Goal: Task Accomplishment & Management: Manage account settings

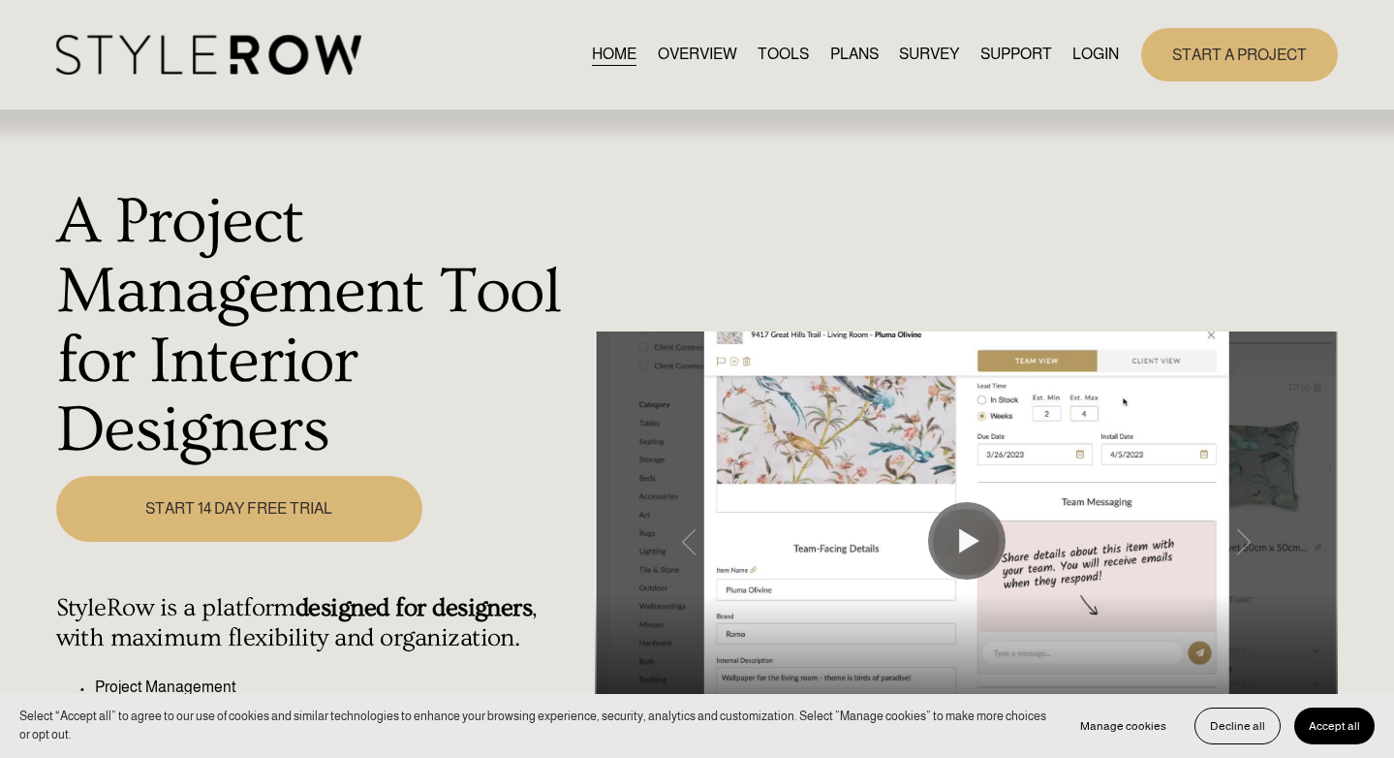
click at [1088, 48] on link "LOGIN" at bounding box center [1095, 55] width 46 height 26
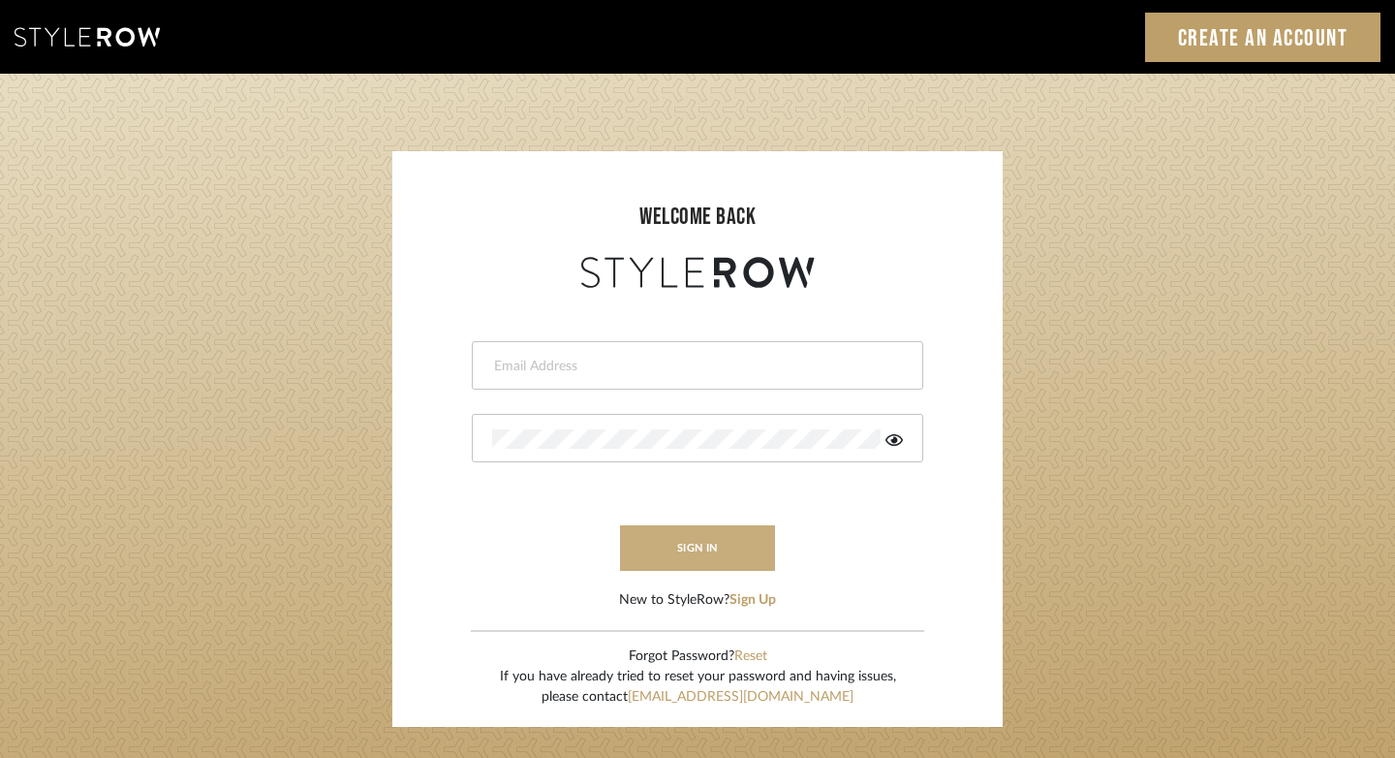
type input "felicia@onyxandoakinteriors.com"
click at [706, 560] on button "sign in" at bounding box center [697, 548] width 155 height 46
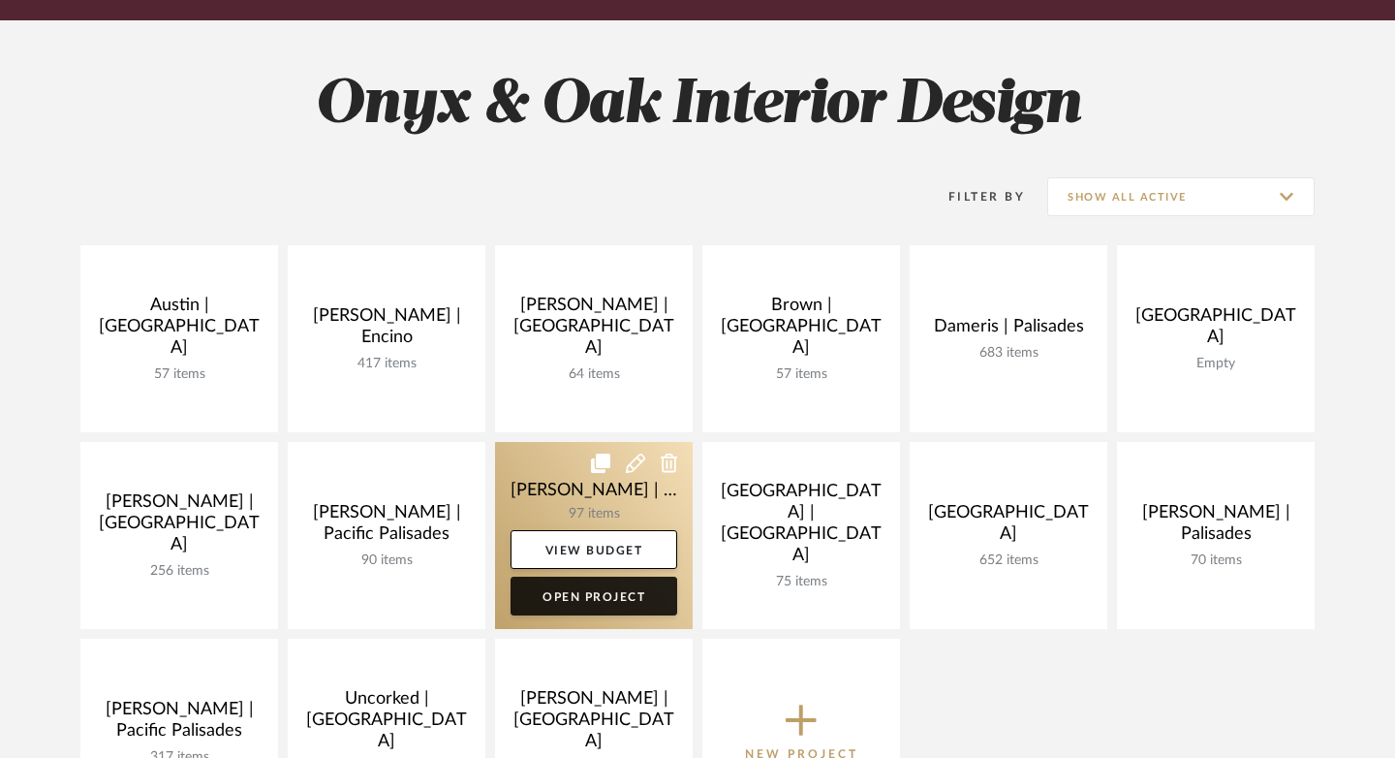
scroll to position [442, 0]
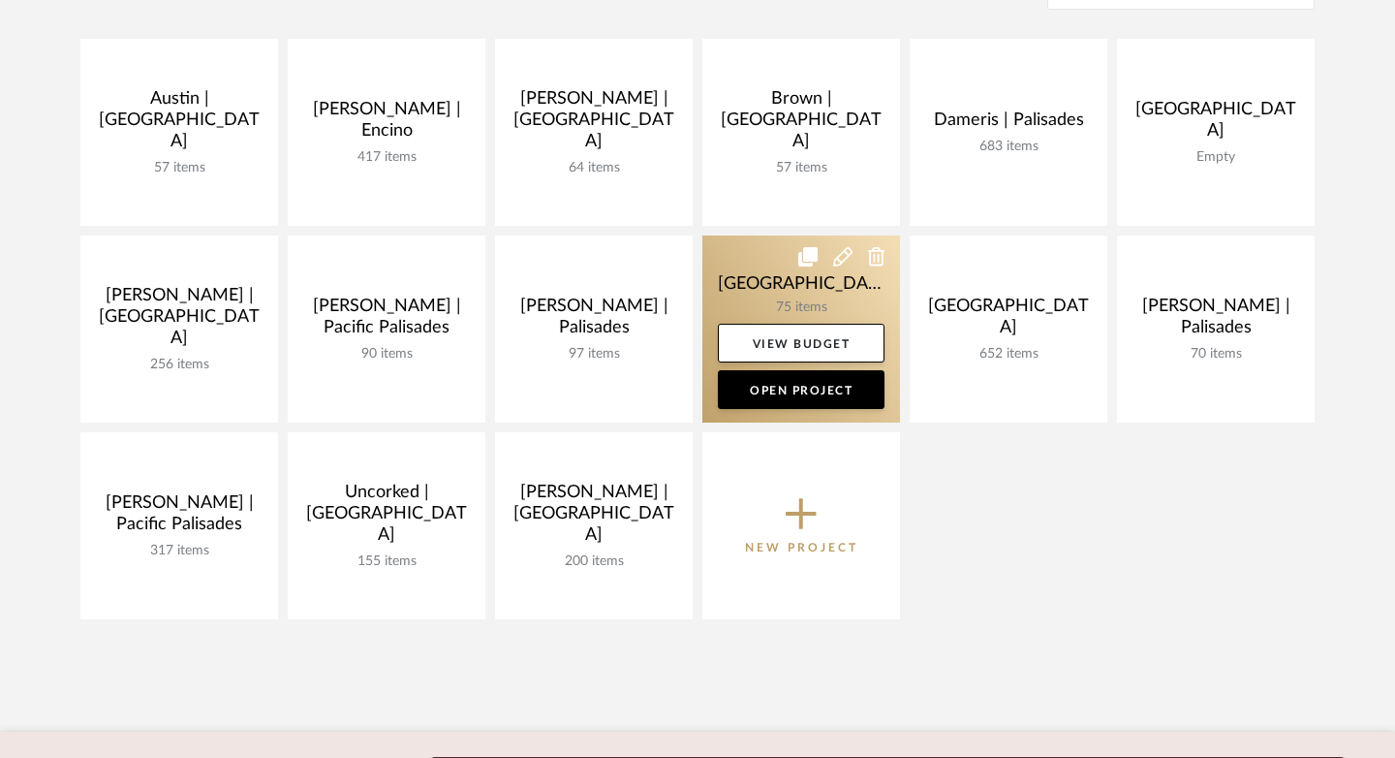
click at [776, 292] on link at bounding box center [801, 328] width 198 height 187
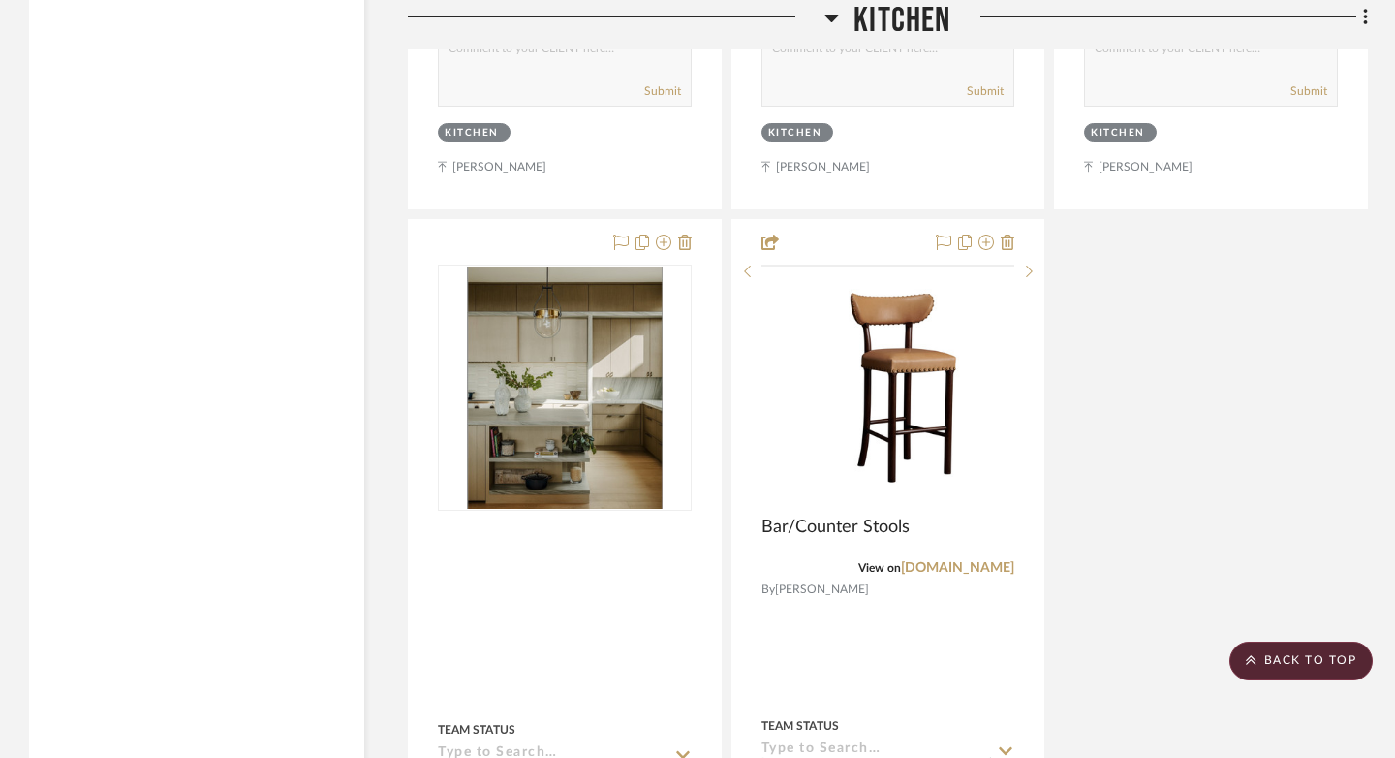
scroll to position [6792, 0]
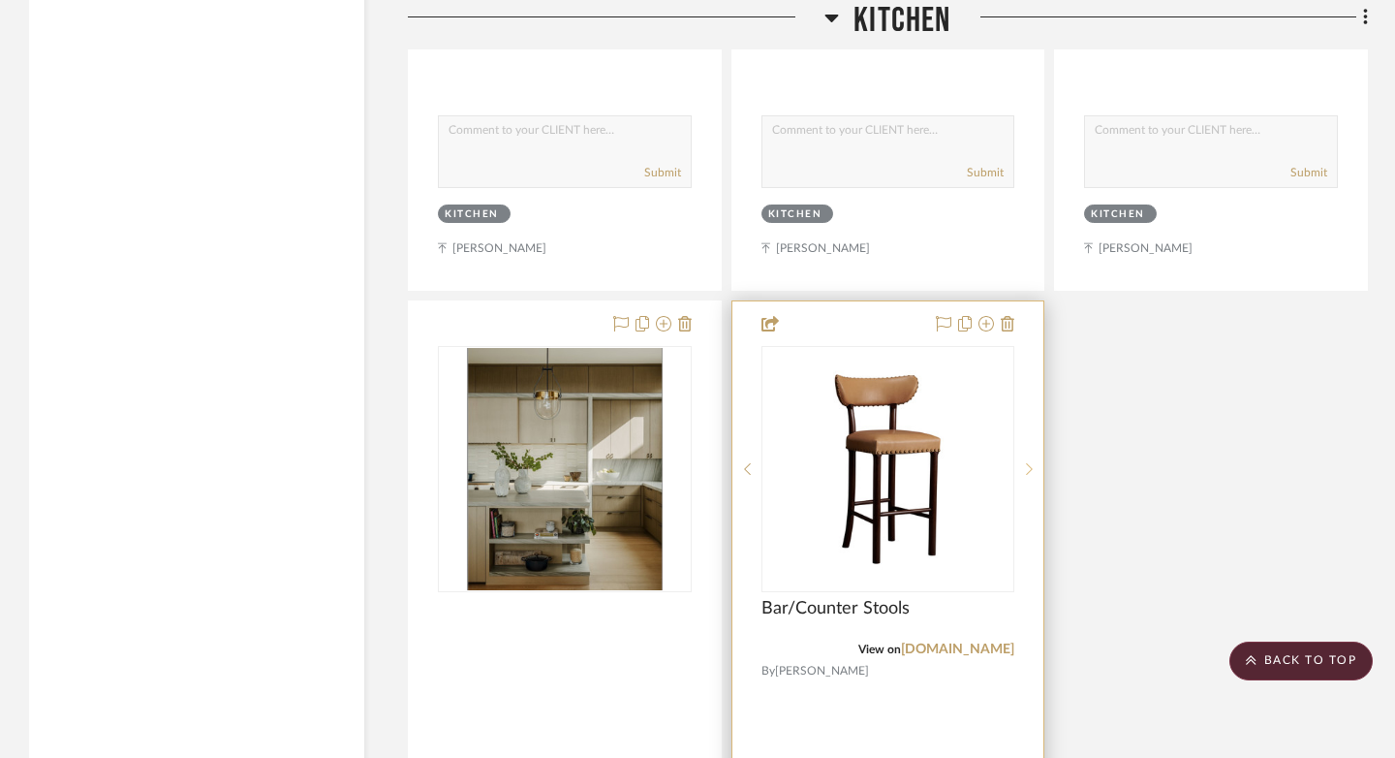
click at [1031, 462] on icon at bounding box center [1029, 469] width 7 height 14
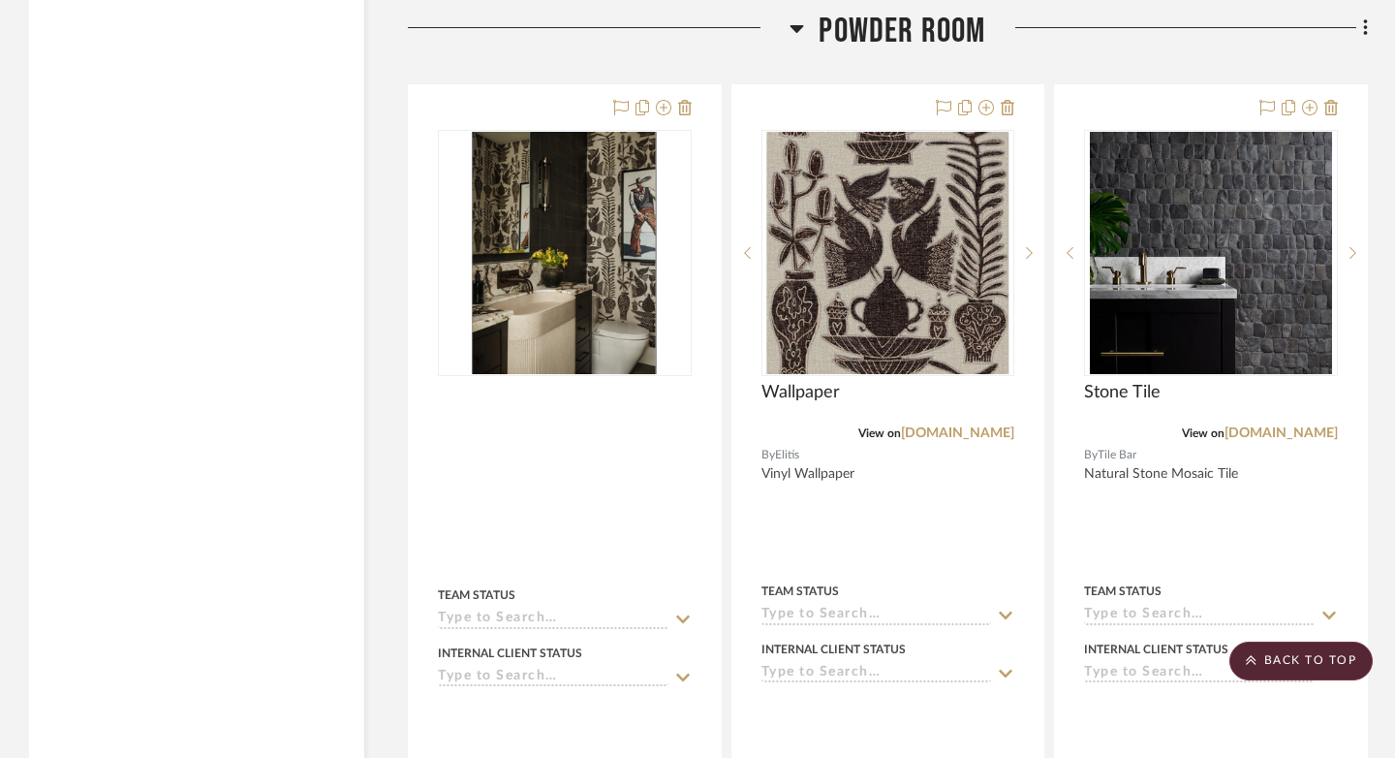
scroll to position [3268, 0]
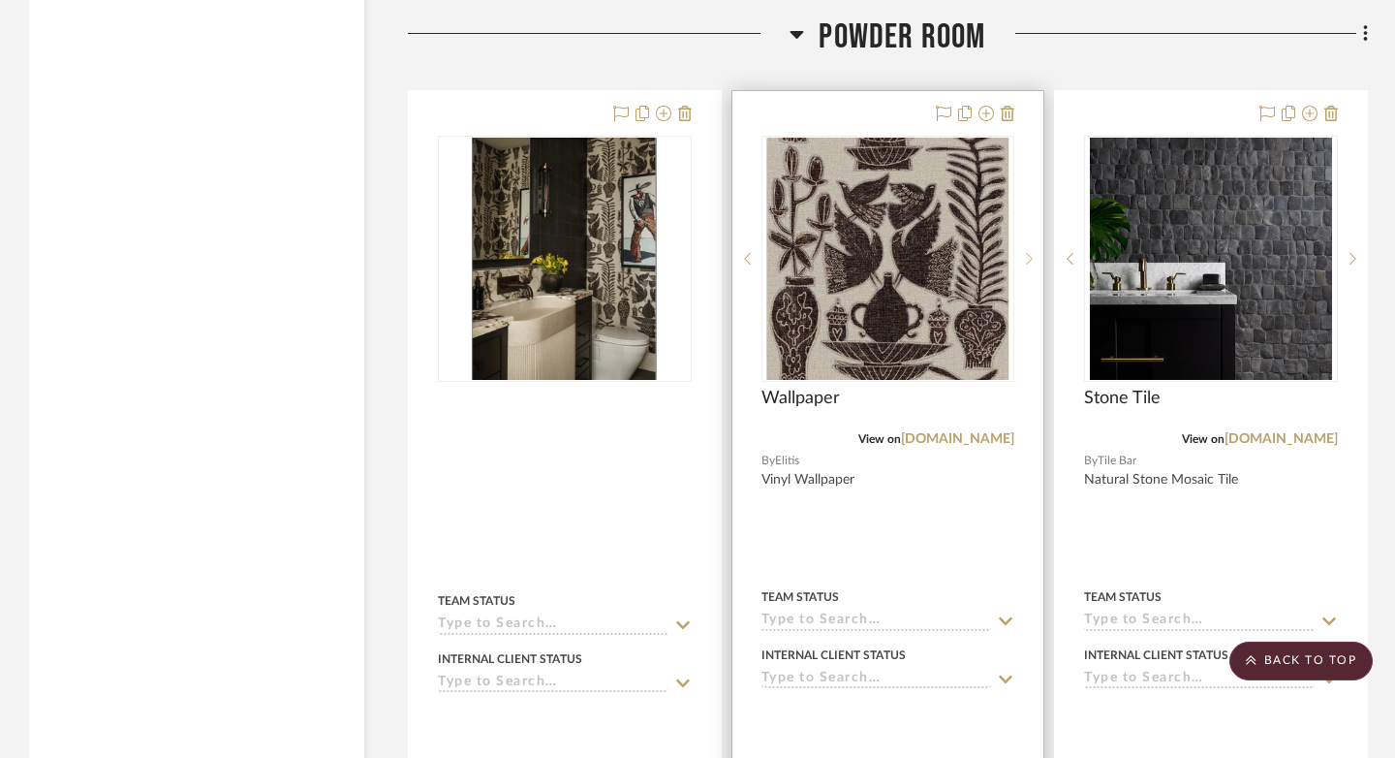
click at [1033, 254] on sr-next-btn at bounding box center [1028, 259] width 29 height 14
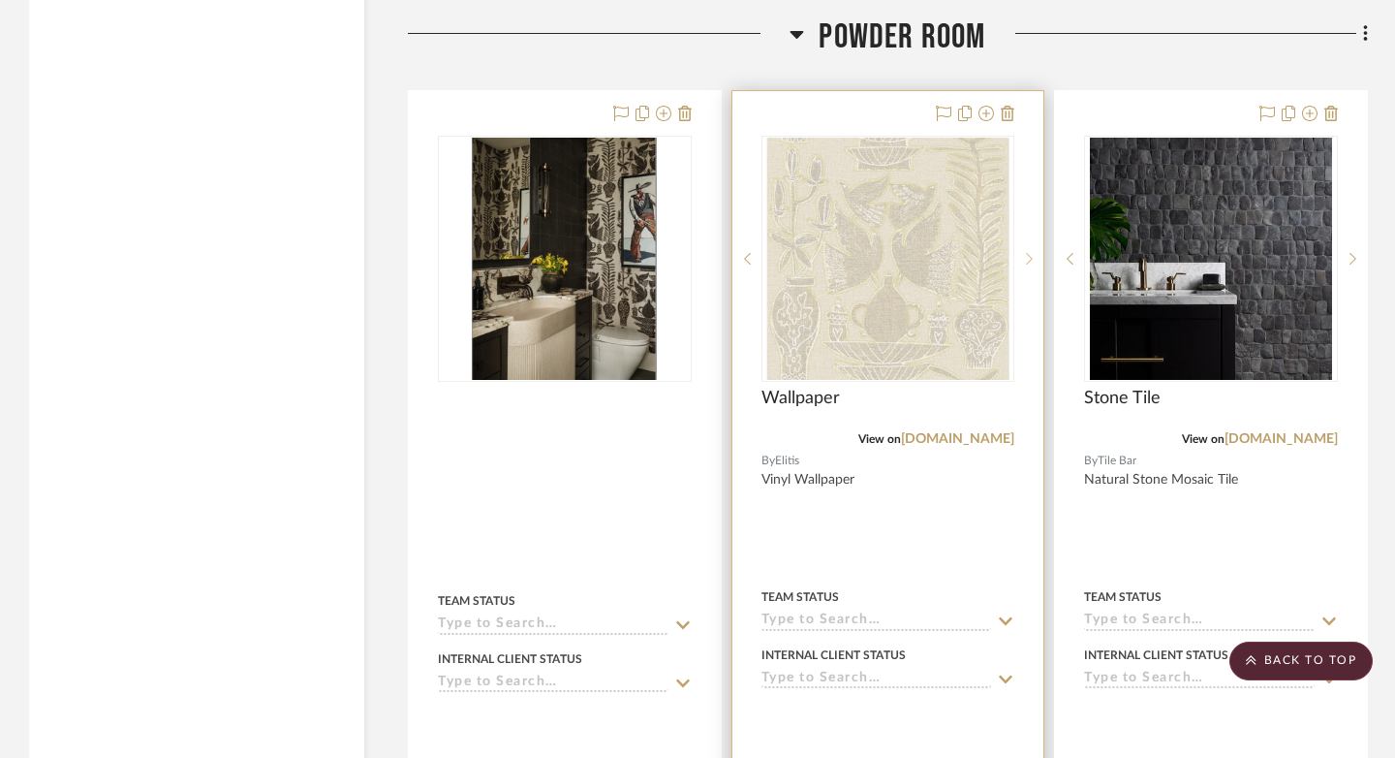
click at [1035, 255] on sr-next-btn at bounding box center [1028, 259] width 29 height 14
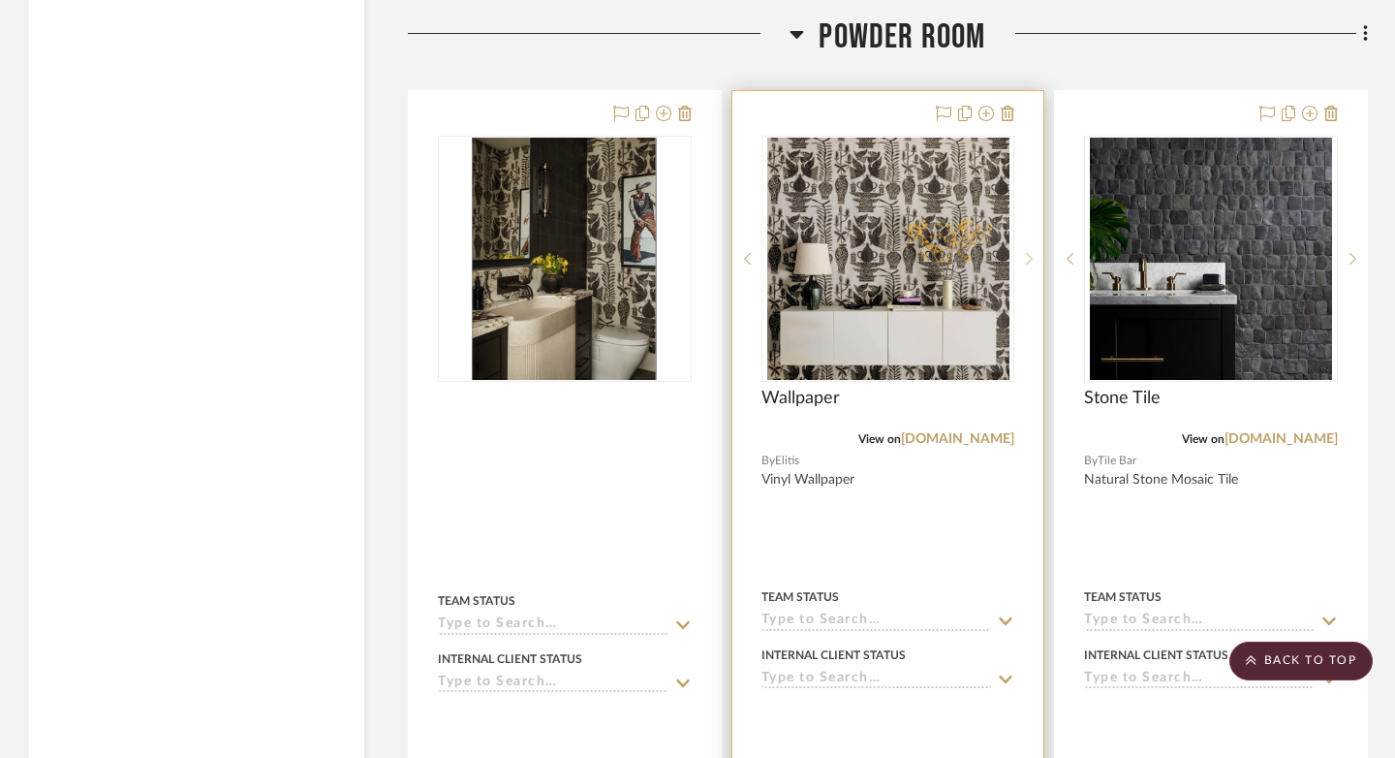
click at [1035, 255] on sr-next-btn at bounding box center [1028, 259] width 29 height 14
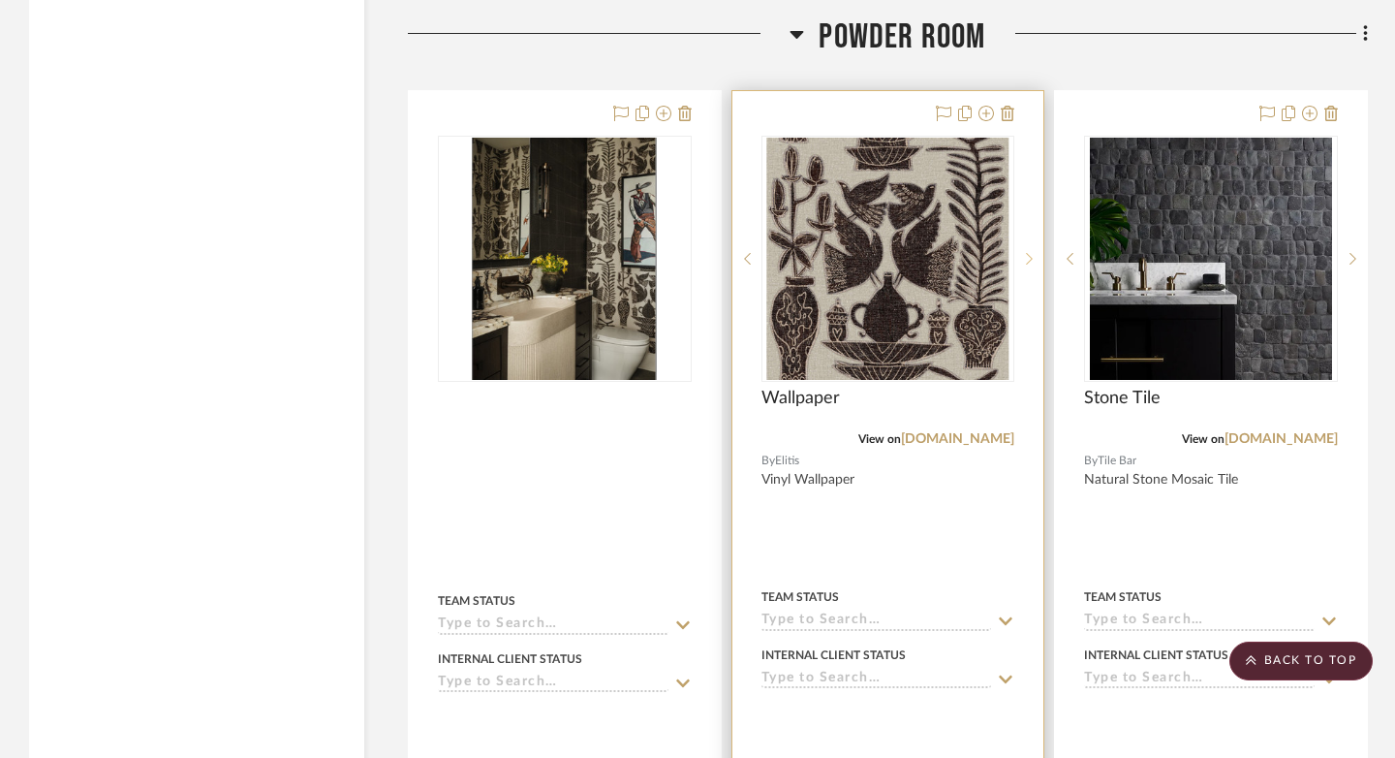
click at [1035, 255] on sr-next-btn at bounding box center [1028, 259] width 29 height 14
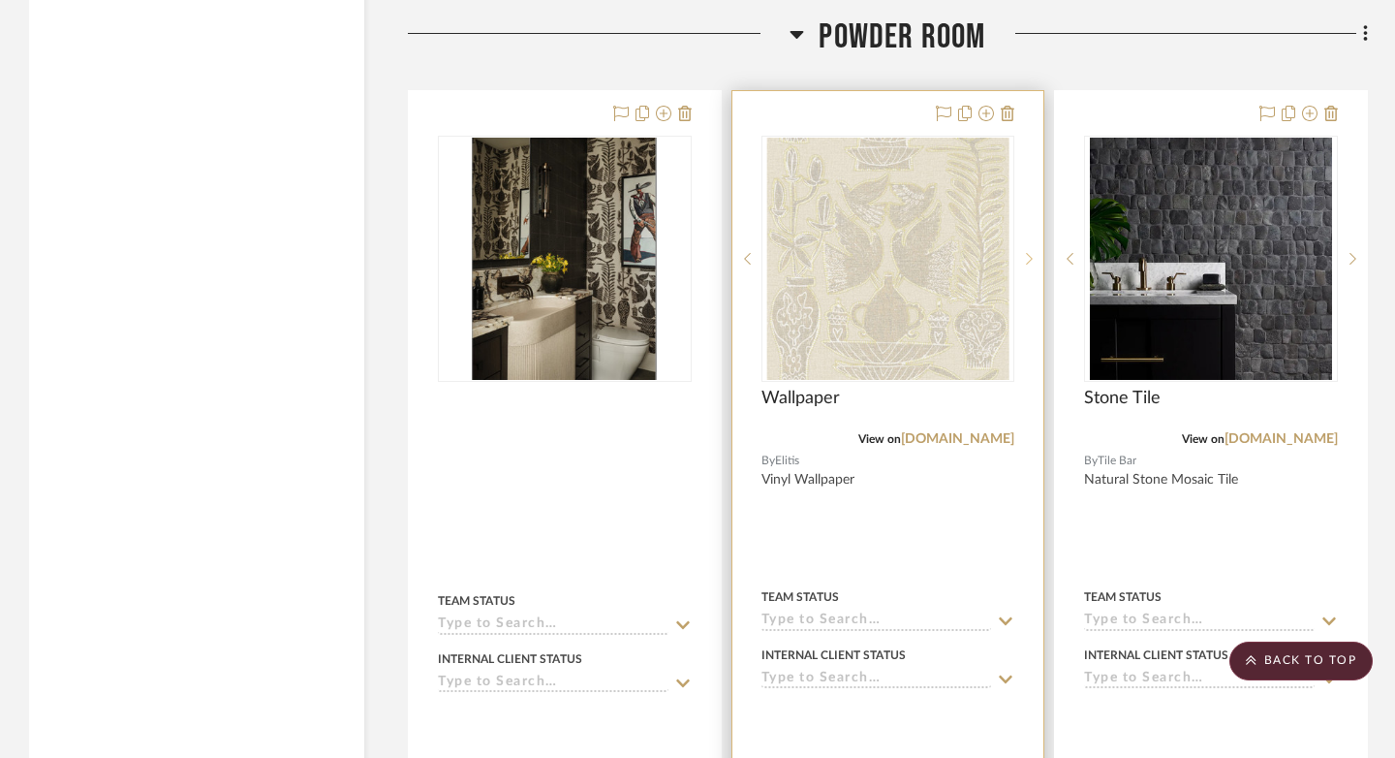
click at [1035, 255] on sr-next-btn at bounding box center [1028, 259] width 29 height 14
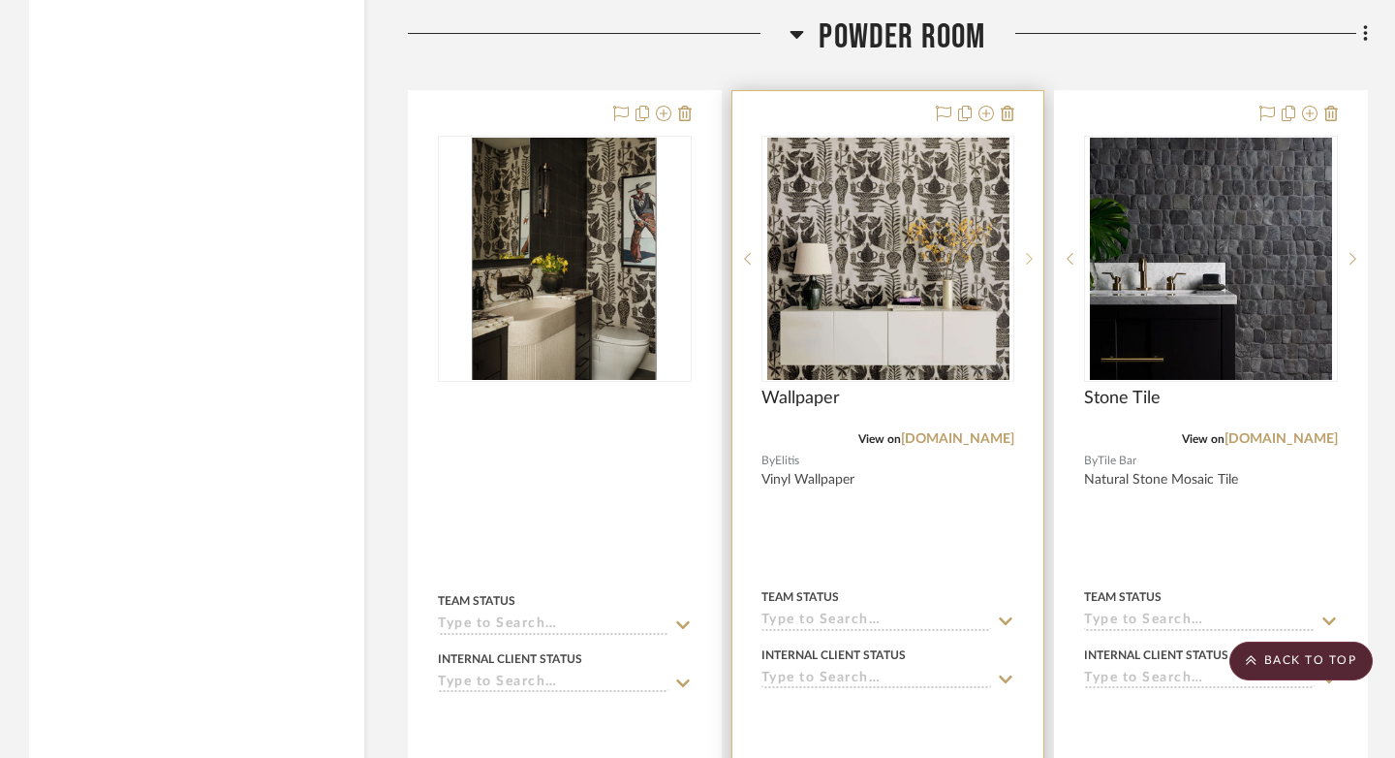
click at [1035, 255] on sr-next-btn at bounding box center [1028, 259] width 29 height 14
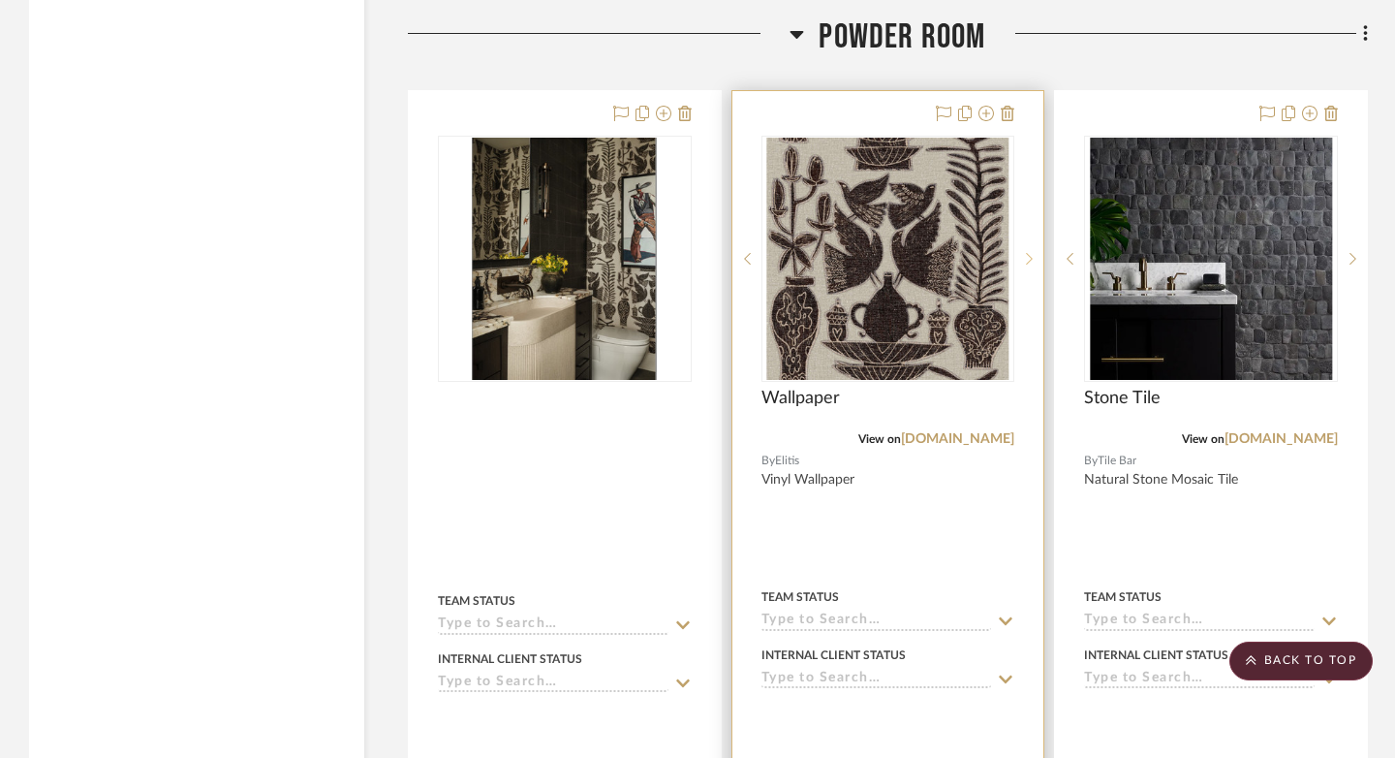
click at [1027, 252] on icon at bounding box center [1029, 259] width 7 height 14
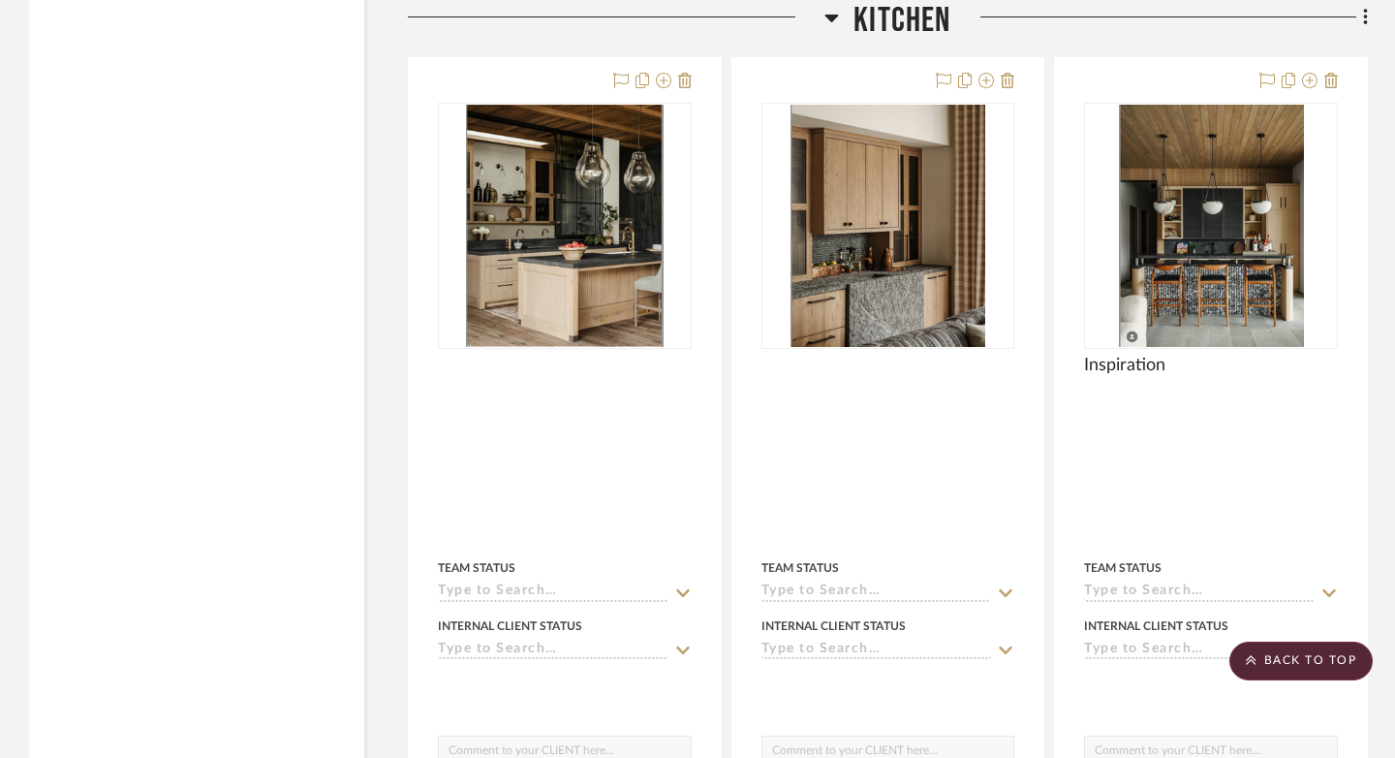
scroll to position [6189, 0]
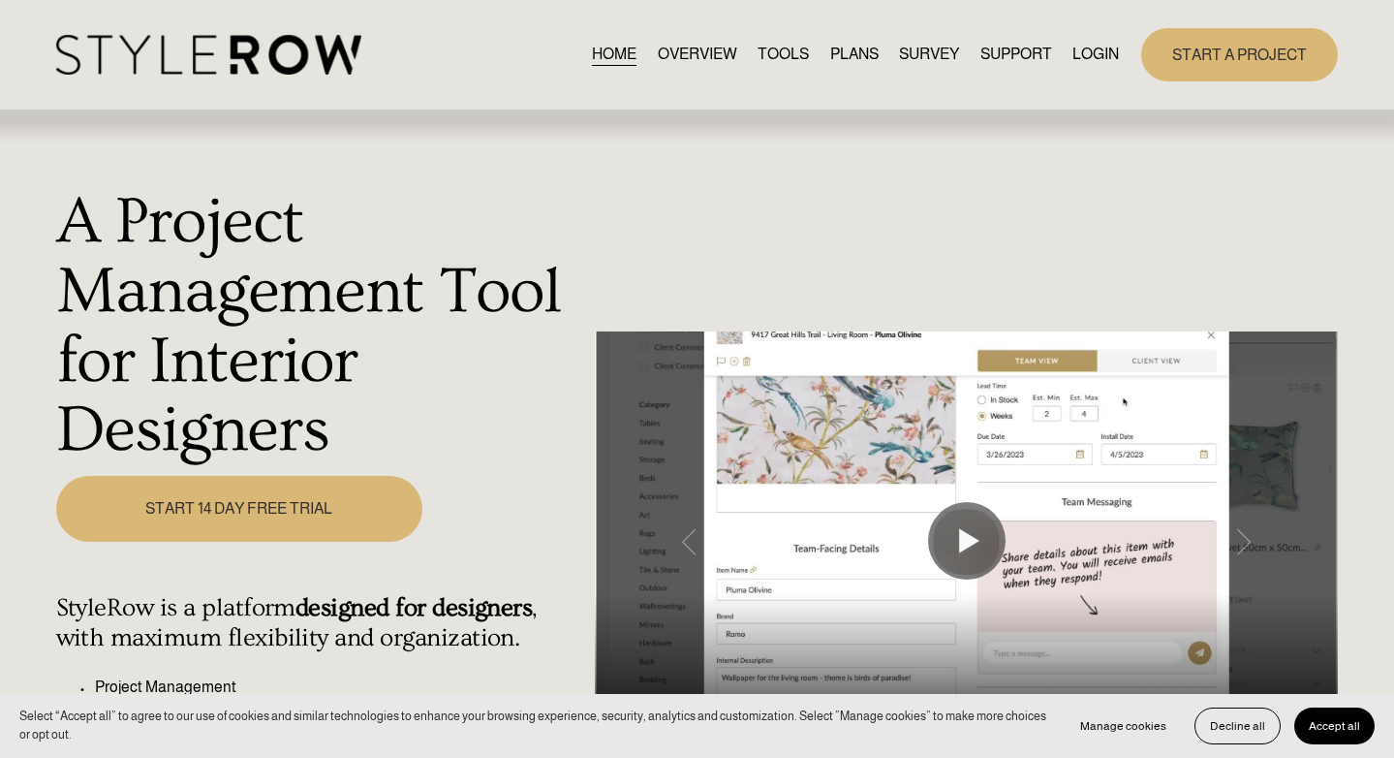
click at [1081, 55] on link "LOGIN" at bounding box center [1095, 55] width 46 height 26
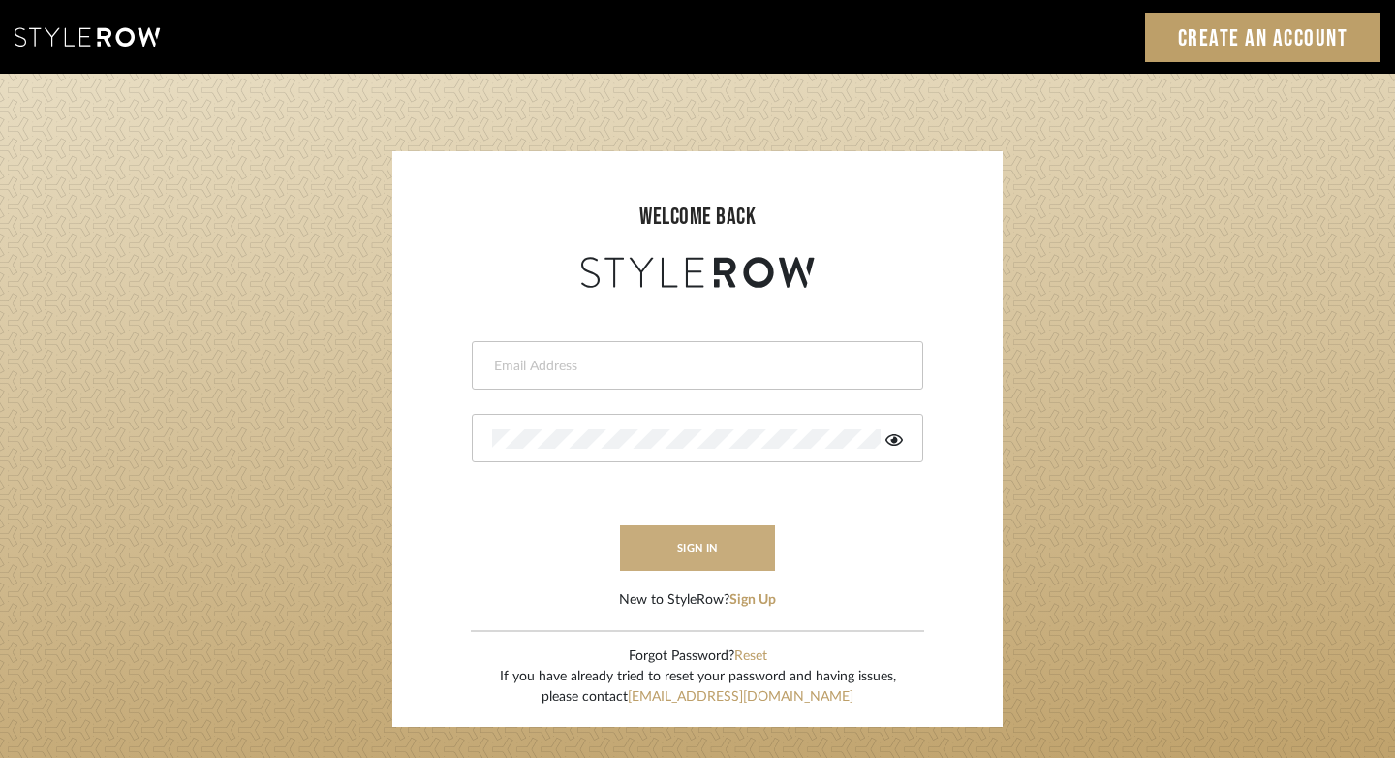
type input "felicia@onyxandoakinteriors.com"
click at [712, 526] on button "sign in" at bounding box center [697, 548] width 155 height 46
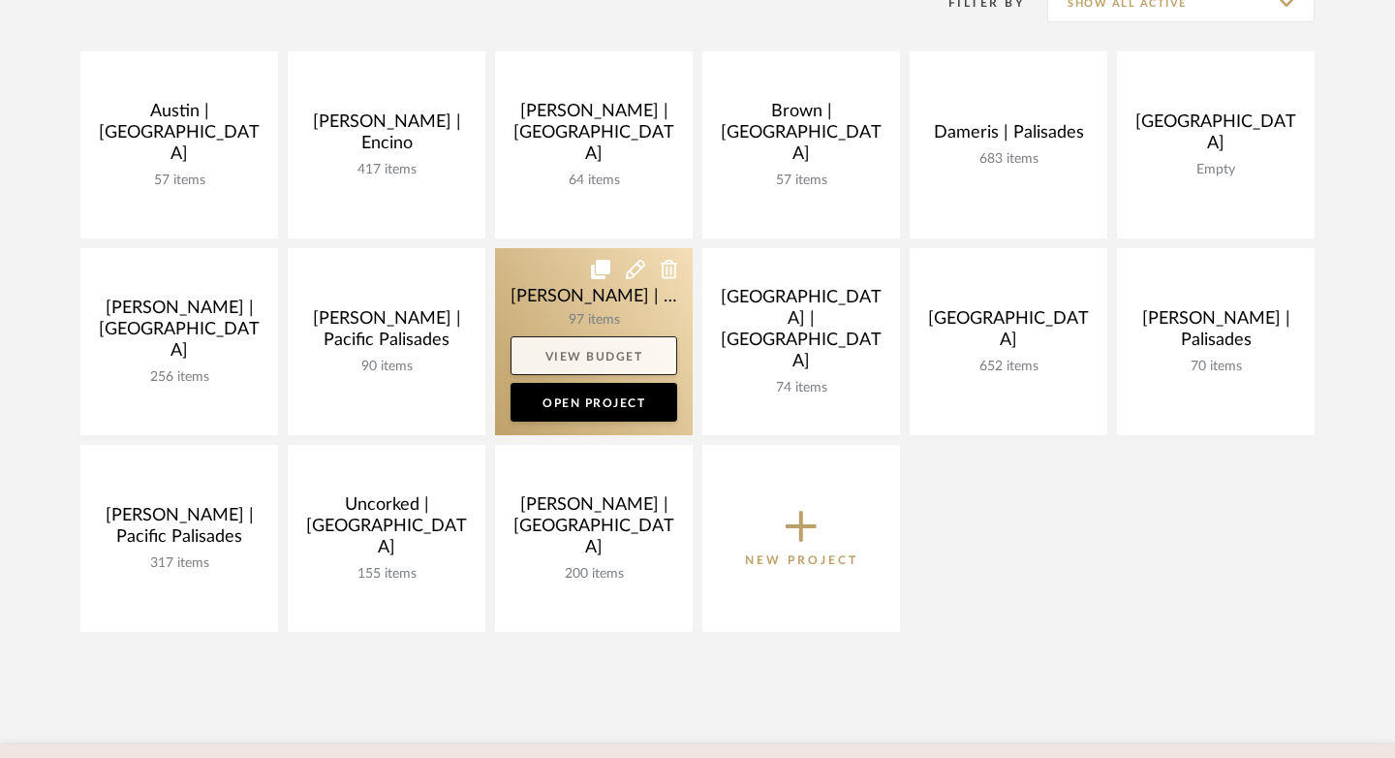
scroll to position [475, 0]
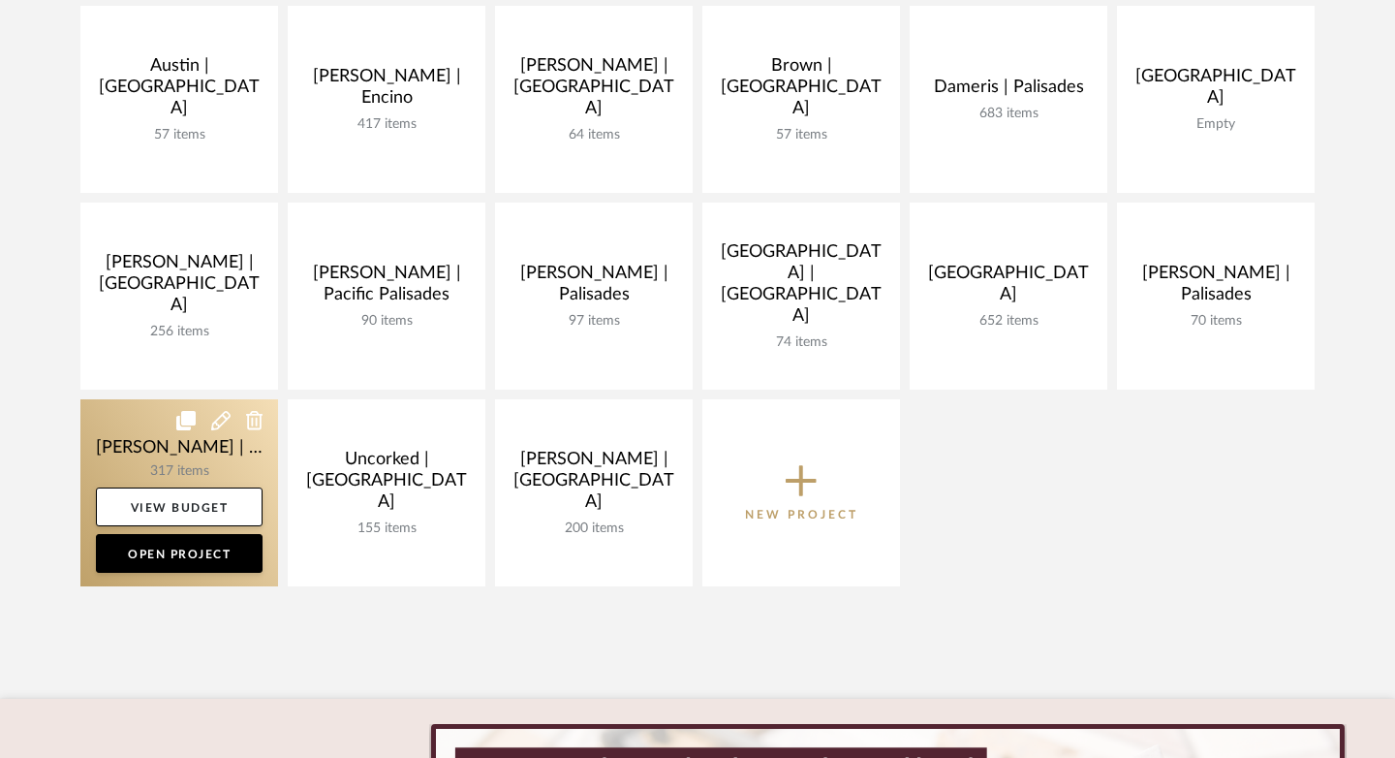
click at [154, 466] on link at bounding box center [179, 492] width 198 height 187
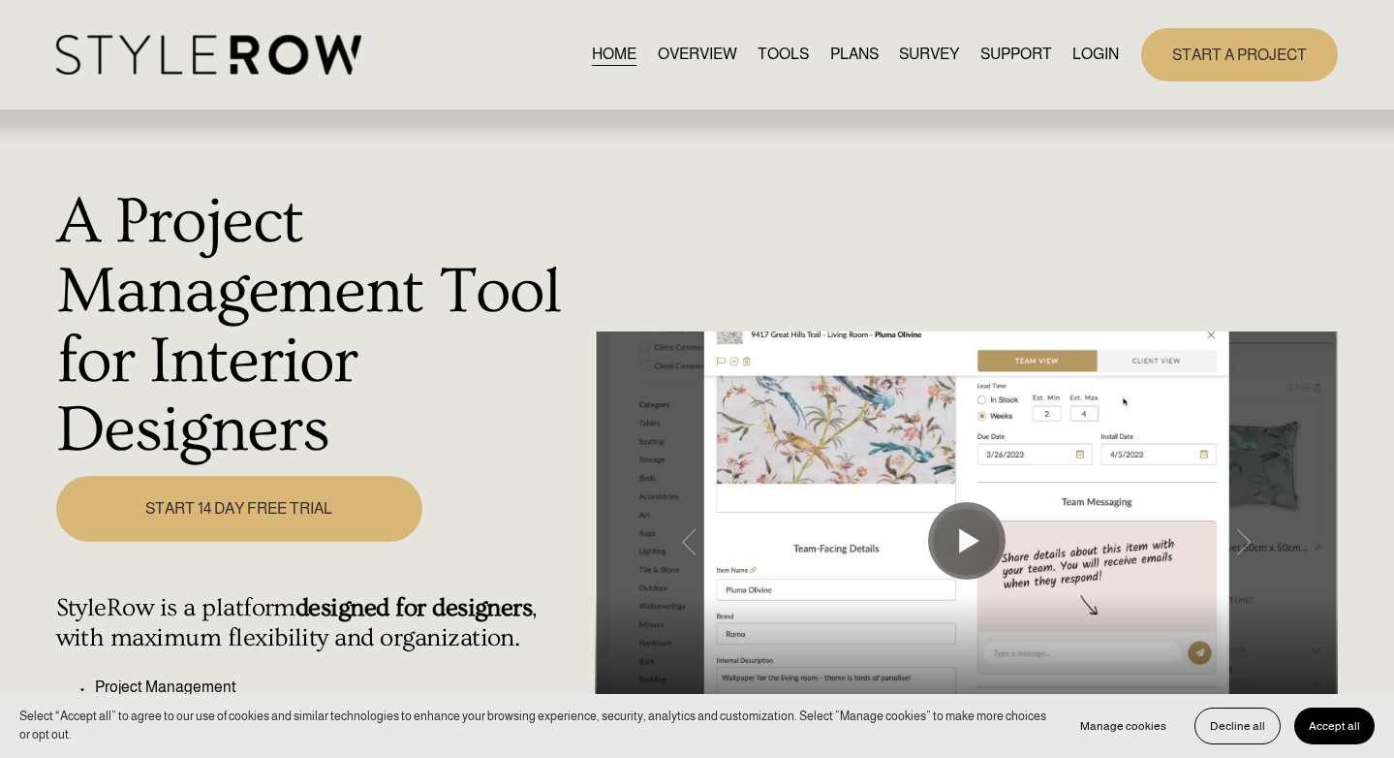
click at [1090, 44] on link "LOGIN" at bounding box center [1095, 55] width 46 height 26
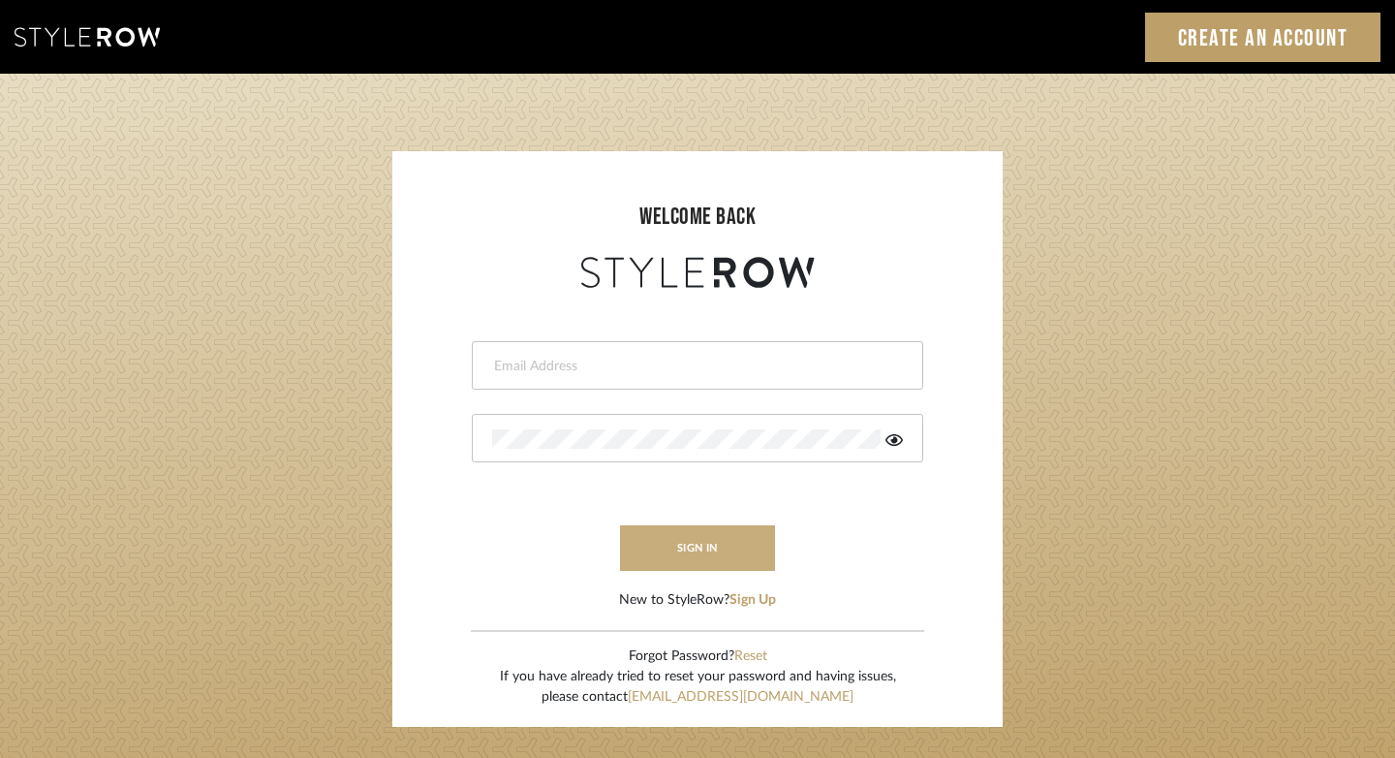
type input "felicia@onyxandoakinteriors.com"
click at [685, 542] on button "sign in" at bounding box center [697, 548] width 155 height 46
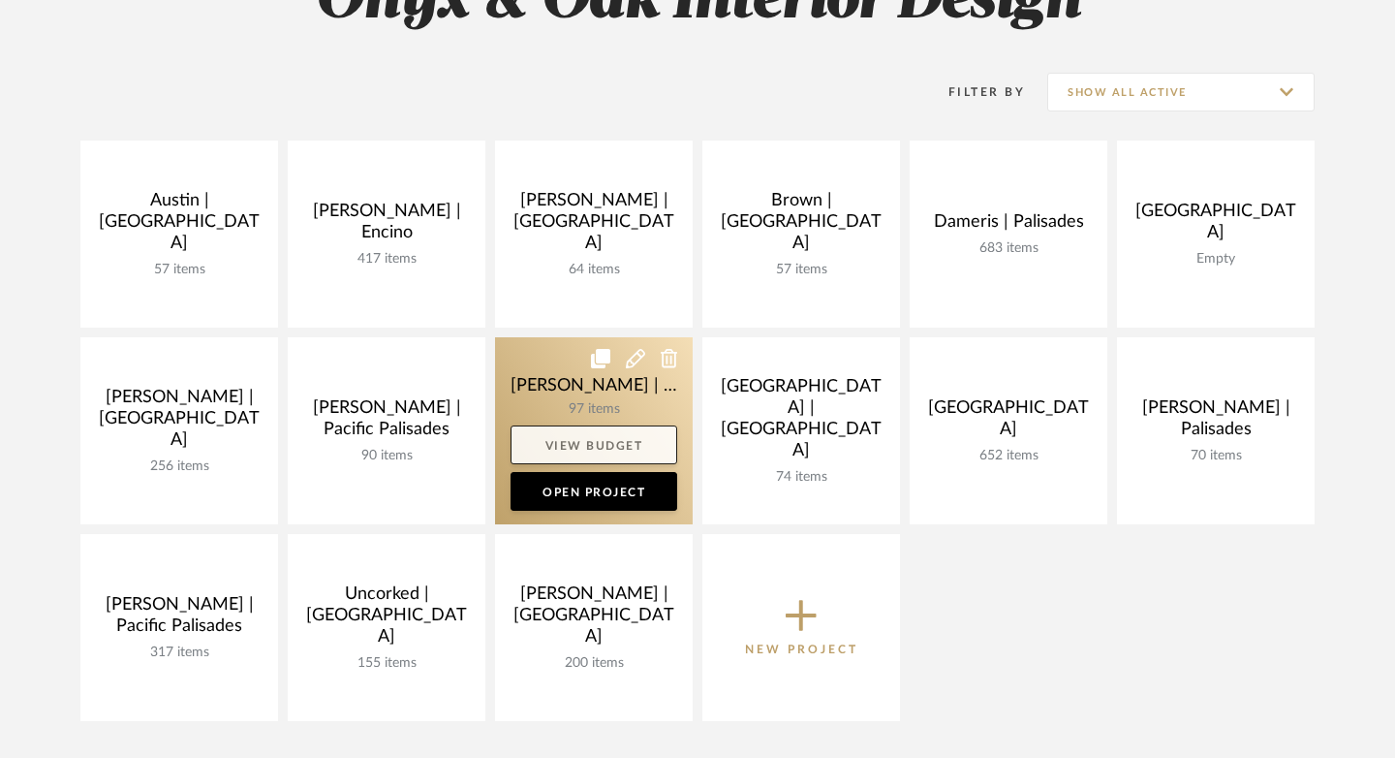
scroll to position [356, 0]
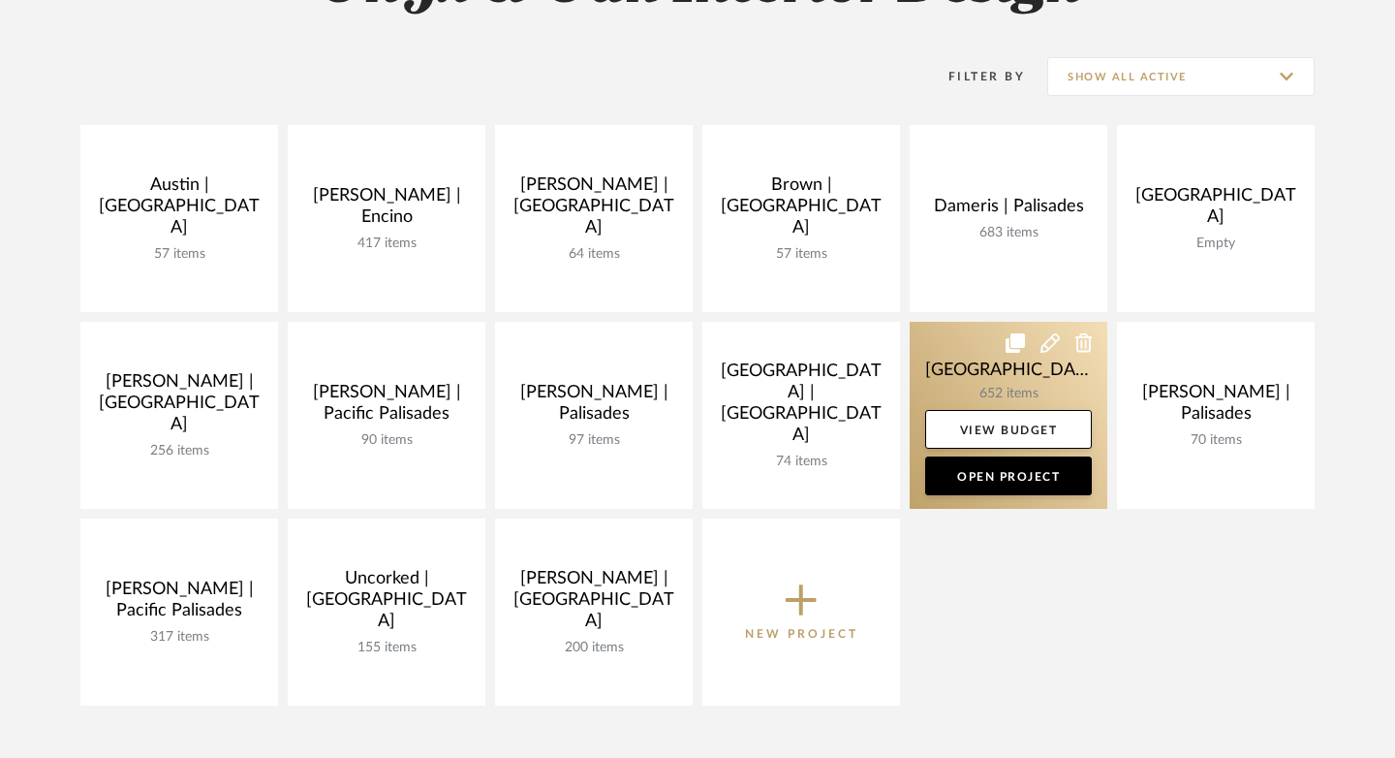
click at [950, 351] on link at bounding box center [1009, 415] width 198 height 187
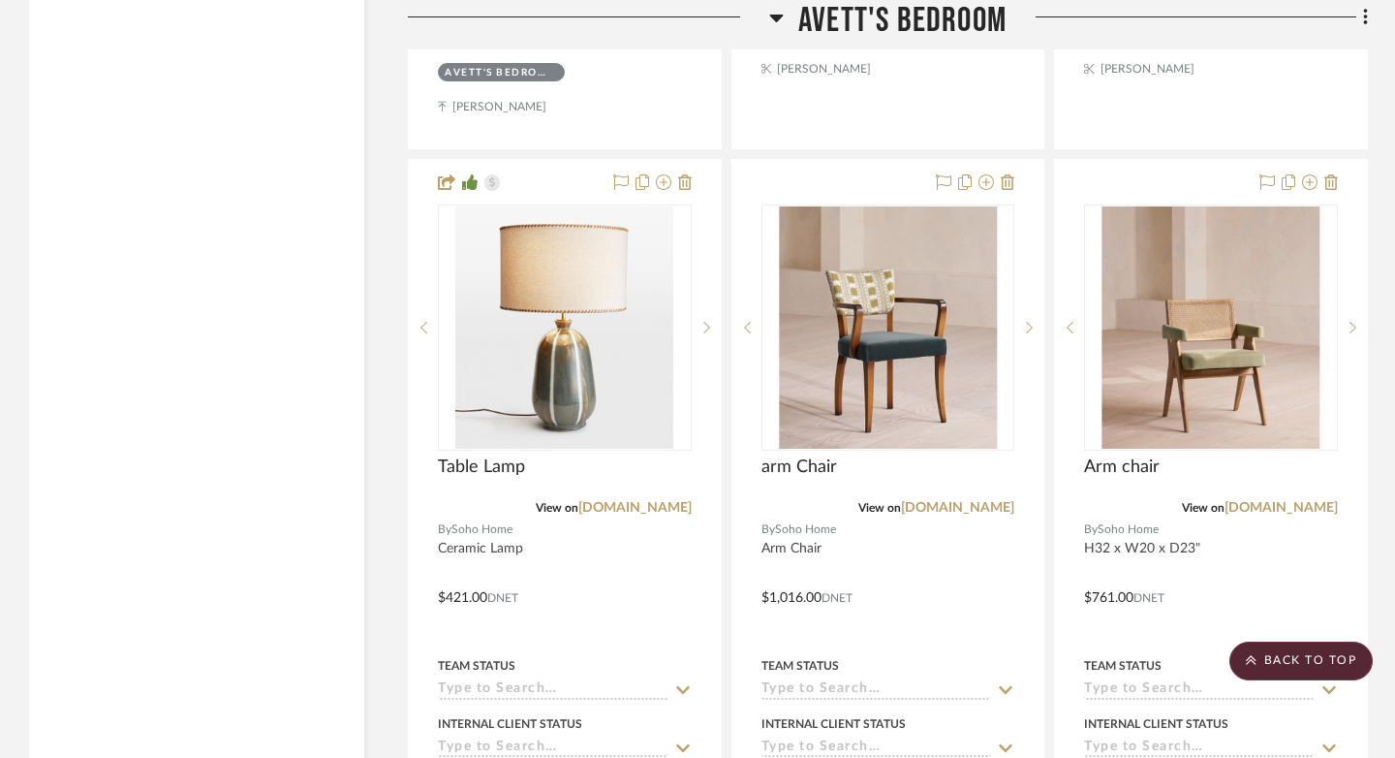
scroll to position [8078, 0]
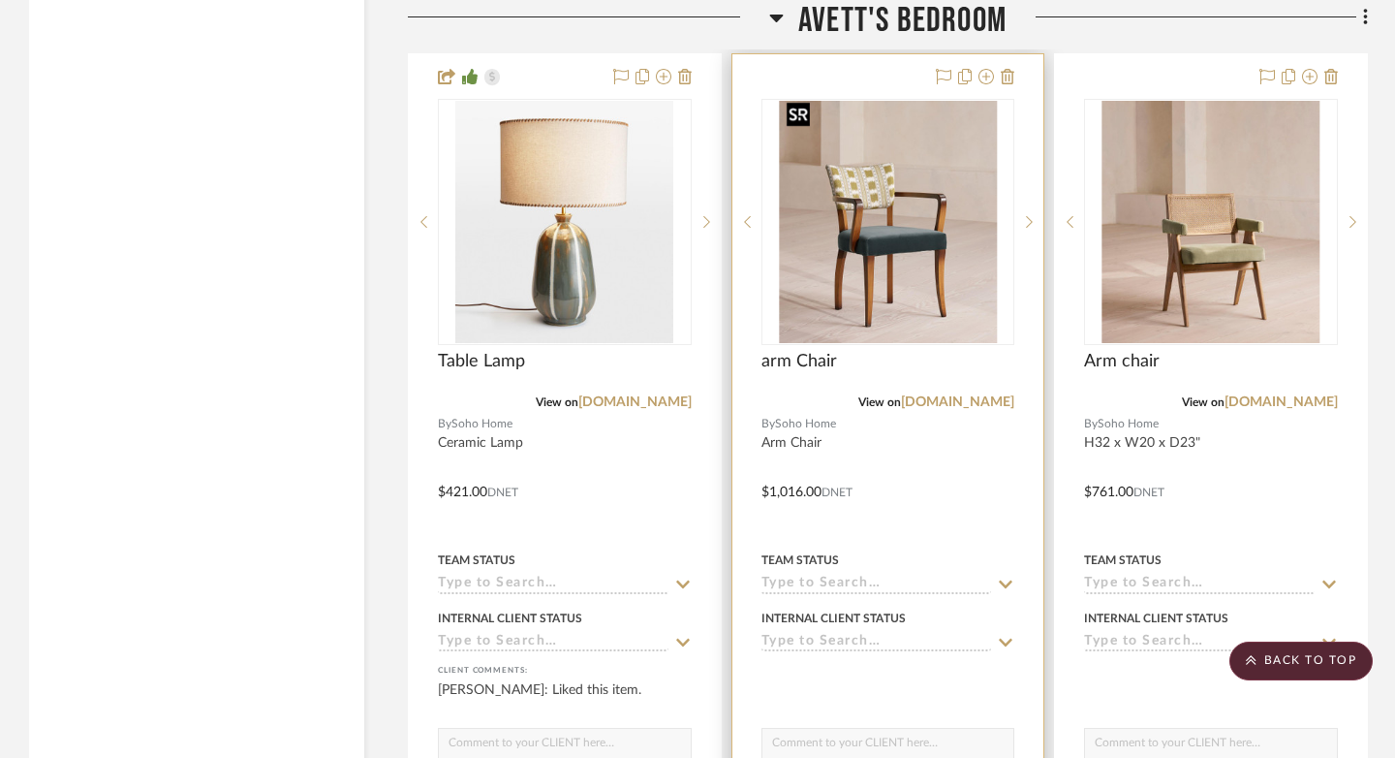
click at [911, 255] on img "0" at bounding box center [888, 222] width 218 height 242
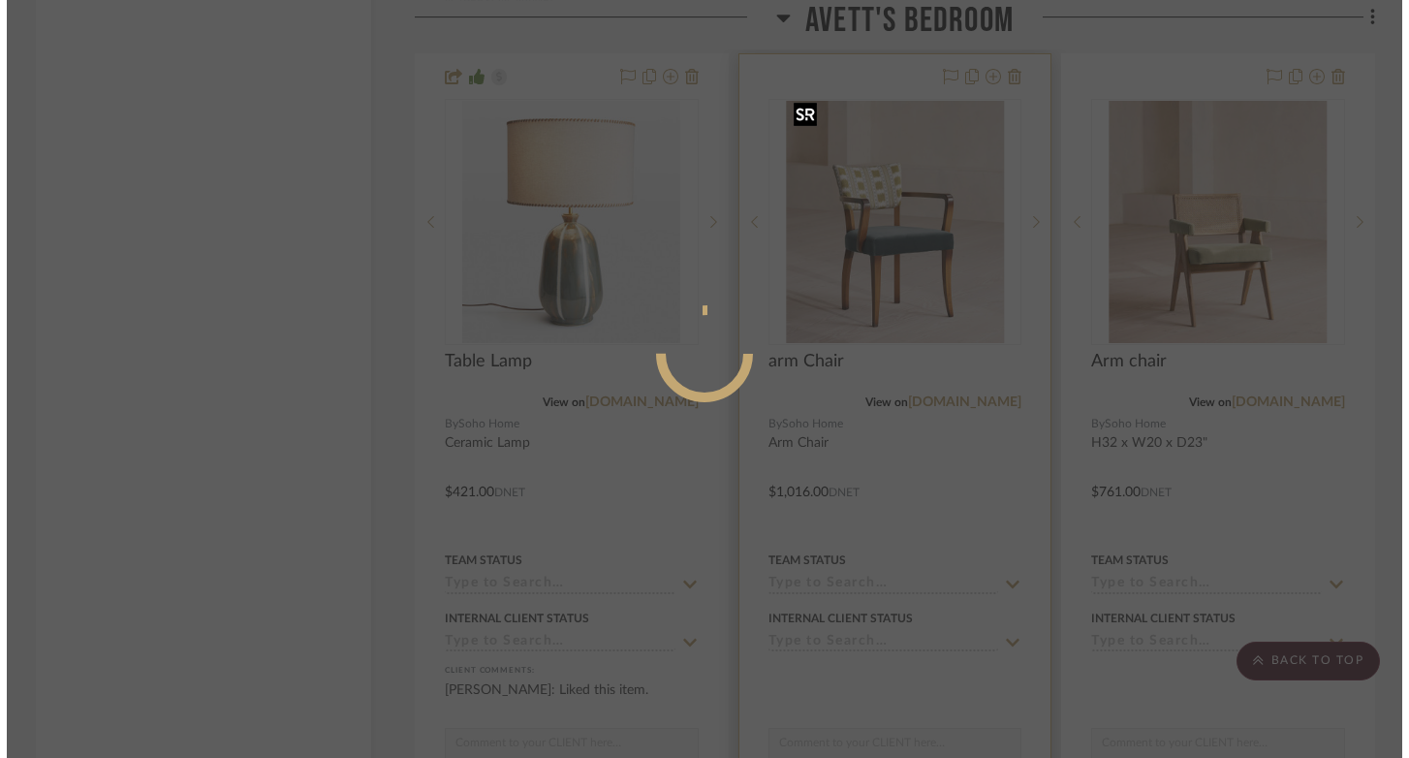
scroll to position [0, 0]
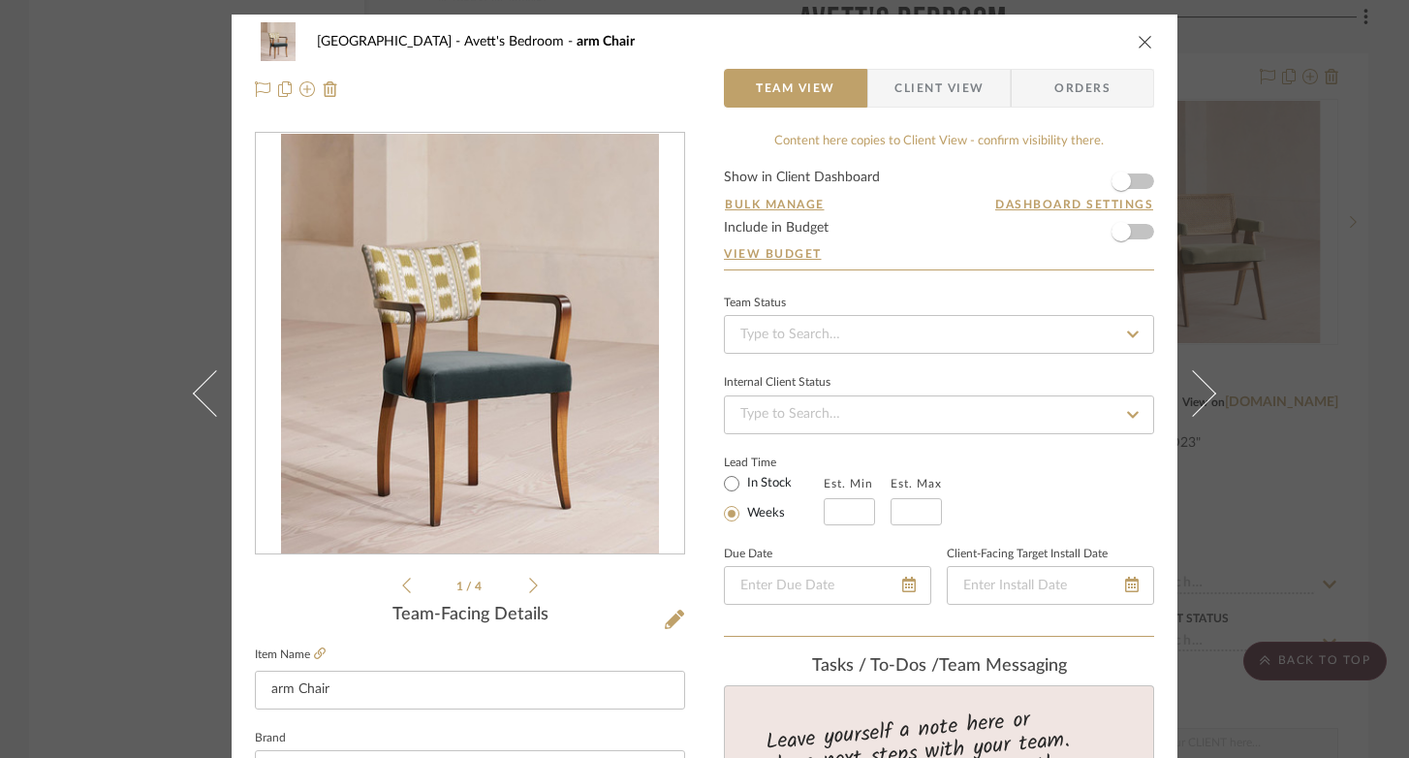
click at [1137, 42] on icon "close" at bounding box center [1144, 41] width 15 height 15
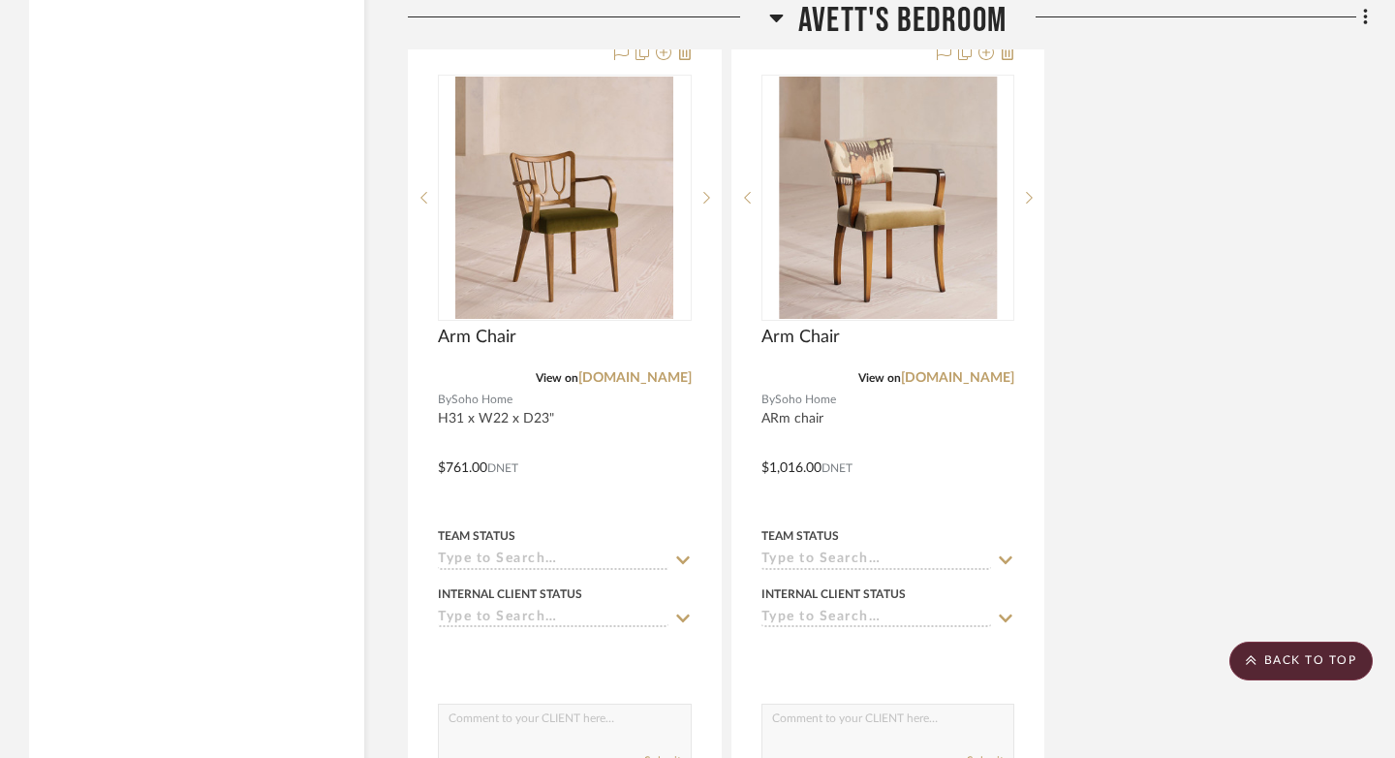
scroll to position [9175, 0]
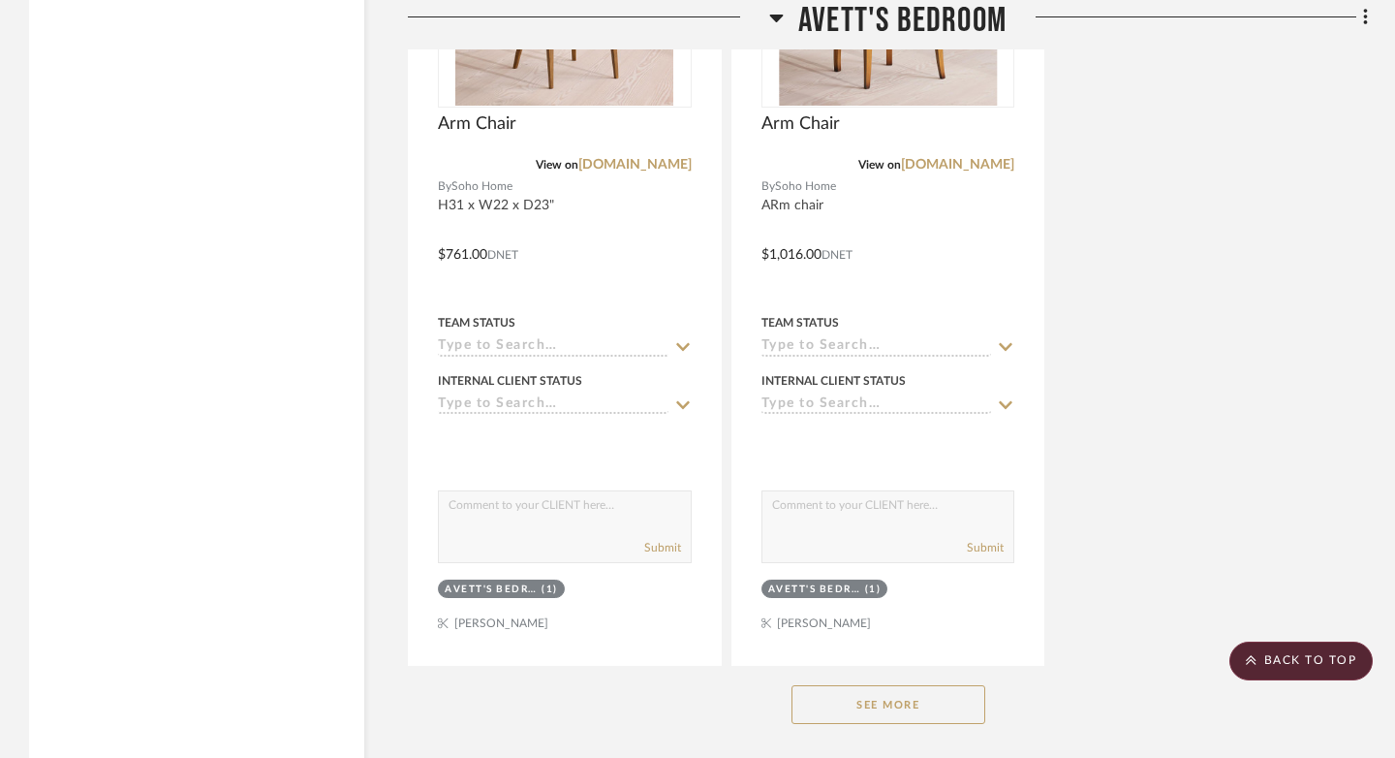
click at [907, 695] on button "See More" at bounding box center [888, 704] width 194 height 39
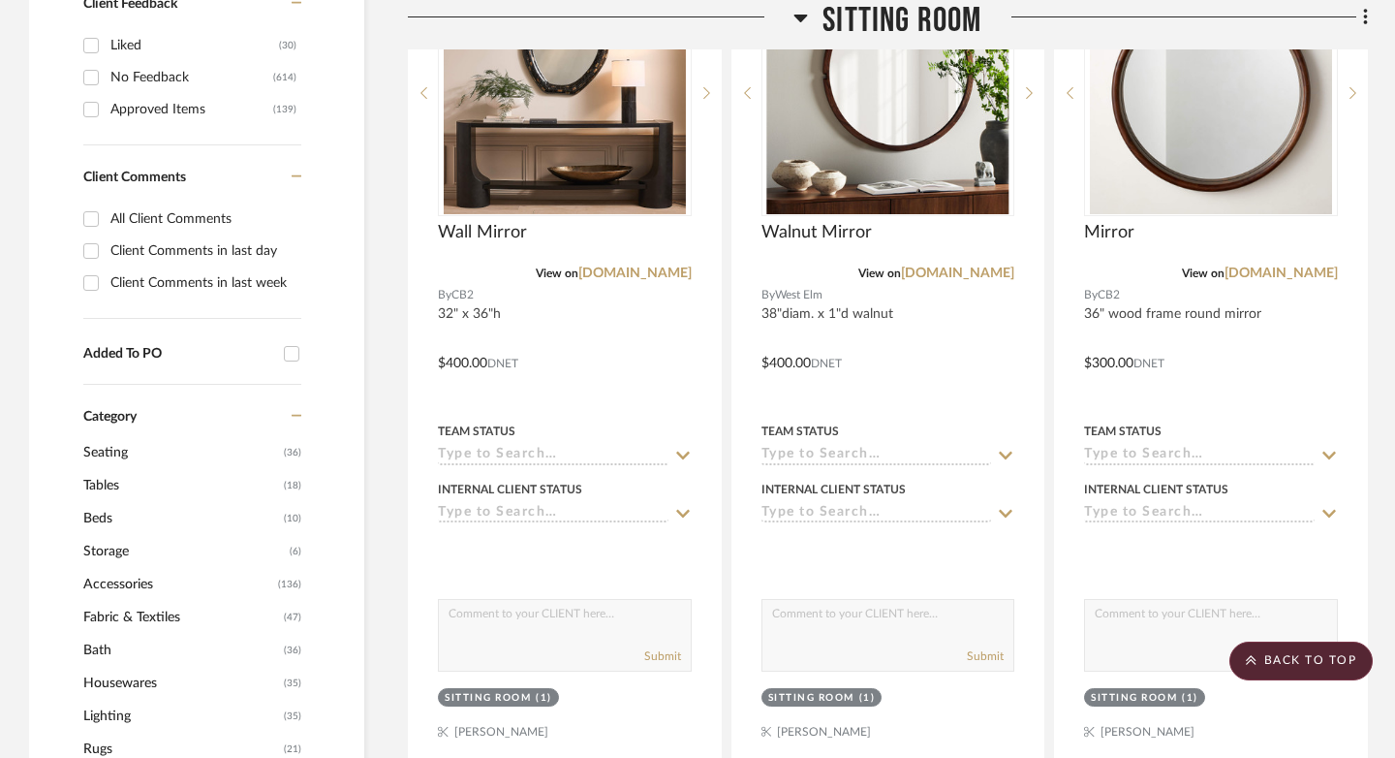
scroll to position [0, 0]
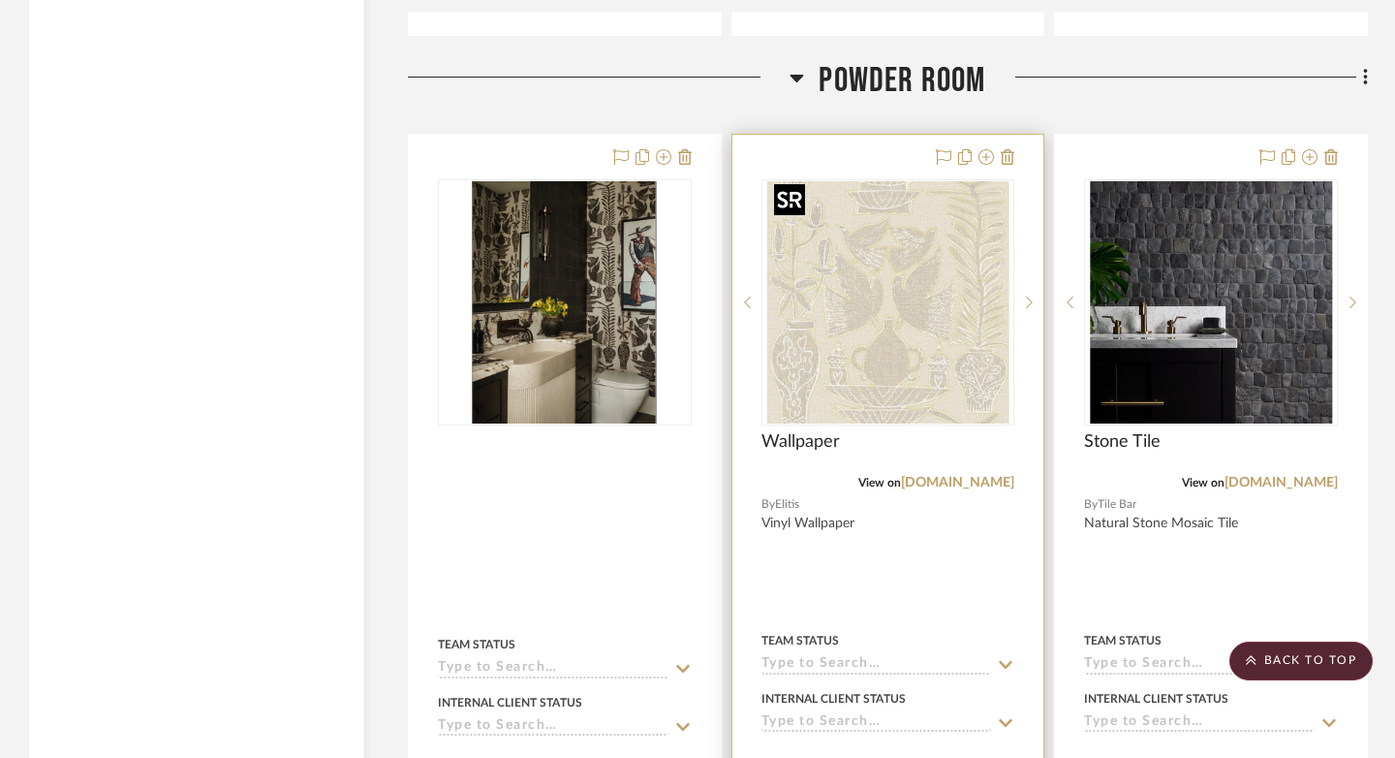
scroll to position [3216, 0]
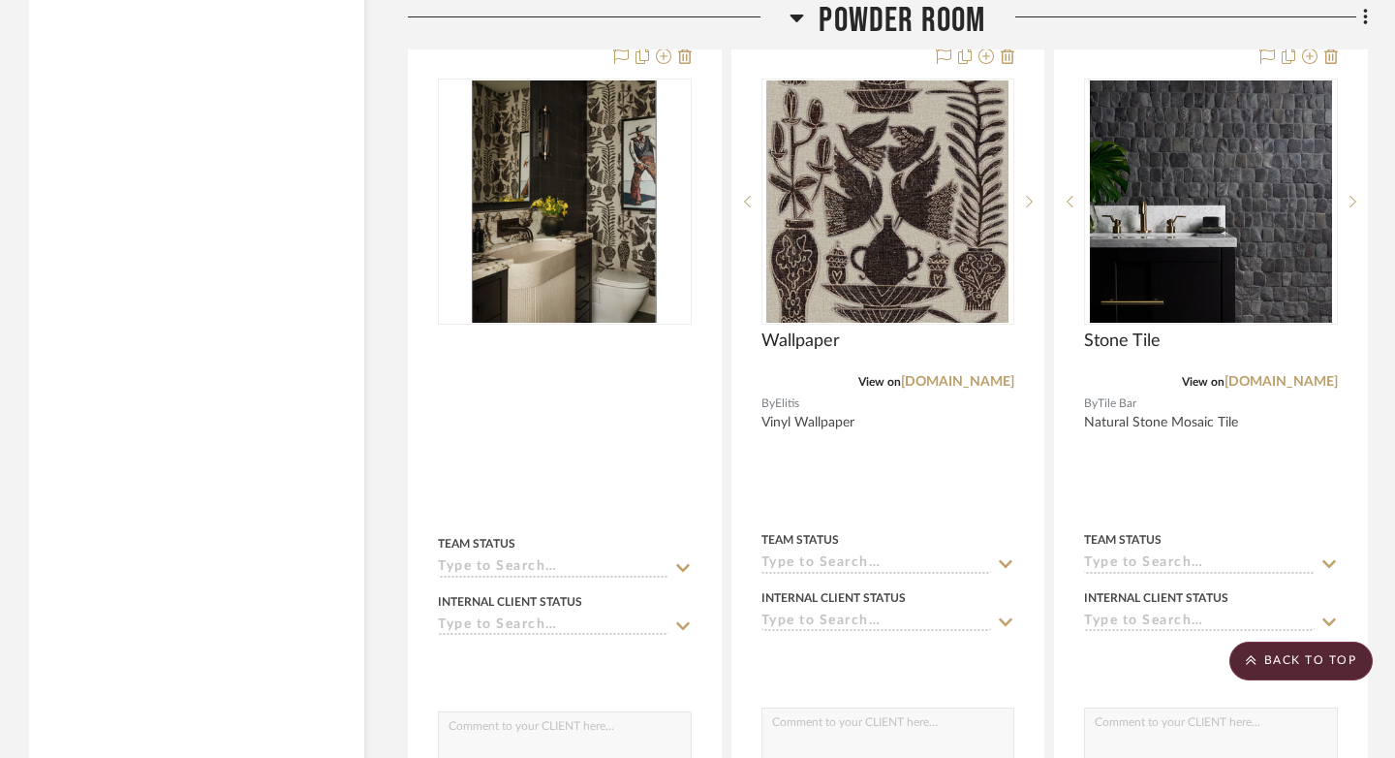
scroll to position [3039, 0]
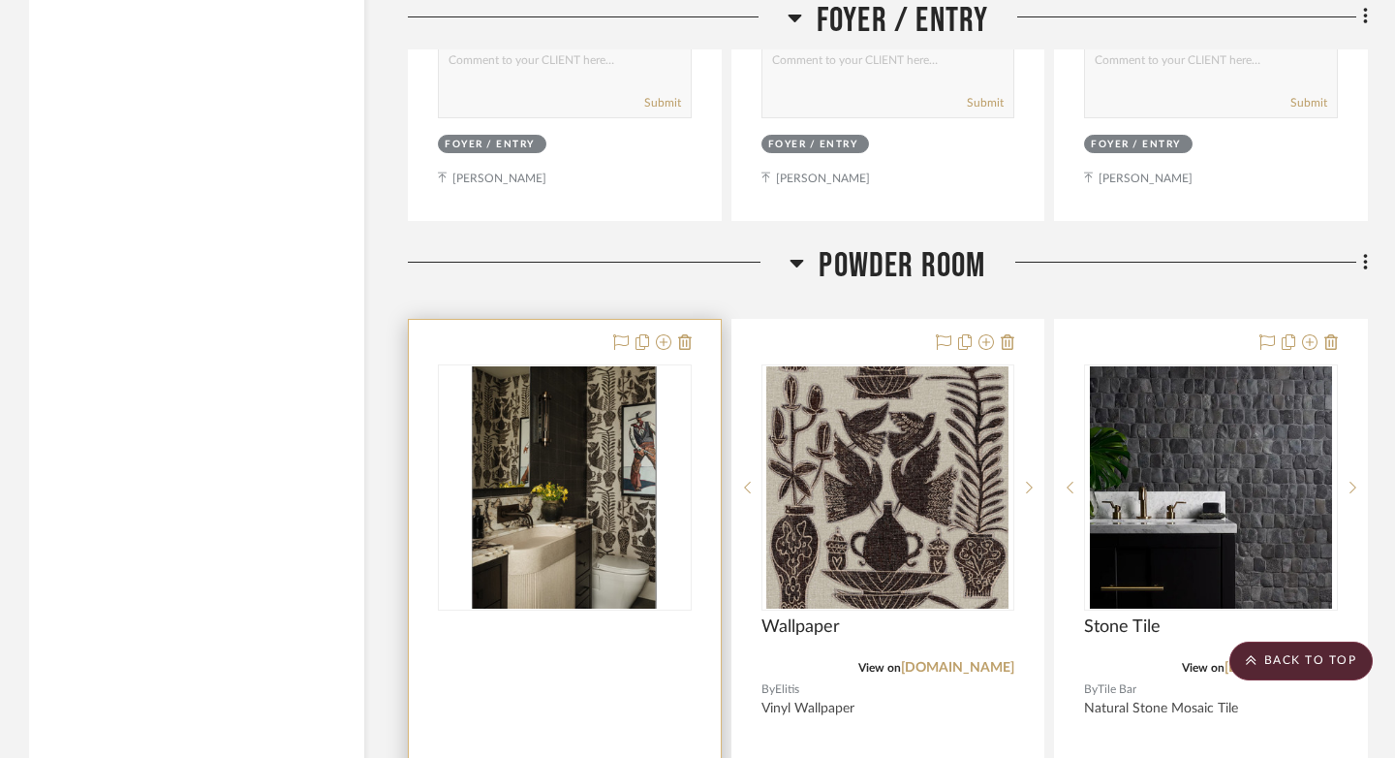
click at [512, 332] on div at bounding box center [565, 746] width 312 height 852
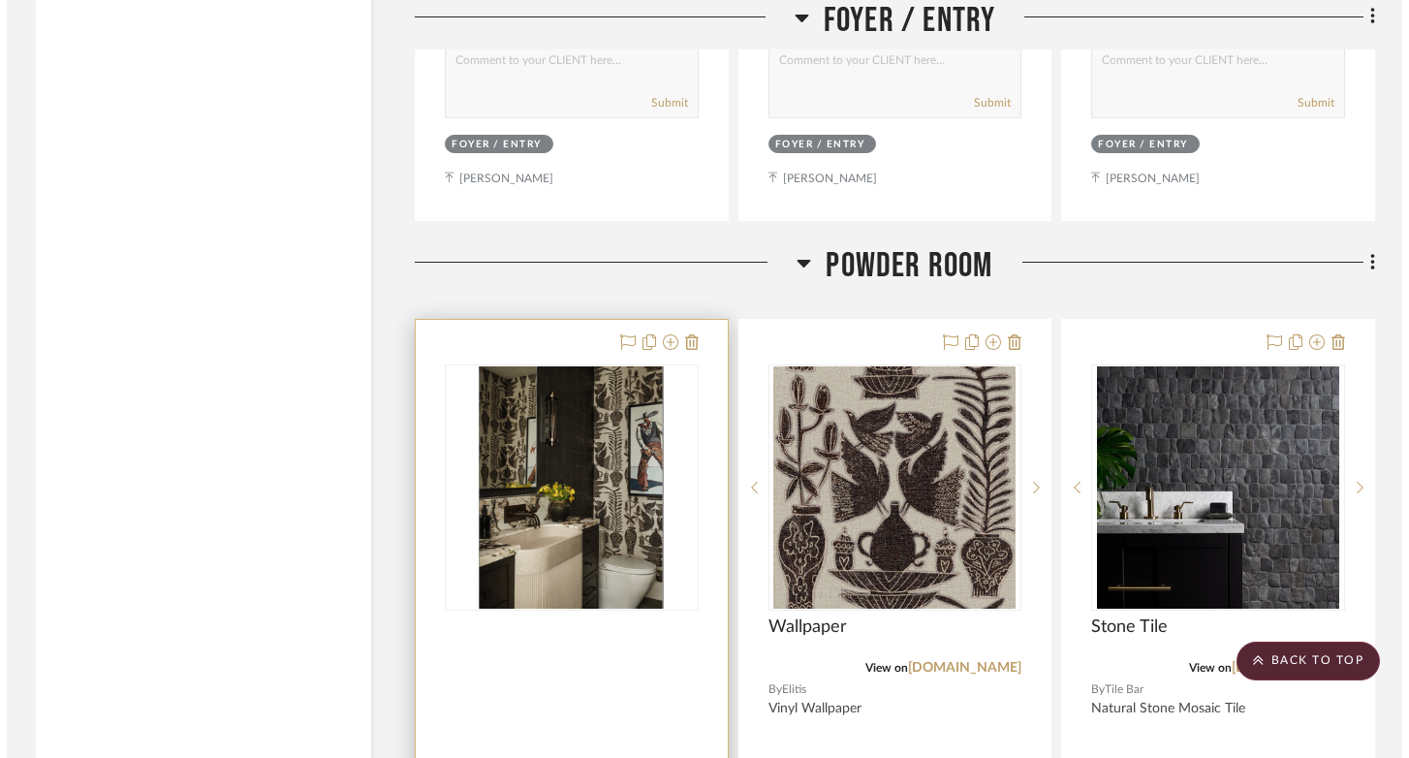
scroll to position [0, 0]
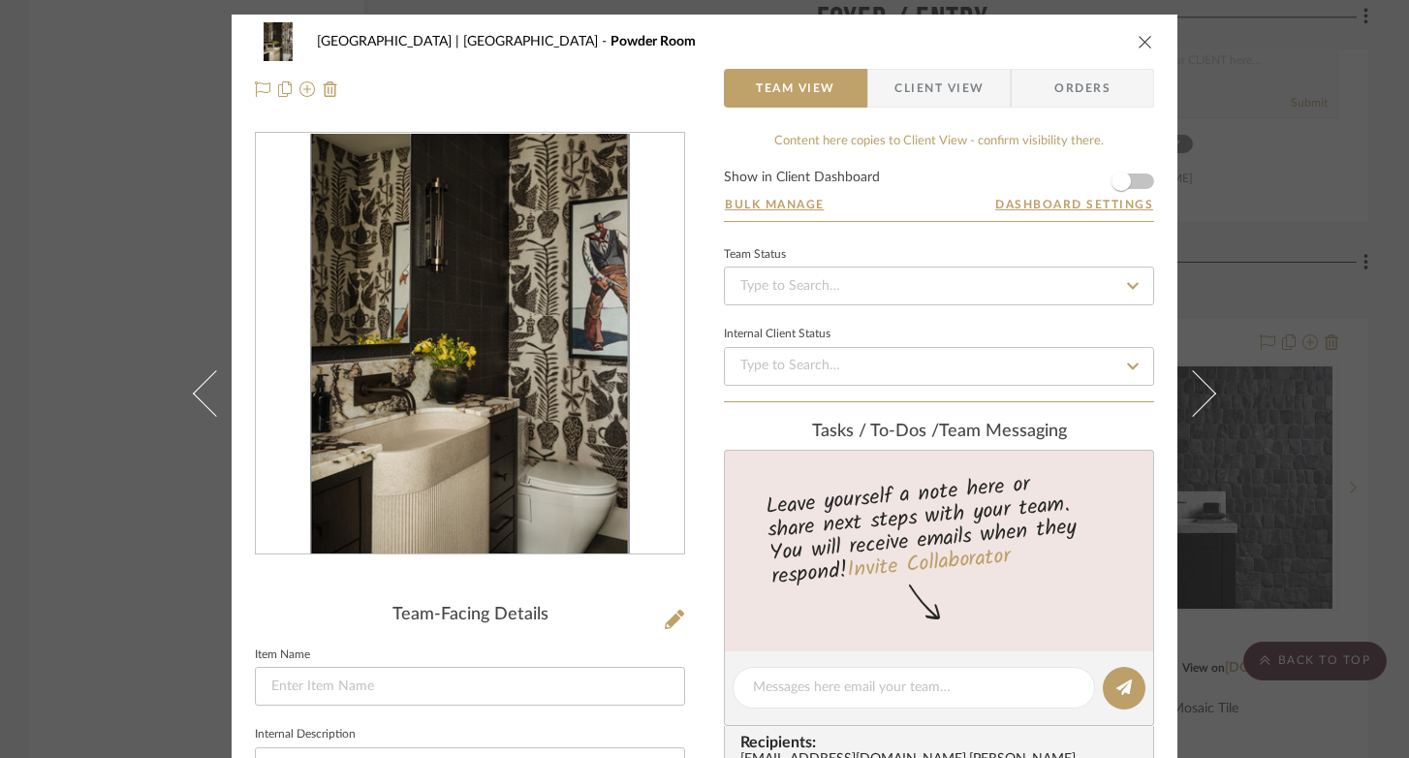
click at [901, 91] on span "Client View" at bounding box center [938, 88] width 89 height 39
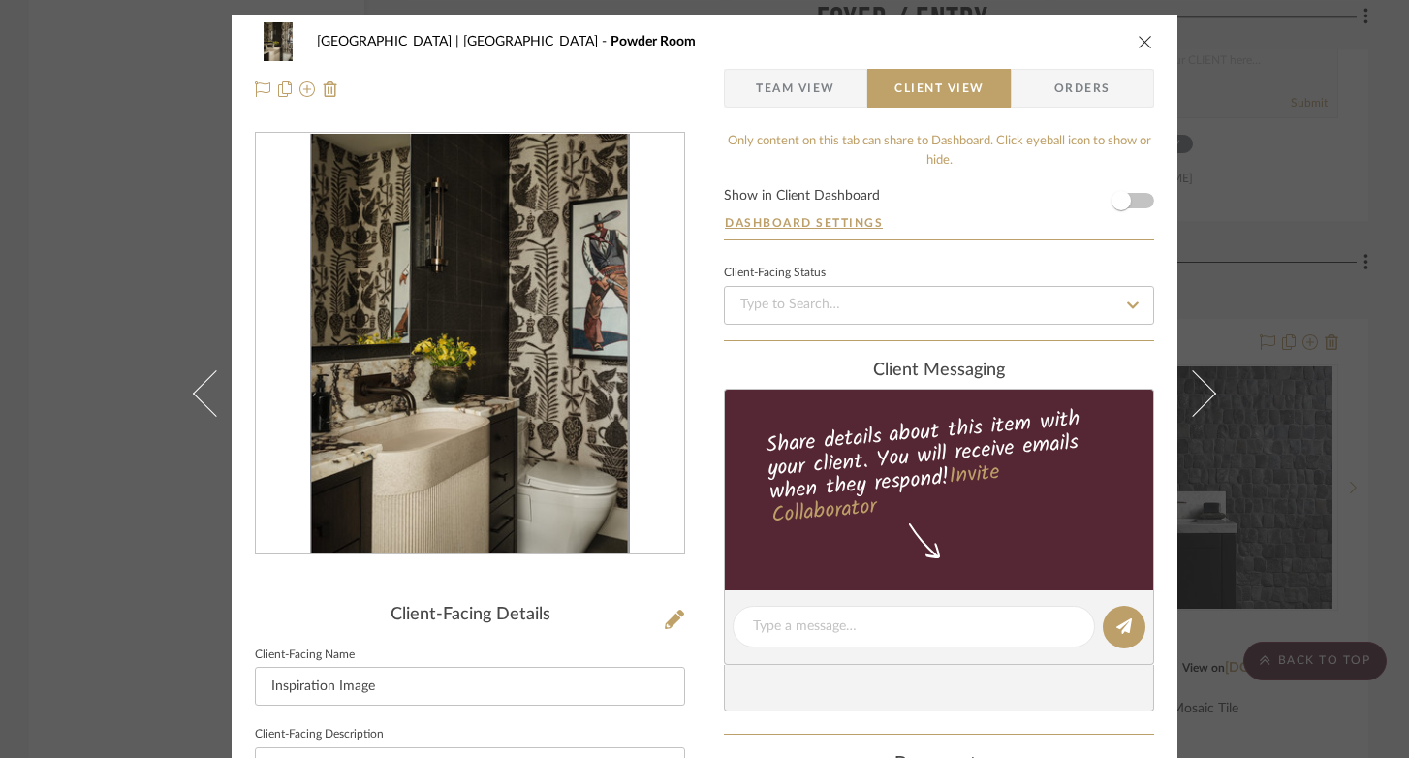
click at [1138, 37] on icon "close" at bounding box center [1144, 41] width 15 height 15
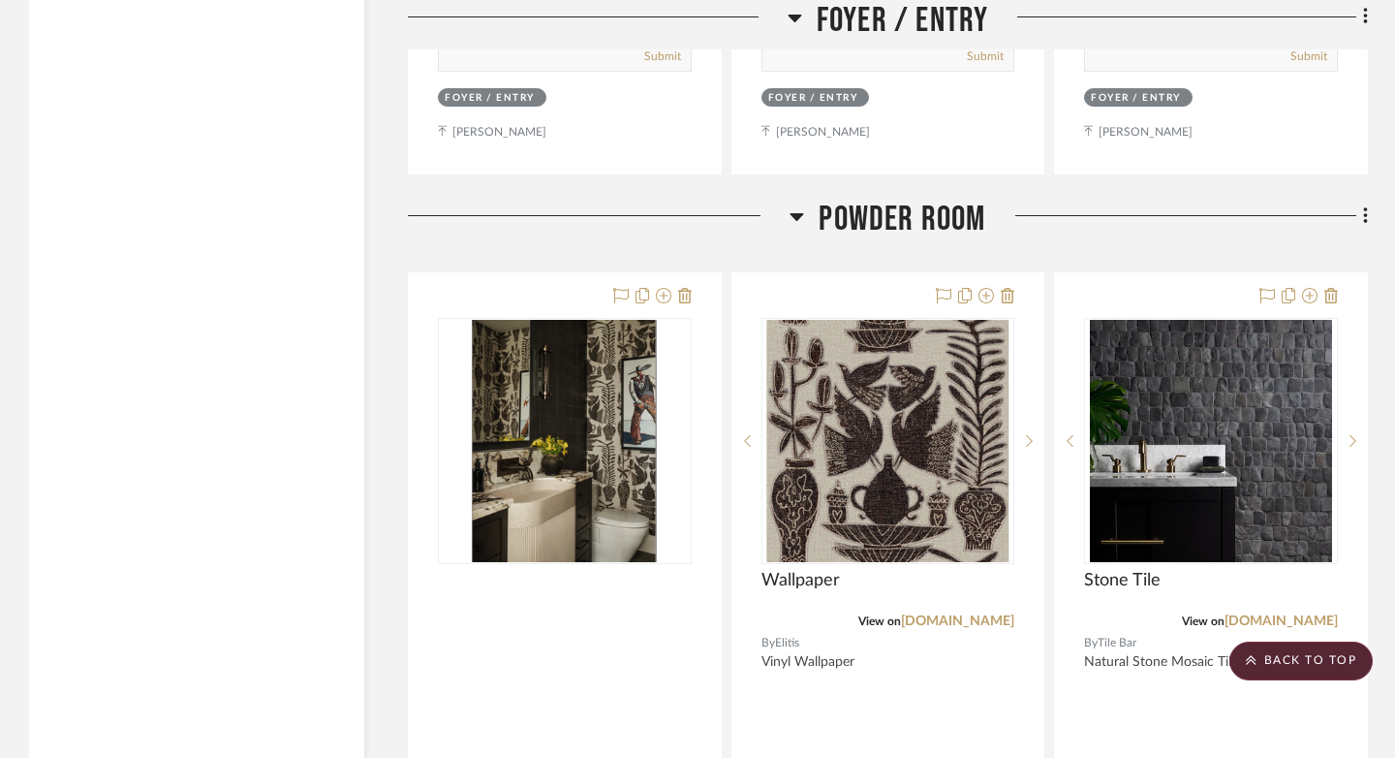
scroll to position [3317, 0]
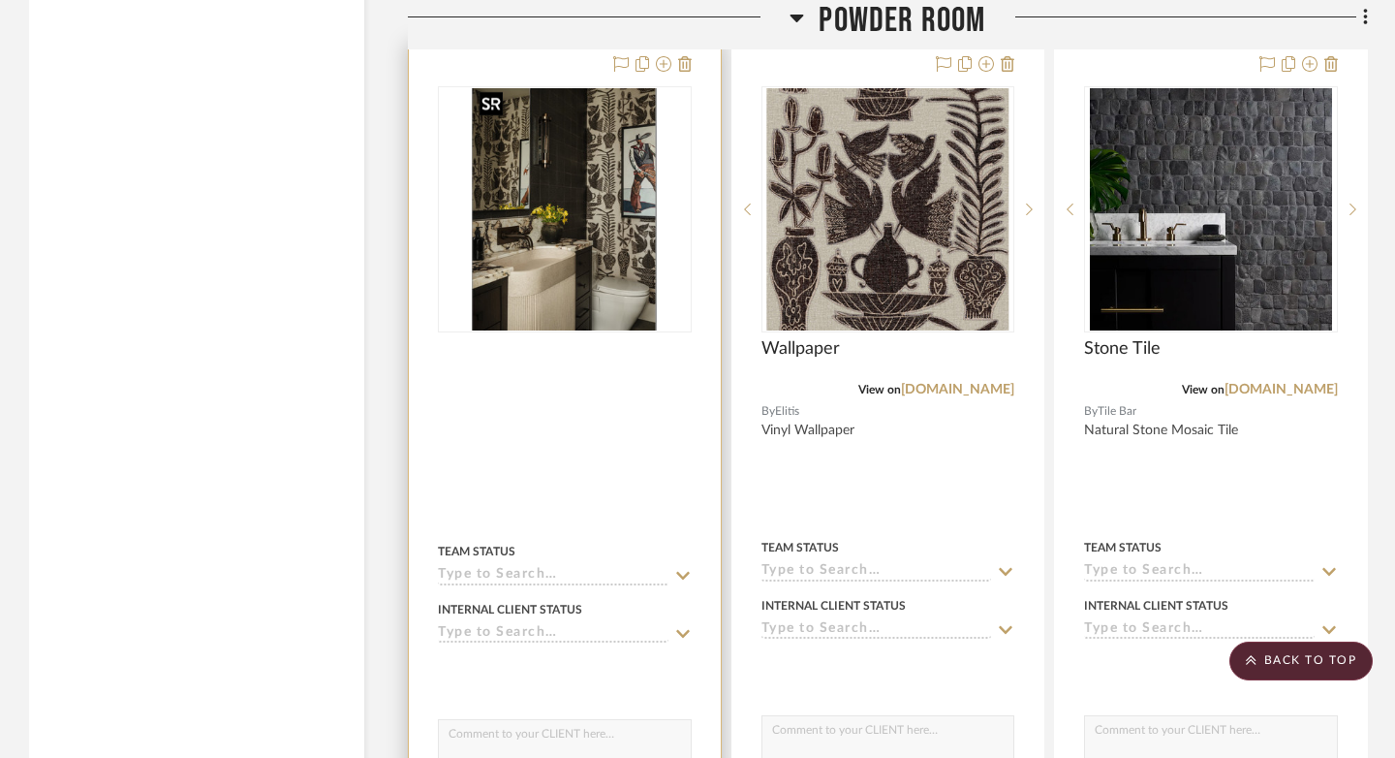
click at [552, 271] on img "0" at bounding box center [564, 209] width 185 height 242
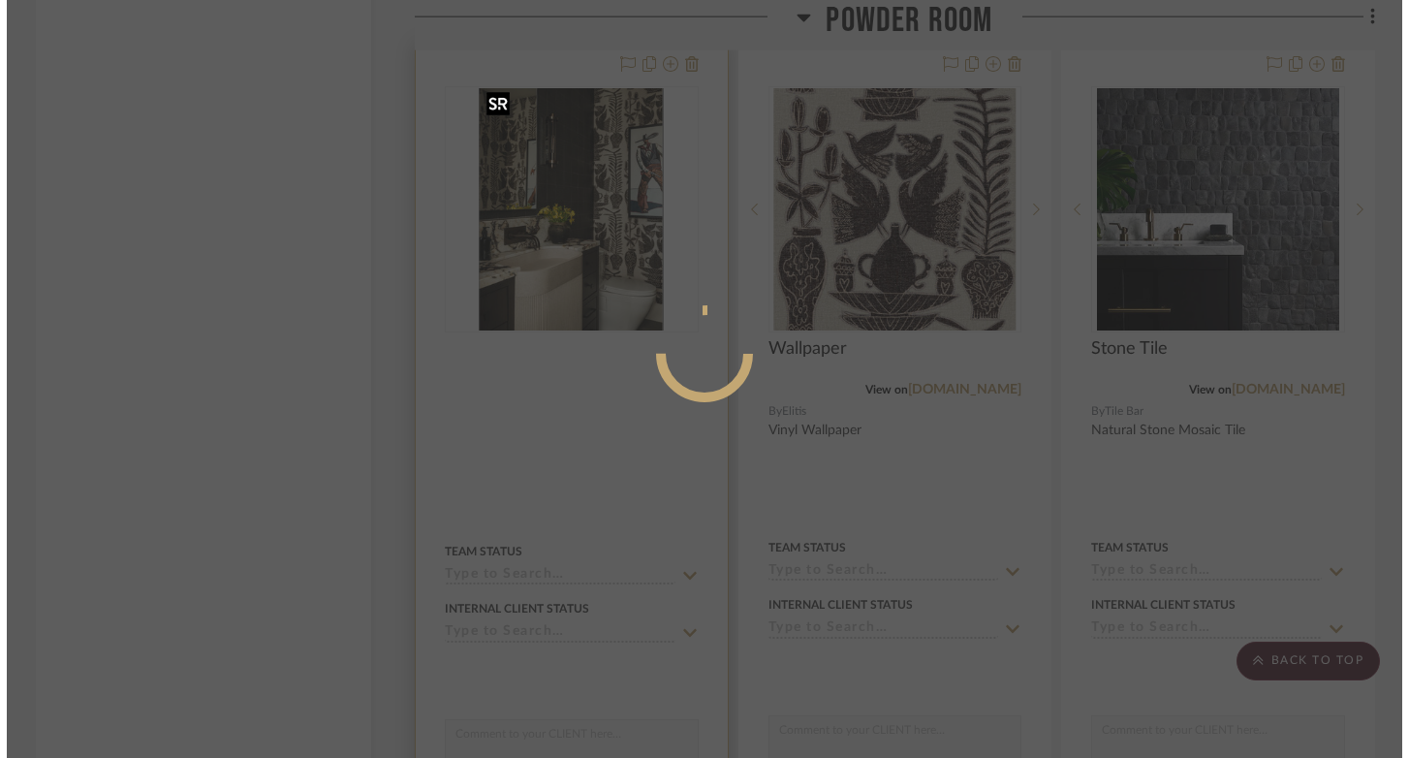
scroll to position [0, 0]
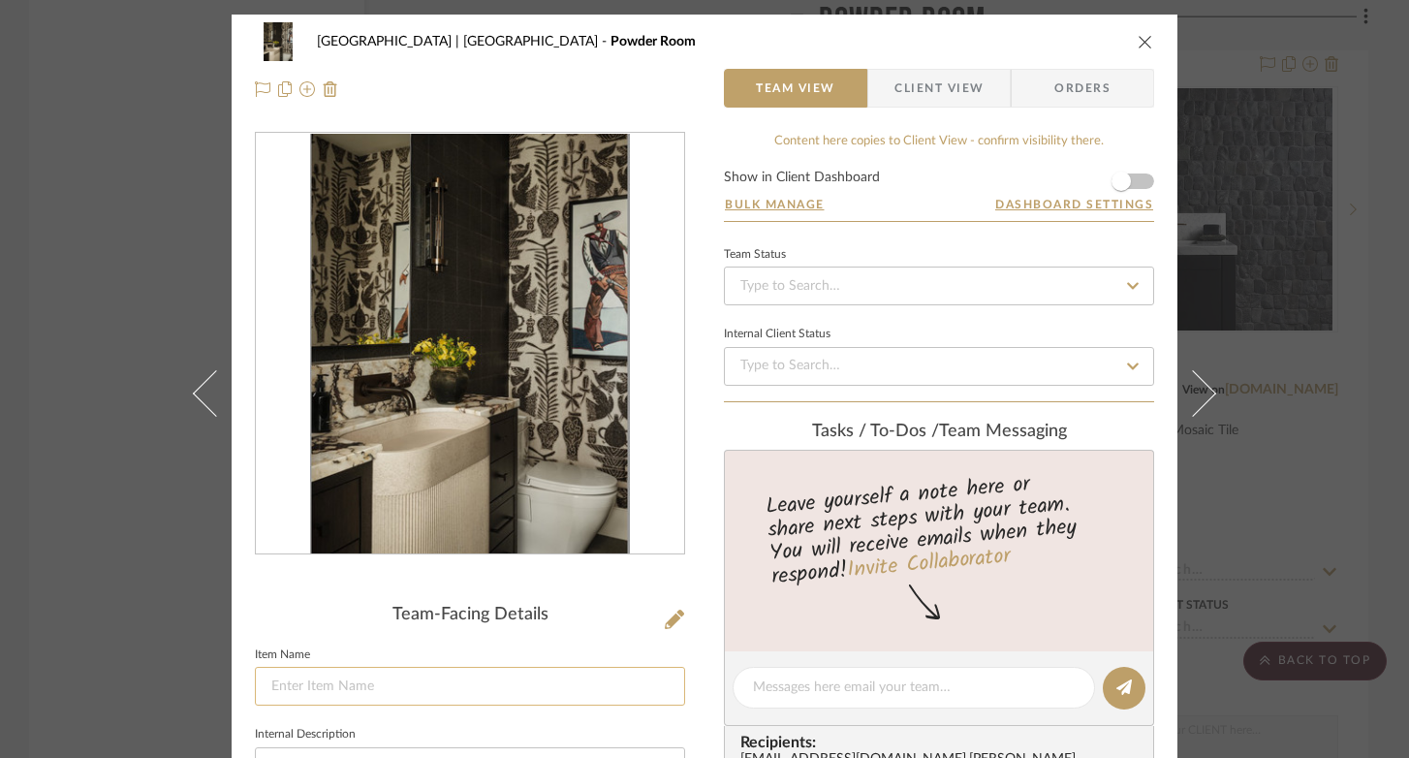
click at [463, 671] on input at bounding box center [470, 685] width 430 height 39
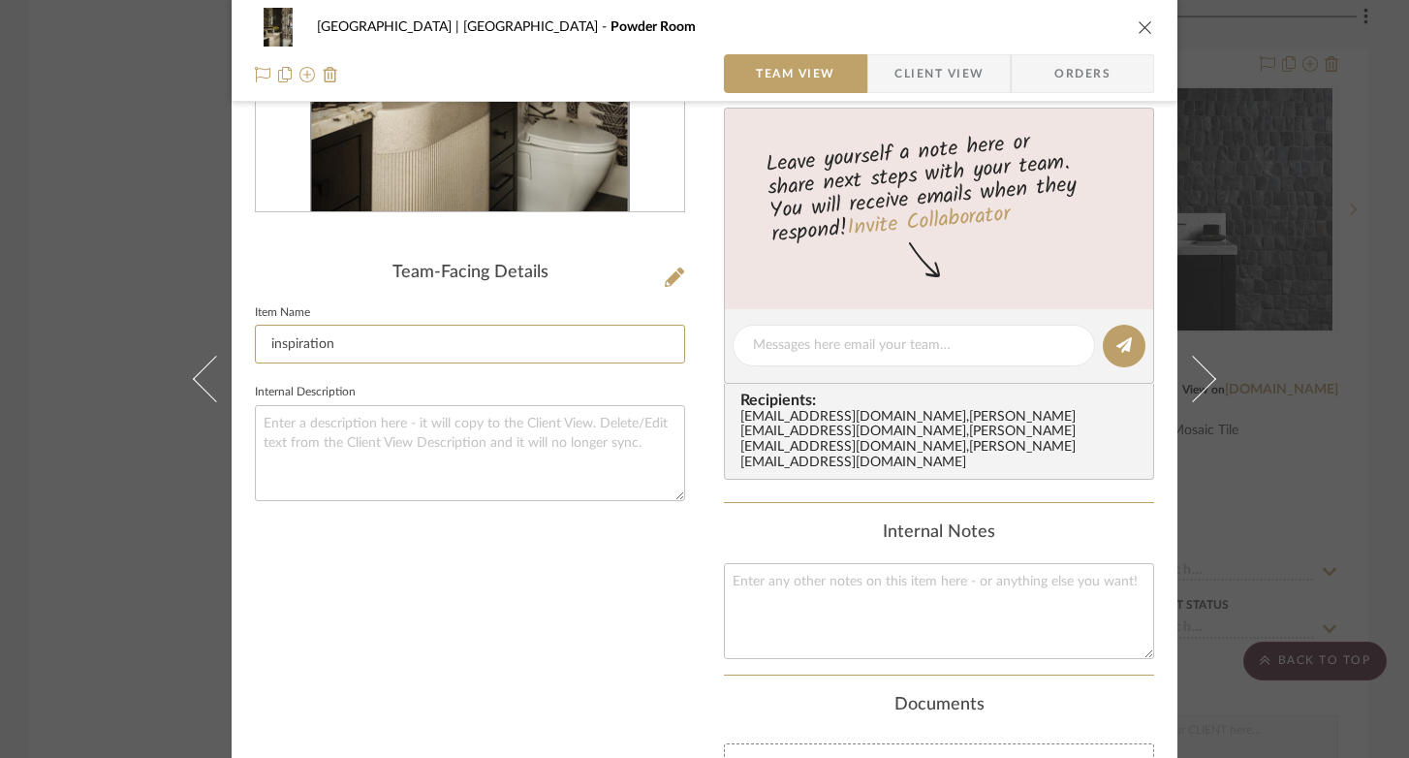
scroll to position [256, 0]
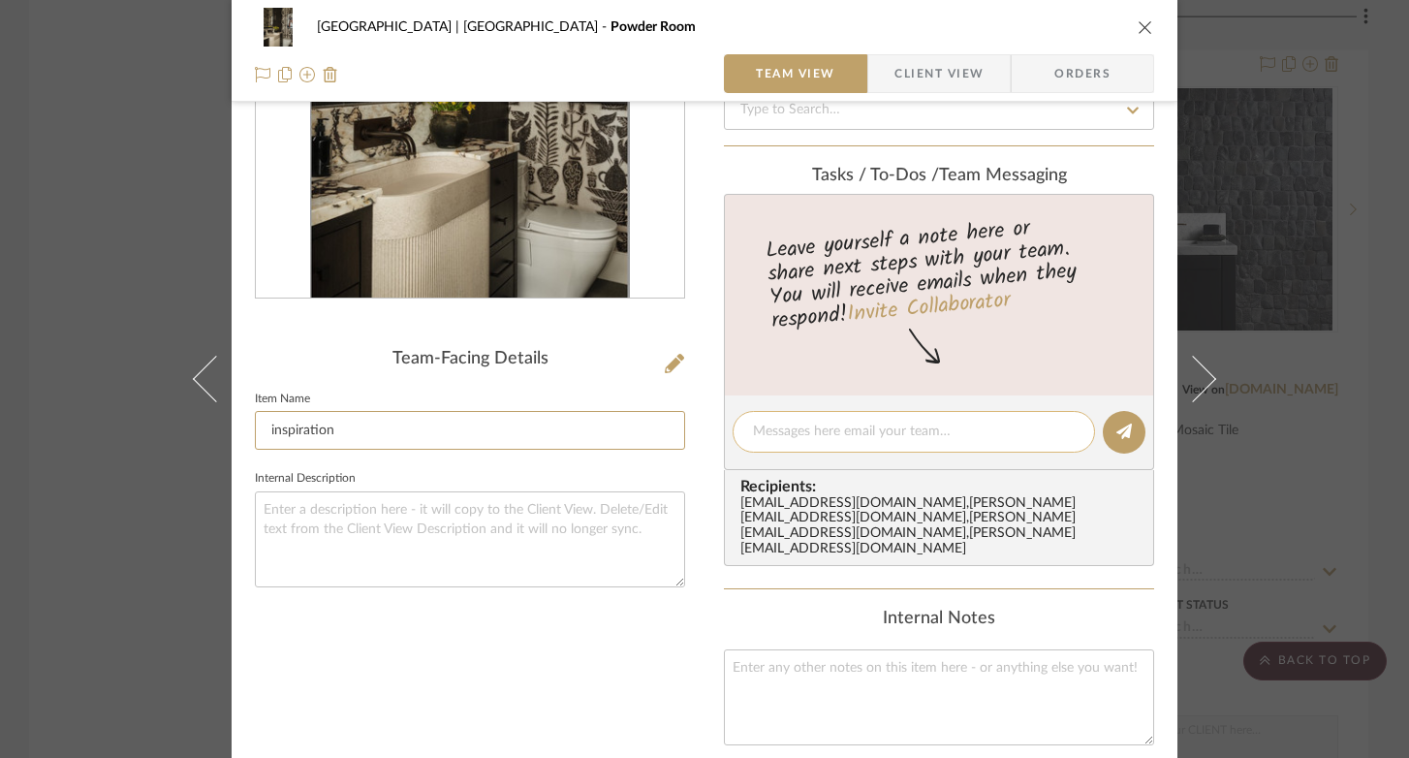
type input "inspiration"
click at [923, 442] on div at bounding box center [913, 432] width 362 height 42
click at [907, 428] on textarea at bounding box center [914, 431] width 322 height 20
type textarea "steph, keep this inspo on"
click at [1117, 423] on icon at bounding box center [1123, 430] width 15 height 15
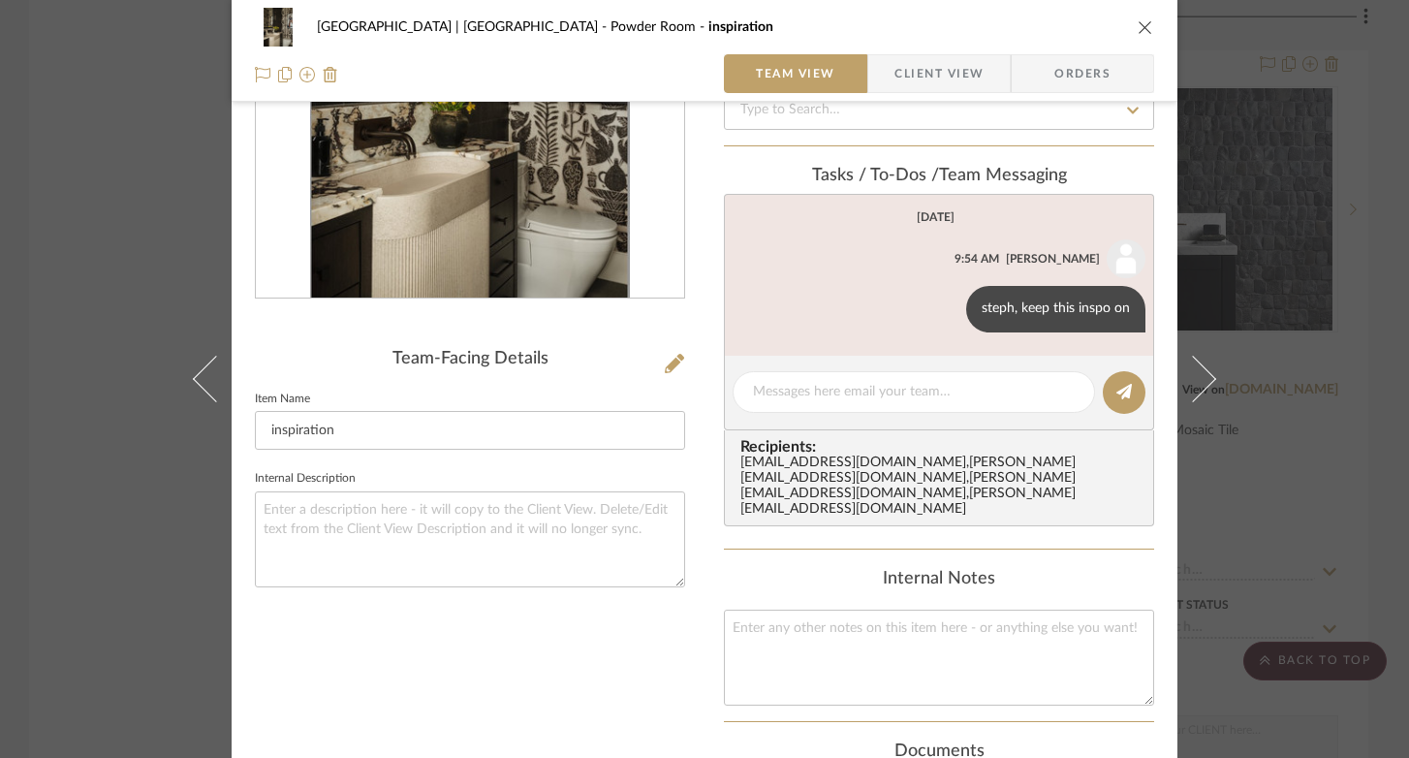
click at [75, 153] on div "Meadow Mountain | Vail Valley Powder Room inspiration Team View Client View Ord…" at bounding box center [704, 379] width 1409 height 758
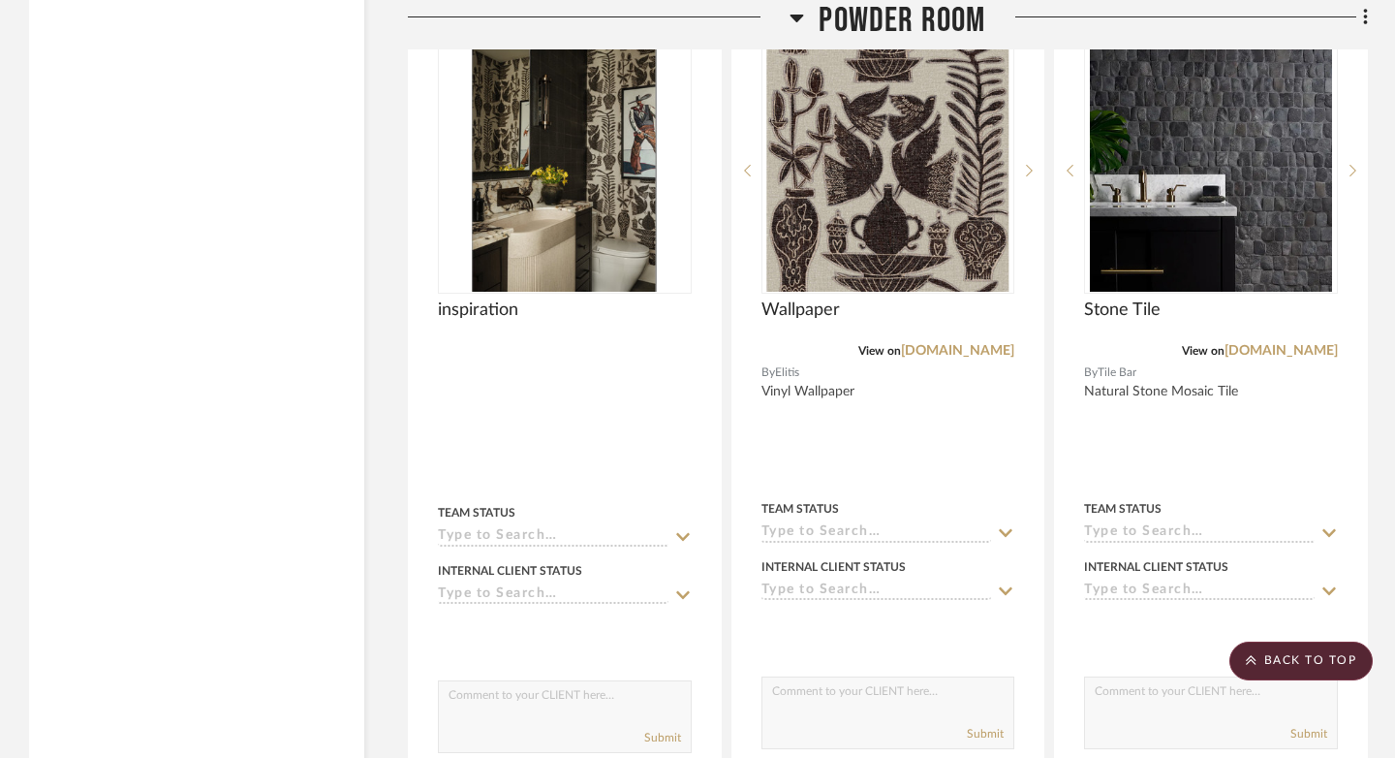
scroll to position [3359, 0]
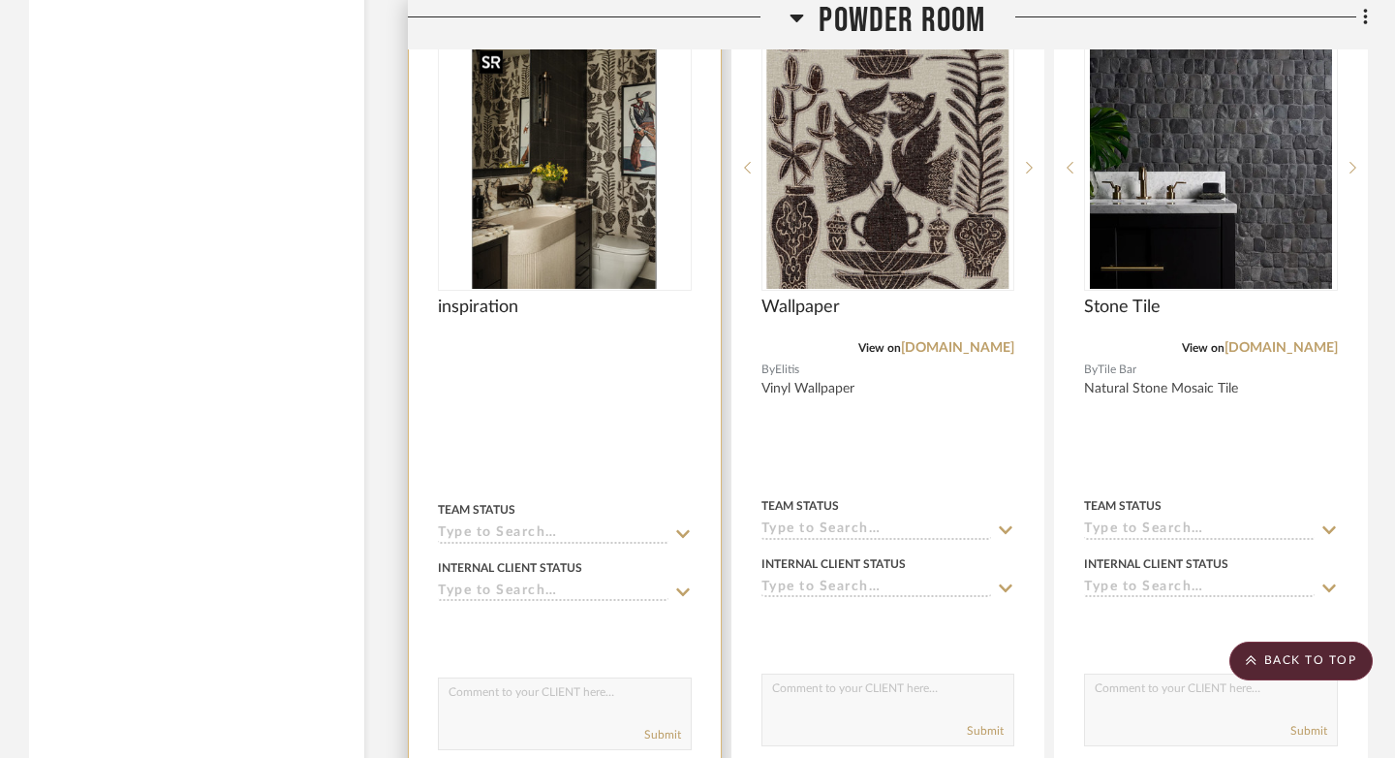
click at [543, 257] on img "0" at bounding box center [564, 167] width 185 height 242
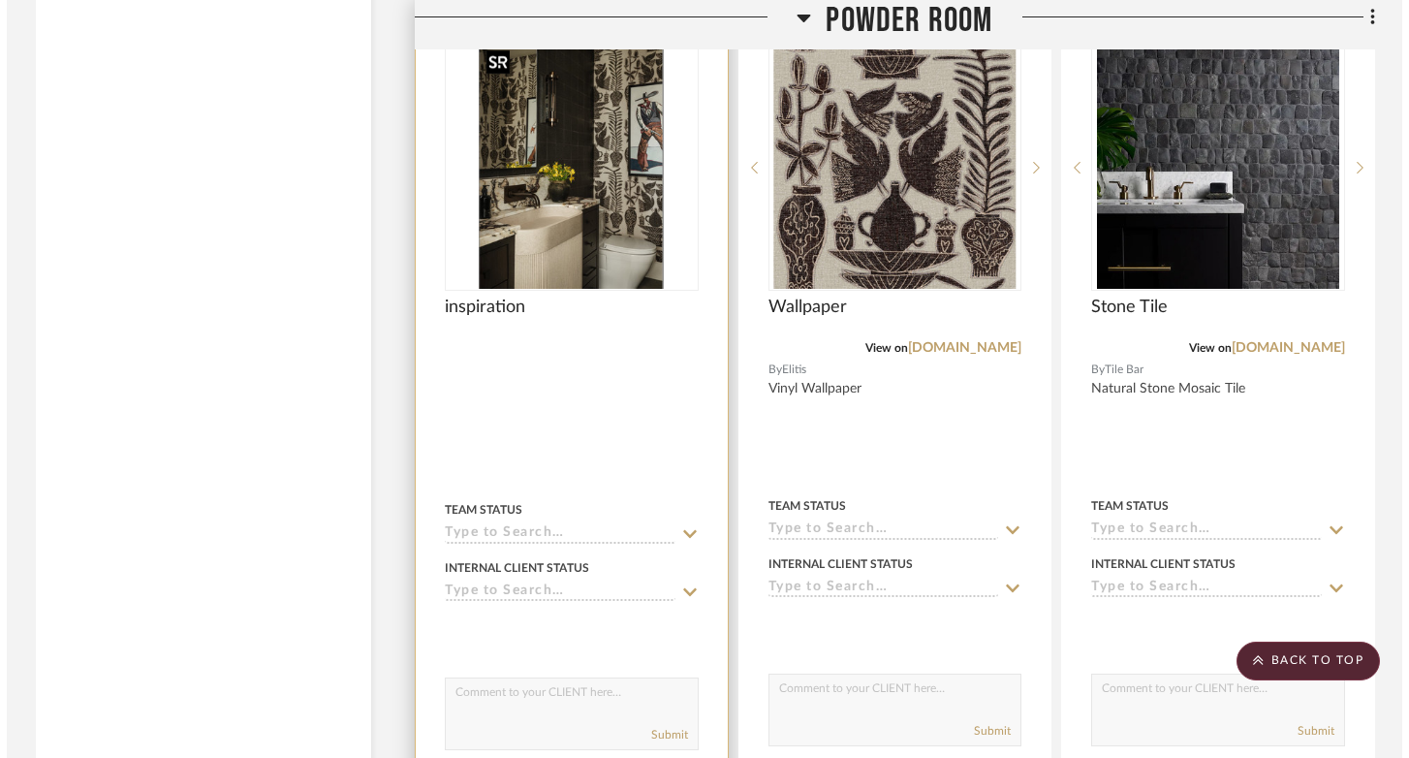
scroll to position [0, 0]
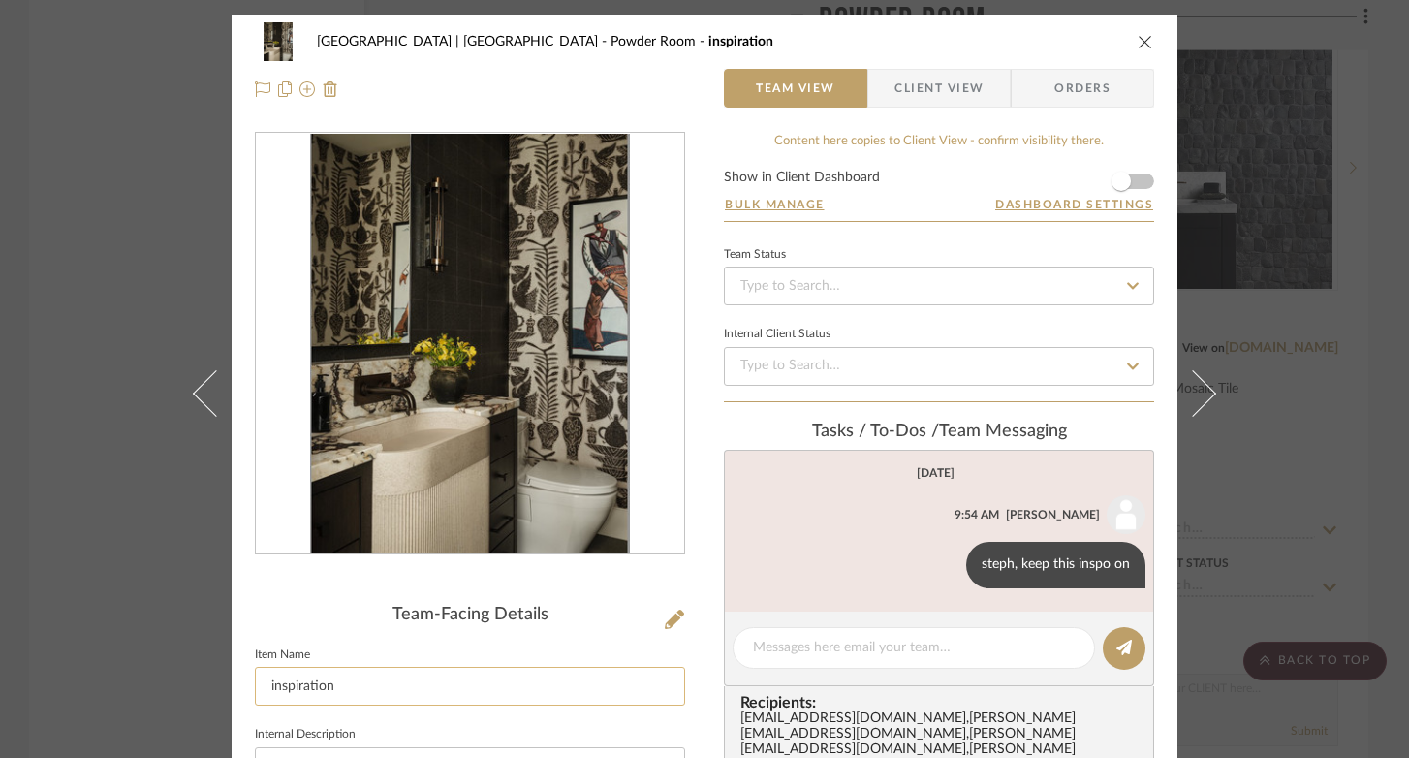
click at [267, 688] on input "inspiration" at bounding box center [470, 685] width 430 height 39
type input "Inspiration"
click at [284, 617] on div "Team-Facing Details" at bounding box center [470, 614] width 430 height 21
click at [1137, 41] on icon "close" at bounding box center [1144, 41] width 15 height 15
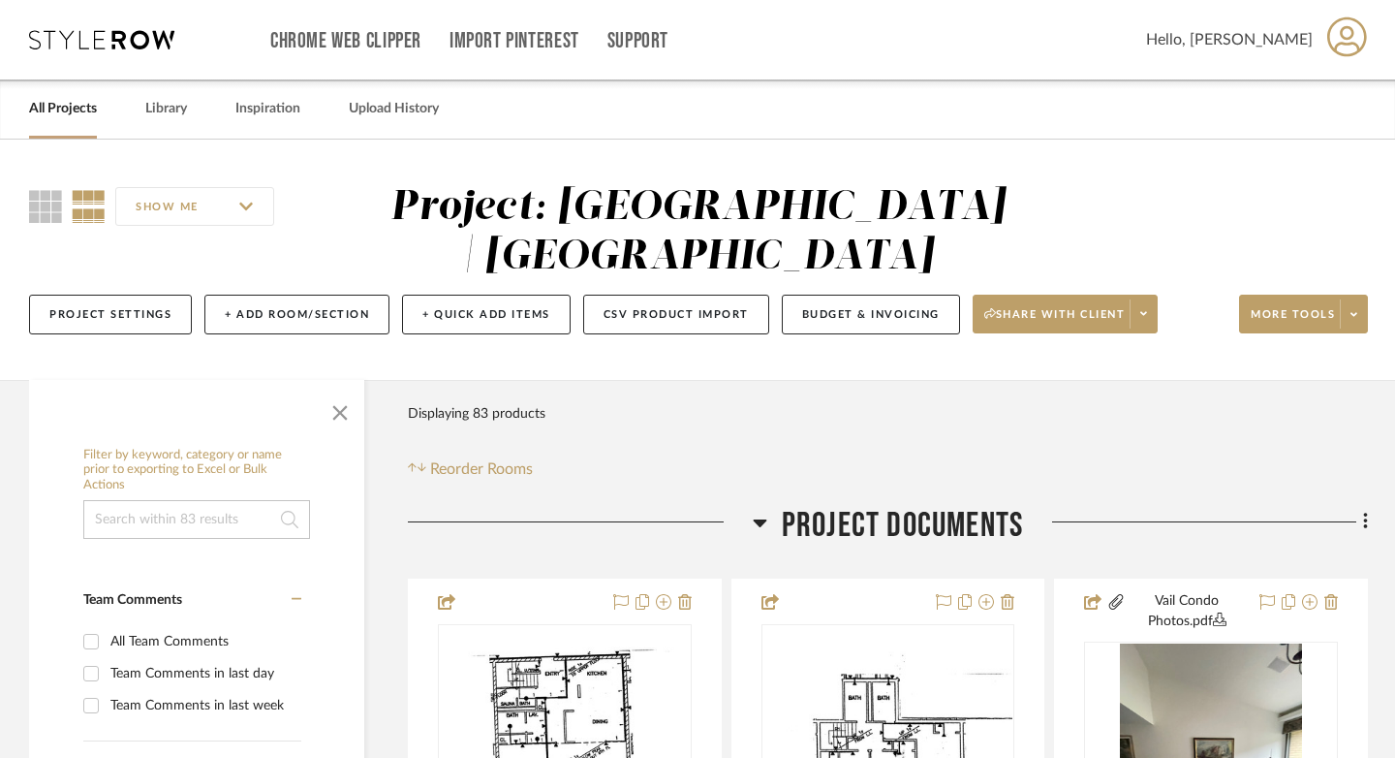
click at [60, 105] on link "All Projects" at bounding box center [63, 109] width 68 height 26
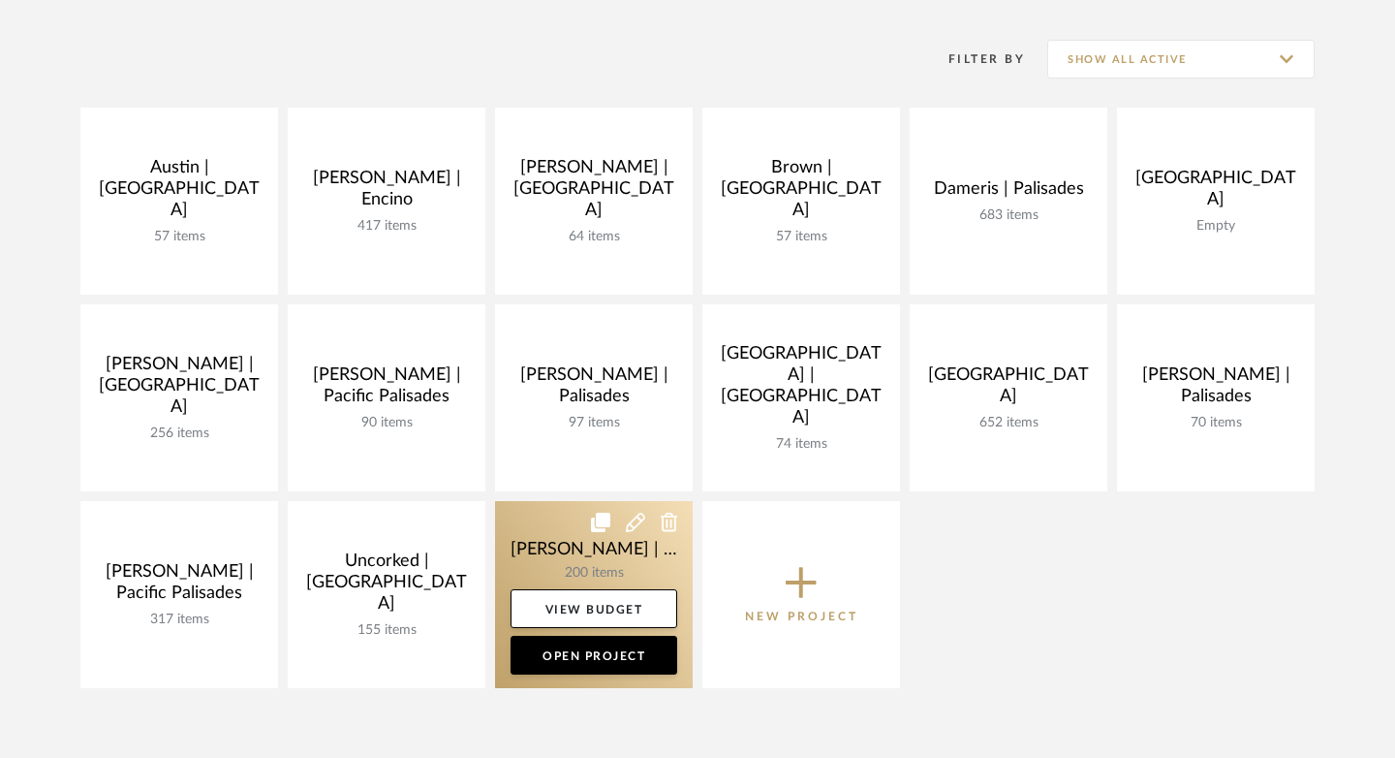
scroll to position [468, 0]
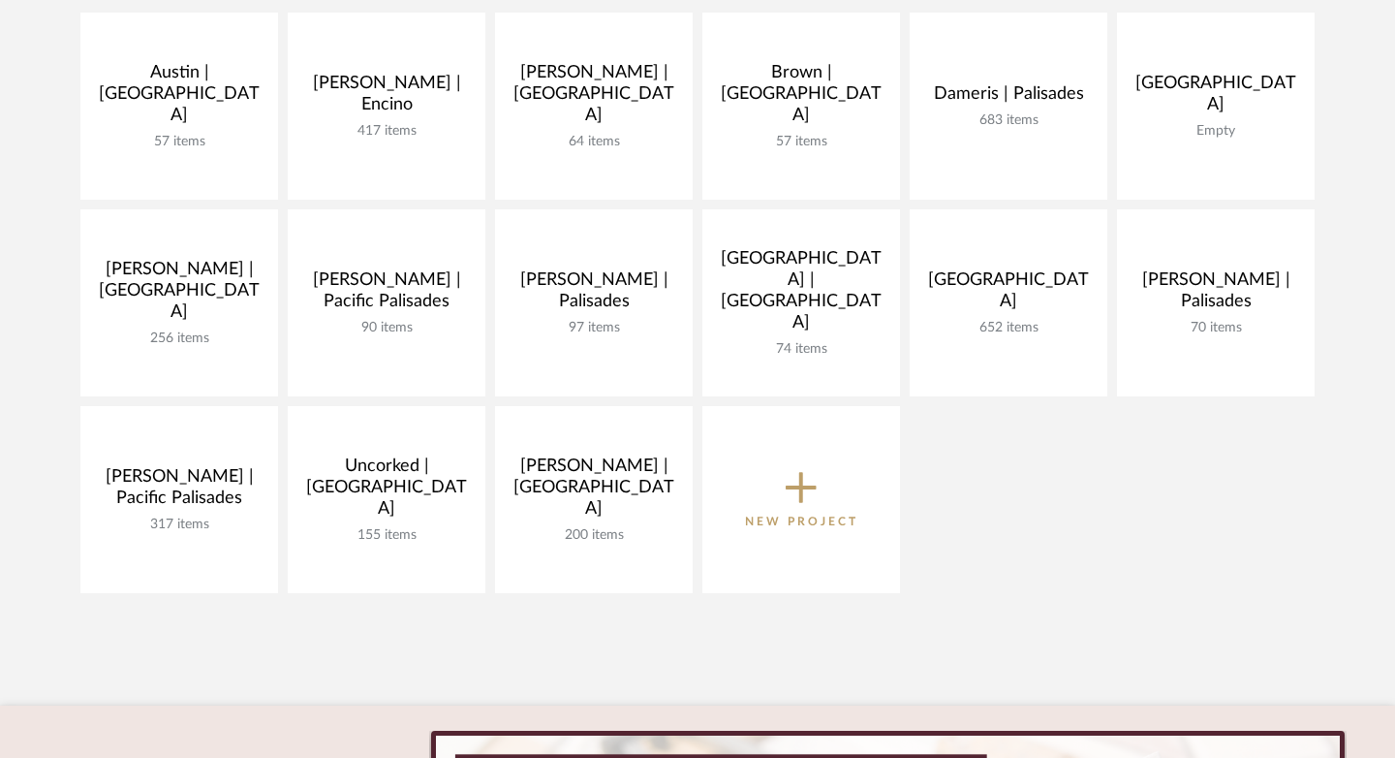
click at [1090, 536] on div "Austin | Culver City 57 items View Budget Open Project Barrett | Encino 417 ite…" at bounding box center [697, 308] width 1395 height 590
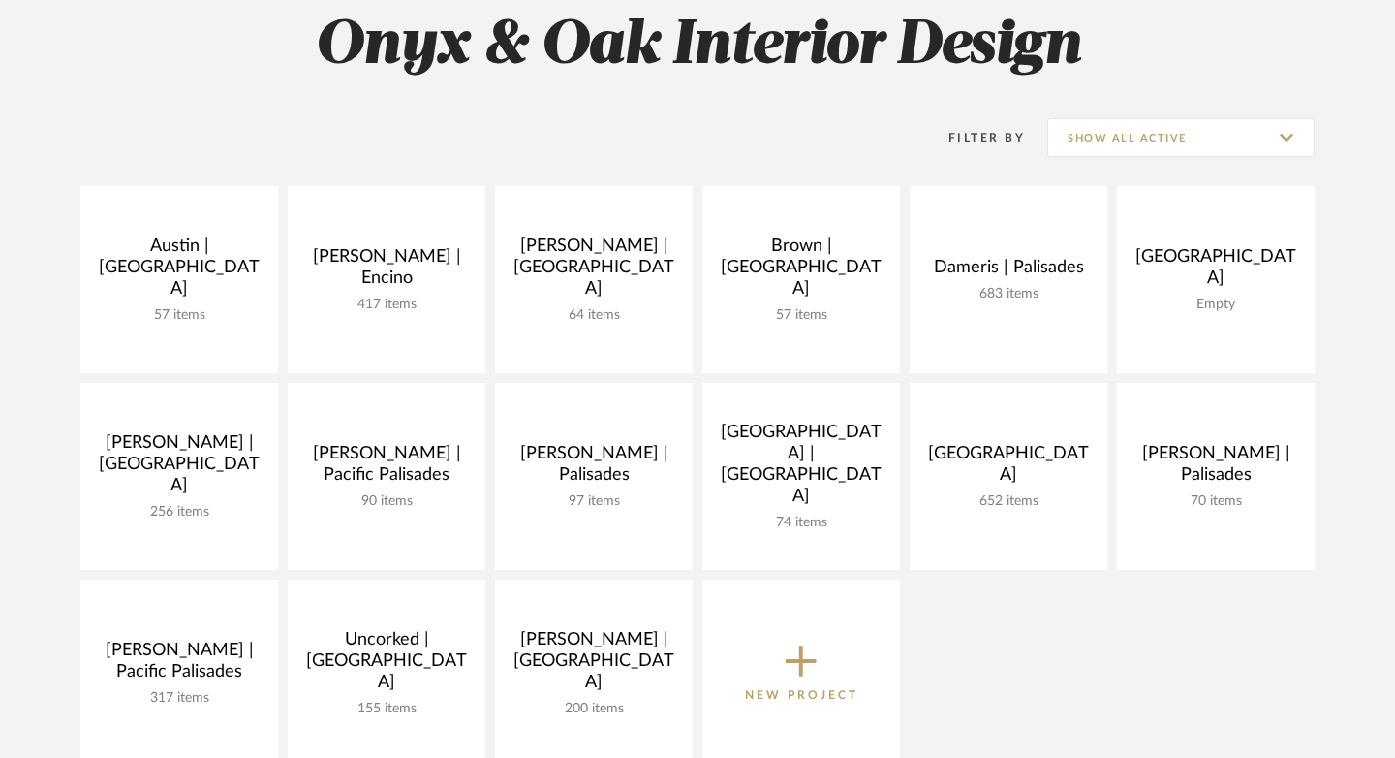
scroll to position [299, 0]
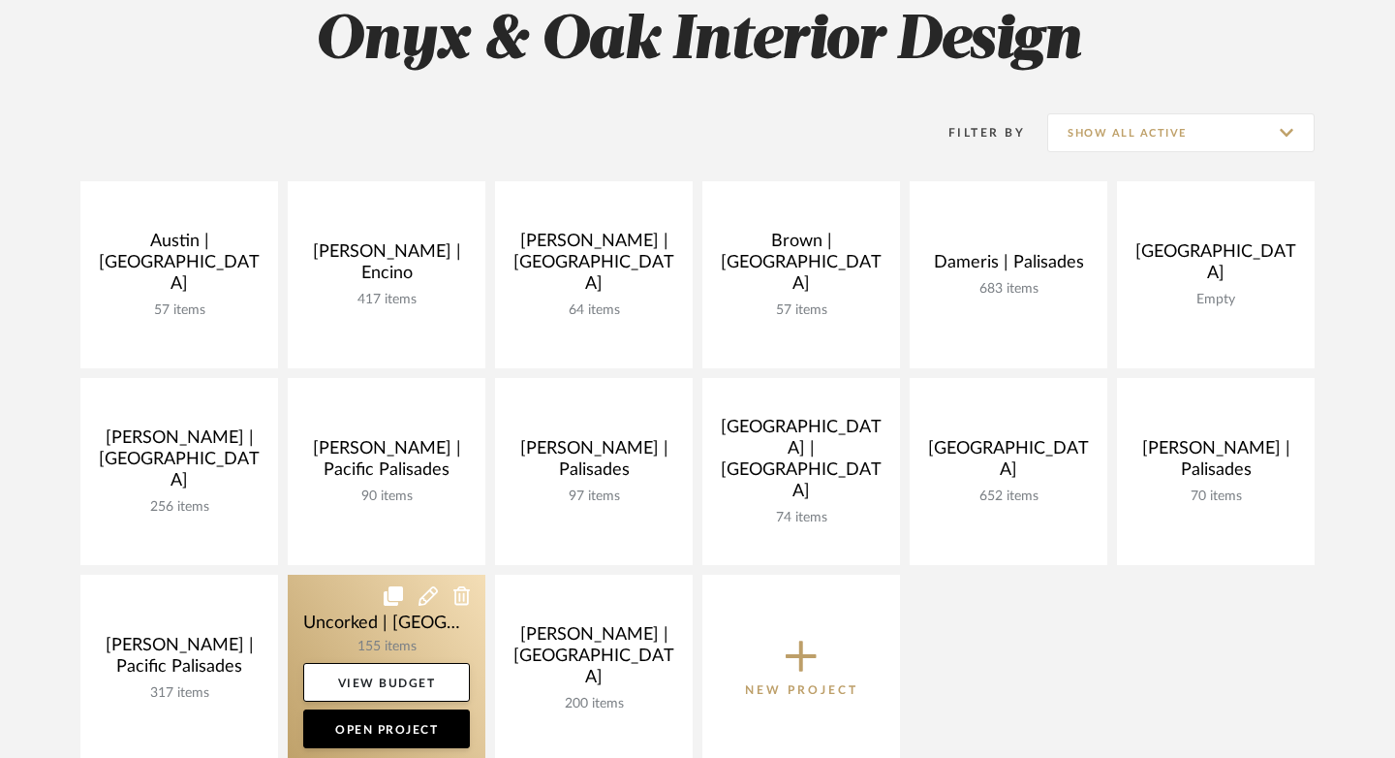
click at [338, 624] on link at bounding box center [387, 667] width 198 height 187
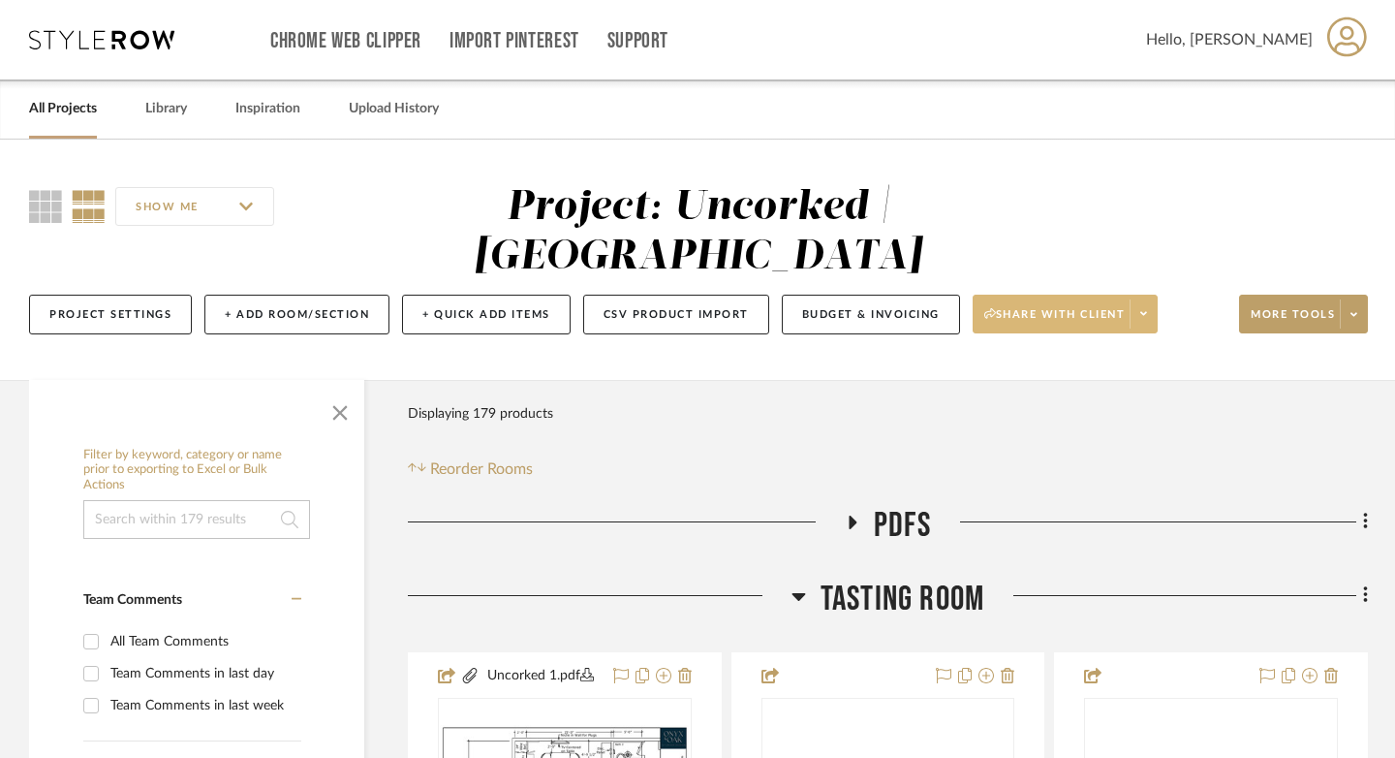
click at [1065, 309] on span "Share with client" at bounding box center [1054, 321] width 141 height 29
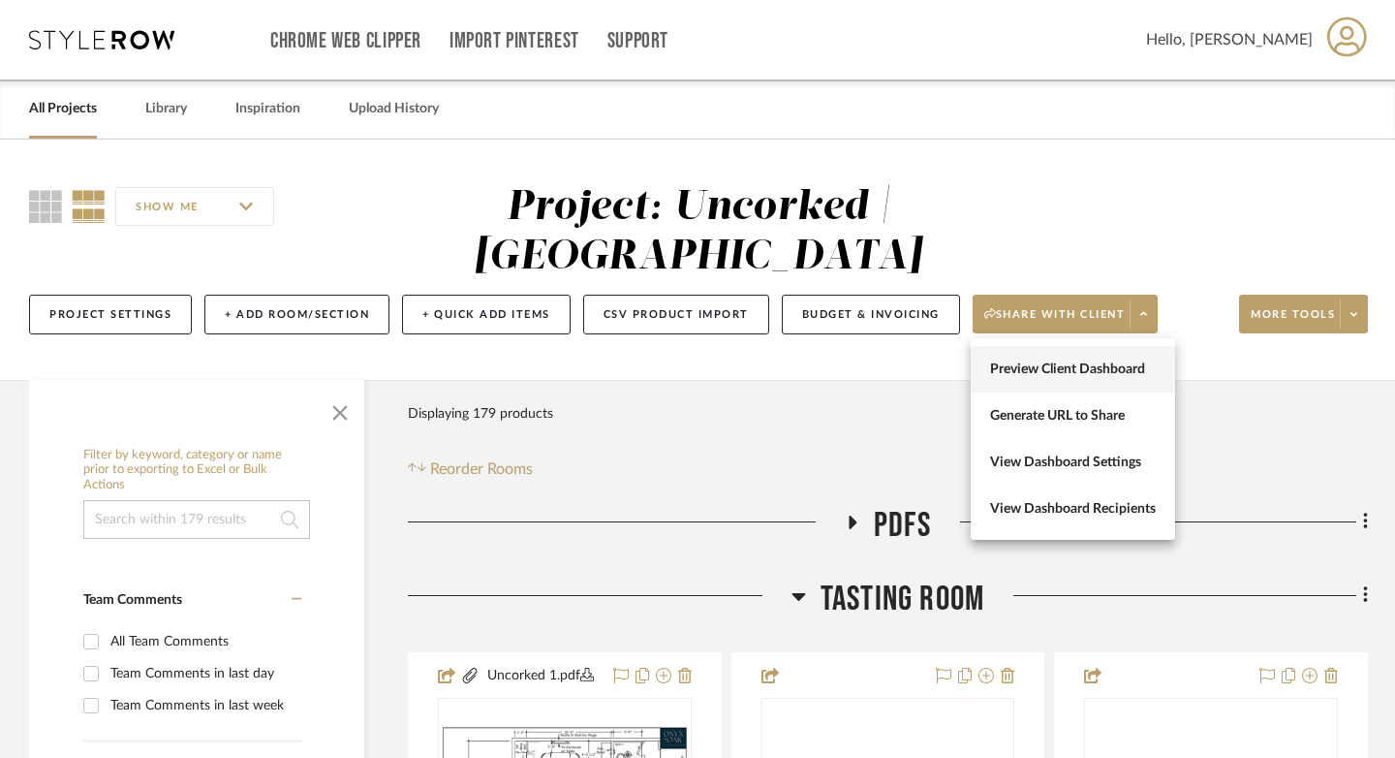
click at [1049, 370] on span "Preview Client Dashboard" at bounding box center [1073, 369] width 166 height 16
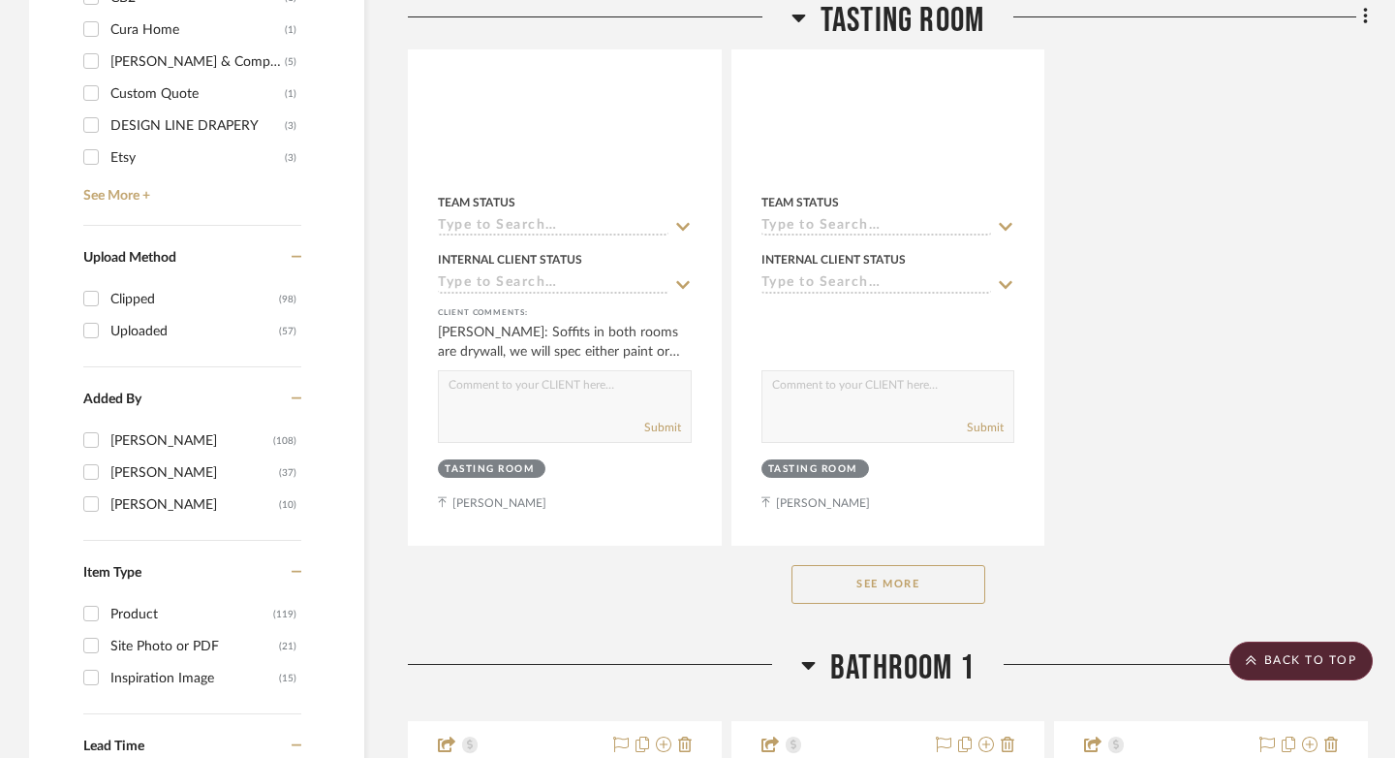
scroll to position [2701, 0]
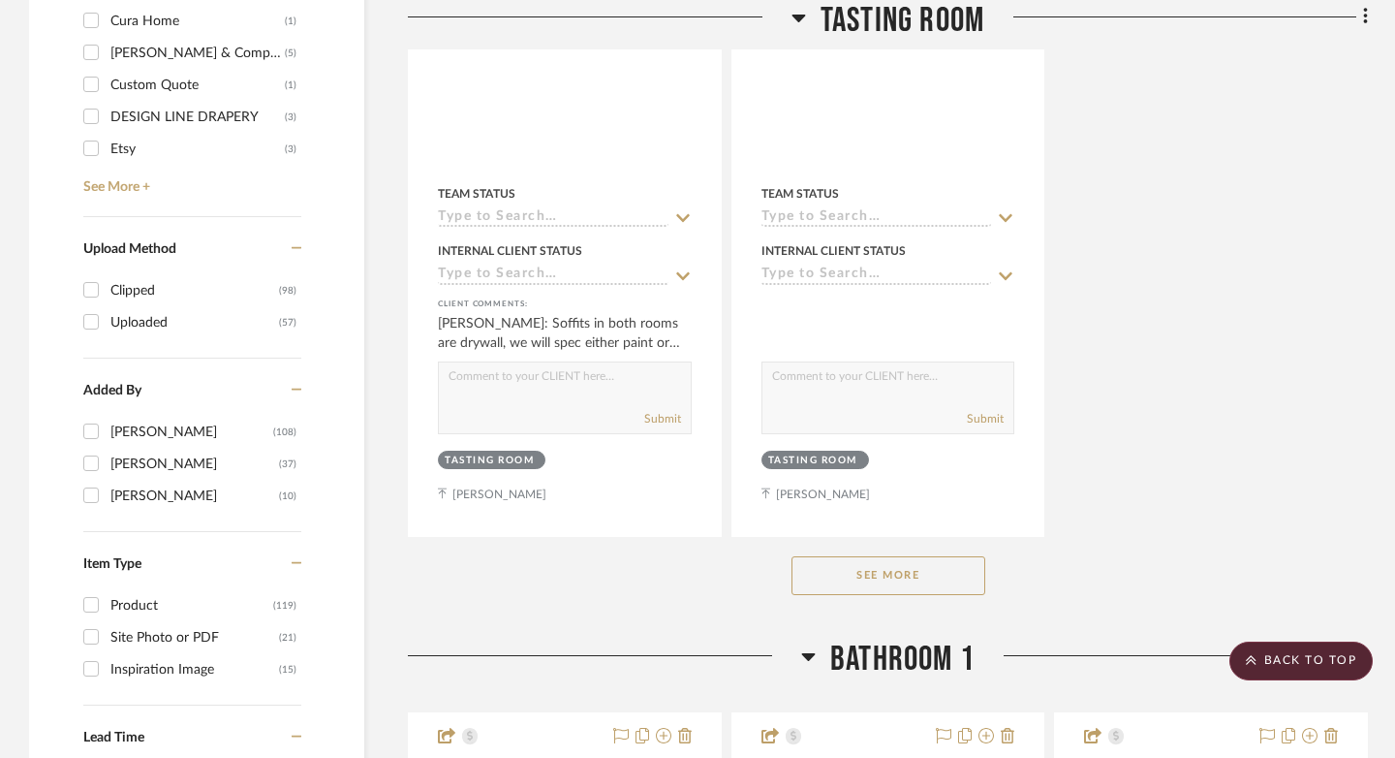
click at [924, 577] on button "See More" at bounding box center [888, 575] width 194 height 39
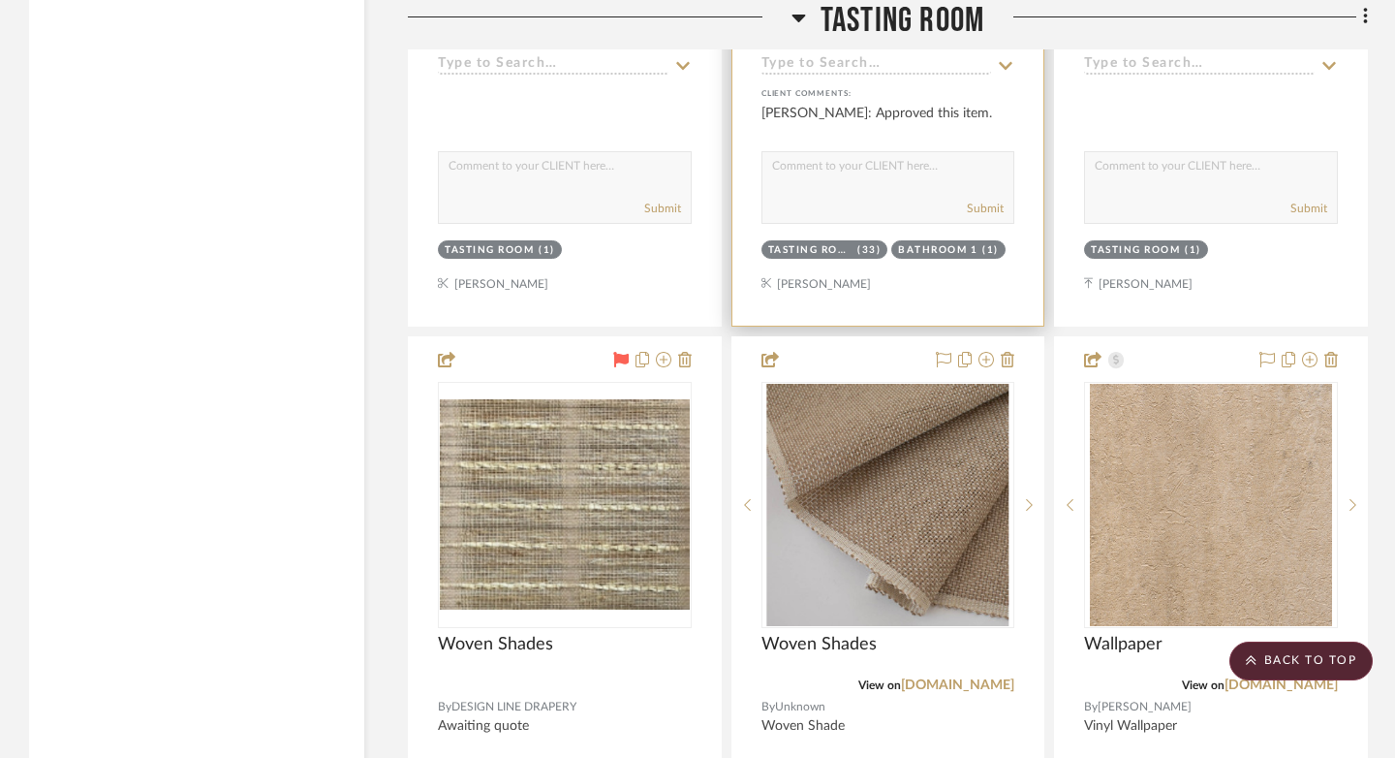
scroll to position [5548, 0]
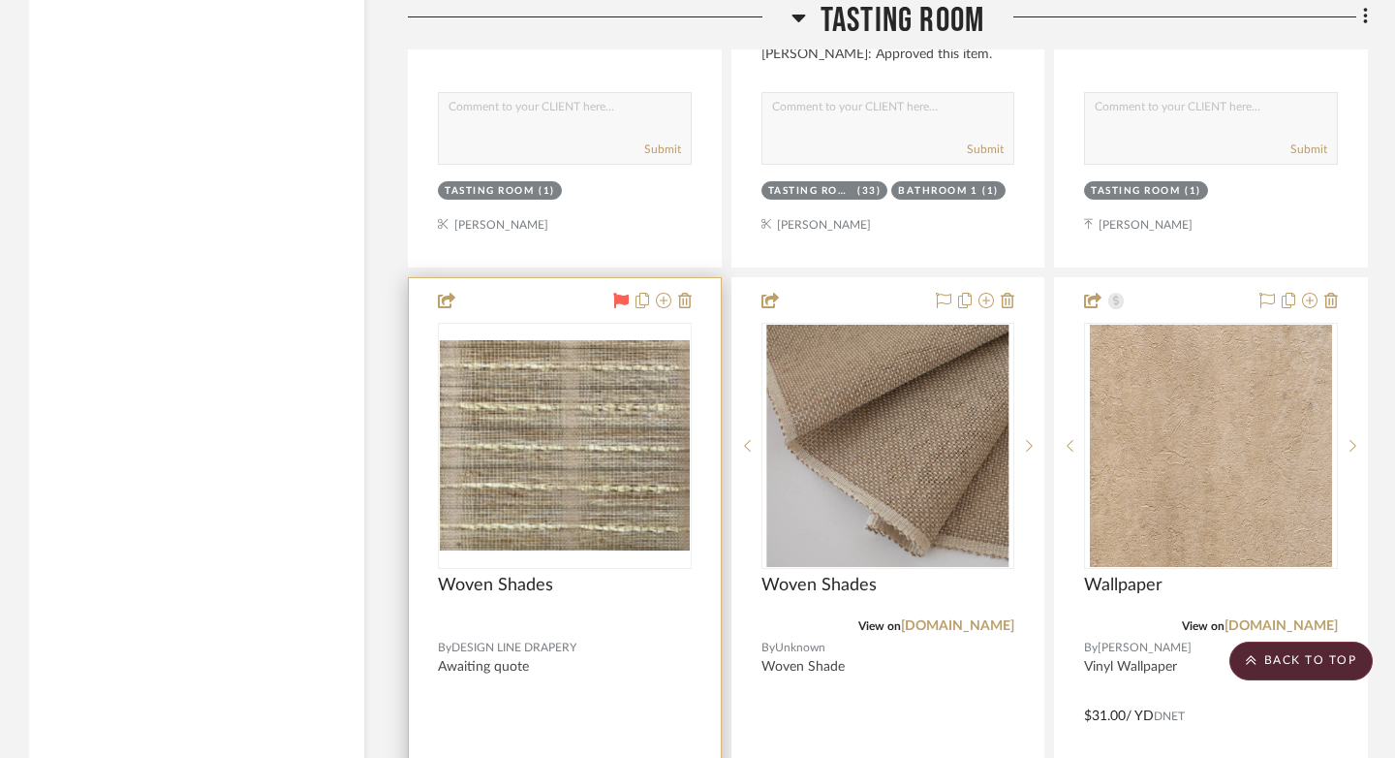
click at [613, 293] on icon at bounding box center [620, 300] width 15 height 15
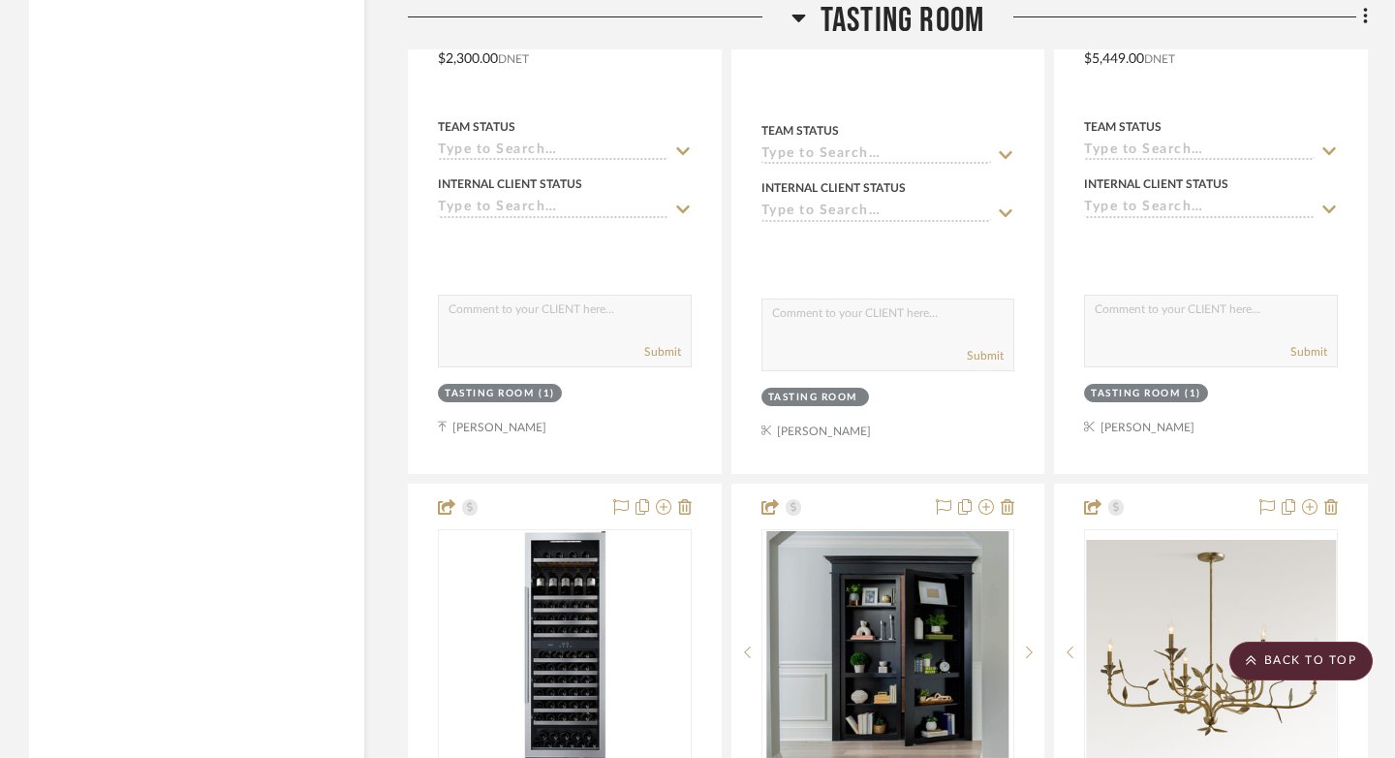
scroll to position [7120, 0]
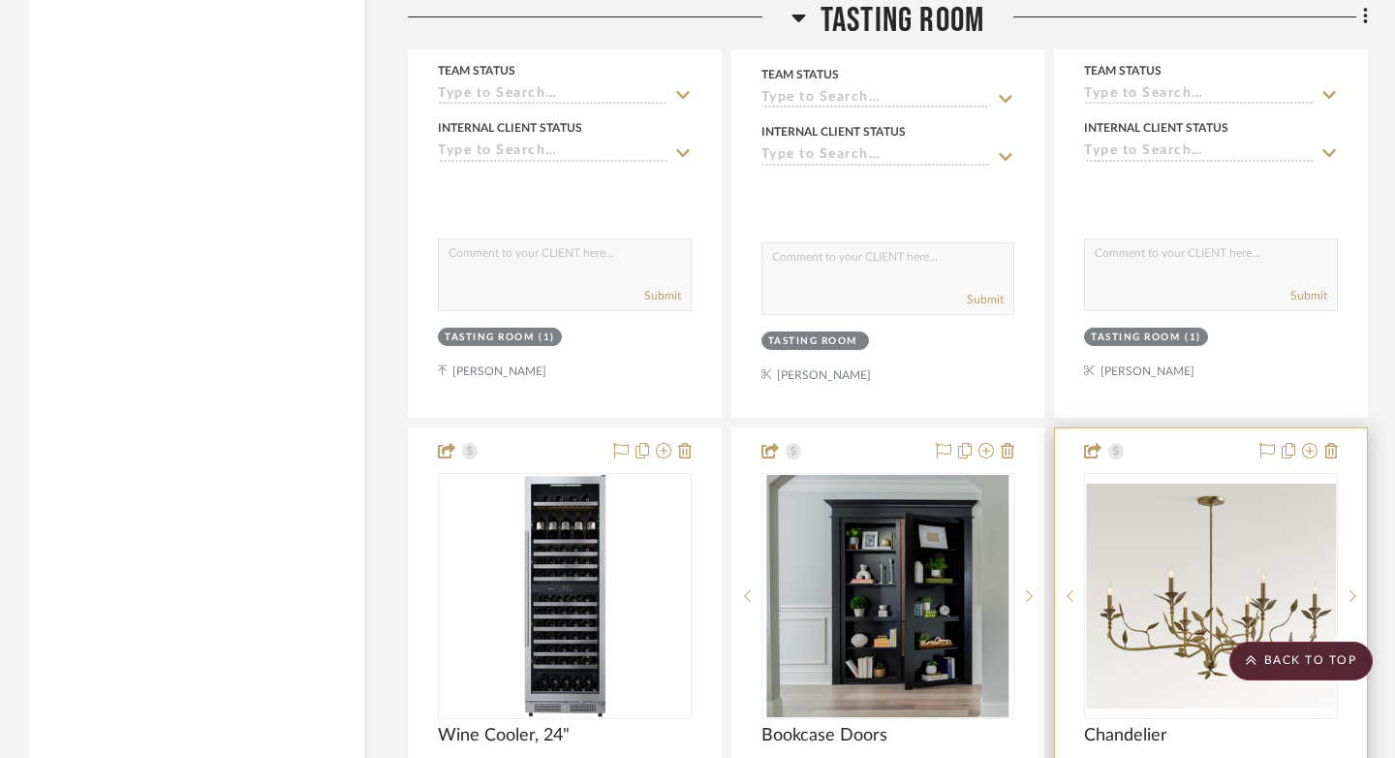
drag, startPoint x: 1182, startPoint y: 453, endPoint x: 1181, endPoint y: 200, distance: 253.8
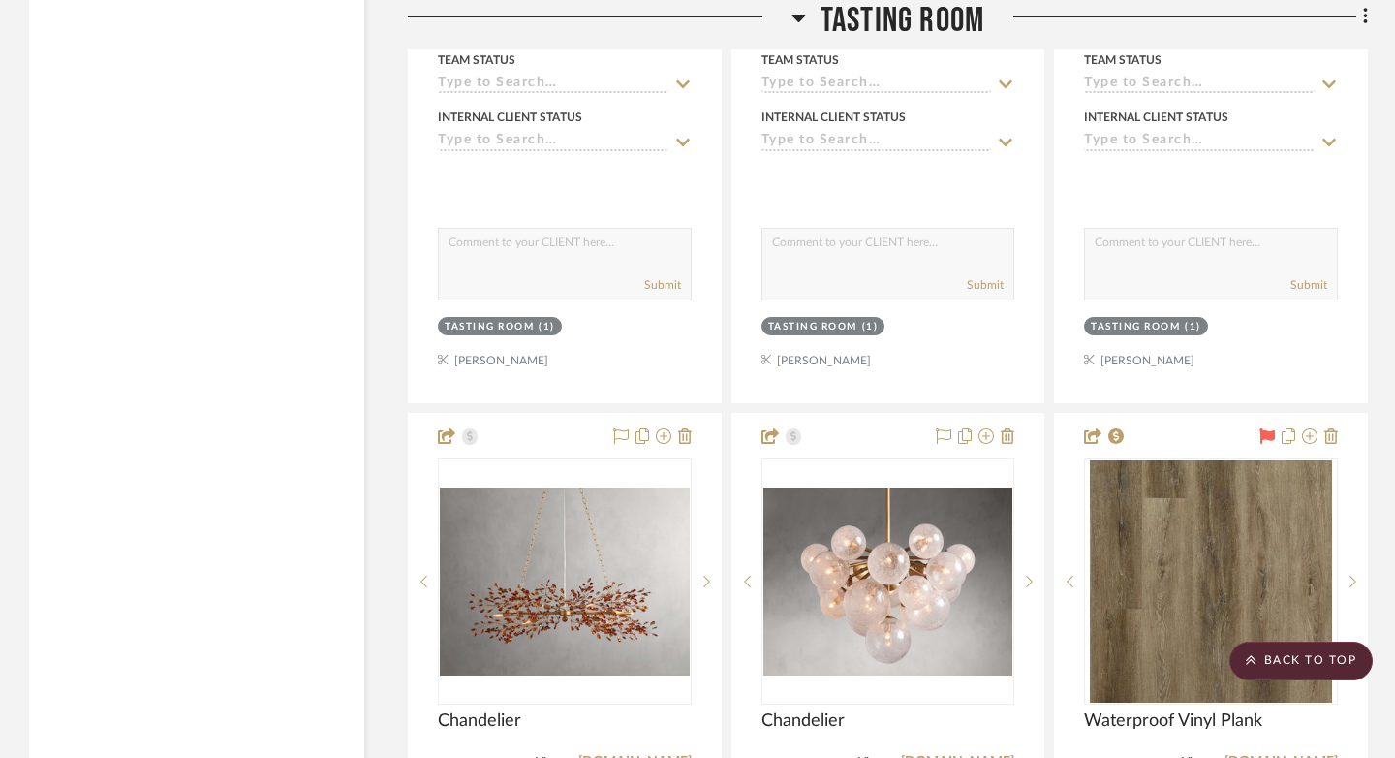
scroll to position [4780, 0]
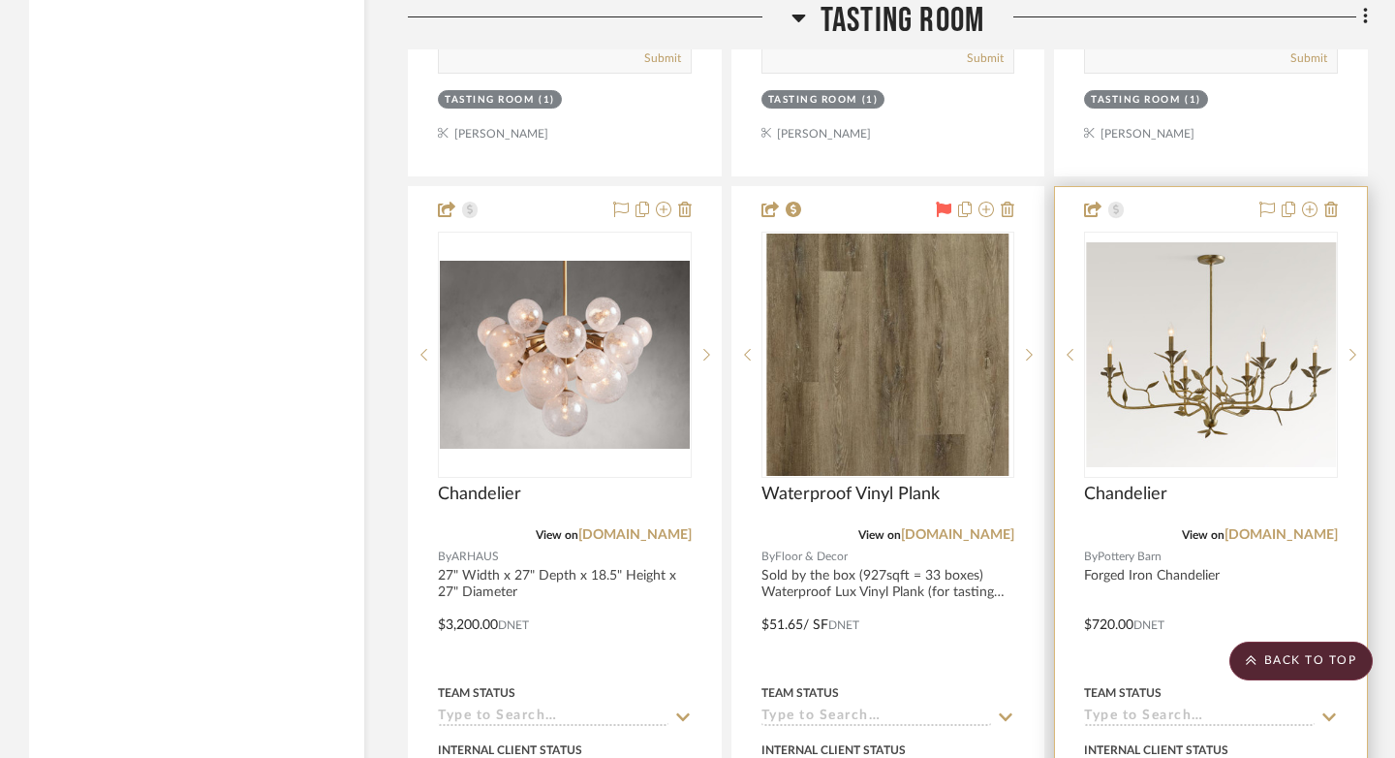
drag, startPoint x: 1183, startPoint y: 197, endPoint x: 975, endPoint y: 200, distance: 208.3
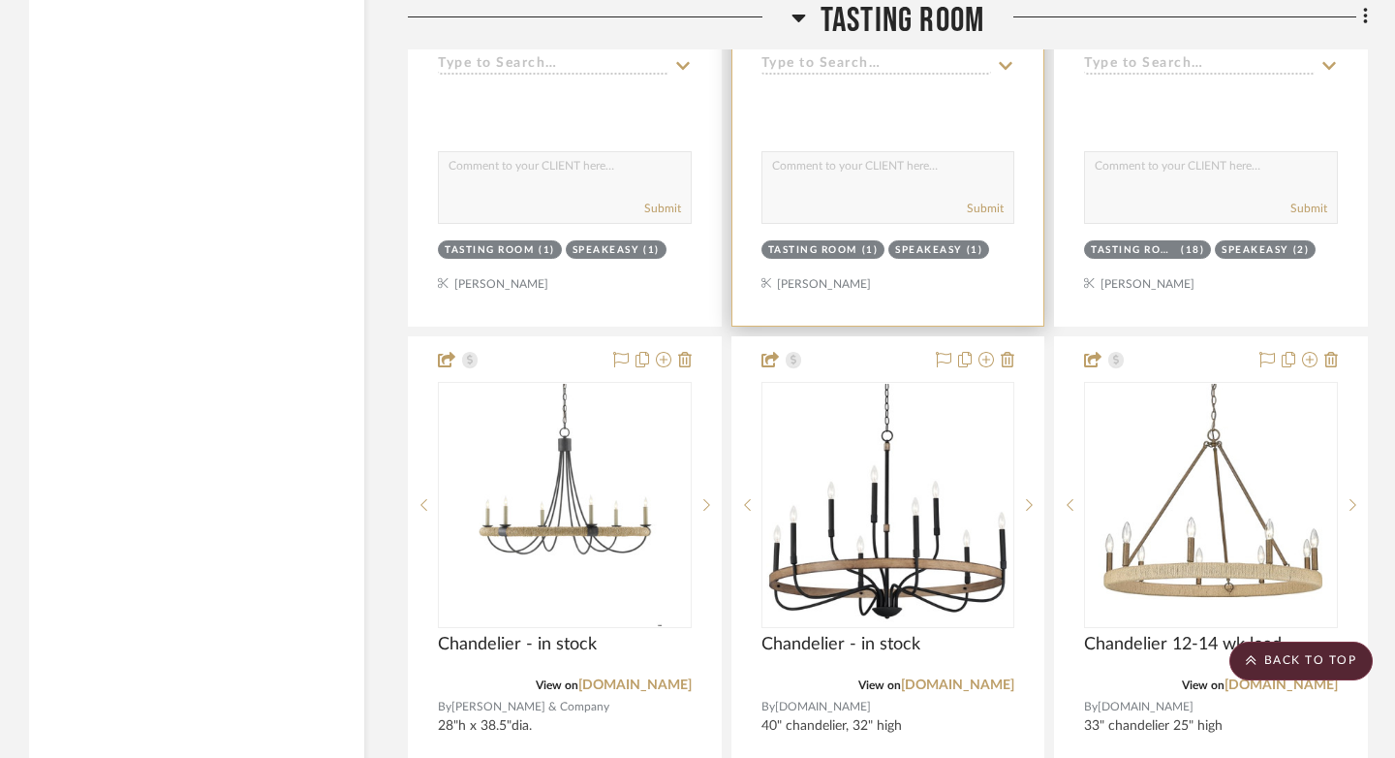
scroll to position [10651, 0]
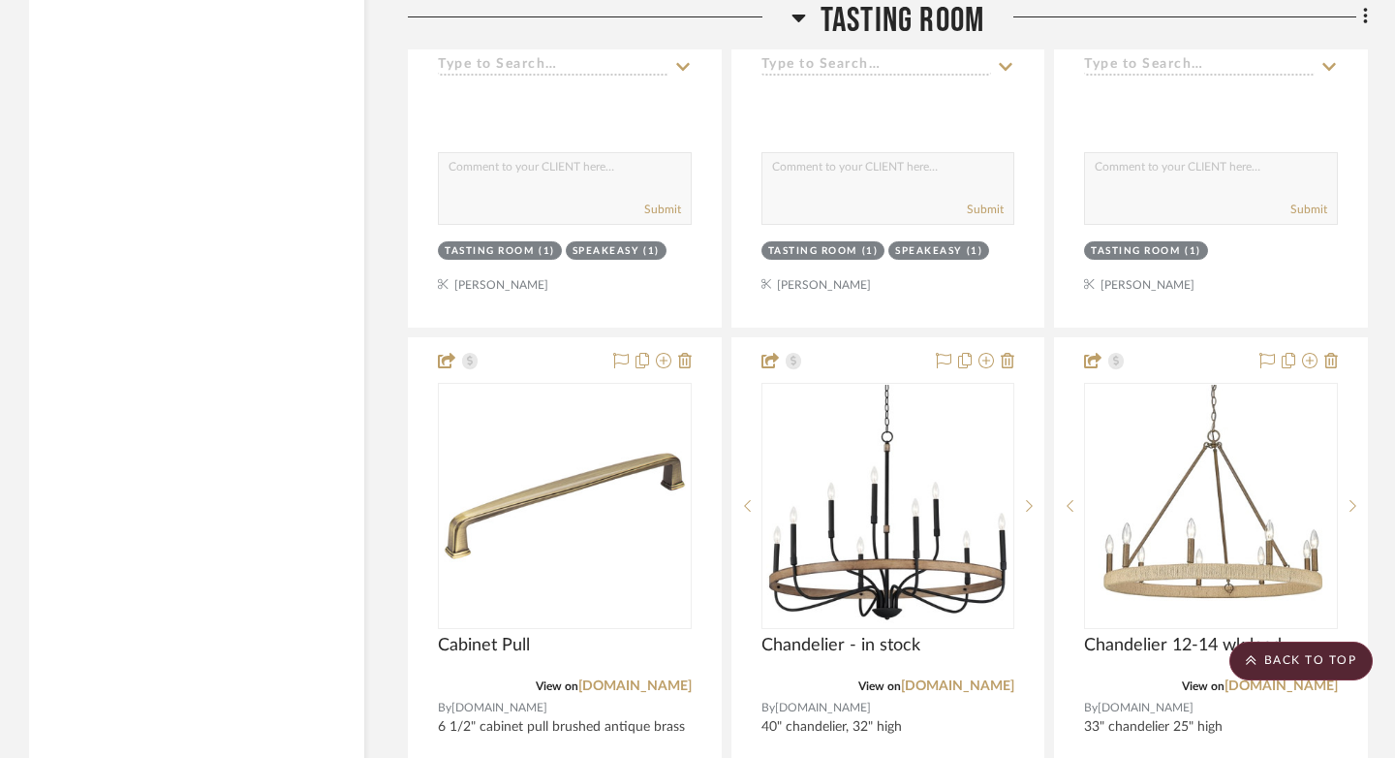
drag, startPoint x: 560, startPoint y: 349, endPoint x: 795, endPoint y: 131, distance: 320.8
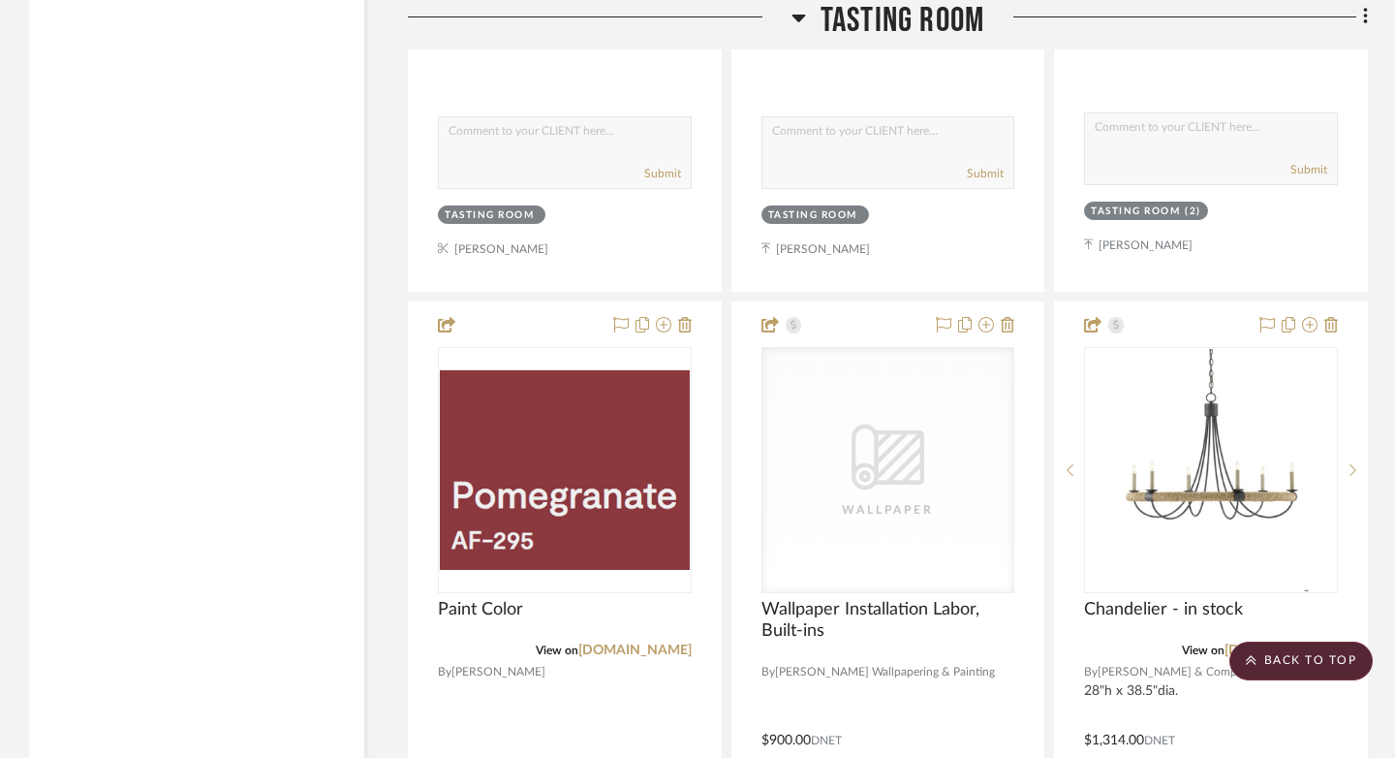
scroll to position [8934, 0]
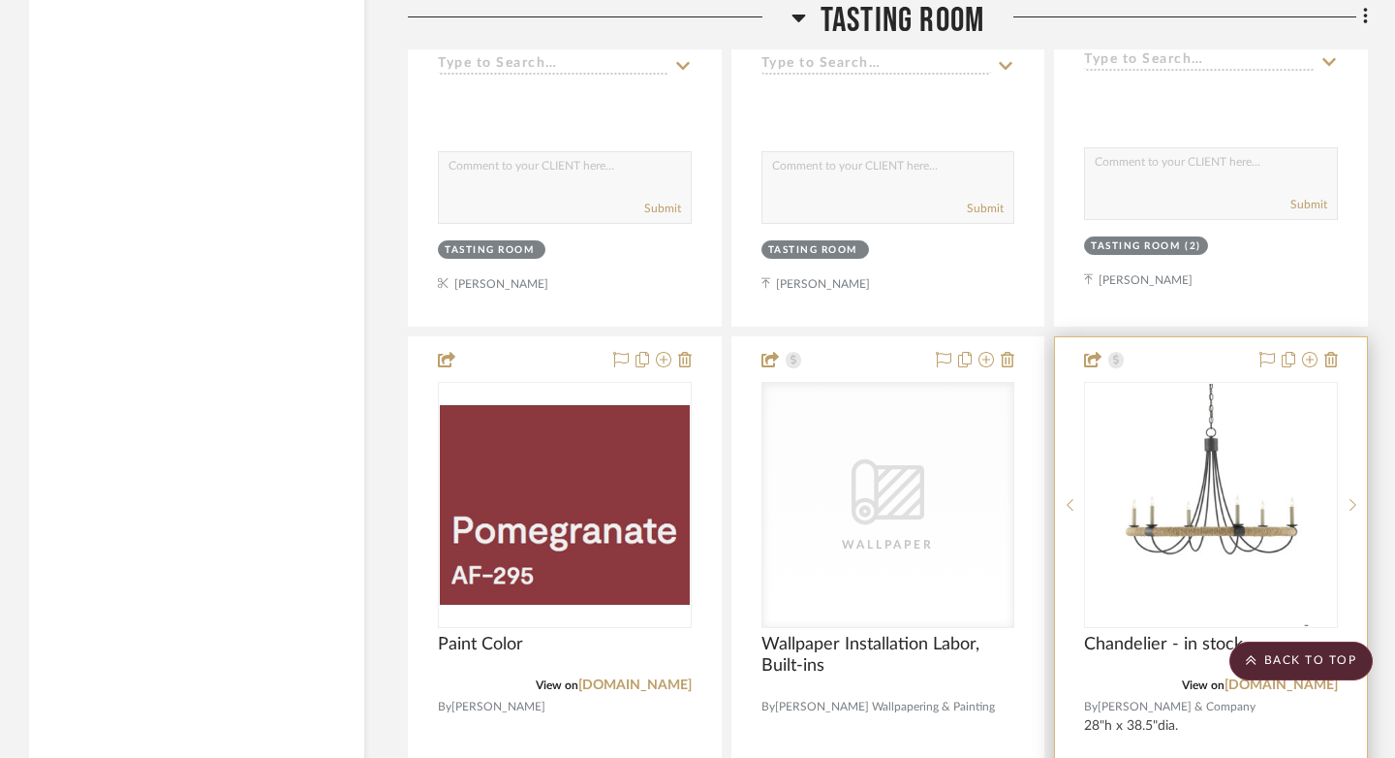
drag, startPoint x: 1223, startPoint y: 345, endPoint x: 1246, endPoint y: 125, distance: 221.1
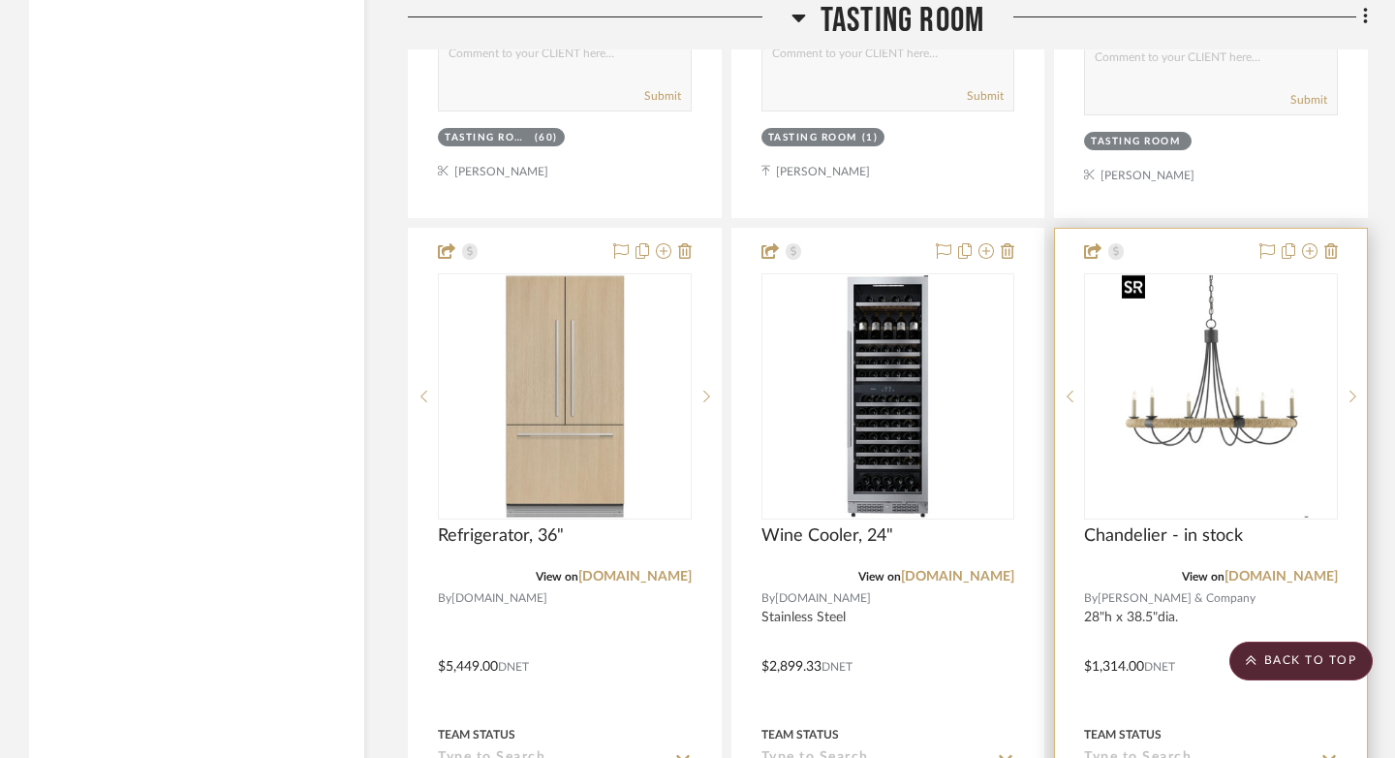
scroll to position [7292, 0]
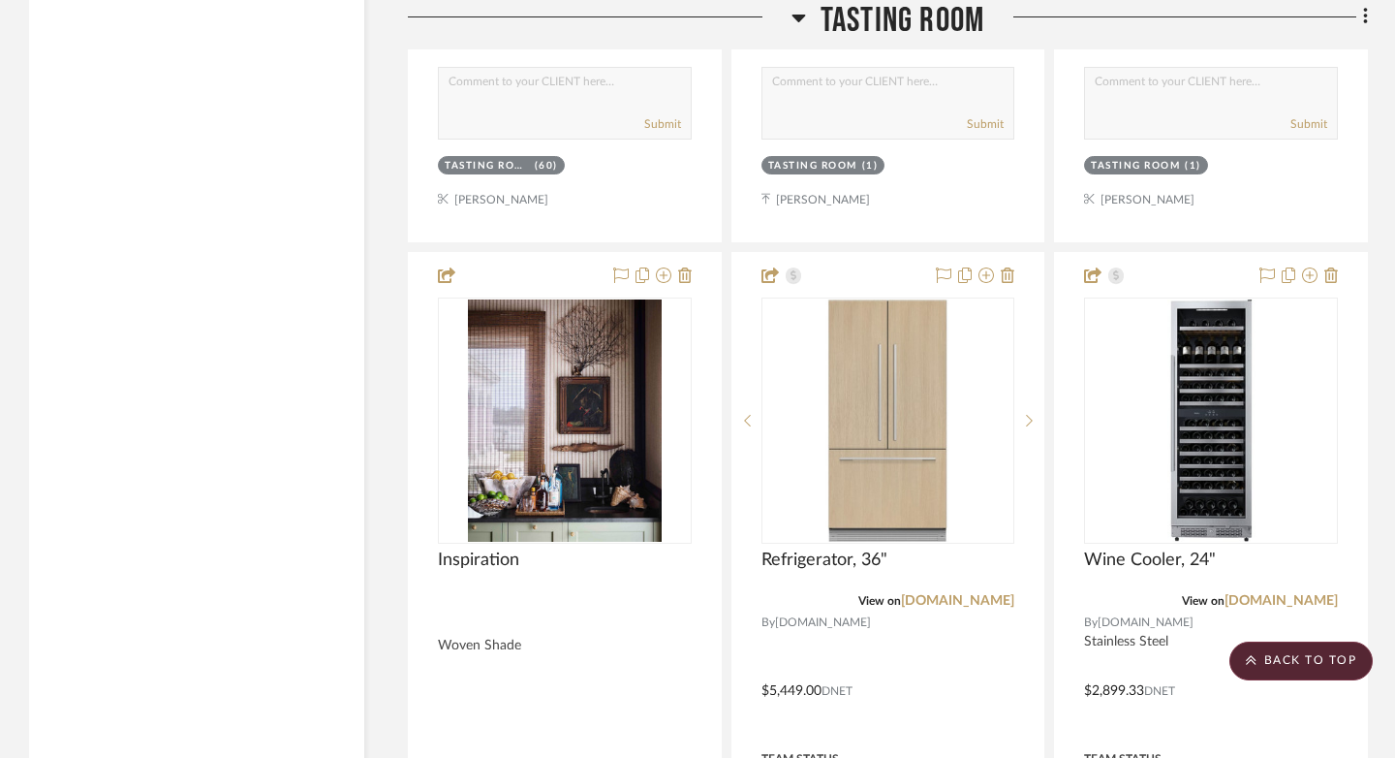
drag, startPoint x: 1226, startPoint y: 254, endPoint x: 1234, endPoint y: 149, distance: 104.9
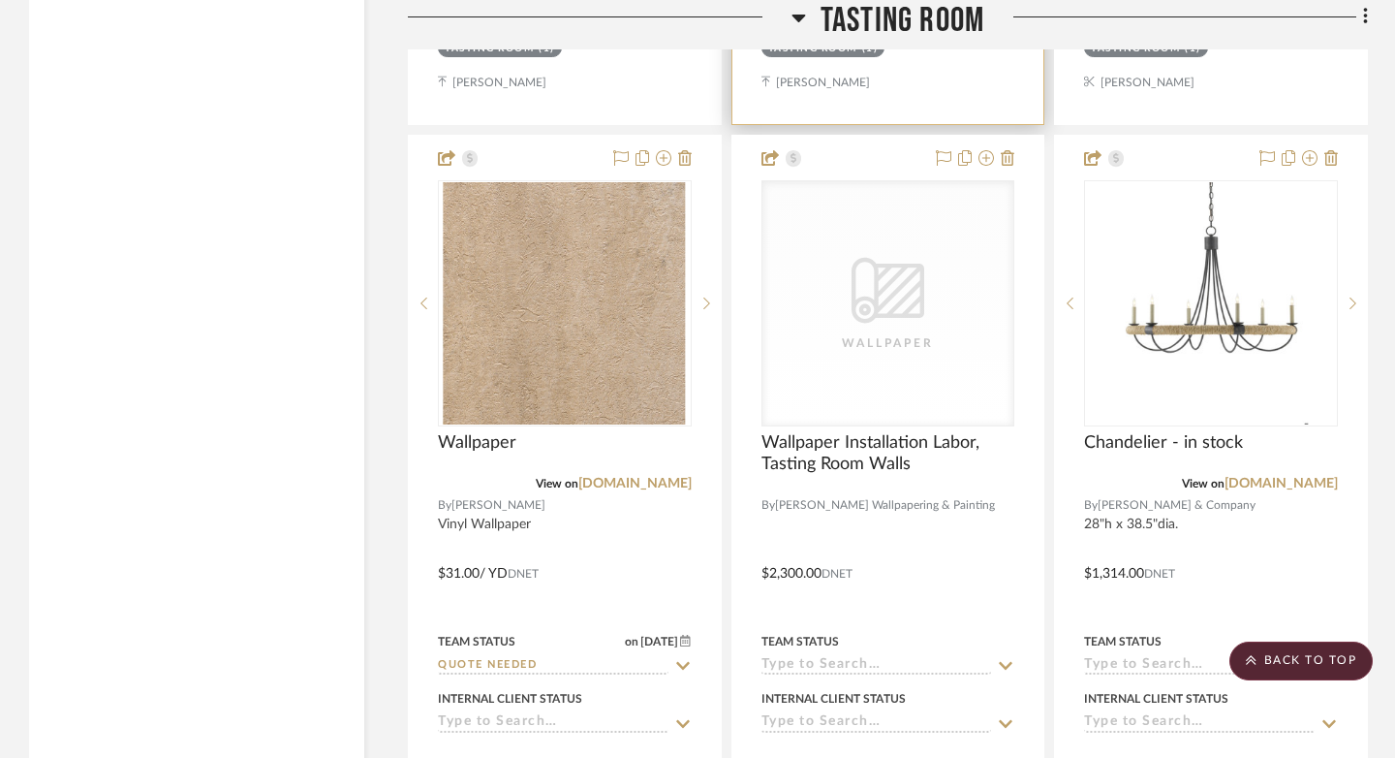
scroll to position [6472, 0]
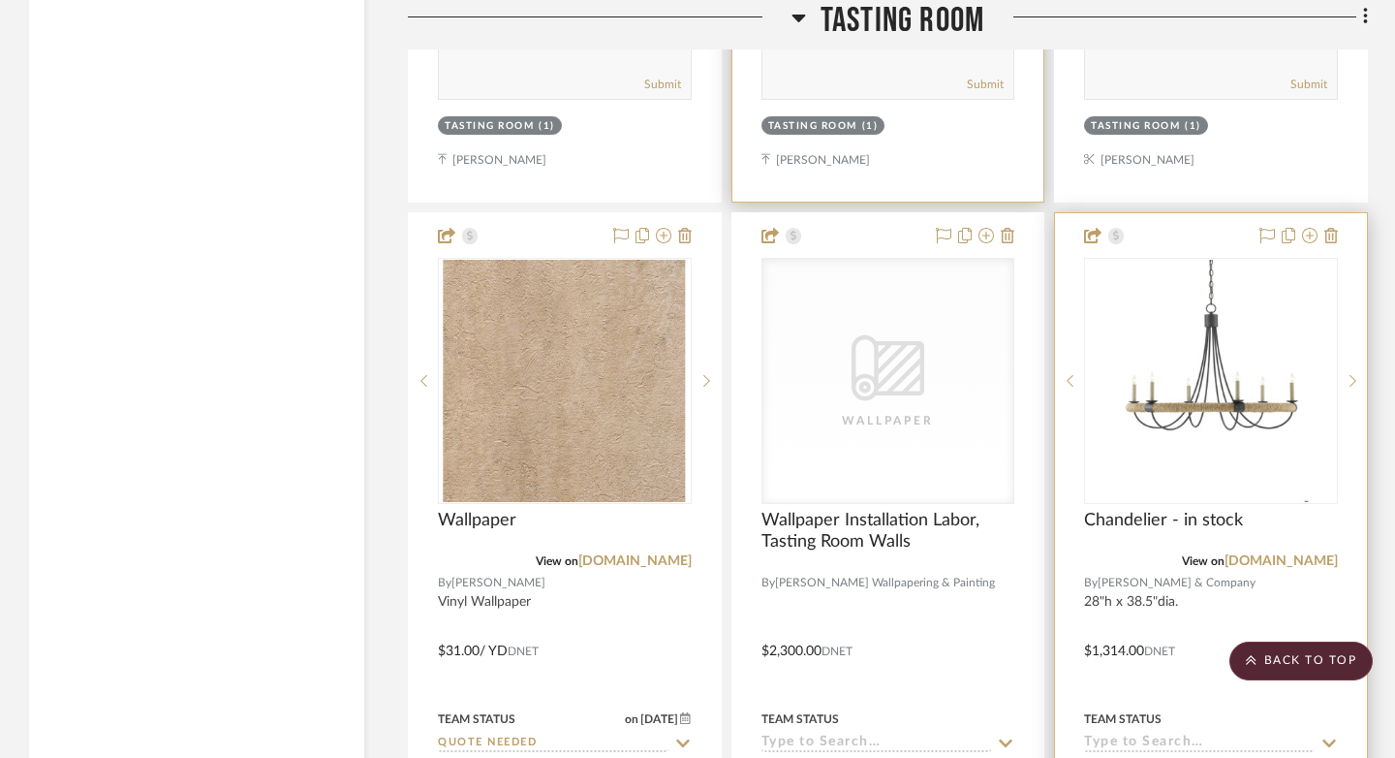
drag, startPoint x: 1233, startPoint y: 243, endPoint x: 1233, endPoint y: 160, distance: 83.3
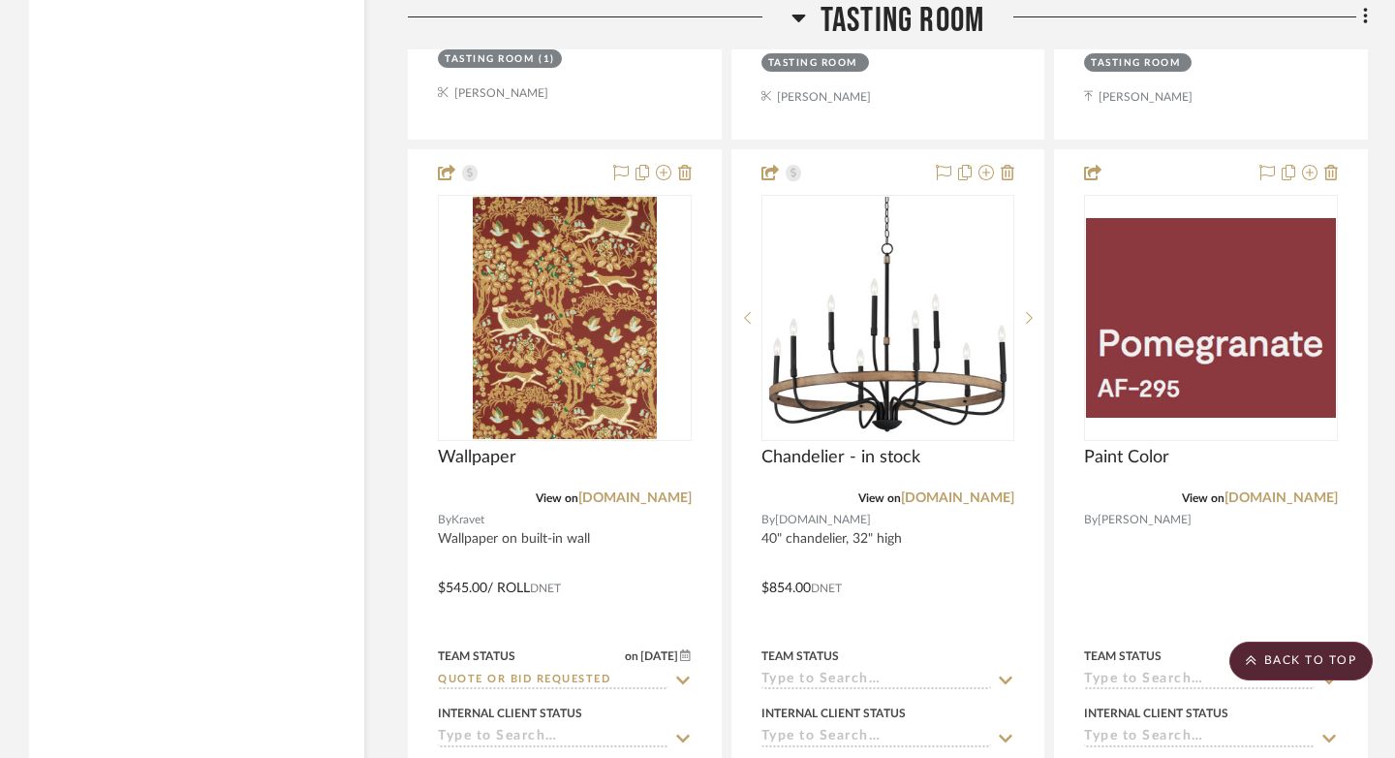
scroll to position [9028, 0]
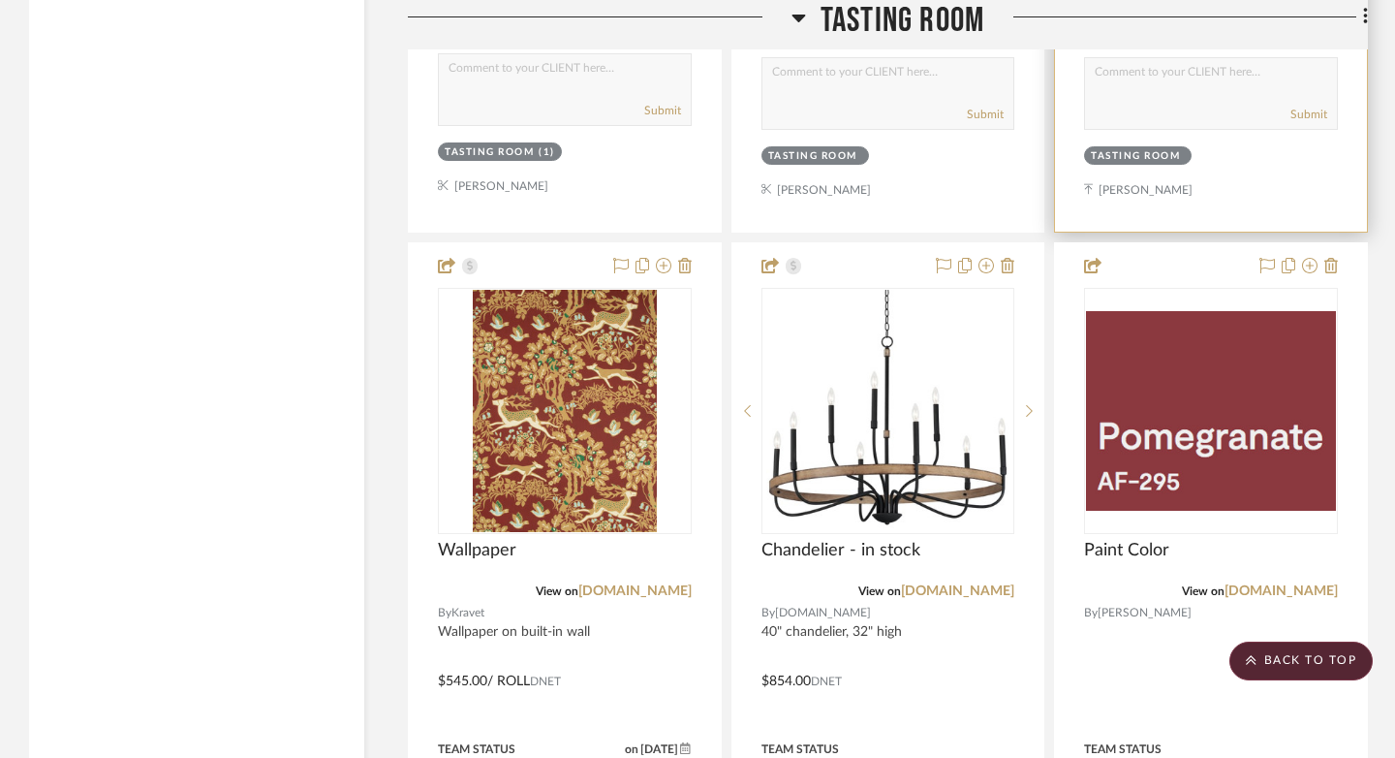
drag, startPoint x: 901, startPoint y: 256, endPoint x: 901, endPoint y: 154, distance: 101.7
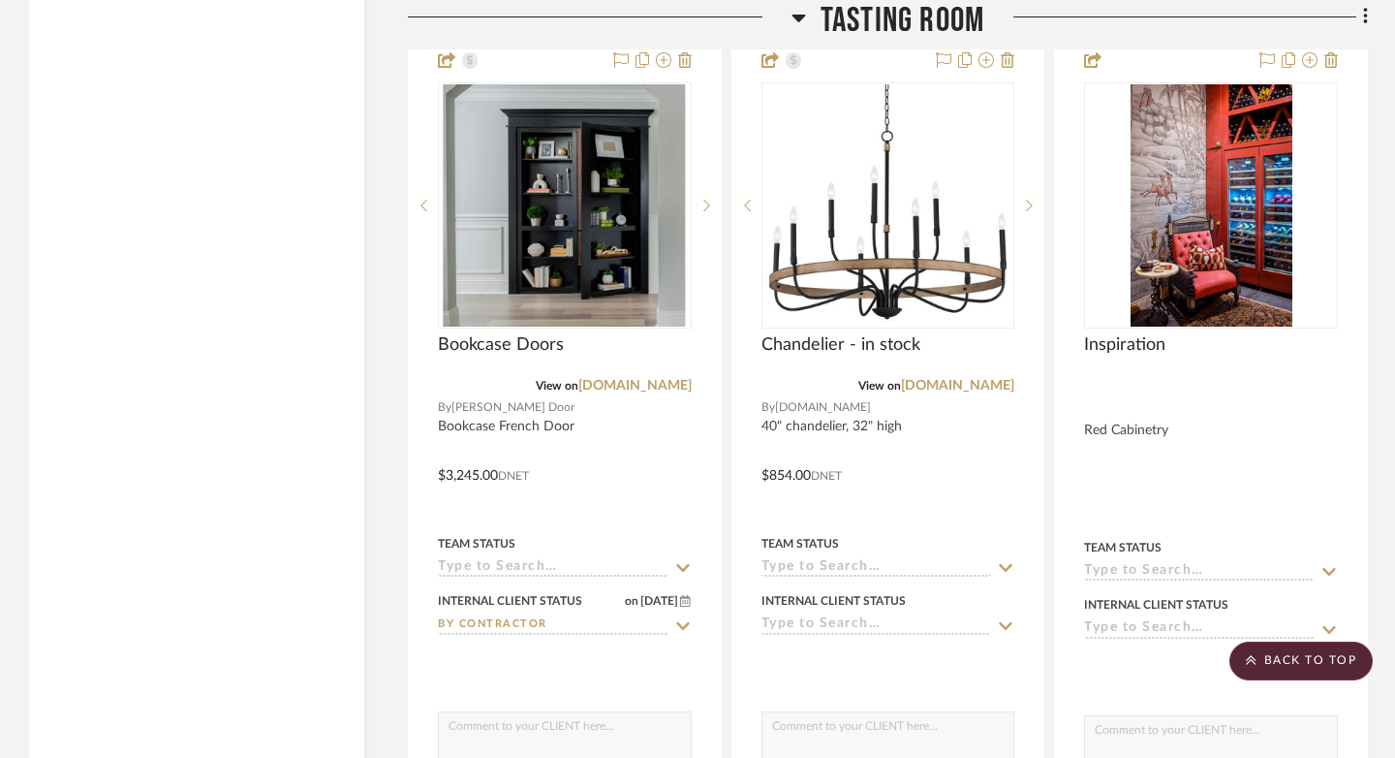
scroll to position [8083, 0]
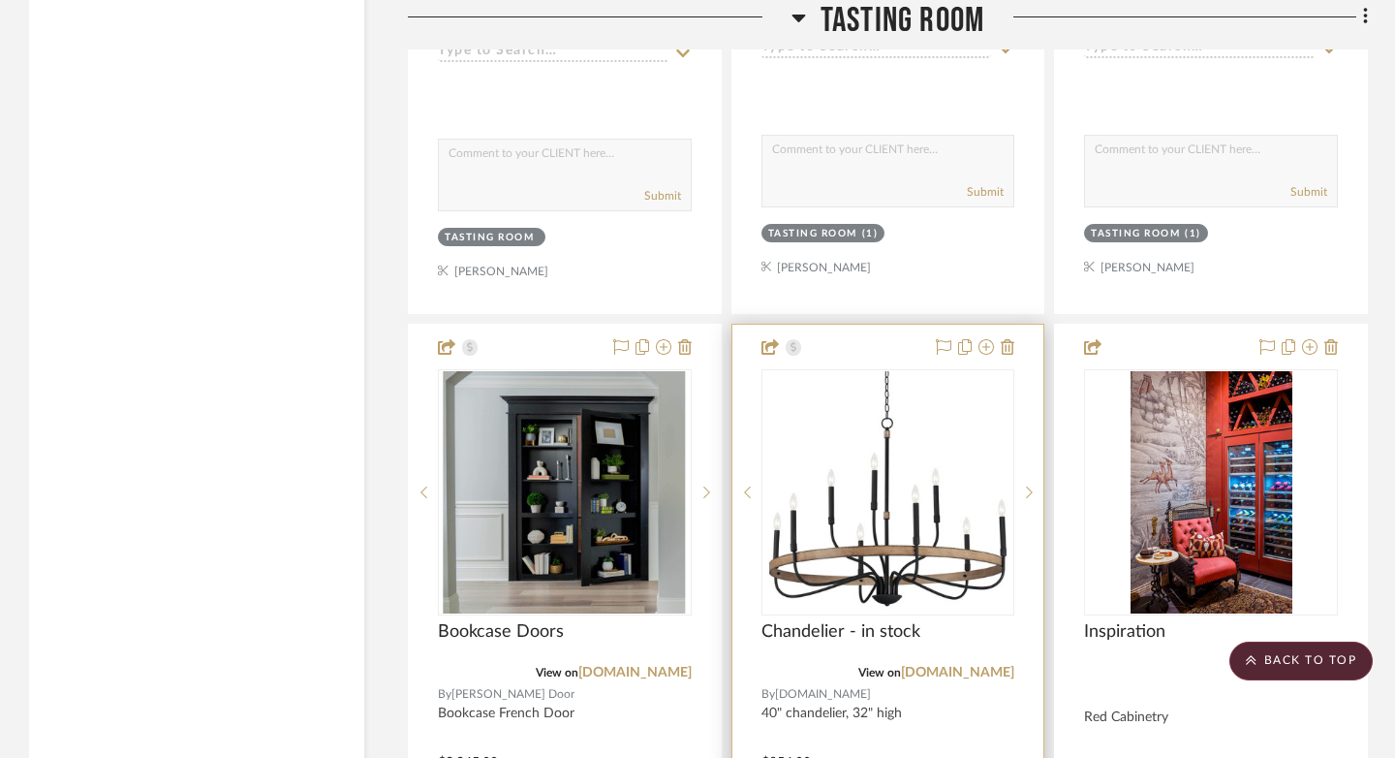
drag, startPoint x: 892, startPoint y: 340, endPoint x: 892, endPoint y: 197, distance: 143.4
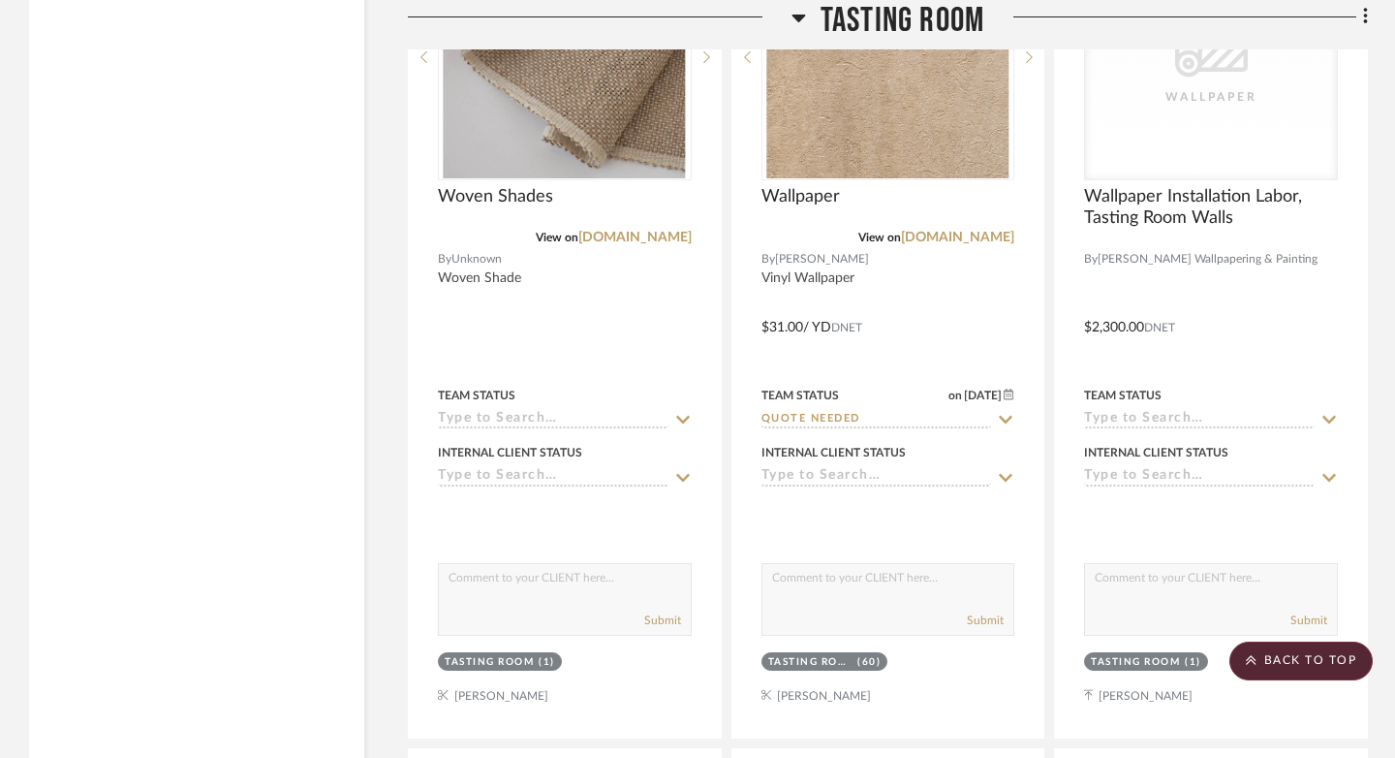
scroll to position [7146, 0]
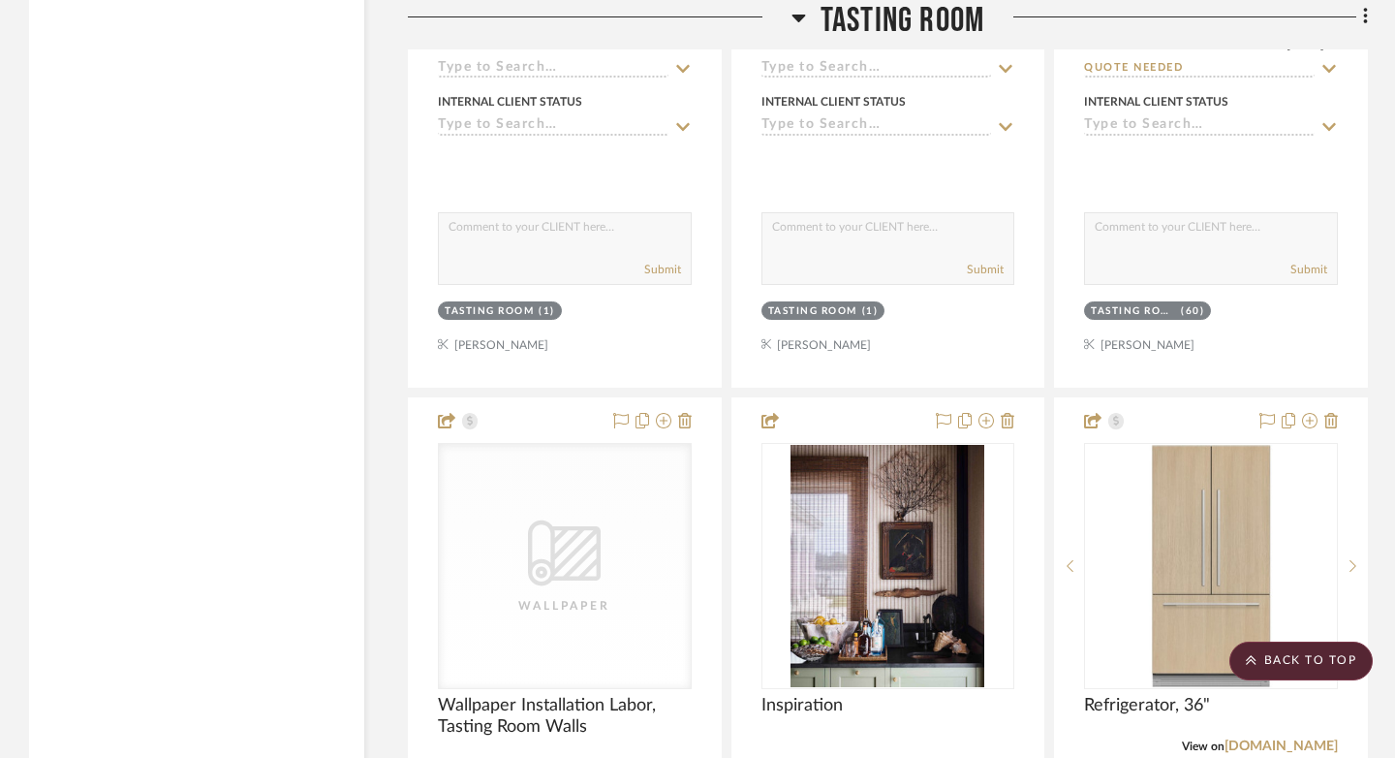
drag, startPoint x: 873, startPoint y: 417, endPoint x: 873, endPoint y: 221, distance: 195.7
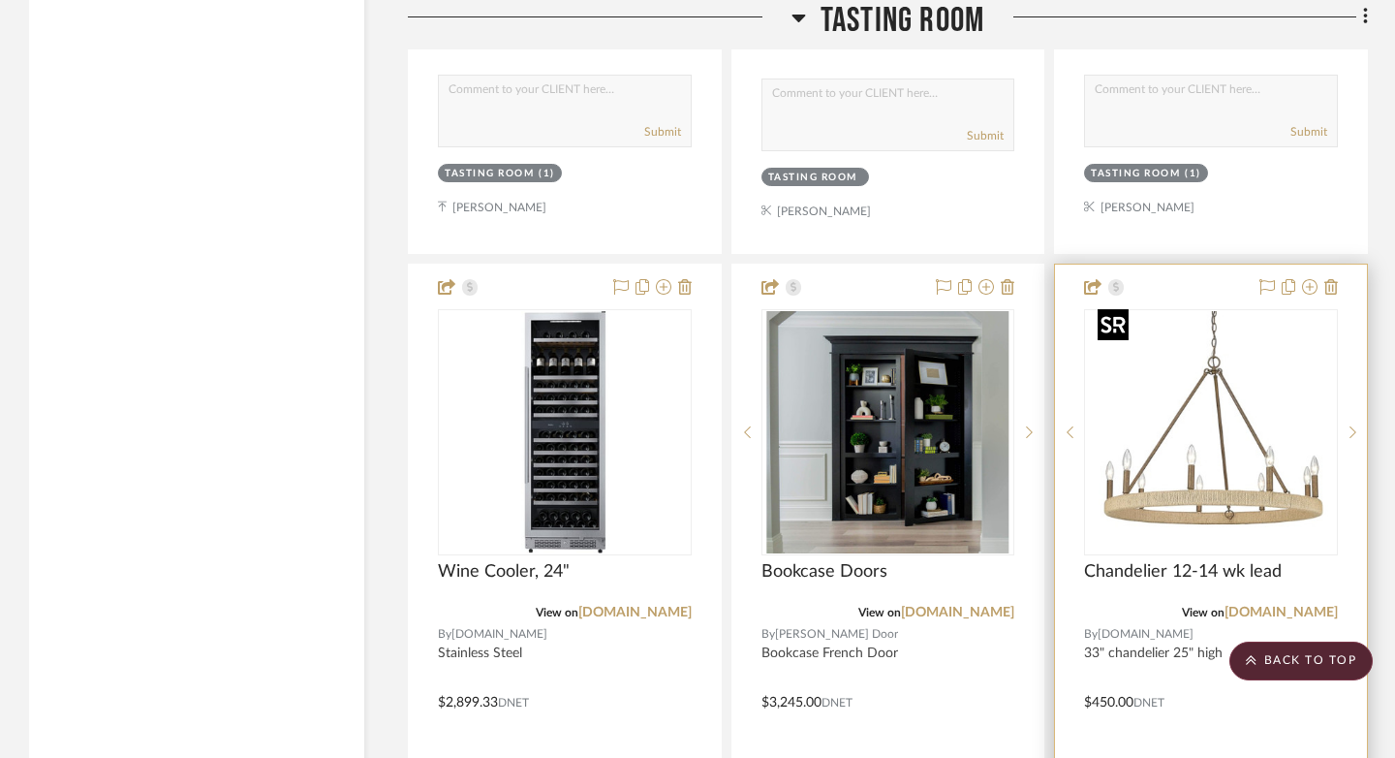
scroll to position [8024, 0]
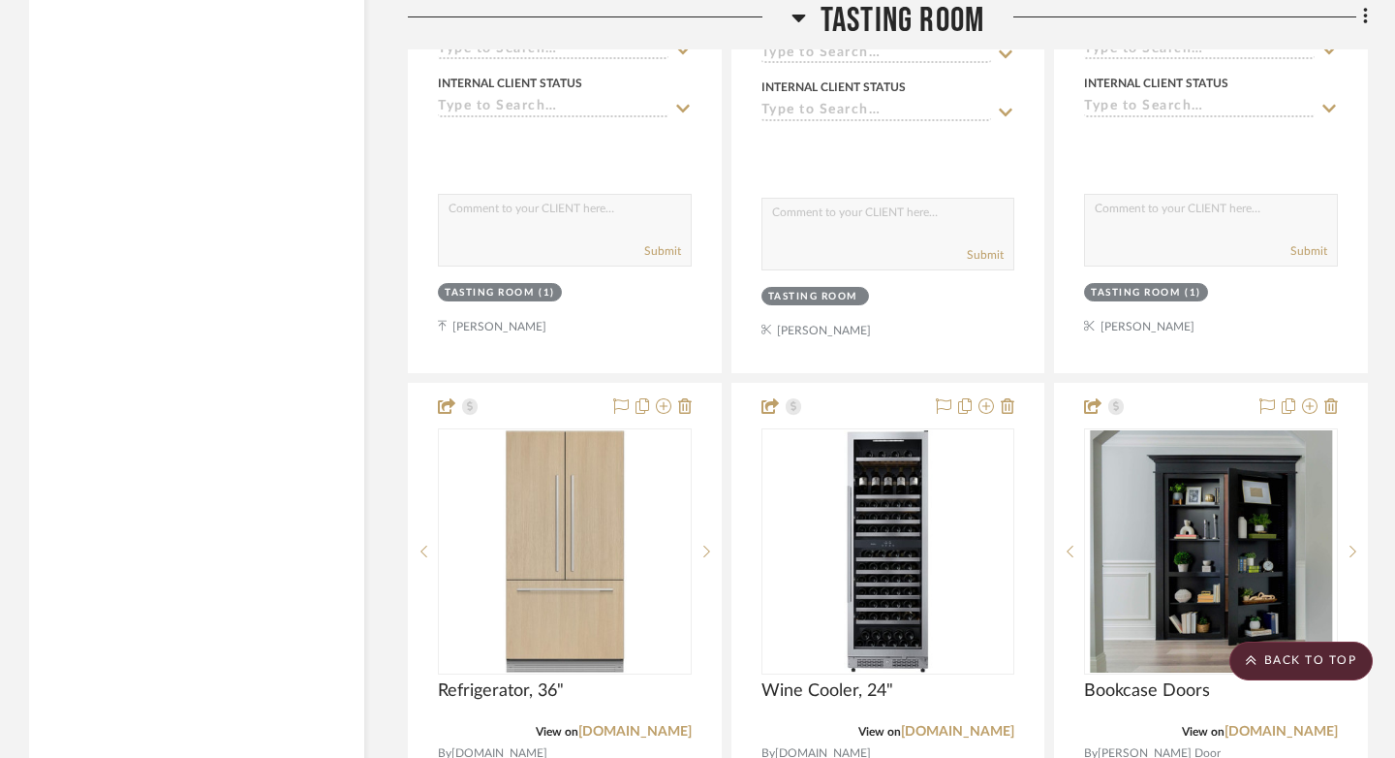
drag, startPoint x: 1218, startPoint y: 388, endPoint x: 1218, endPoint y: 376, distance: 12.6
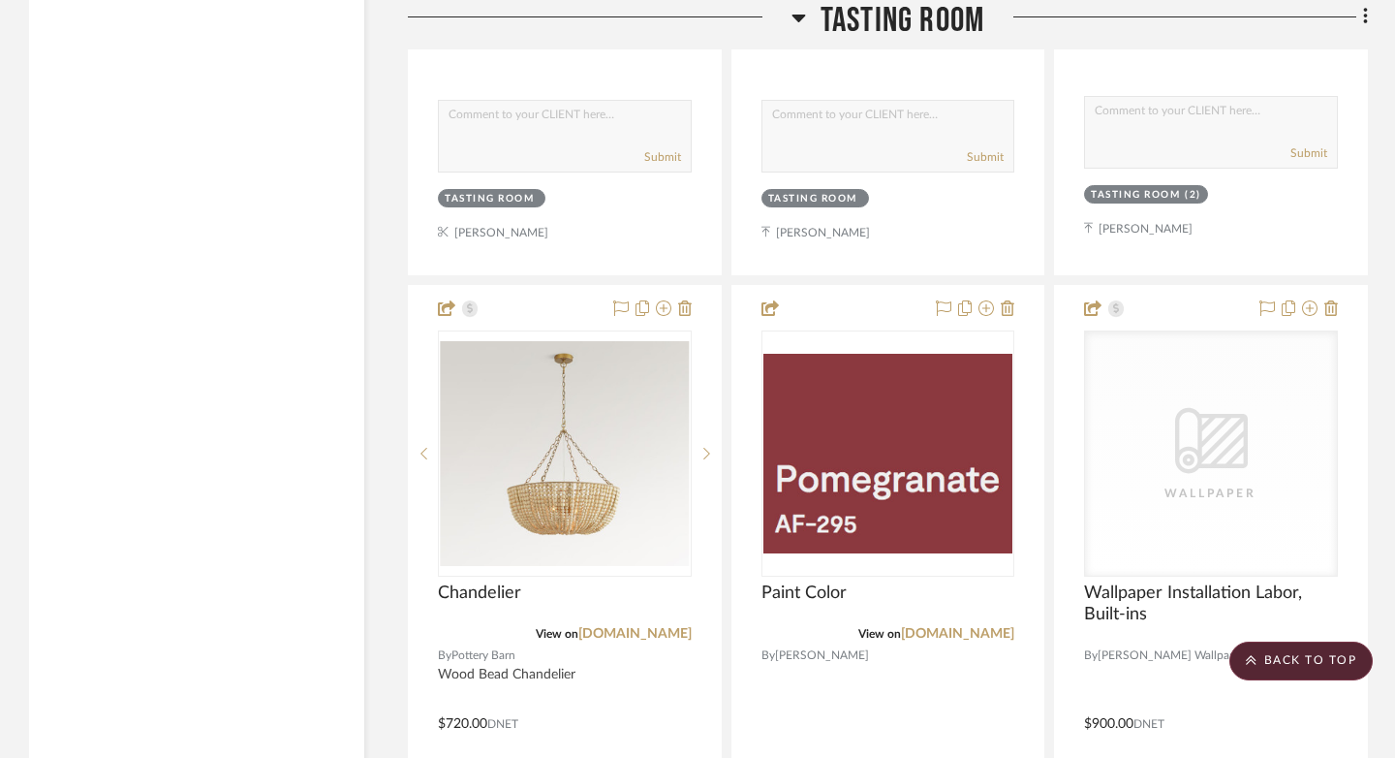
scroll to position [9676, 0]
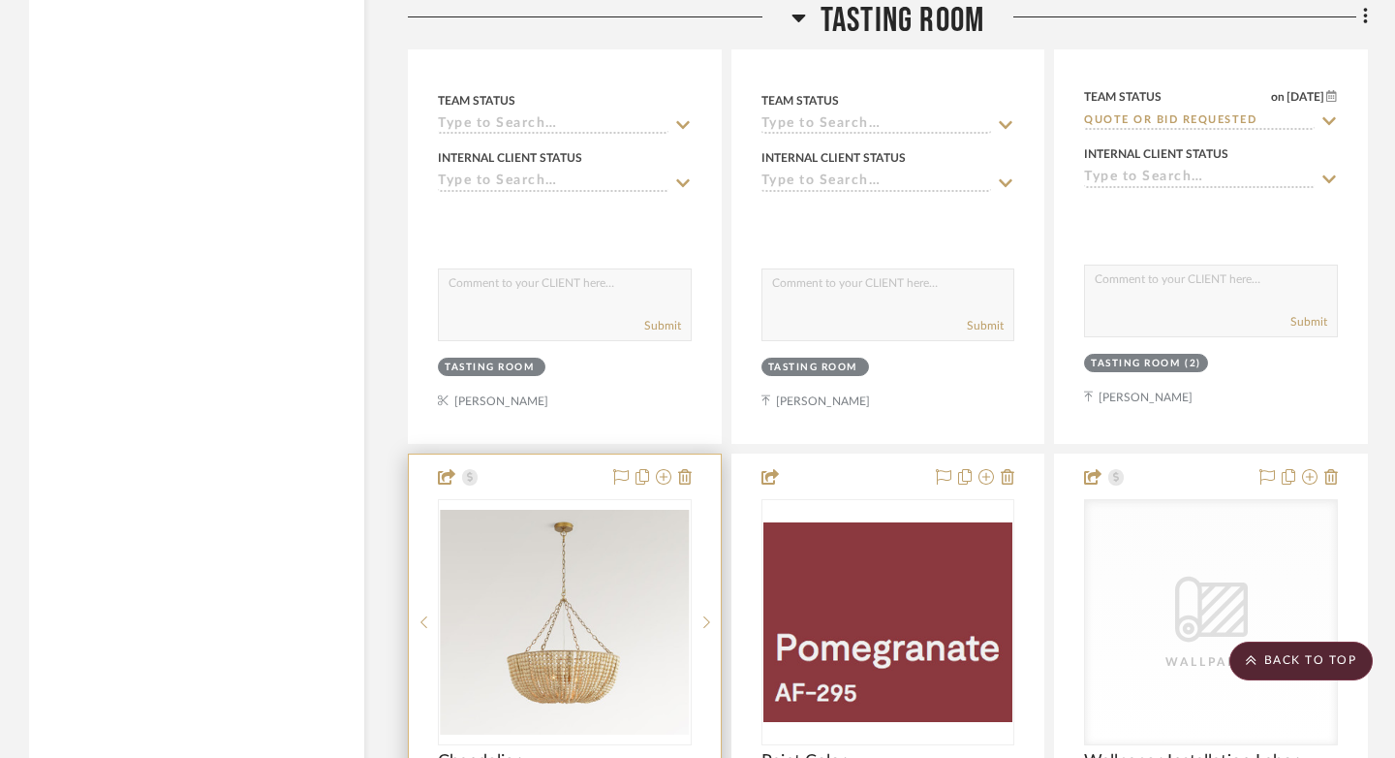
drag, startPoint x: 569, startPoint y: 480, endPoint x: 618, endPoint y: 274, distance: 212.2
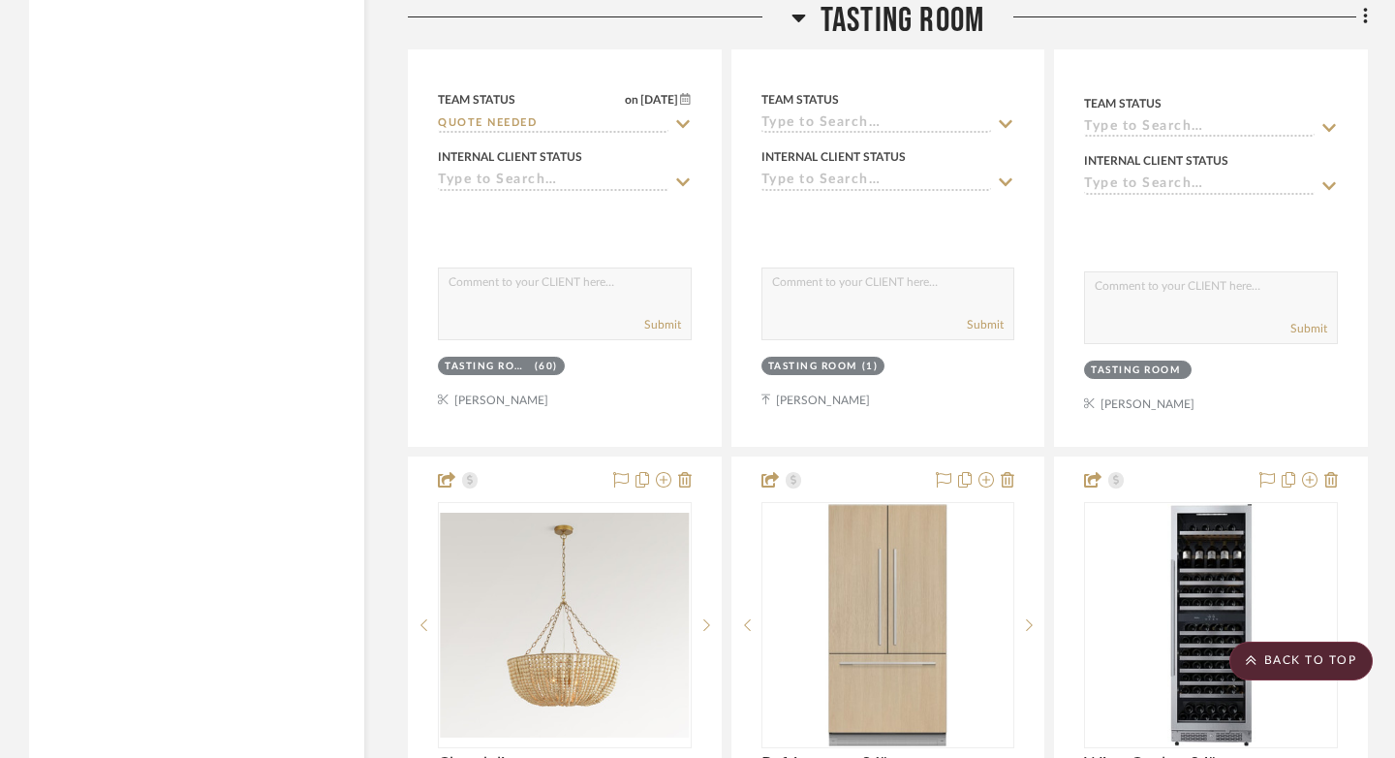
scroll to position [7873, 0]
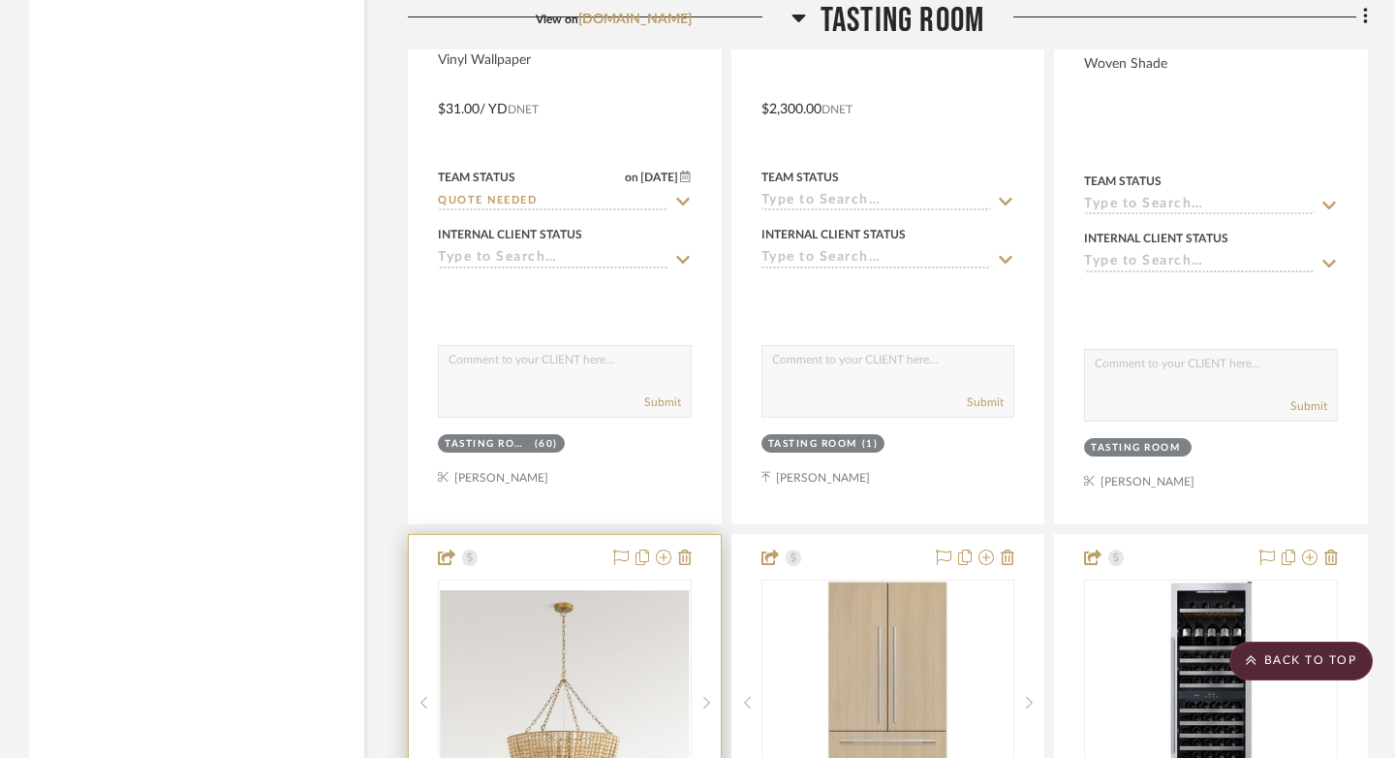
drag, startPoint x: 567, startPoint y: 552, endPoint x: 565, endPoint y: 378, distance: 174.4
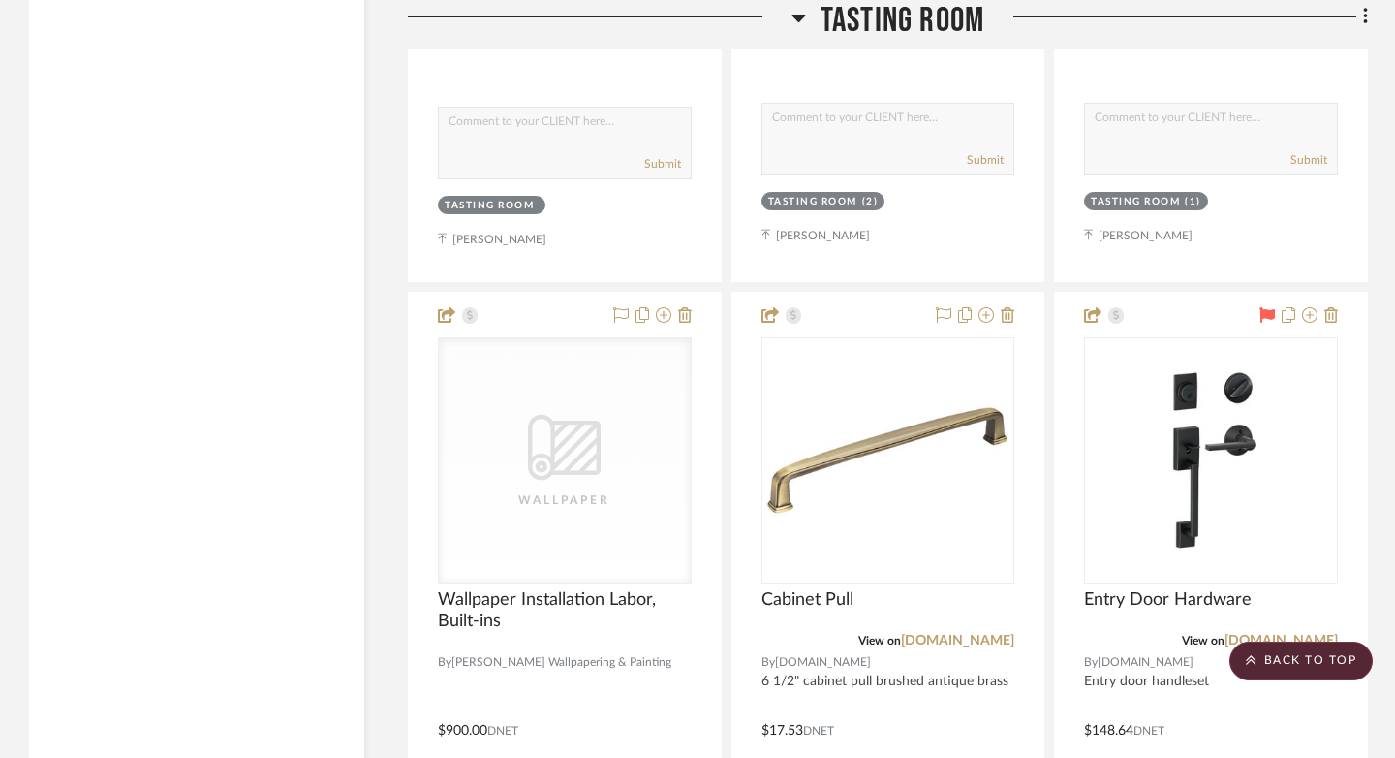
scroll to position [10690, 0]
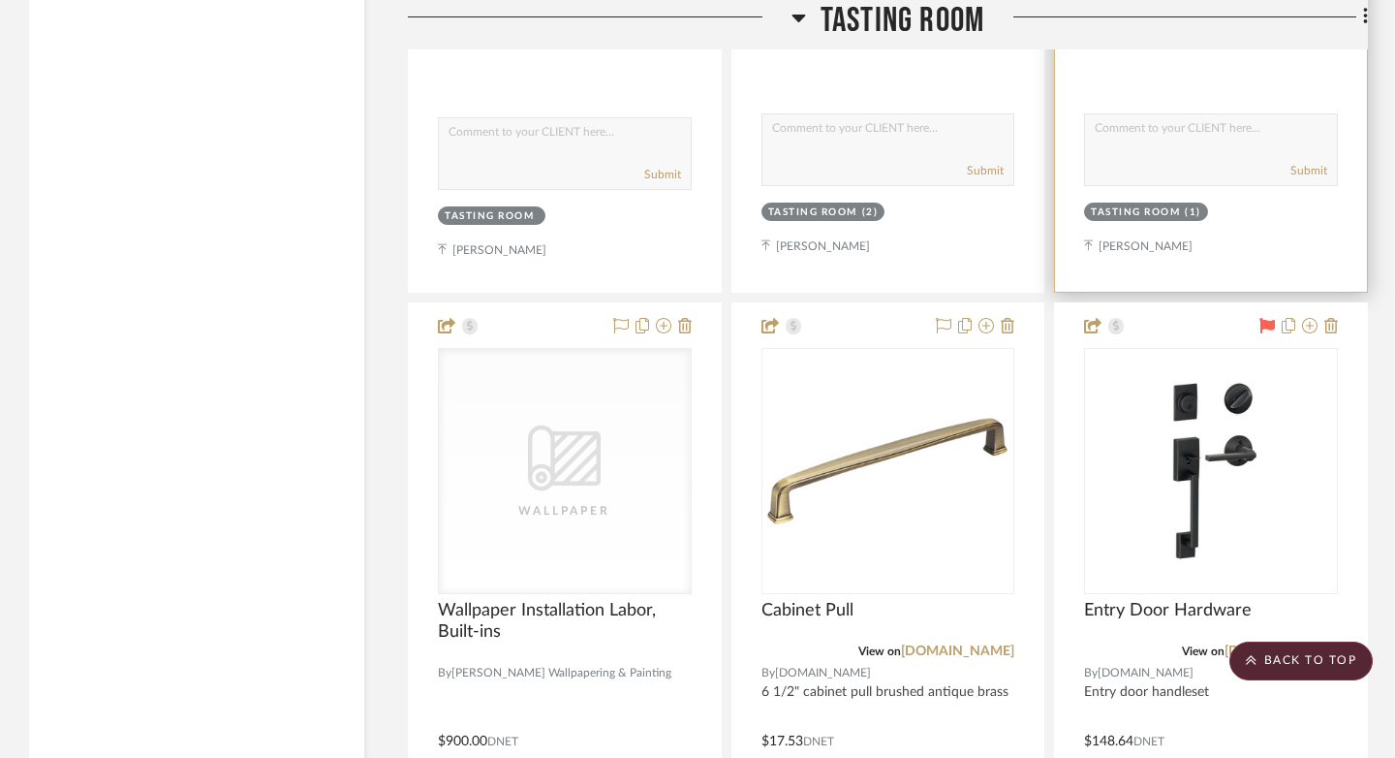
drag, startPoint x: 879, startPoint y: 308, endPoint x: 879, endPoint y: 226, distance: 82.3
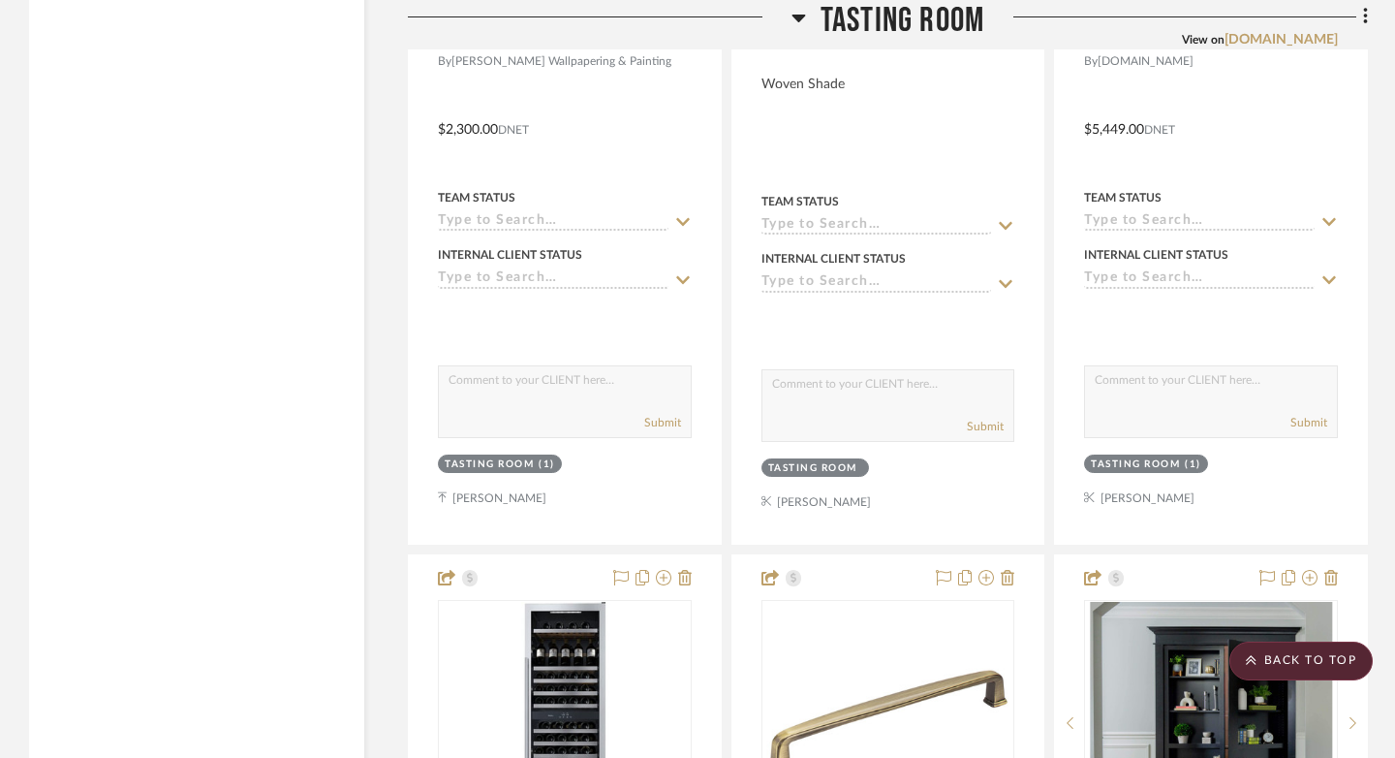
scroll to position [8696, 0]
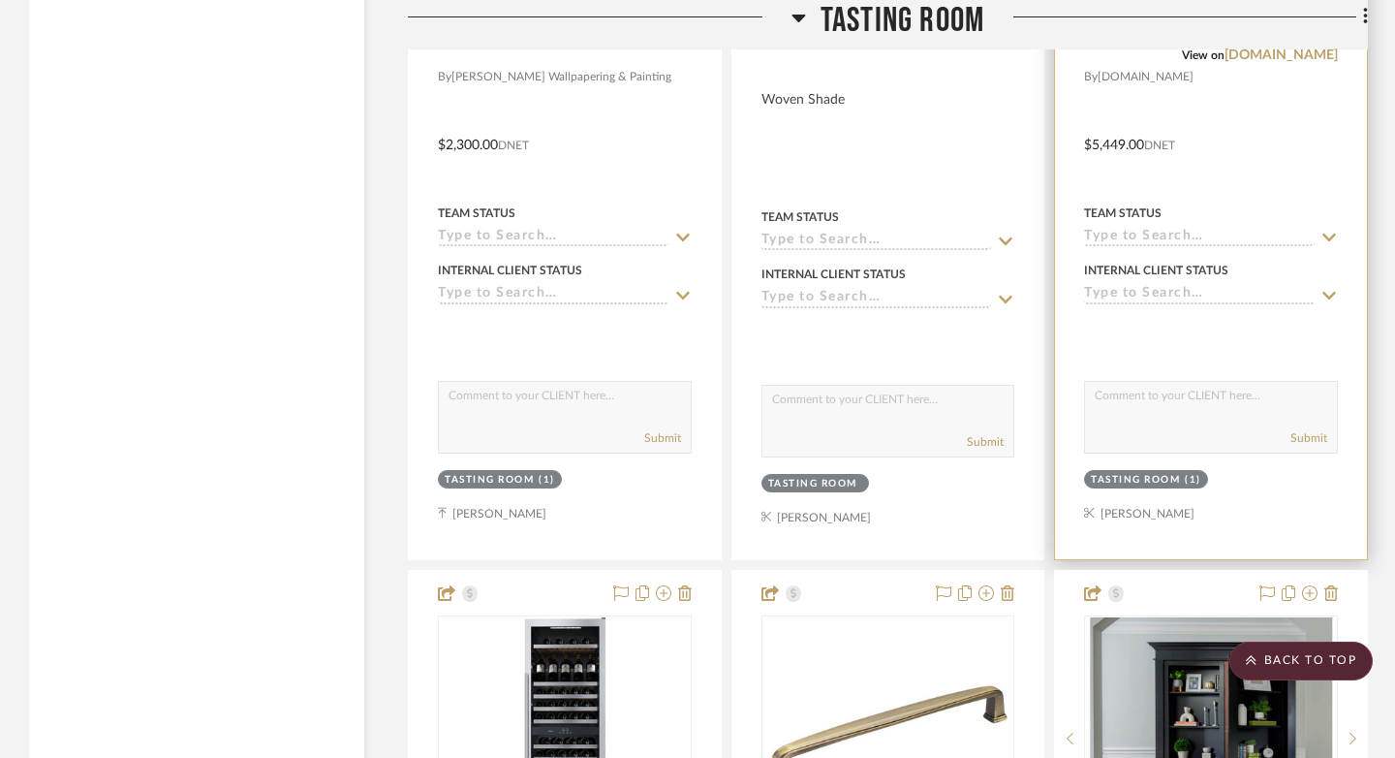
drag, startPoint x: 881, startPoint y: 583, endPoint x: 881, endPoint y: 361, distance: 221.8
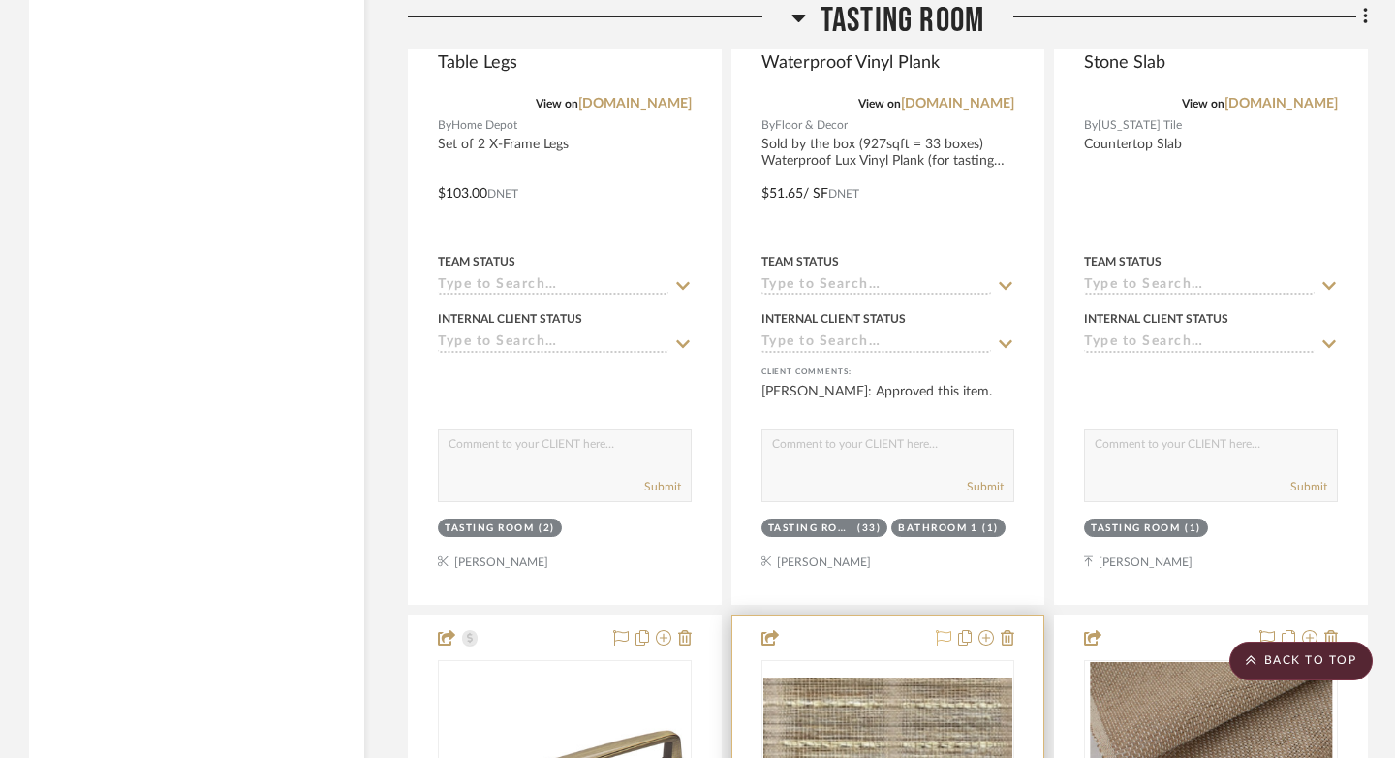
scroll to position [7058, 0]
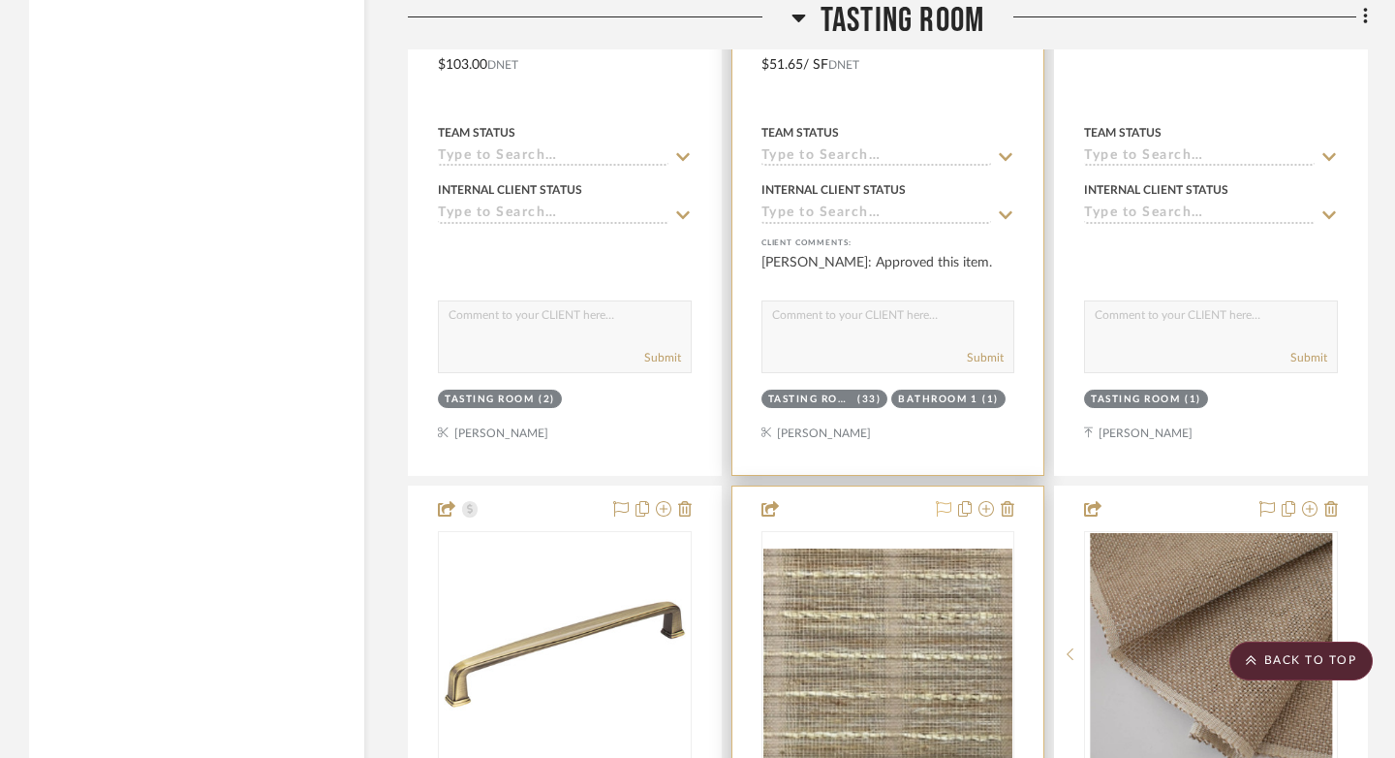
drag, startPoint x: 558, startPoint y: 504, endPoint x: 917, endPoint y: 263, distance: 432.3
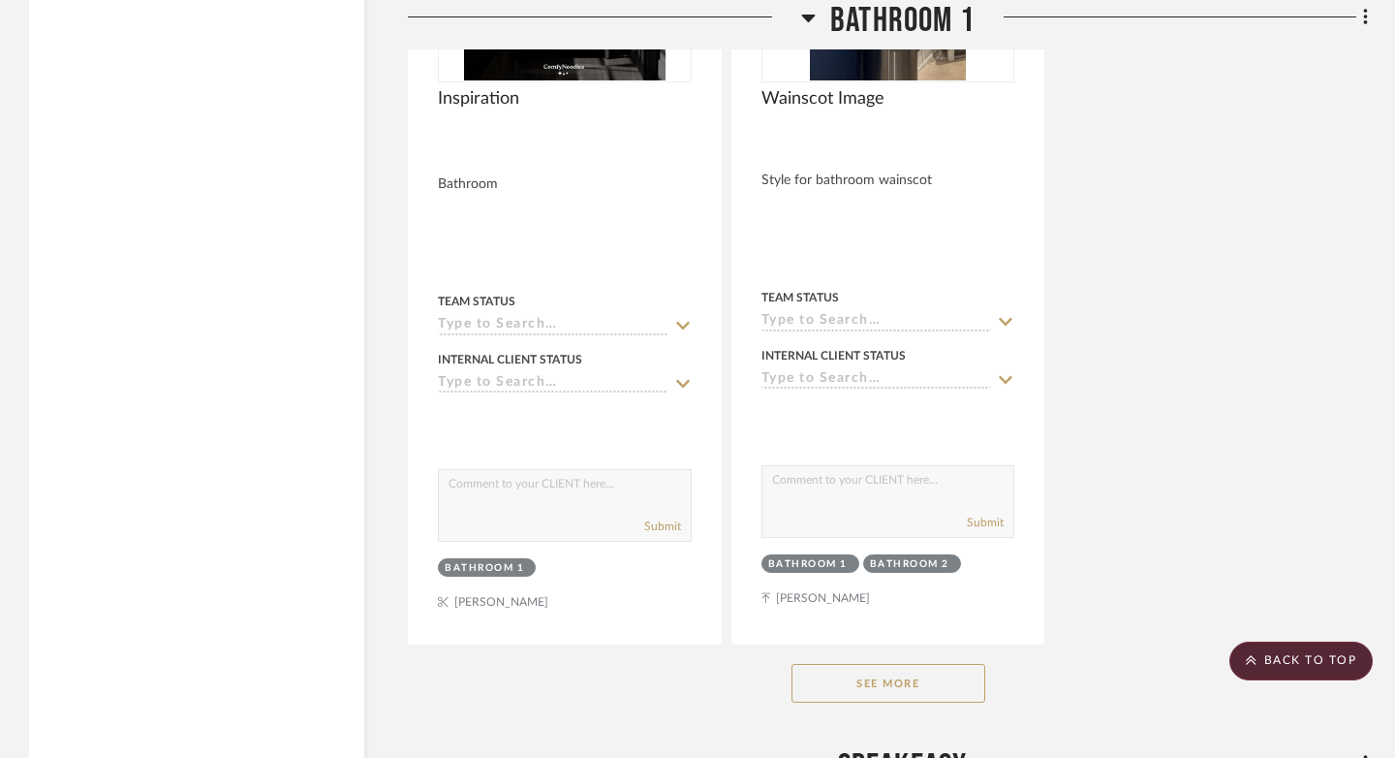
scroll to position [17451, 0]
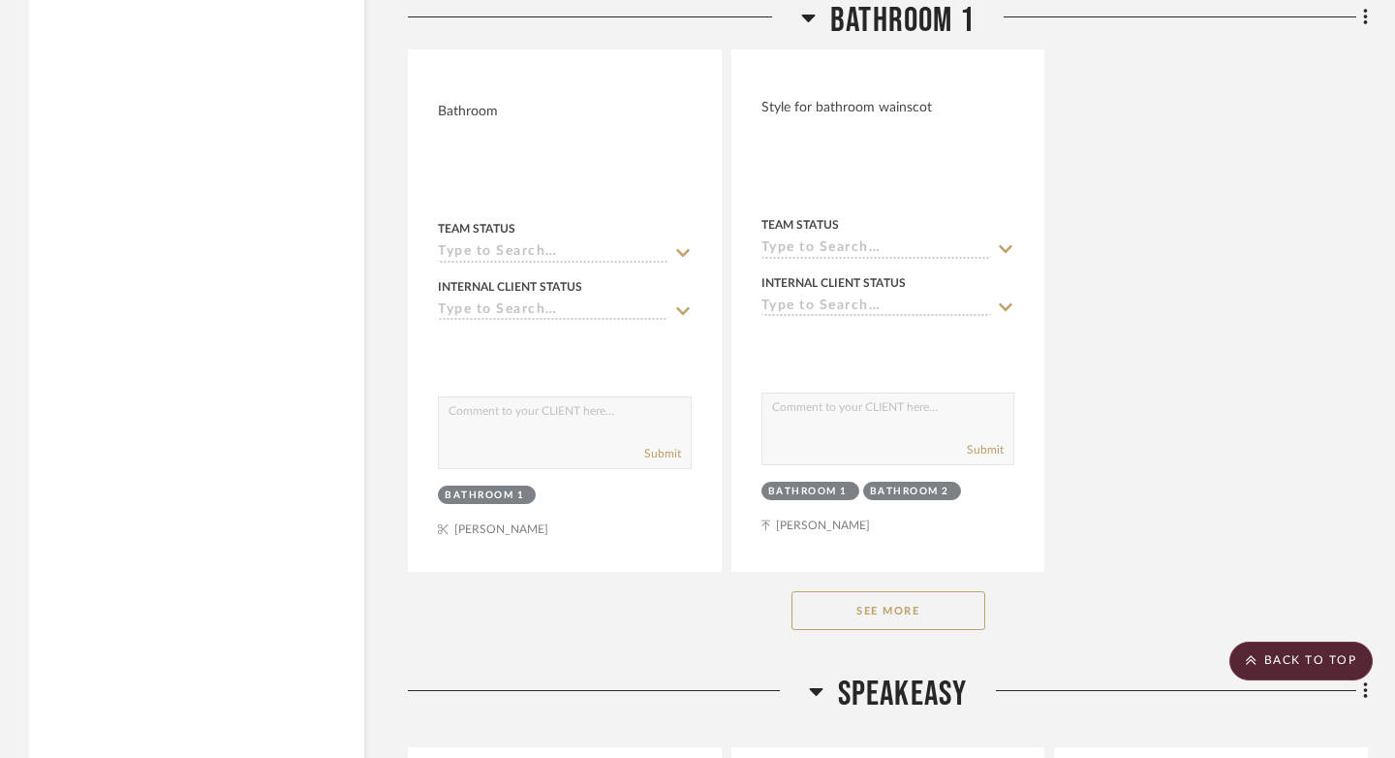
click at [915, 591] on button "See More" at bounding box center [888, 610] width 194 height 39
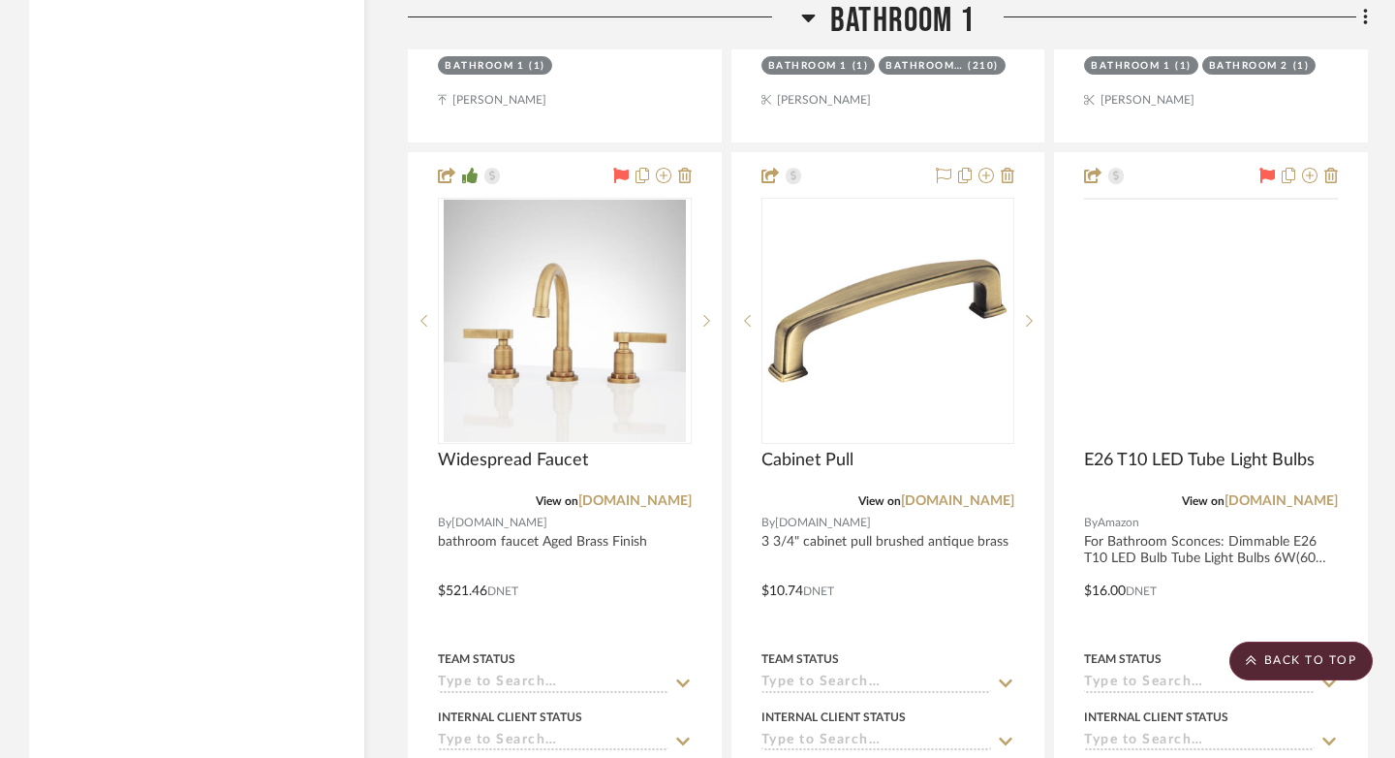
scroll to position [19668, 0]
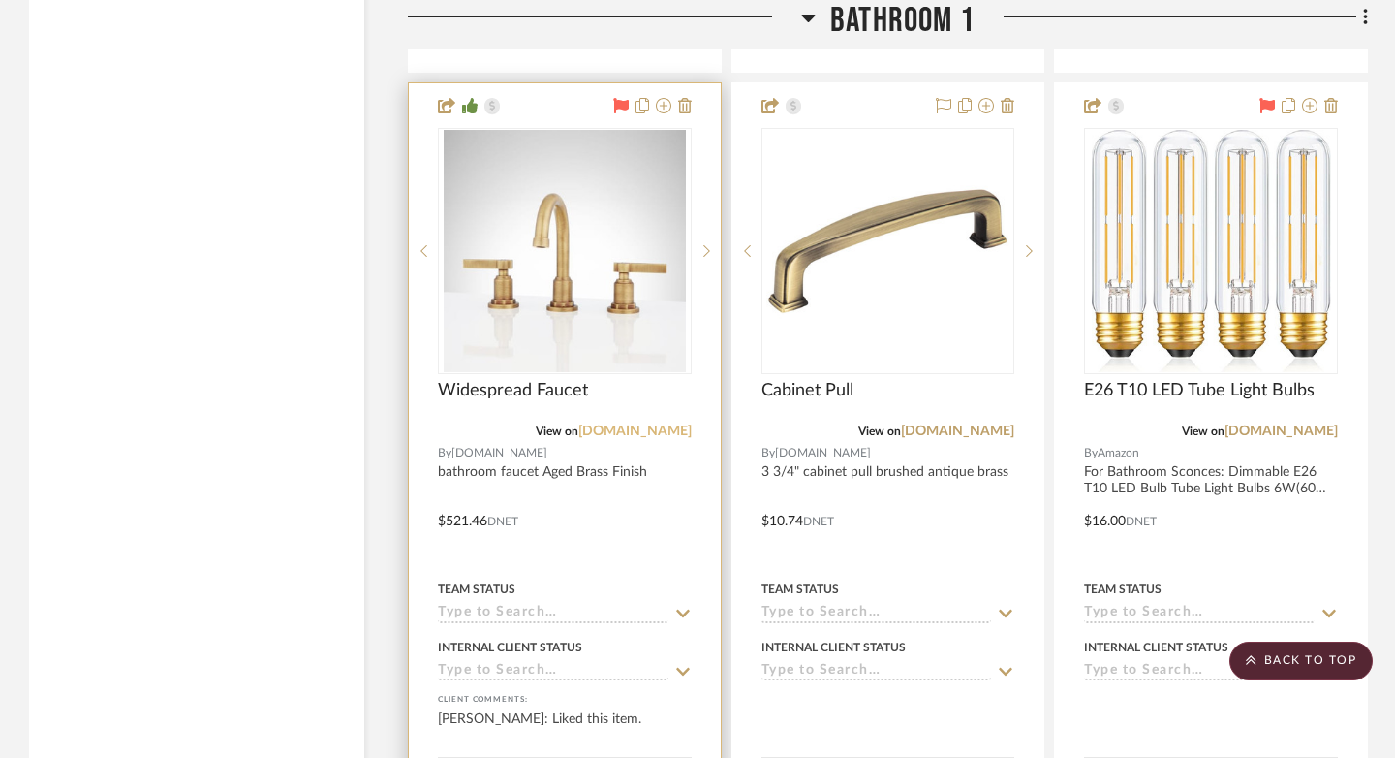
click at [671, 424] on link "build.com" at bounding box center [634, 431] width 113 height 14
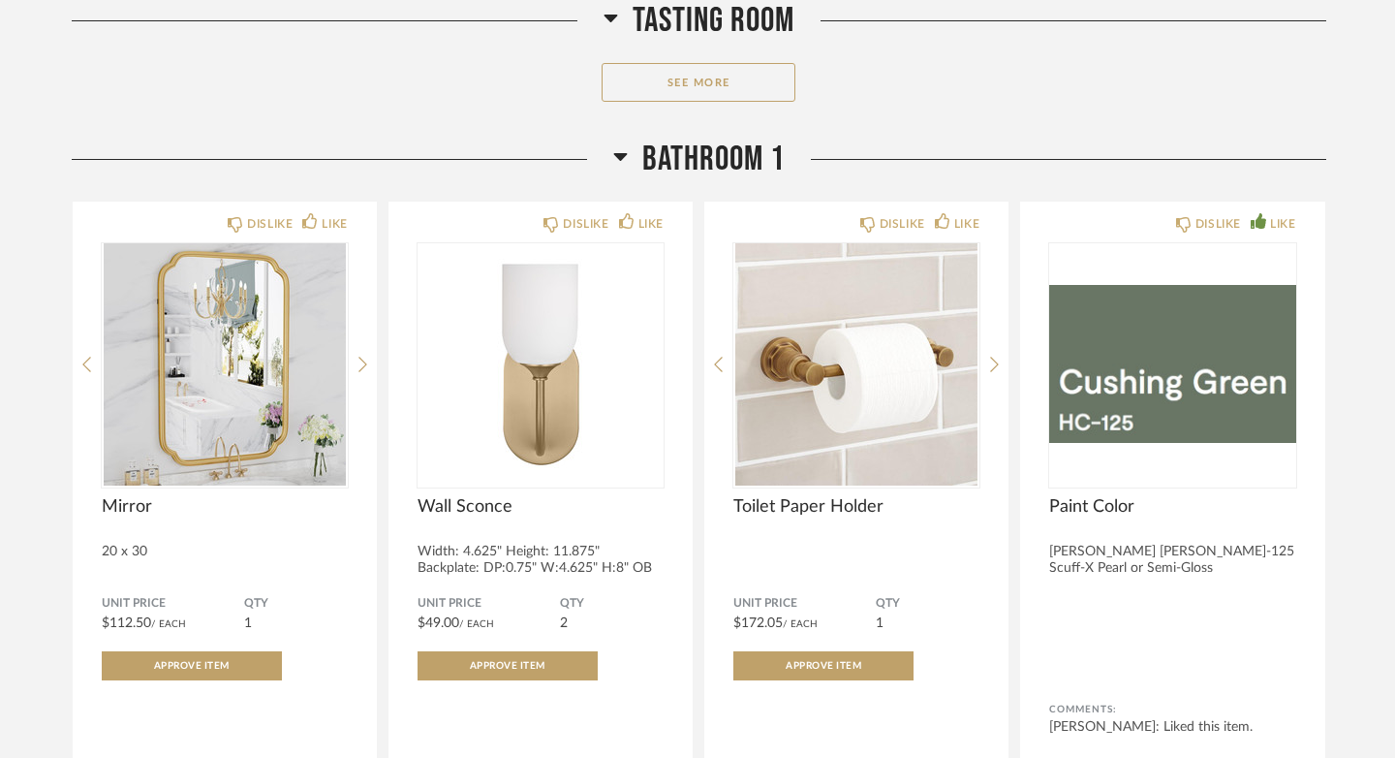
scroll to position [1647, 0]
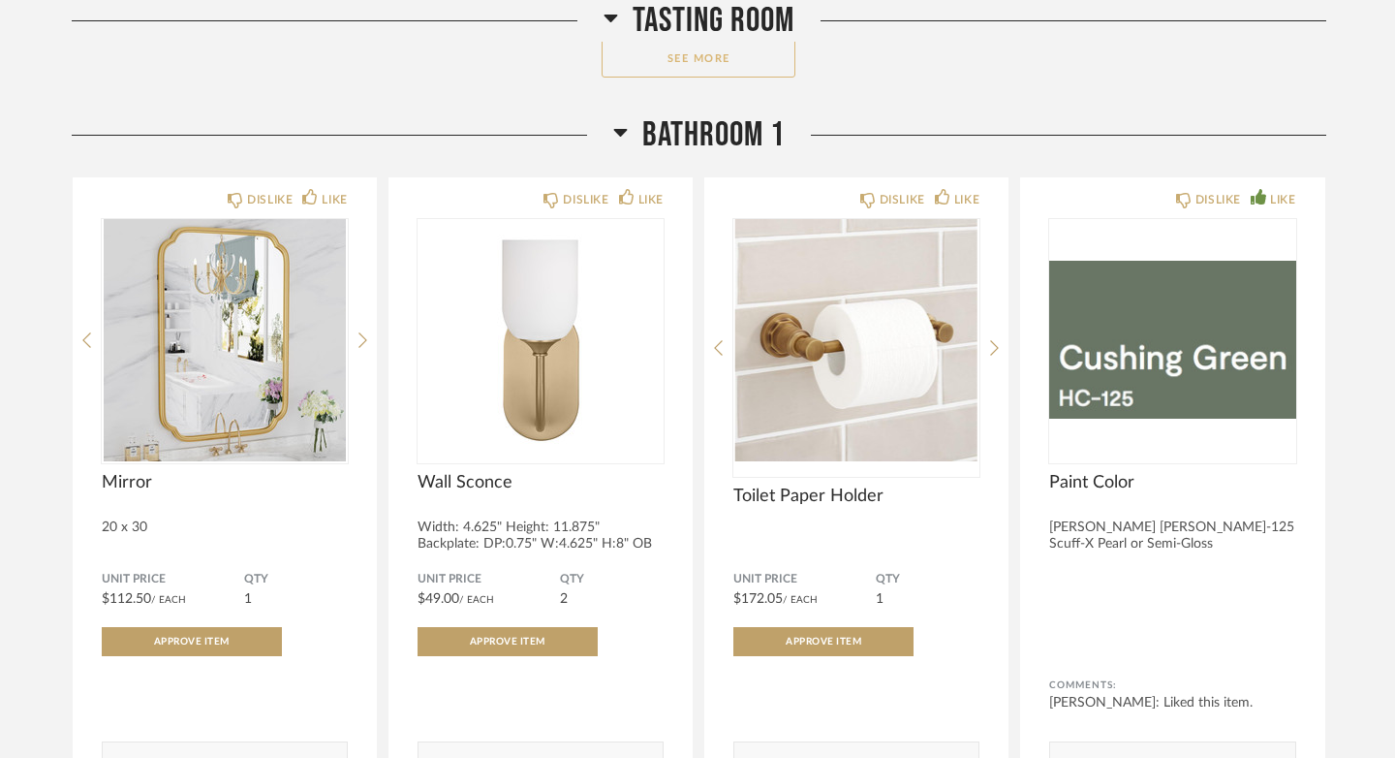
click at [728, 60] on button "See More" at bounding box center [699, 58] width 194 height 39
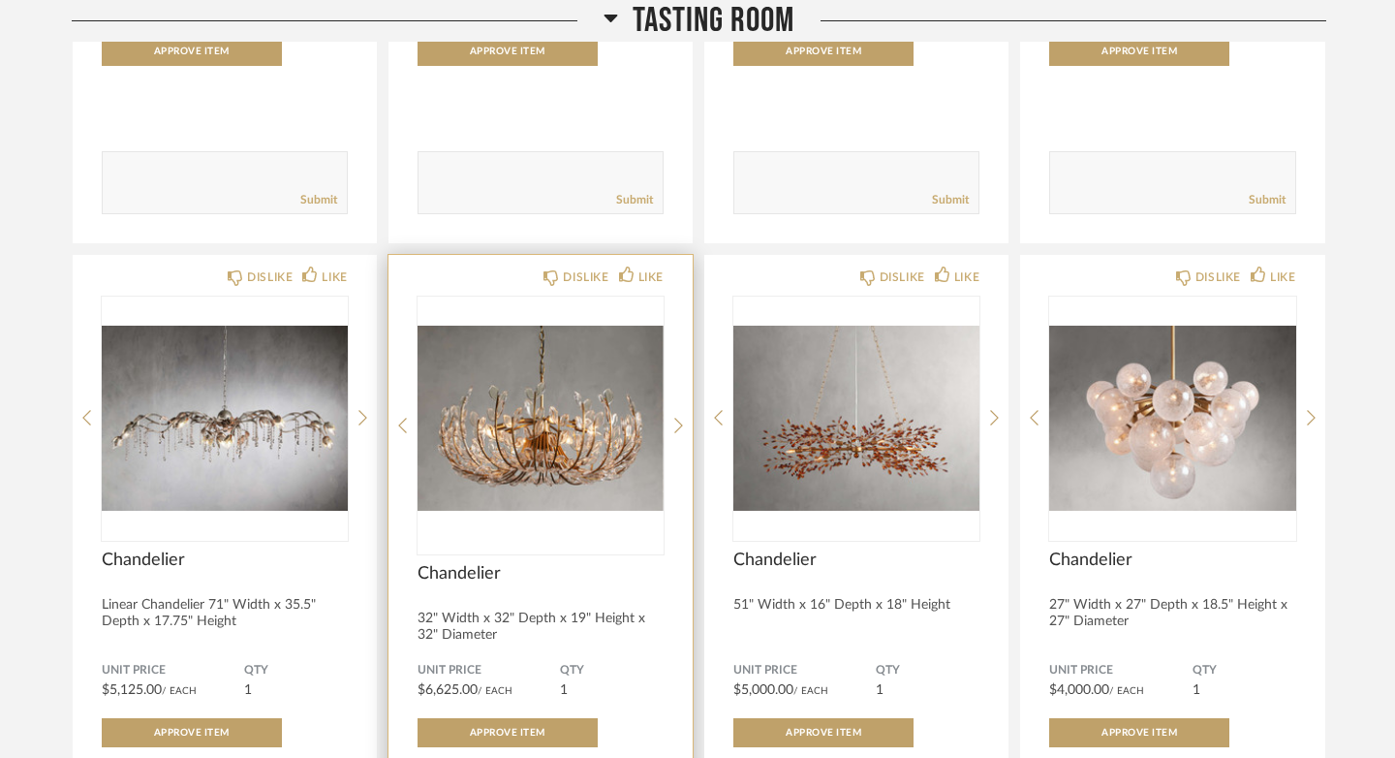
scroll to position [2572, 0]
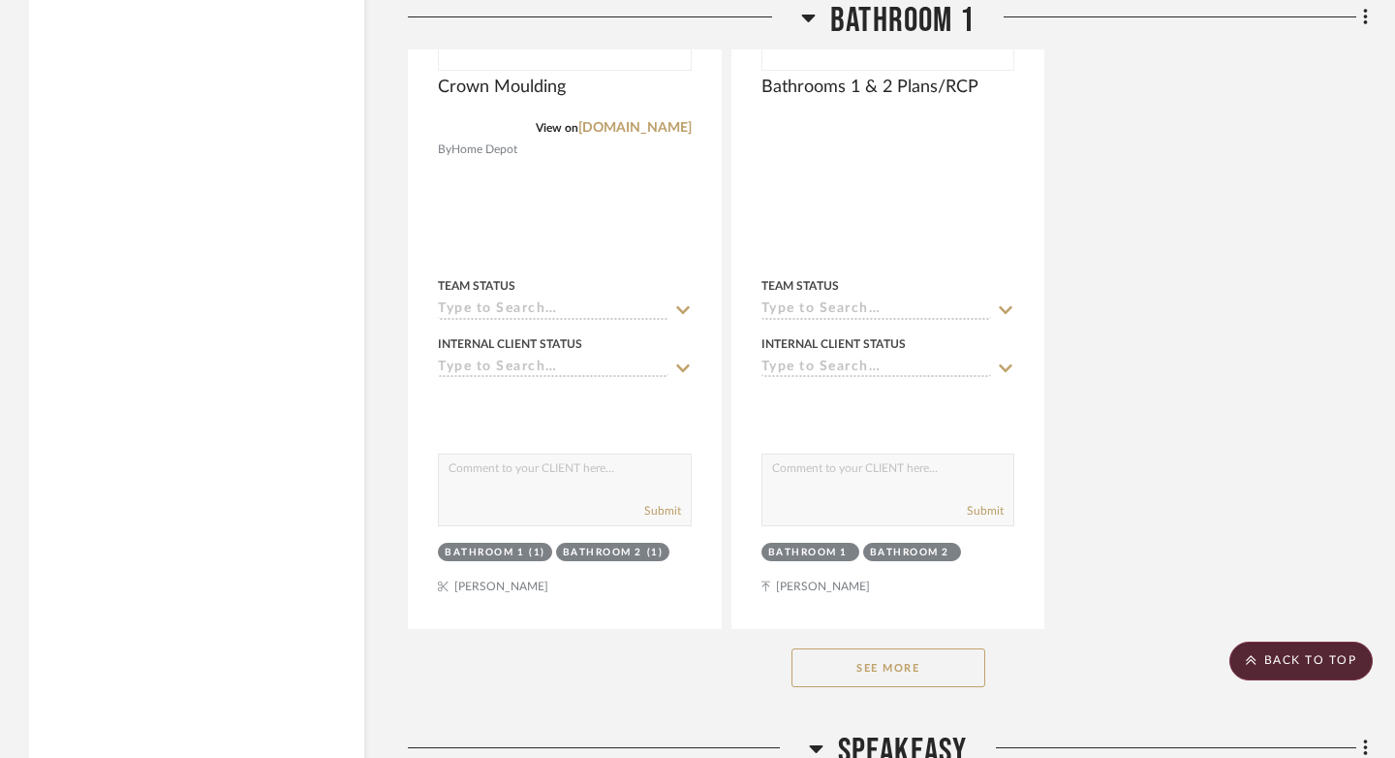
scroll to position [5377, 0]
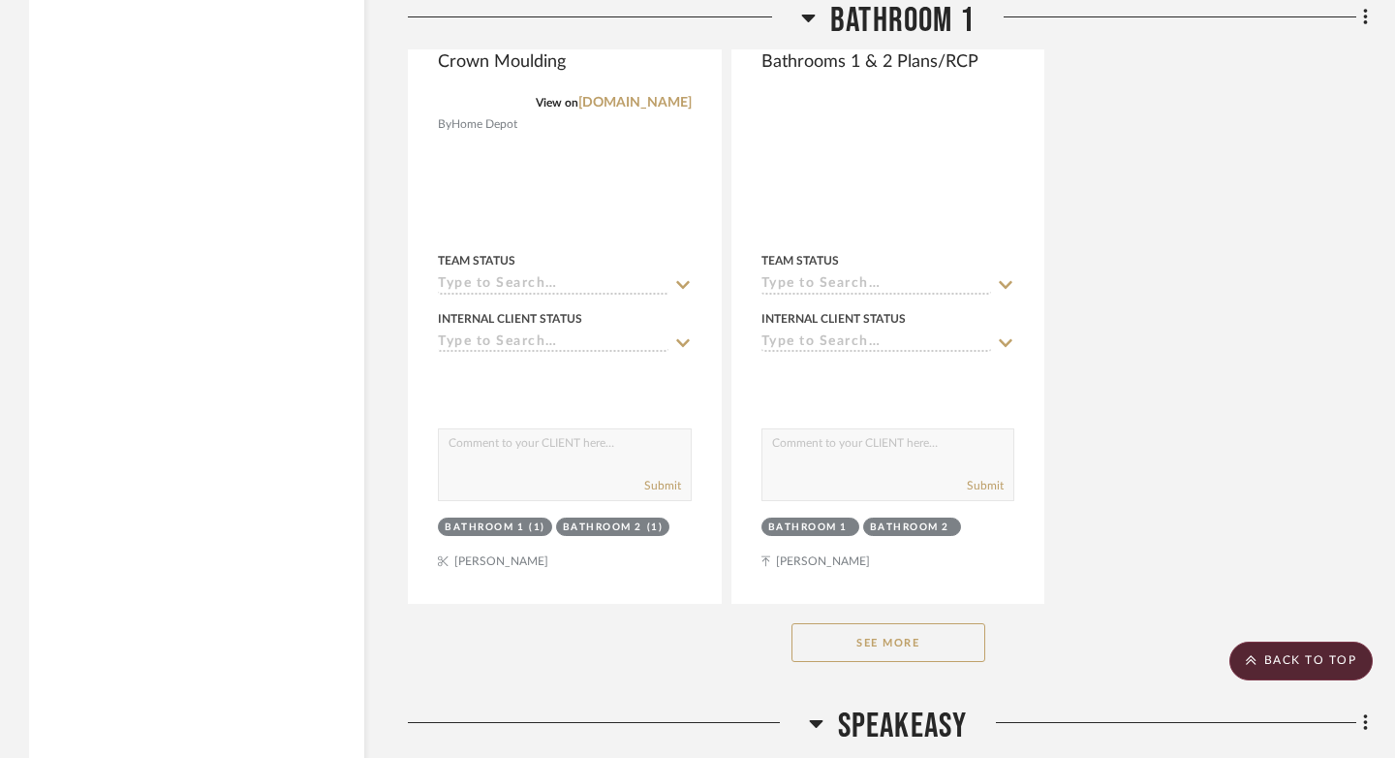
click at [888, 635] on button "See More" at bounding box center [888, 642] width 194 height 39
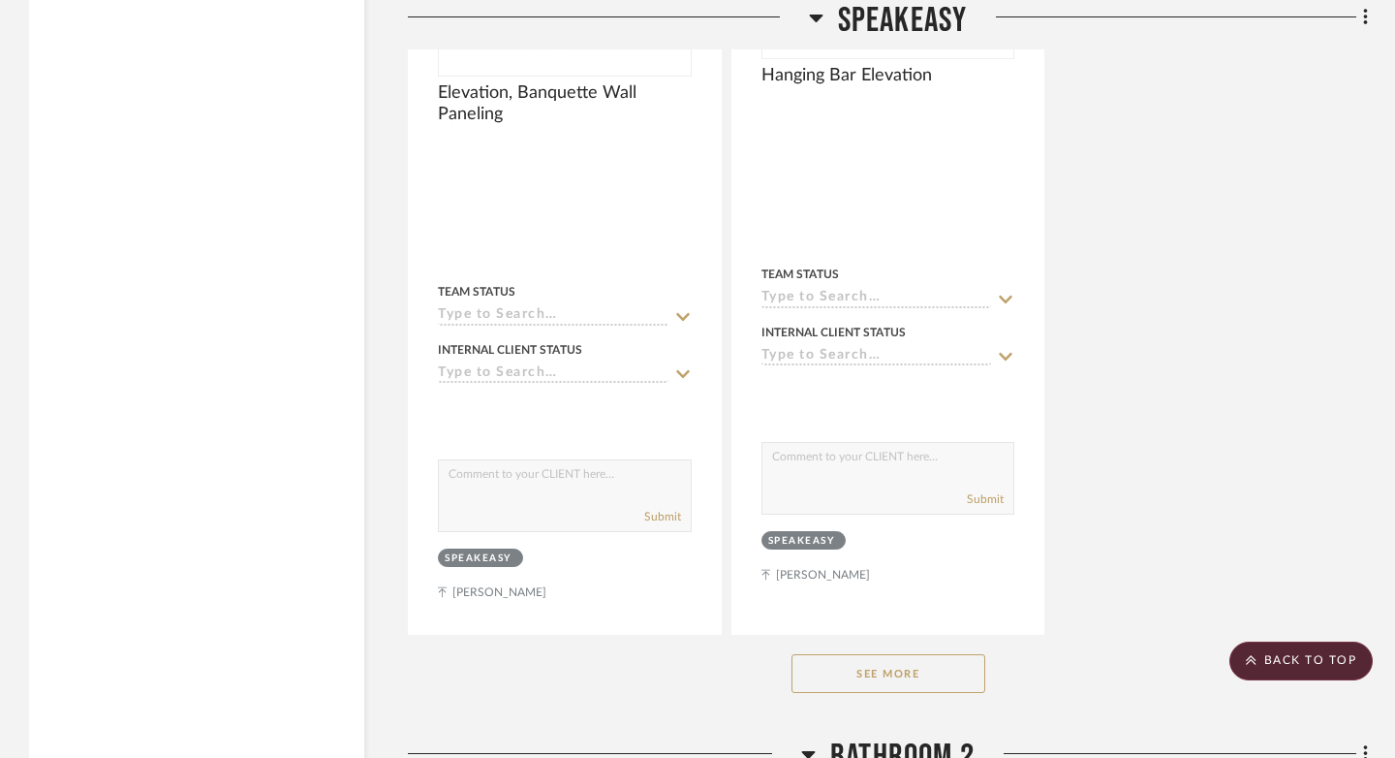
scroll to position [12582, 0]
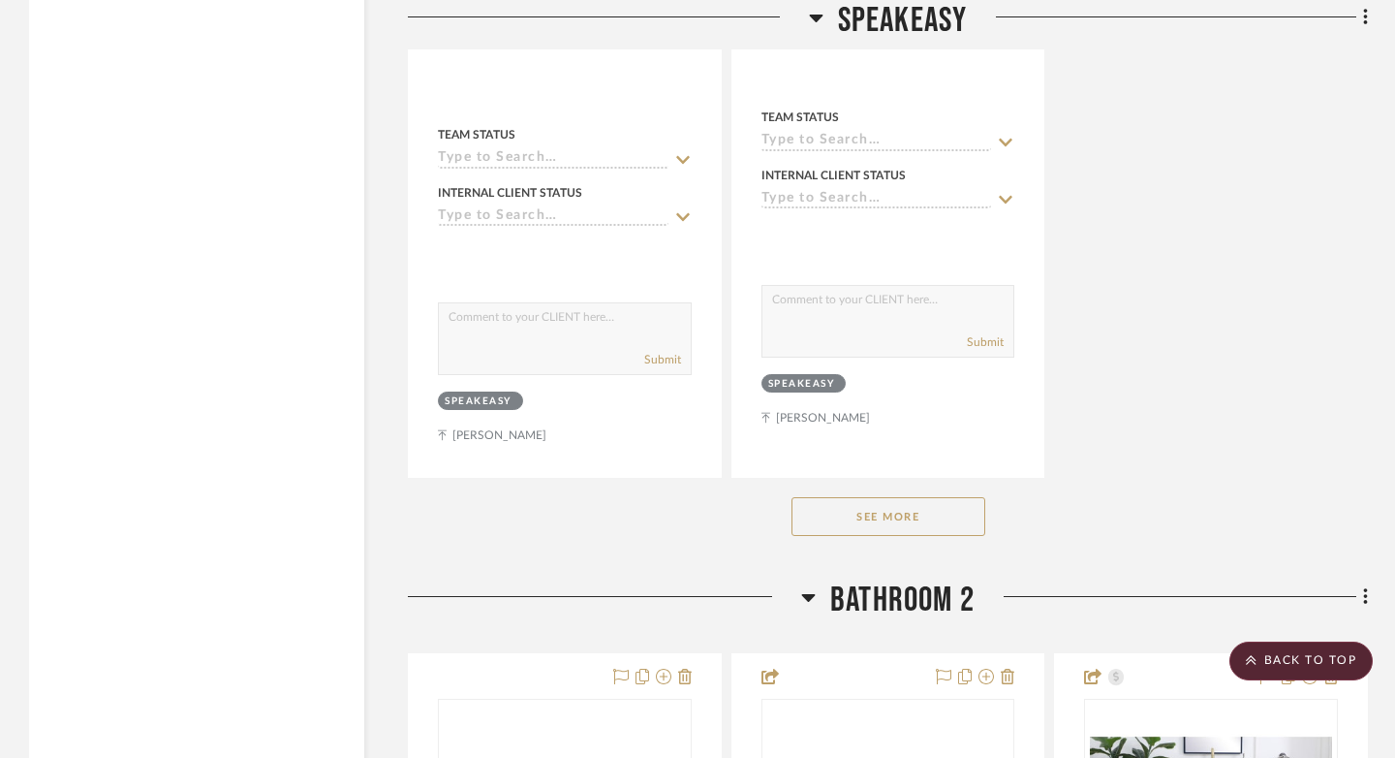
click at [860, 504] on button "See More" at bounding box center [888, 516] width 194 height 39
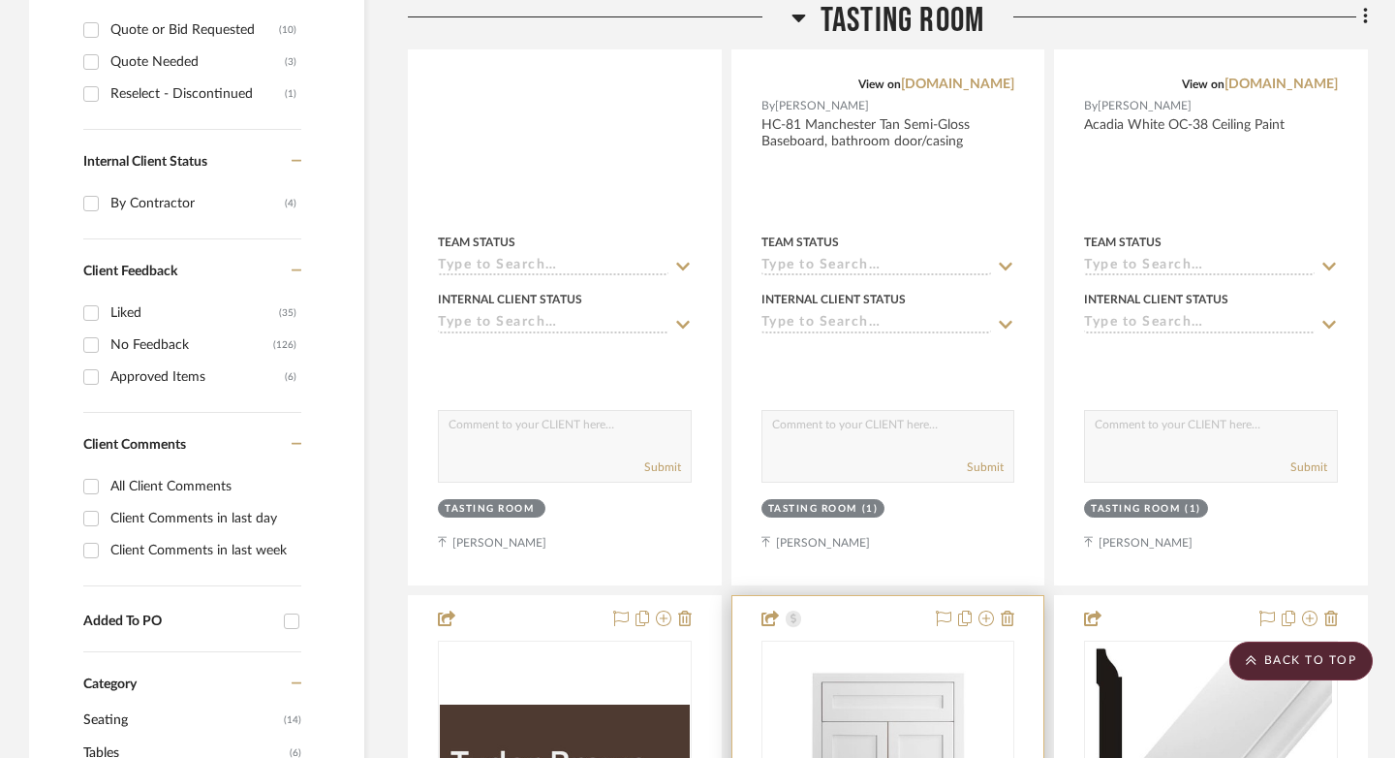
scroll to position [0, 0]
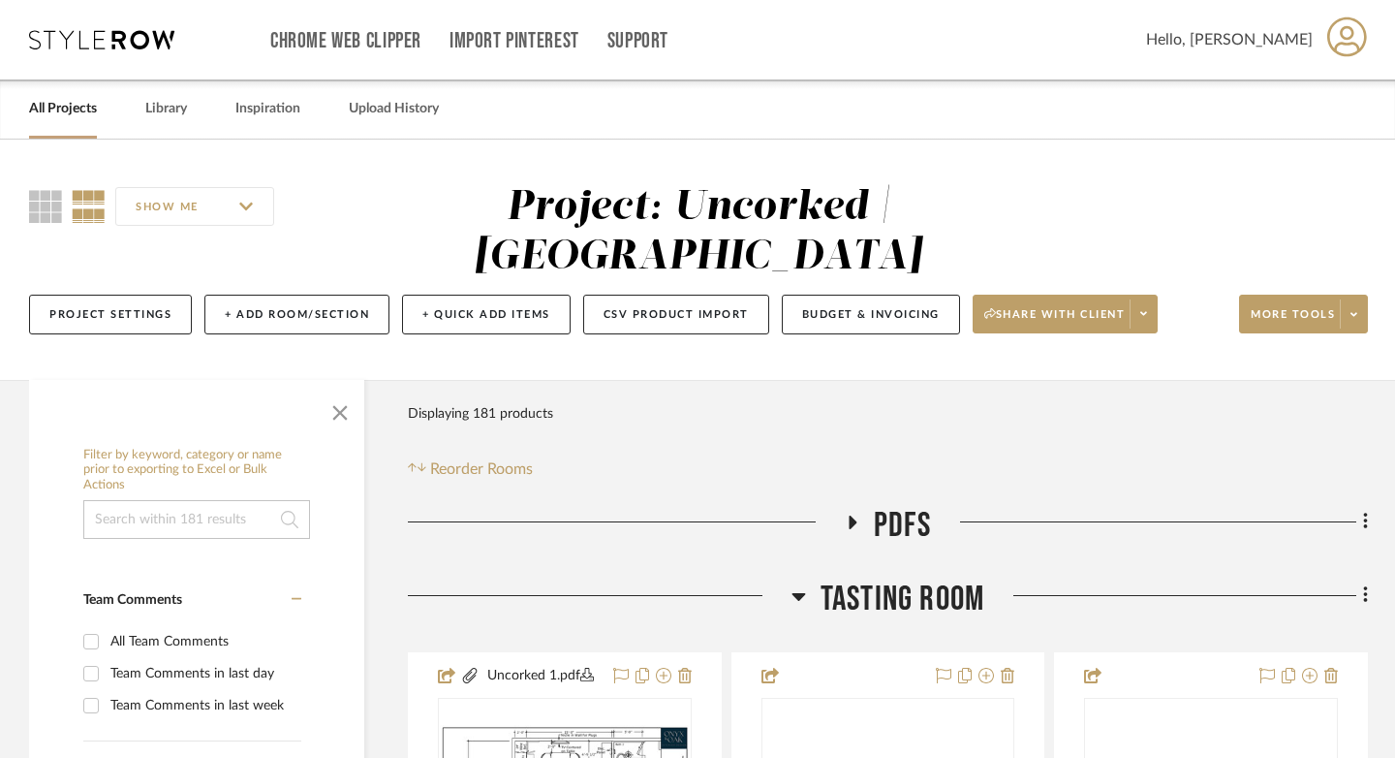
click at [1264, 290] on div "Project Settings + Add Room/Section + Quick Add Items CSV Product Import Budget…" at bounding box center [698, 314] width 1339 height 65
click at [1271, 317] on span "More tools" at bounding box center [1293, 321] width 84 height 29
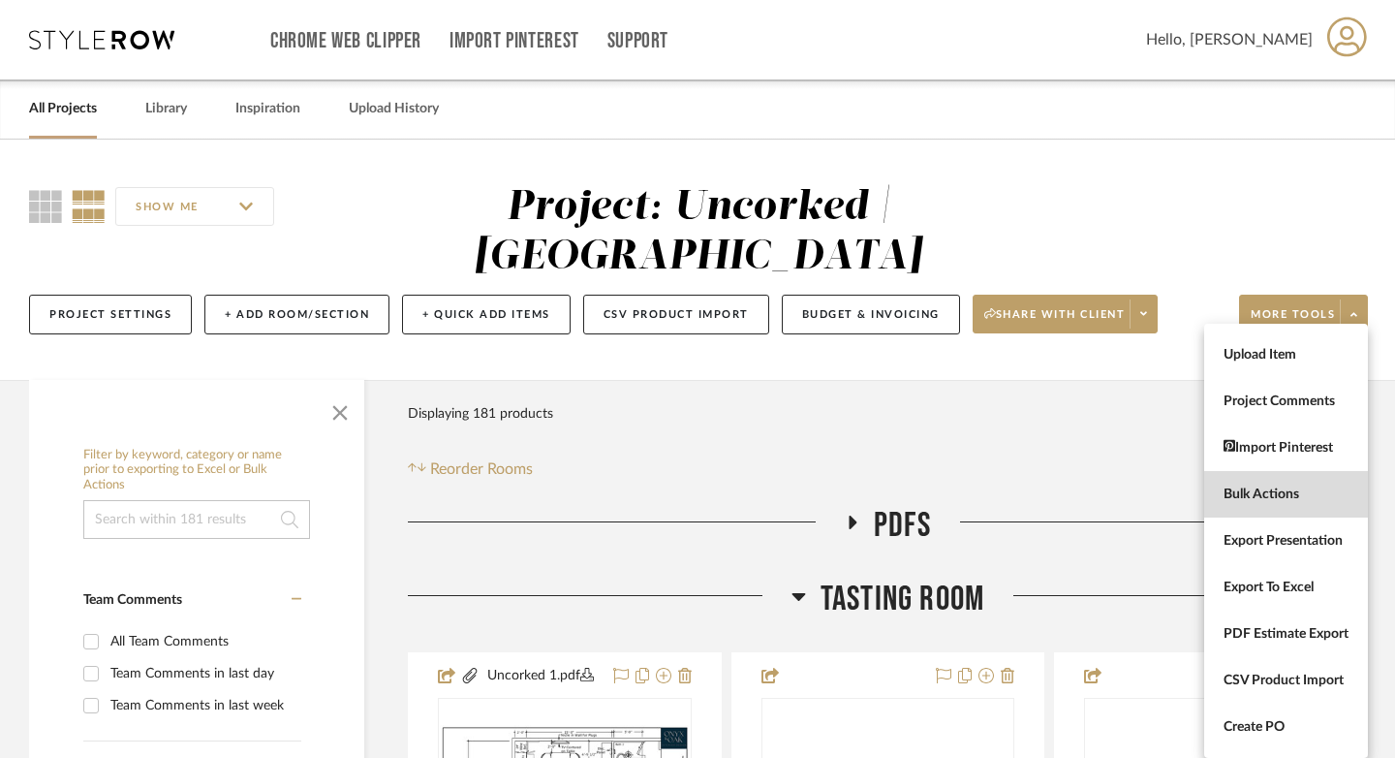
click at [1270, 504] on button "Bulk Actions" at bounding box center [1286, 494] width 164 height 46
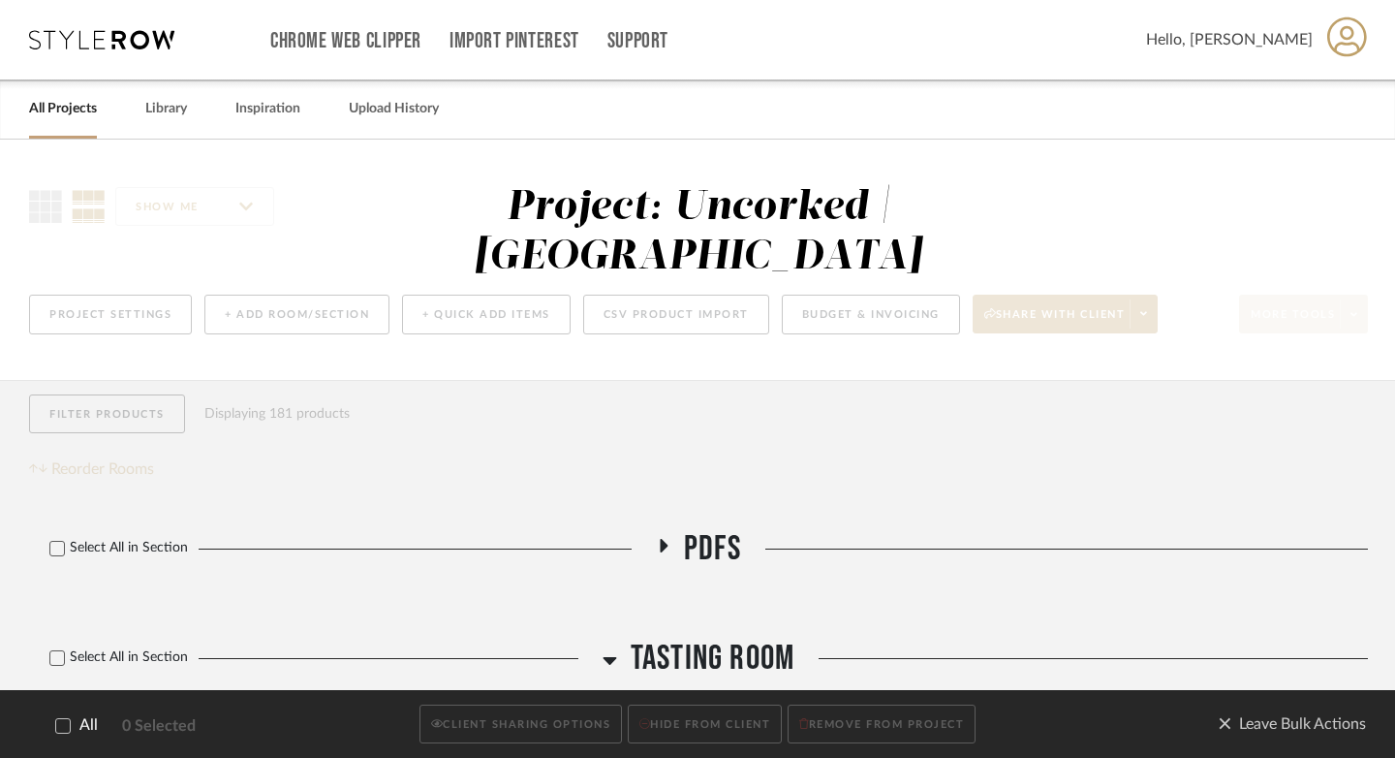
click at [64, 728] on icon at bounding box center [63, 725] width 14 height 14
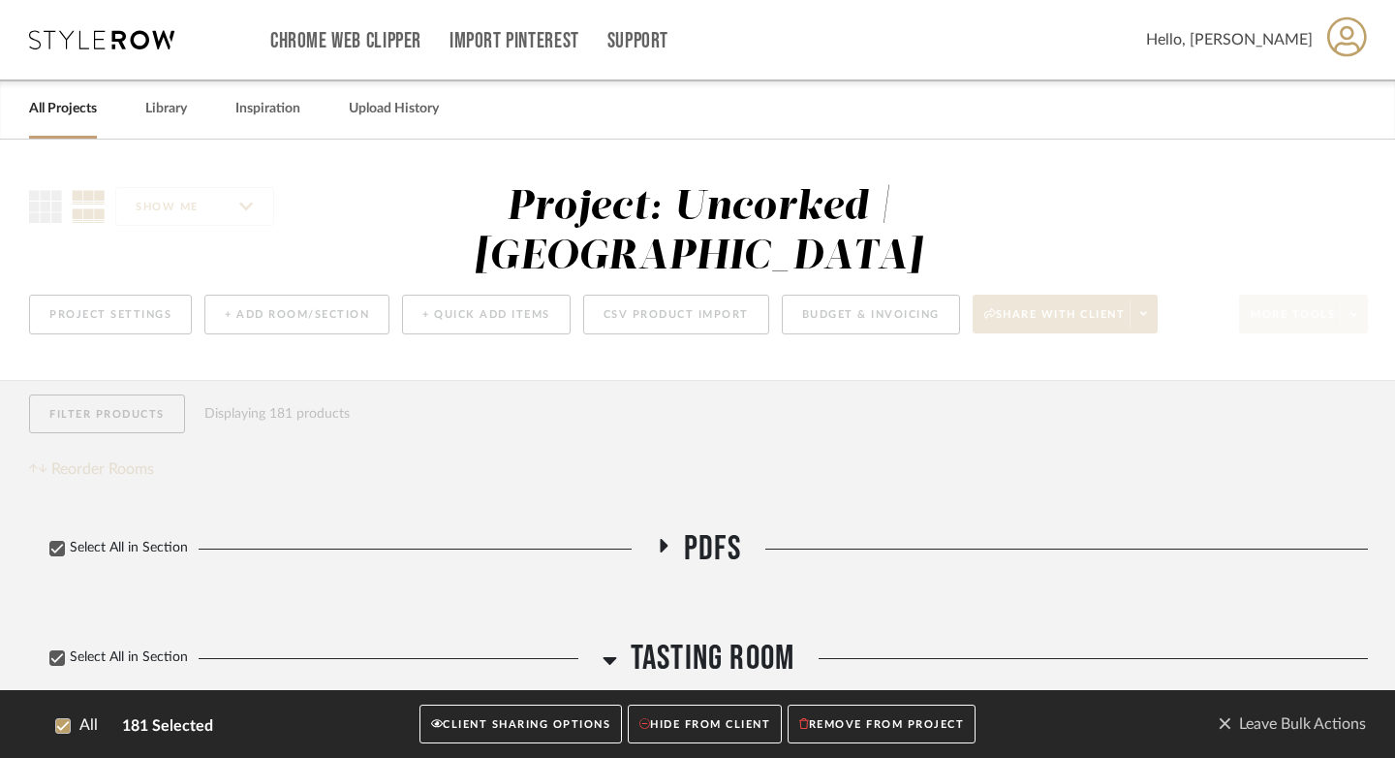
click at [566, 724] on button "CLIENT SHARING OPTIONS" at bounding box center [520, 724] width 202 height 40
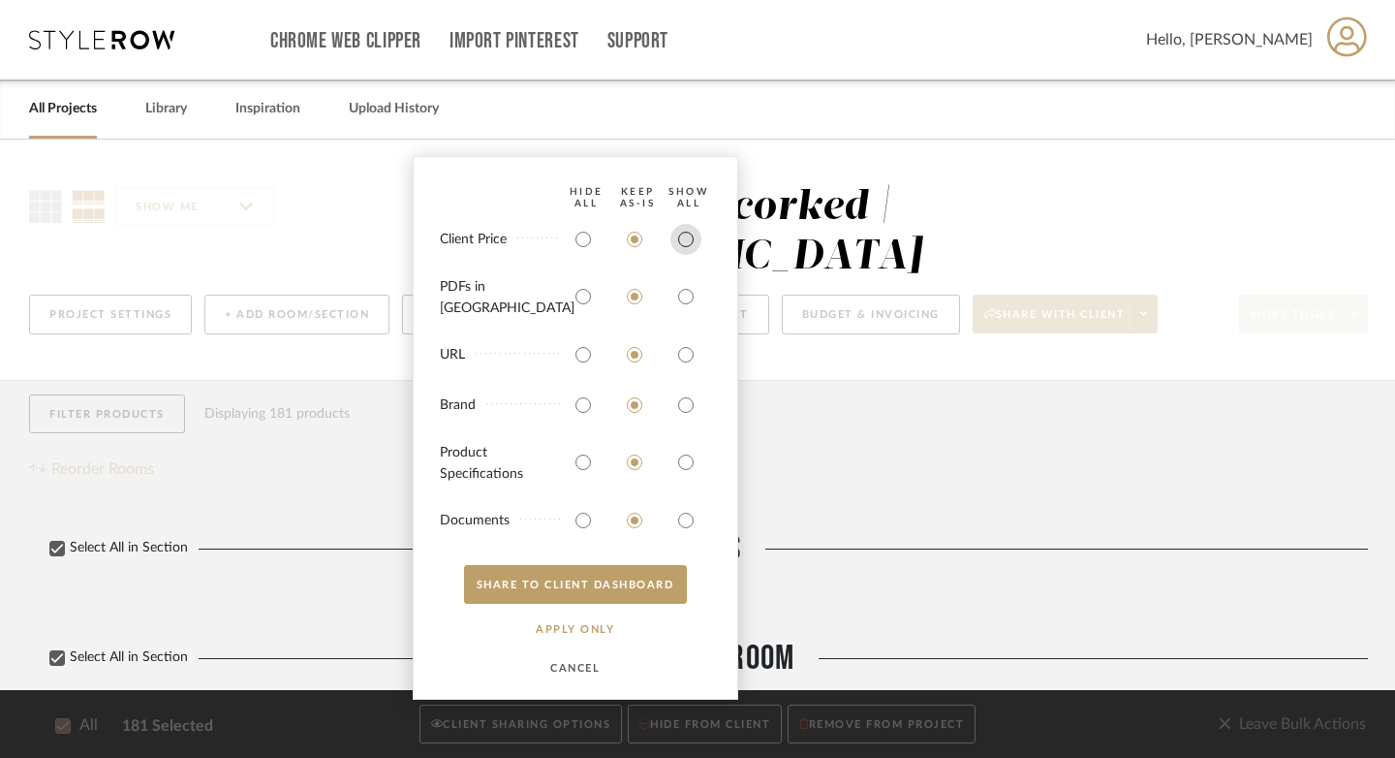
click at [687, 255] on input "radio" at bounding box center [685, 239] width 31 height 31
radio input "true"
click at [687, 303] on input "radio" at bounding box center [685, 296] width 31 height 31
radio input "true"
click at [627, 593] on button "SHARE TO CLIENT Dashboard" at bounding box center [575, 584] width 223 height 39
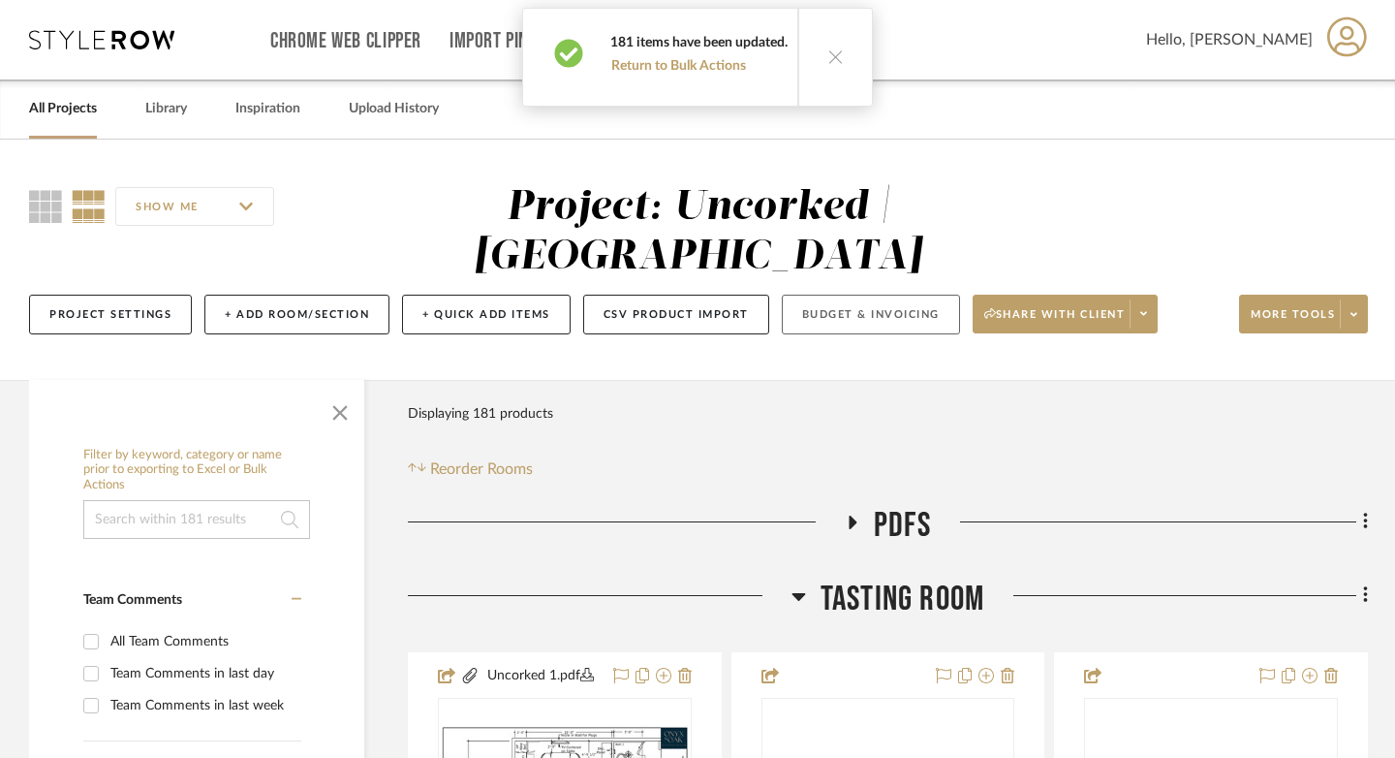
click at [851, 312] on button "Budget & Invoicing" at bounding box center [871, 314] width 178 height 40
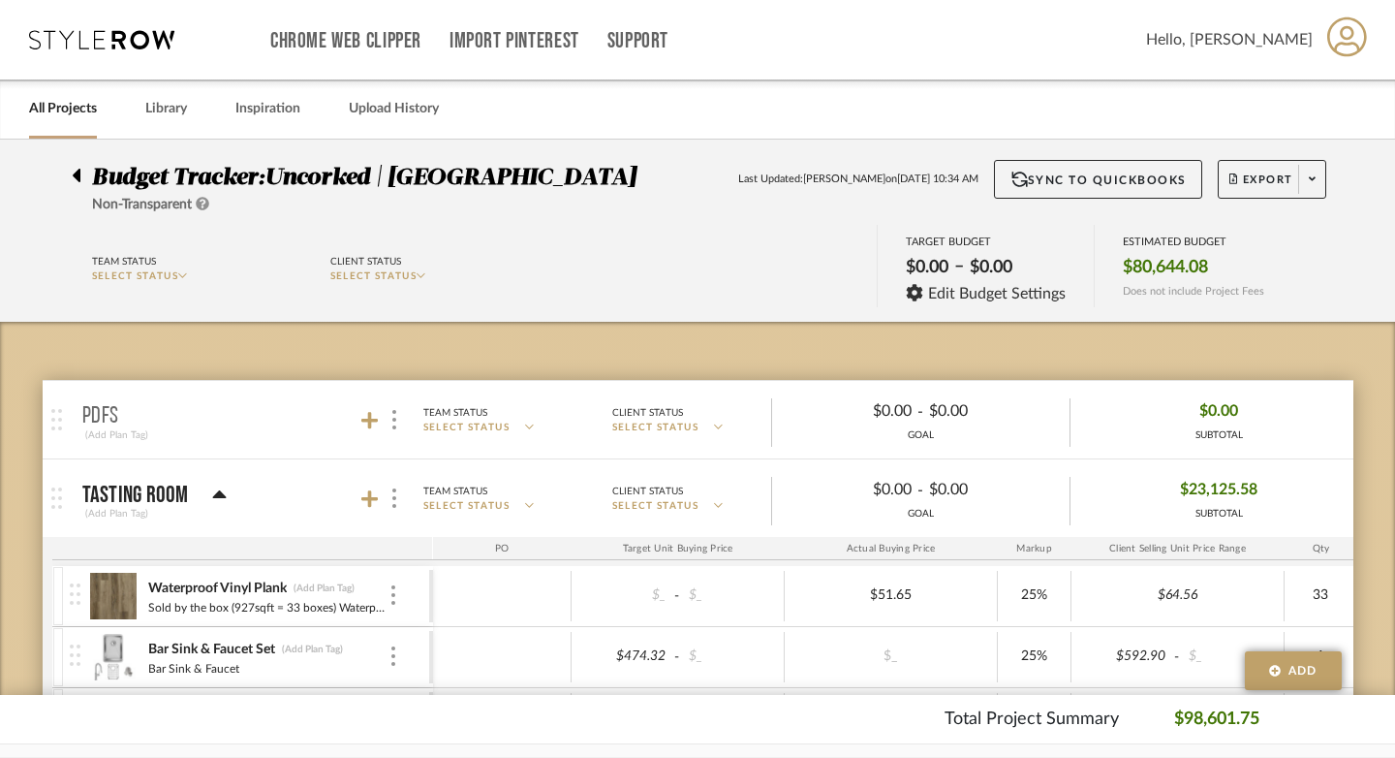
click at [73, 175] on icon at bounding box center [77, 176] width 8 height 14
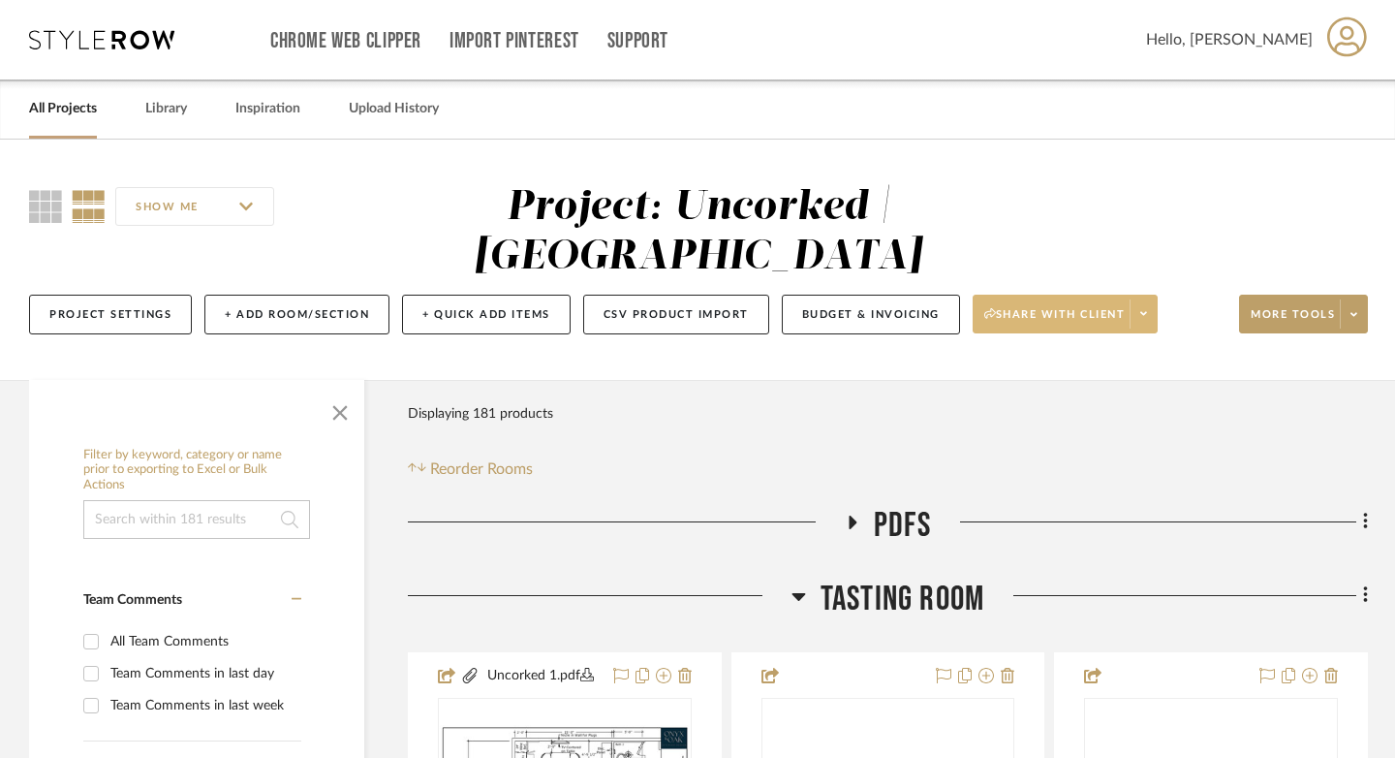
click at [1064, 317] on span "Share with client" at bounding box center [1054, 321] width 141 height 29
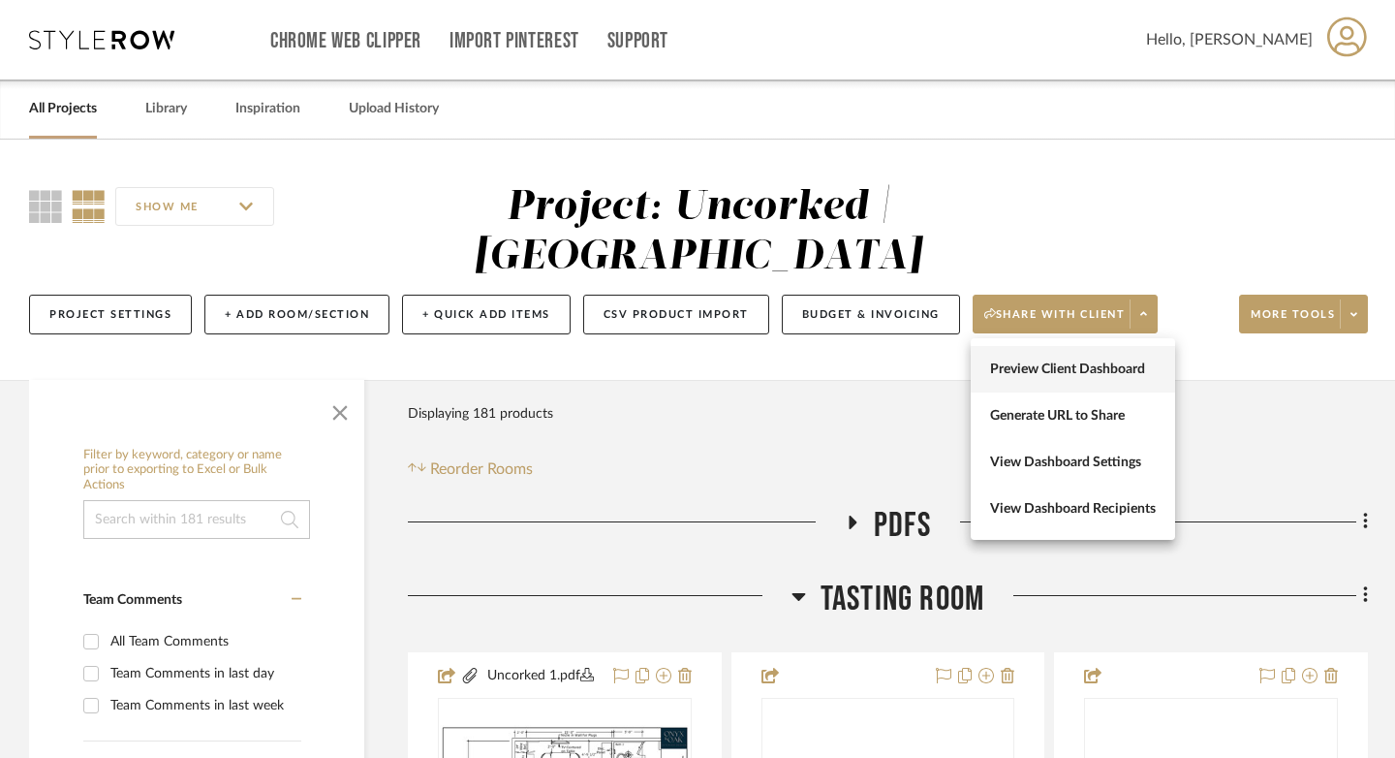
click at [1044, 370] on span "Preview Client Dashboard" at bounding box center [1073, 369] width 166 height 16
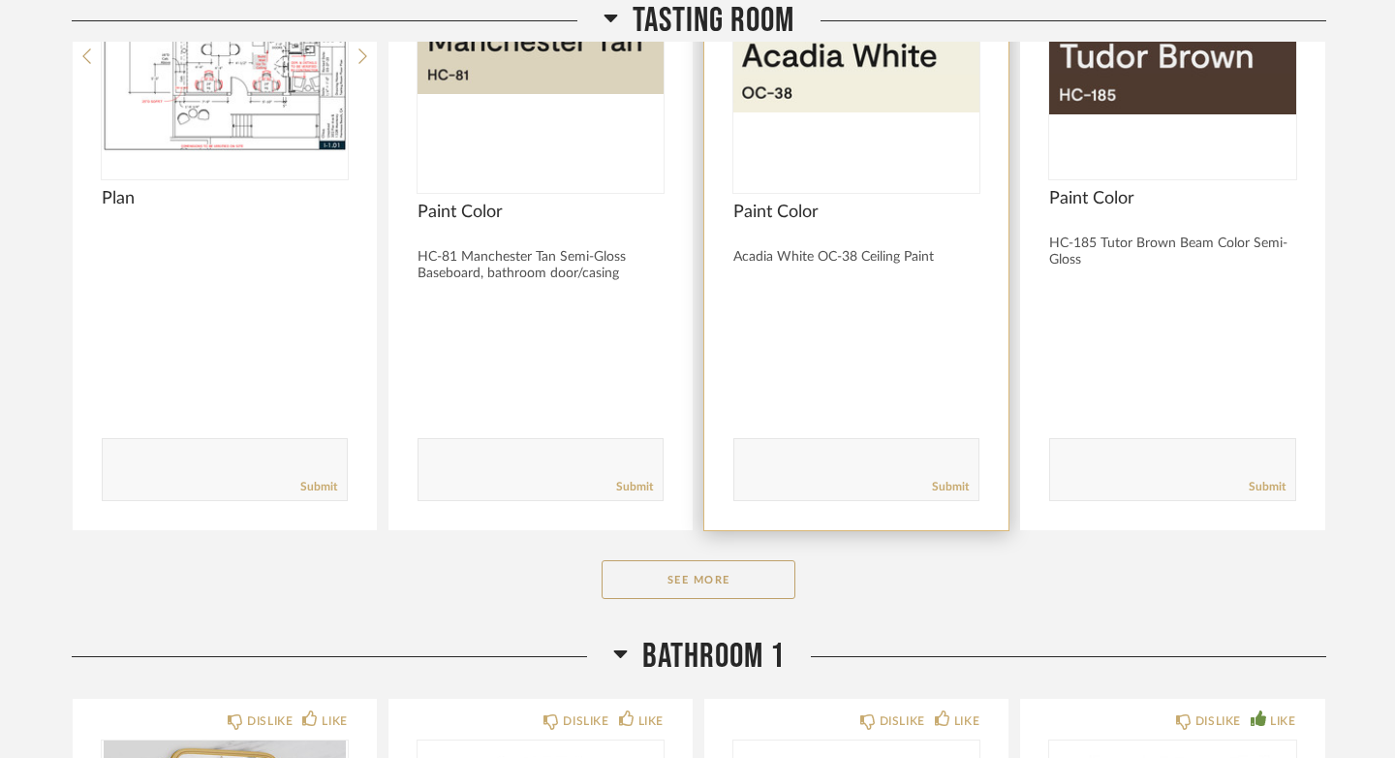
scroll to position [1181, 0]
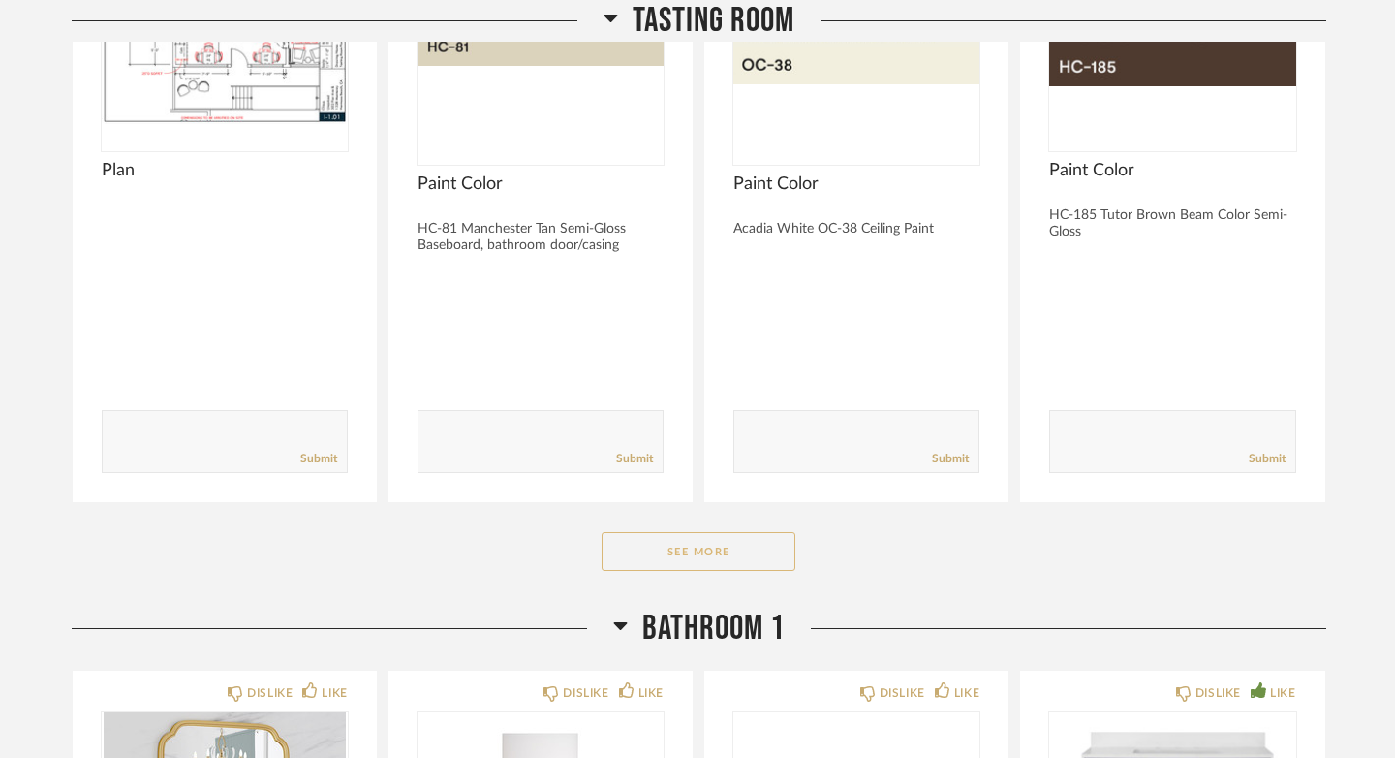
click at [719, 553] on button "See More" at bounding box center [699, 551] width 194 height 39
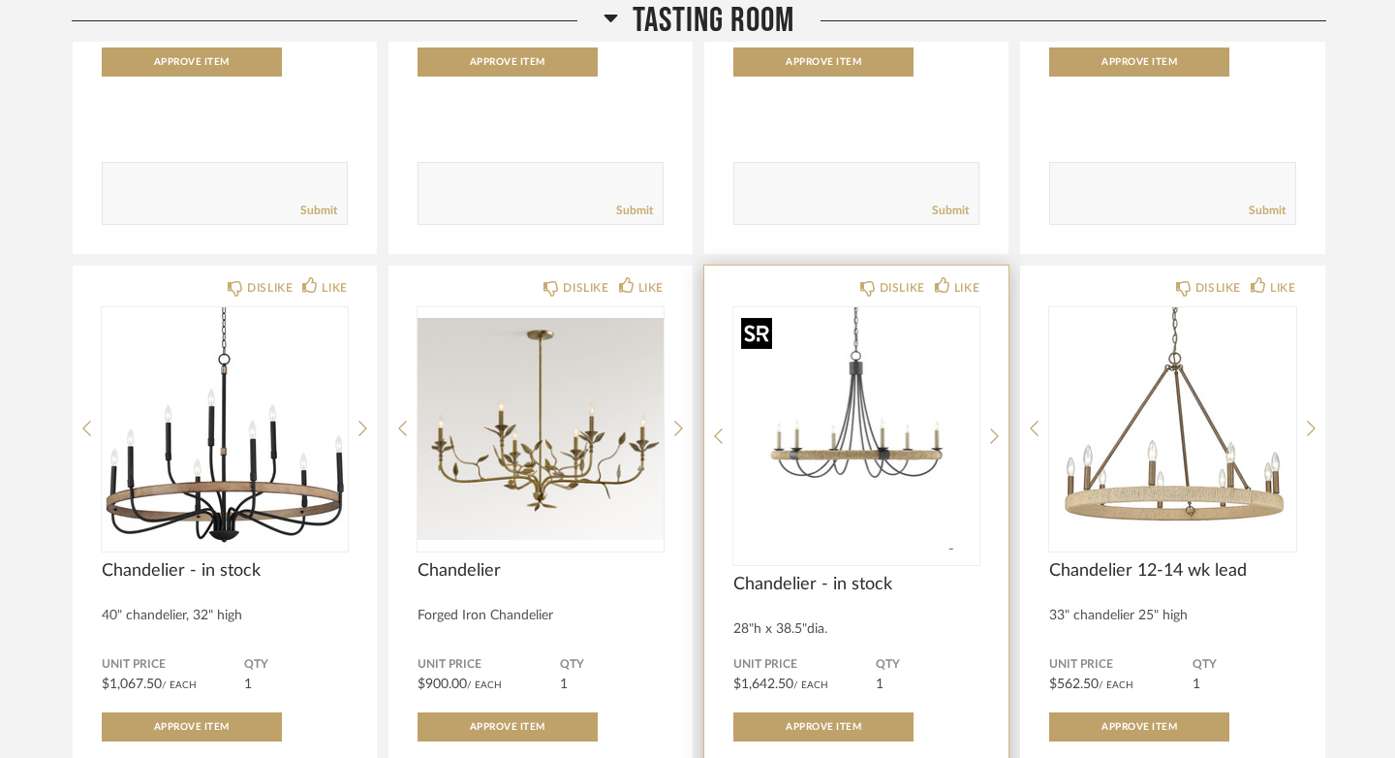
scroll to position [3445, 0]
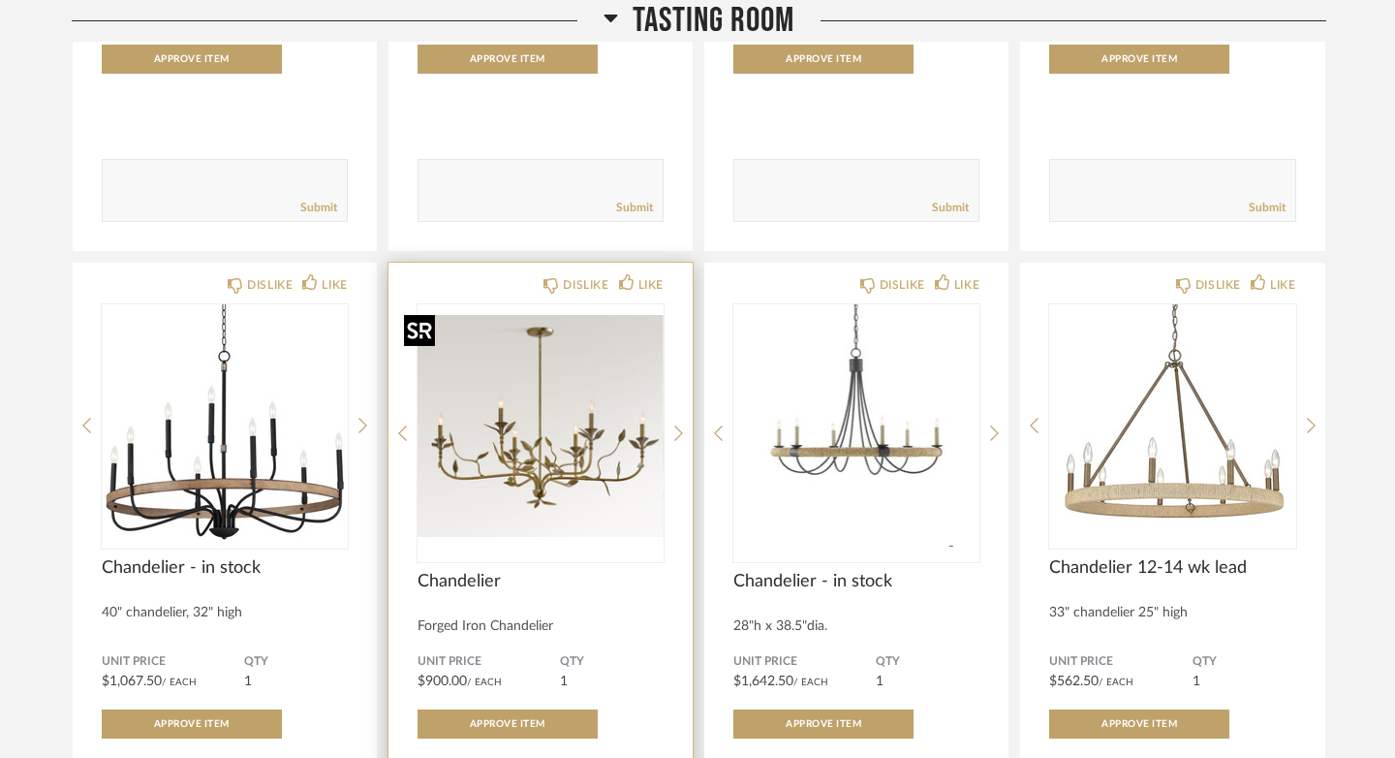
click at [506, 449] on img "0" at bounding box center [541, 425] width 246 height 242
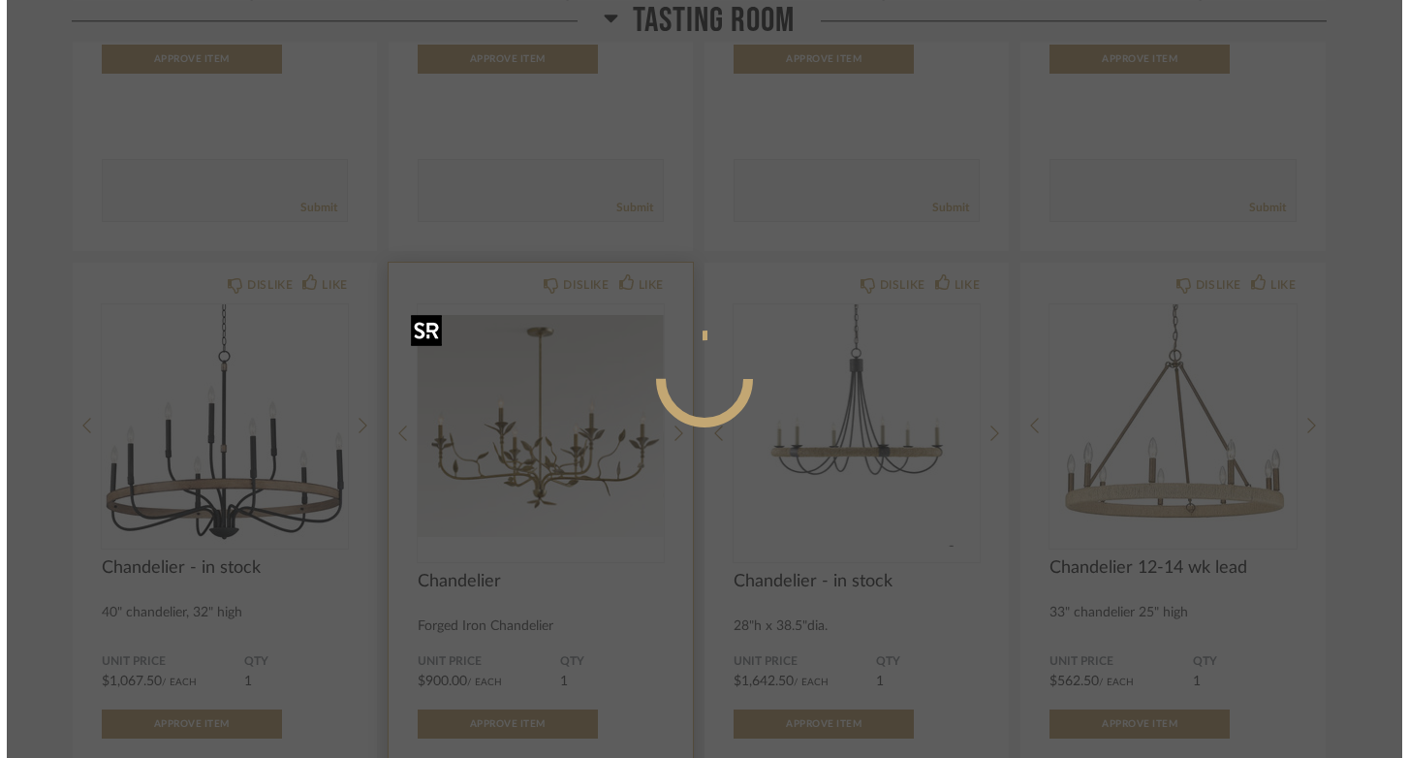
scroll to position [0, 0]
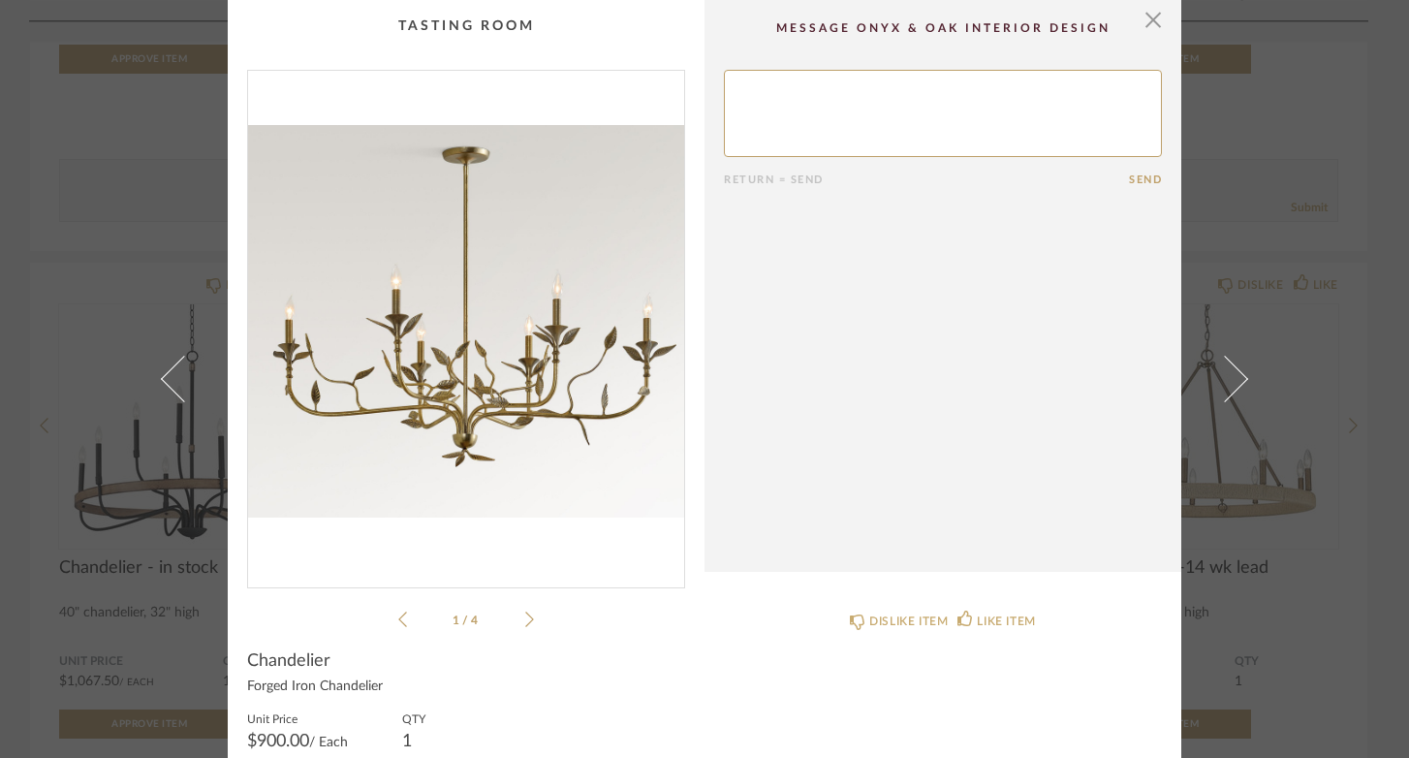
click at [525, 624] on icon at bounding box center [529, 618] width 9 height 17
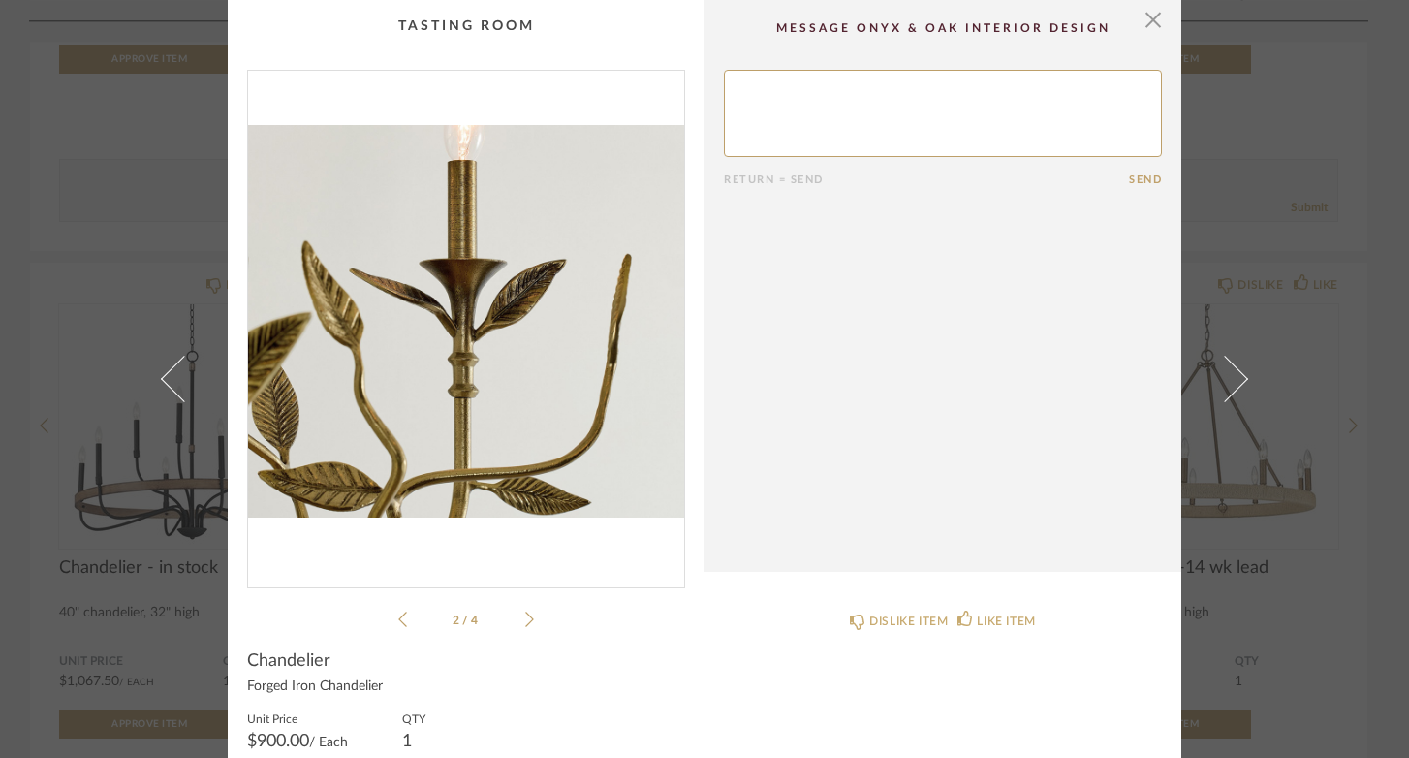
click at [525, 624] on icon at bounding box center [529, 618] width 9 height 17
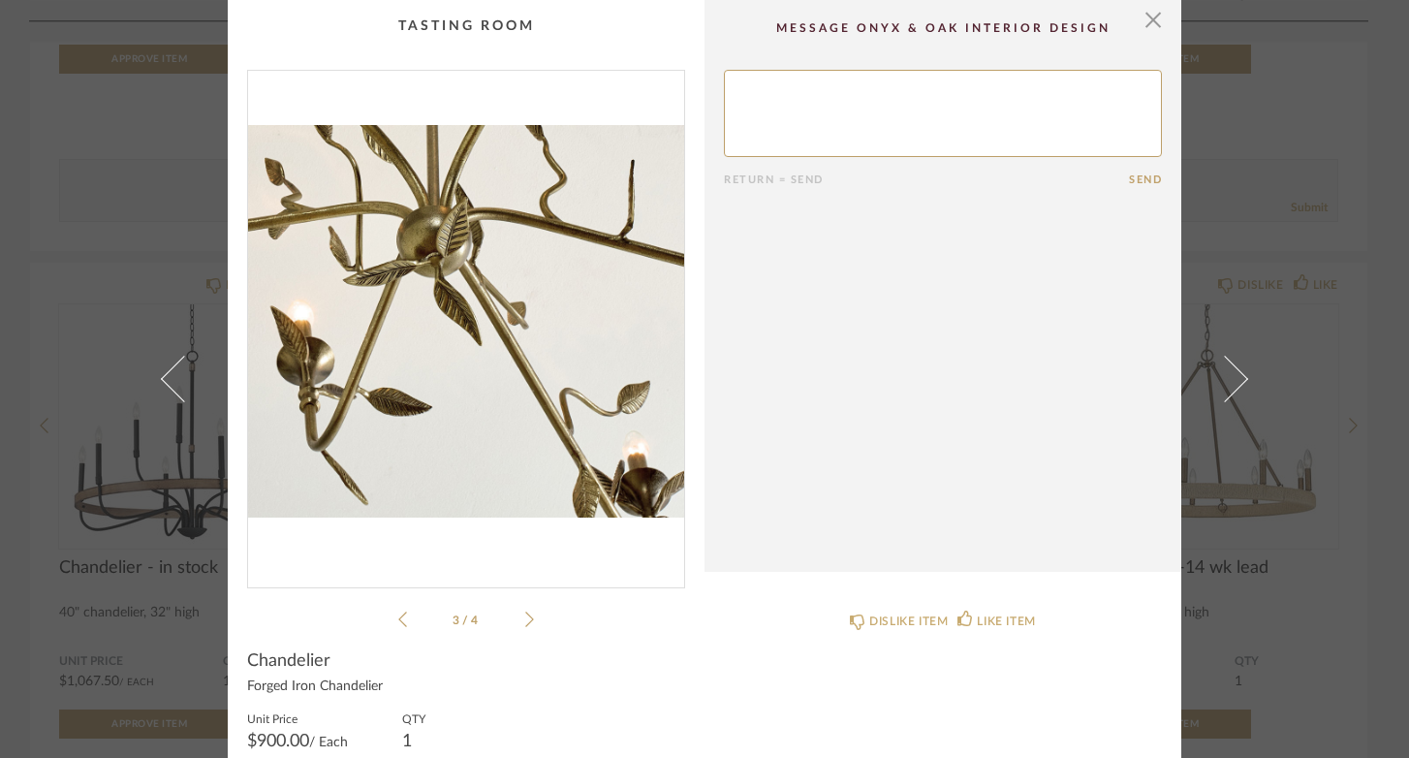
click at [525, 624] on icon at bounding box center [529, 618] width 9 height 17
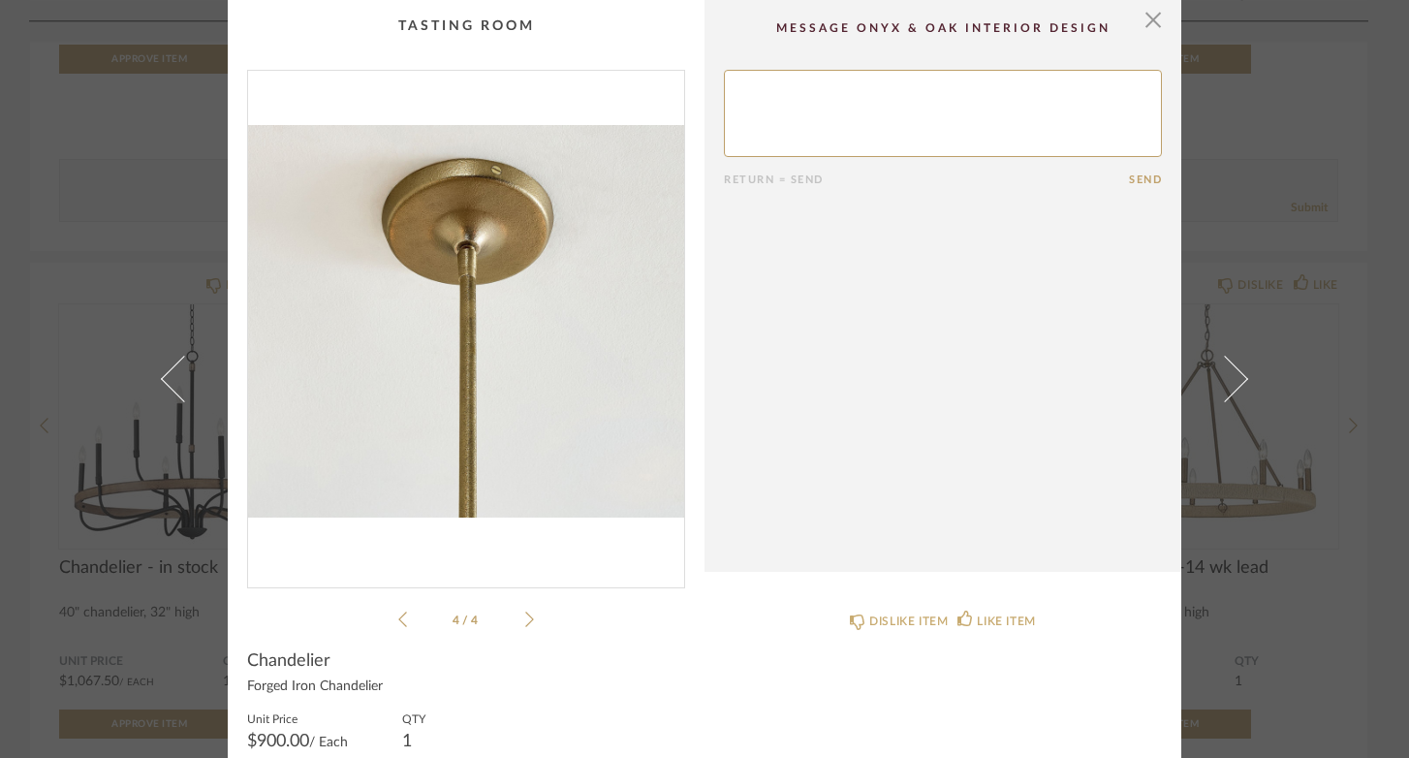
click at [525, 624] on icon at bounding box center [529, 618] width 9 height 17
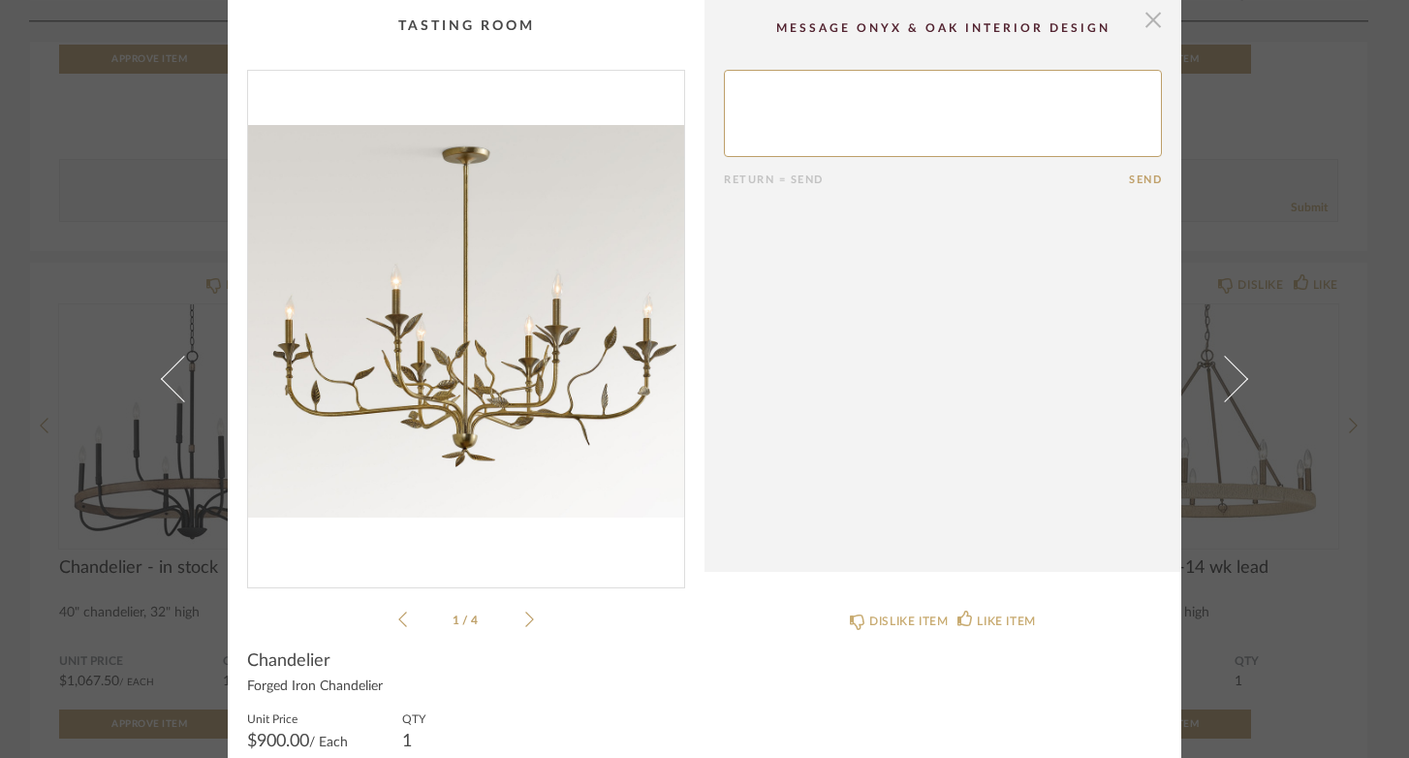
click at [1134, 25] on span "button" at bounding box center [1152, 19] width 39 height 39
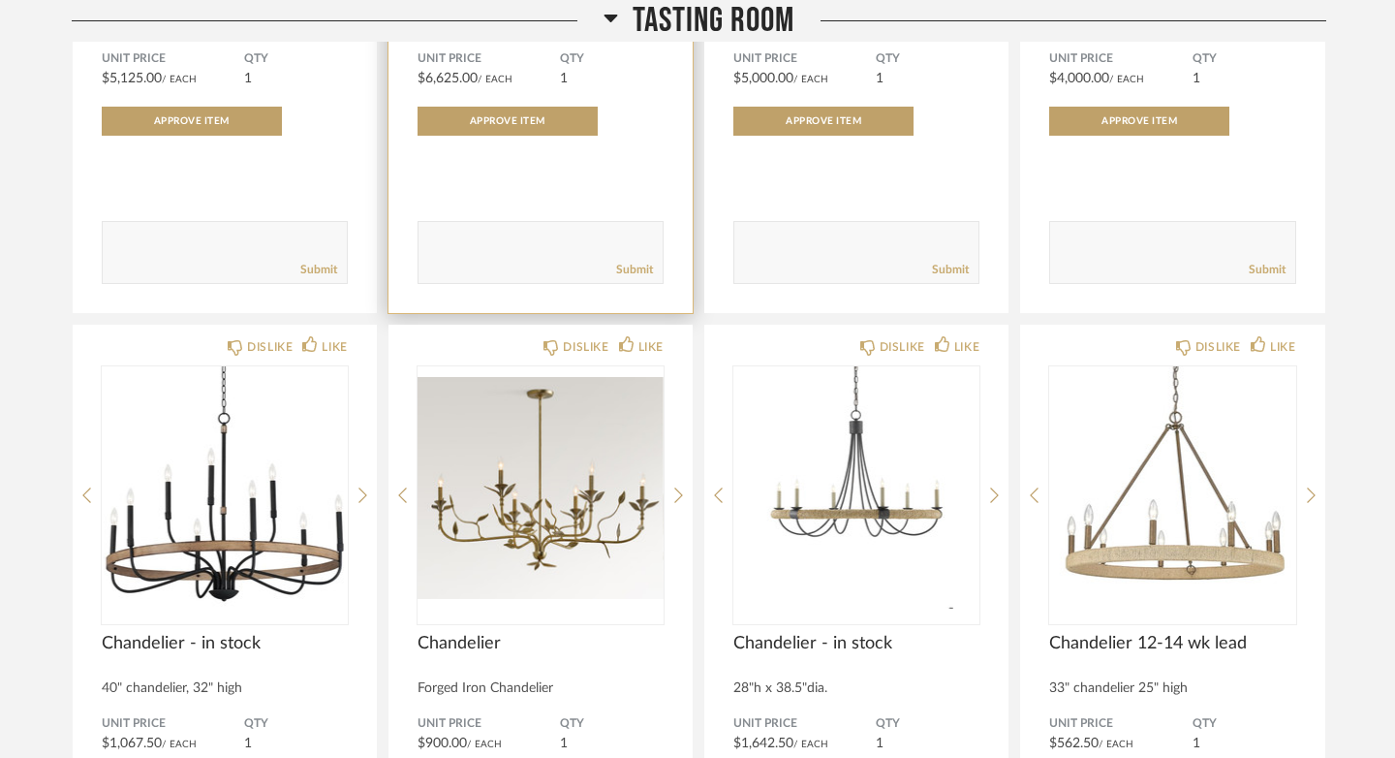
scroll to position [3509, 0]
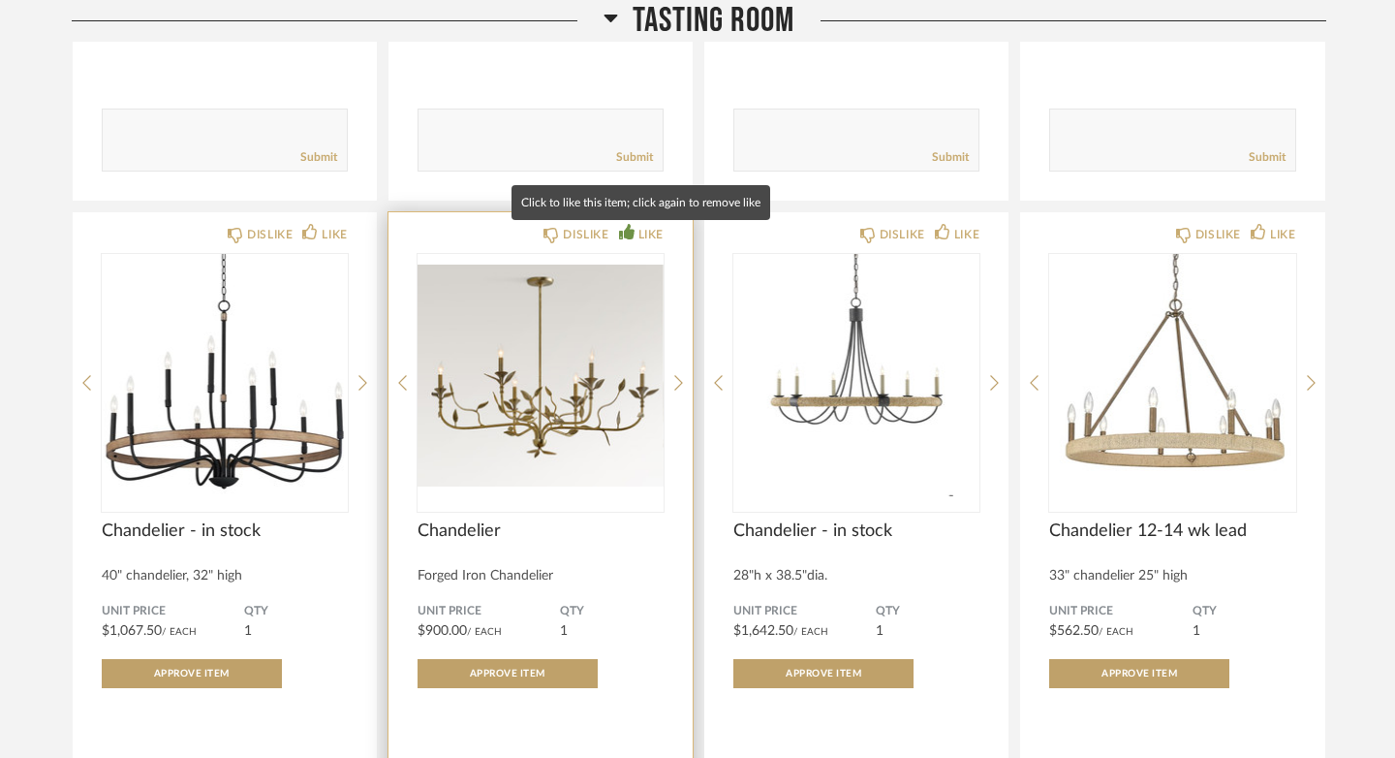
click at [622, 236] on icon at bounding box center [626, 231] width 15 height 15
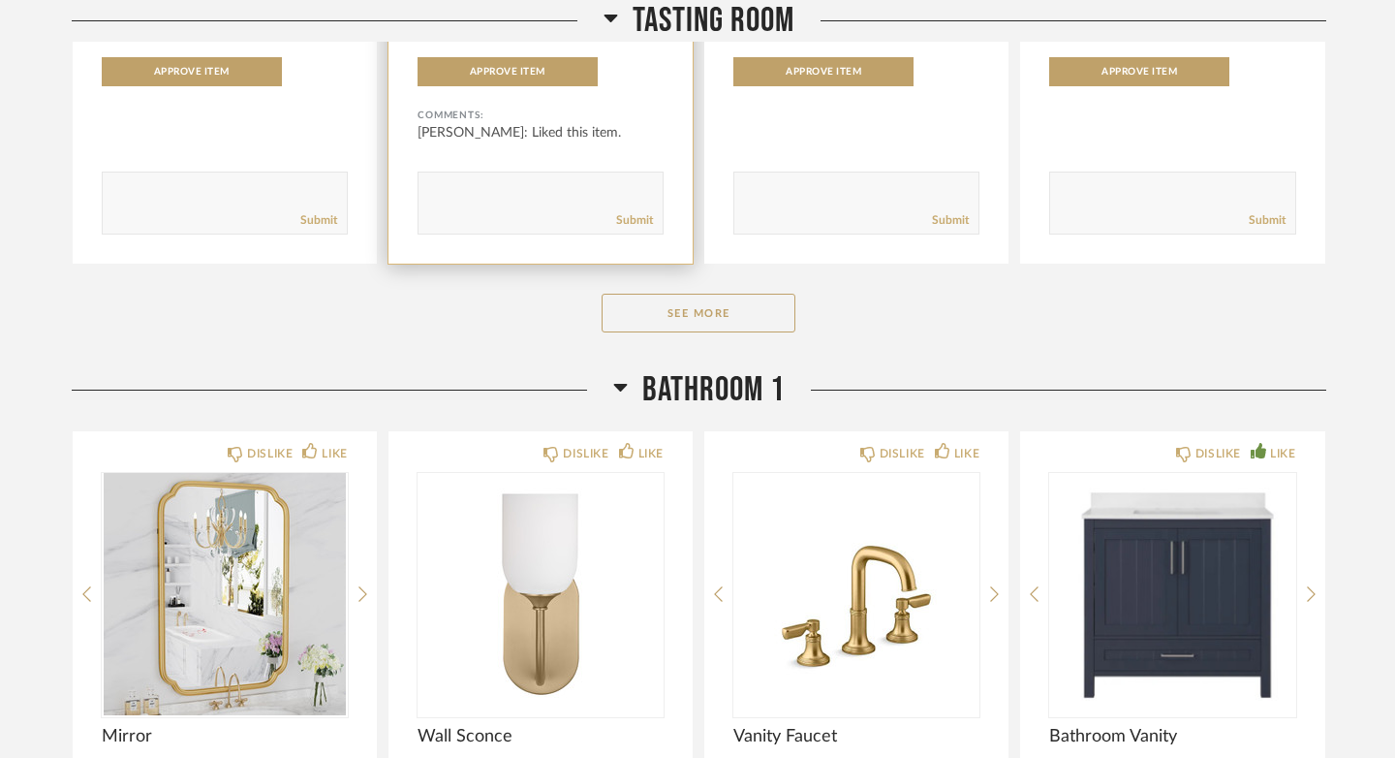
scroll to position [4127, 0]
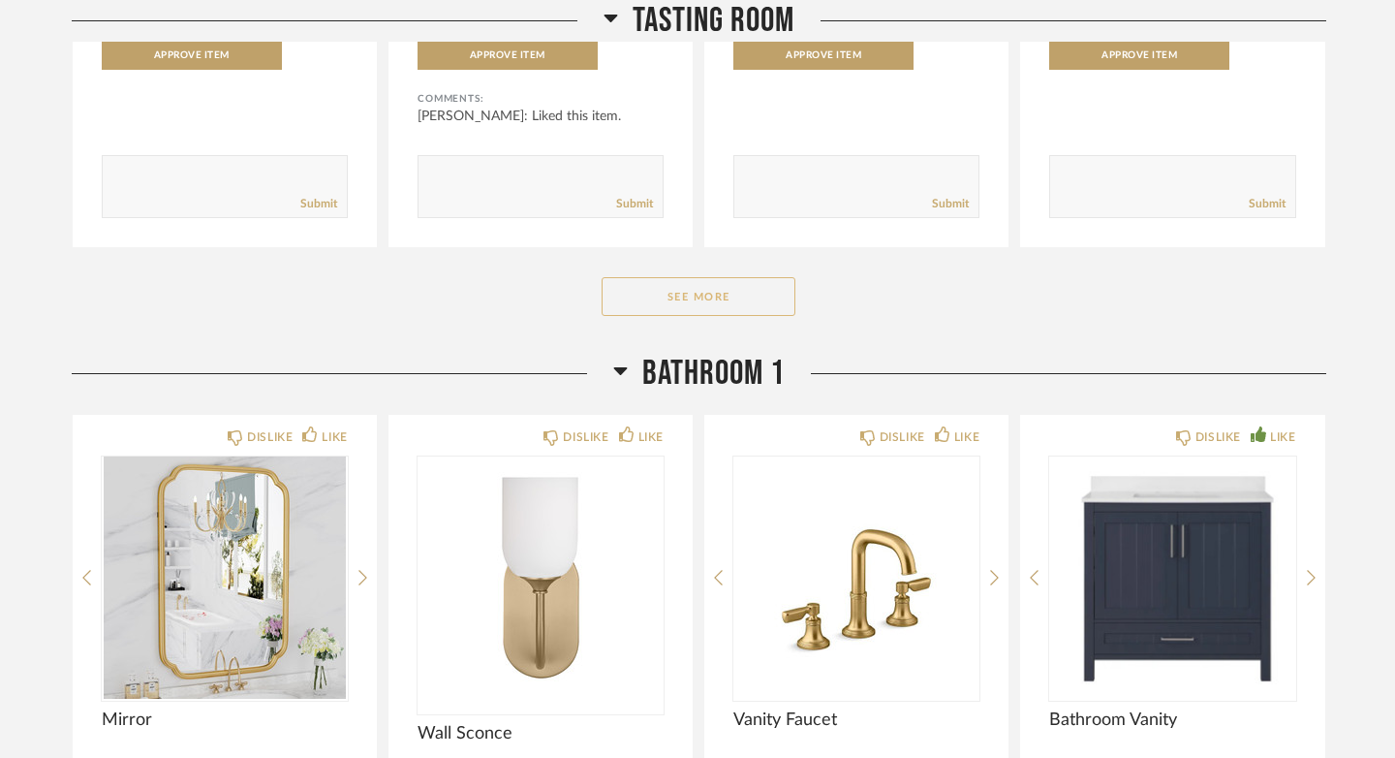
click at [713, 290] on button "See More" at bounding box center [699, 296] width 194 height 39
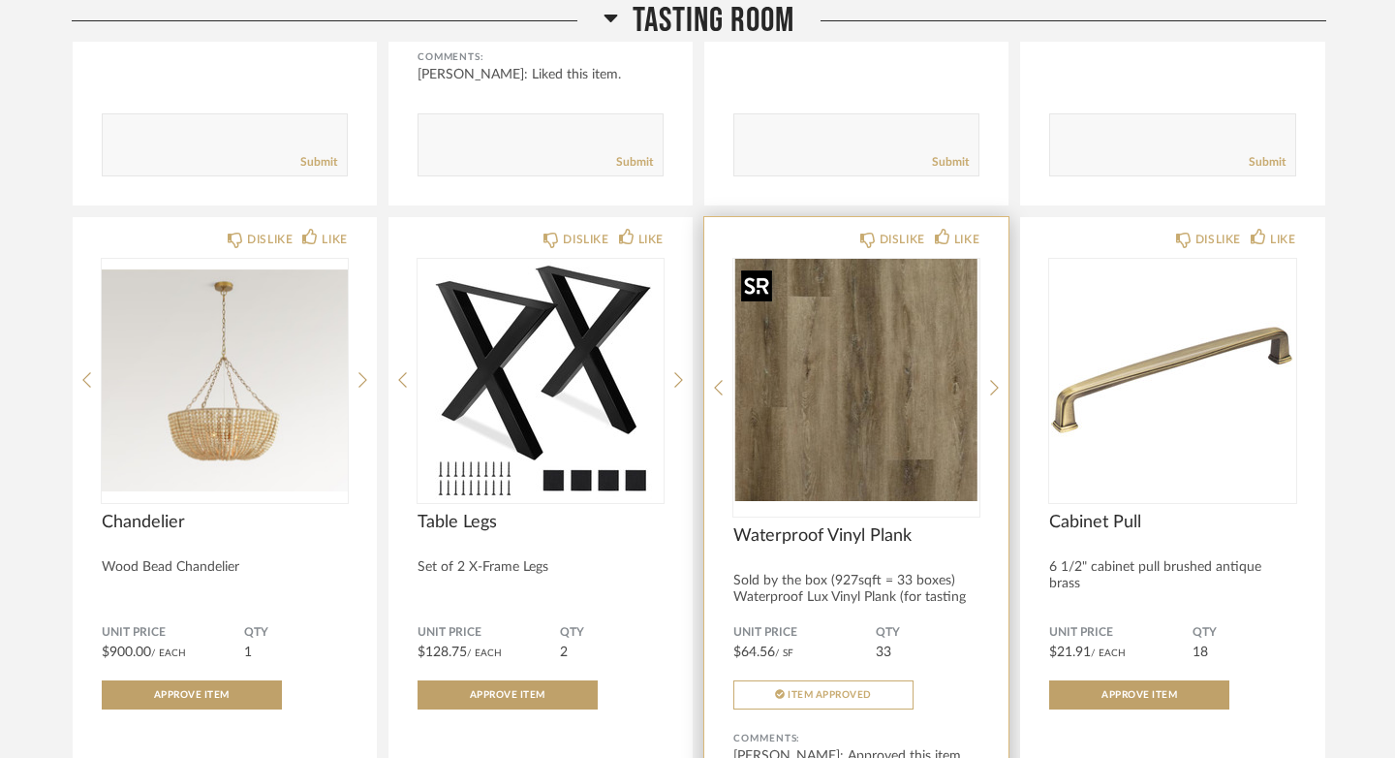
scroll to position [4175, 0]
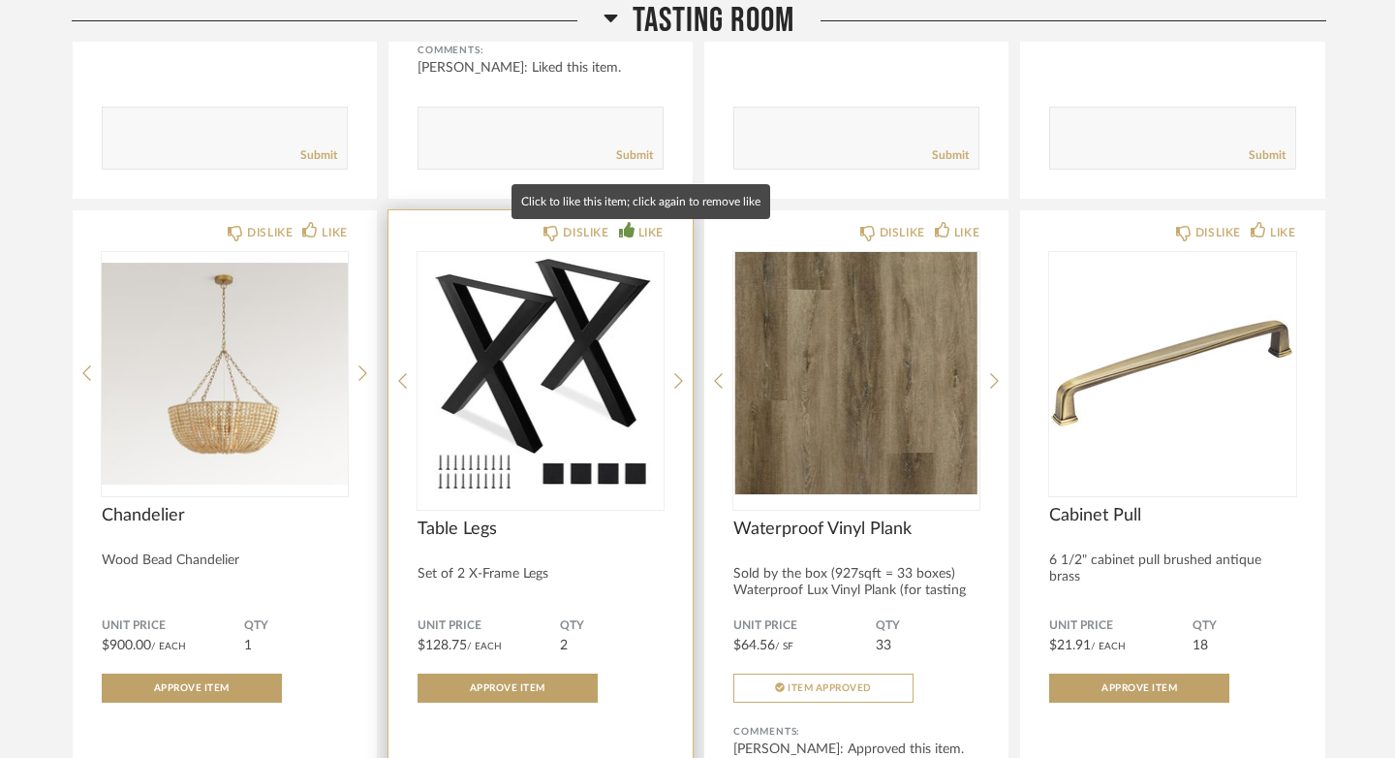
click at [624, 233] on icon at bounding box center [626, 229] width 15 height 15
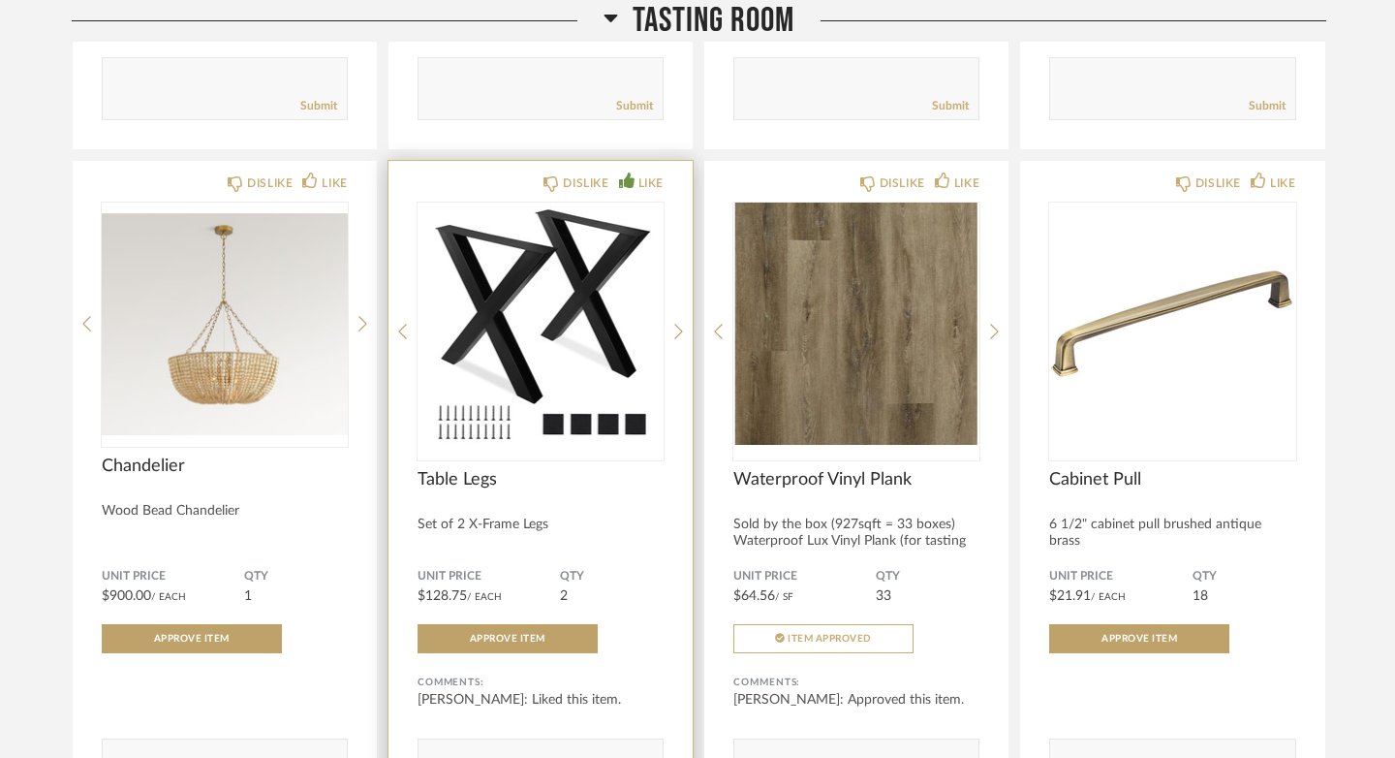
scroll to position [4231, 0]
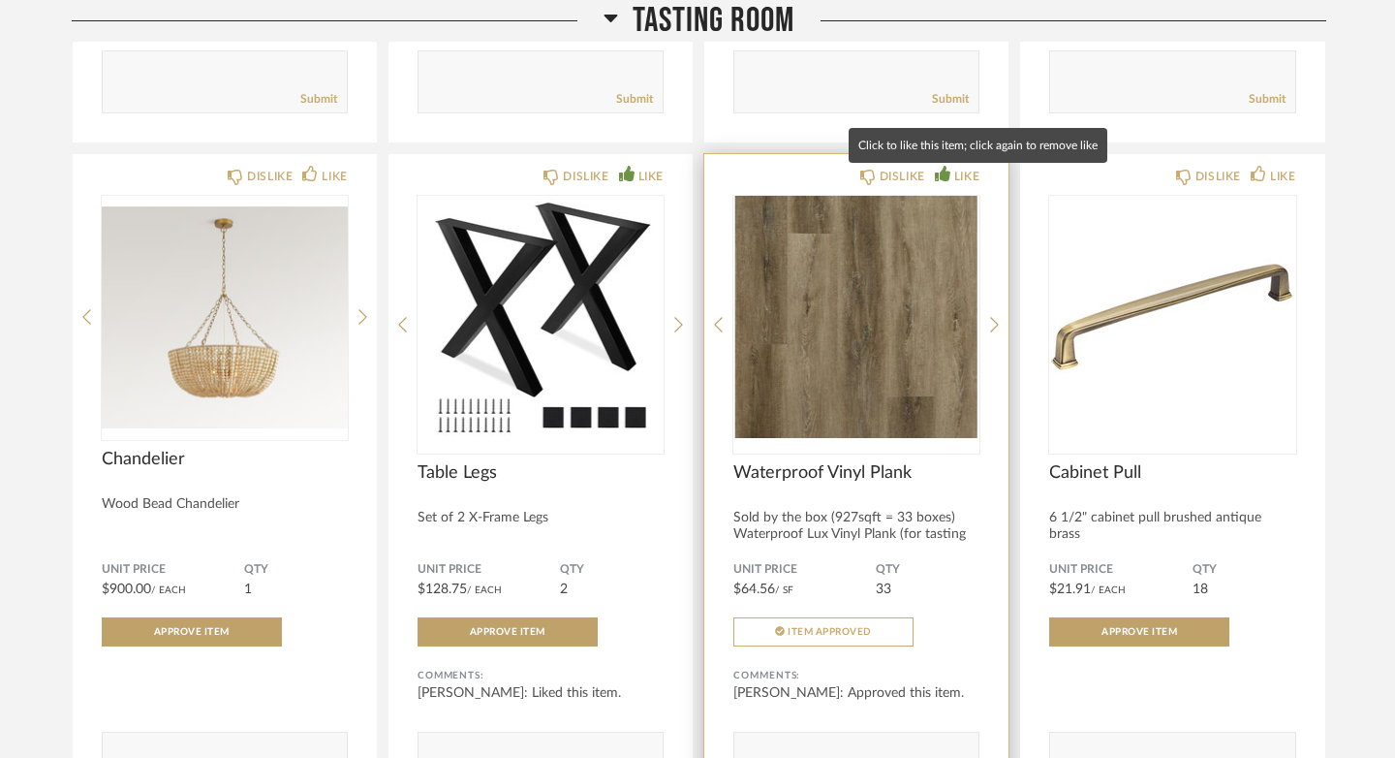
click at [950, 178] on icon at bounding box center [942, 173] width 15 height 15
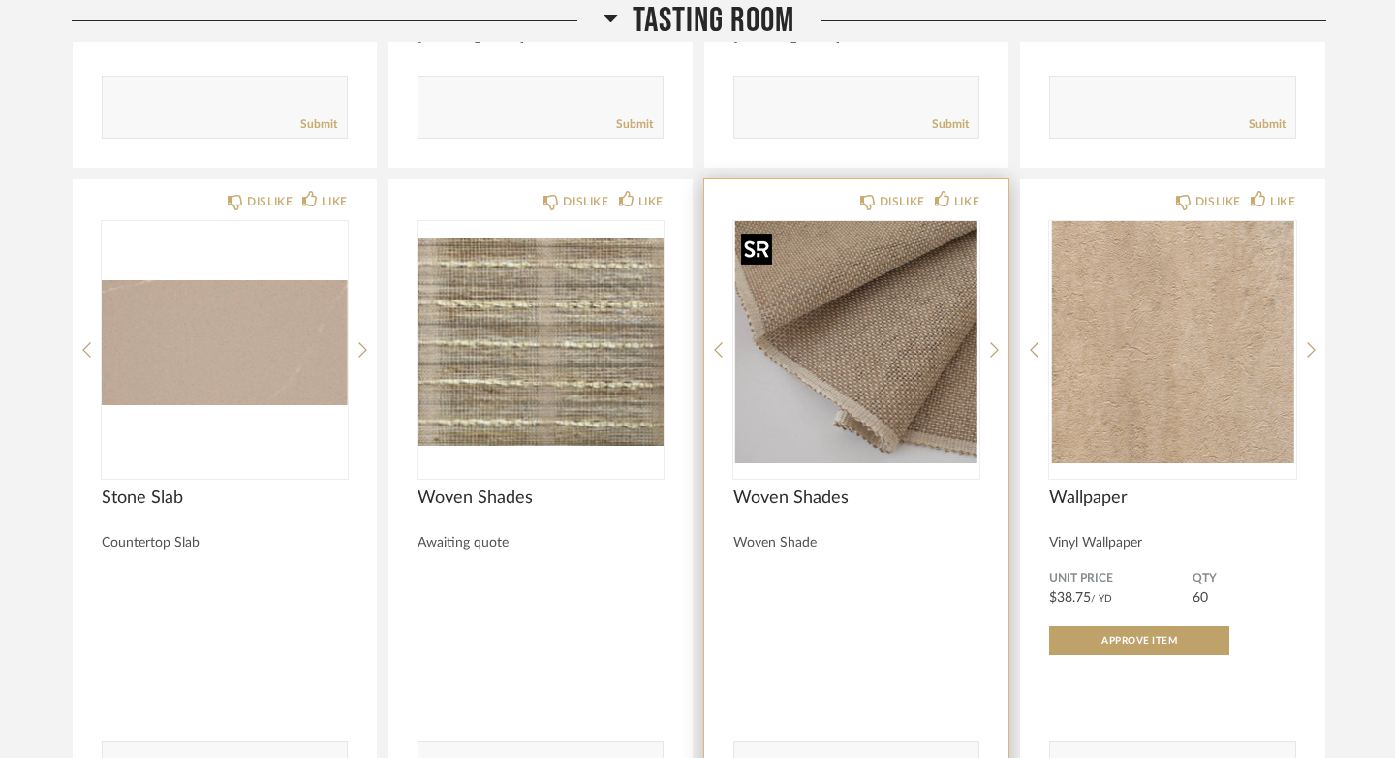
scroll to position [4917, 0]
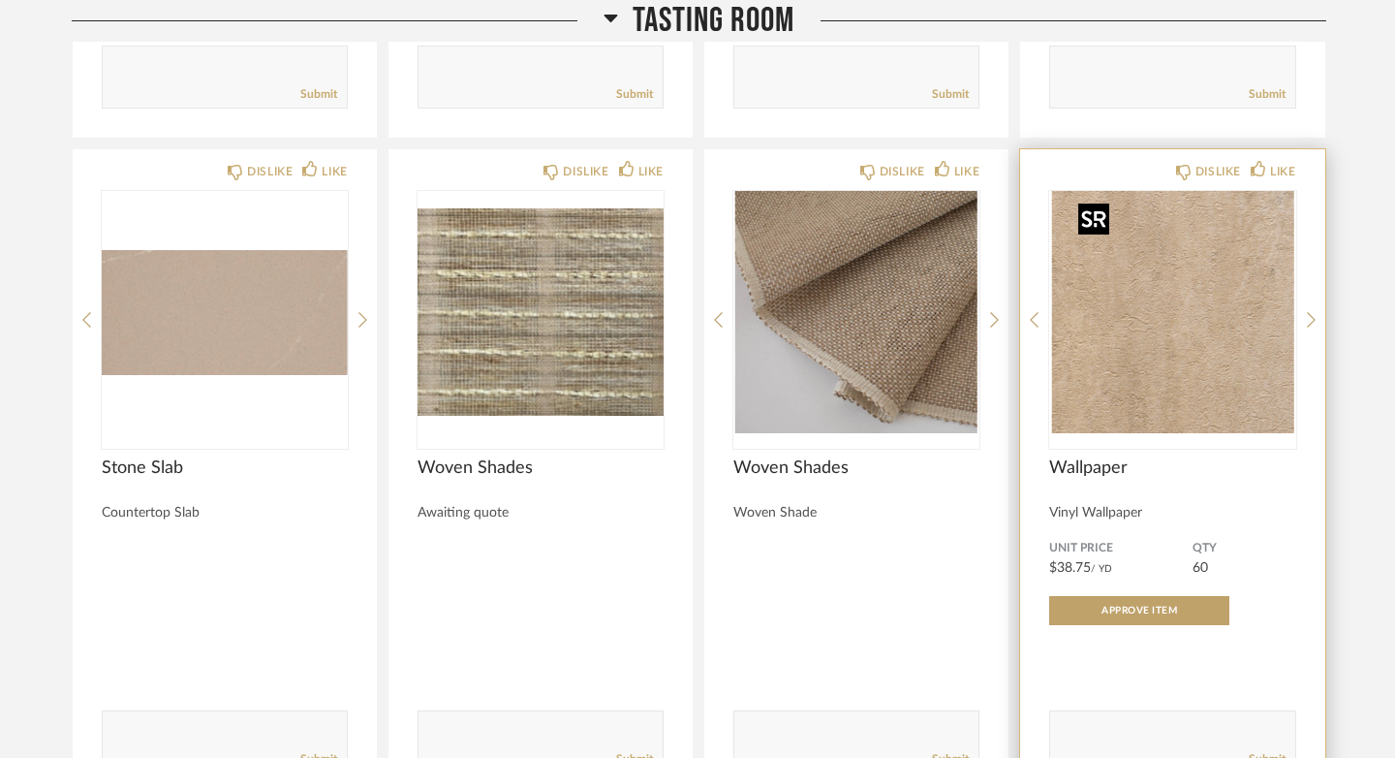
click at [1246, 384] on img "0" at bounding box center [1172, 312] width 246 height 242
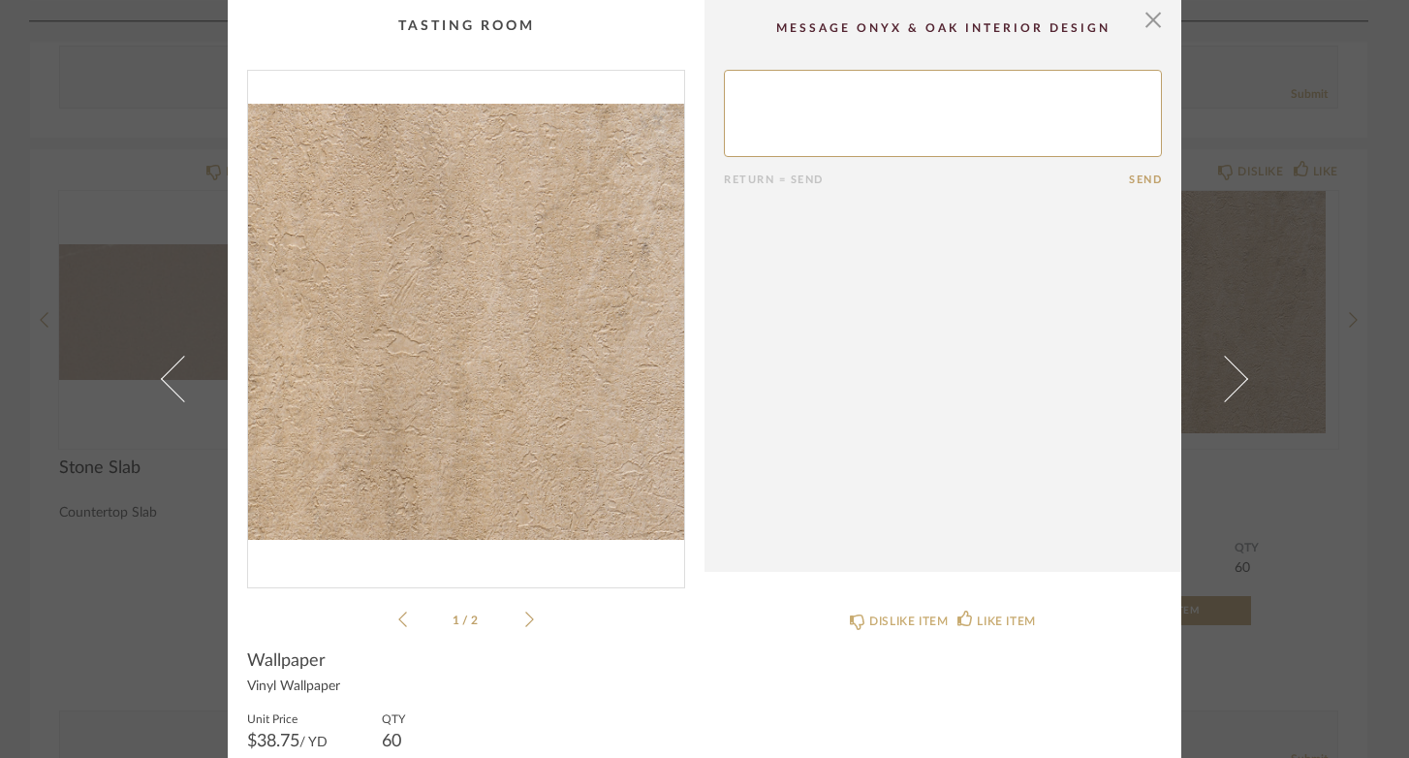
scroll to position [127, 0]
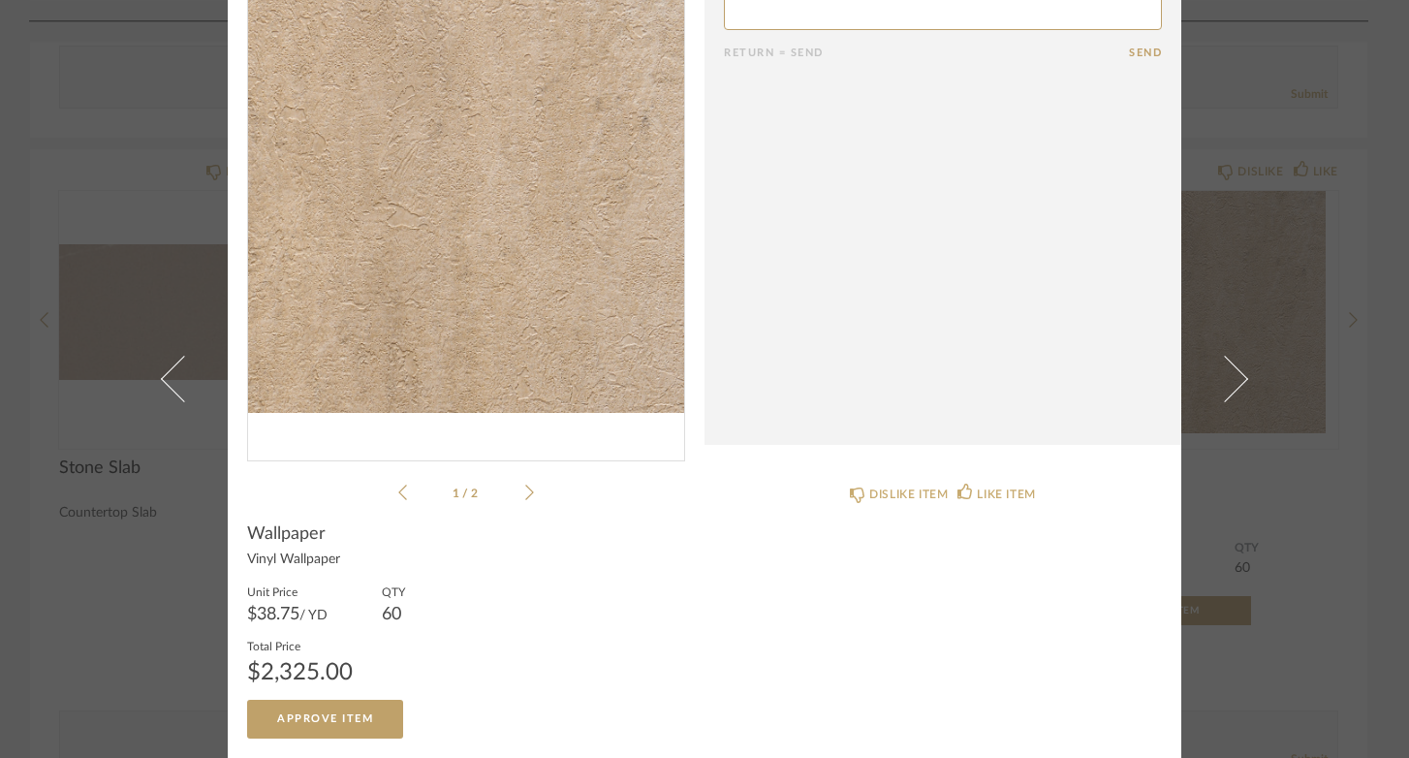
click at [1365, 482] on div "× 1 / 2 Return = Send Send Wallpaper Vinyl Wallpaper Unit Price $38.75 / YD QTY…" at bounding box center [704, 379] width 1409 height 758
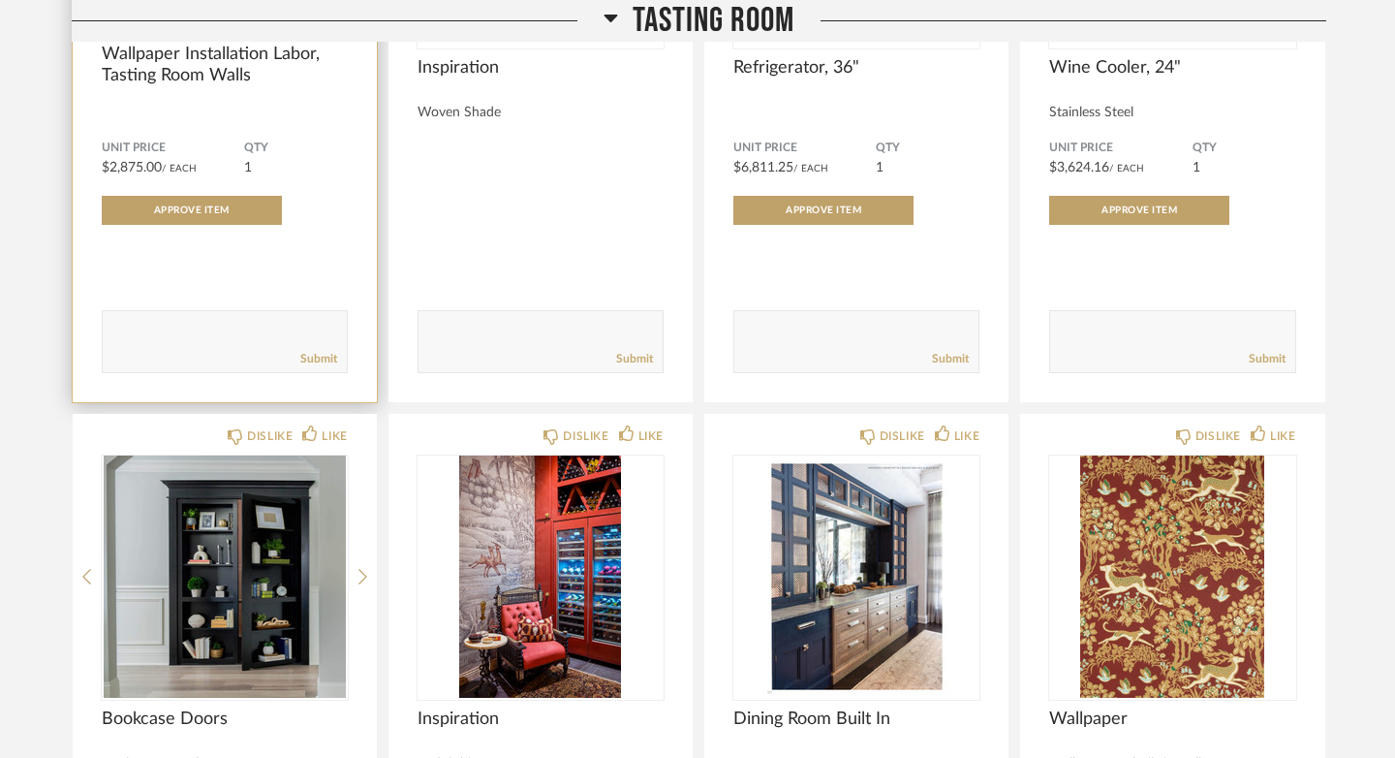
scroll to position [6171, 0]
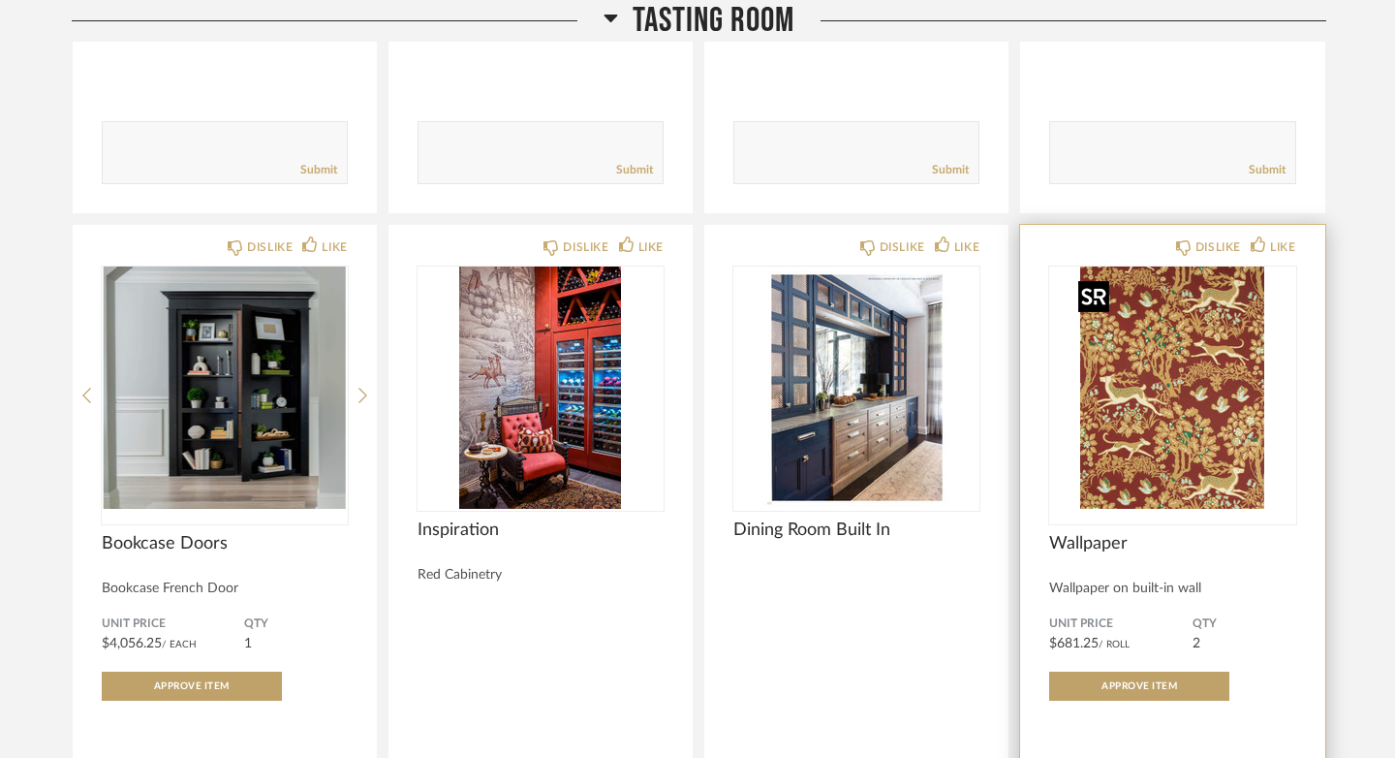
click at [1247, 421] on img "0" at bounding box center [1172, 387] width 246 height 242
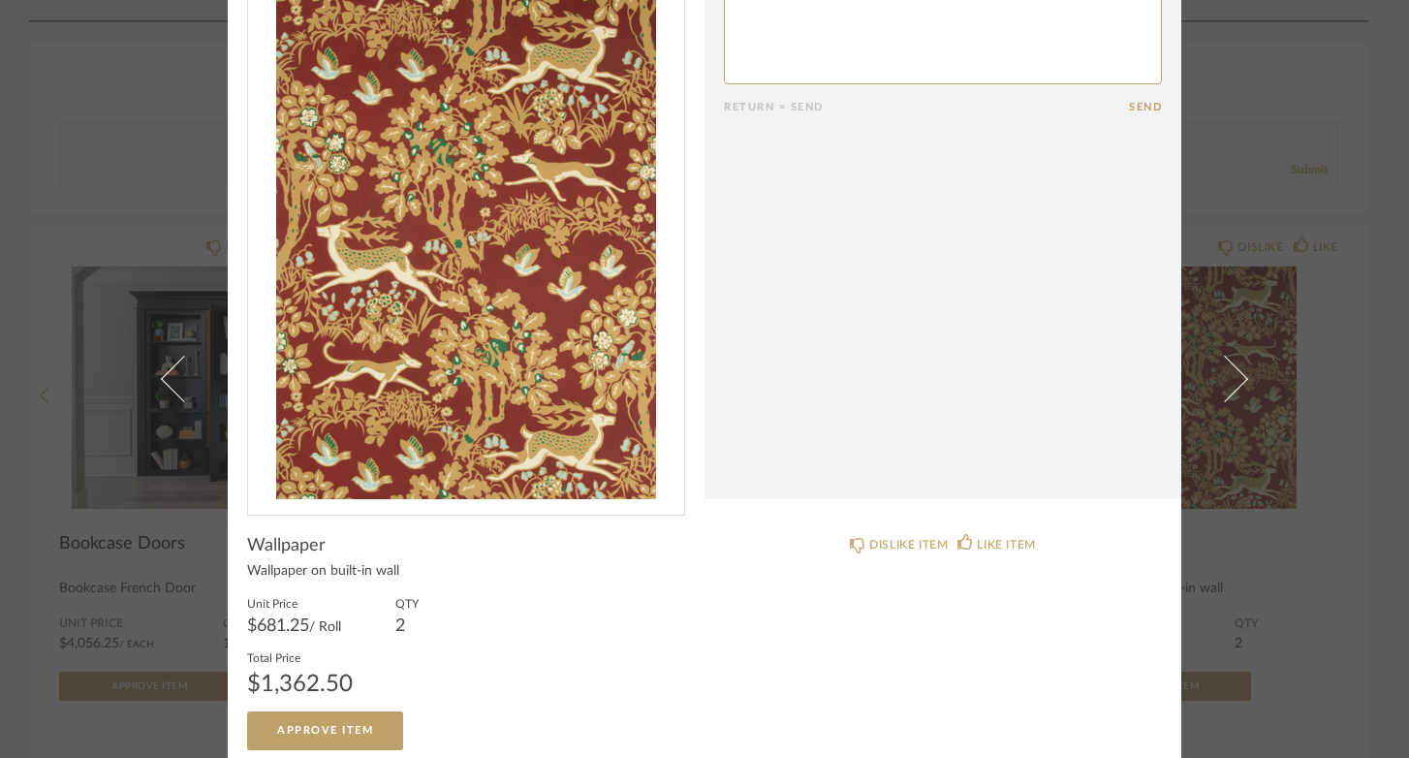
scroll to position [84, 0]
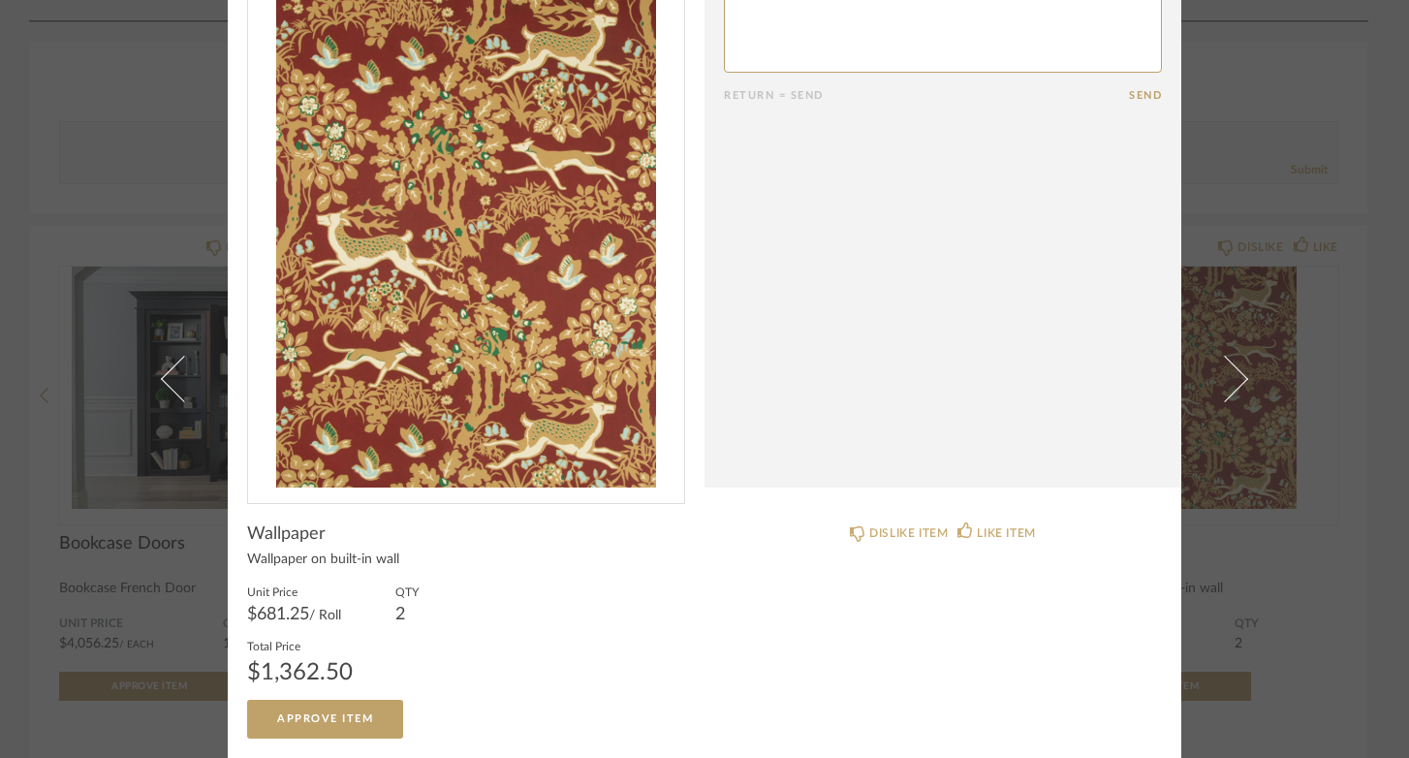
click at [1360, 399] on div "× Return = Send Send Wallpaper Wallpaper on built-in wall Unit Price $681.25 / …" at bounding box center [704, 379] width 1409 height 758
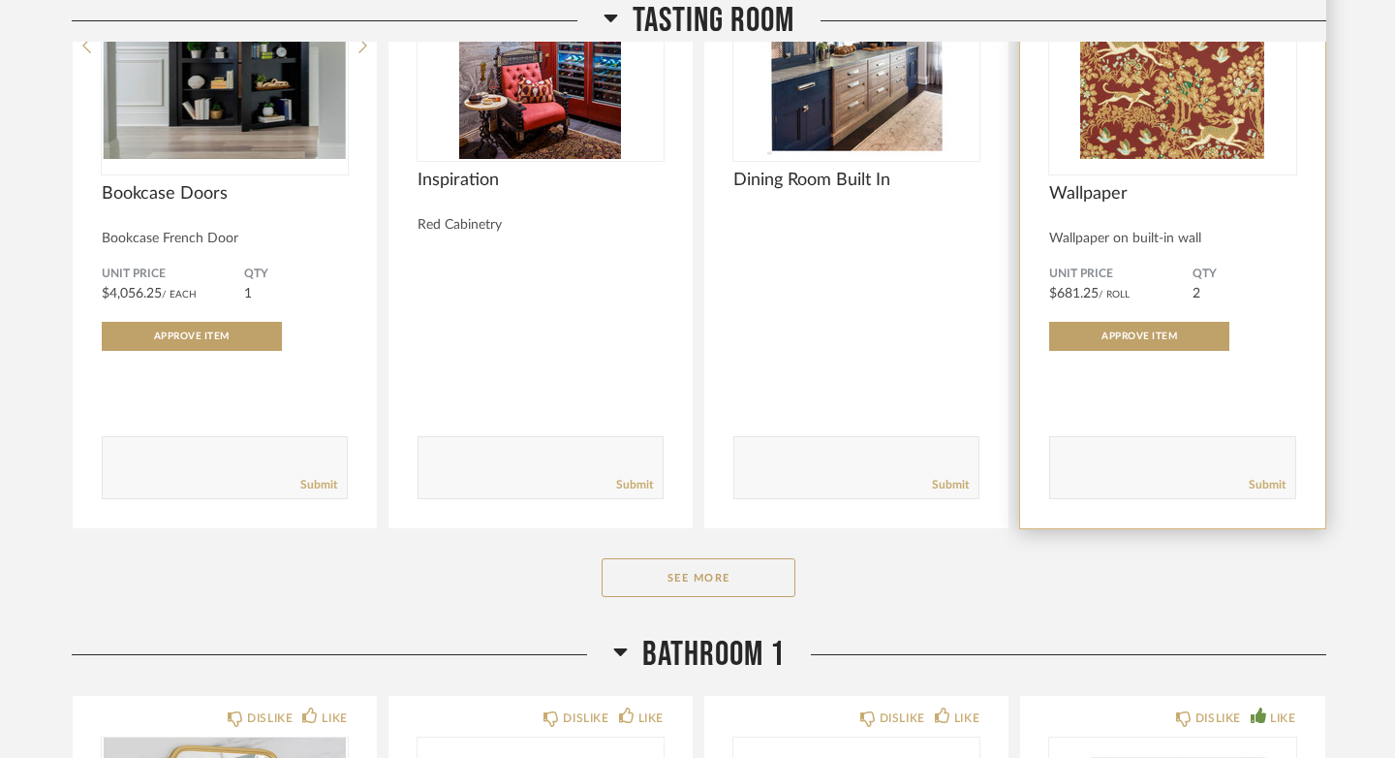
scroll to position [6533, 0]
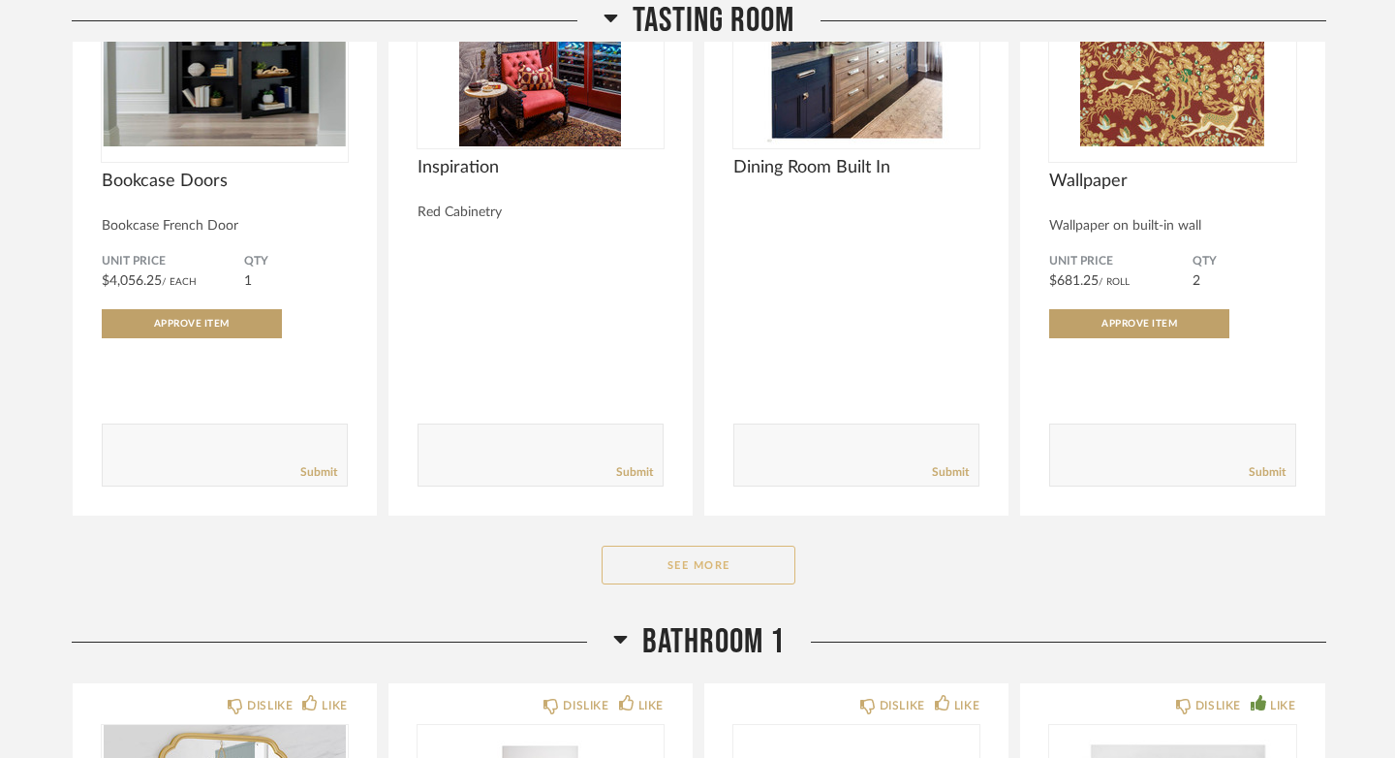
click at [728, 584] on button "See More" at bounding box center [699, 564] width 194 height 39
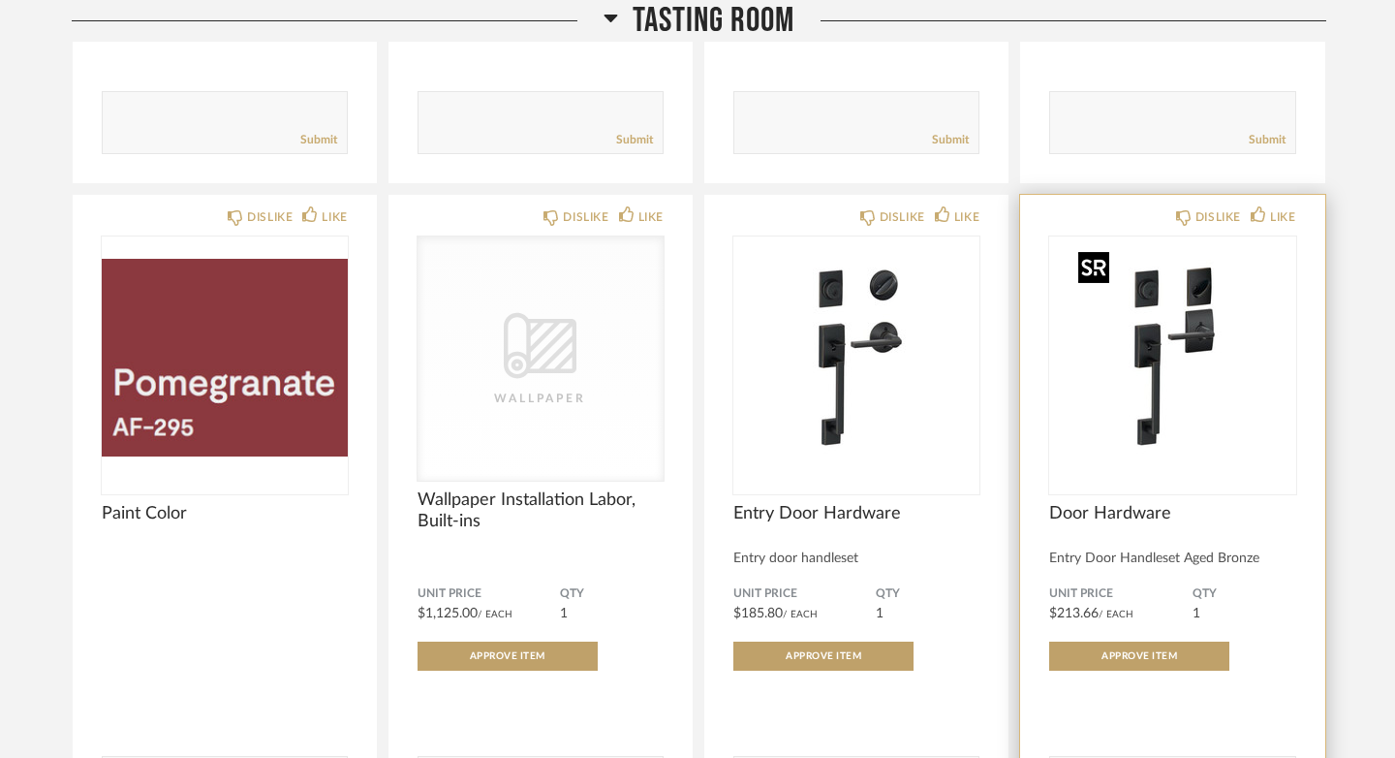
scroll to position [6842, 0]
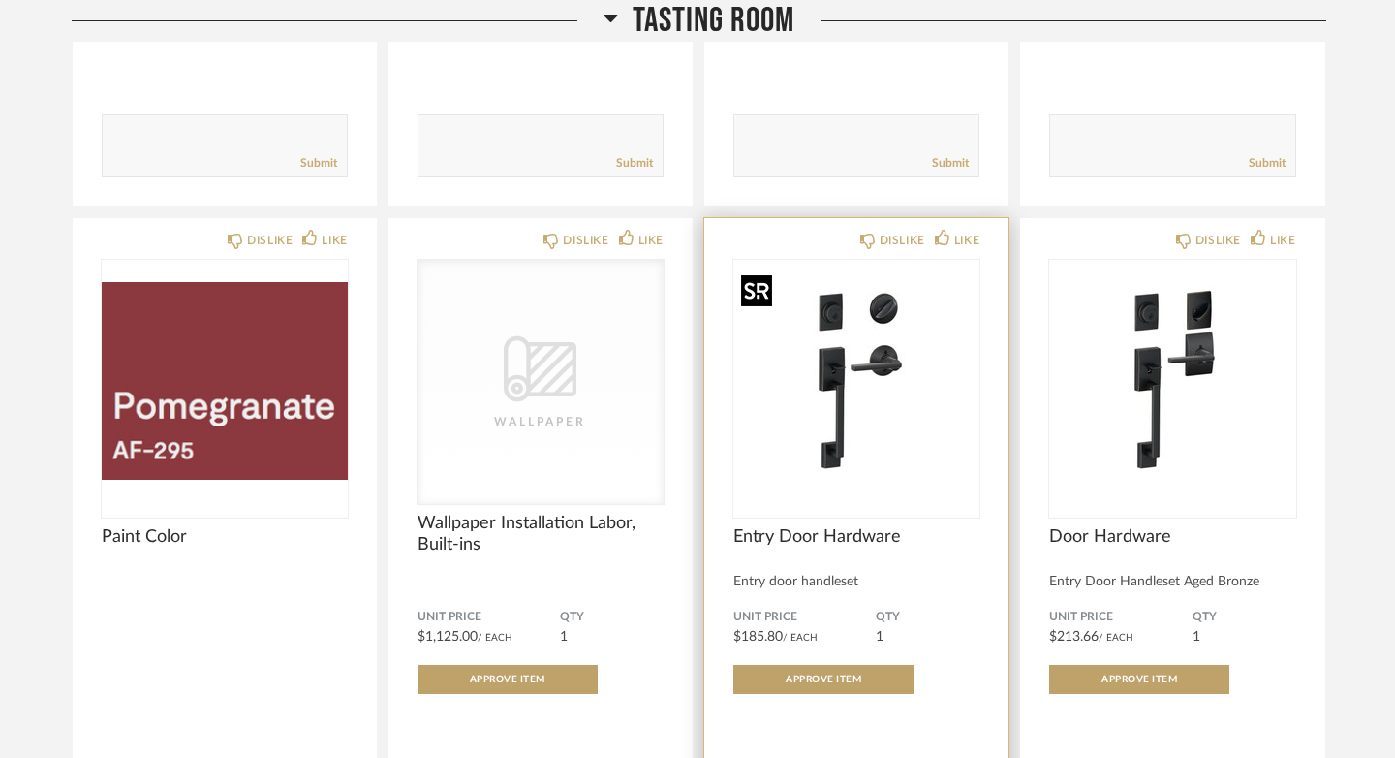
click at [852, 407] on img "0" at bounding box center [856, 381] width 246 height 242
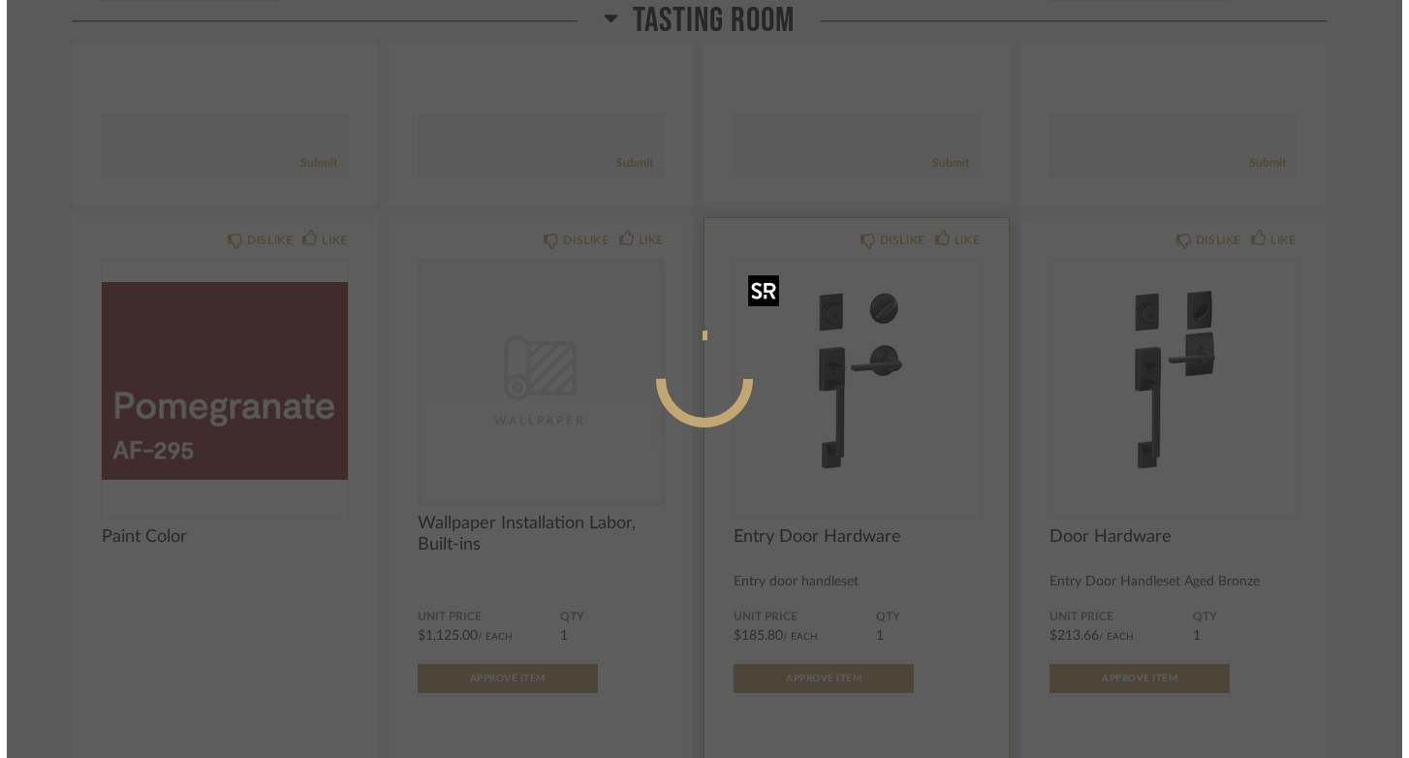
scroll to position [0, 0]
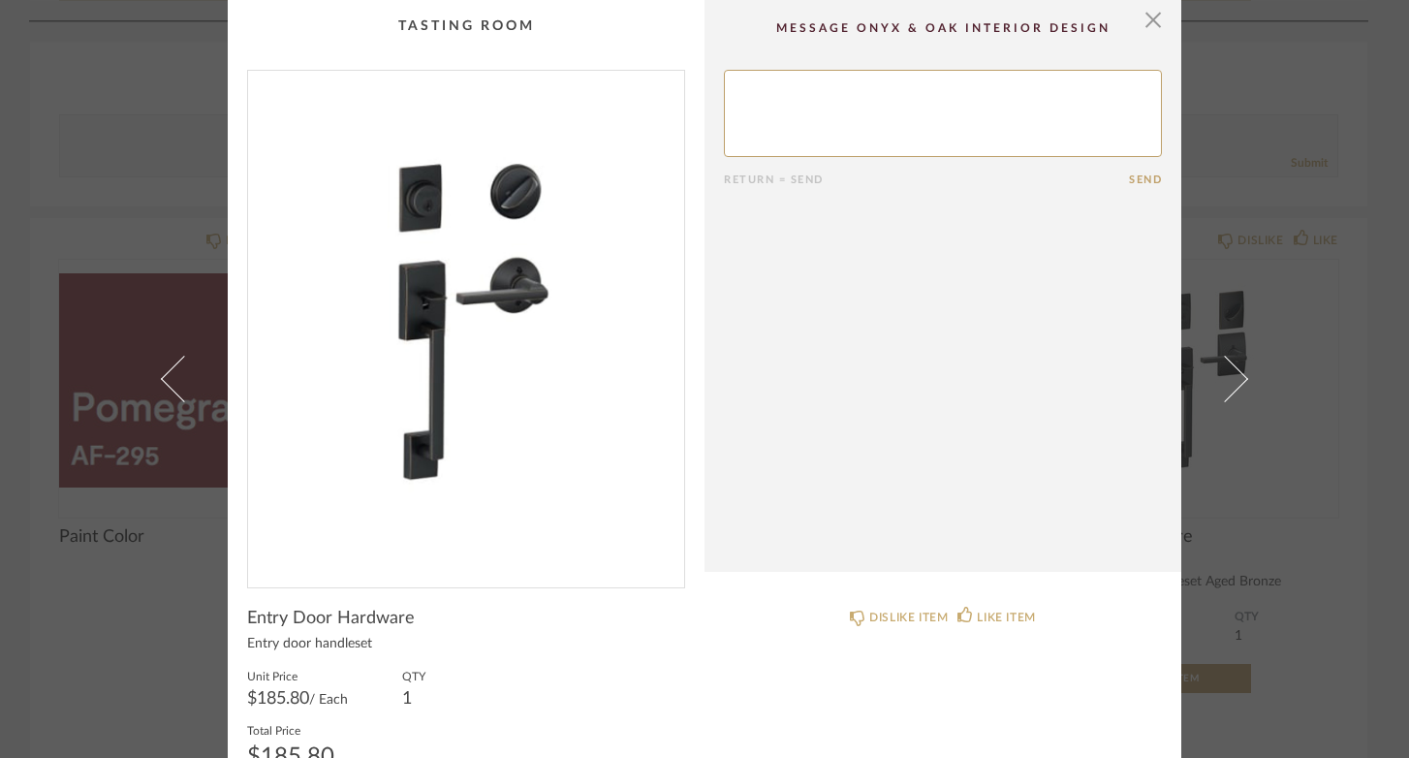
click at [1315, 490] on div "× Return = Send Send Entry Door Hardware Entry door handleset Unit Price $185.8…" at bounding box center [704, 379] width 1409 height 758
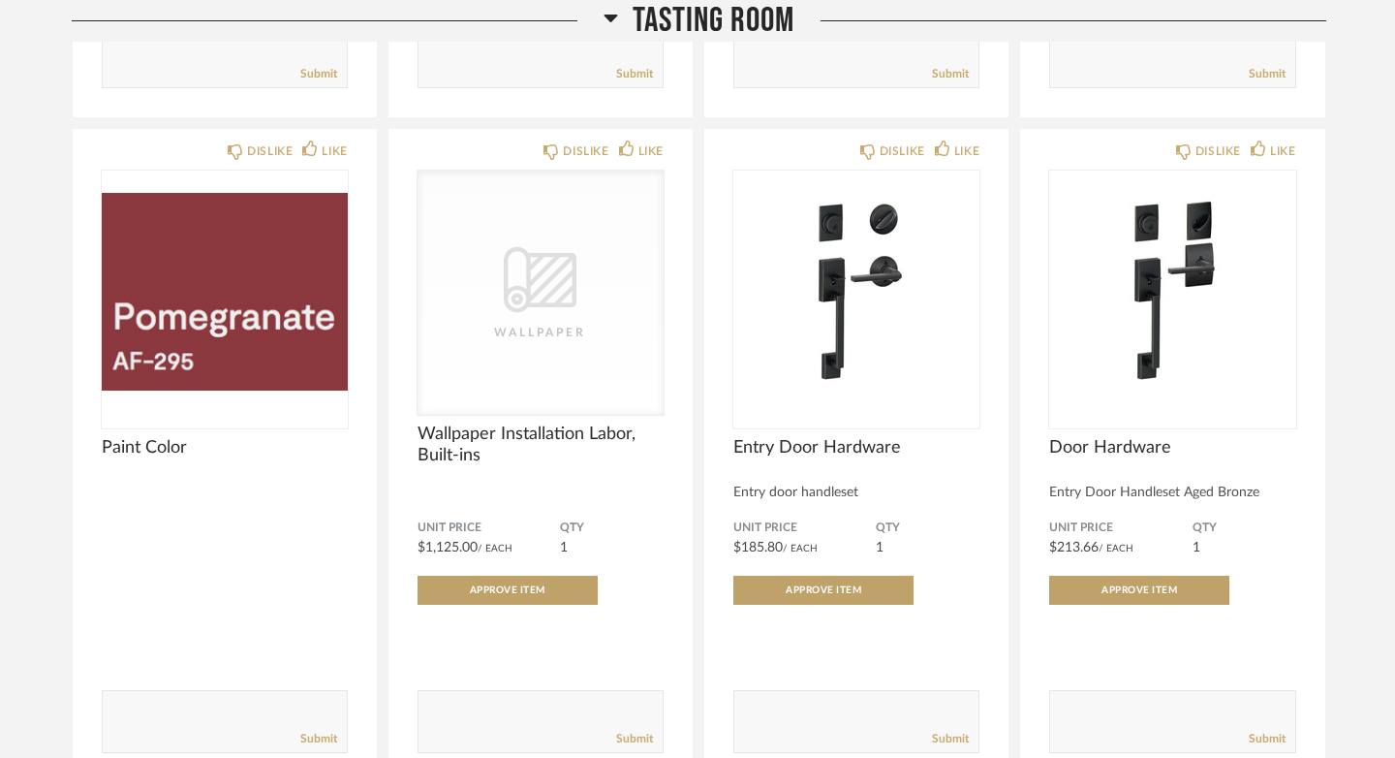
scroll to position [6916, 0]
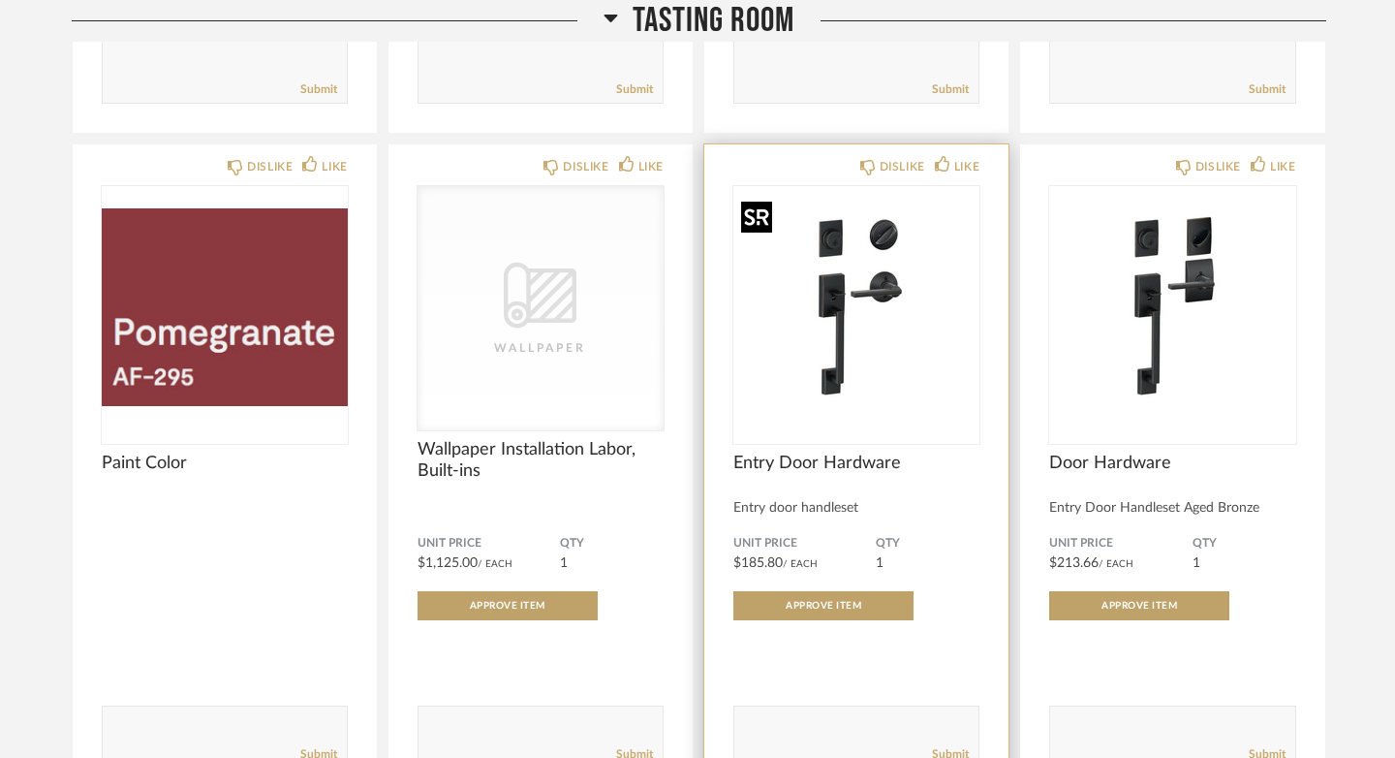
click at [889, 329] on img "0" at bounding box center [856, 307] width 246 height 242
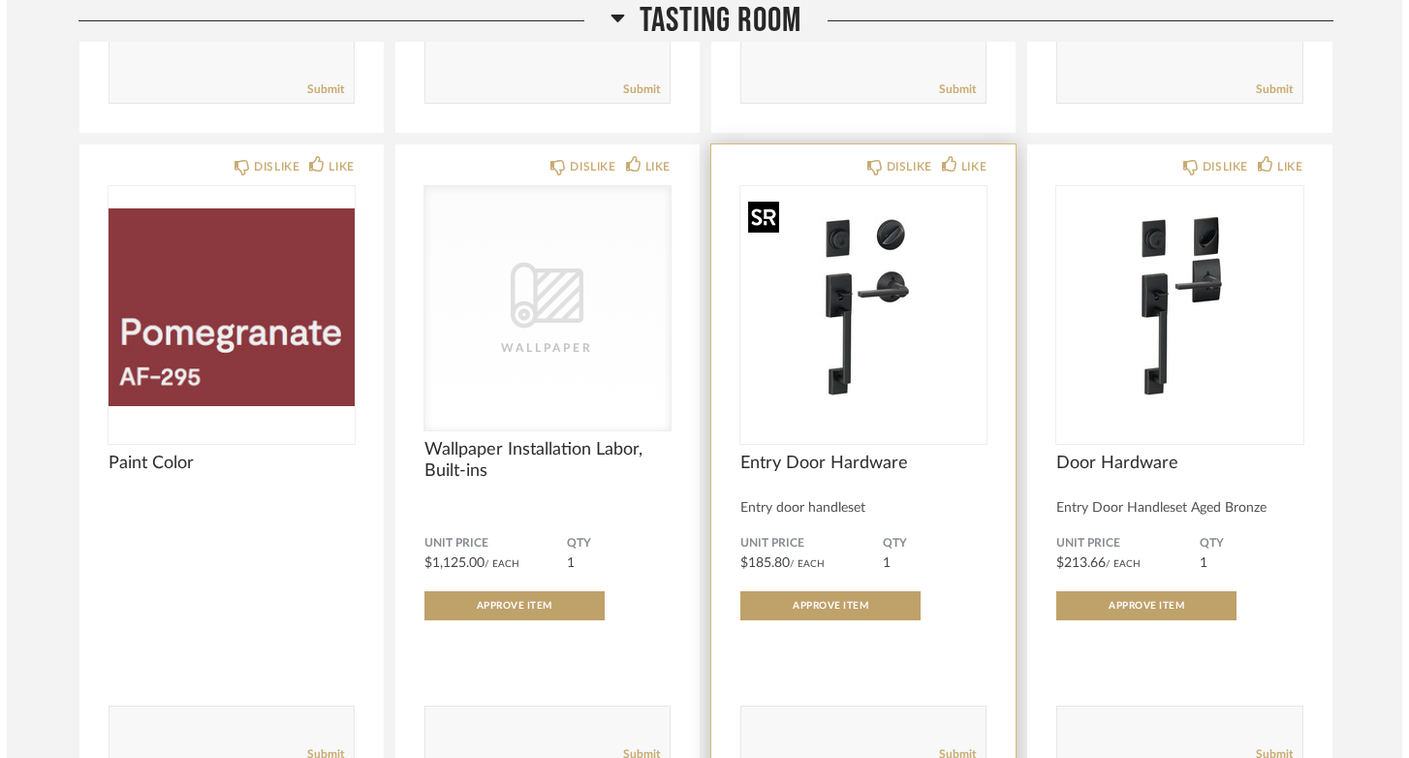
scroll to position [0, 0]
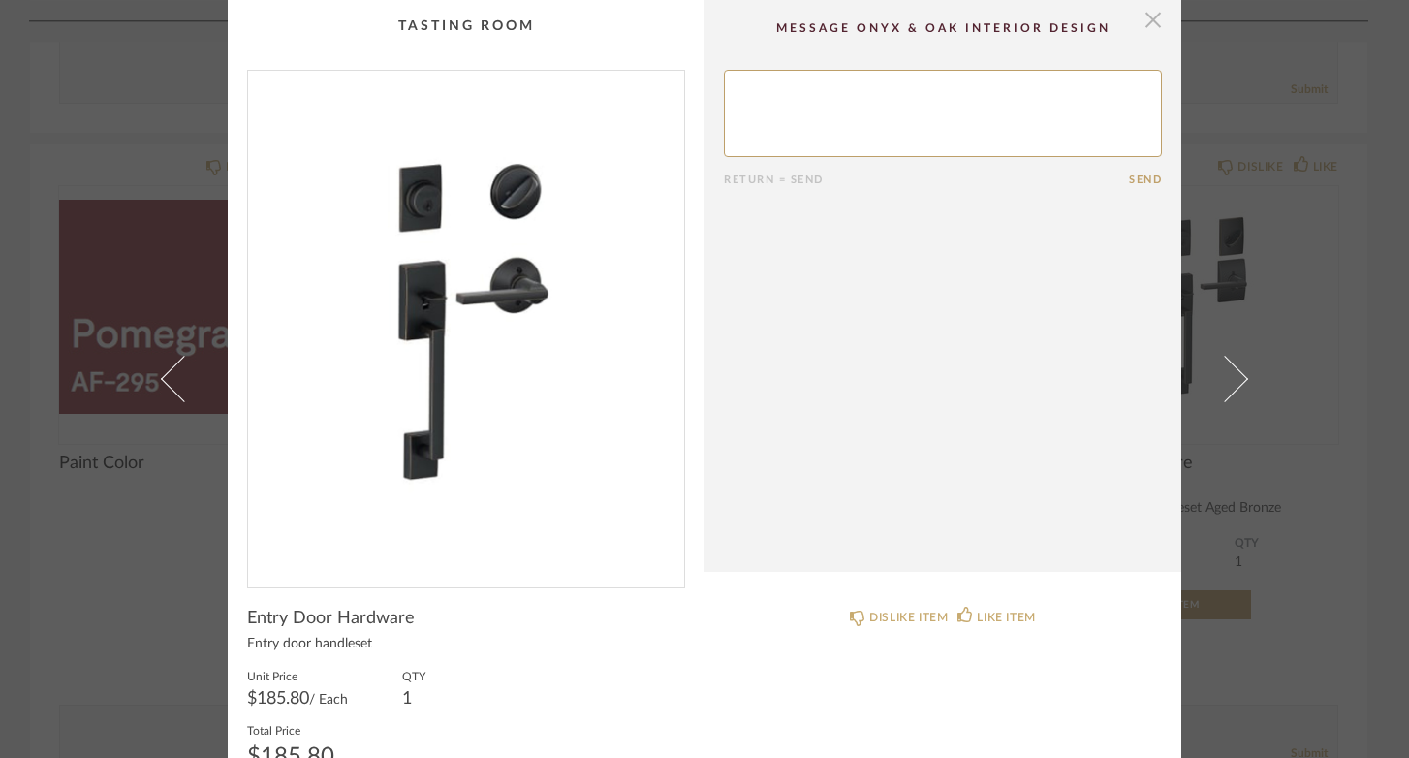
click at [1148, 24] on span "button" at bounding box center [1152, 19] width 39 height 39
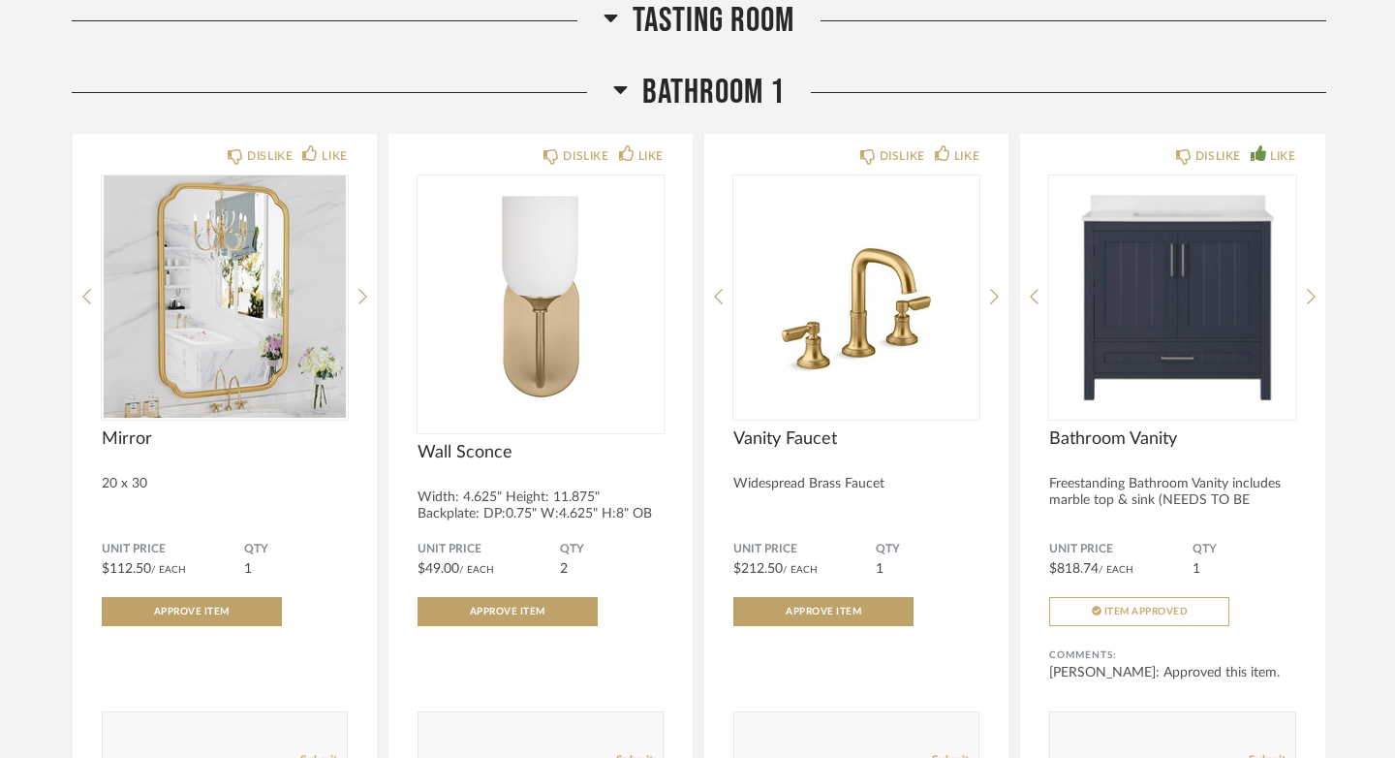
scroll to position [9742, 0]
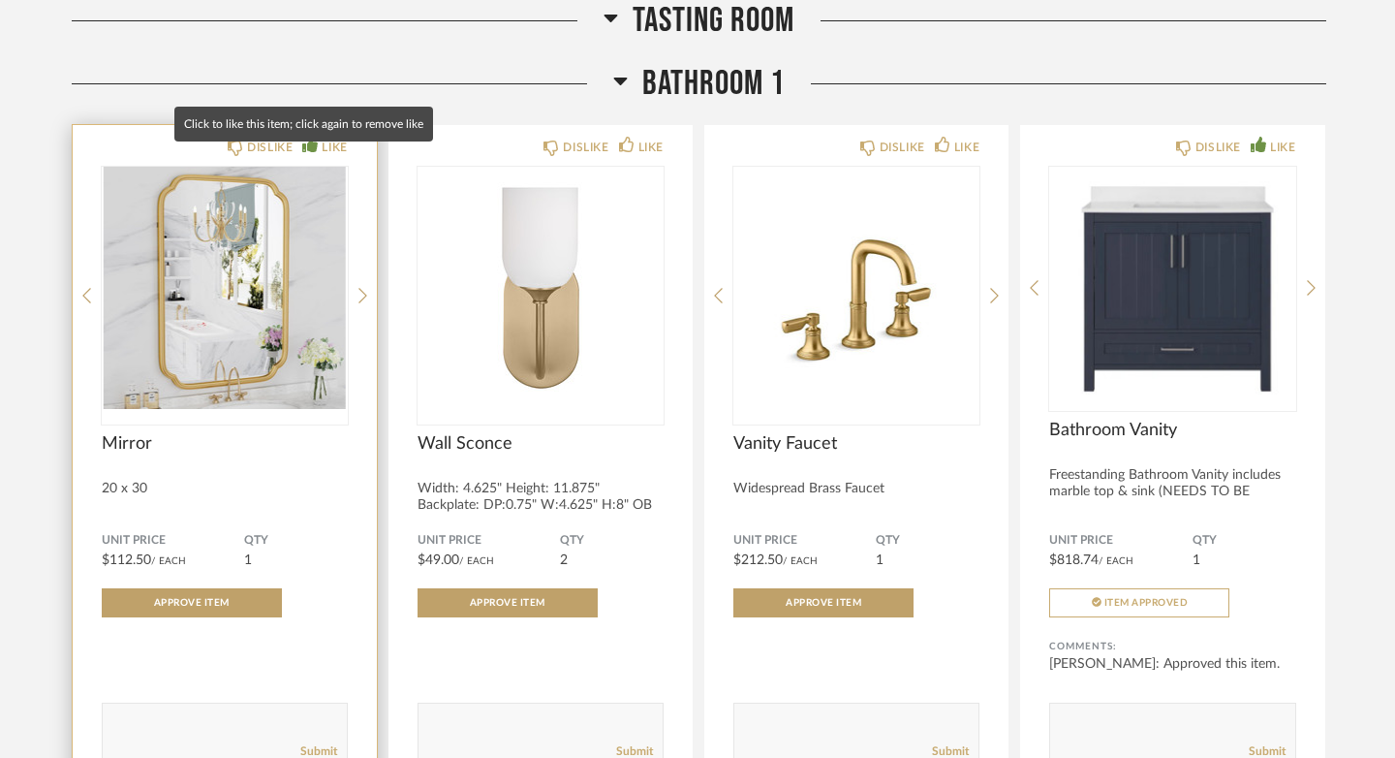
click at [302, 152] on icon at bounding box center [309, 144] width 15 height 15
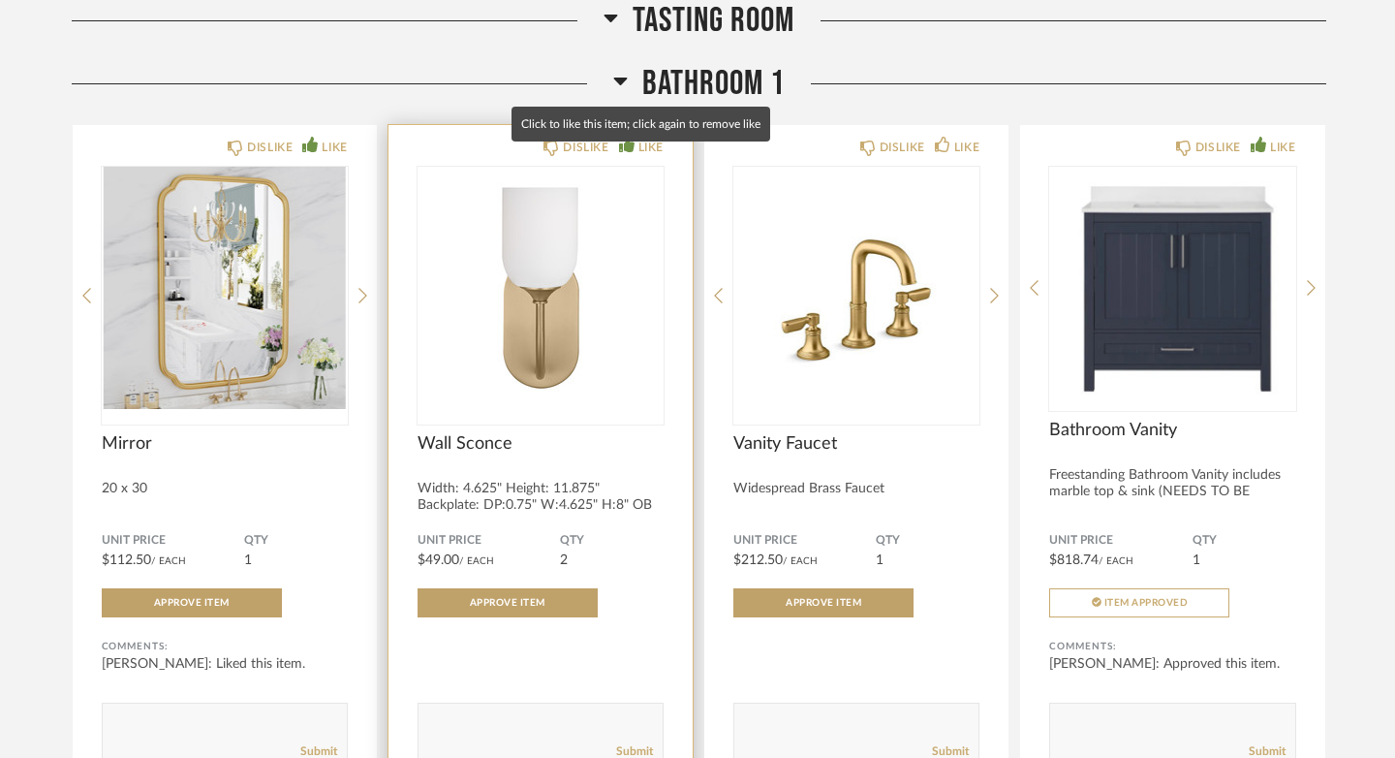
click at [632, 152] on icon at bounding box center [626, 144] width 15 height 15
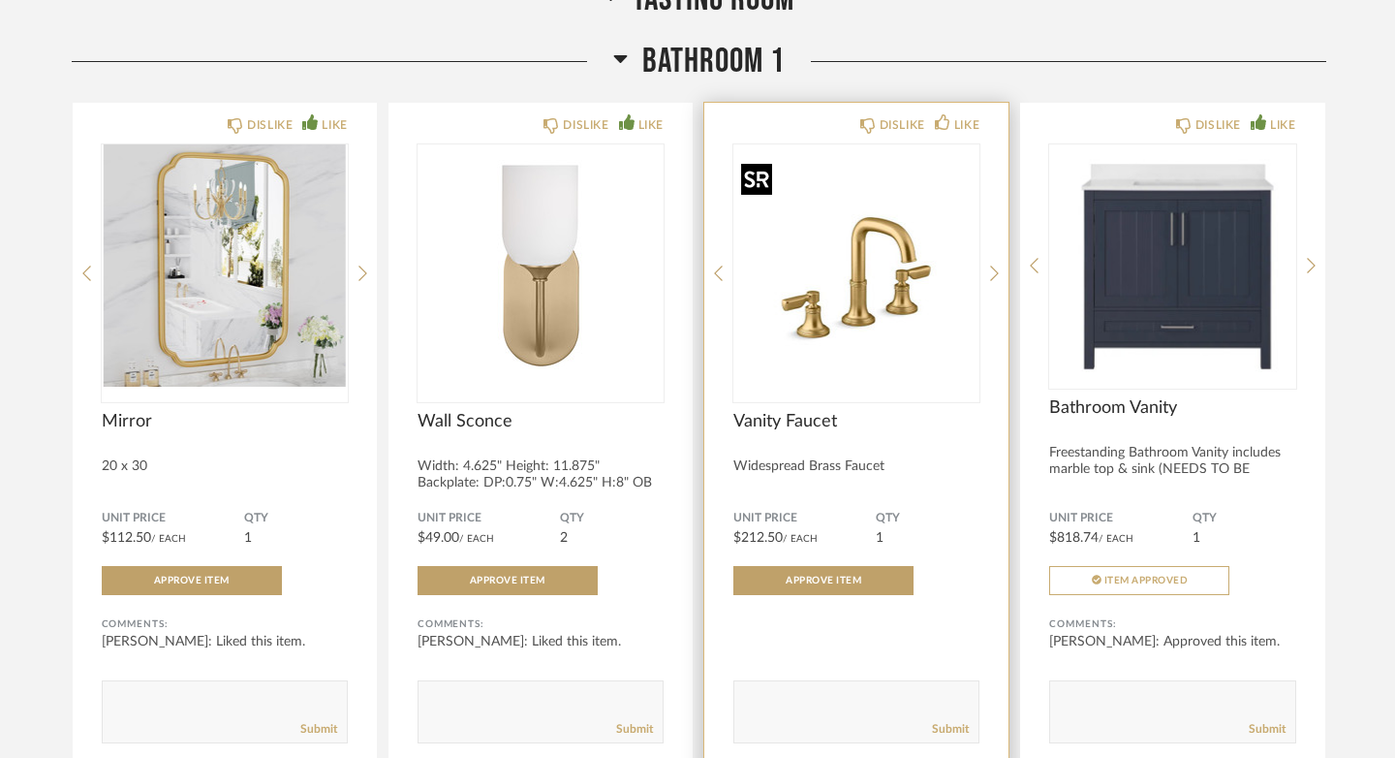
scroll to position [9771, 0]
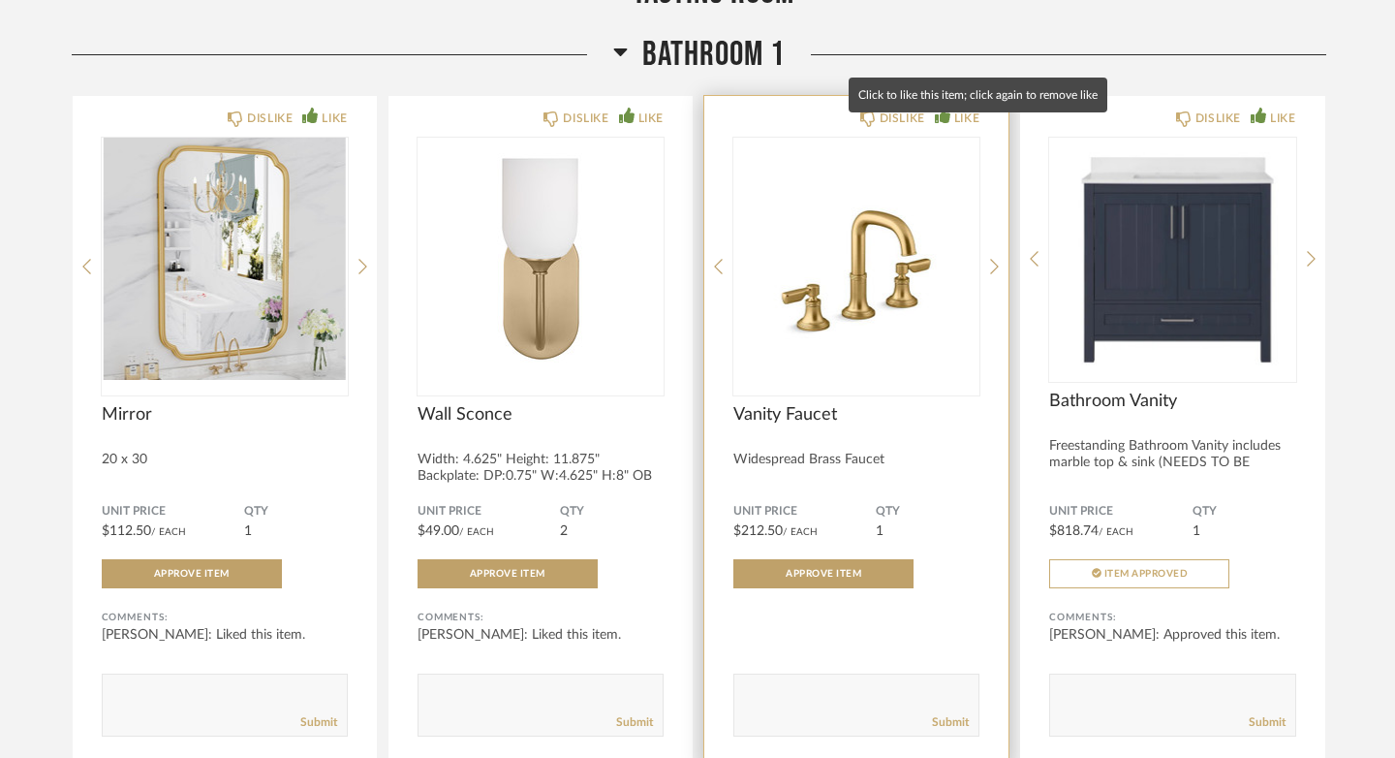
click at [950, 123] on icon at bounding box center [942, 115] width 15 height 15
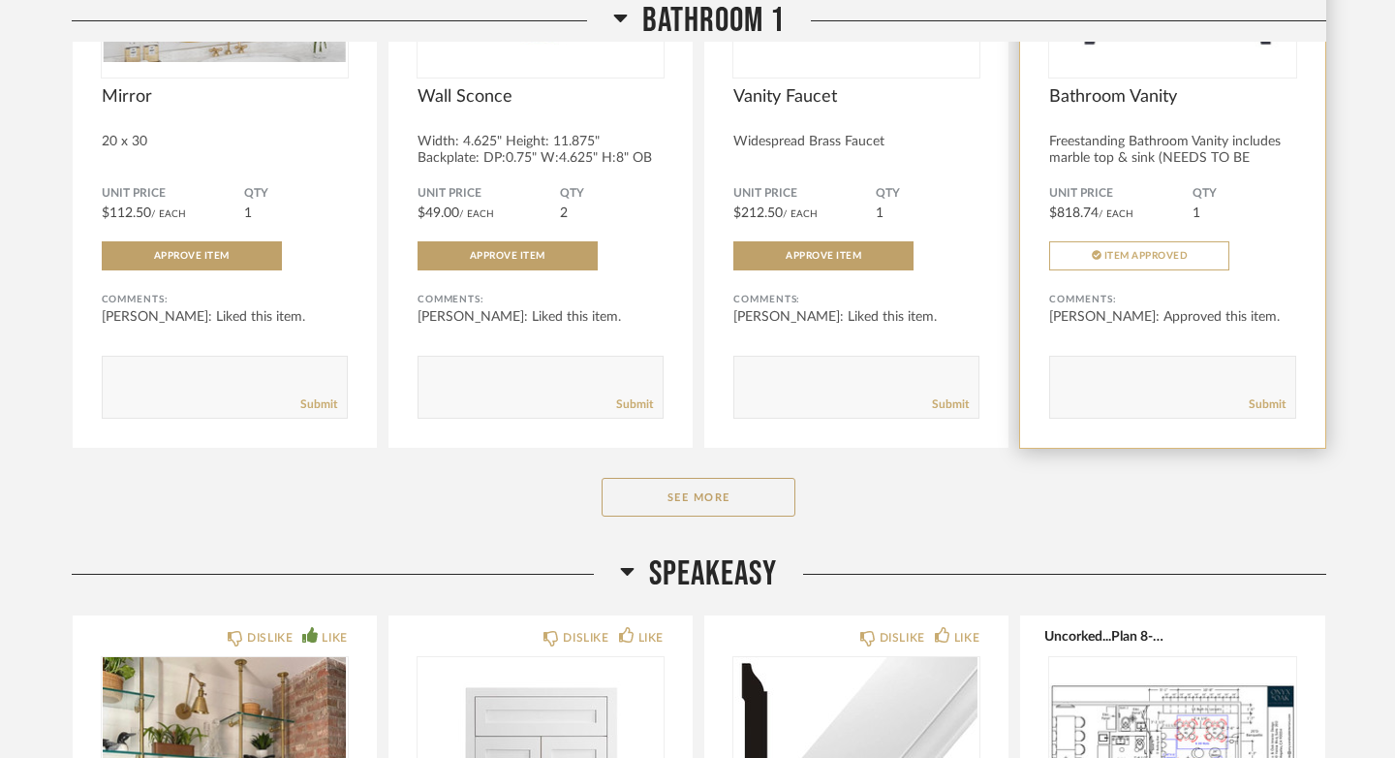
scroll to position [10090, 0]
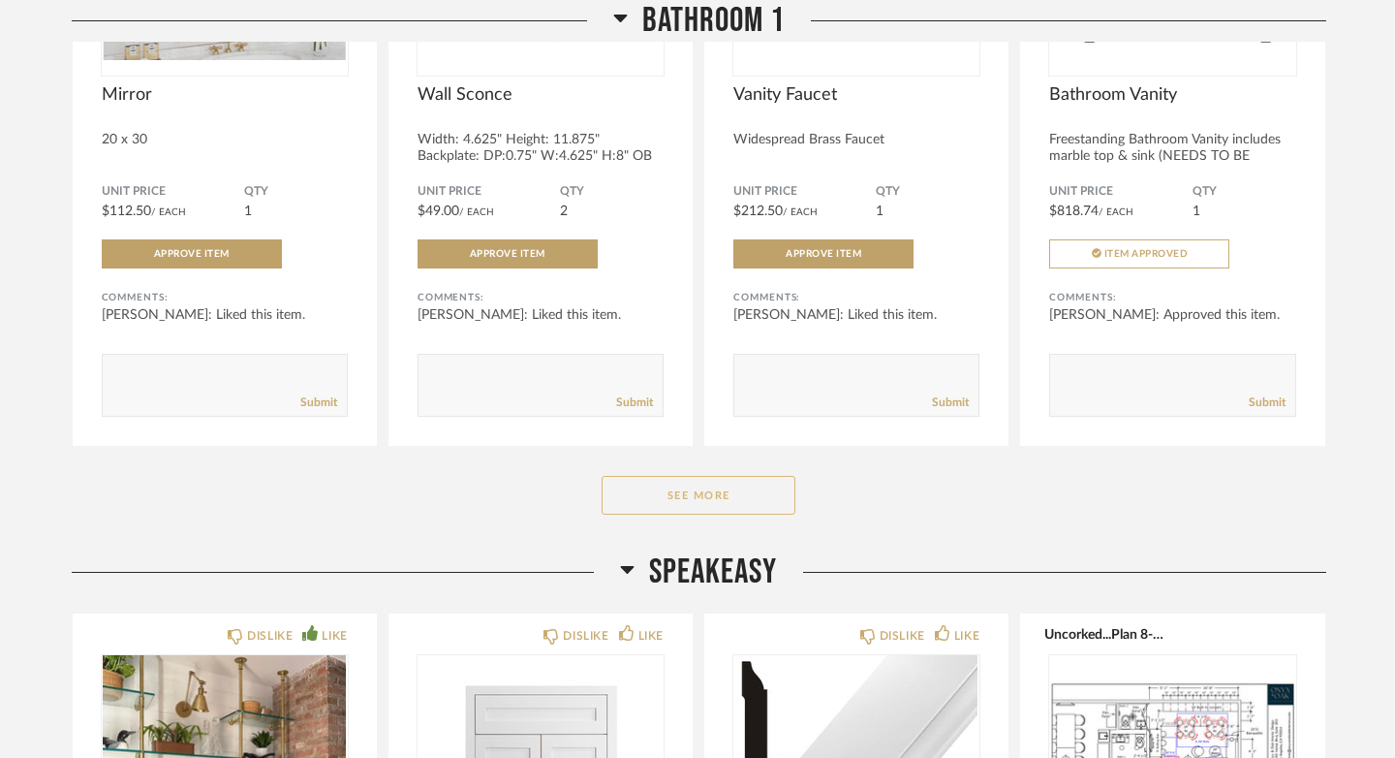
click at [766, 507] on button "See More" at bounding box center [699, 495] width 194 height 39
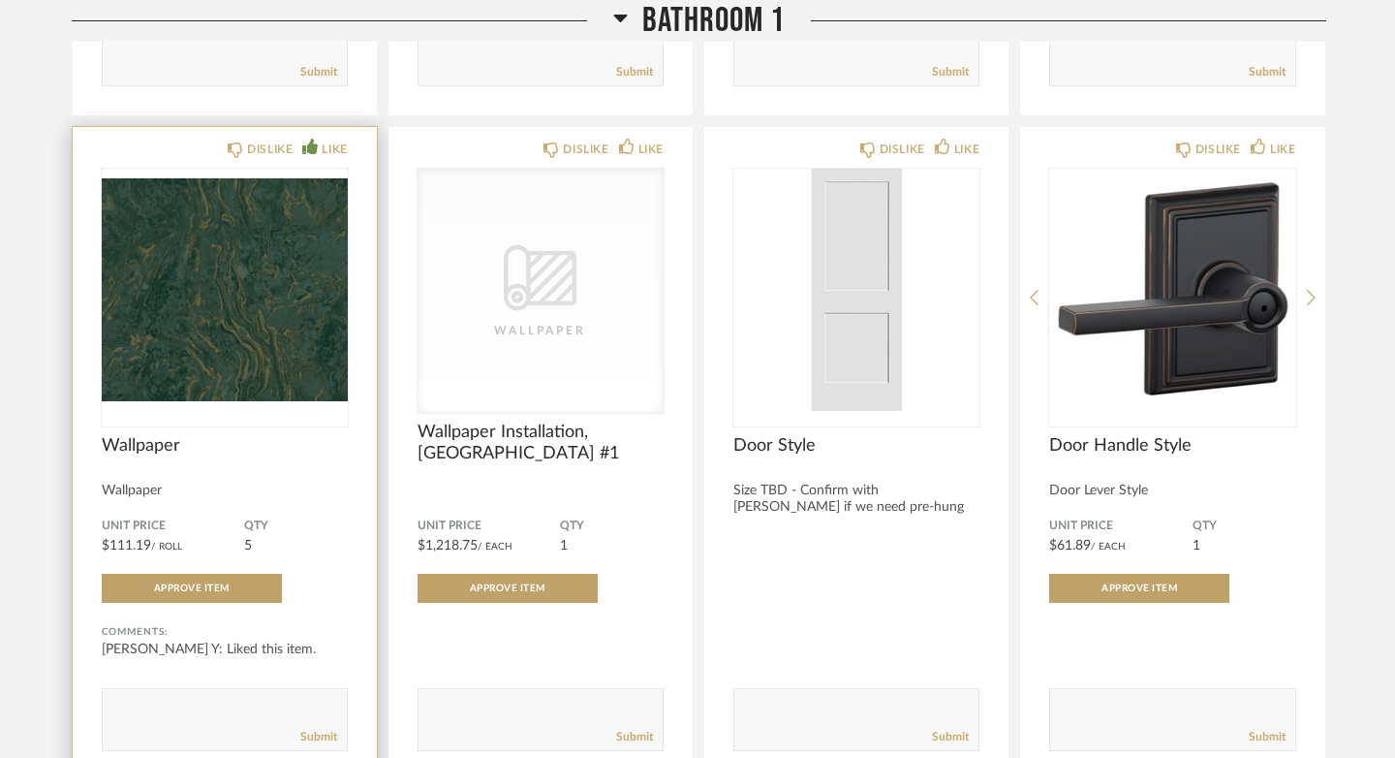
scroll to position [11797, 0]
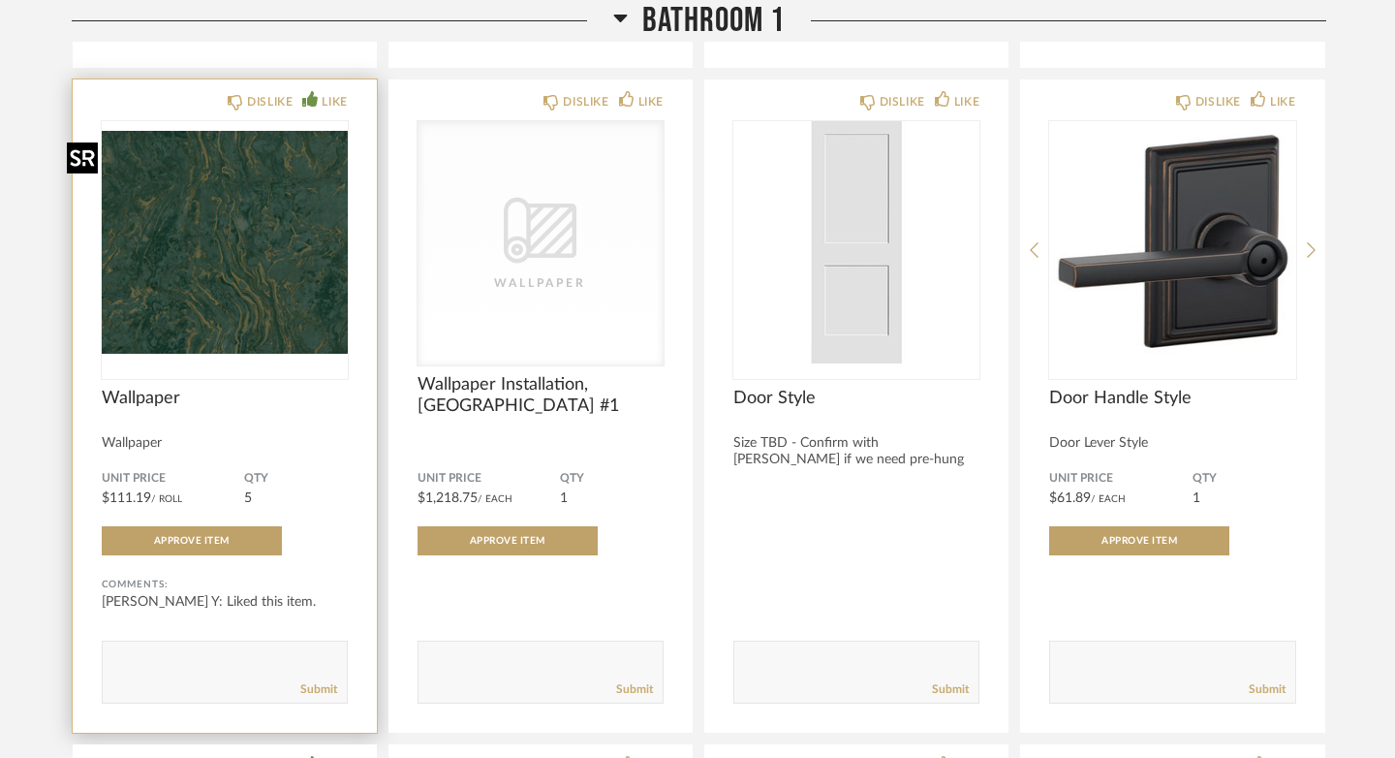
click at [204, 301] on img "0" at bounding box center [225, 242] width 246 height 242
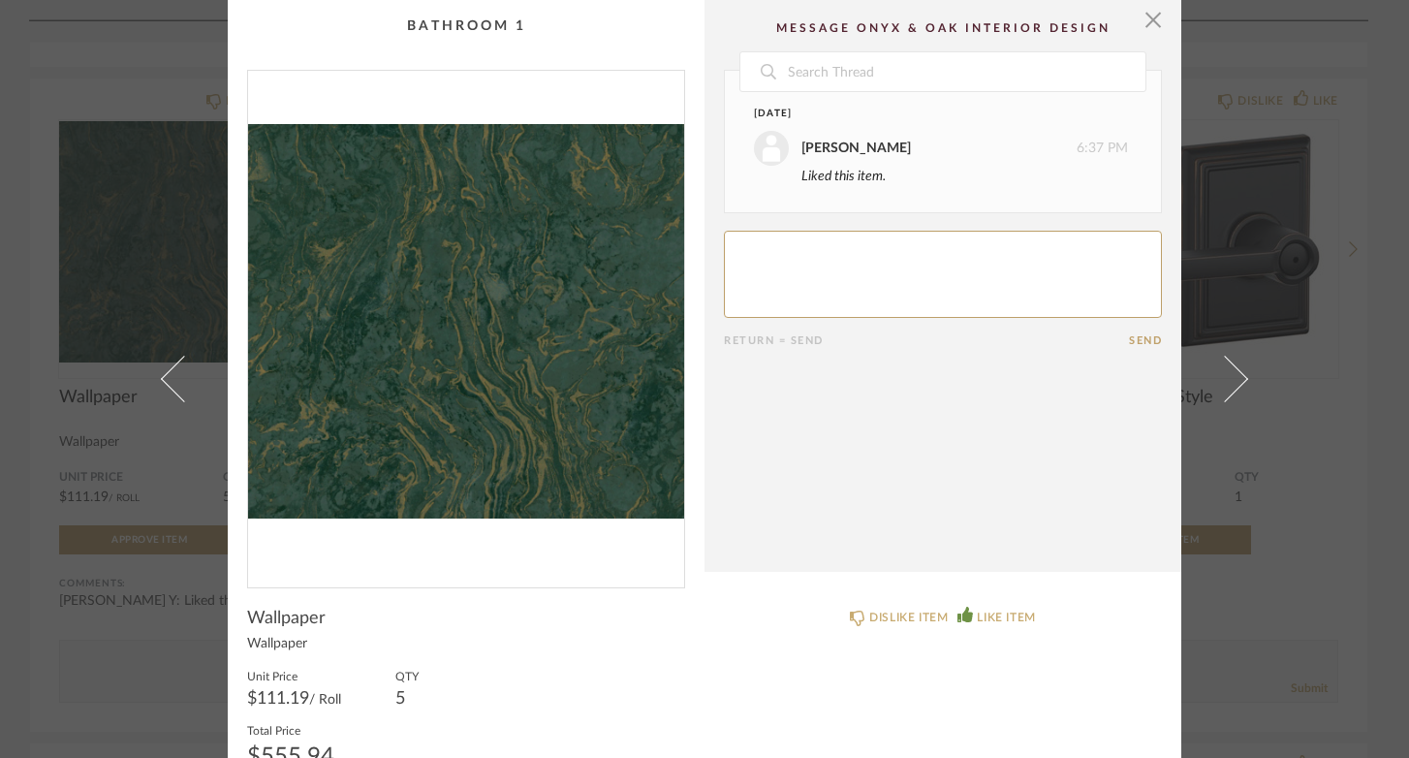
scroll to position [84, 0]
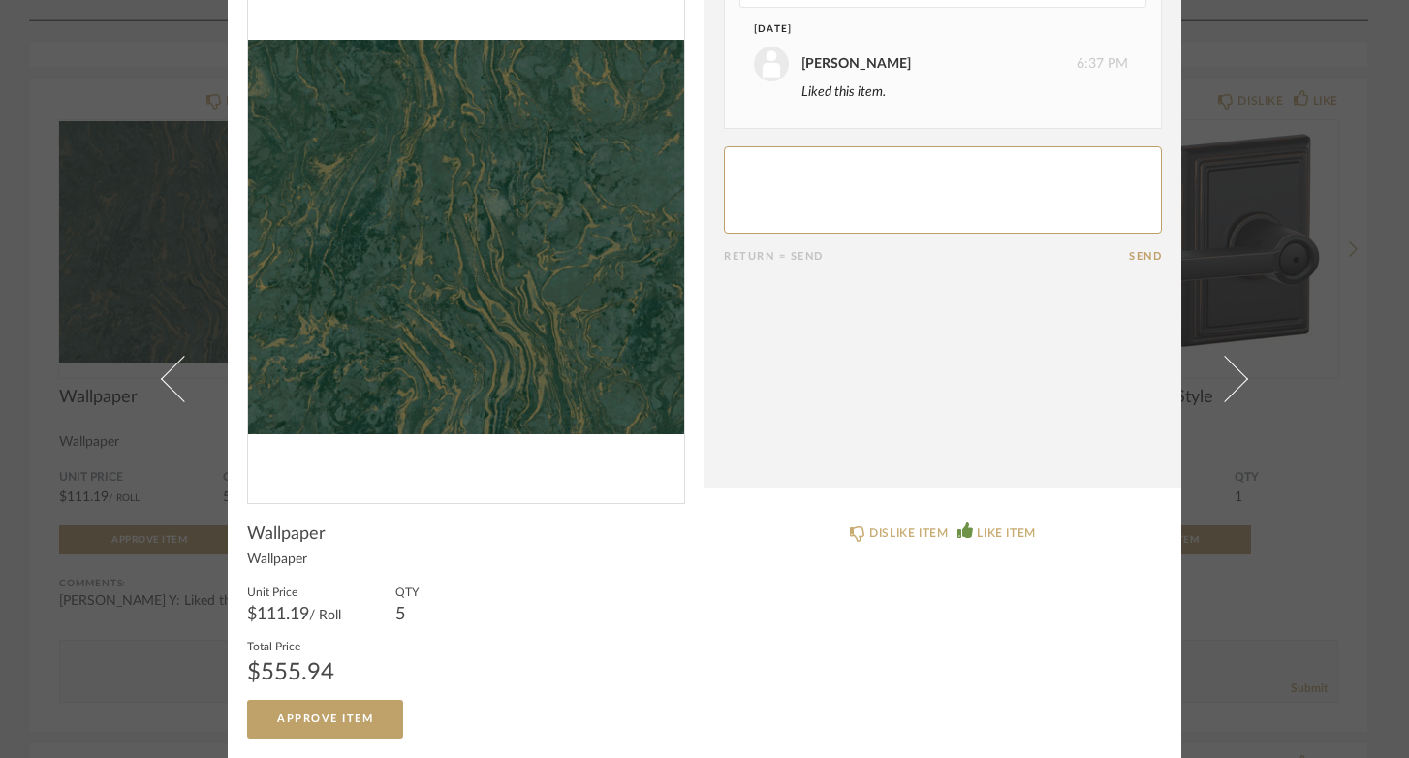
click at [1324, 457] on div "× Date April 12th Kathleen Y 6:37 PM Liked this item. Return = Send Send Wallpa…" at bounding box center [704, 379] width 1409 height 758
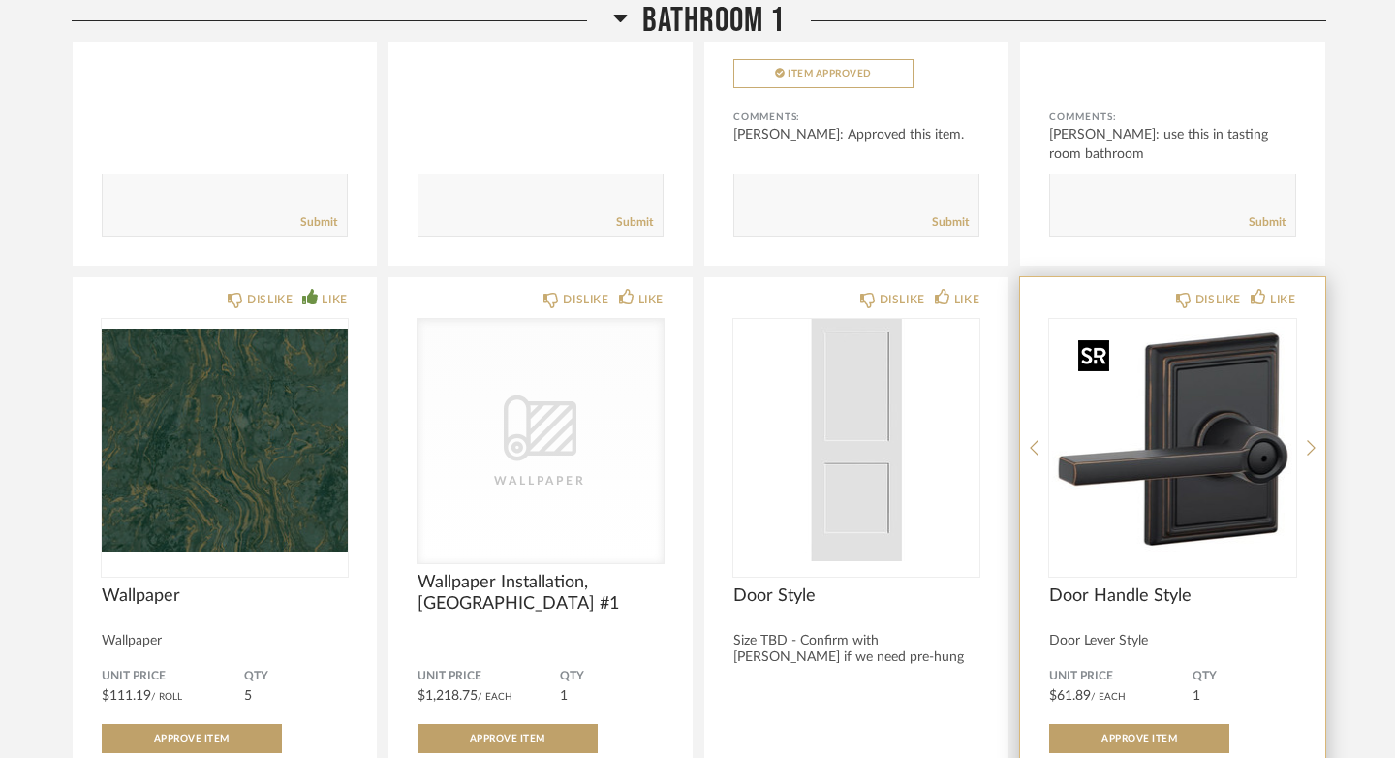
scroll to position [11603, 0]
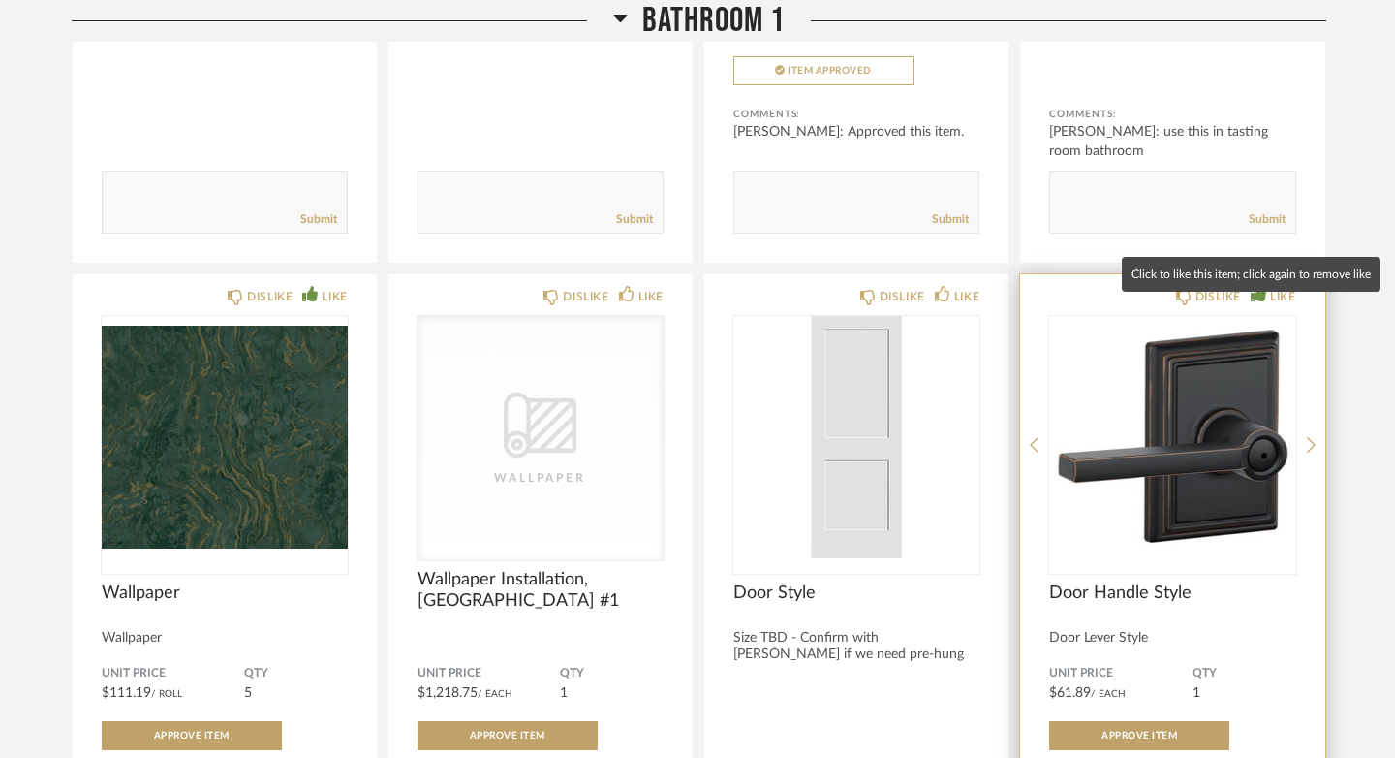
click at [1266, 301] on icon at bounding box center [1258, 293] width 15 height 15
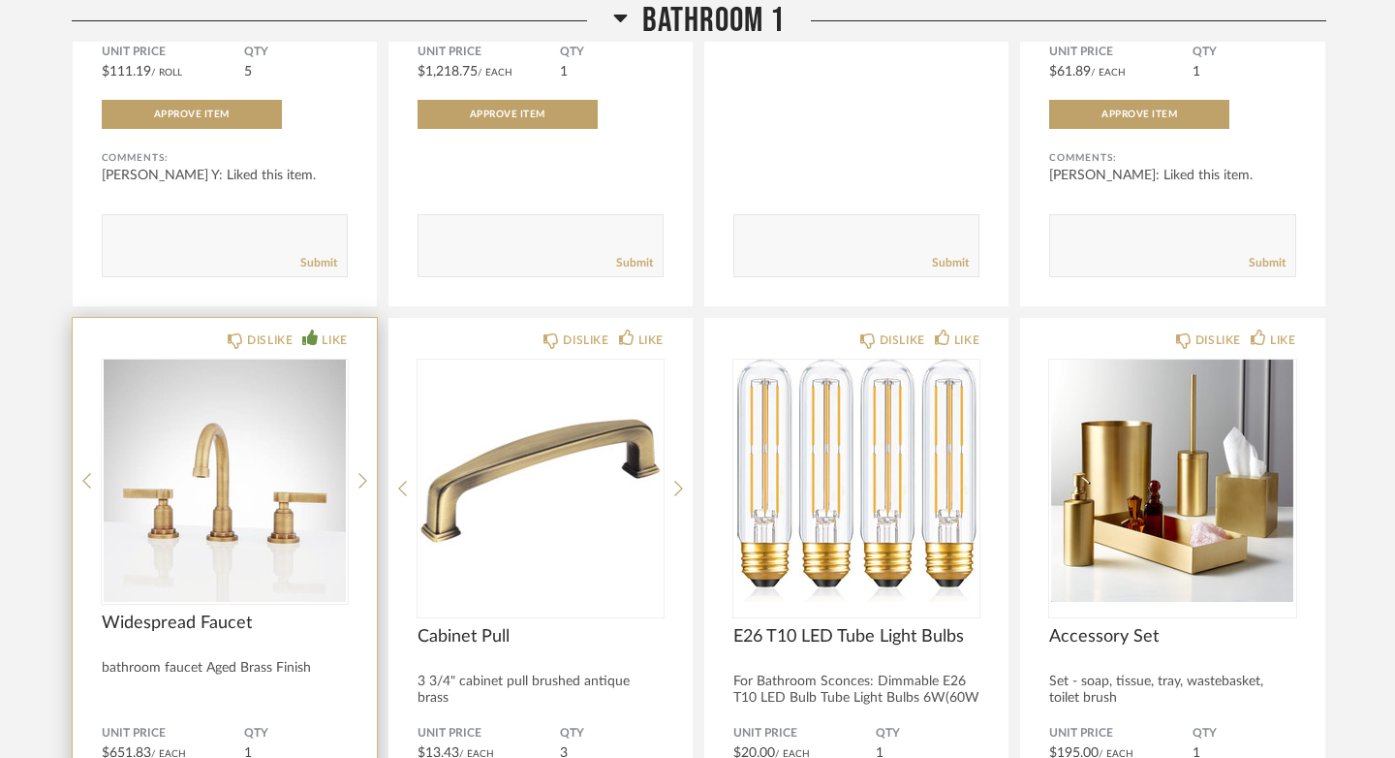
scroll to position [12225, 0]
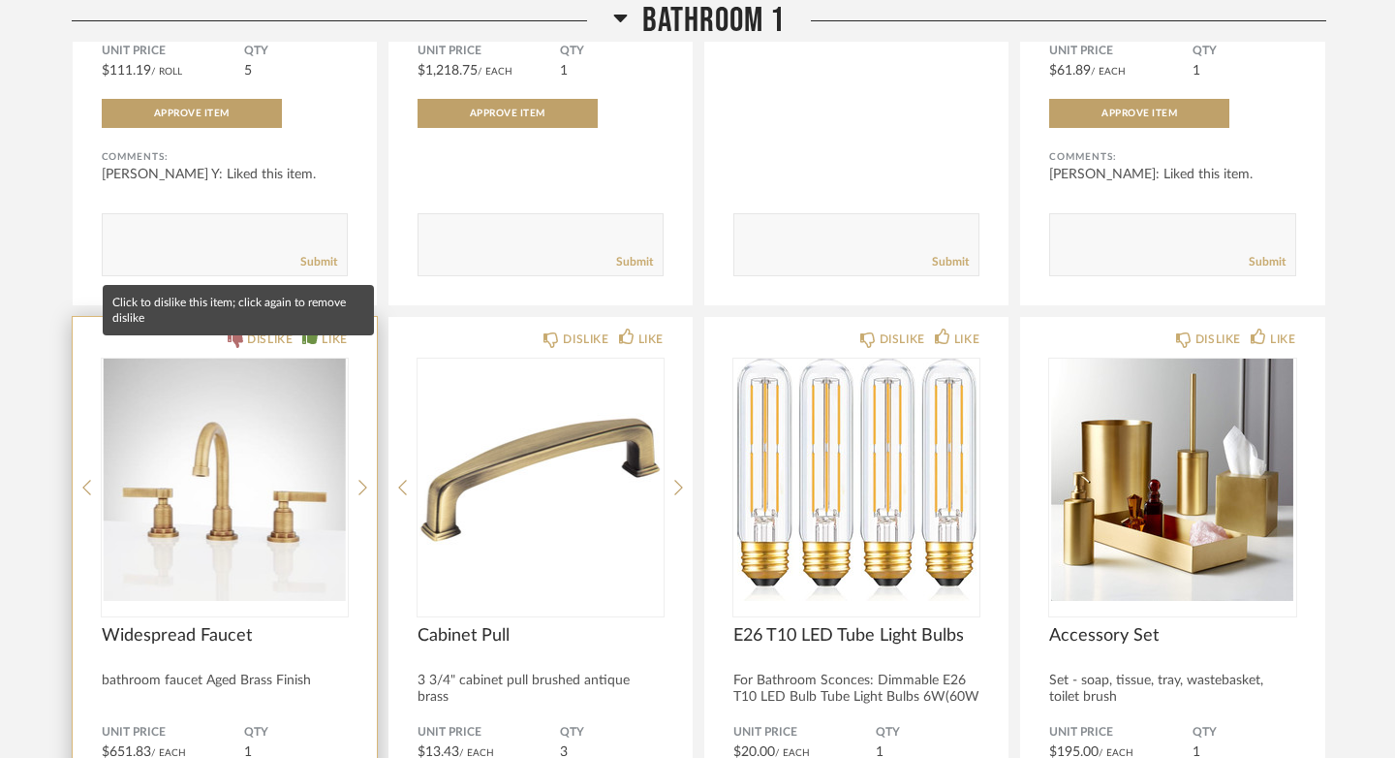
click at [228, 348] on icon at bounding box center [235, 339] width 15 height 15
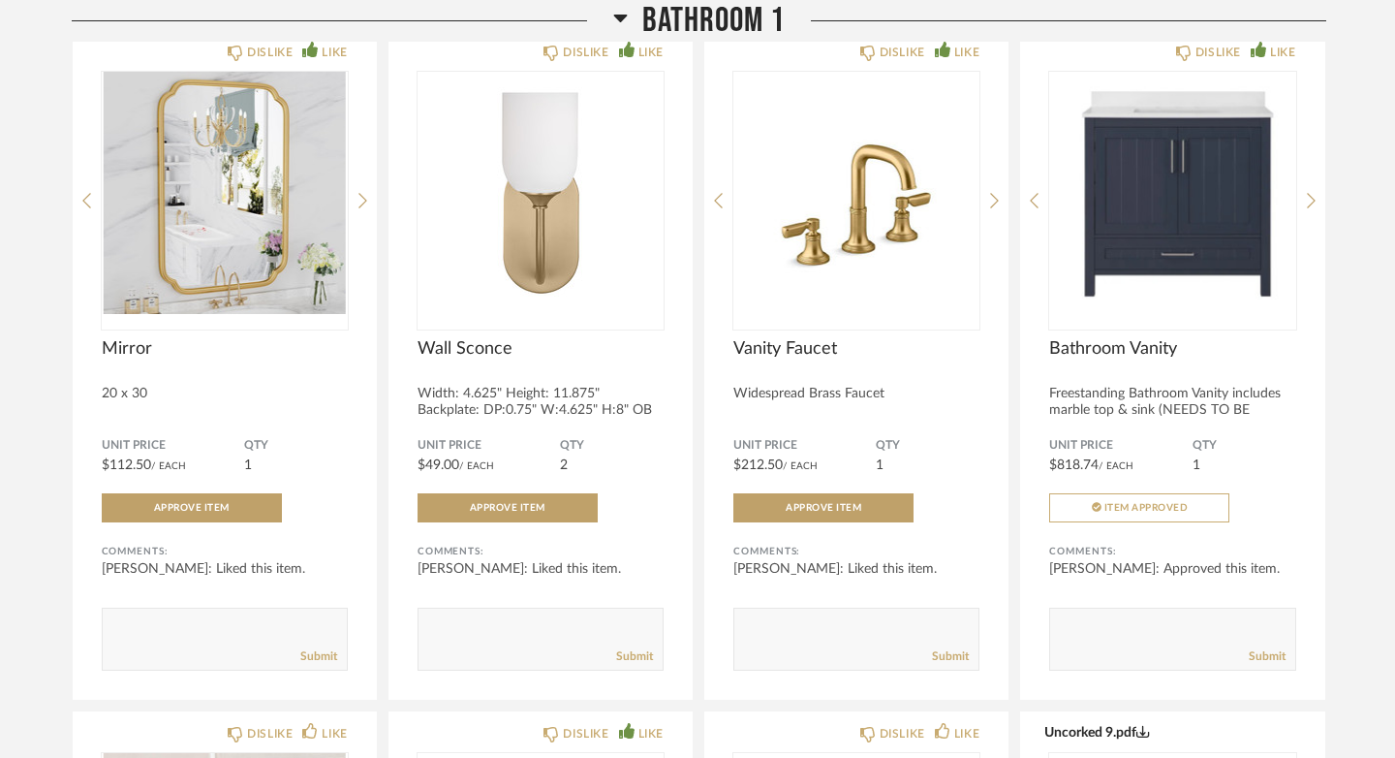
scroll to position [9779, 0]
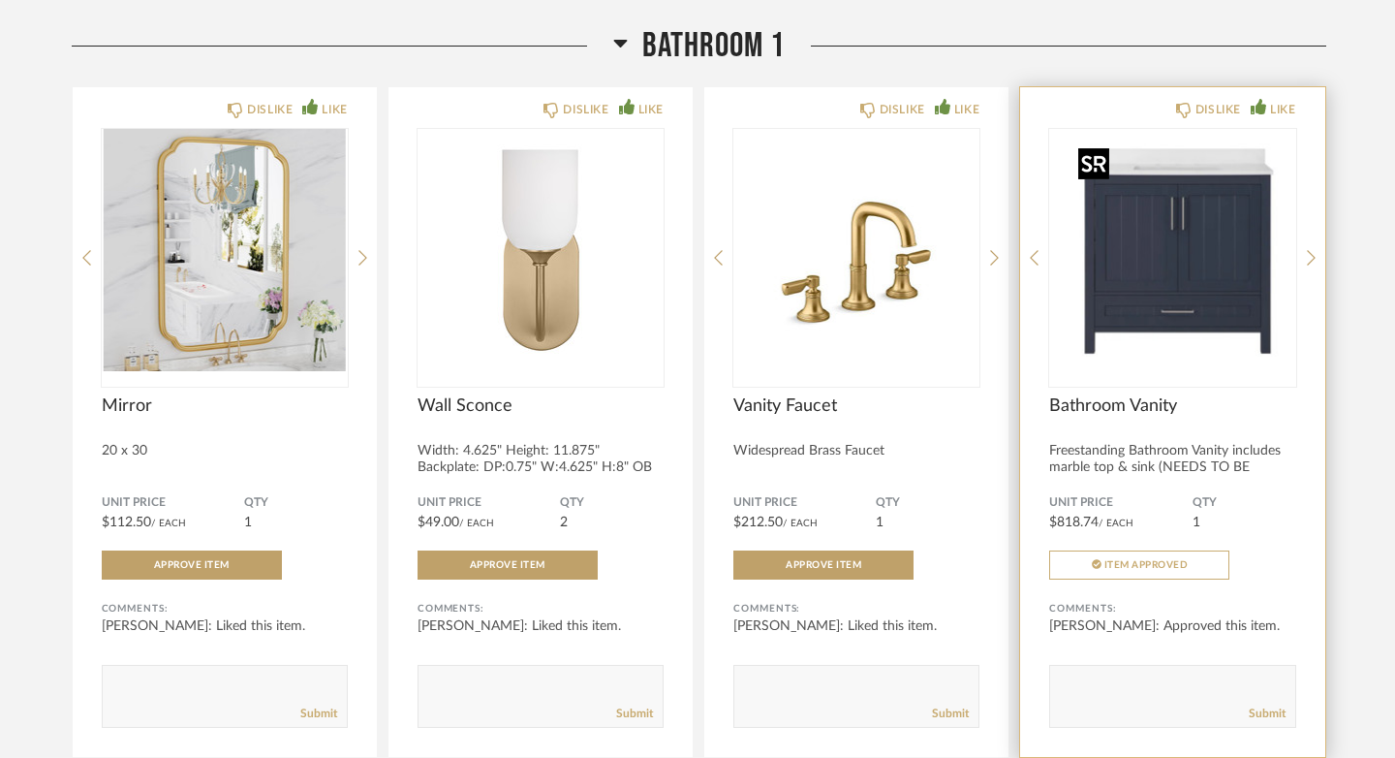
click at [1191, 299] on img "0" at bounding box center [1172, 250] width 246 height 242
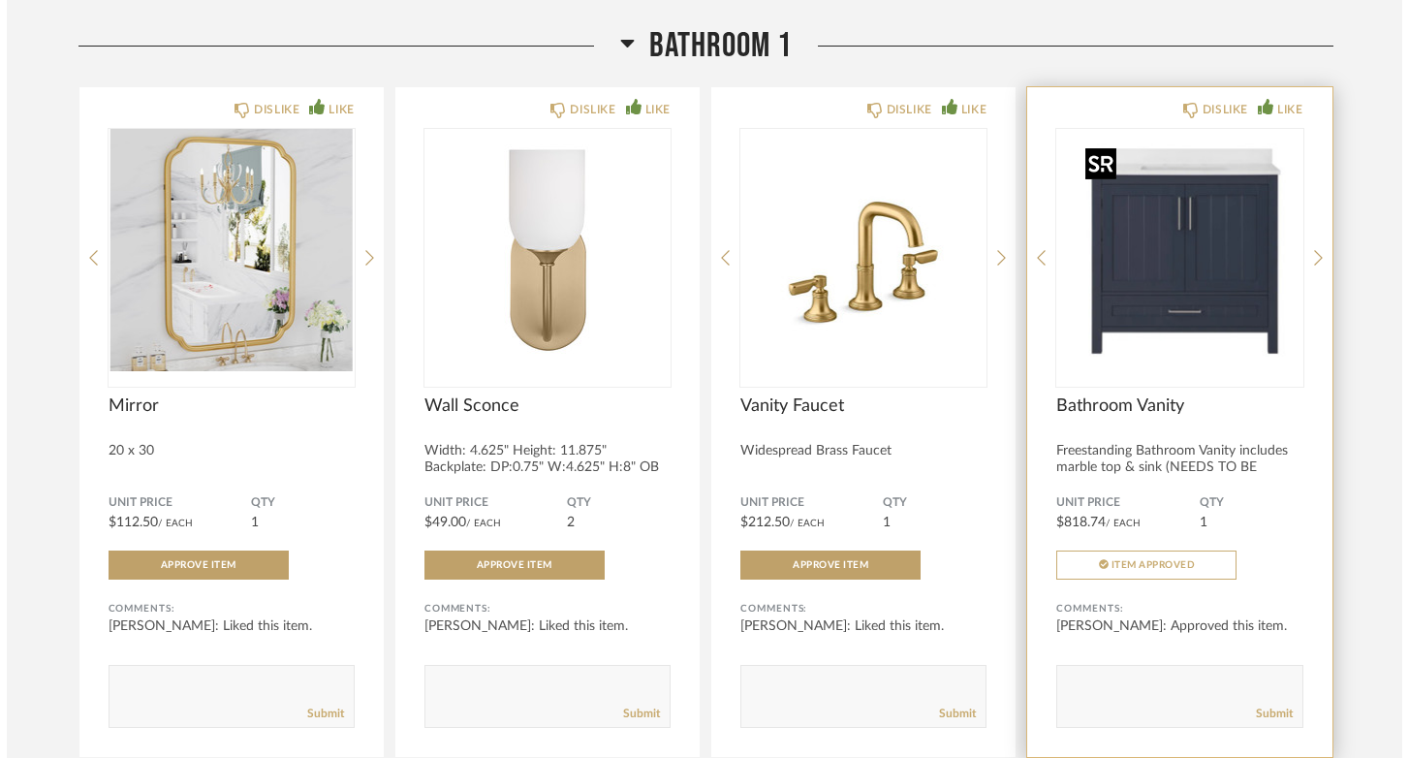
scroll to position [0, 0]
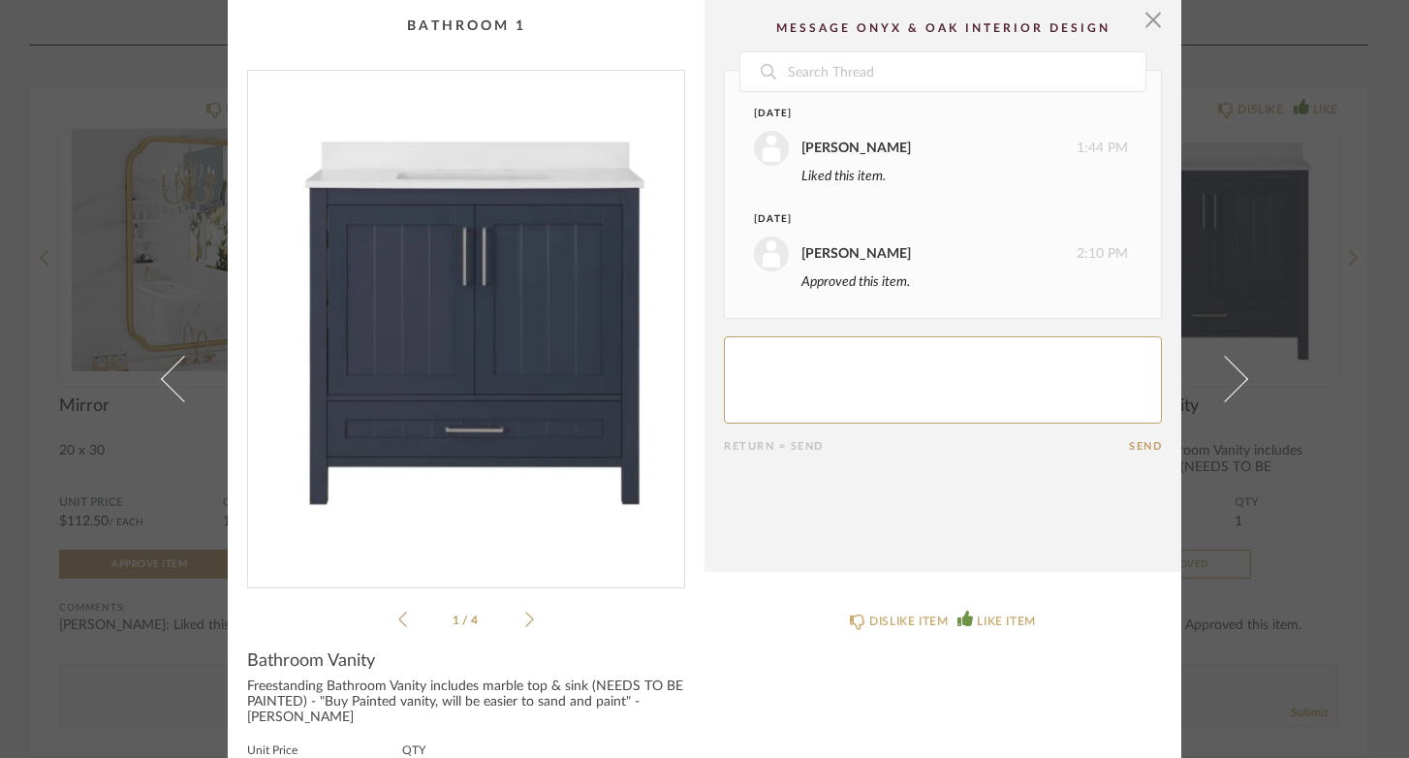
click at [475, 300] on img "0" at bounding box center [466, 321] width 436 height 501
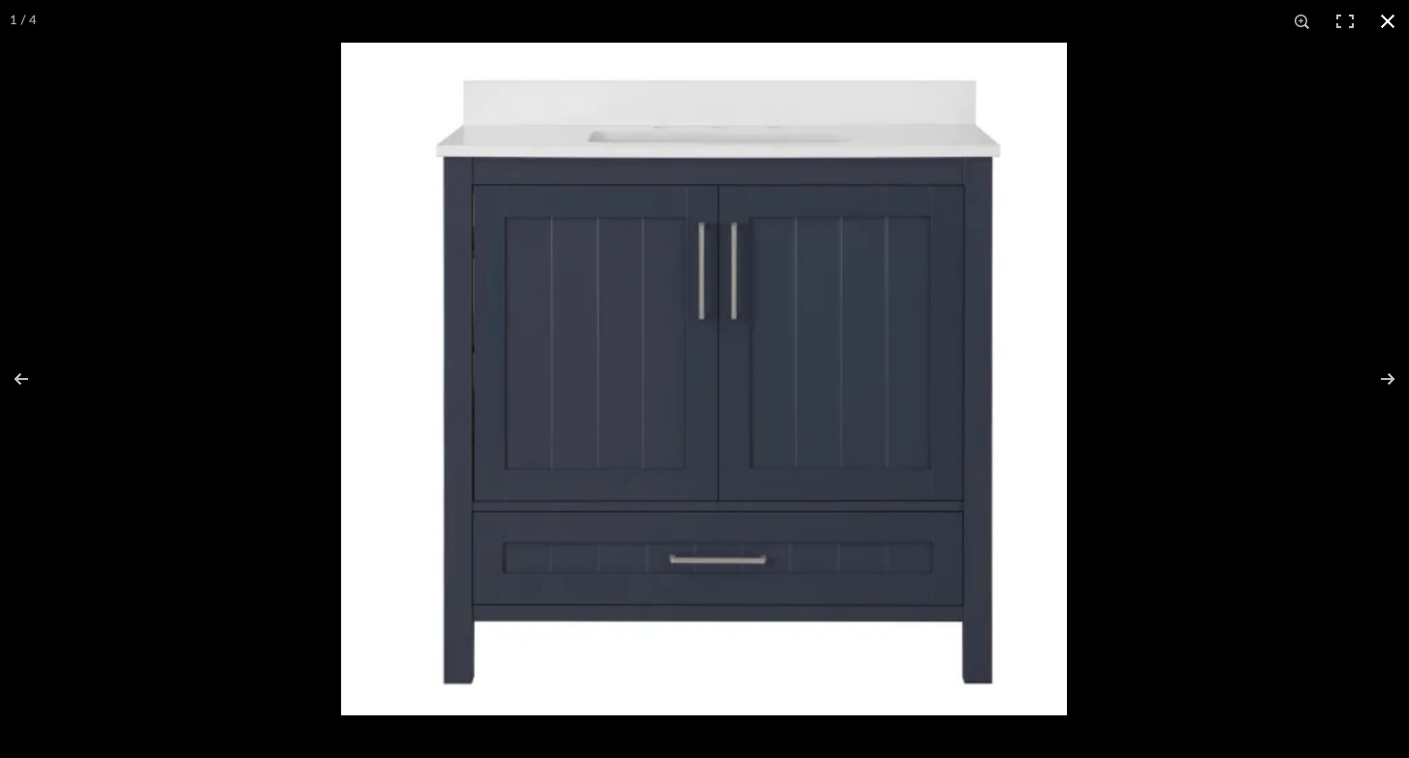
click at [1192, 390] on div at bounding box center [1045, 422] width 1409 height 758
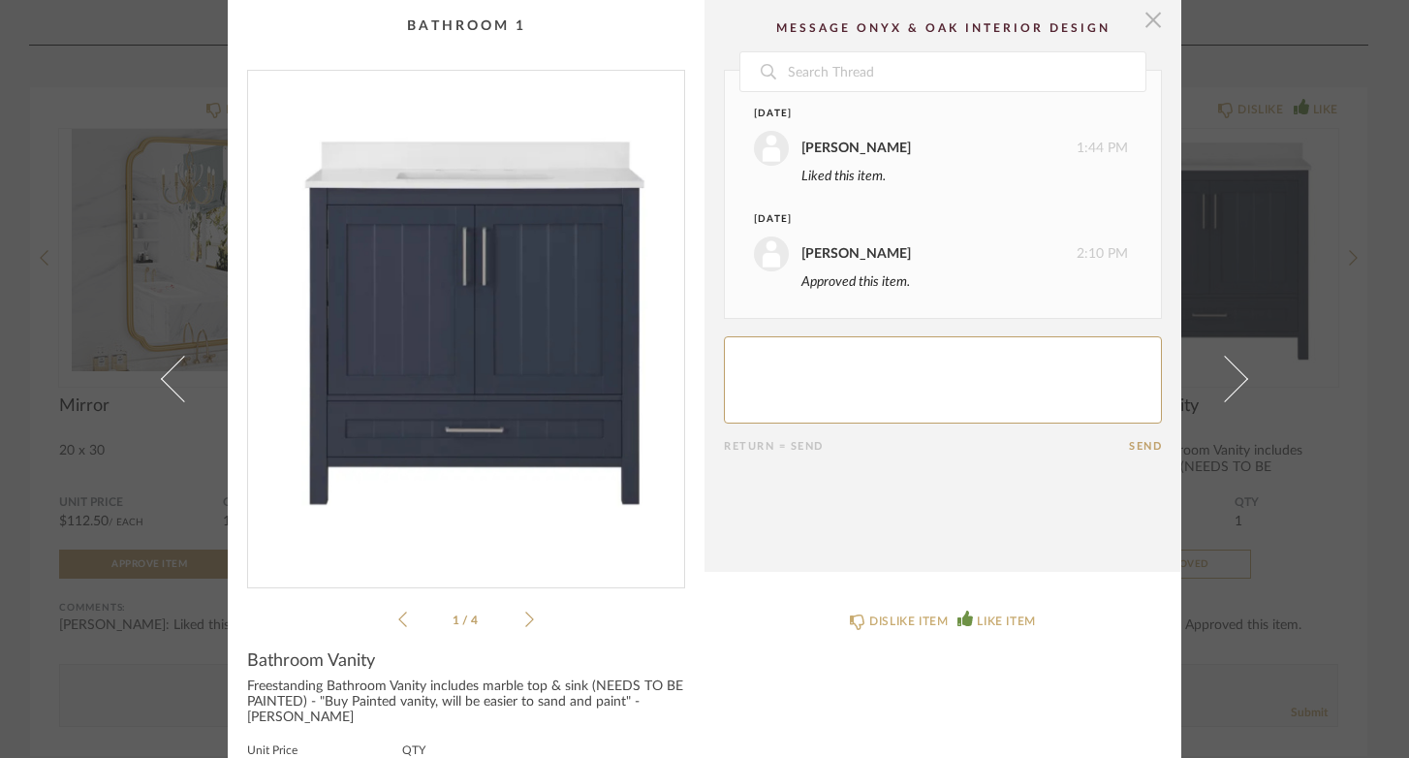
click at [1142, 16] on span "button" at bounding box center [1152, 19] width 39 height 39
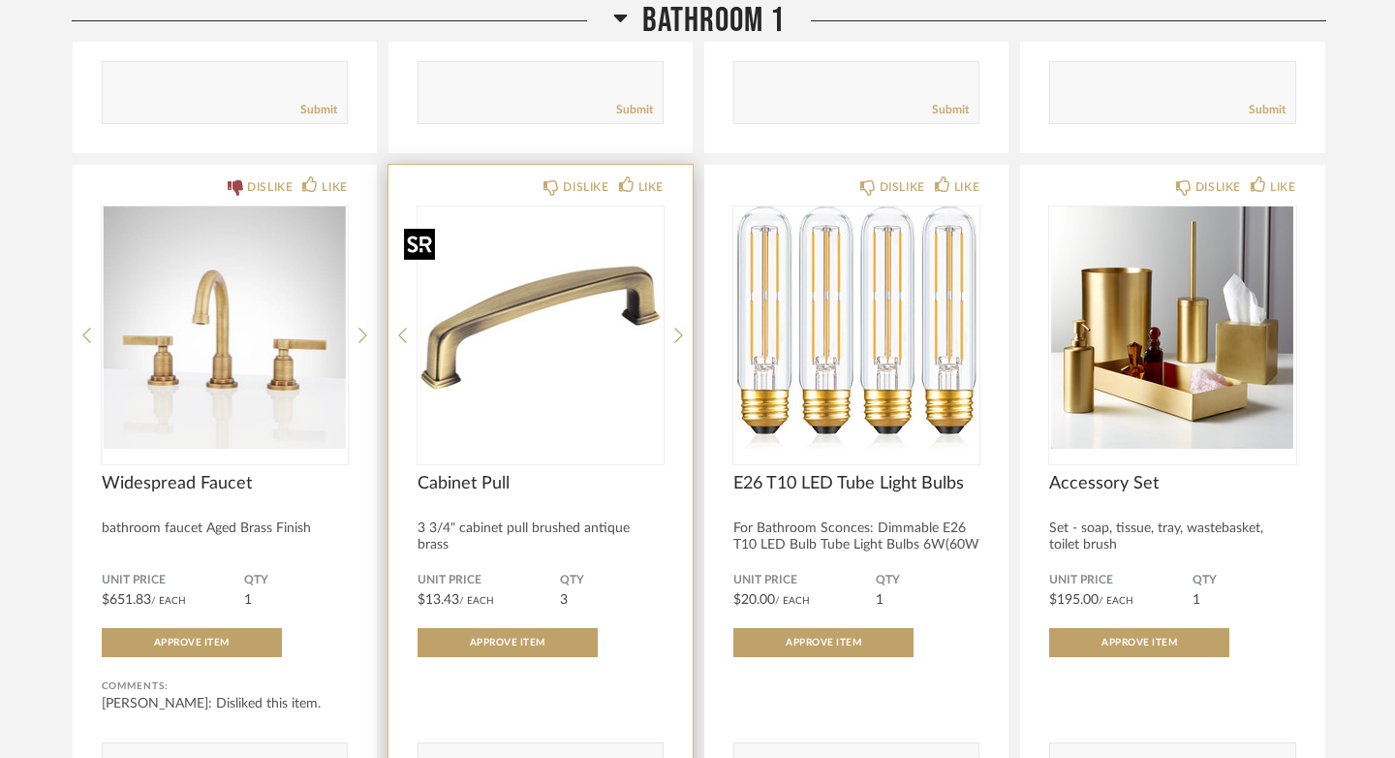
scroll to position [12388, 0]
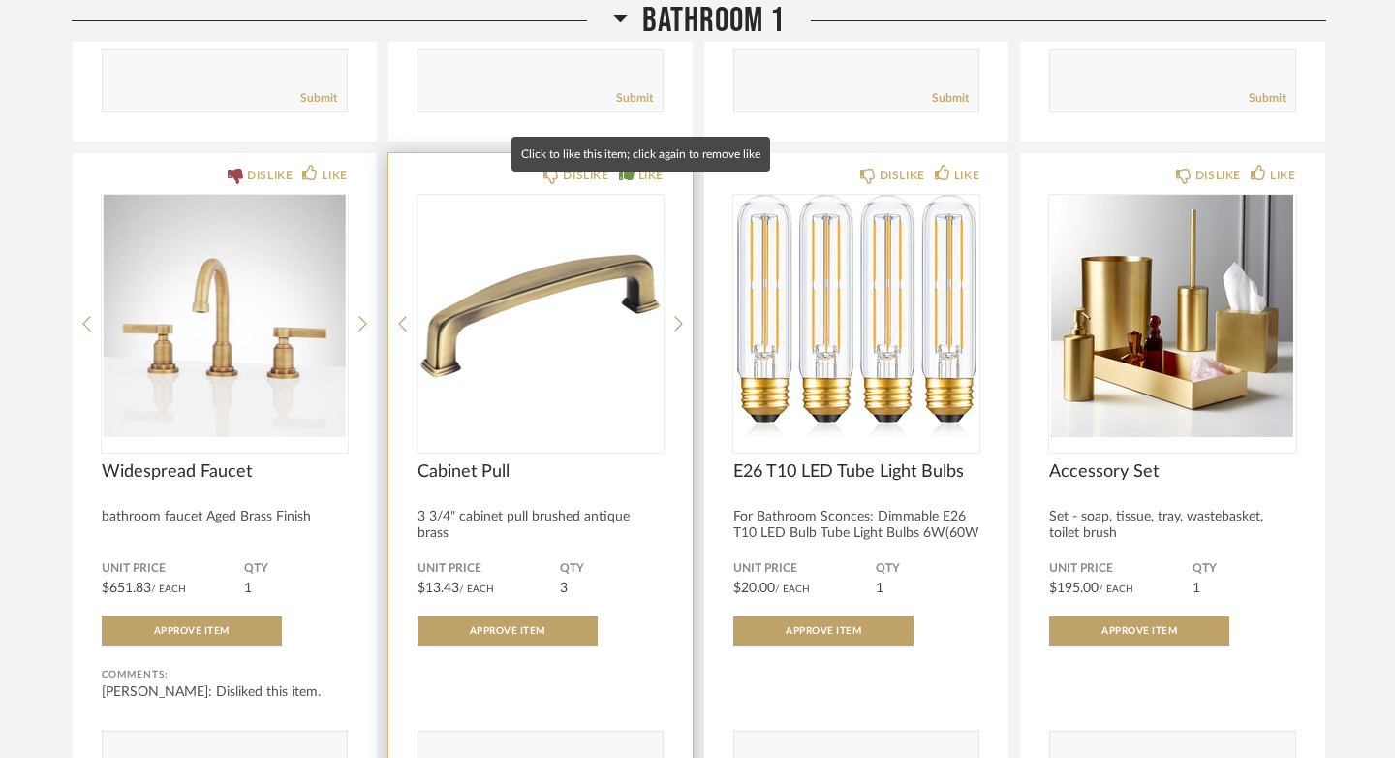
click at [626, 180] on icon at bounding box center [626, 172] width 15 height 15
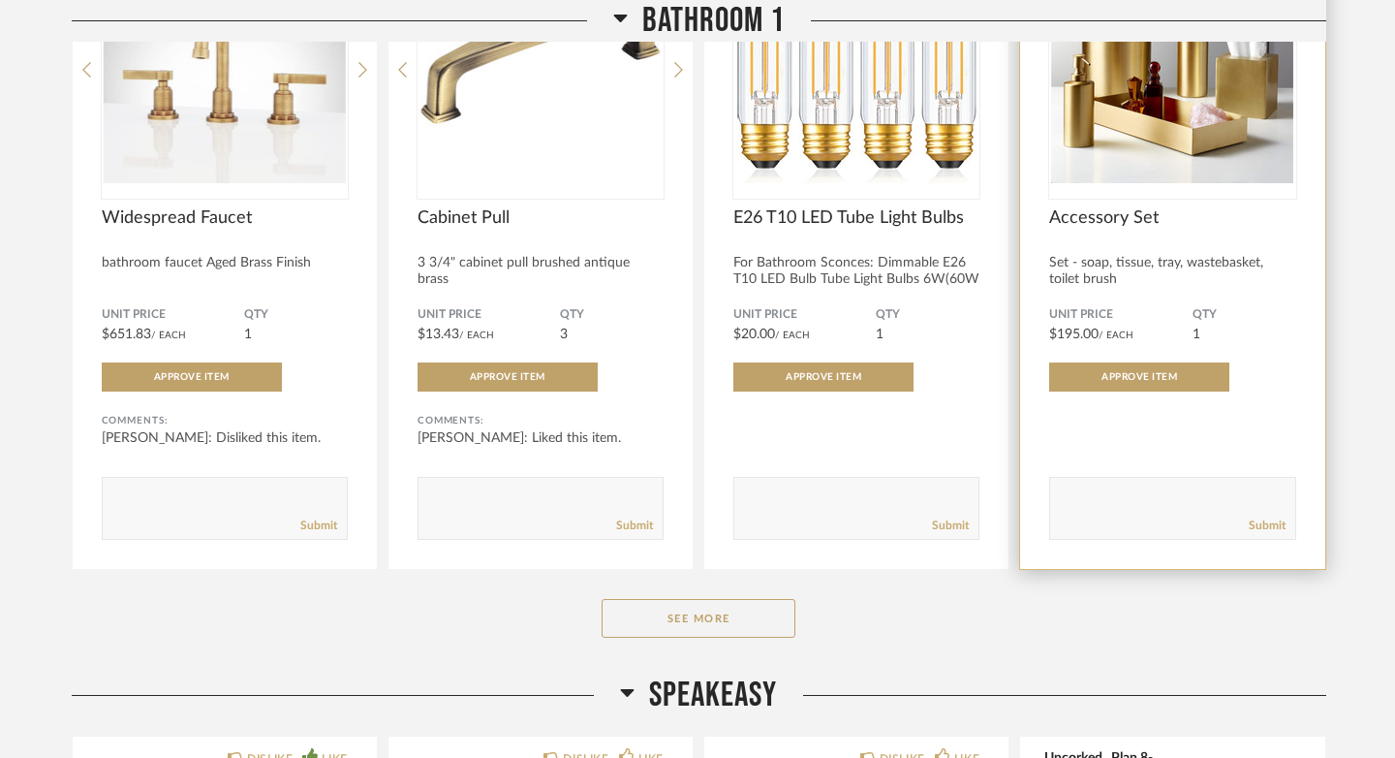
scroll to position [12697, 0]
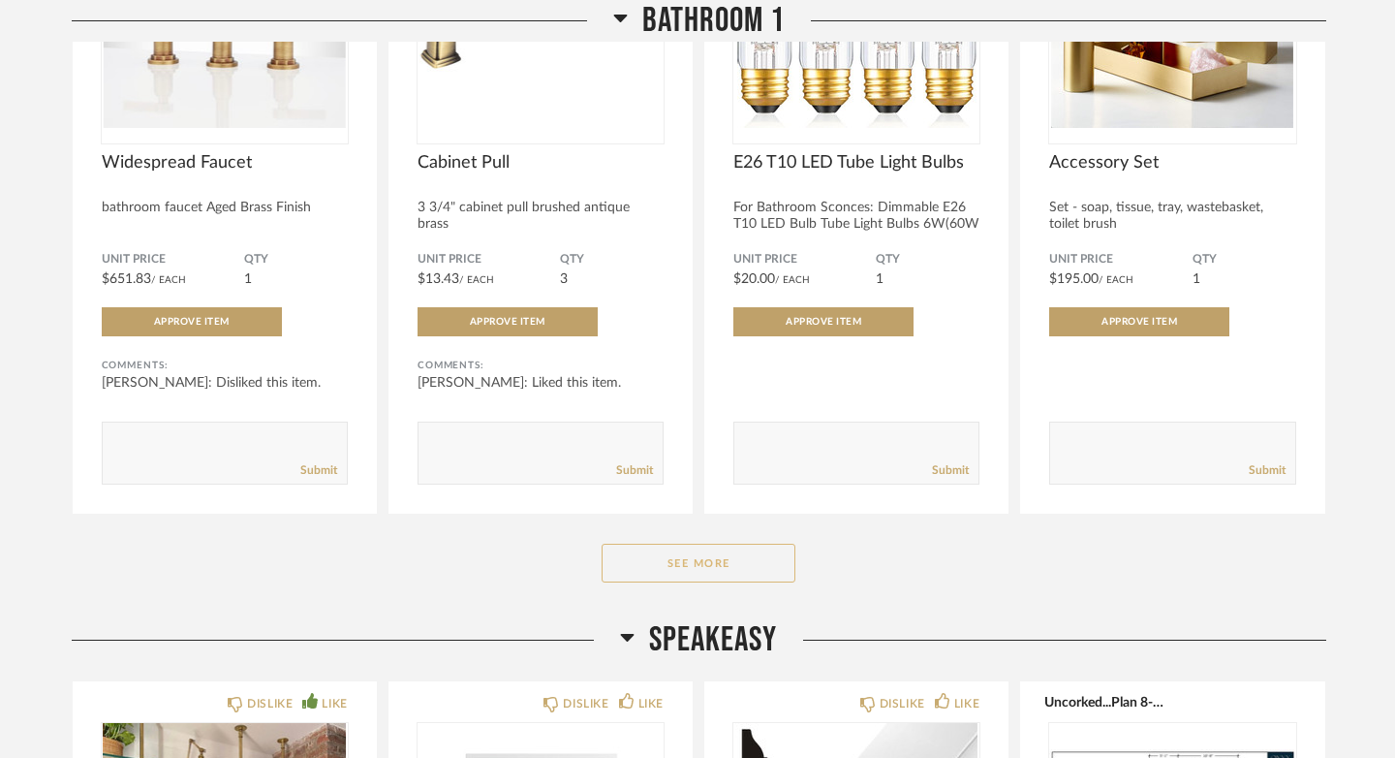
click at [708, 568] on button "See More" at bounding box center [699, 562] width 194 height 39
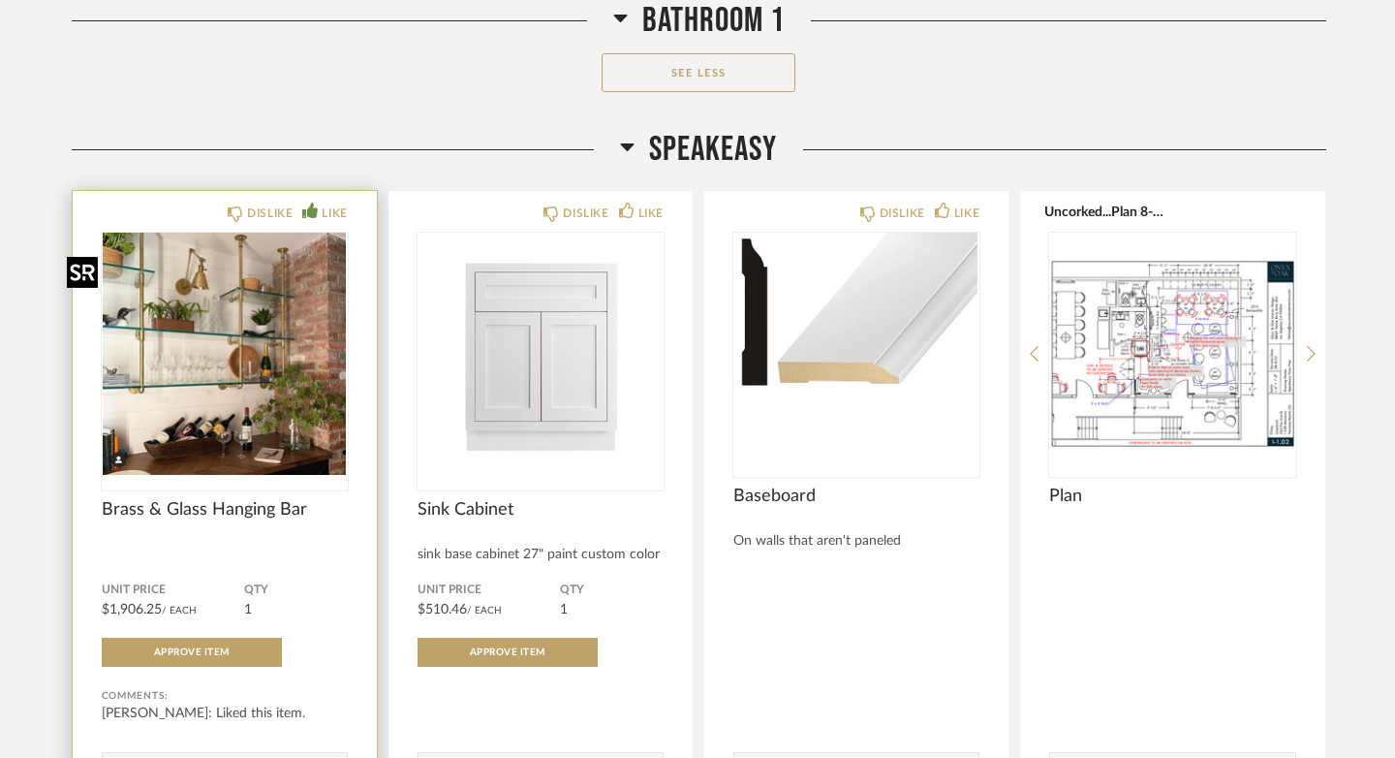
scroll to position [13870, 0]
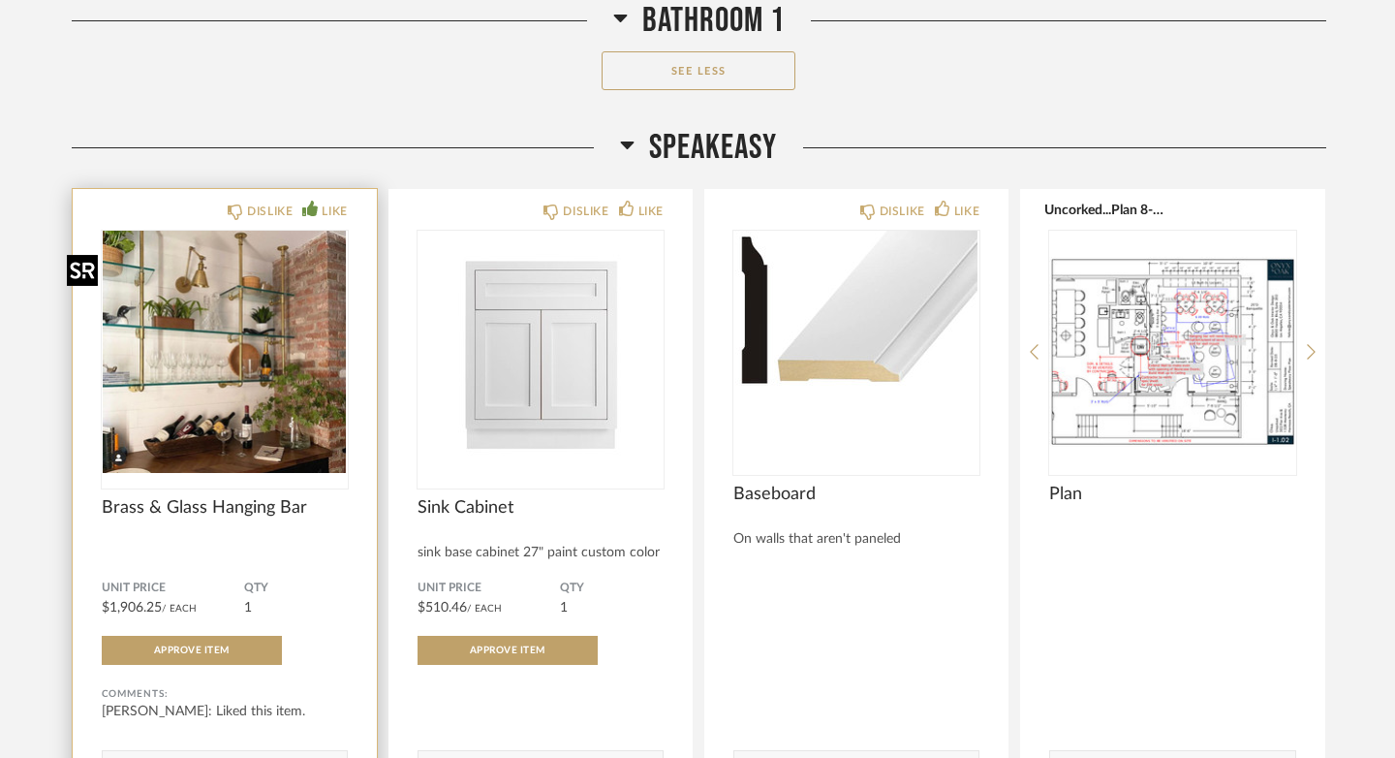
click at [207, 364] on img "0" at bounding box center [225, 352] width 246 height 242
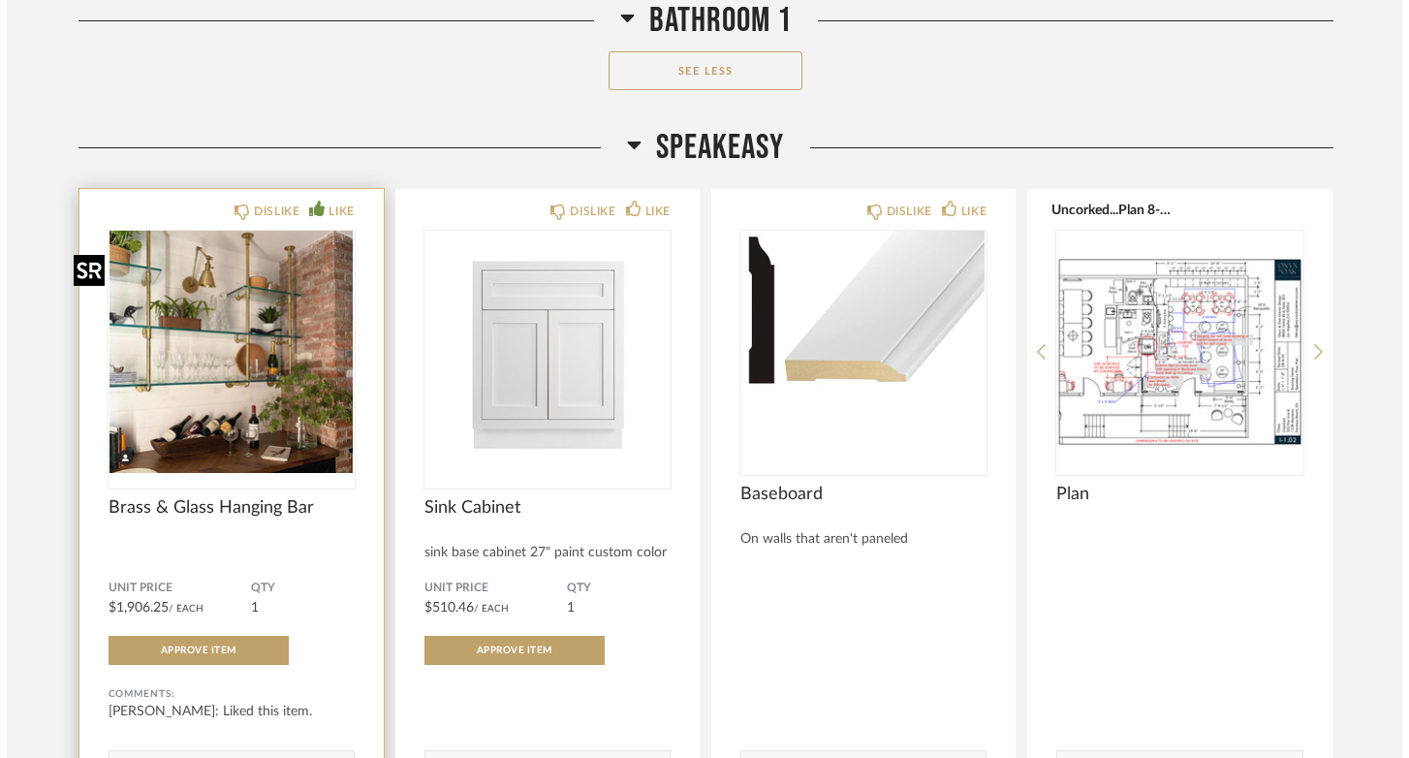
scroll to position [0, 0]
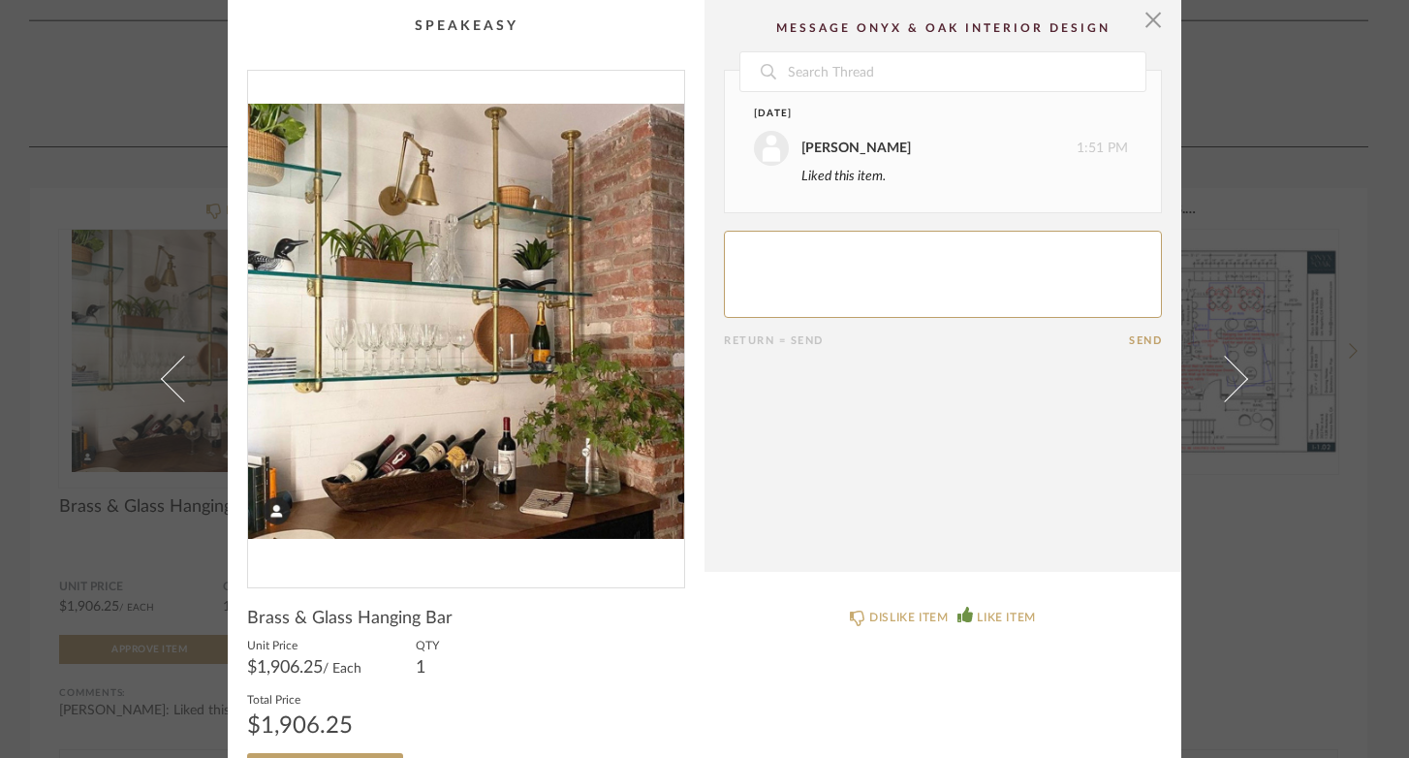
click at [448, 386] on img "0" at bounding box center [466, 321] width 436 height 501
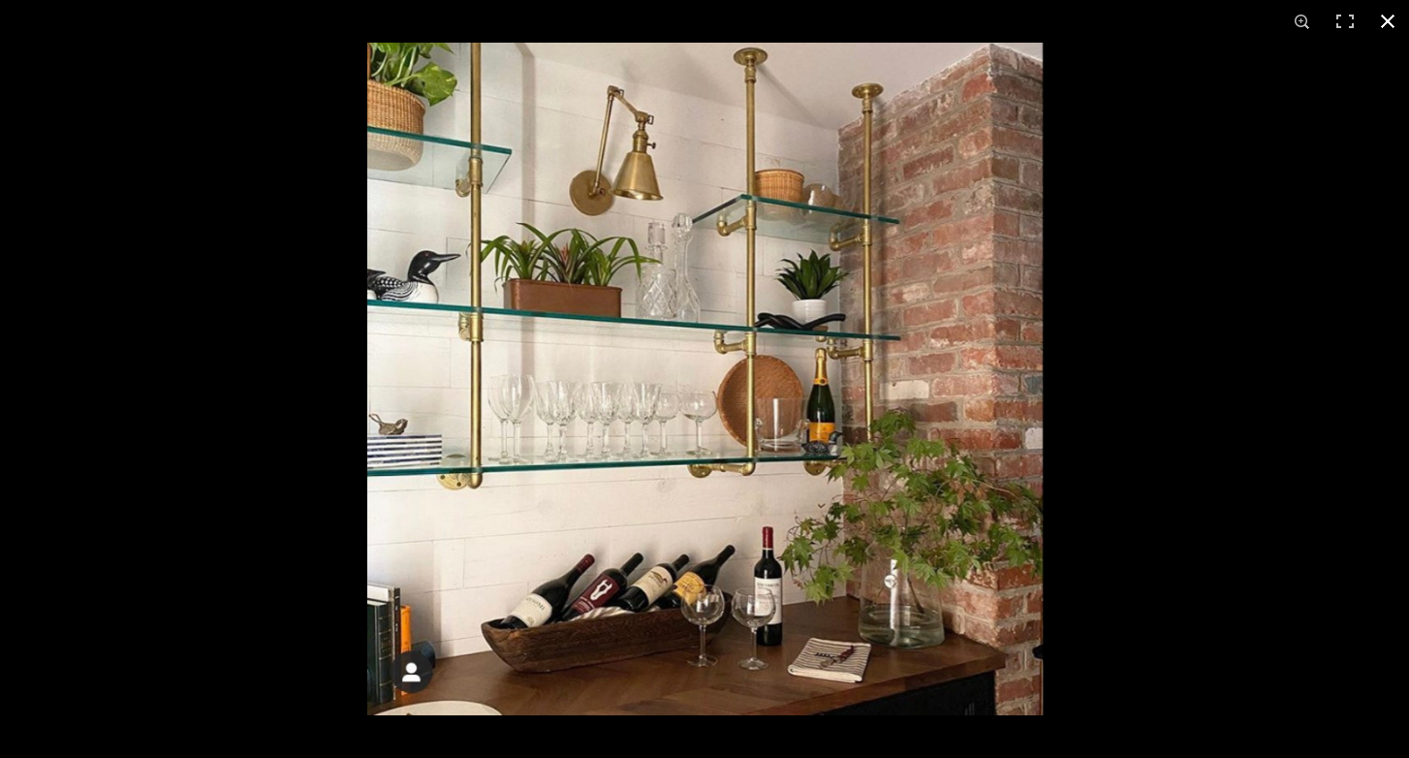
click at [1248, 473] on div at bounding box center [1071, 422] width 1409 height 758
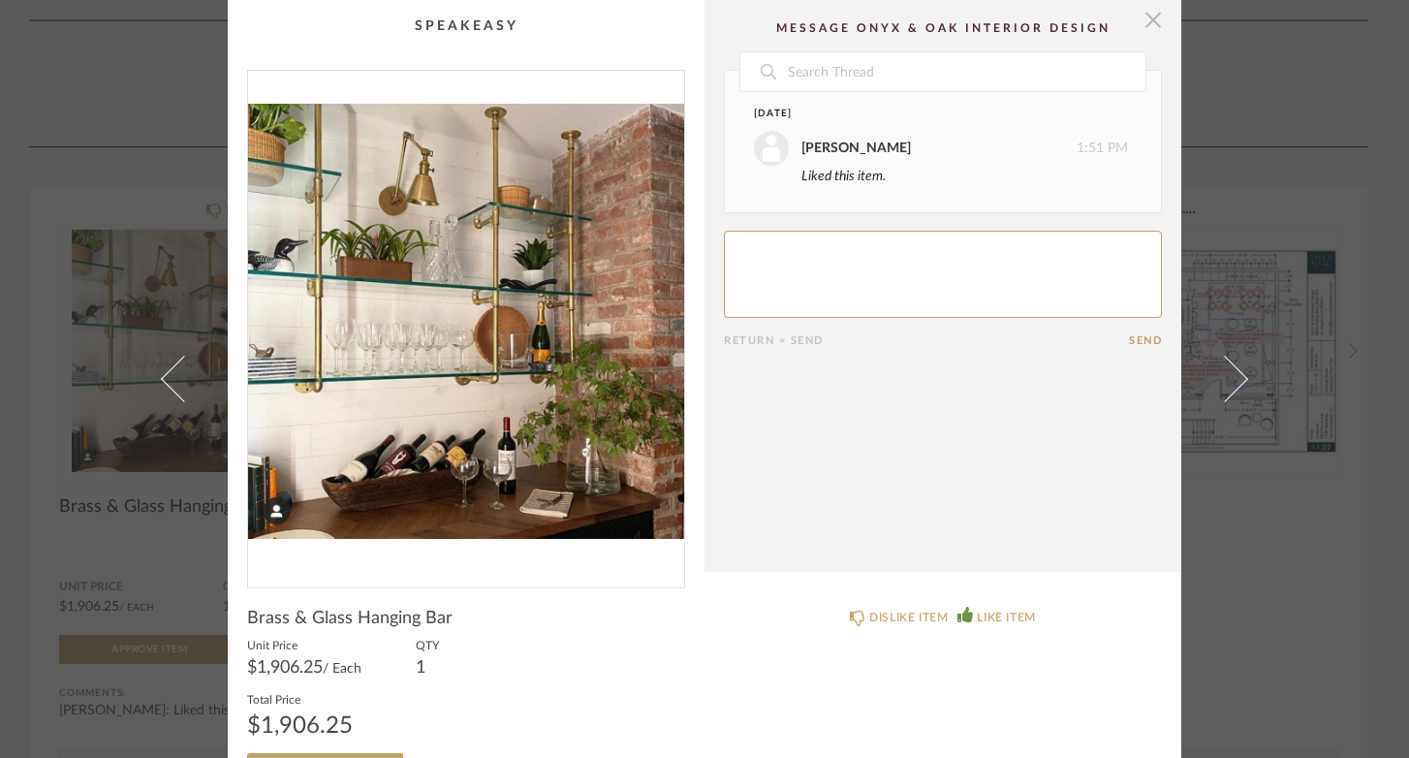
click at [1146, 23] on span "button" at bounding box center [1152, 19] width 39 height 39
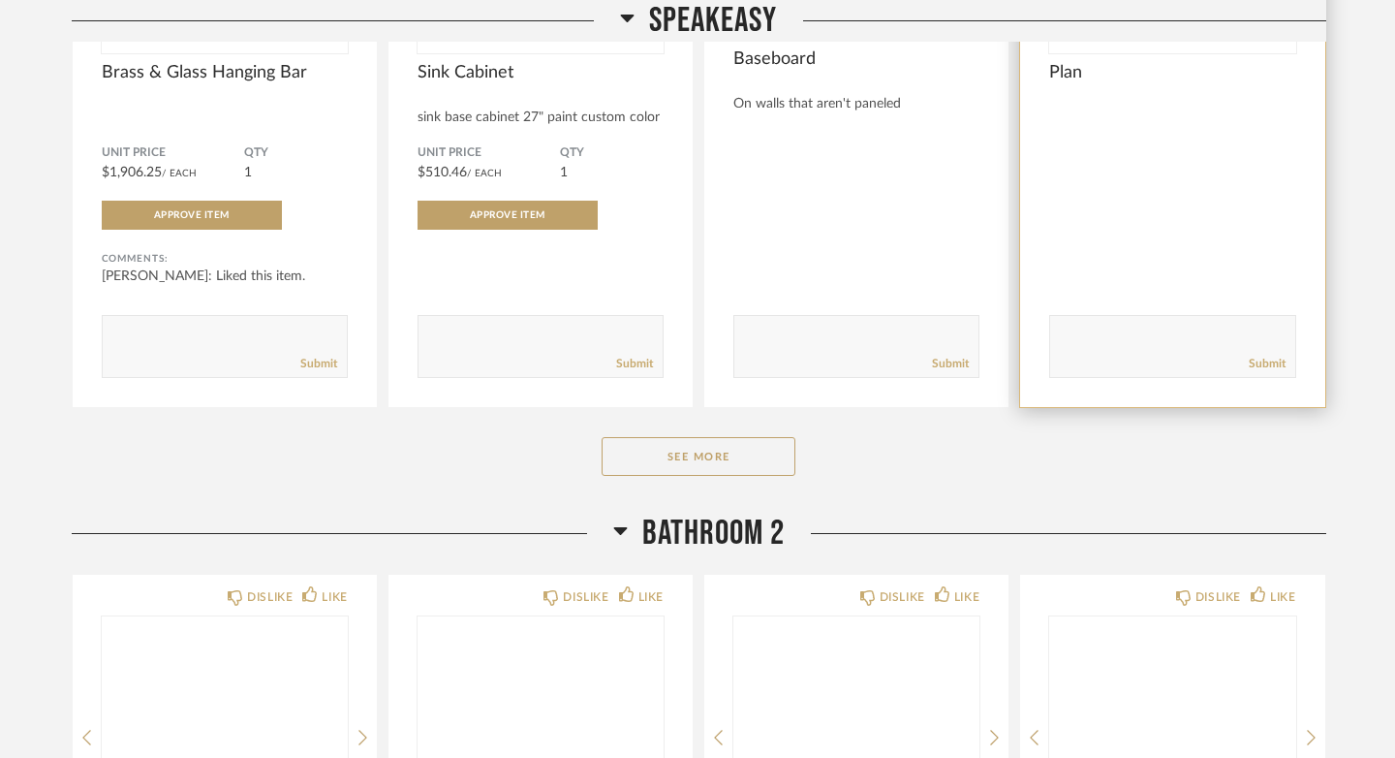
scroll to position [14466, 0]
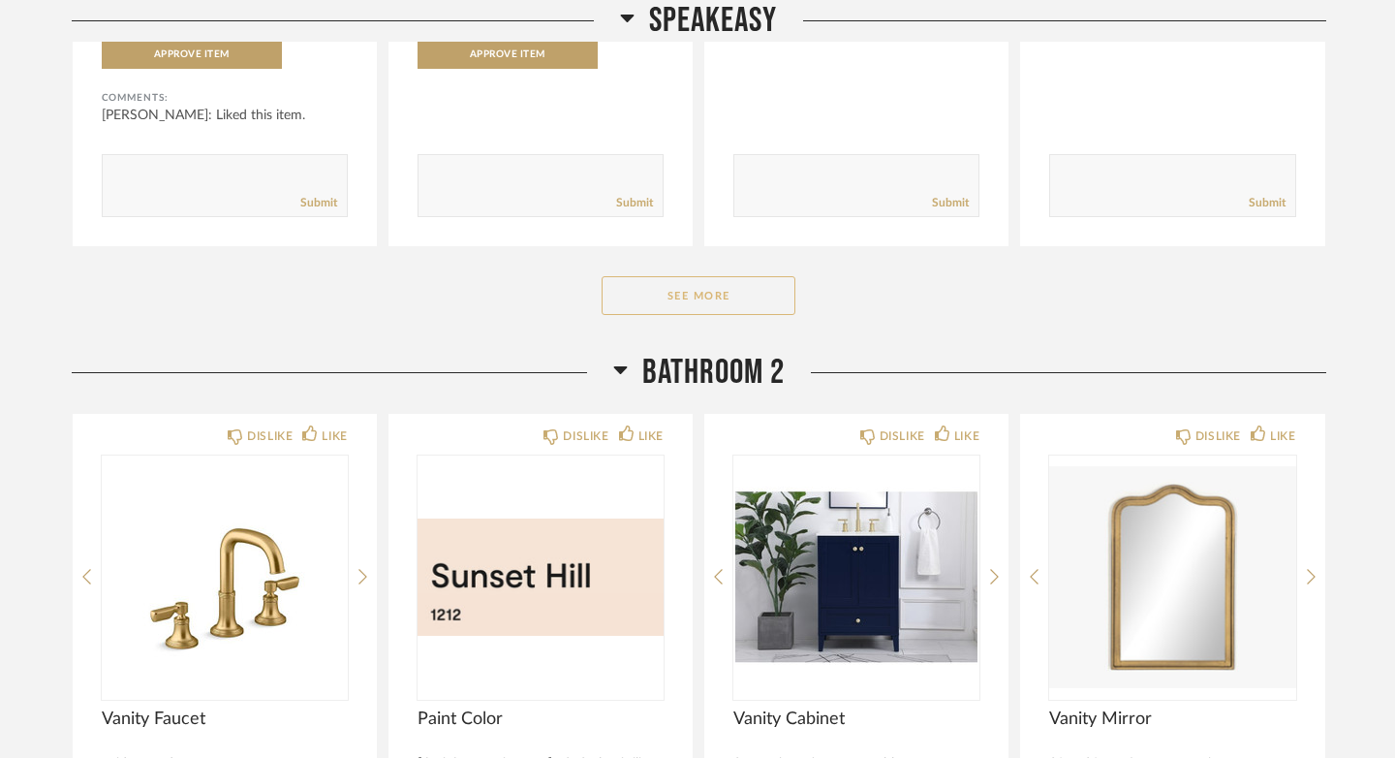
click at [688, 315] on button "See More" at bounding box center [699, 295] width 194 height 39
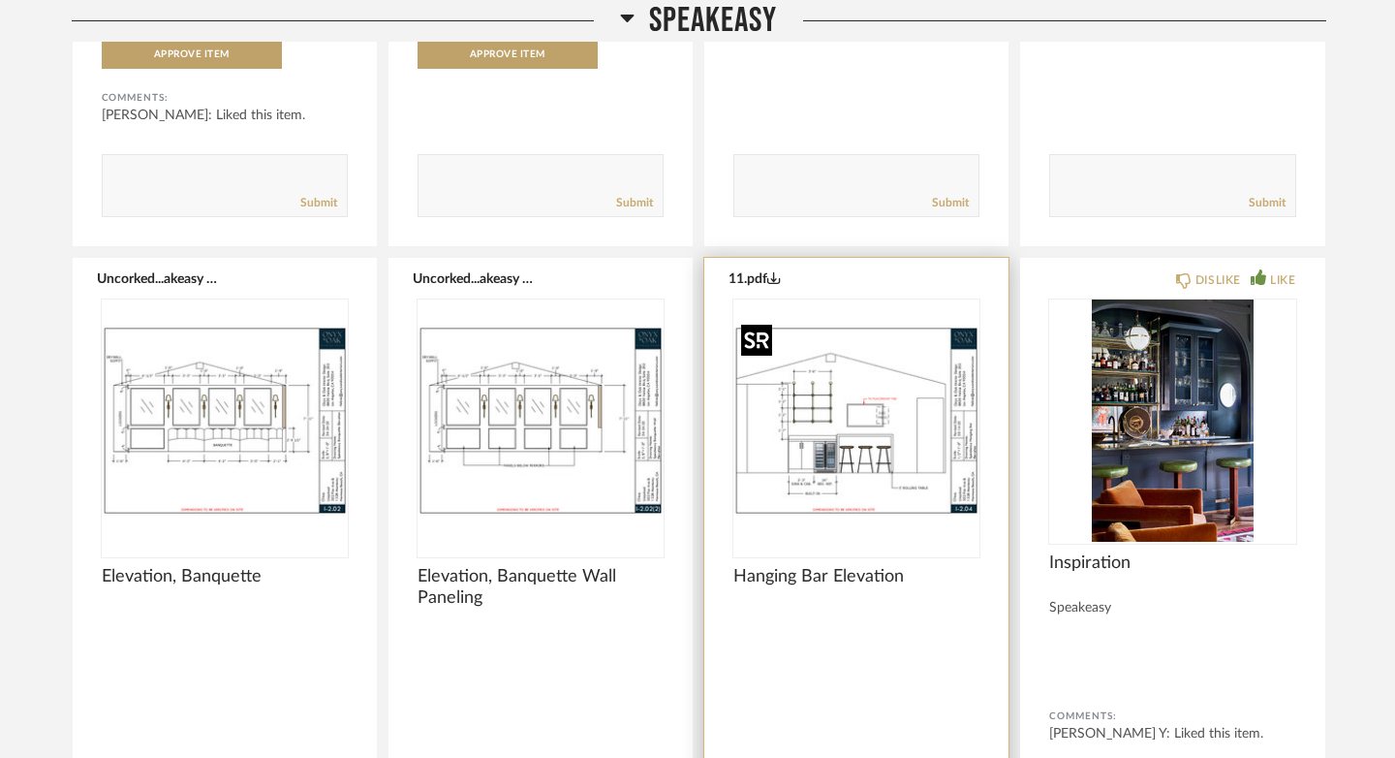
click at [0, 0] on img at bounding box center [0, 0] width 0 height 0
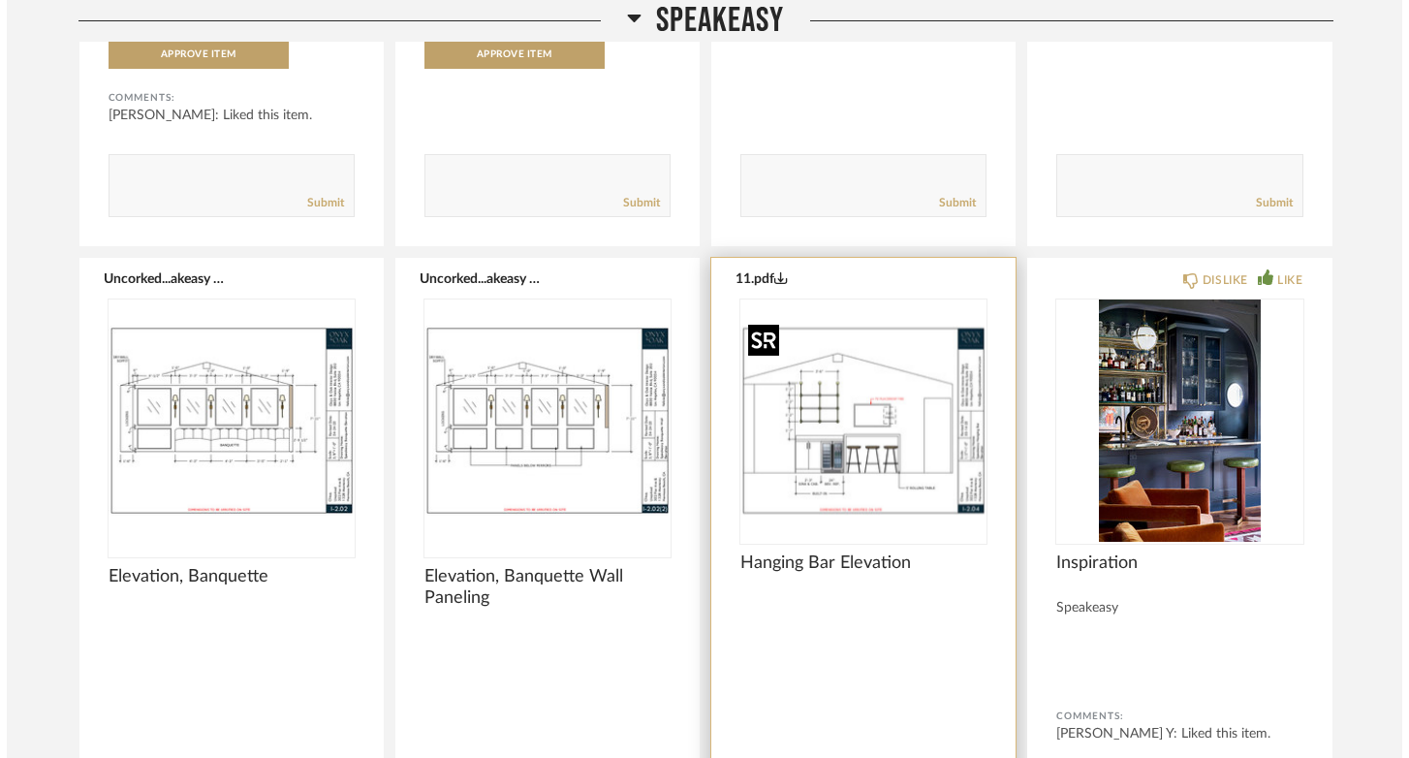
scroll to position [0, 0]
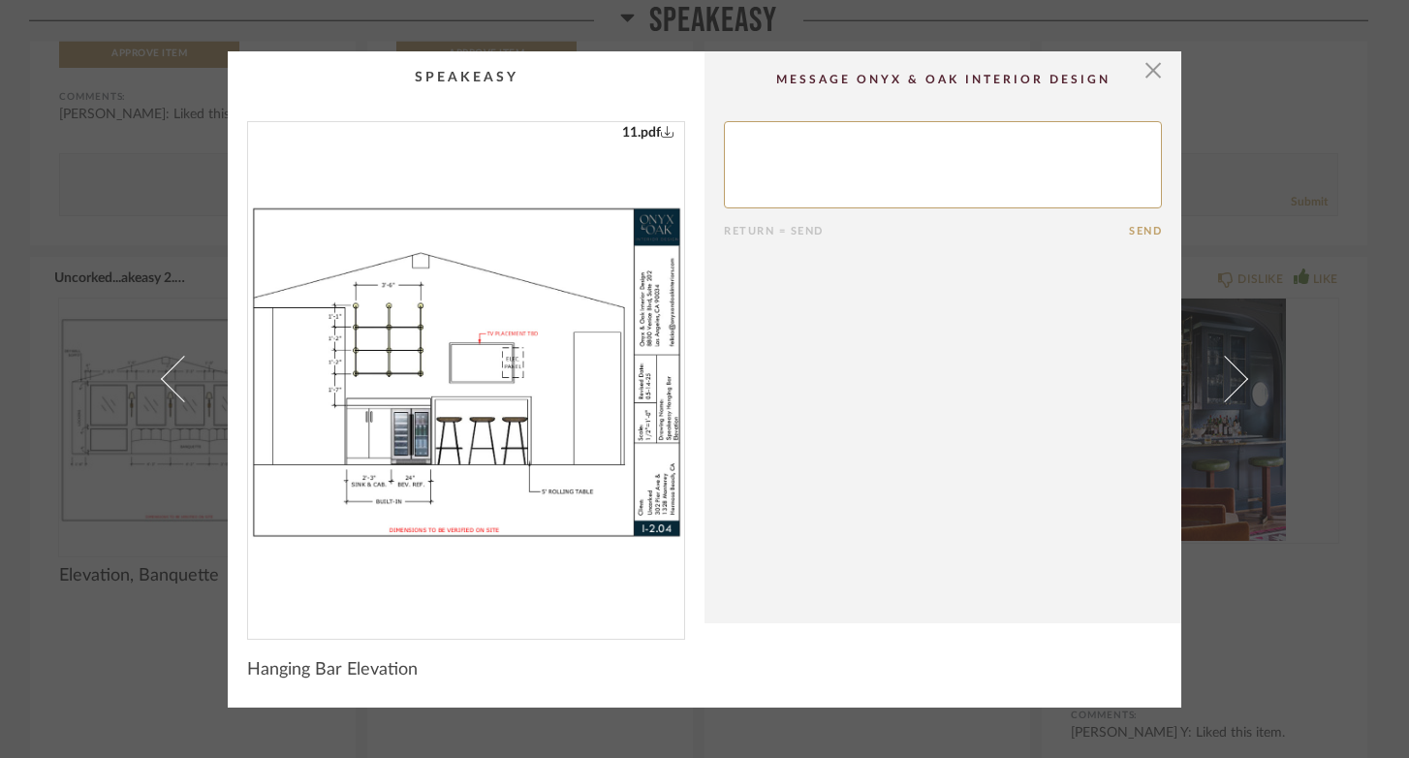
click at [532, 409] on img "0" at bounding box center [466, 372] width 436 height 501
click at [1147, 68] on span "button" at bounding box center [1152, 70] width 39 height 39
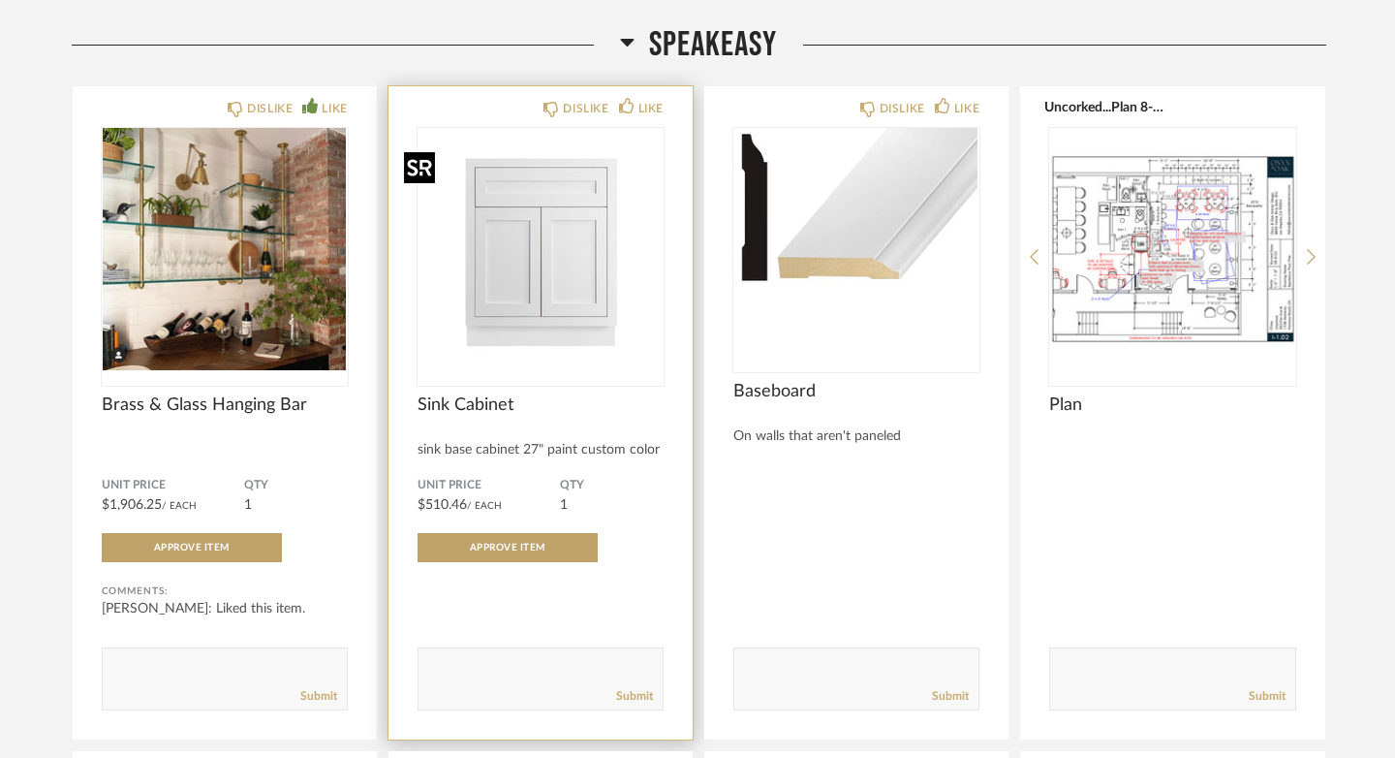
scroll to position [13972, 0]
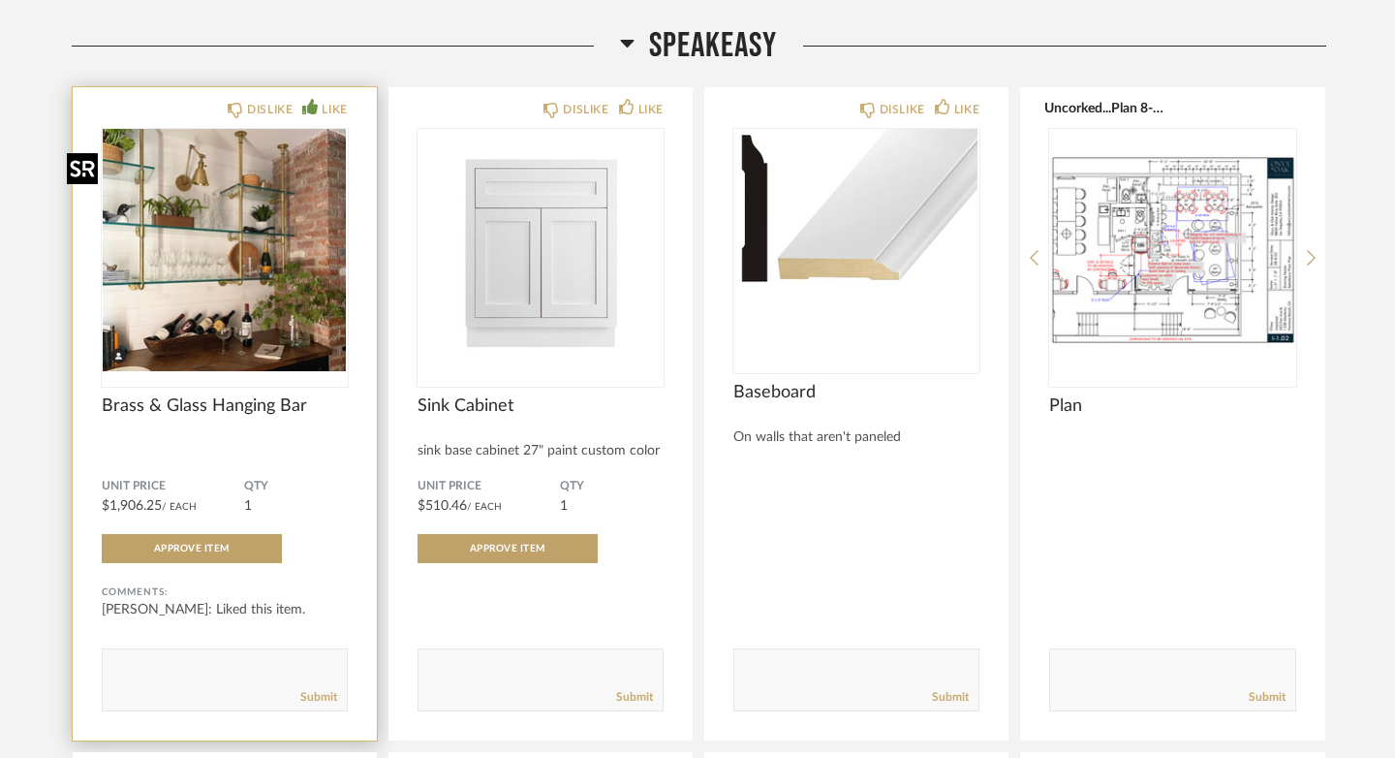
click at [235, 198] on img "0" at bounding box center [225, 250] width 246 height 242
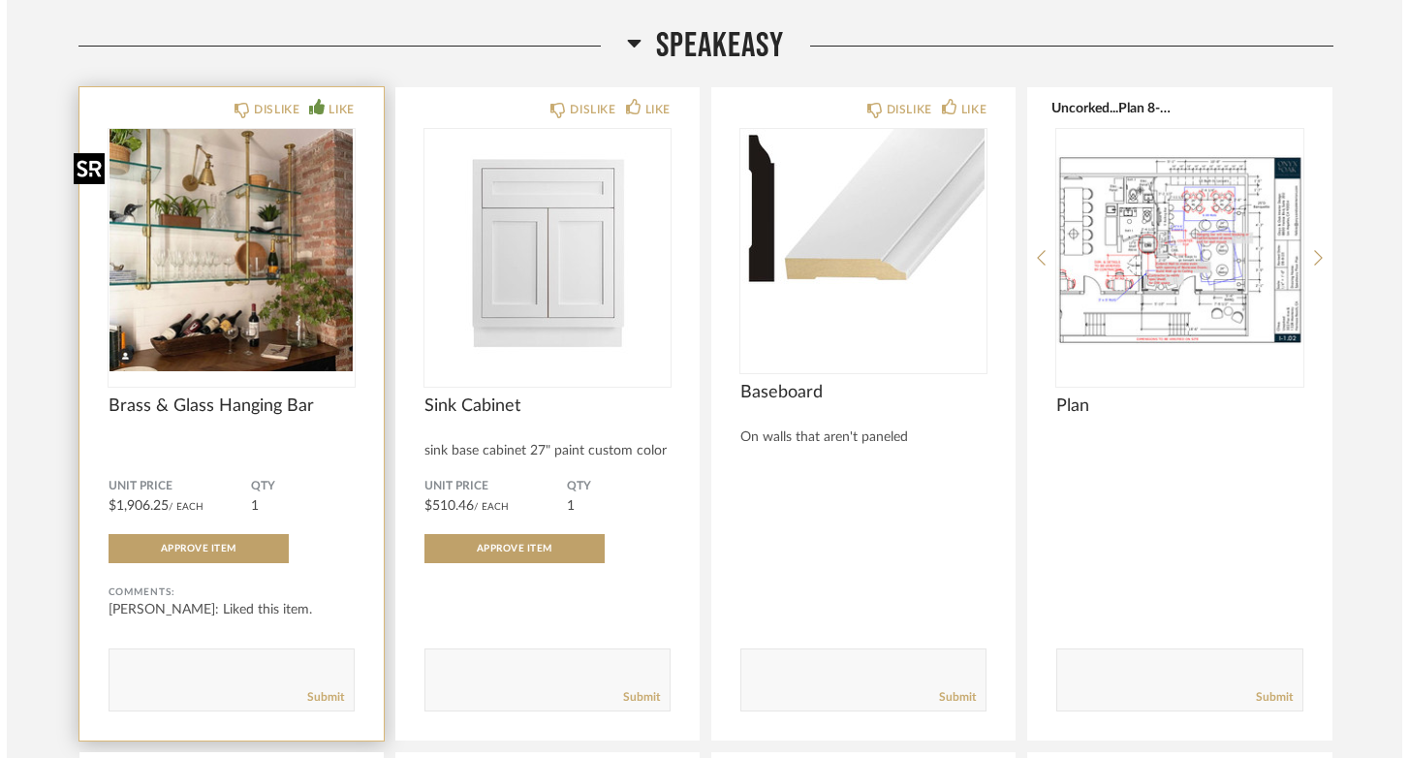
scroll to position [0, 0]
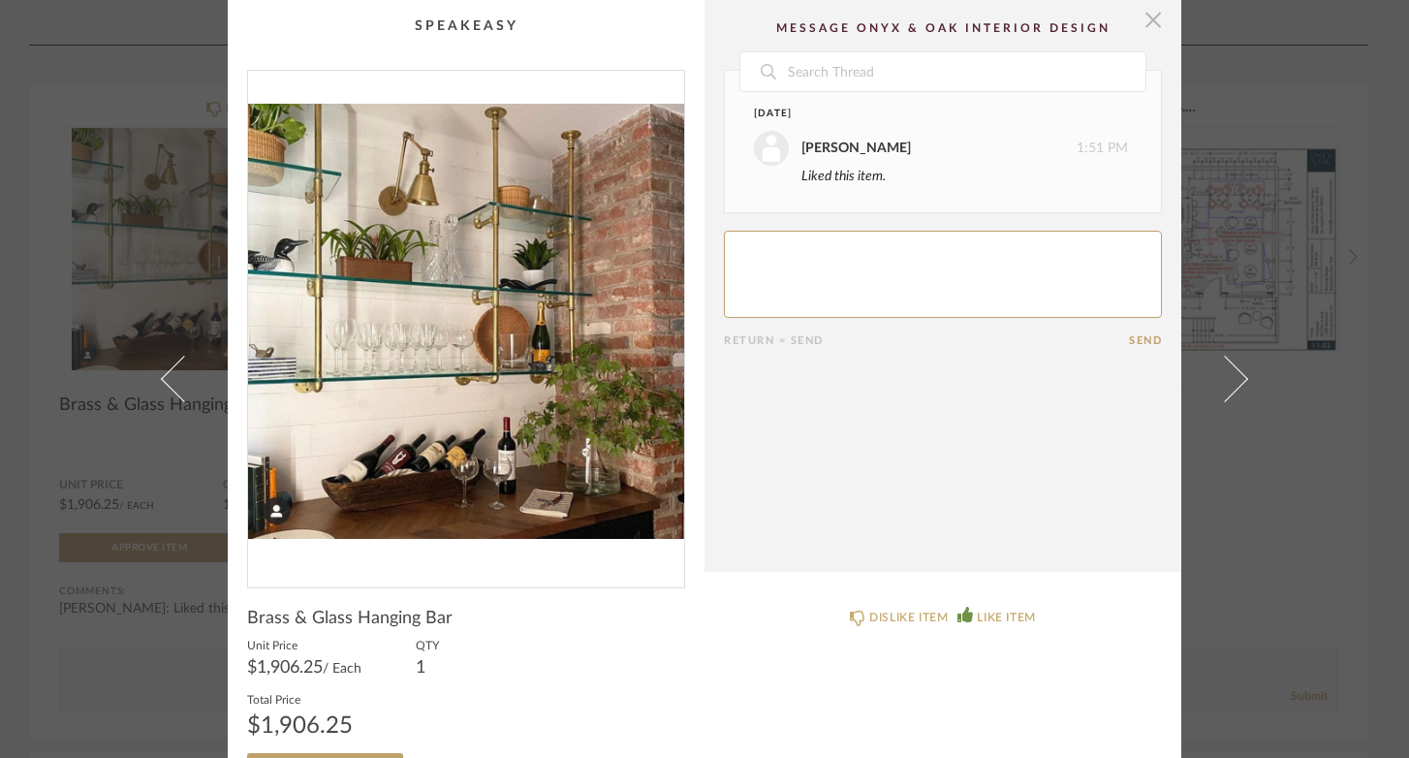
click at [1143, 24] on span "button" at bounding box center [1152, 19] width 39 height 39
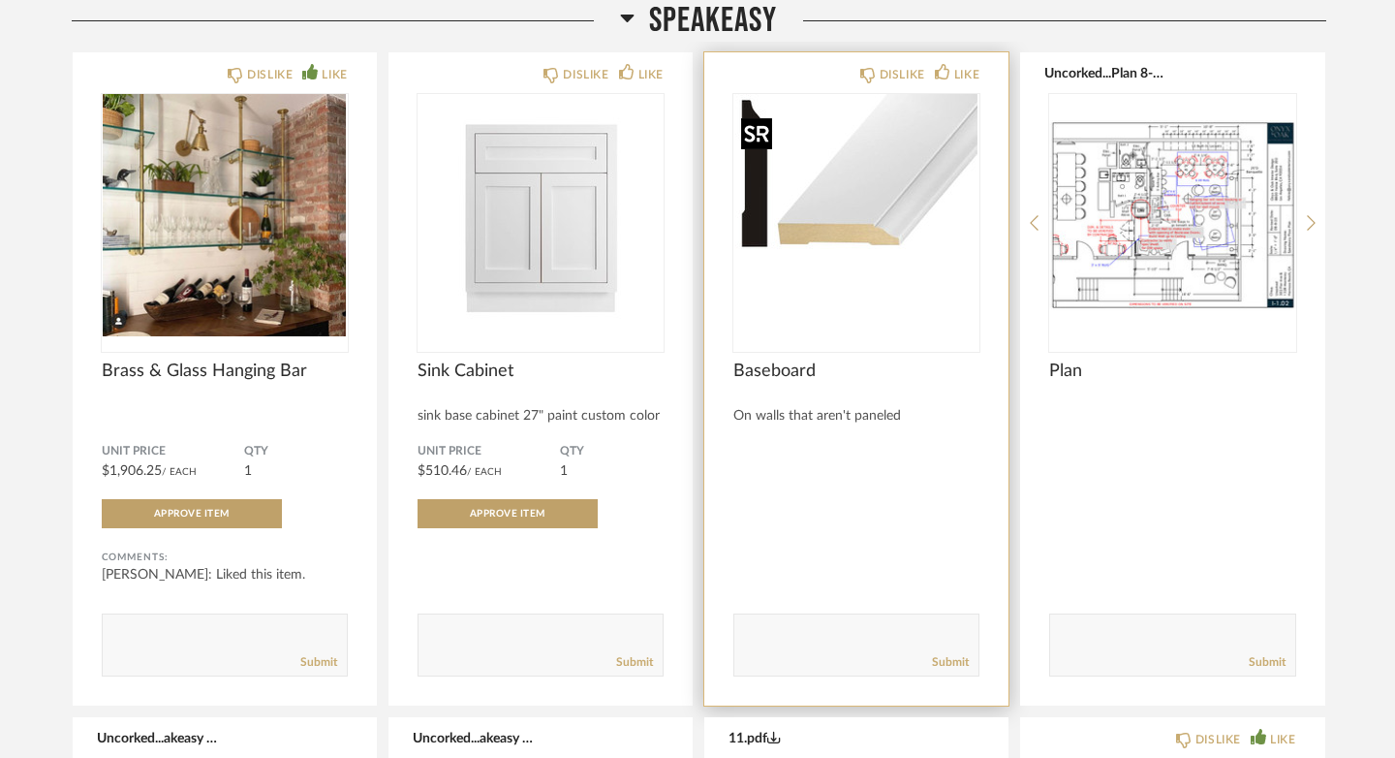
scroll to position [14008, 0]
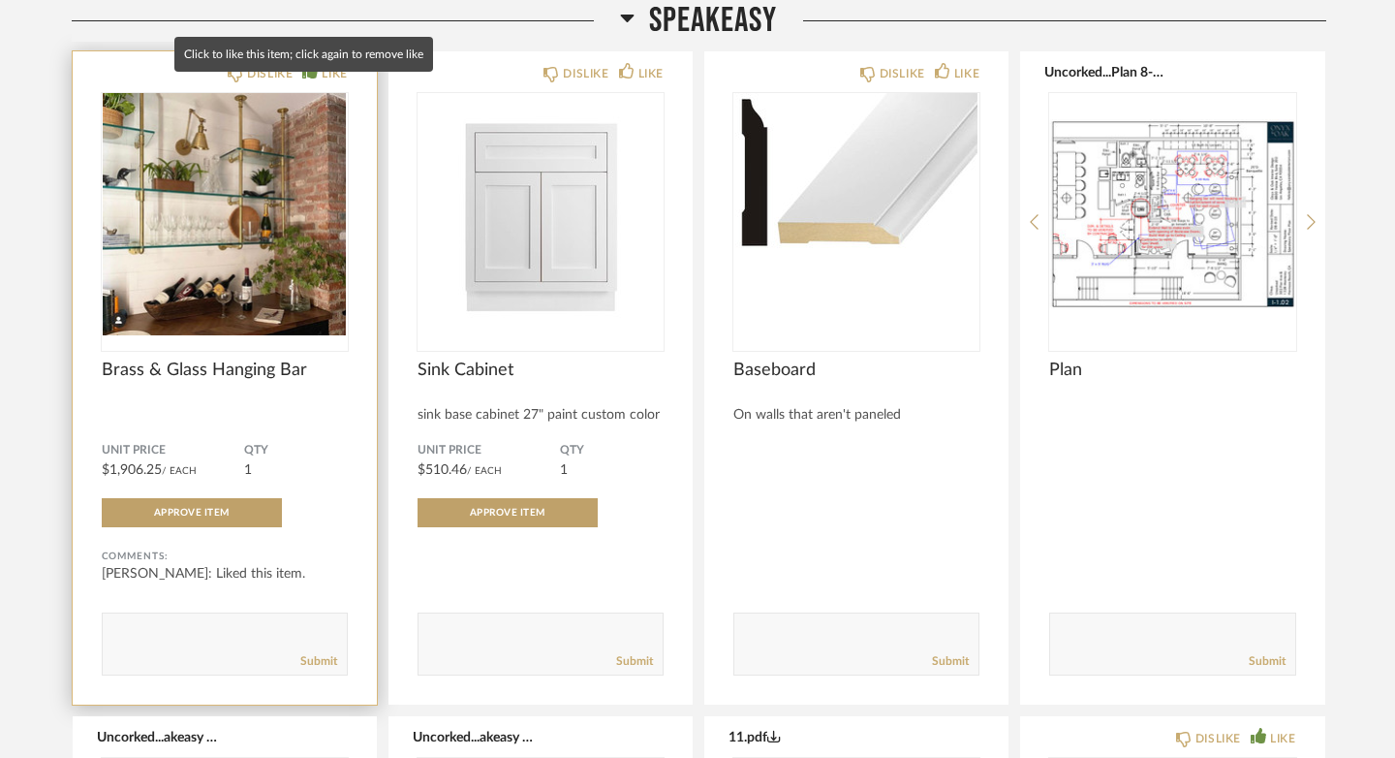
click at [302, 78] on icon at bounding box center [309, 70] width 15 height 15
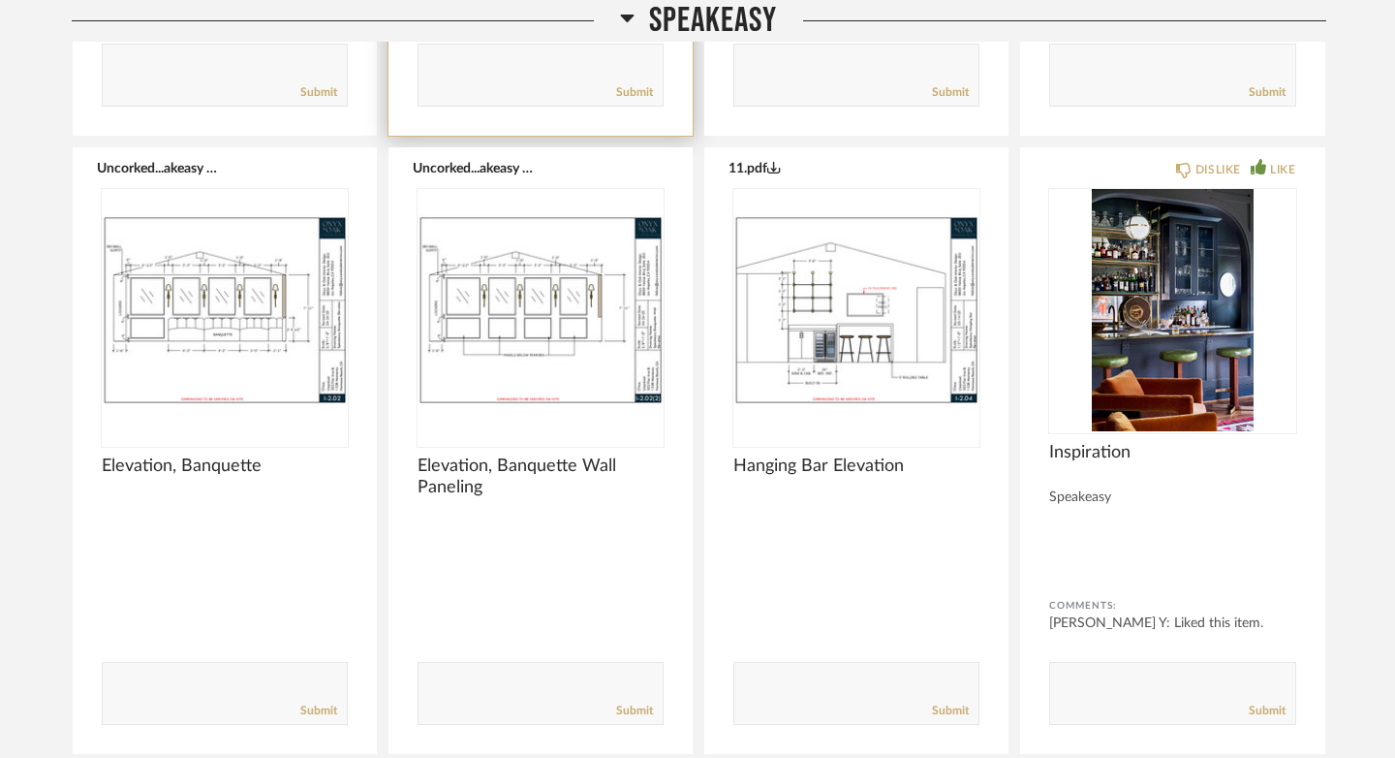
scroll to position [14657, 0]
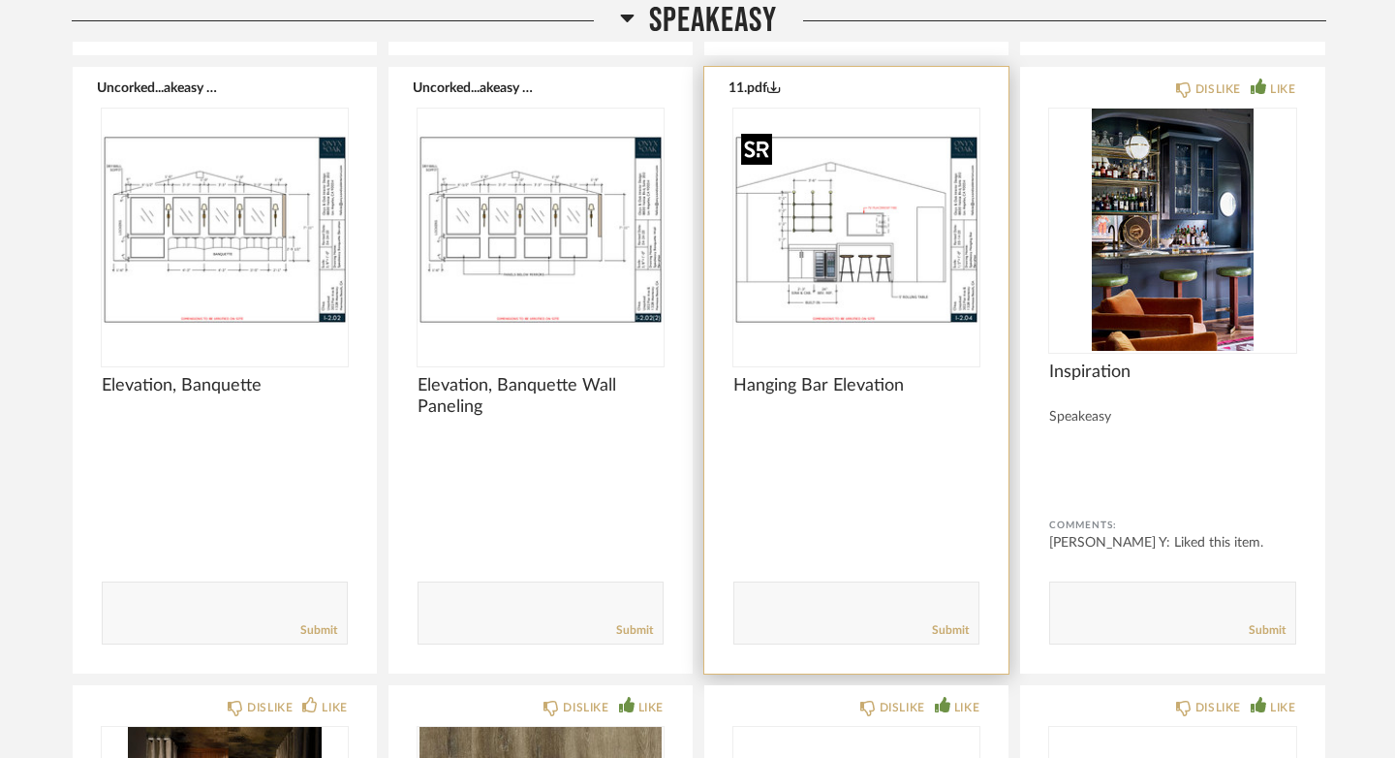
click at [788, 206] on img "0" at bounding box center [856, 229] width 246 height 242
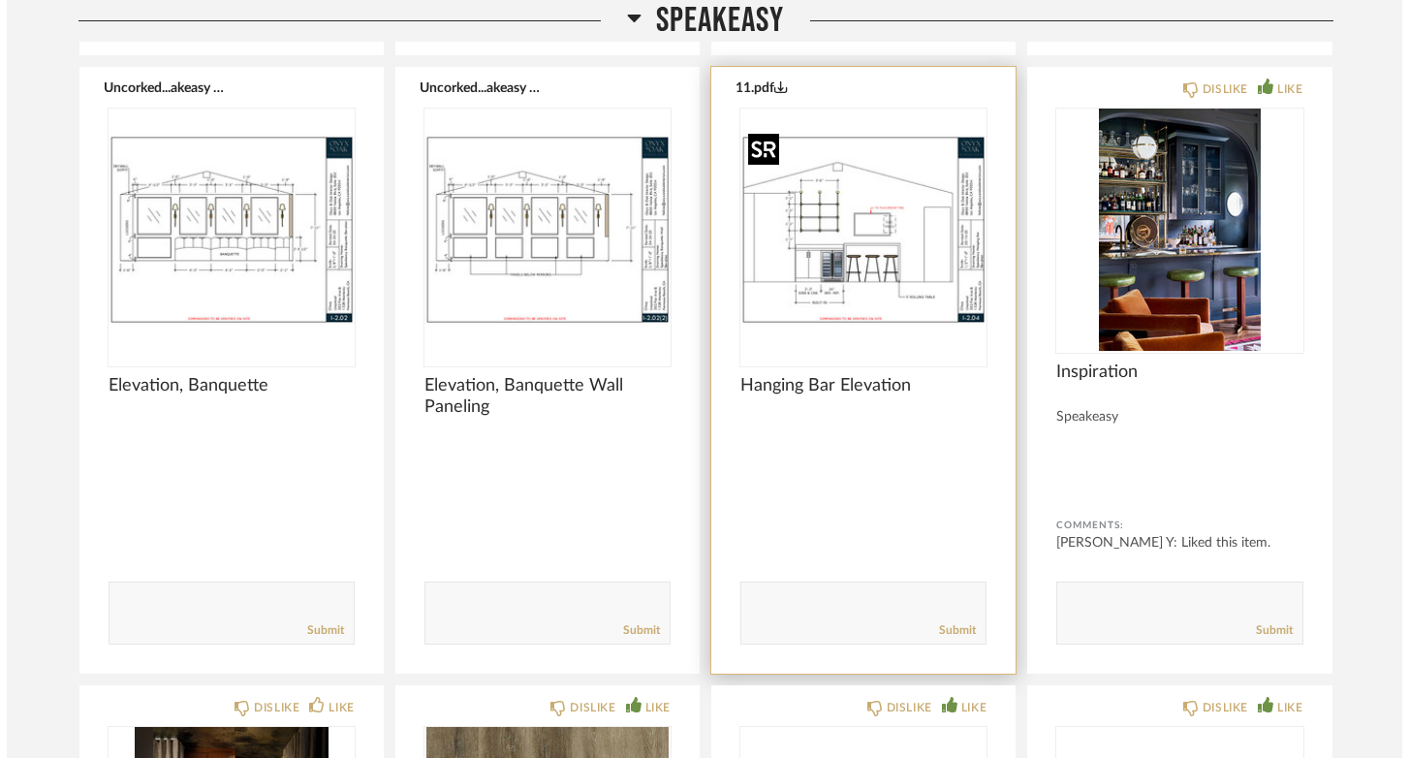
scroll to position [0, 0]
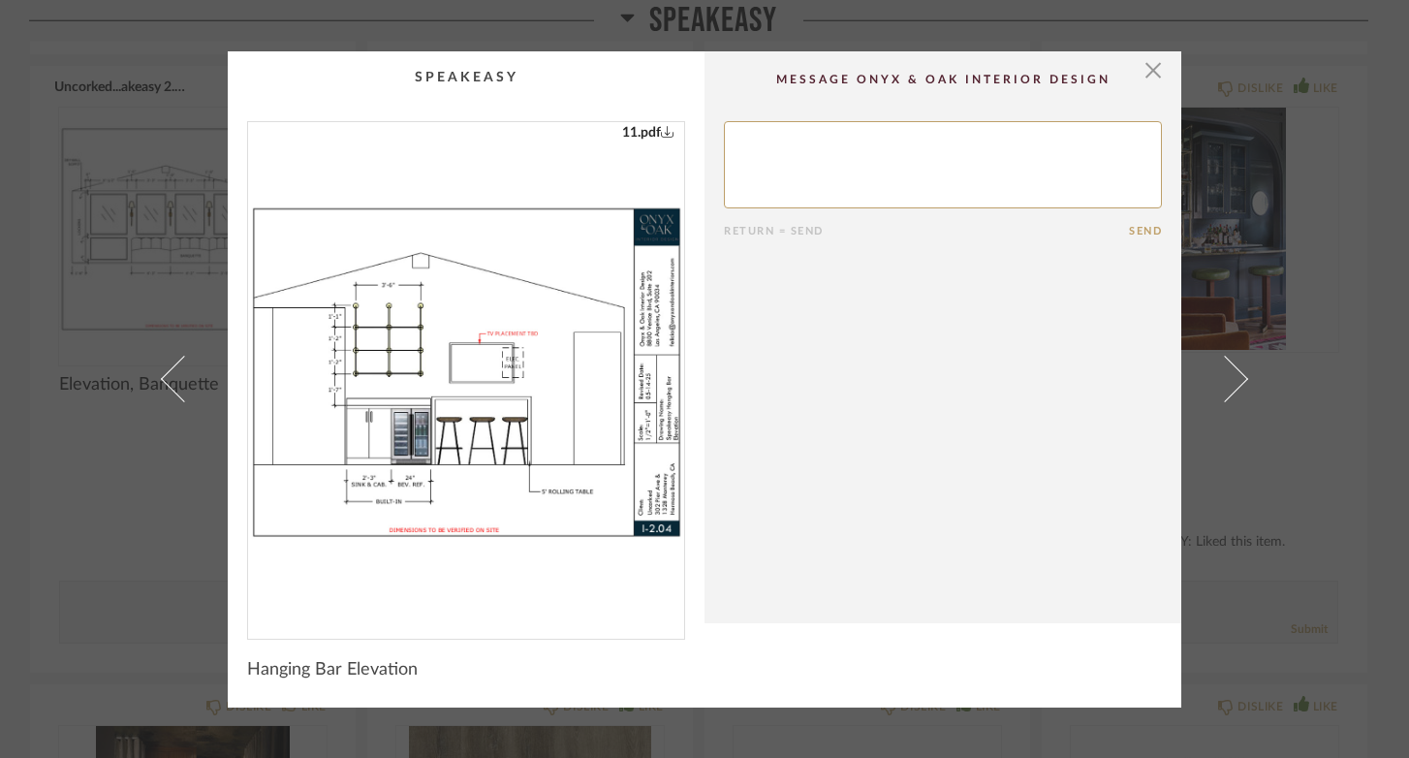
click at [482, 369] on img "0" at bounding box center [466, 372] width 436 height 501
click at [1152, 74] on span "button" at bounding box center [1152, 70] width 39 height 39
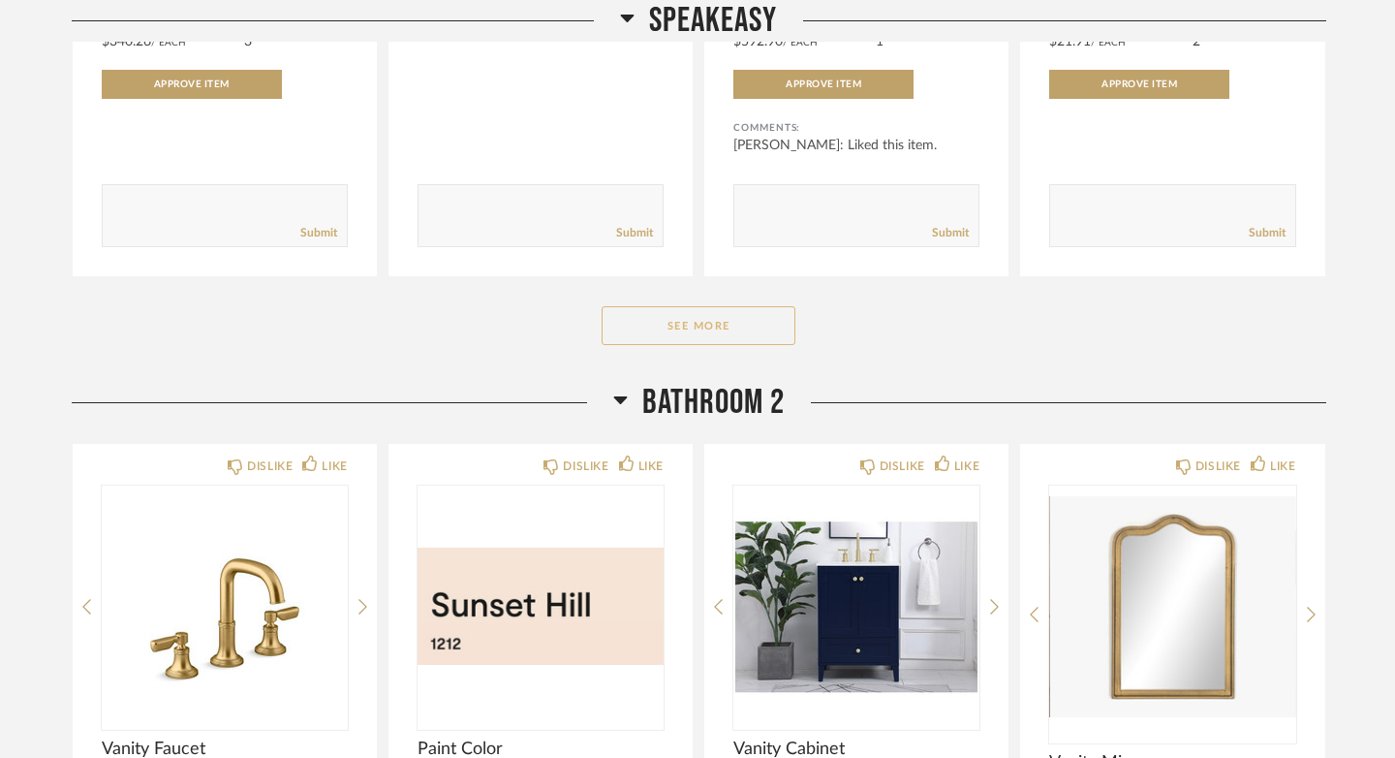
scroll to position [17068, 0]
click at [766, 337] on button "See More" at bounding box center [699, 324] width 194 height 39
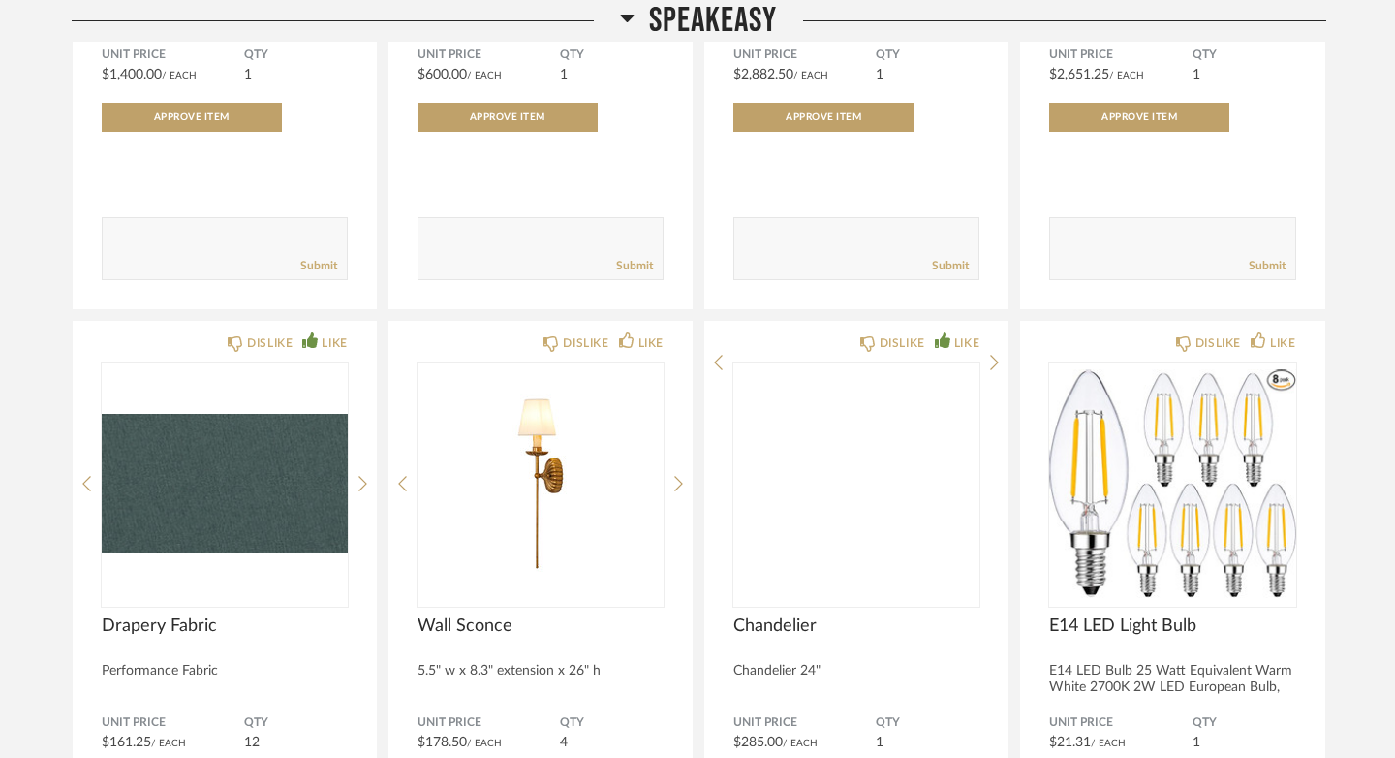
scroll to position [18510, 0]
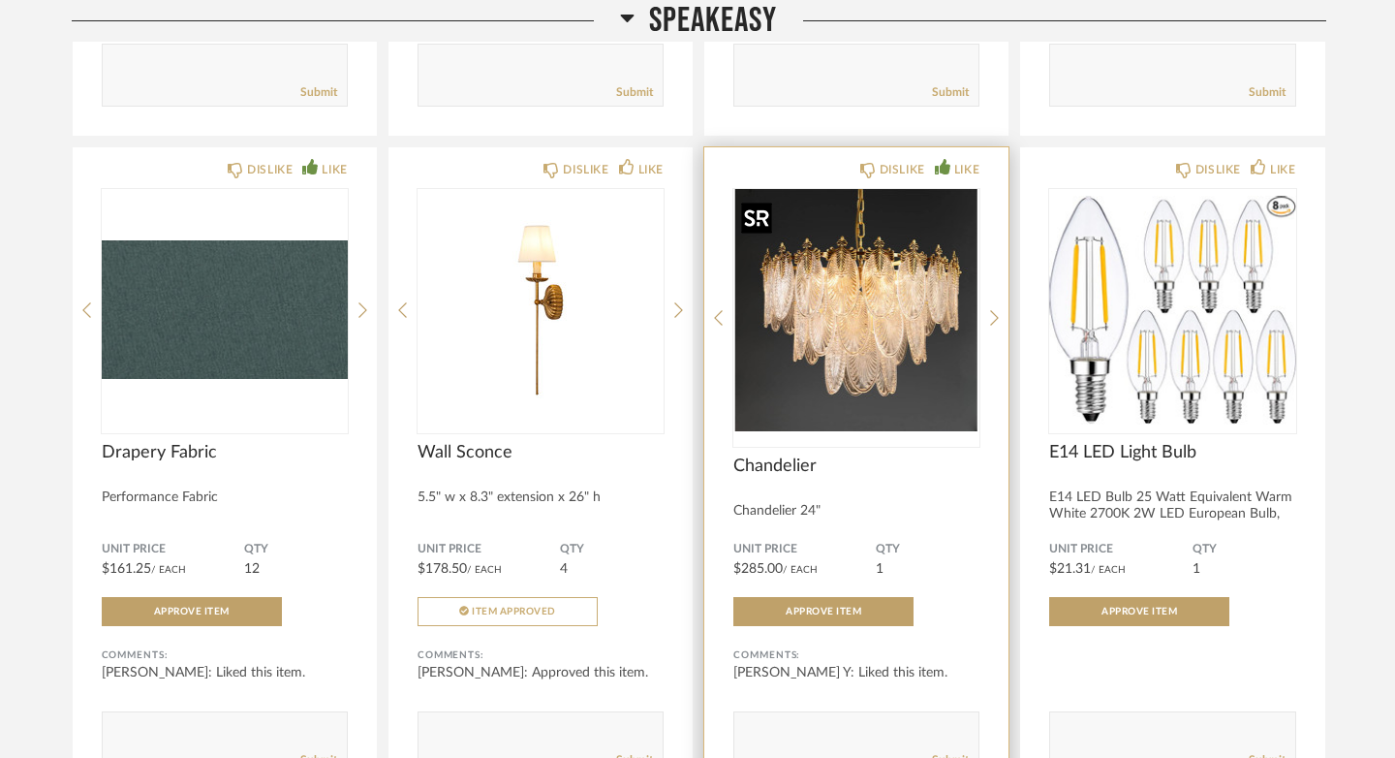
click at [892, 330] on img "0" at bounding box center [856, 310] width 246 height 242
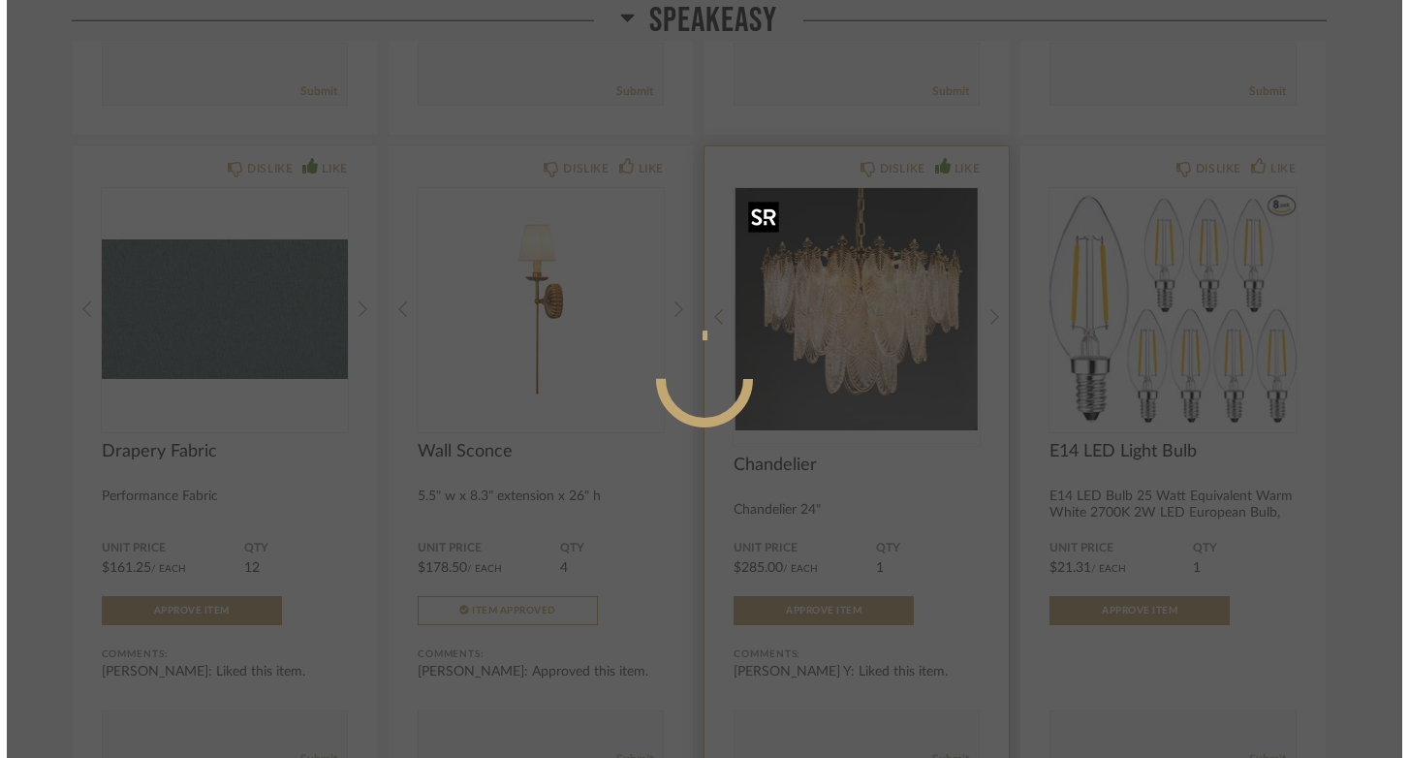
scroll to position [0, 0]
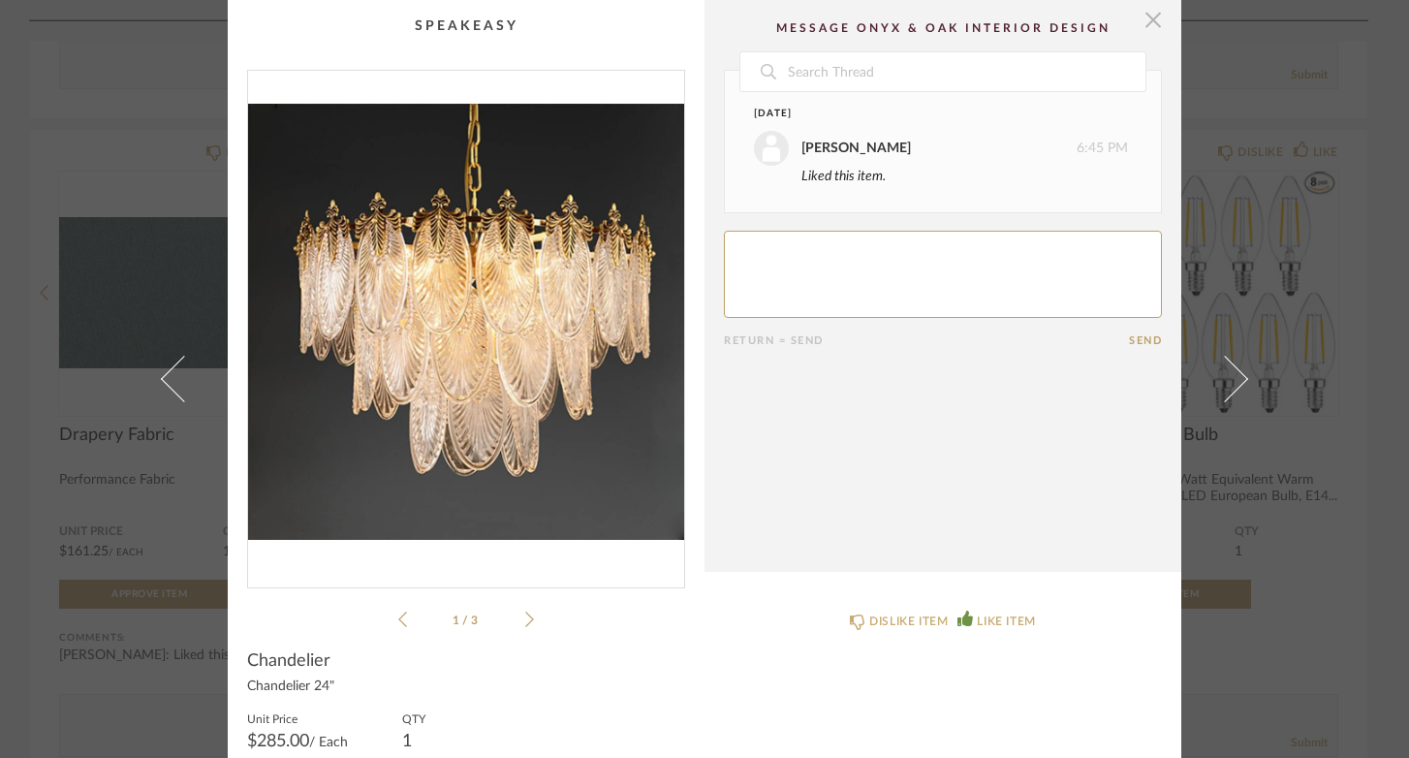
click at [1146, 23] on span "button" at bounding box center [1152, 19] width 39 height 39
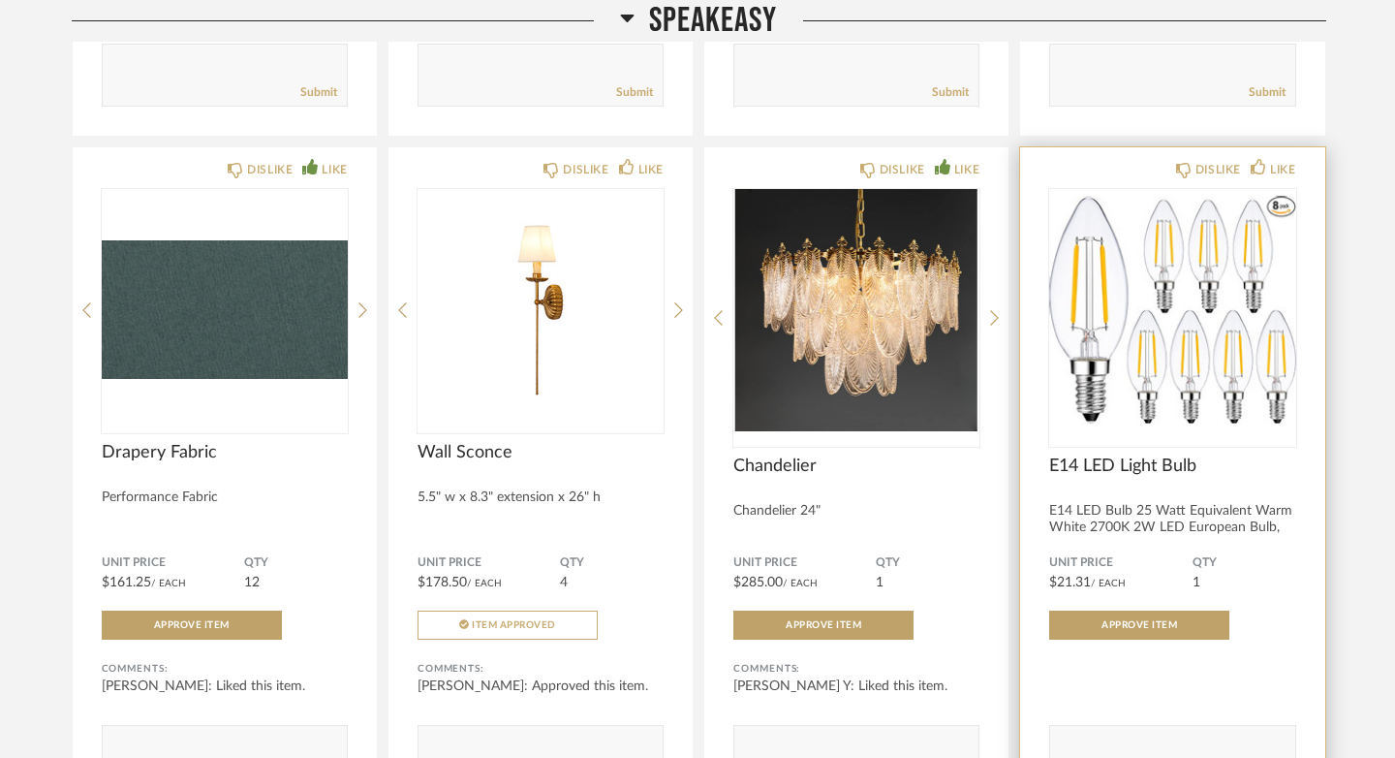
scroll to position [18526, 0]
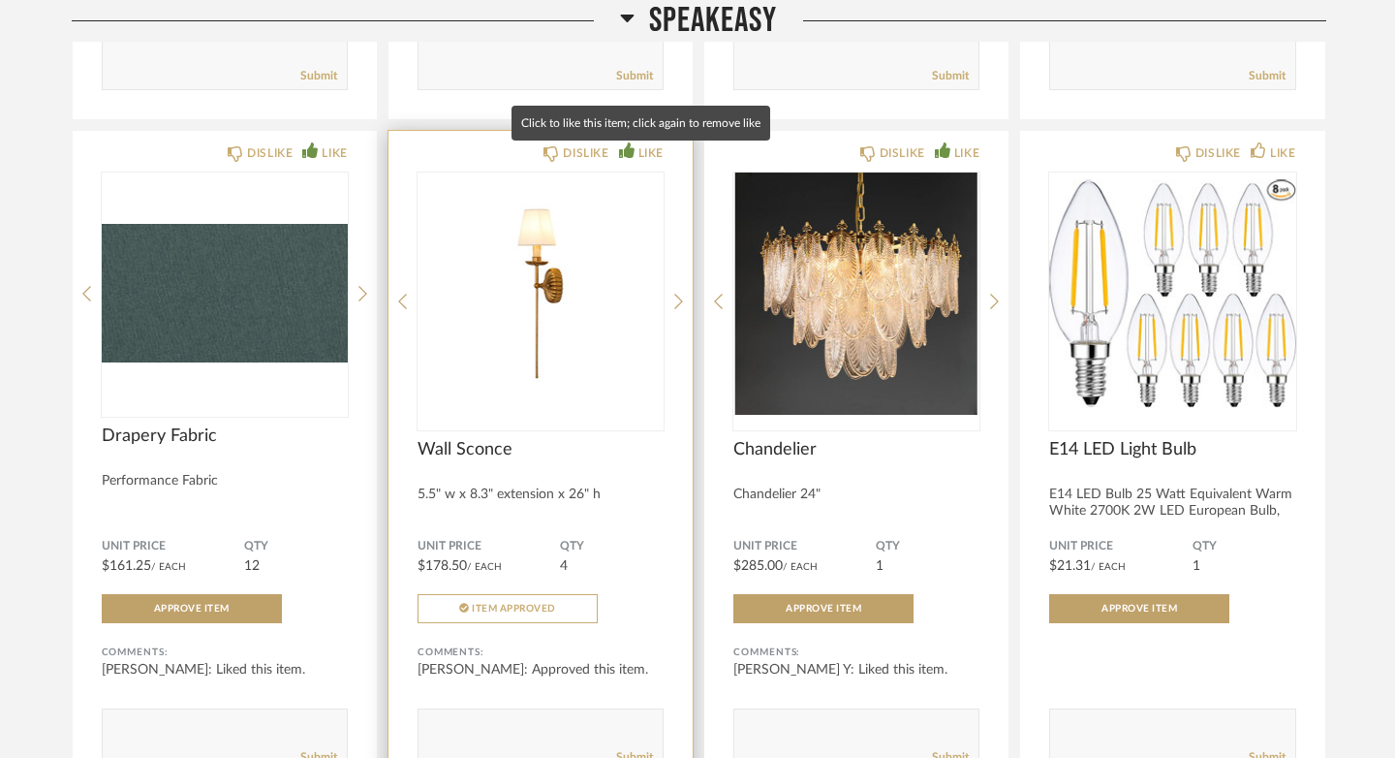
click at [626, 157] on icon at bounding box center [626, 149] width 15 height 15
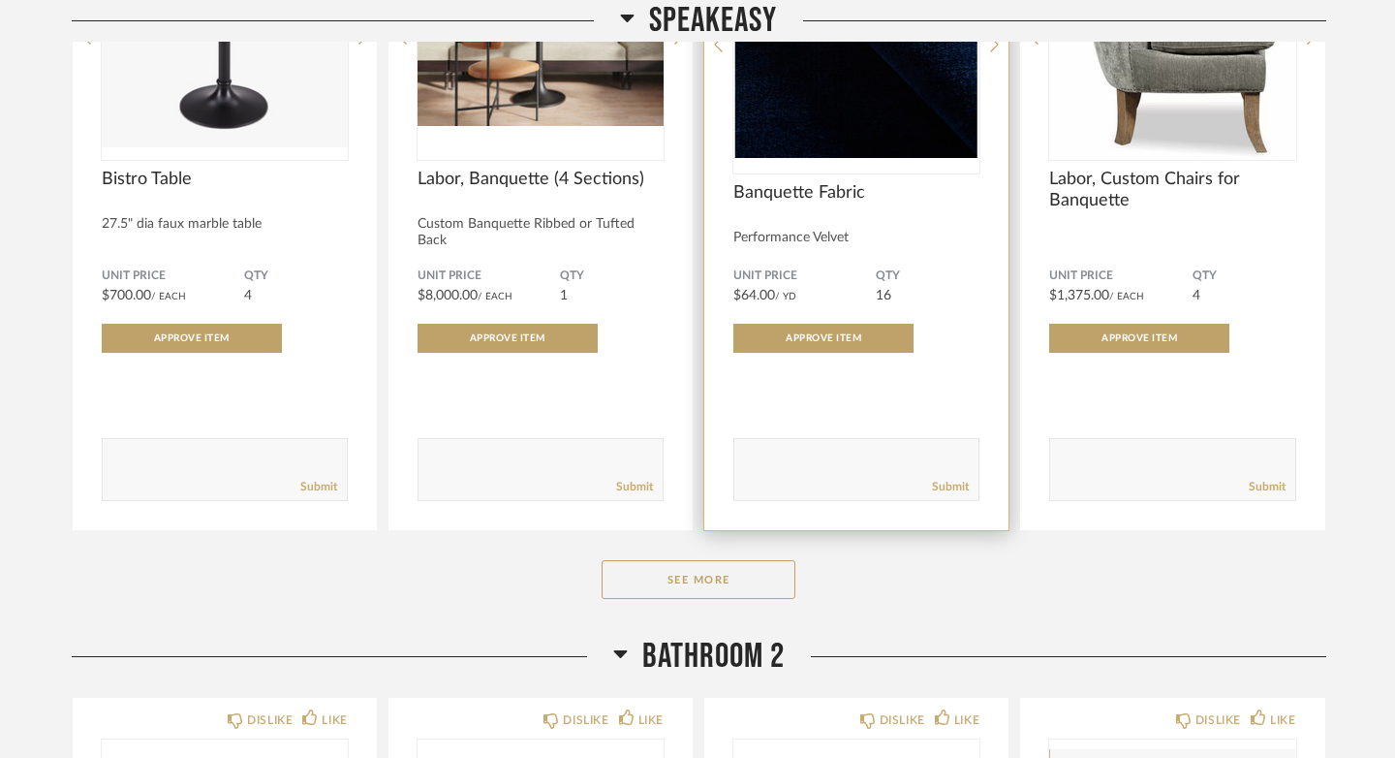
scroll to position [19468, 0]
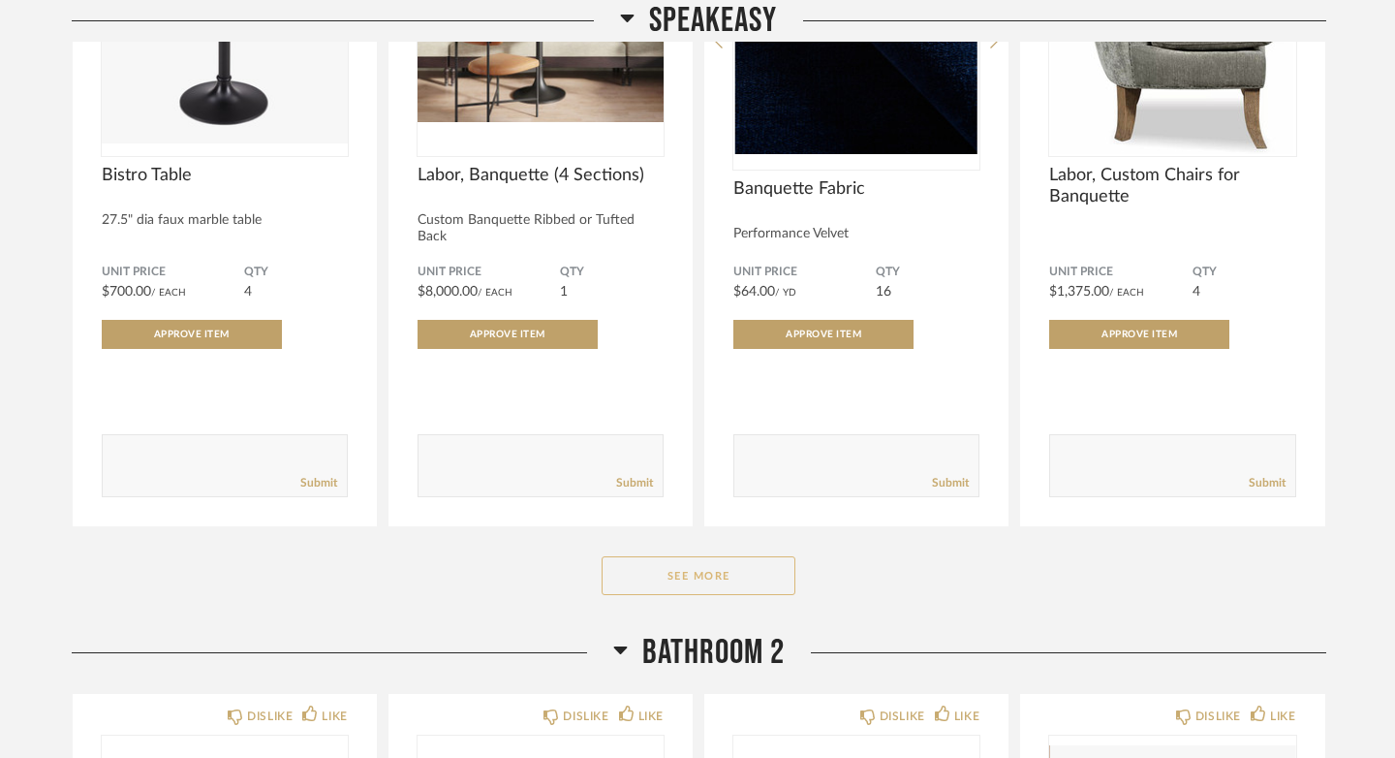
click at [741, 584] on button "See More" at bounding box center [699, 575] width 194 height 39
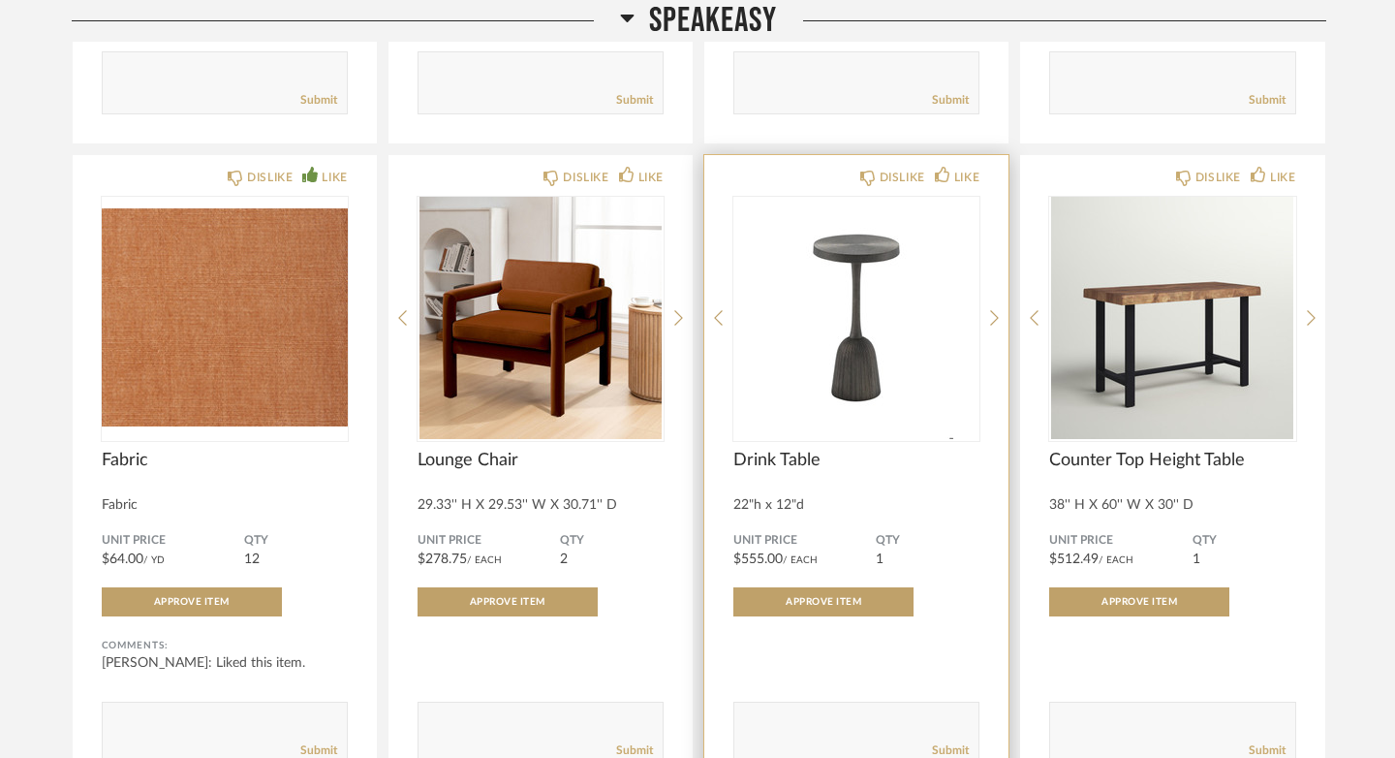
scroll to position [20501, 0]
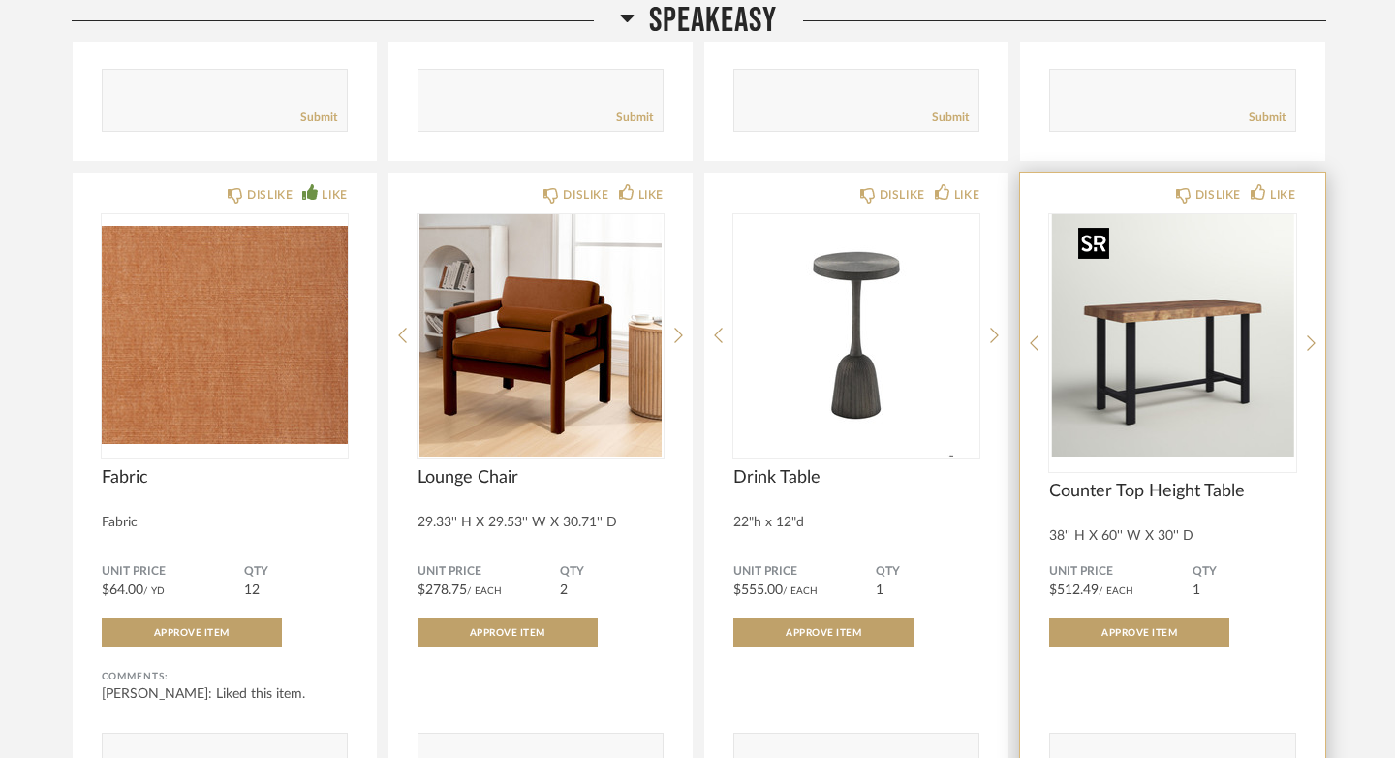
click at [1225, 283] on img "0" at bounding box center [1172, 335] width 246 height 242
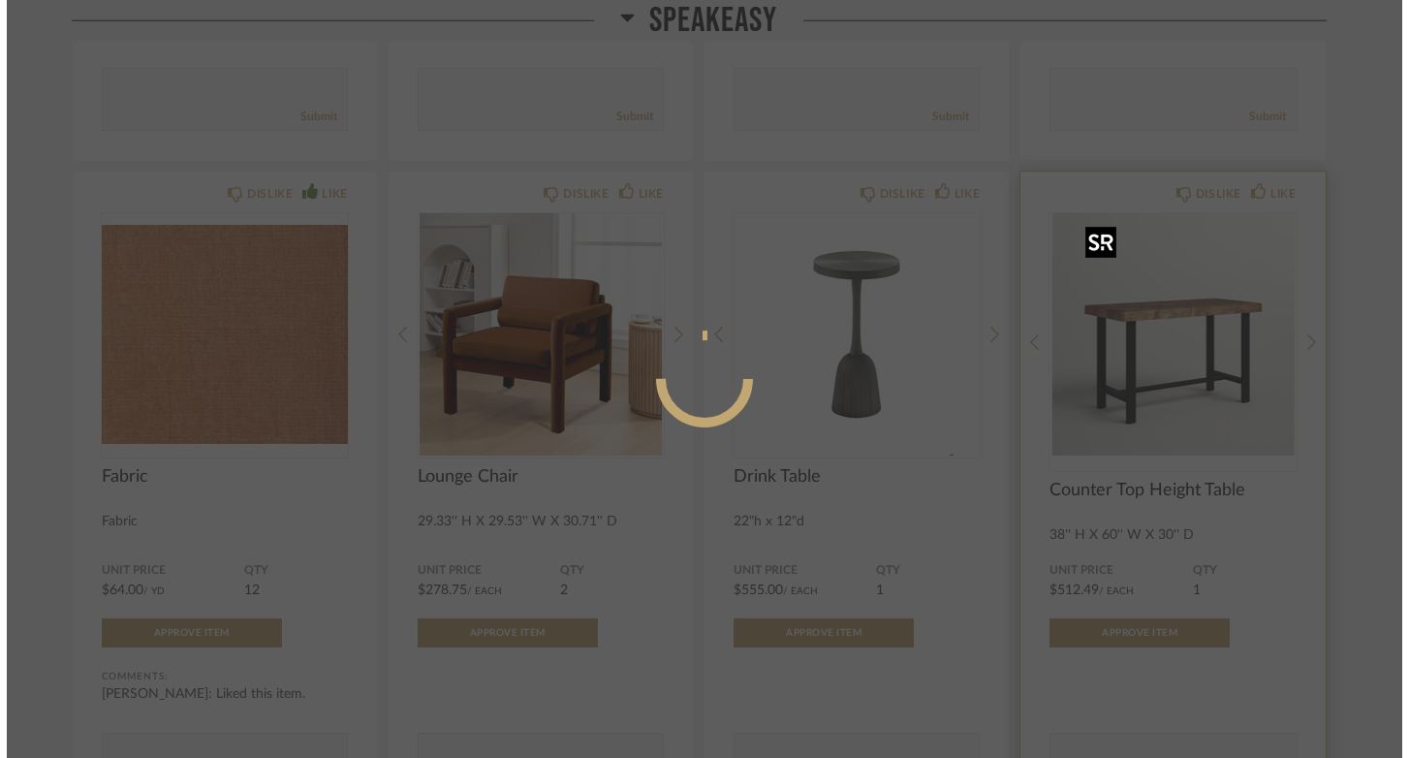
scroll to position [0, 0]
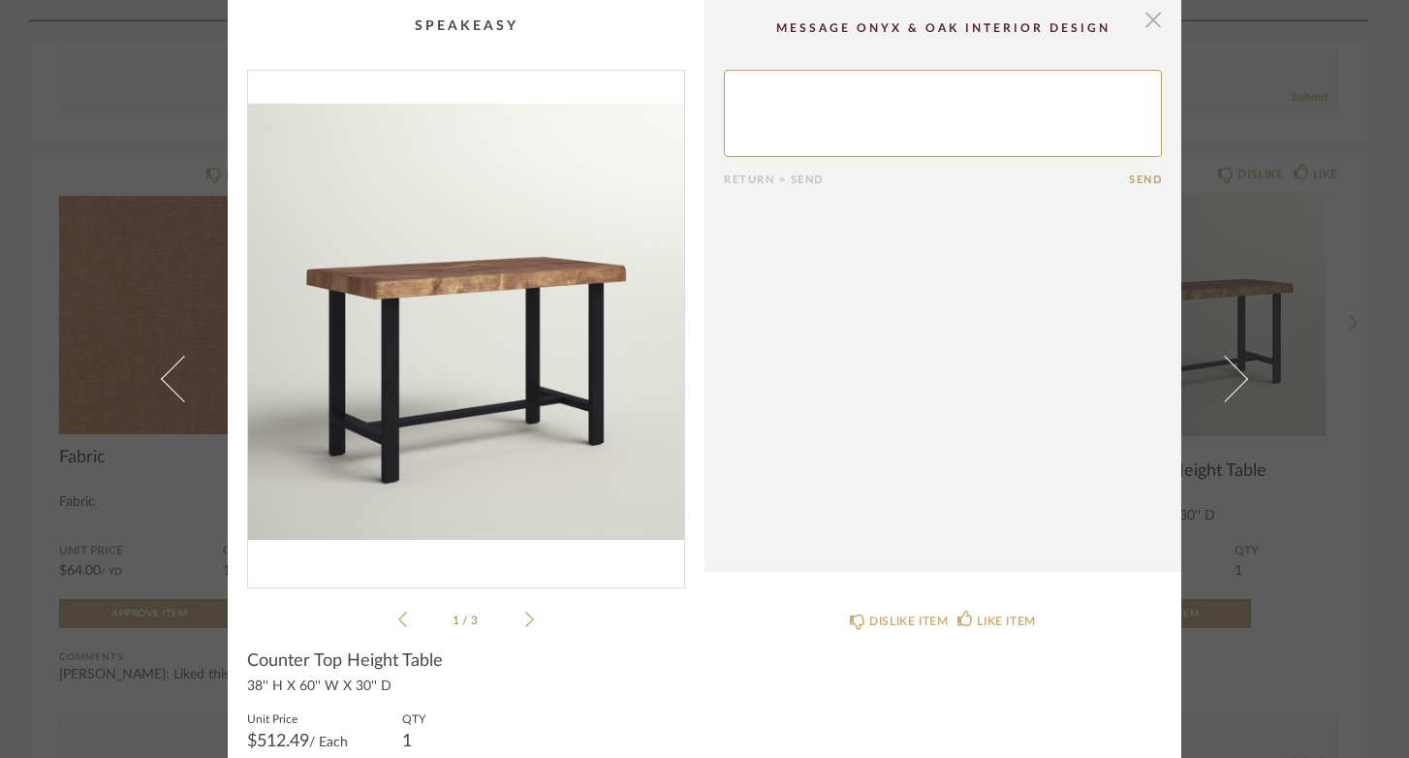
click at [1147, 22] on span "button" at bounding box center [1152, 19] width 39 height 39
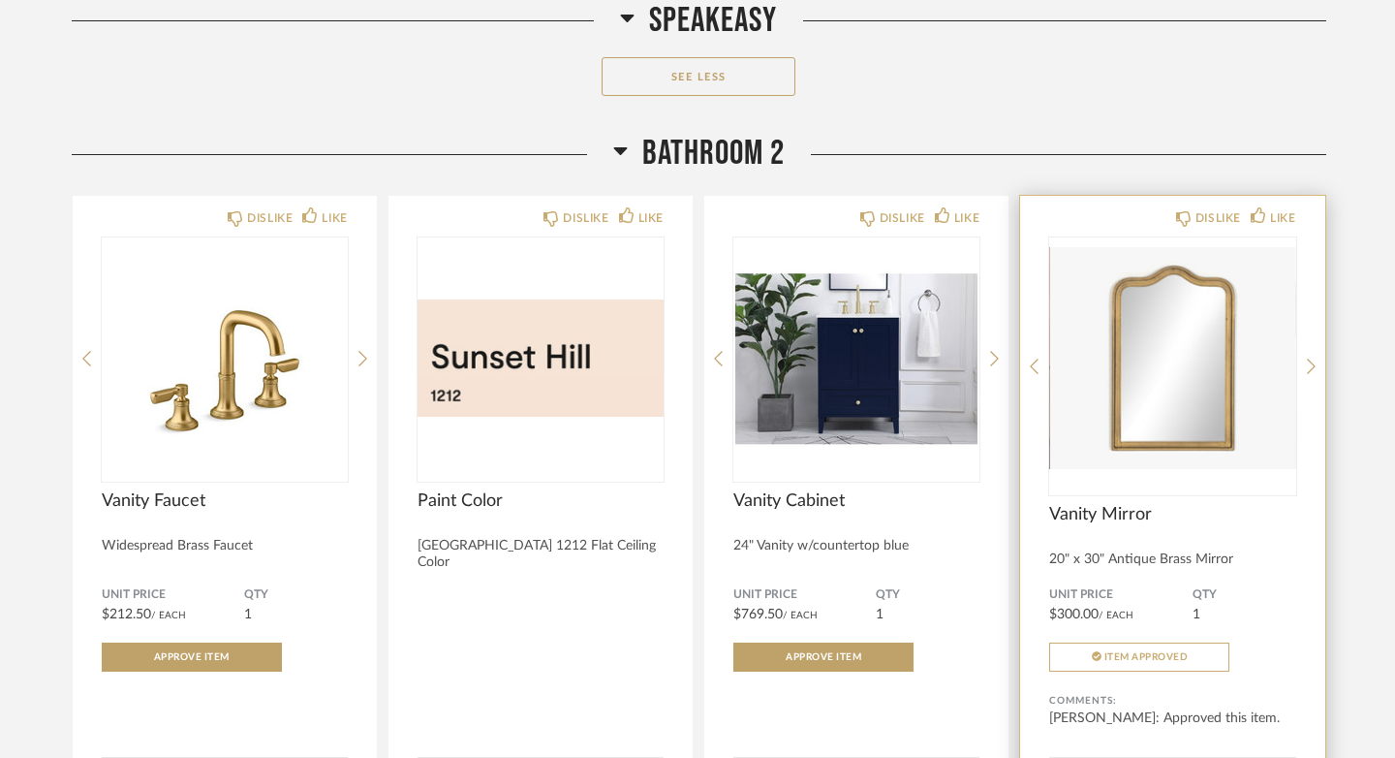
scroll to position [22615, 0]
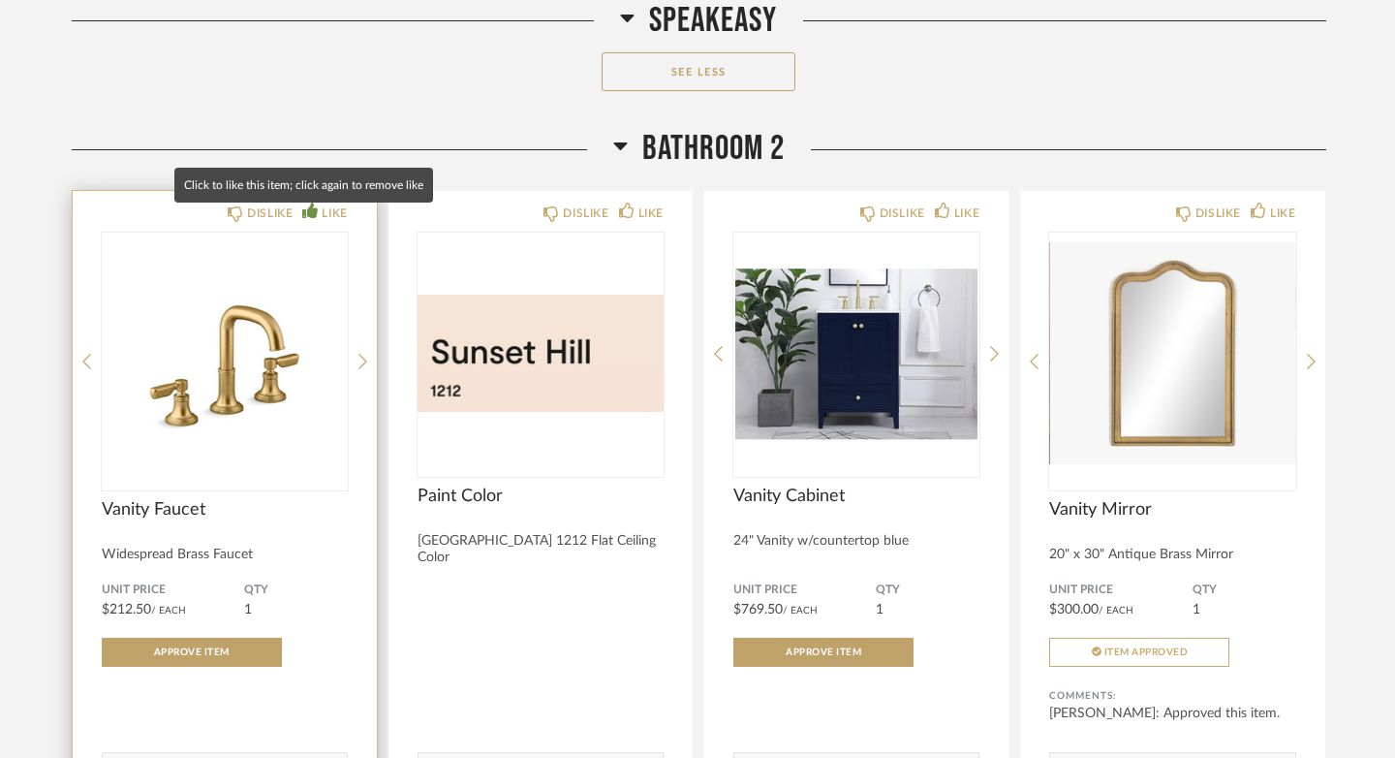
click at [302, 217] on icon at bounding box center [309, 209] width 15 height 15
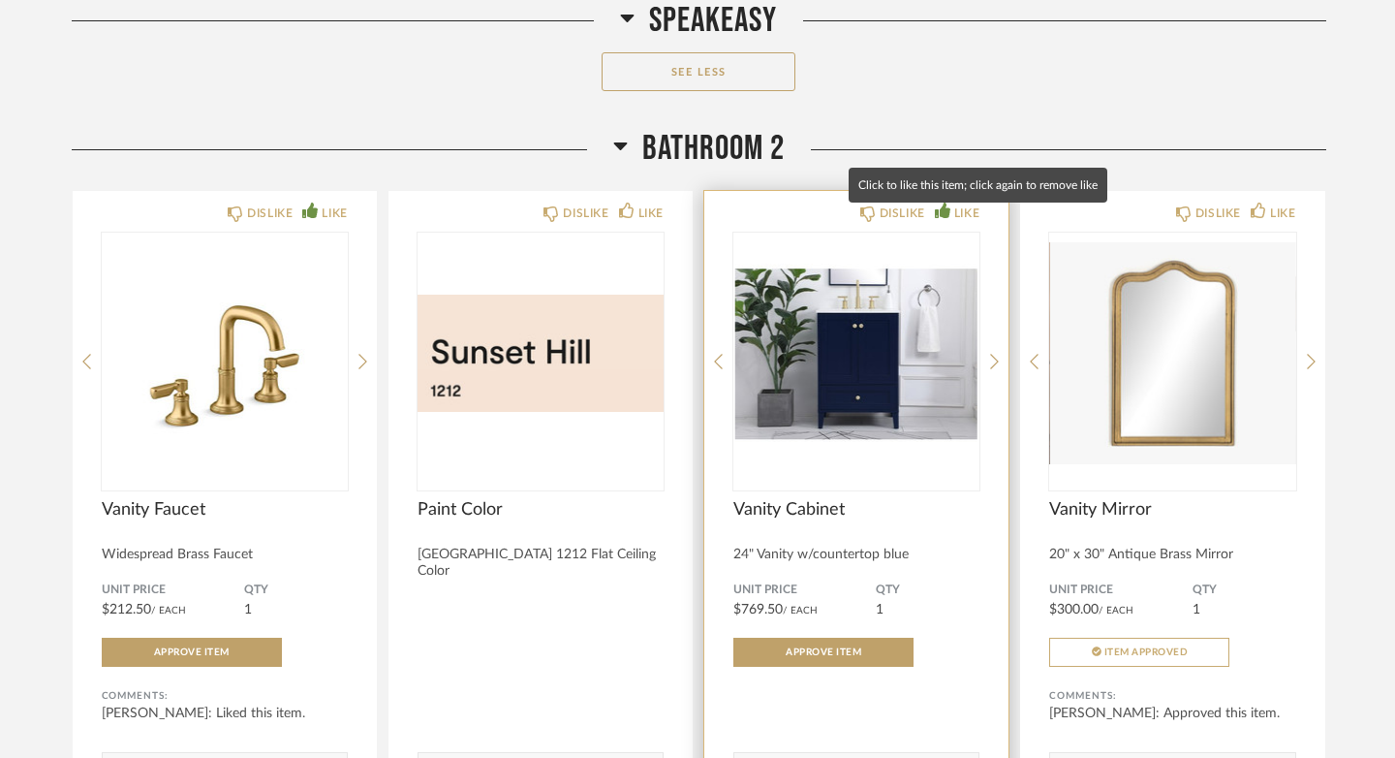
click at [950, 218] on icon at bounding box center [942, 209] width 15 height 15
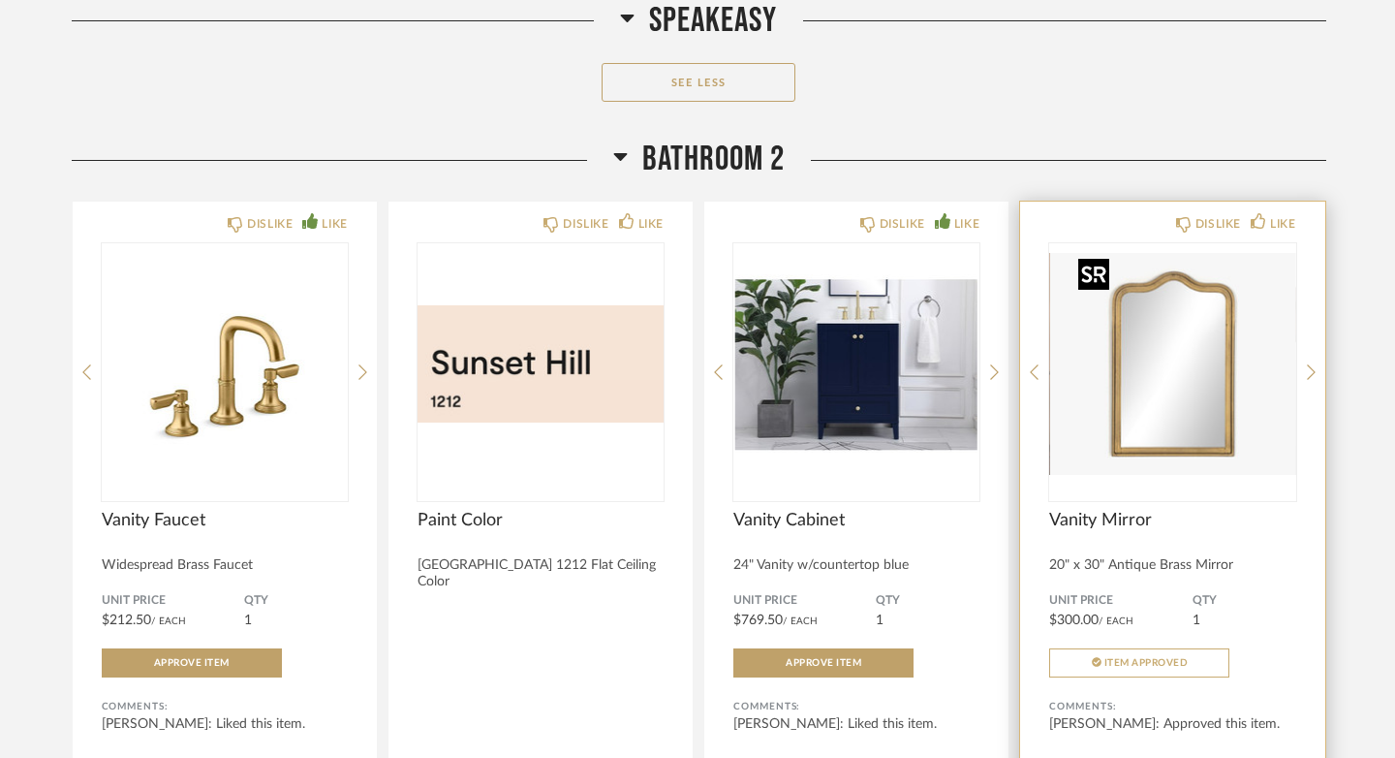
scroll to position [22577, 0]
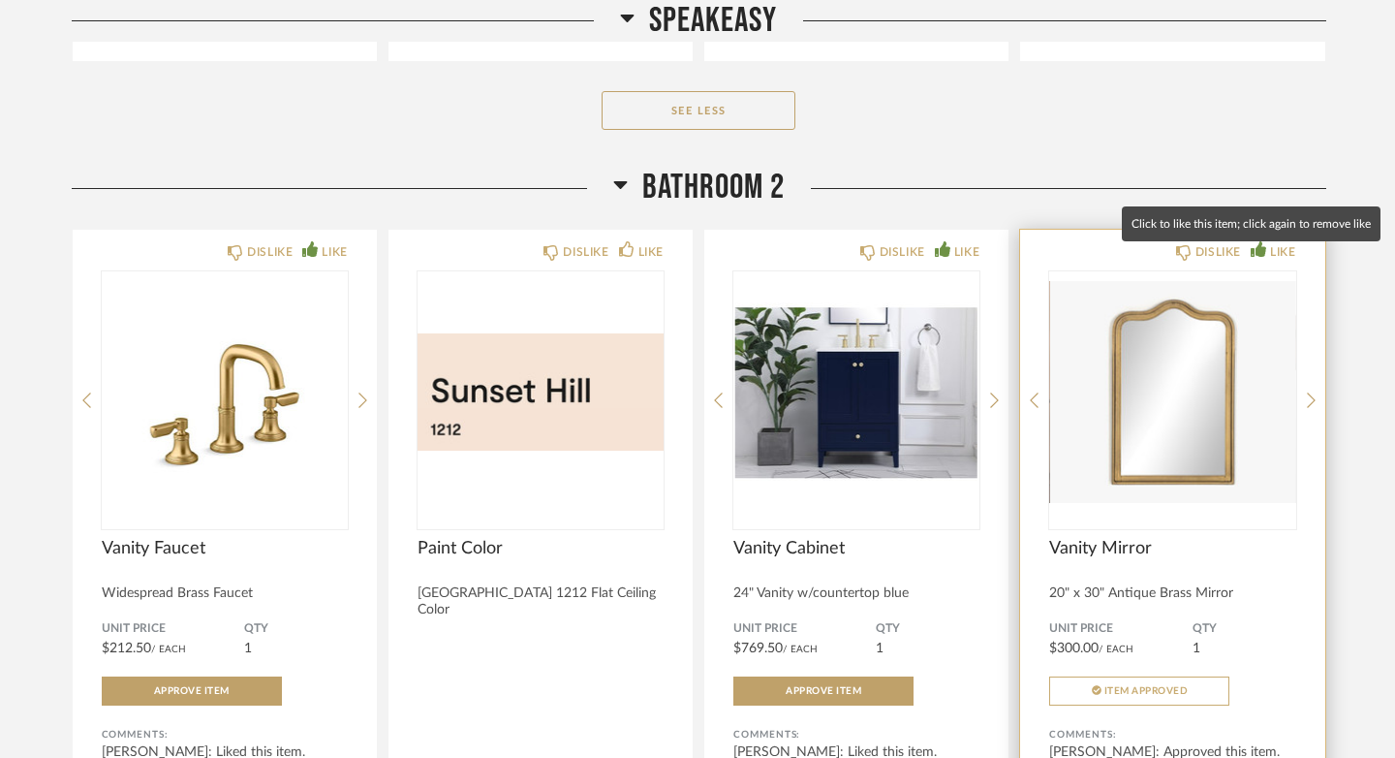
click at [1266, 257] on icon at bounding box center [1258, 248] width 15 height 15
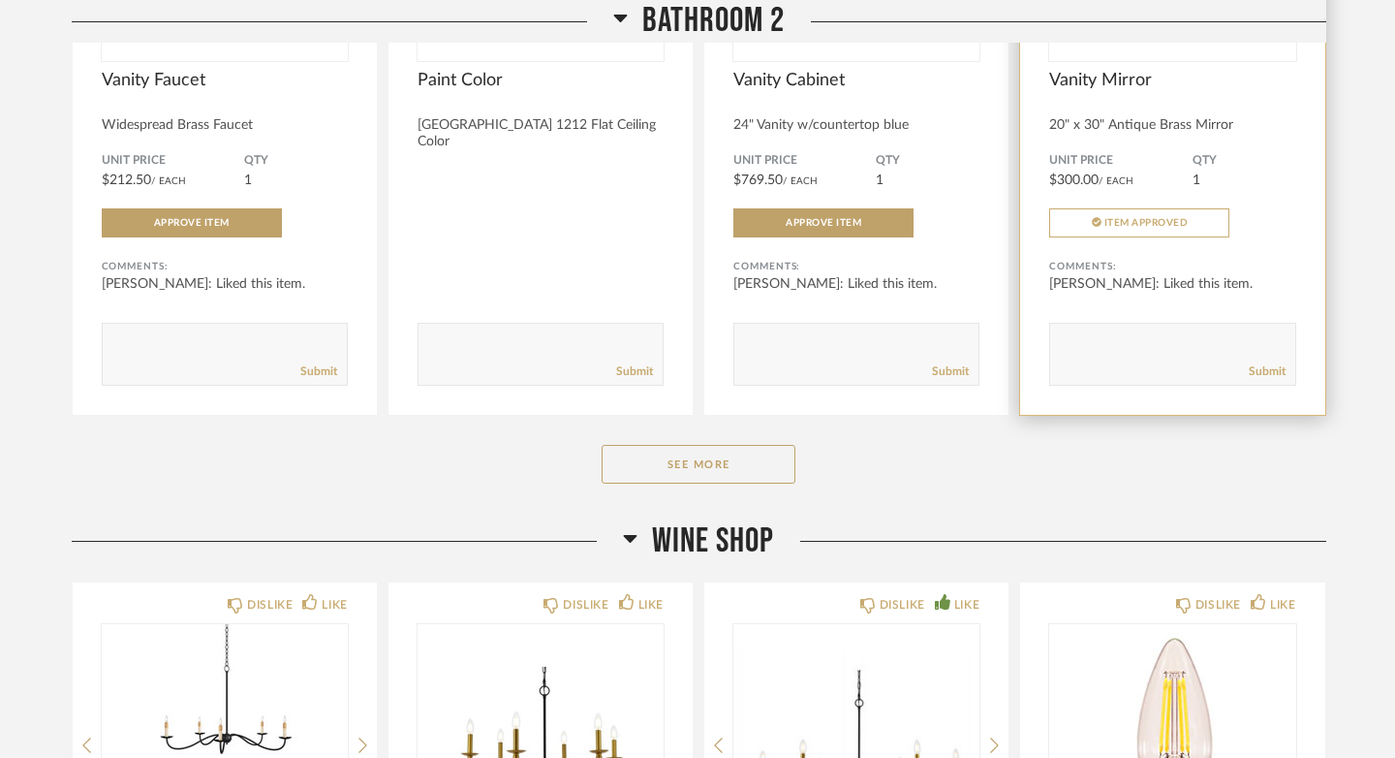
scroll to position [23051, 0]
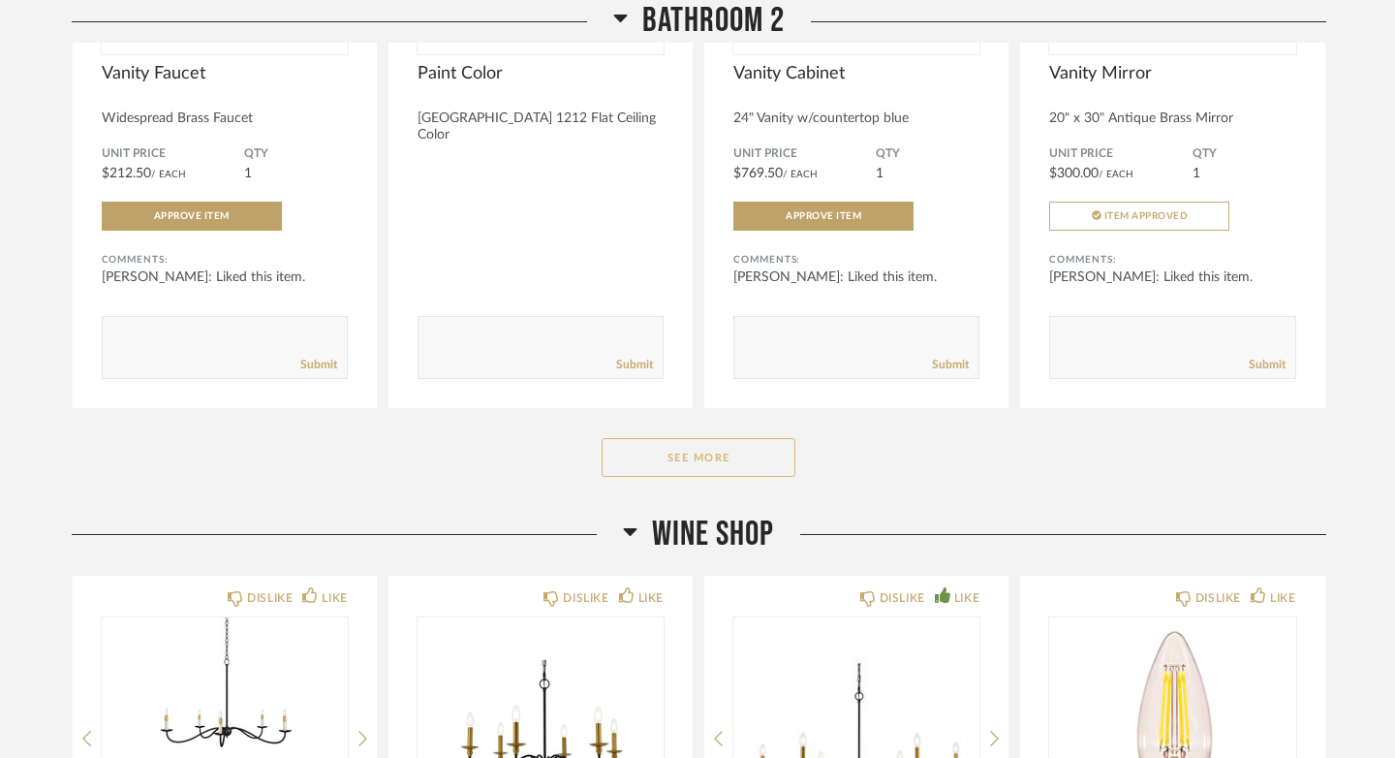
click at [648, 448] on button "See More" at bounding box center [699, 457] width 194 height 39
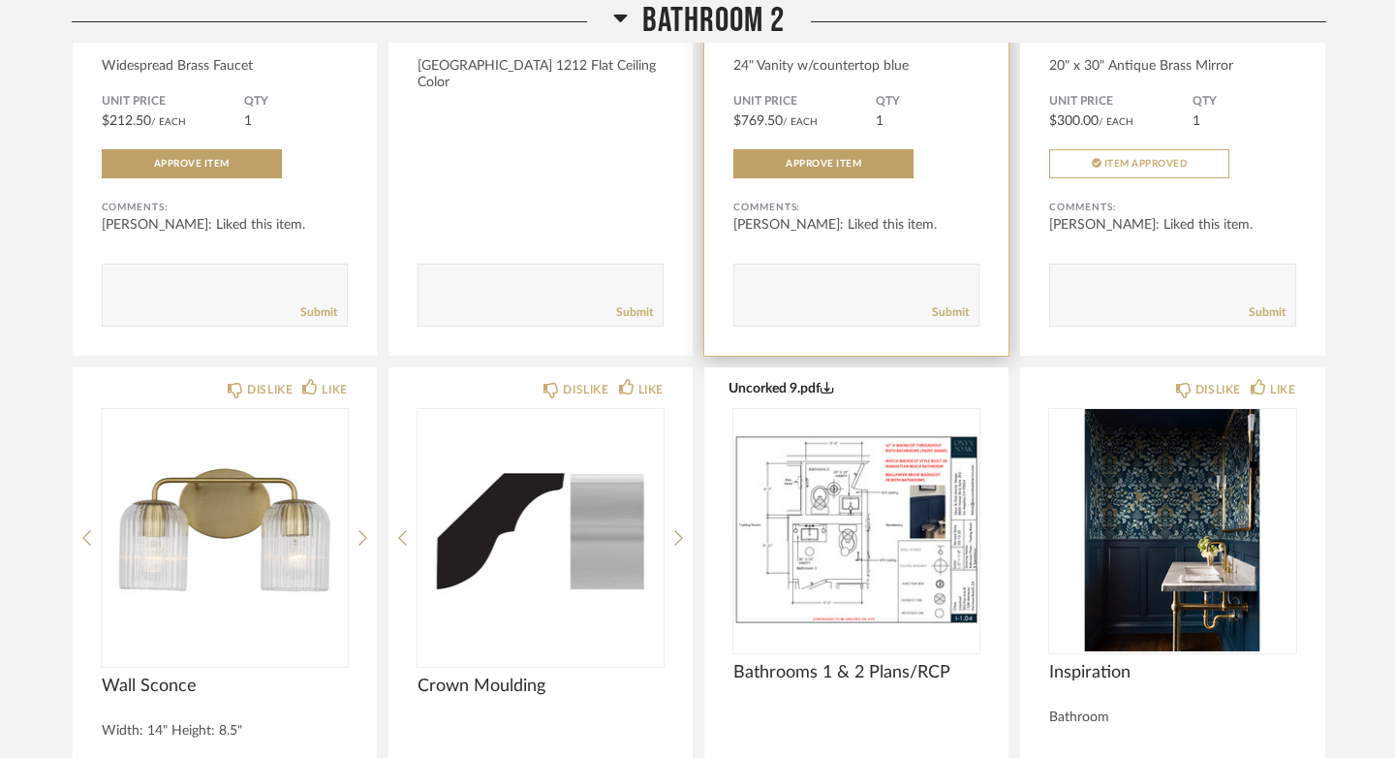
scroll to position [23125, 0]
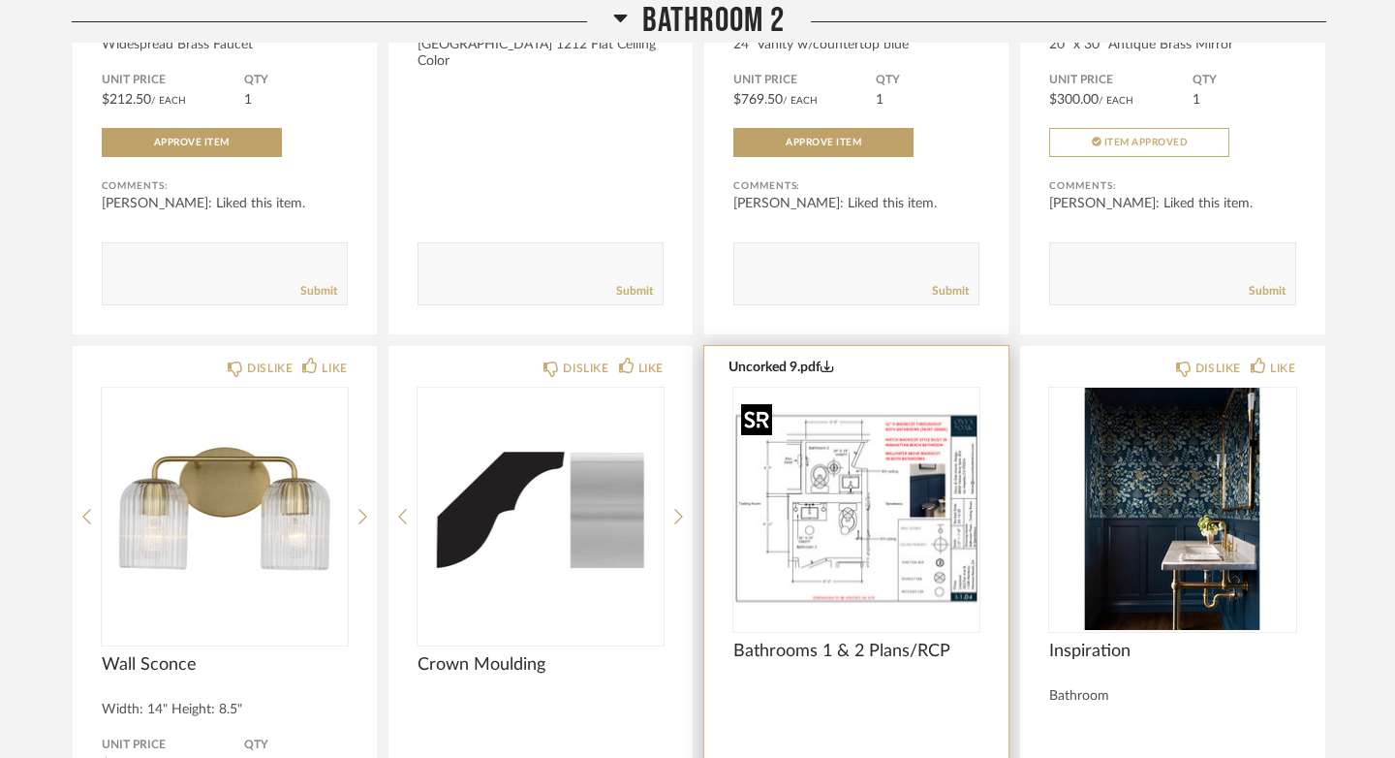
click at [826, 507] on div at bounding box center [856, 508] width 246 height 242
click at [825, 511] on img "0" at bounding box center [856, 508] width 246 height 242
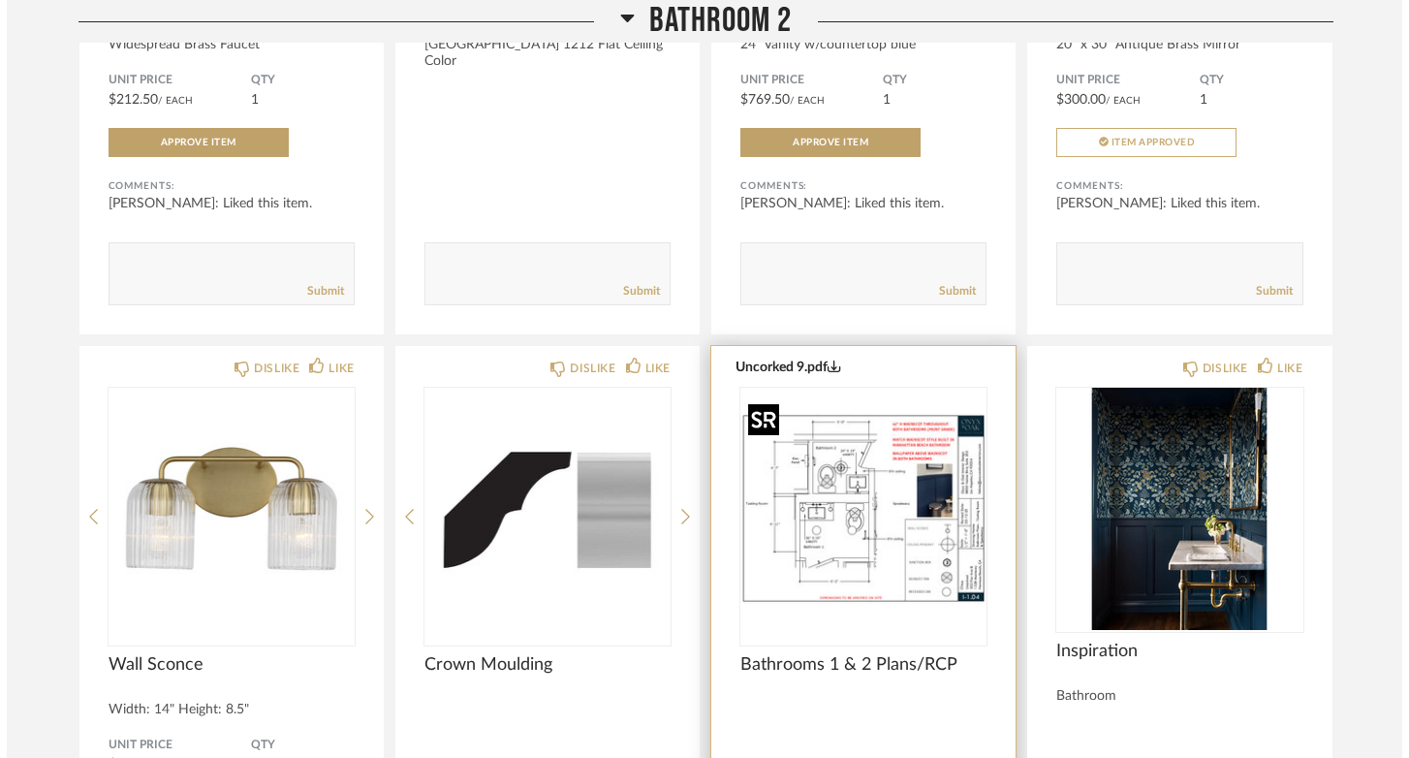
scroll to position [0, 0]
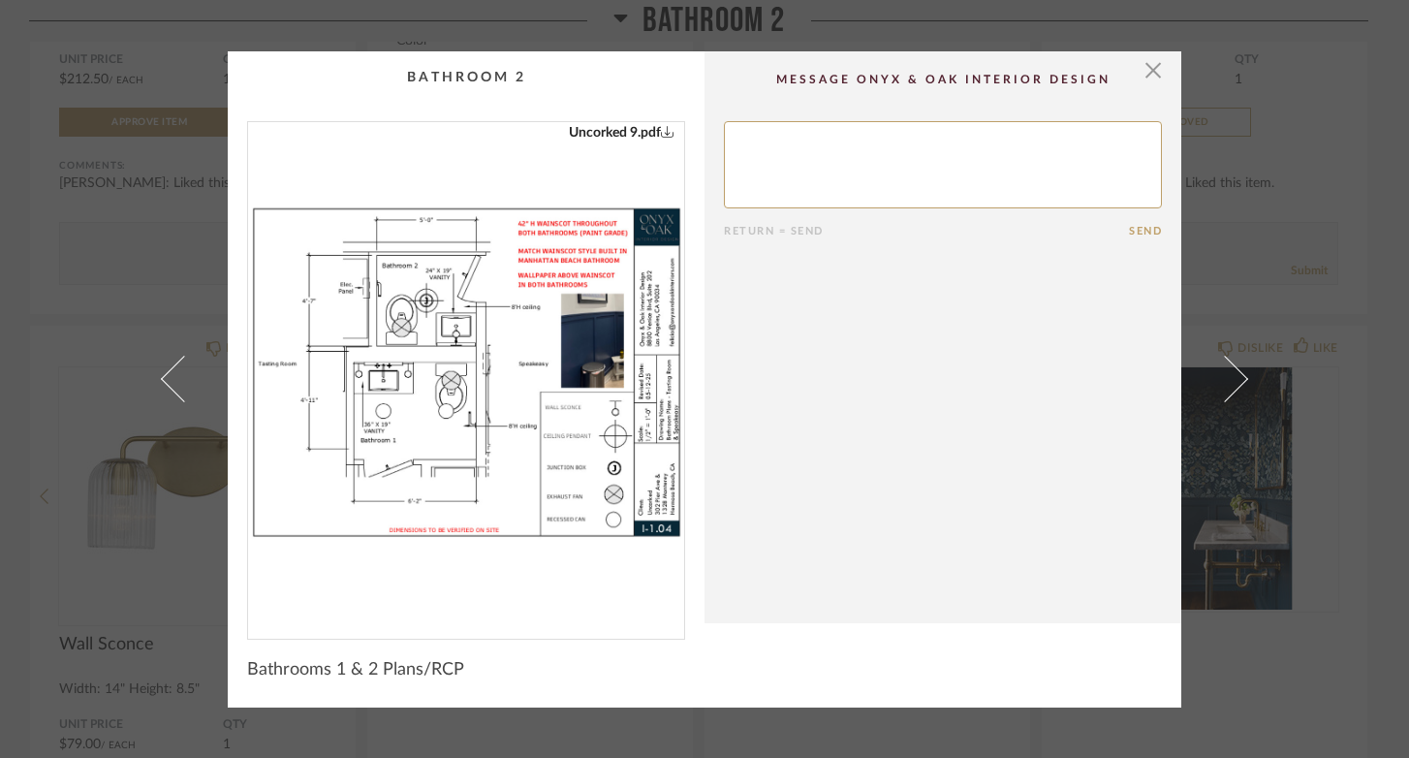
click at [469, 358] on img "0" at bounding box center [466, 372] width 436 height 501
click at [1147, 77] on span "button" at bounding box center [1152, 70] width 39 height 39
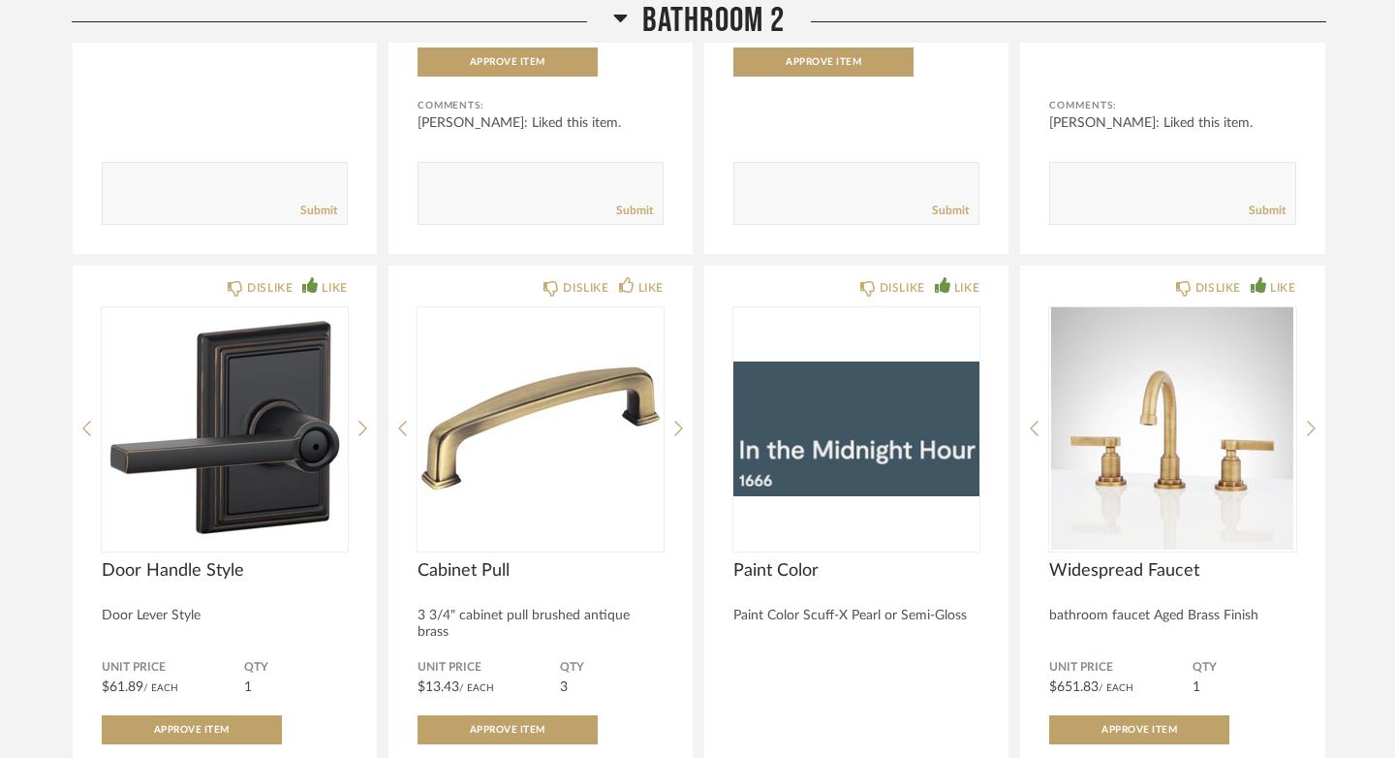
scroll to position [24575, 0]
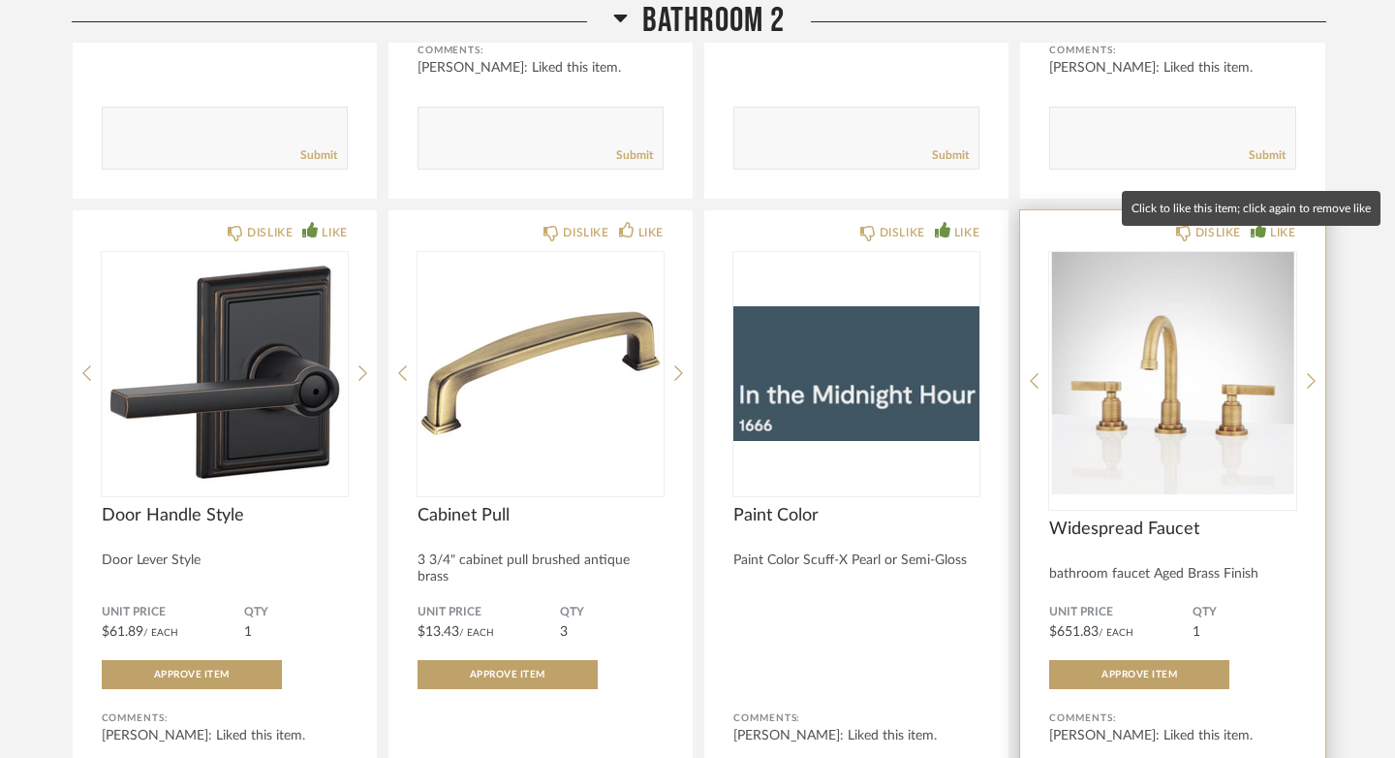
click at [1266, 237] on icon at bounding box center [1258, 229] width 15 height 15
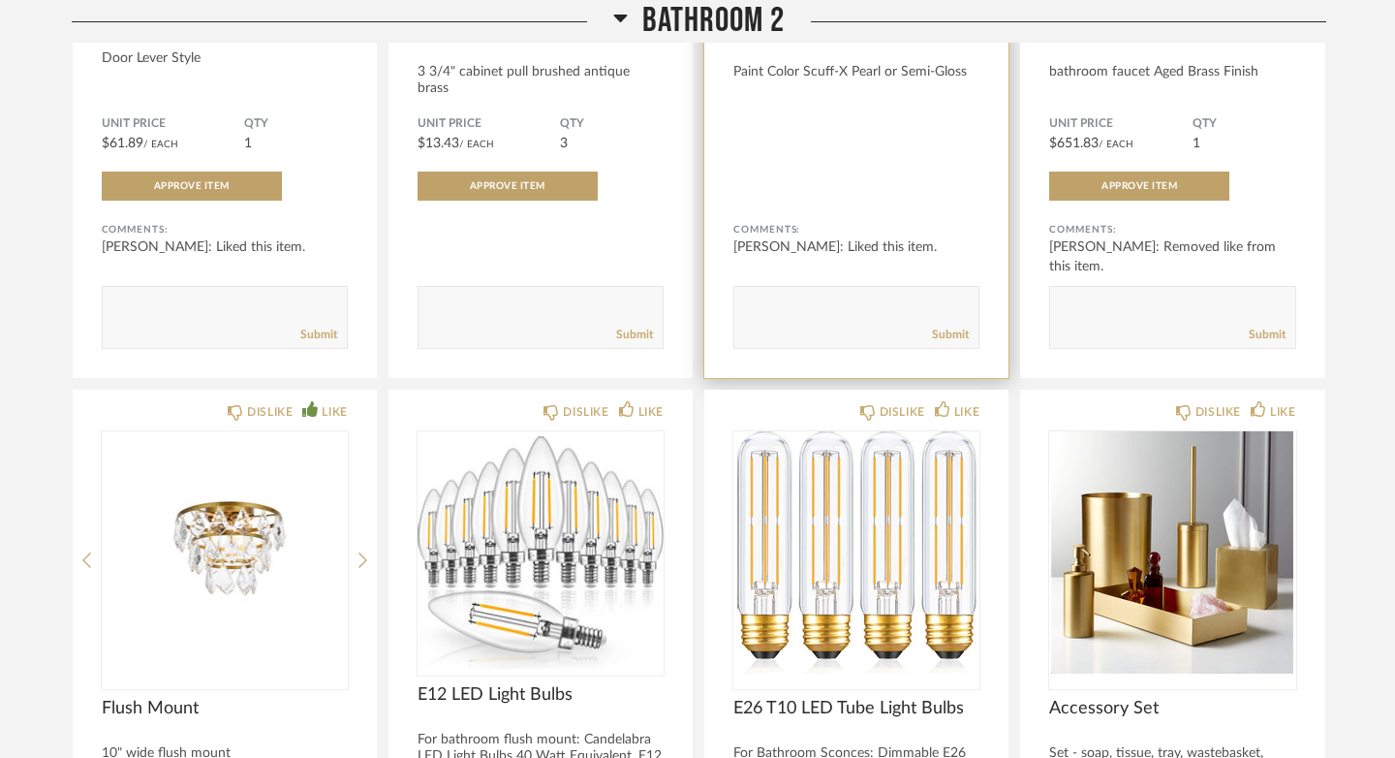
scroll to position [25095, 0]
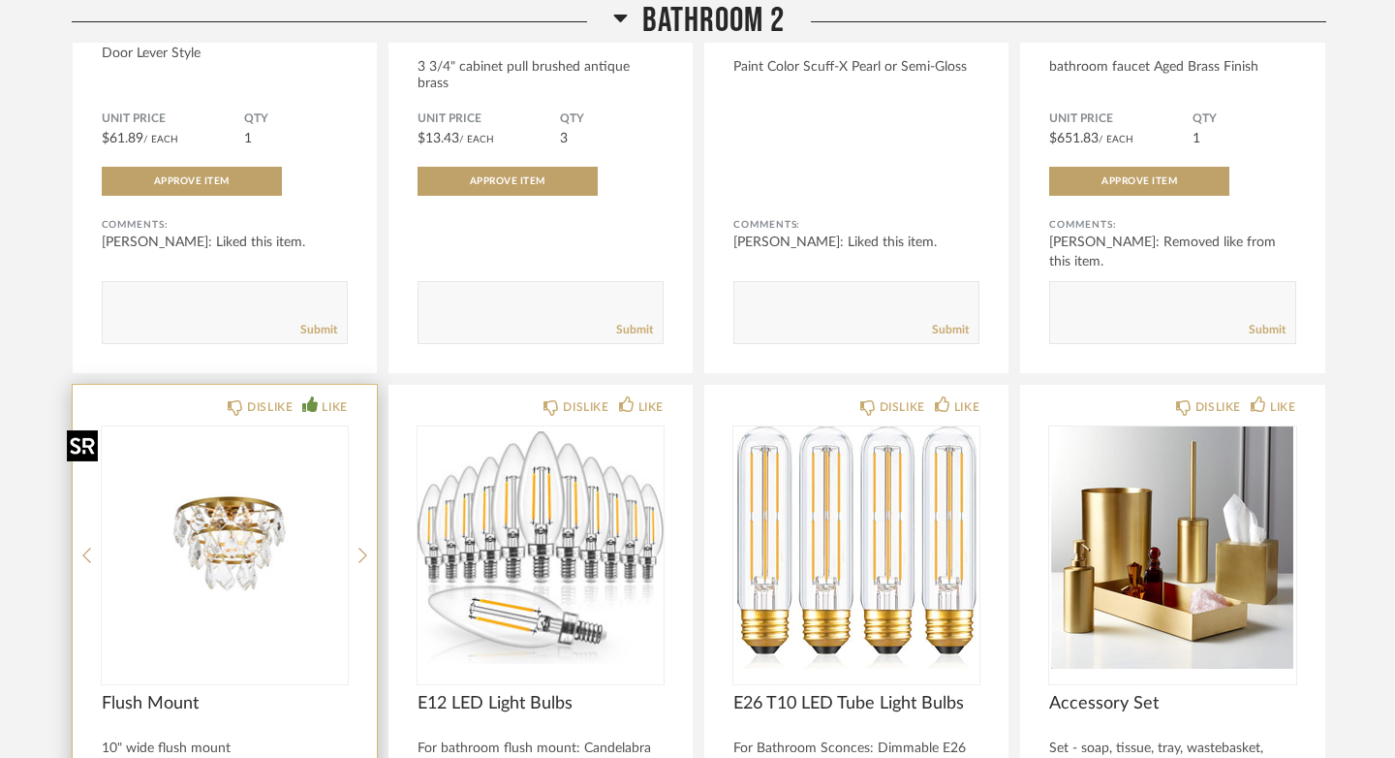
click at [191, 538] on img "0" at bounding box center [225, 547] width 246 height 242
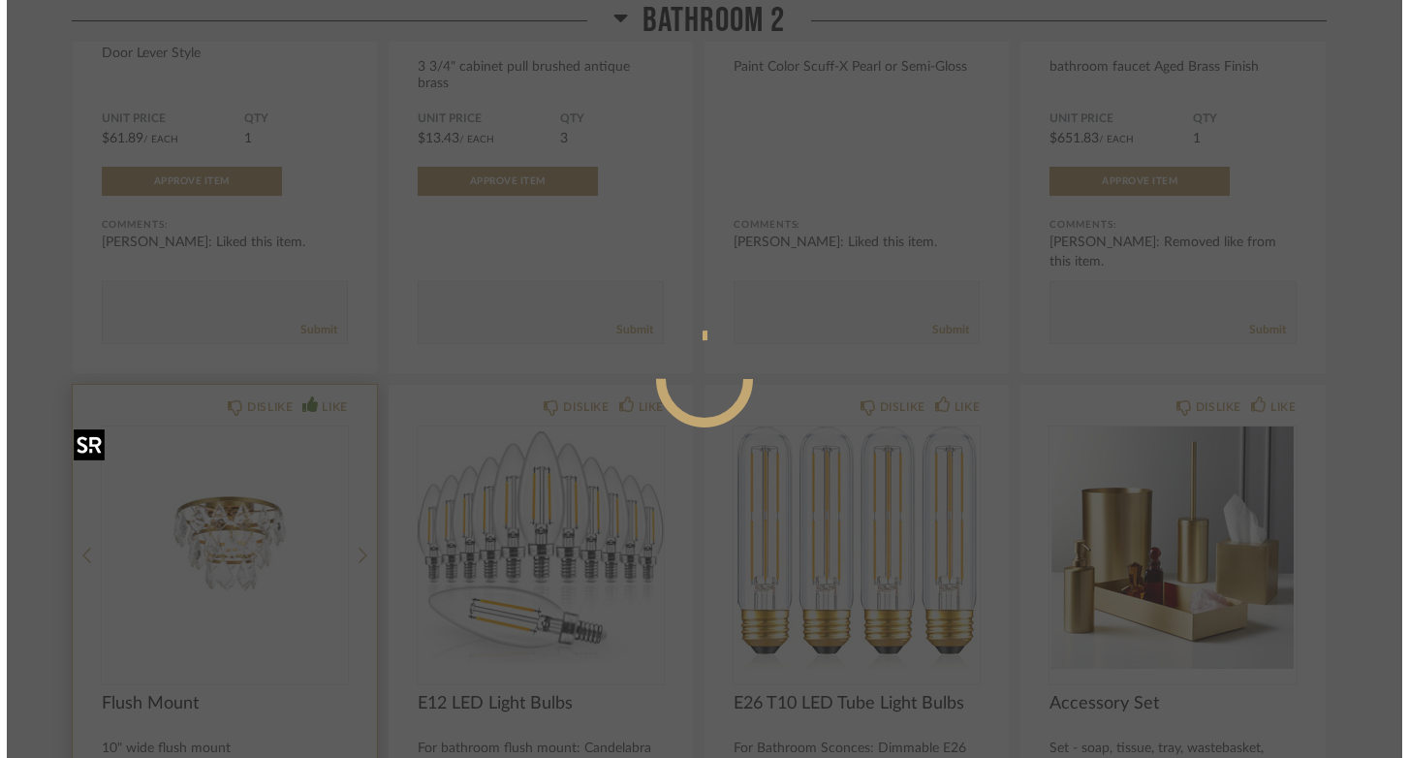
scroll to position [0, 0]
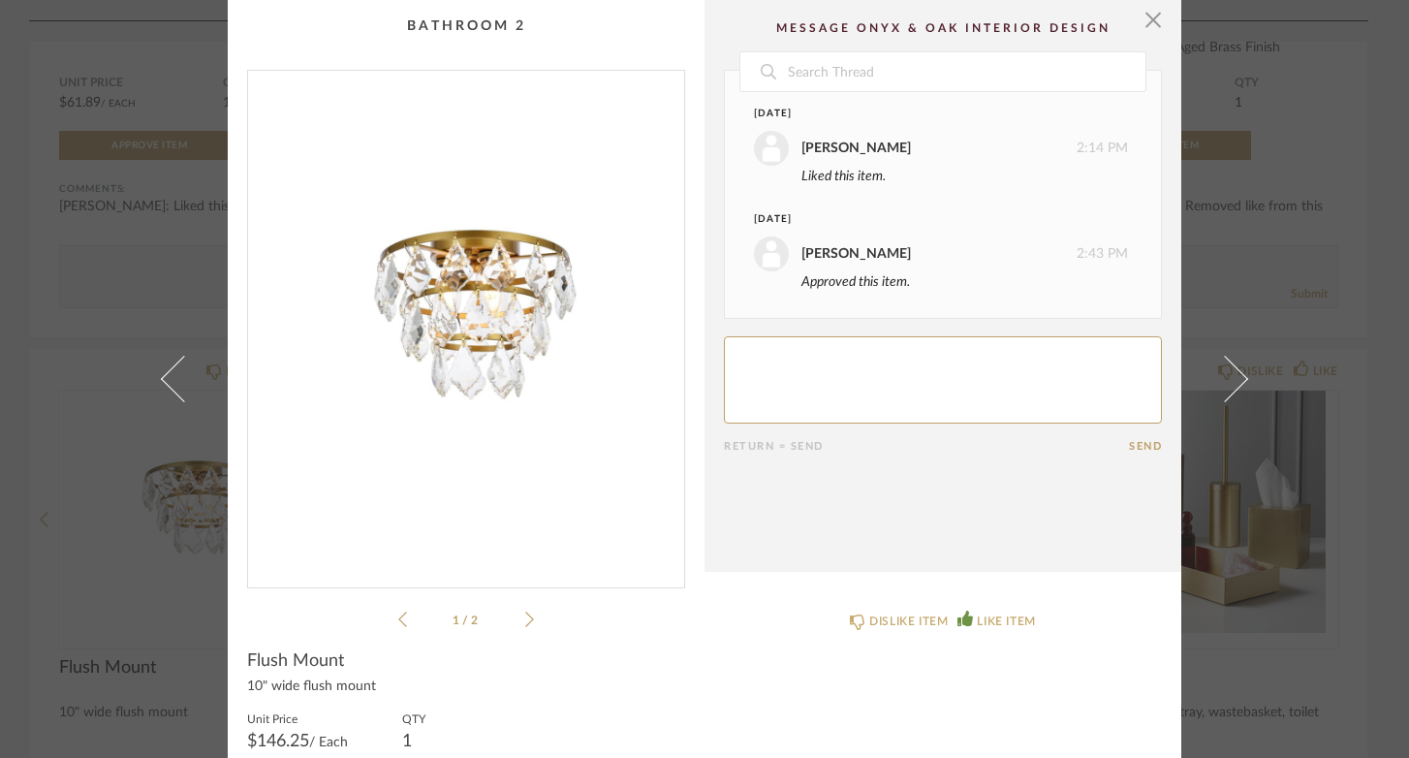
click at [476, 375] on img "0" at bounding box center [466, 321] width 436 height 501
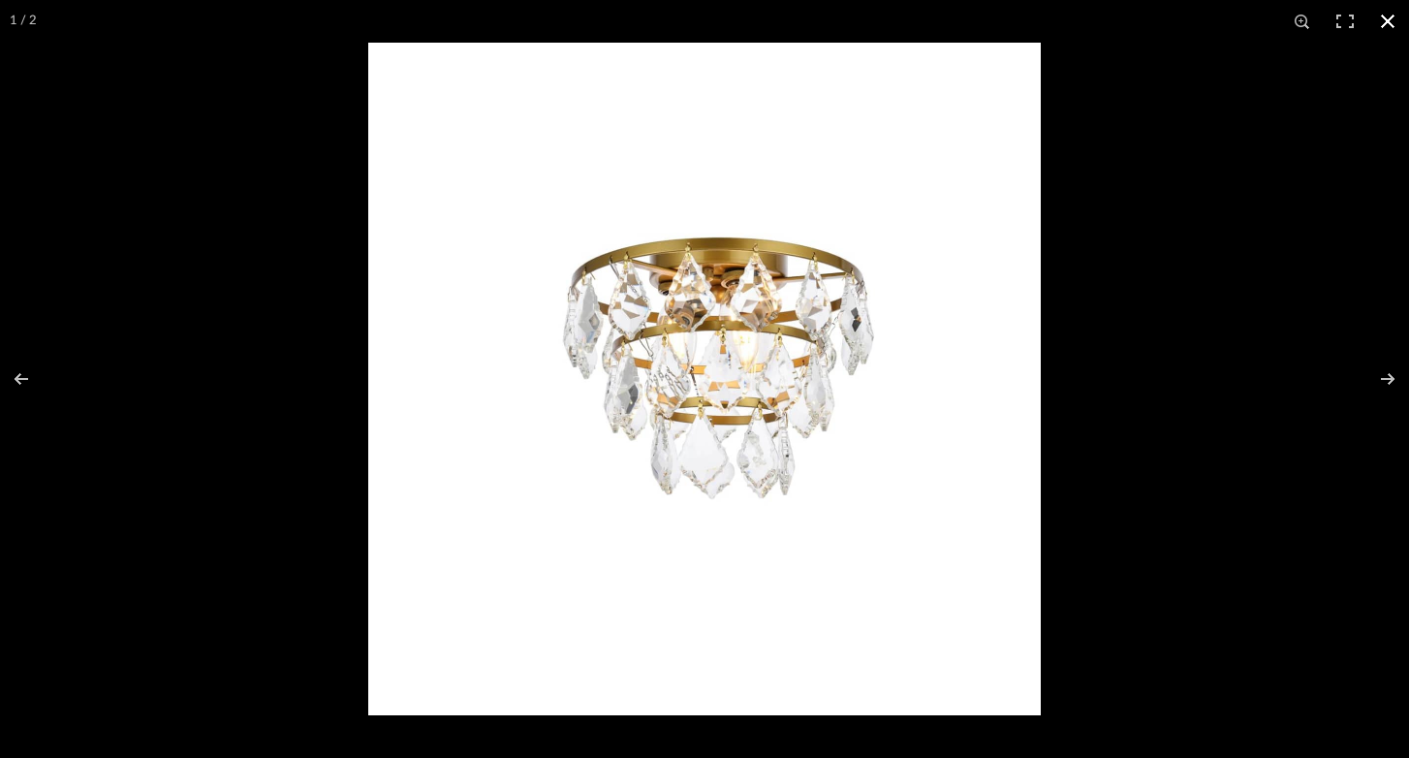
click at [1108, 118] on div at bounding box center [1072, 422] width 1409 height 758
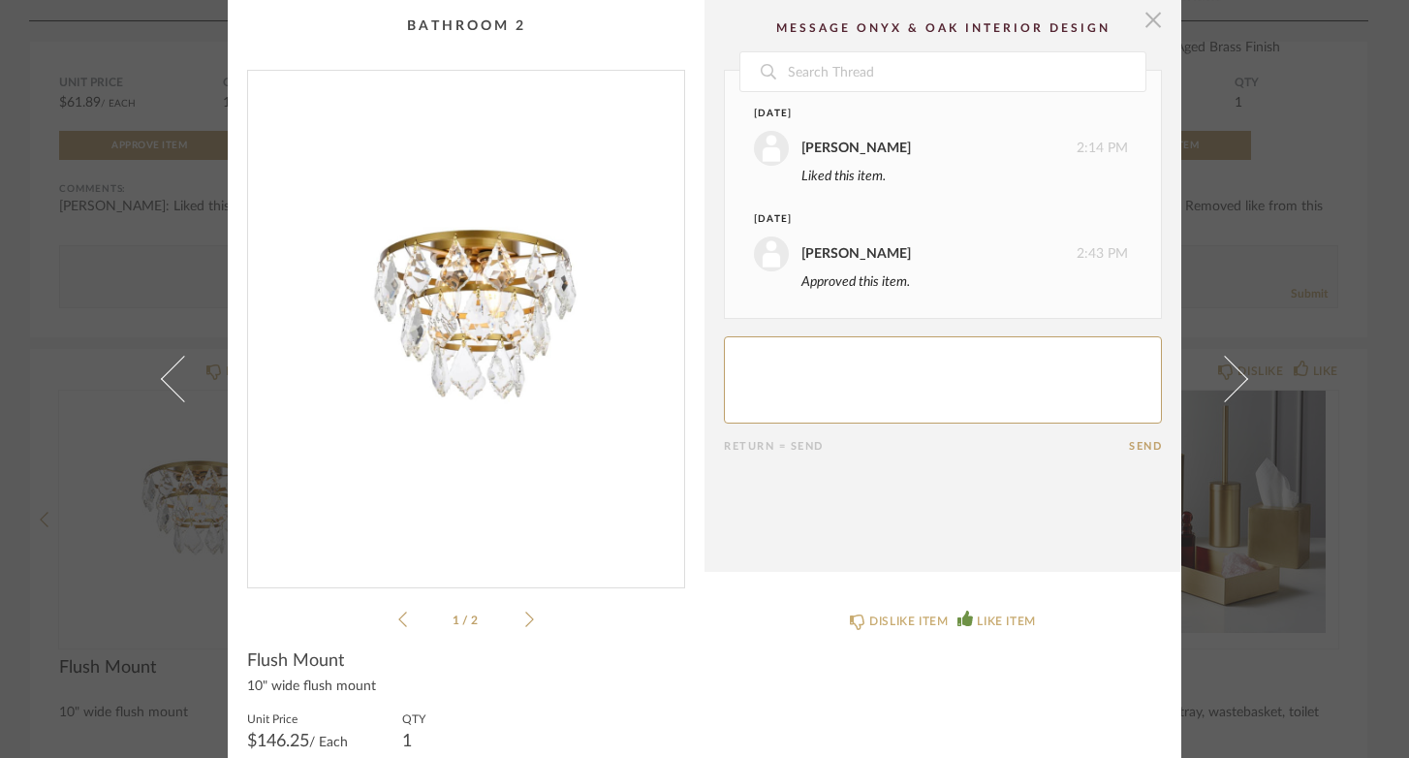
click at [1150, 15] on span "button" at bounding box center [1152, 19] width 39 height 39
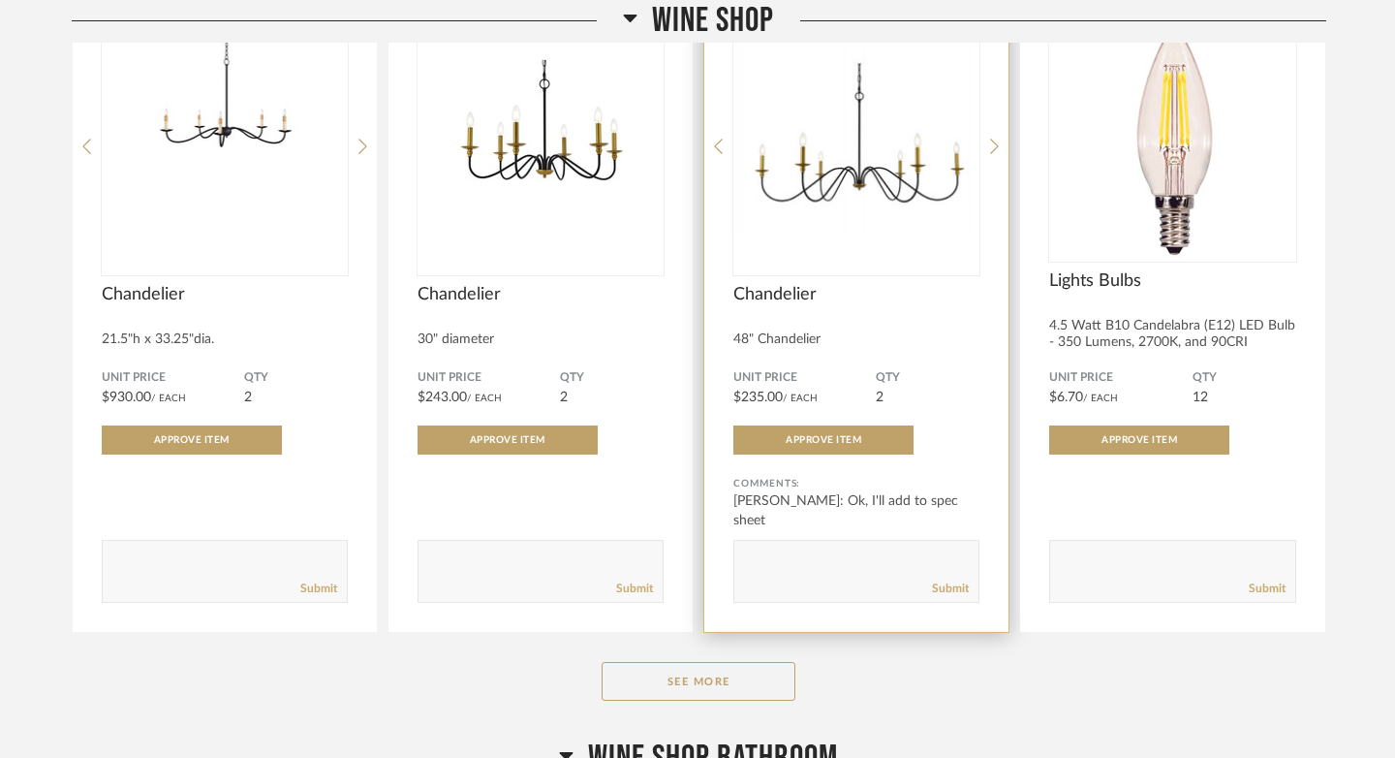
scroll to position [26343, 0]
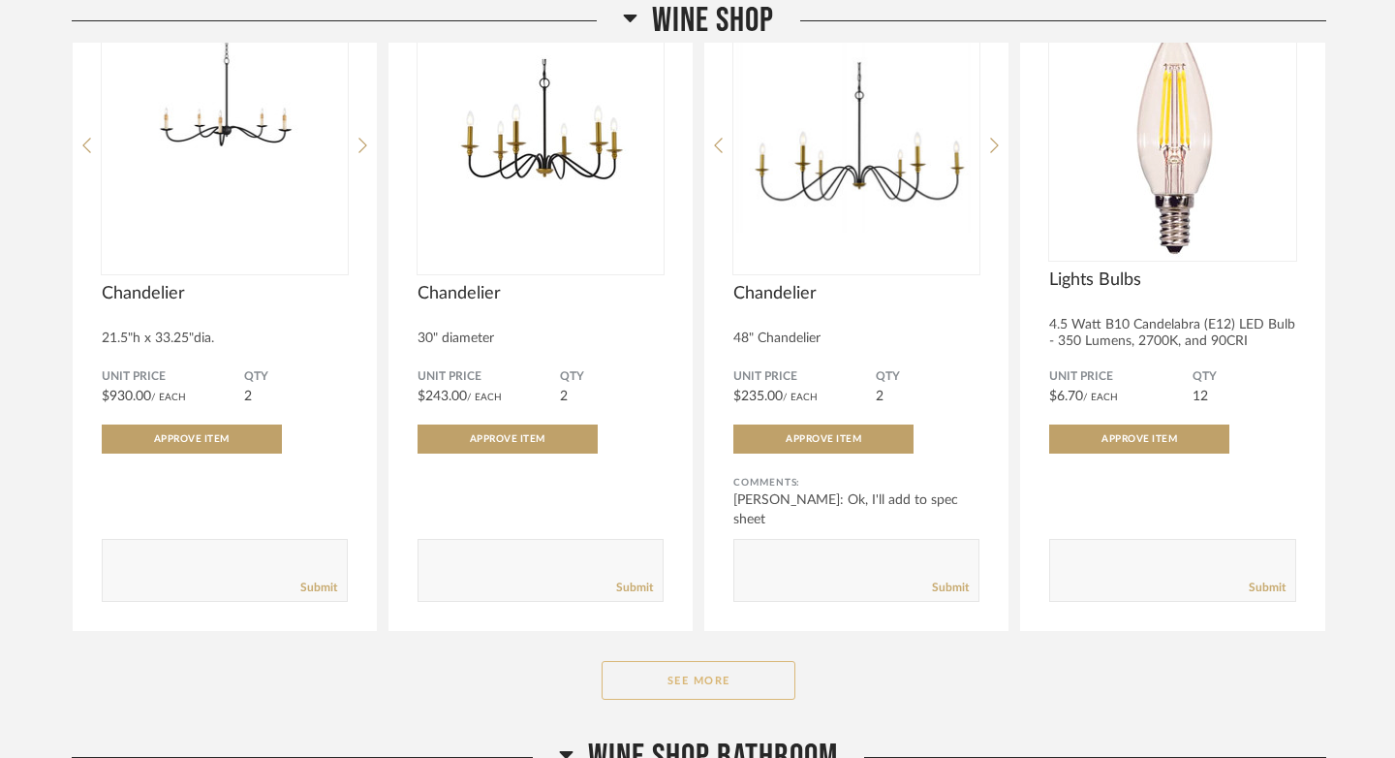
click at [745, 668] on button "See More" at bounding box center [699, 680] width 194 height 39
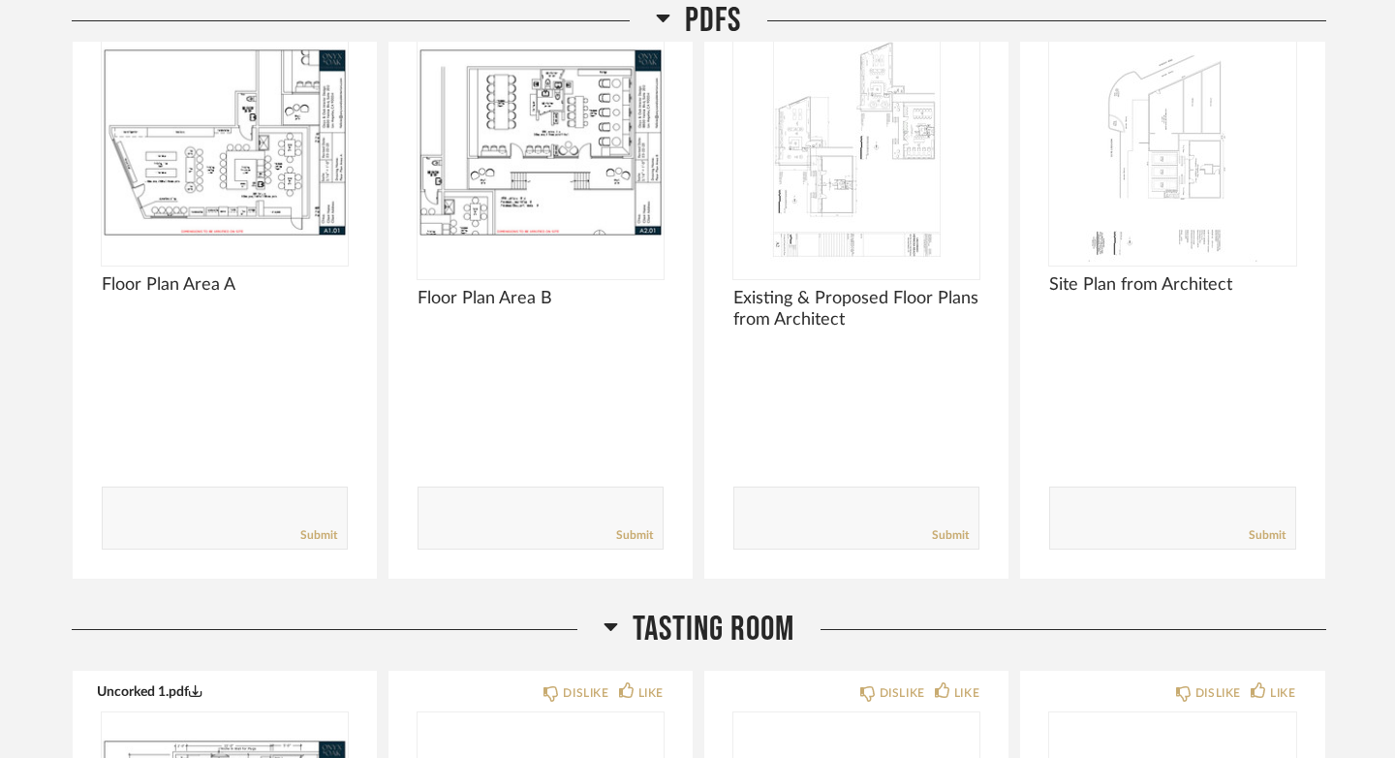
scroll to position [0, 0]
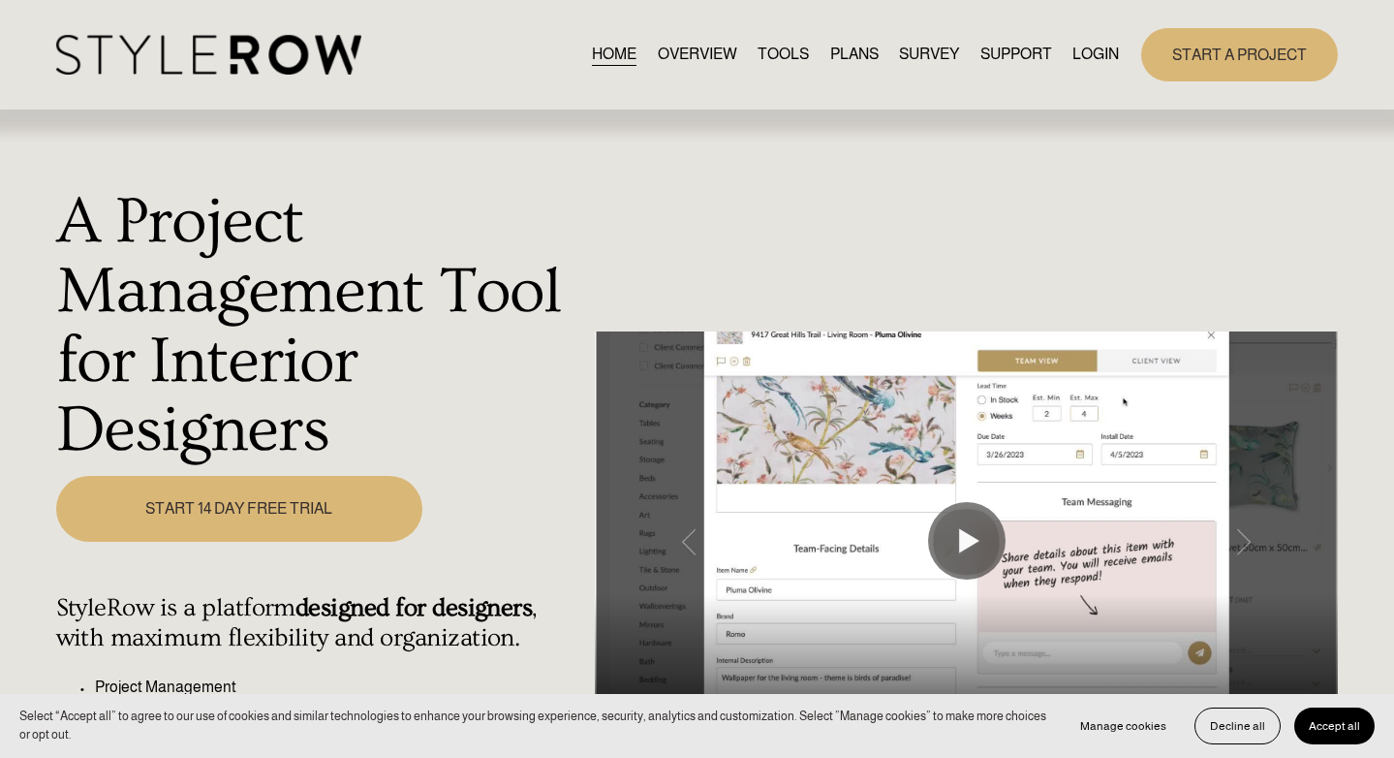
click at [1099, 53] on link "LOGIN" at bounding box center [1095, 55] width 46 height 26
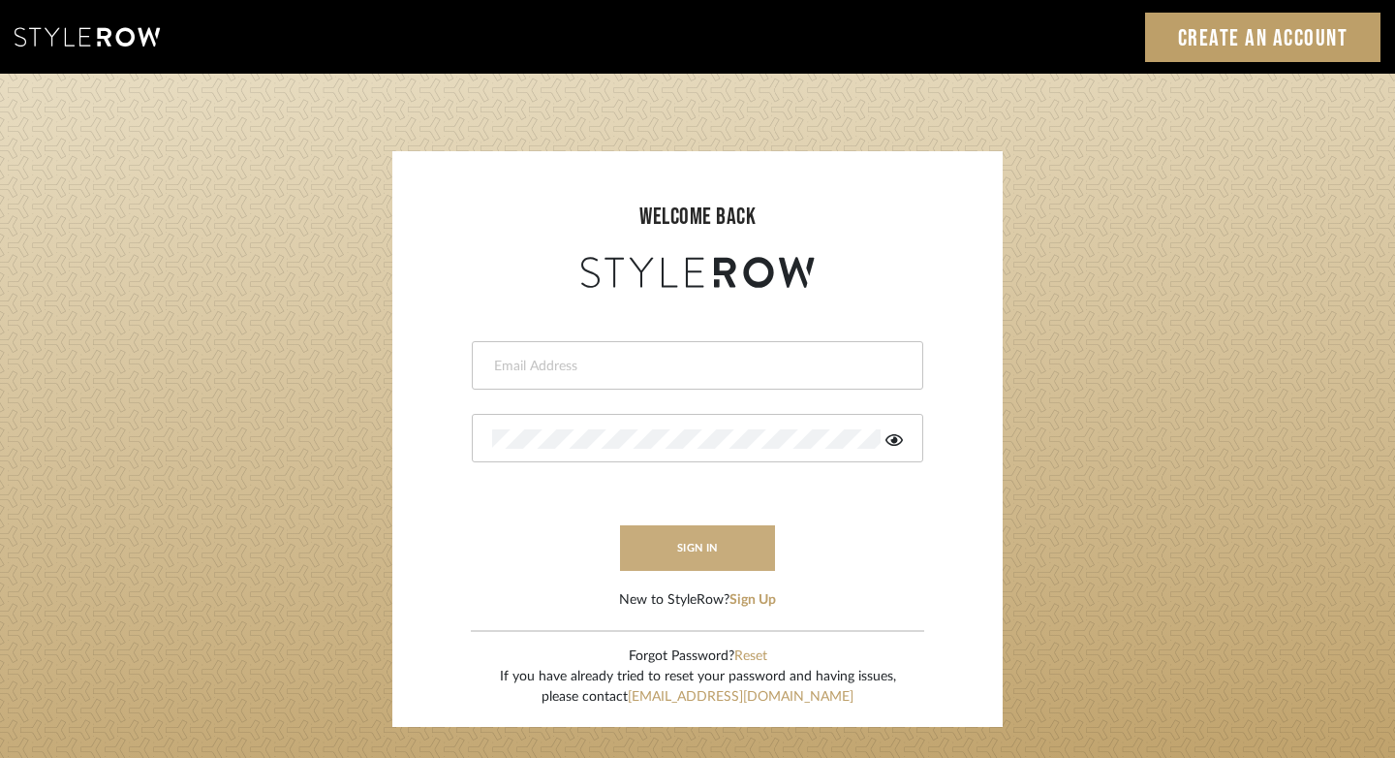
type input "[PERSON_NAME][EMAIL_ADDRESS][DOMAIN_NAME]"
click at [708, 543] on button "sign in" at bounding box center [697, 548] width 155 height 46
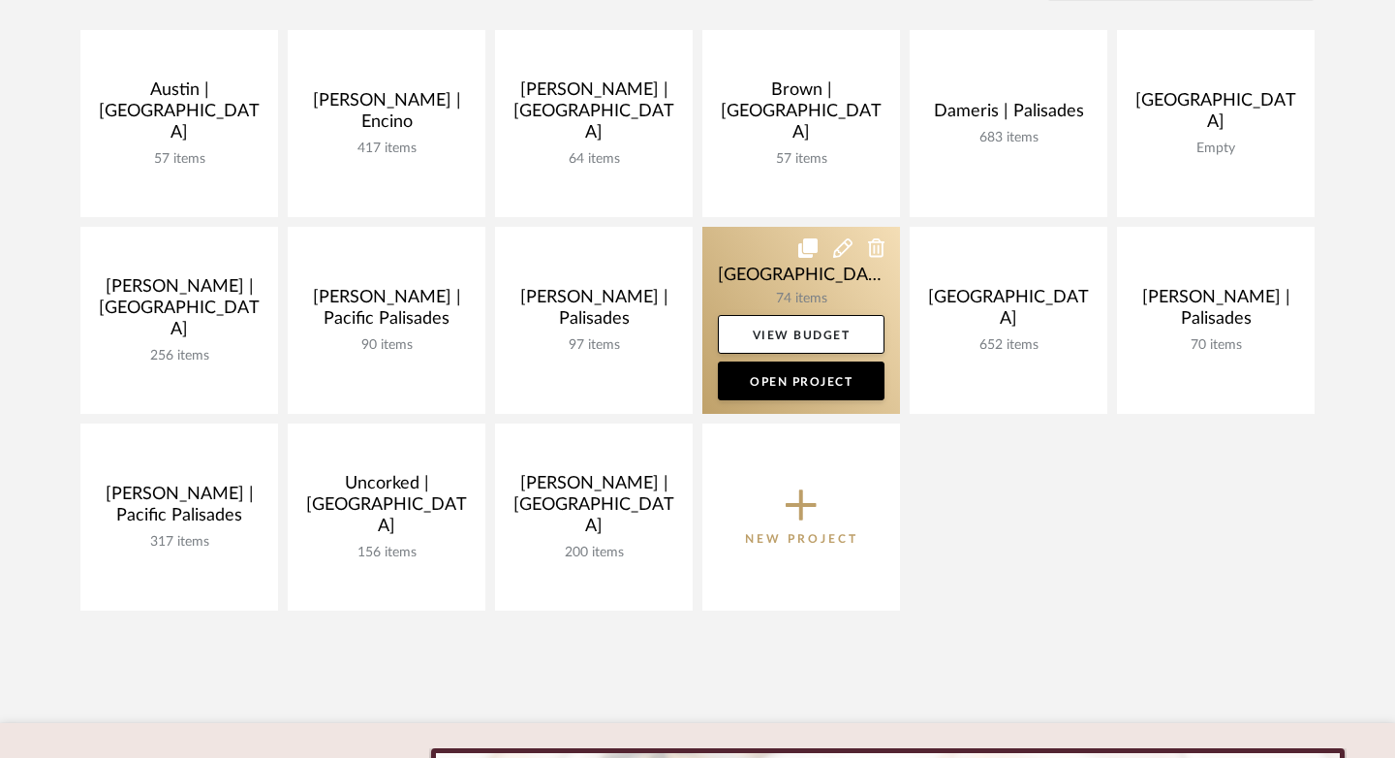
scroll to position [685, 0]
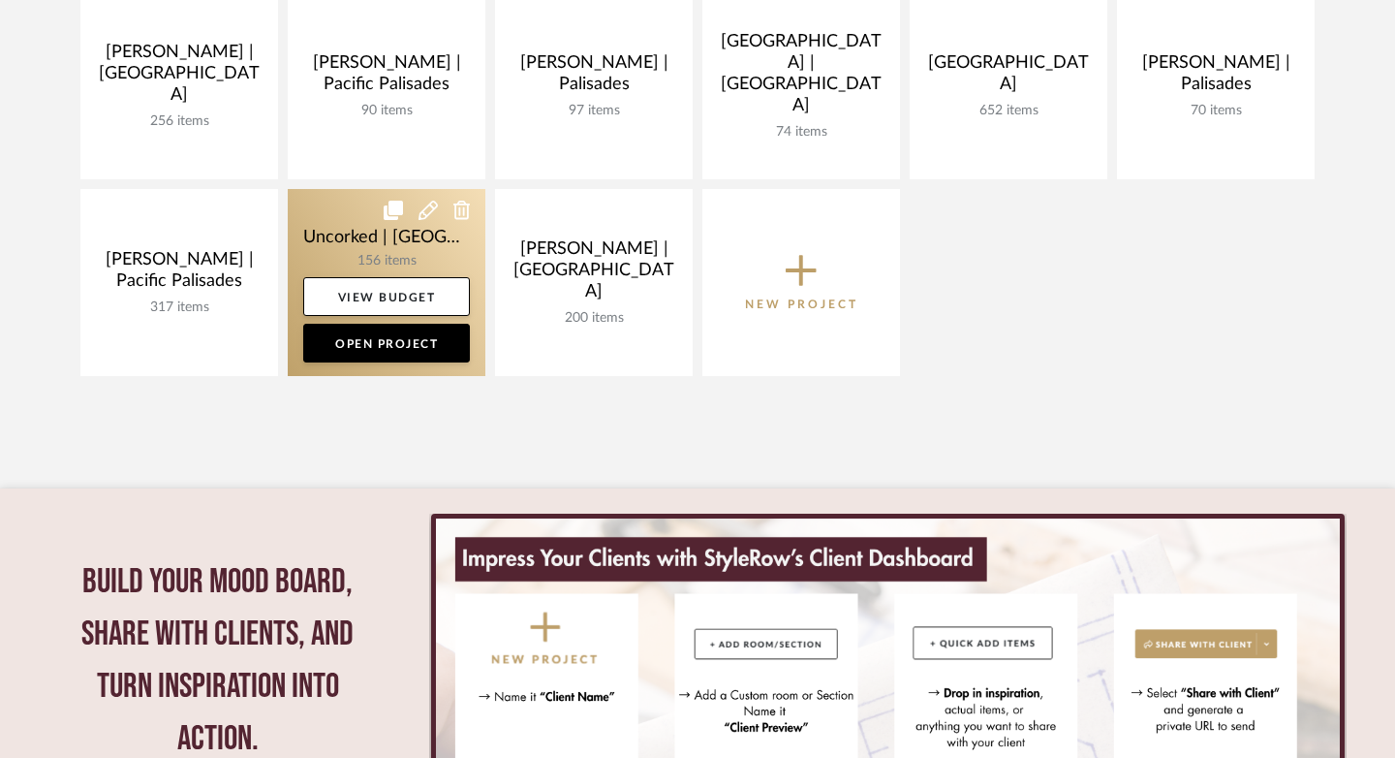
click at [356, 228] on link at bounding box center [387, 282] width 198 height 187
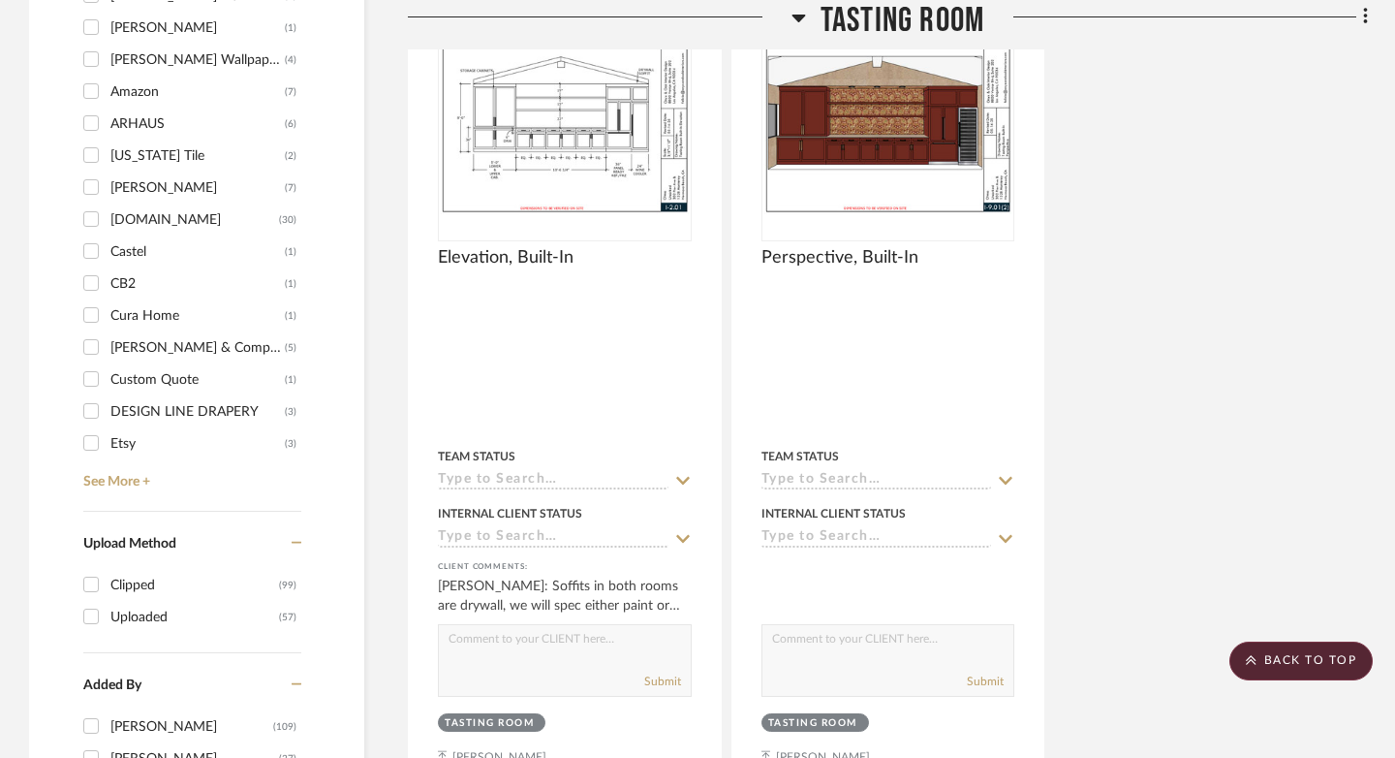
scroll to position [2601, 0]
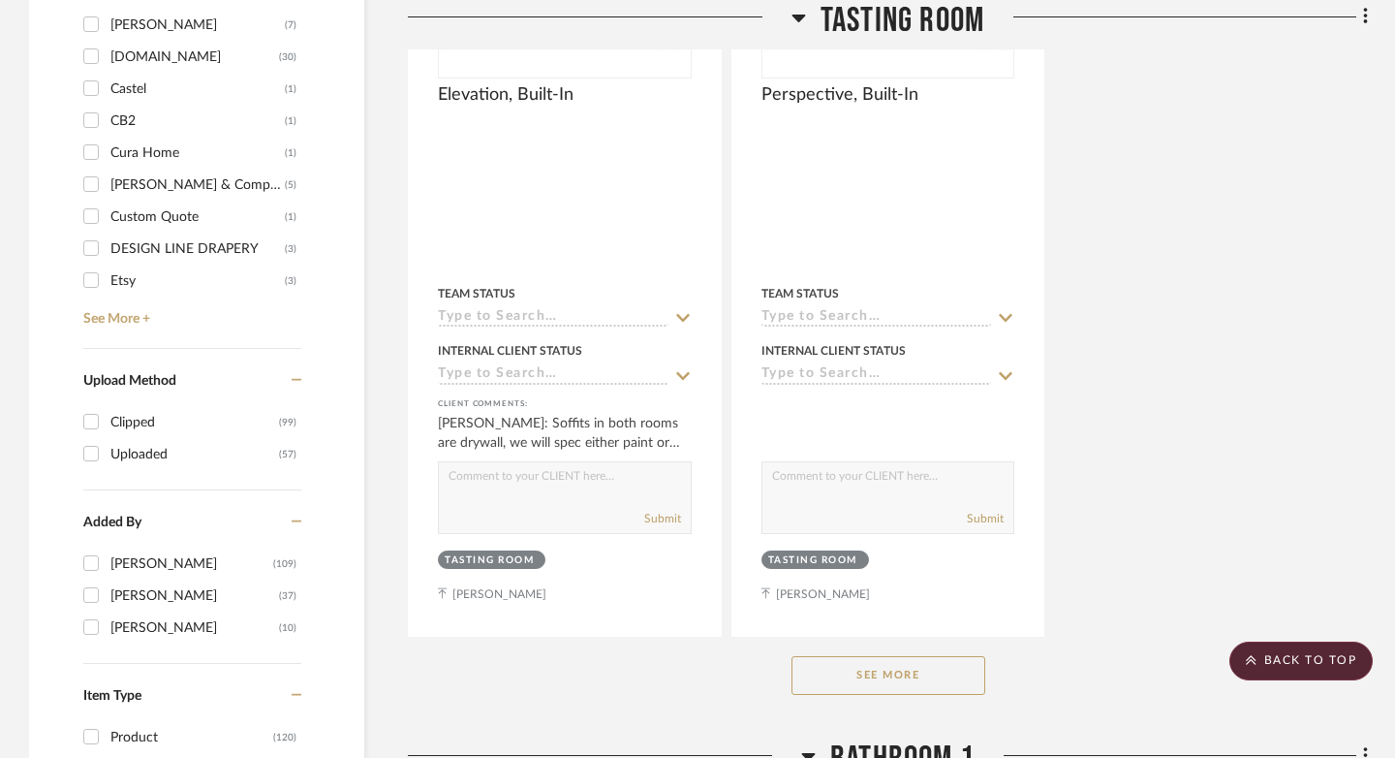
click at [930, 665] on button "See More" at bounding box center [888, 675] width 194 height 39
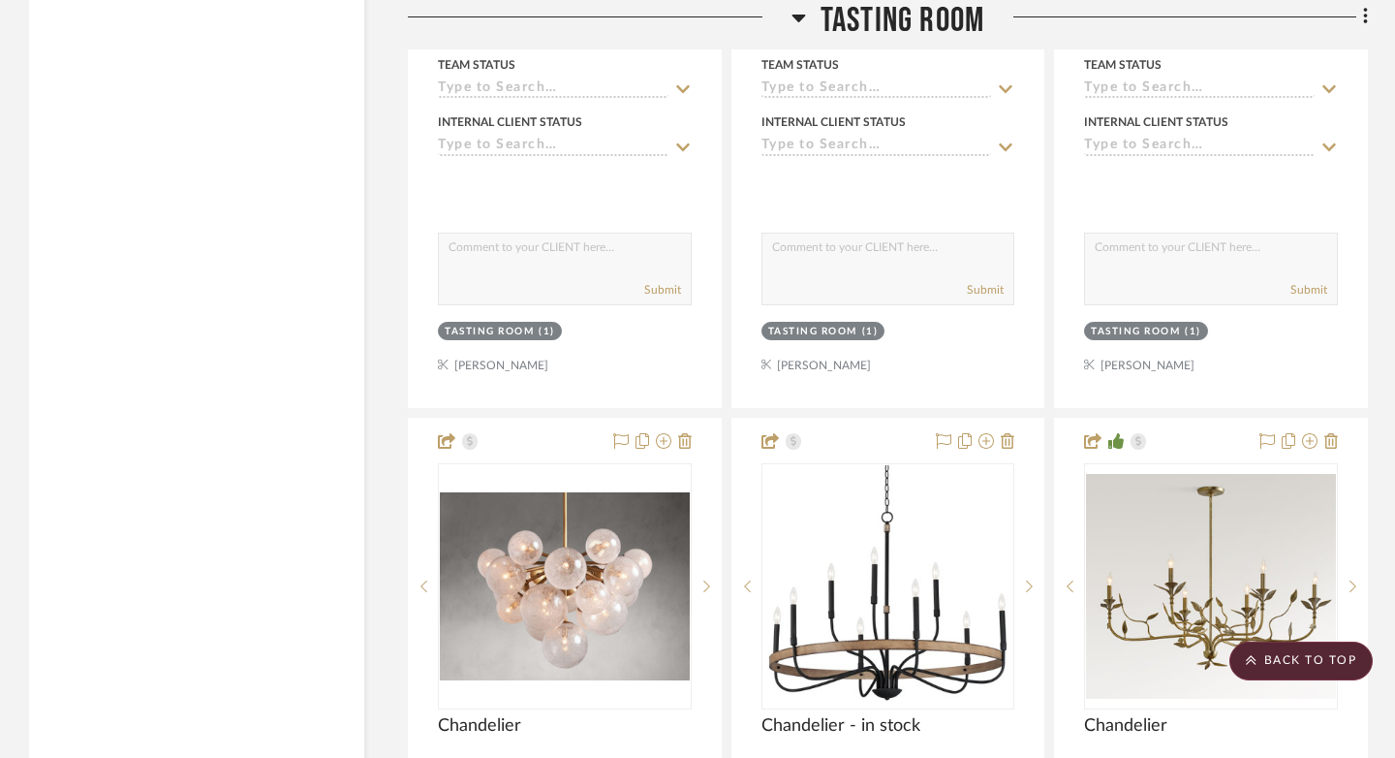
scroll to position [4551, 0]
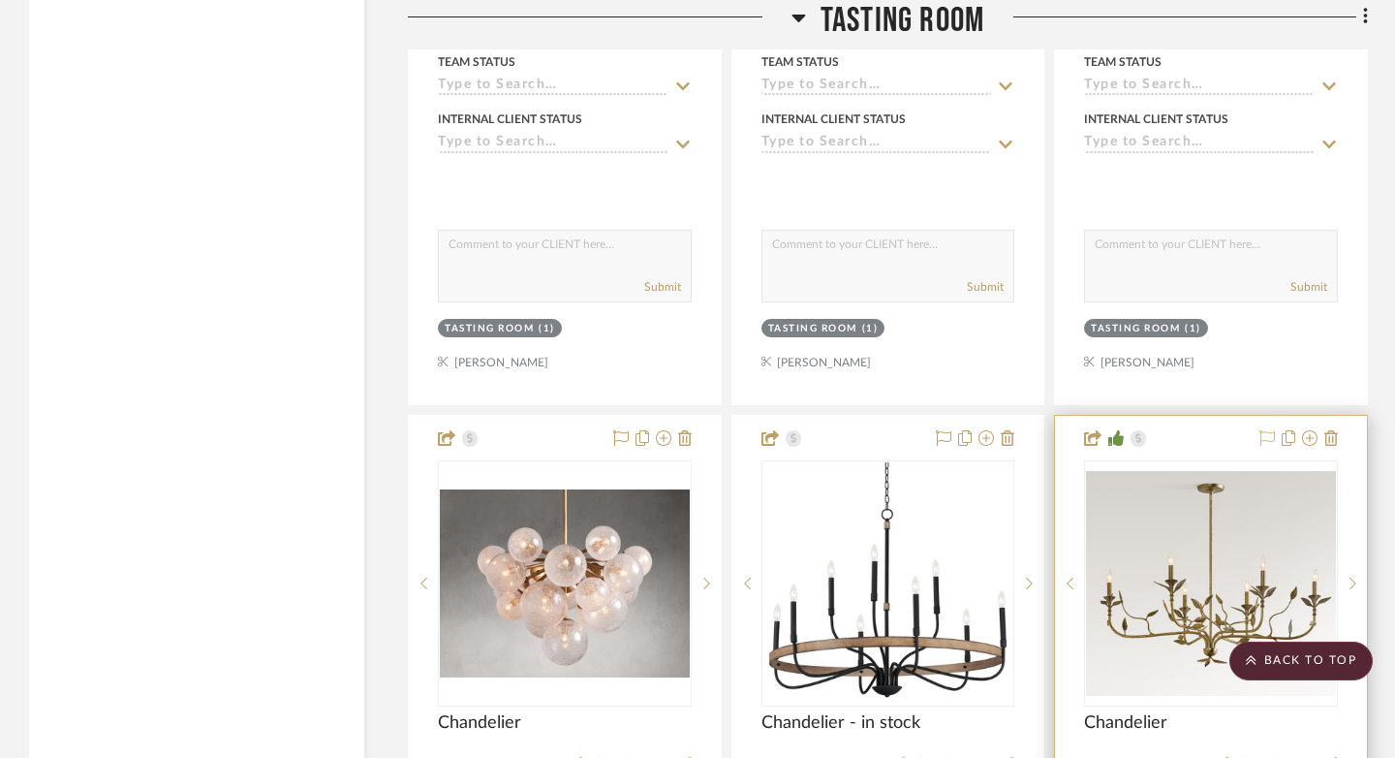
click at [1268, 430] on icon at bounding box center [1266, 437] width 15 height 15
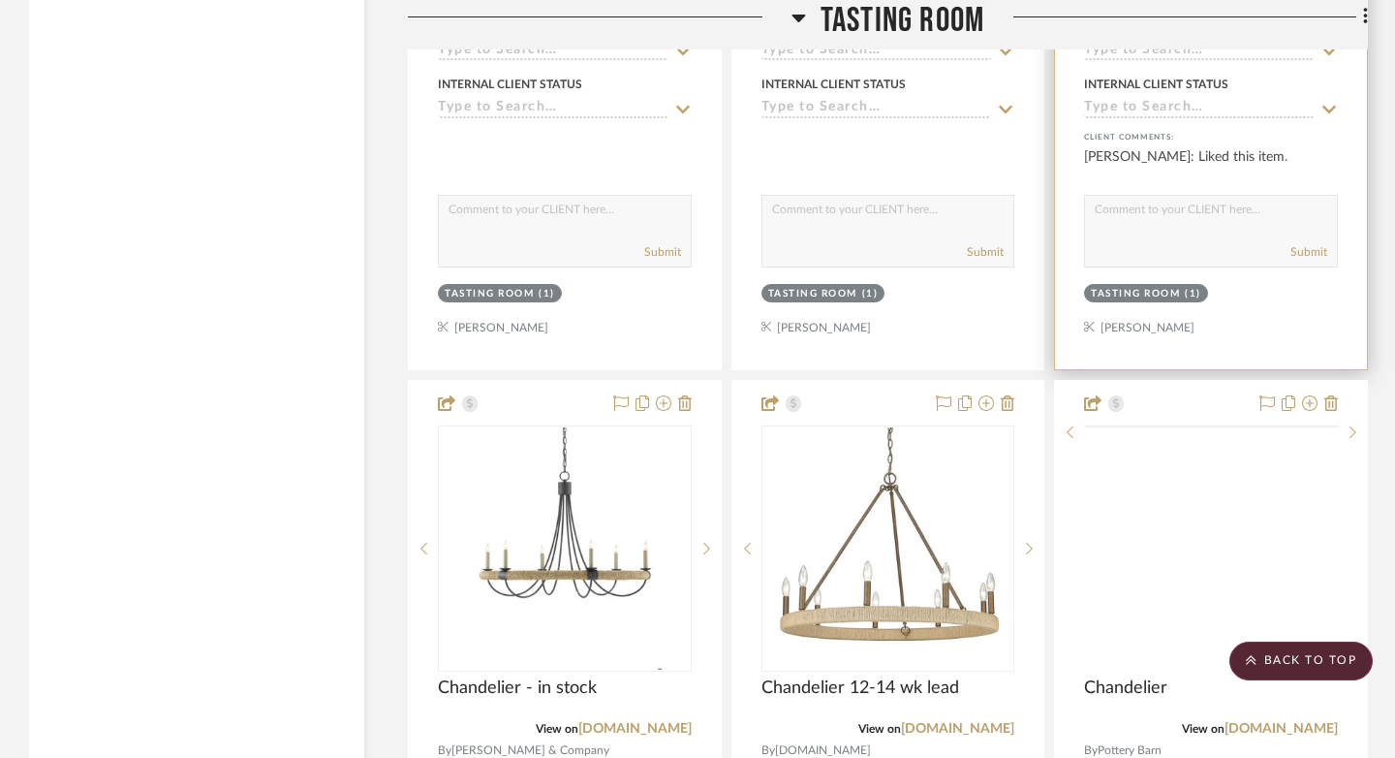
scroll to position [5574, 0]
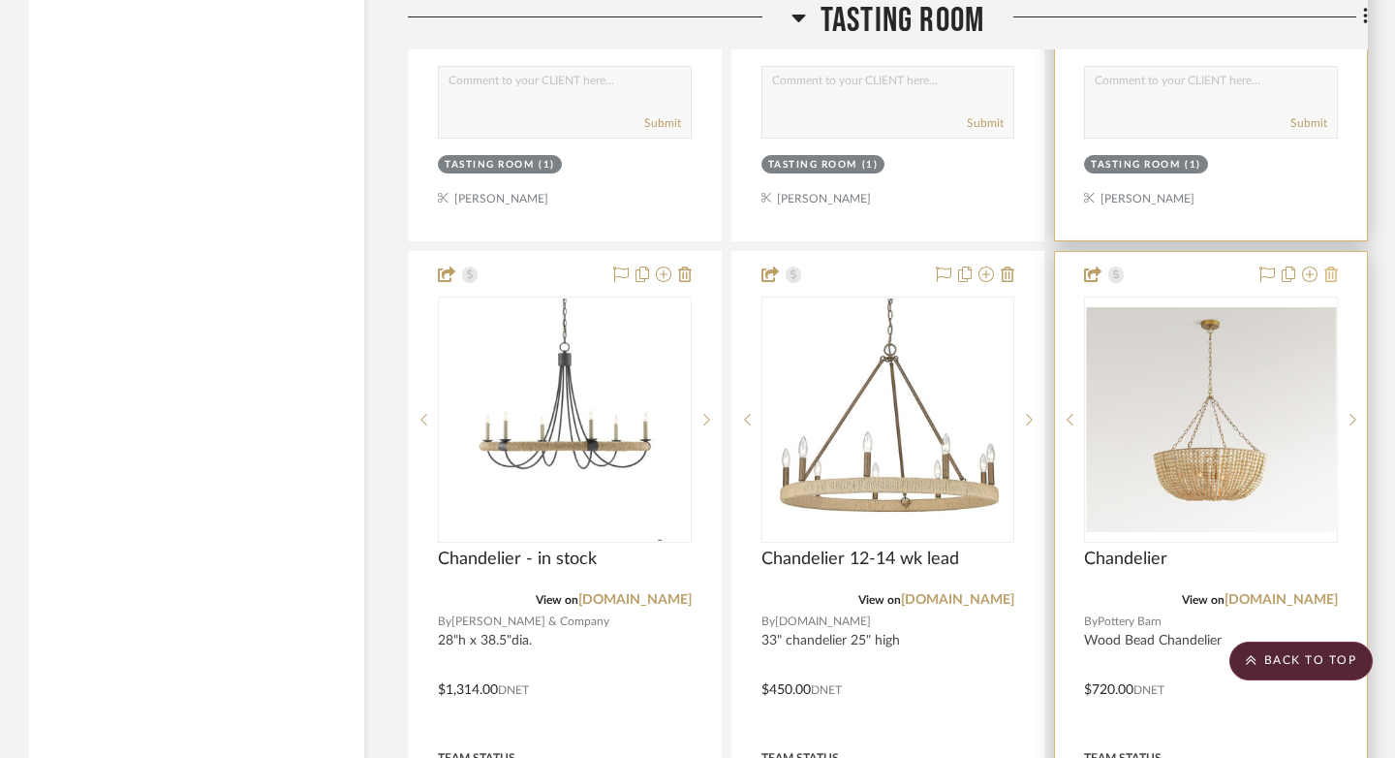
click at [1333, 267] on icon at bounding box center [1331, 273] width 14 height 15
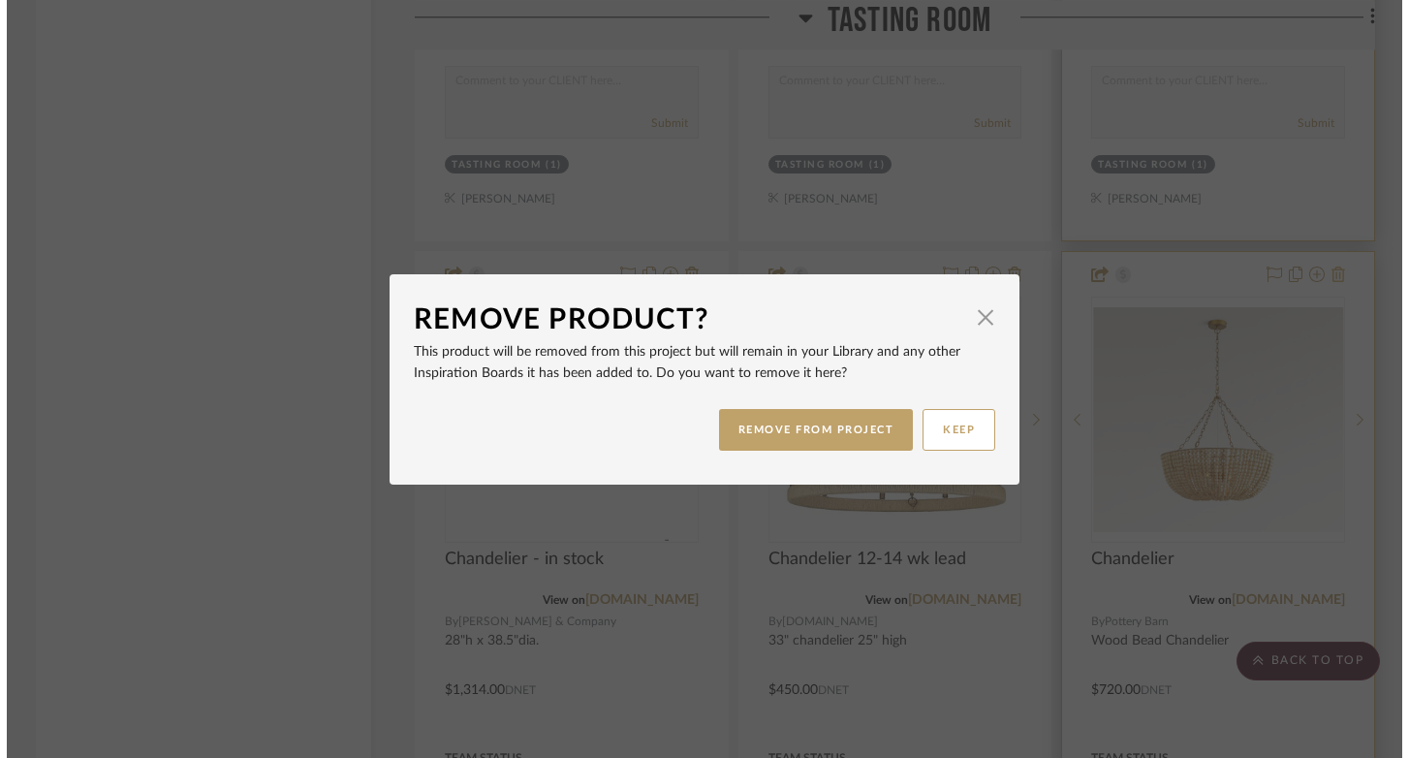
scroll to position [0, 0]
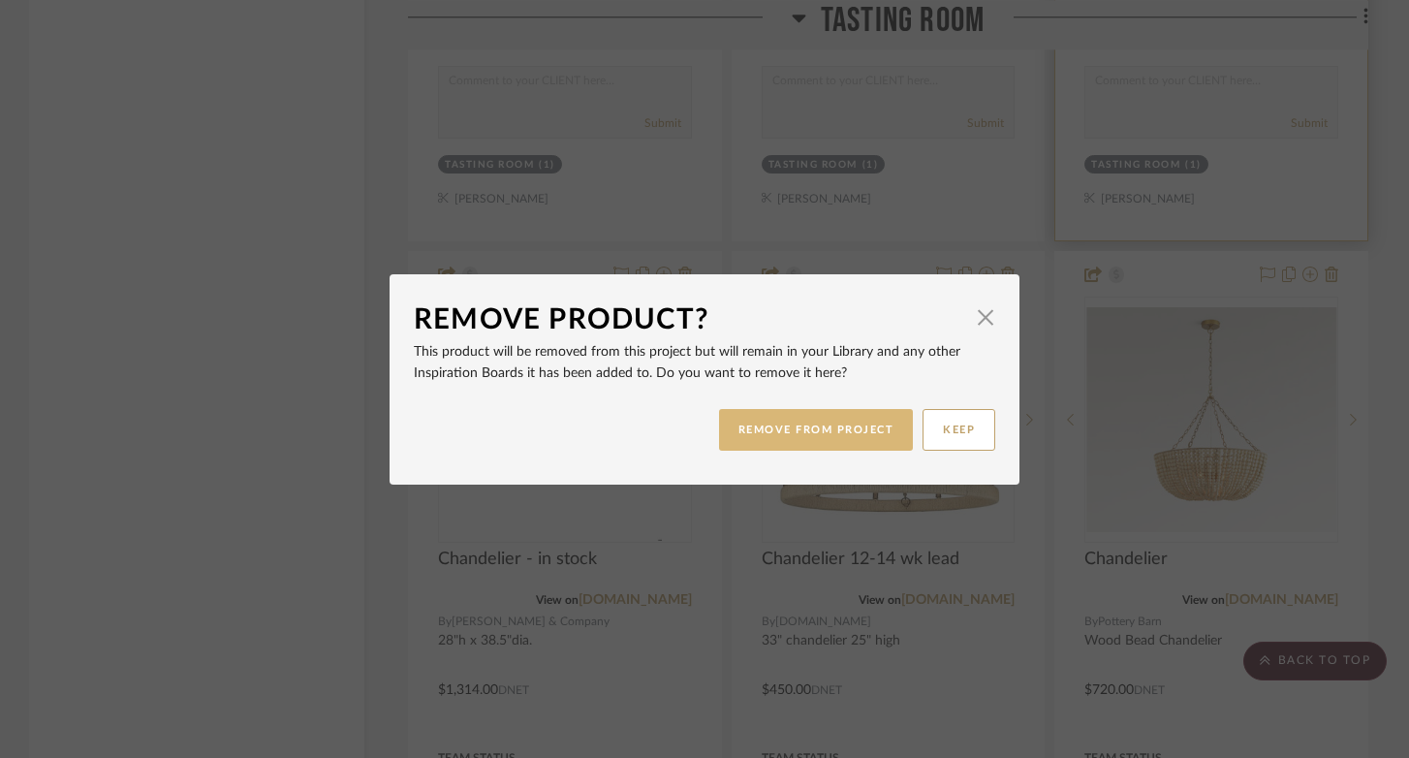
click at [802, 445] on button "REMOVE FROM PROJECT" at bounding box center [816, 430] width 195 height 42
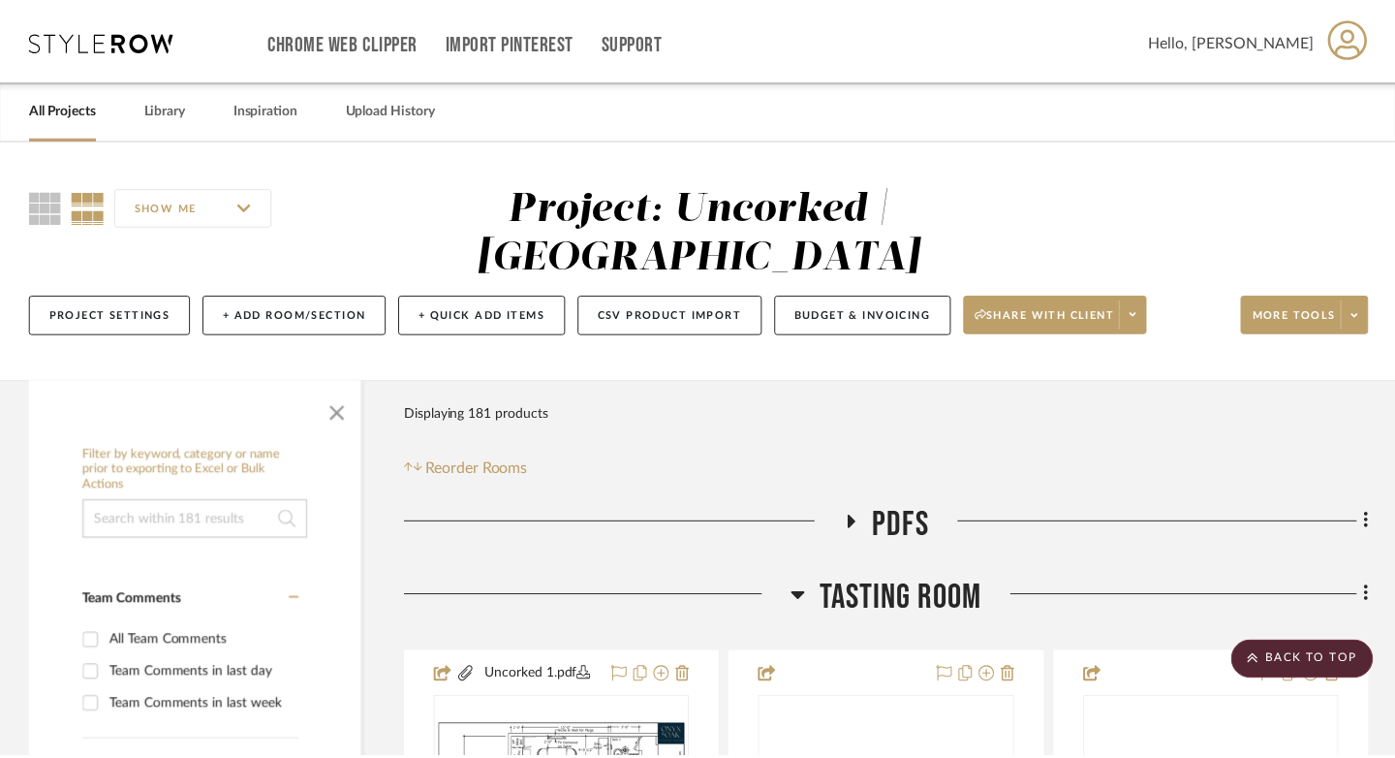
scroll to position [5574, 0]
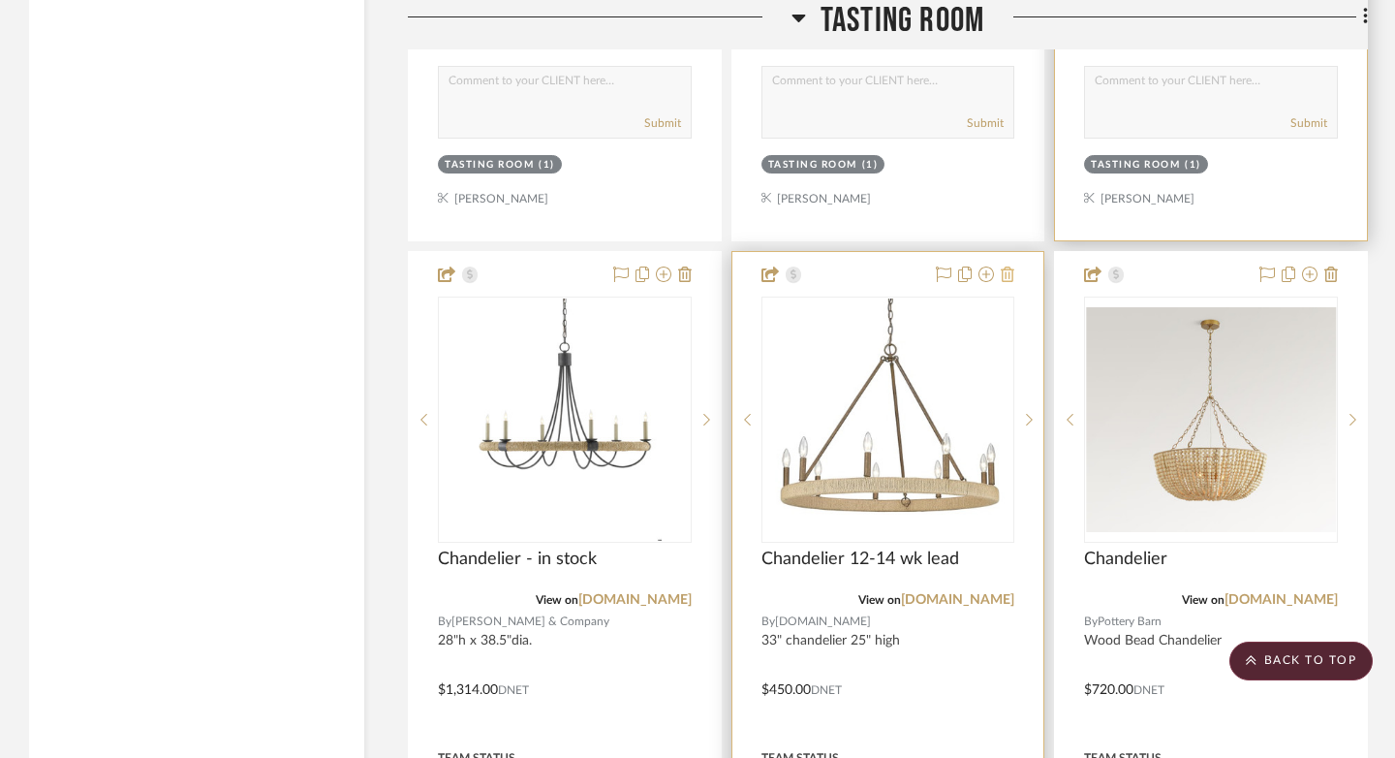
click at [1008, 270] on icon at bounding box center [1008, 273] width 14 height 15
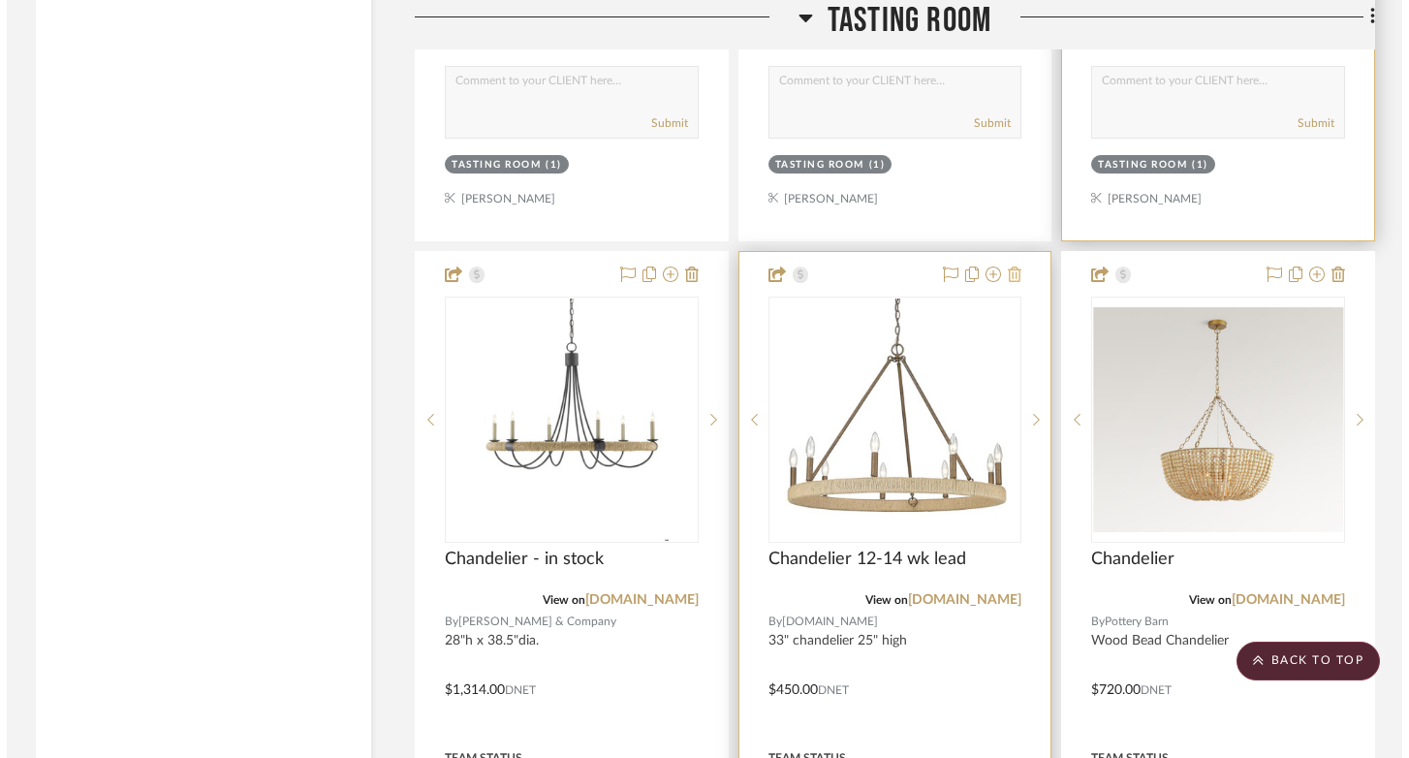
scroll to position [0, 0]
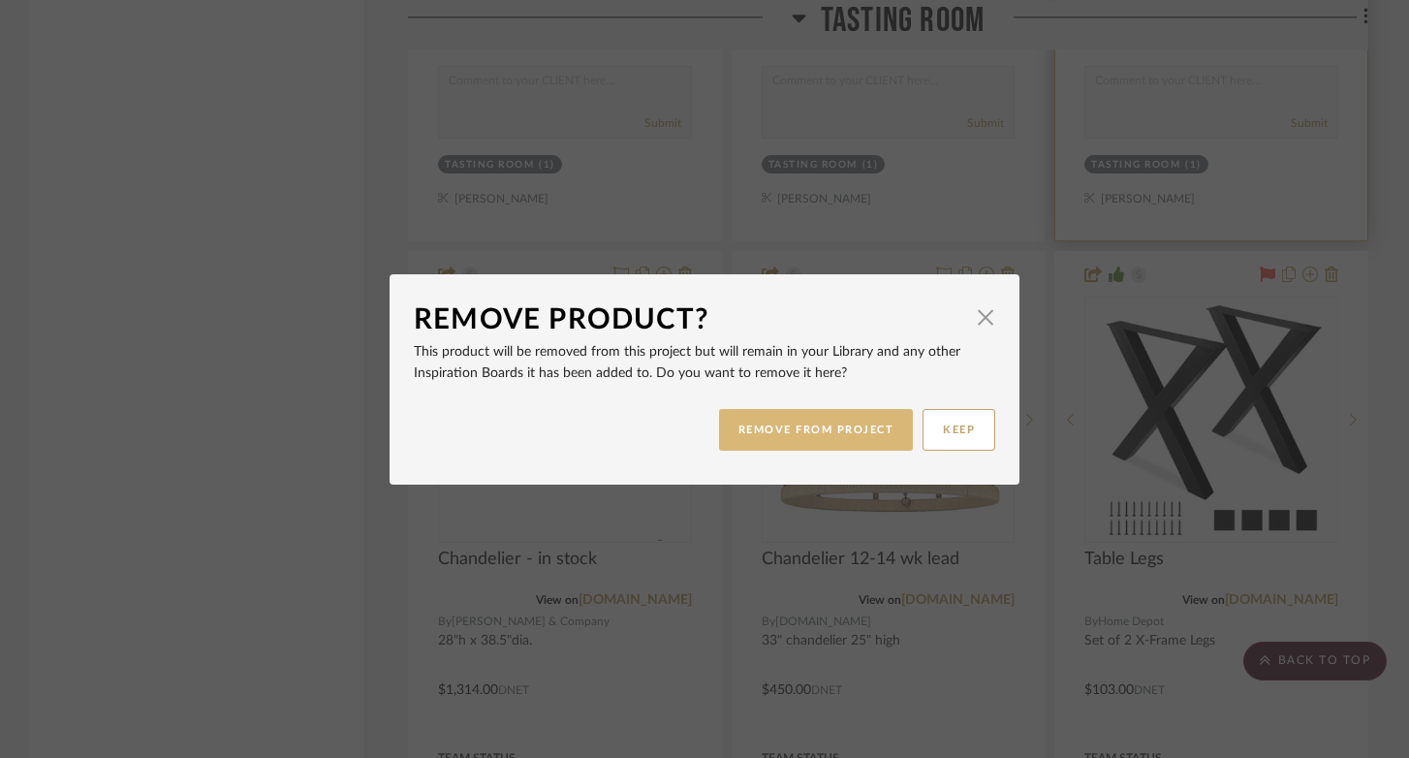
click at [775, 439] on button "REMOVE FROM PROJECT" at bounding box center [816, 430] width 195 height 42
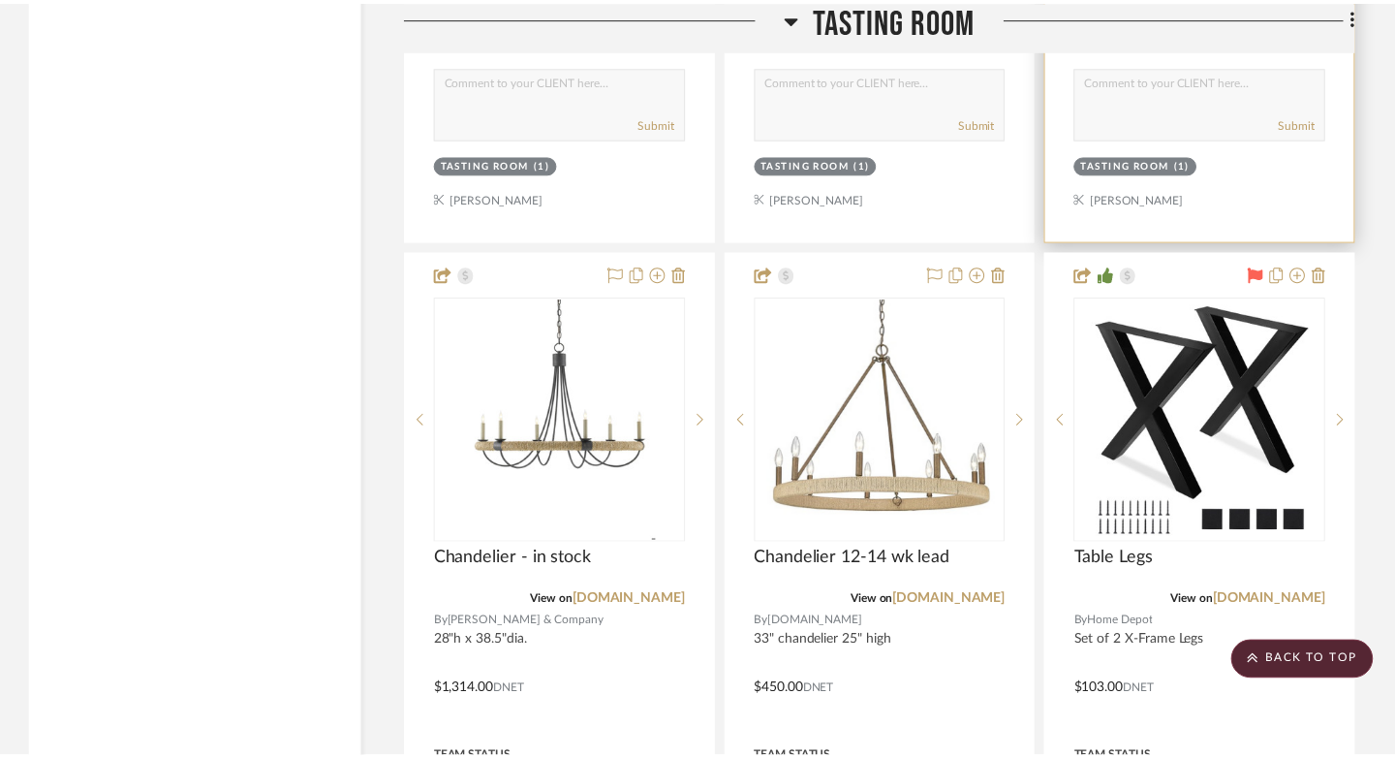
scroll to position [5574, 0]
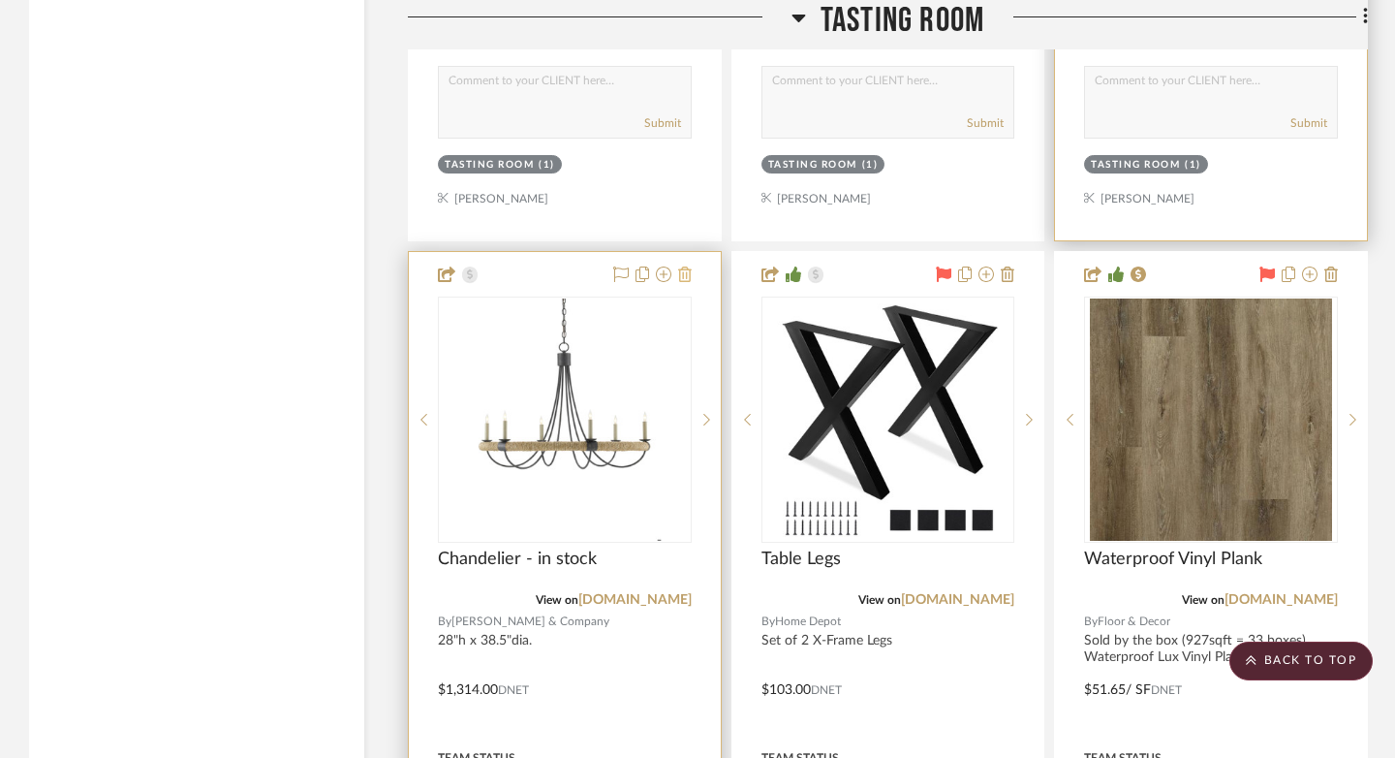
click at [686, 267] on icon at bounding box center [685, 273] width 14 height 15
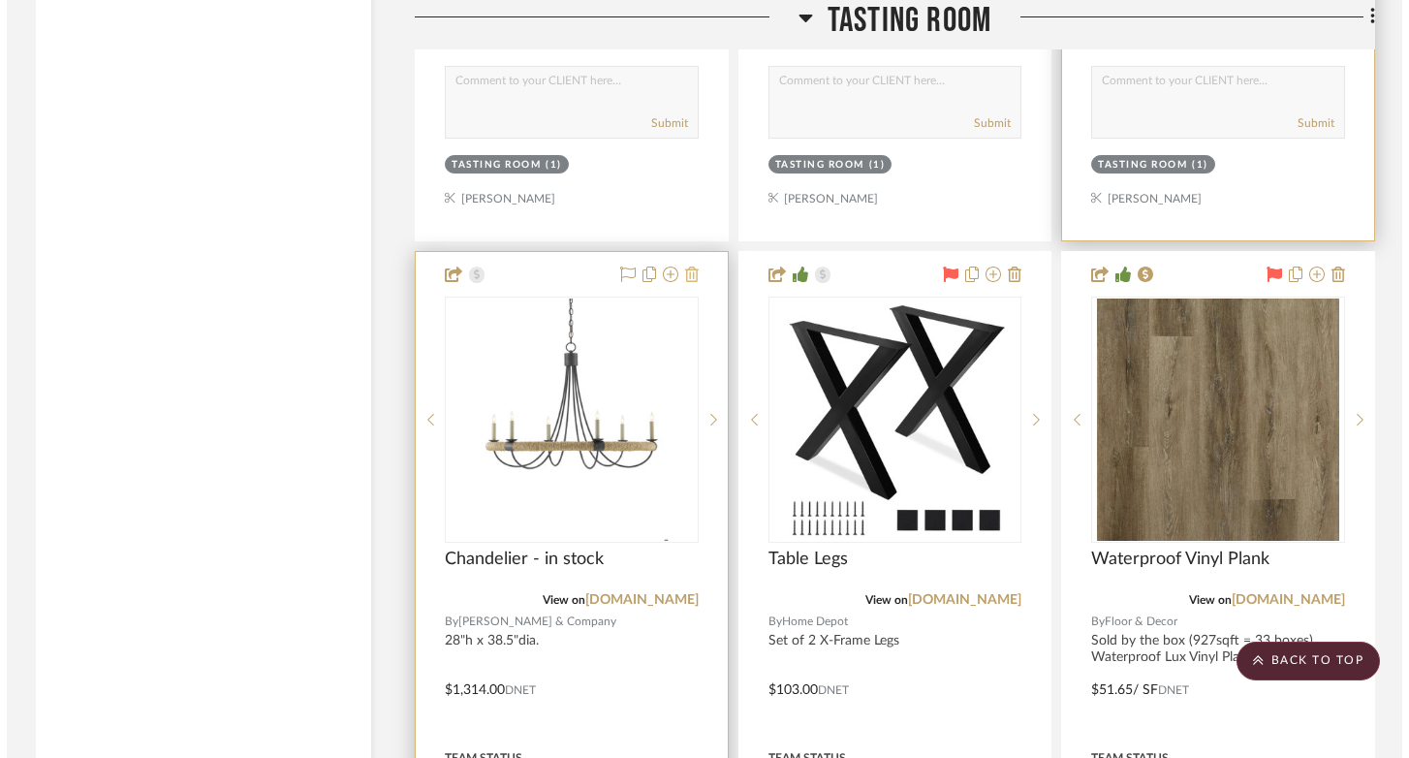
scroll to position [0, 0]
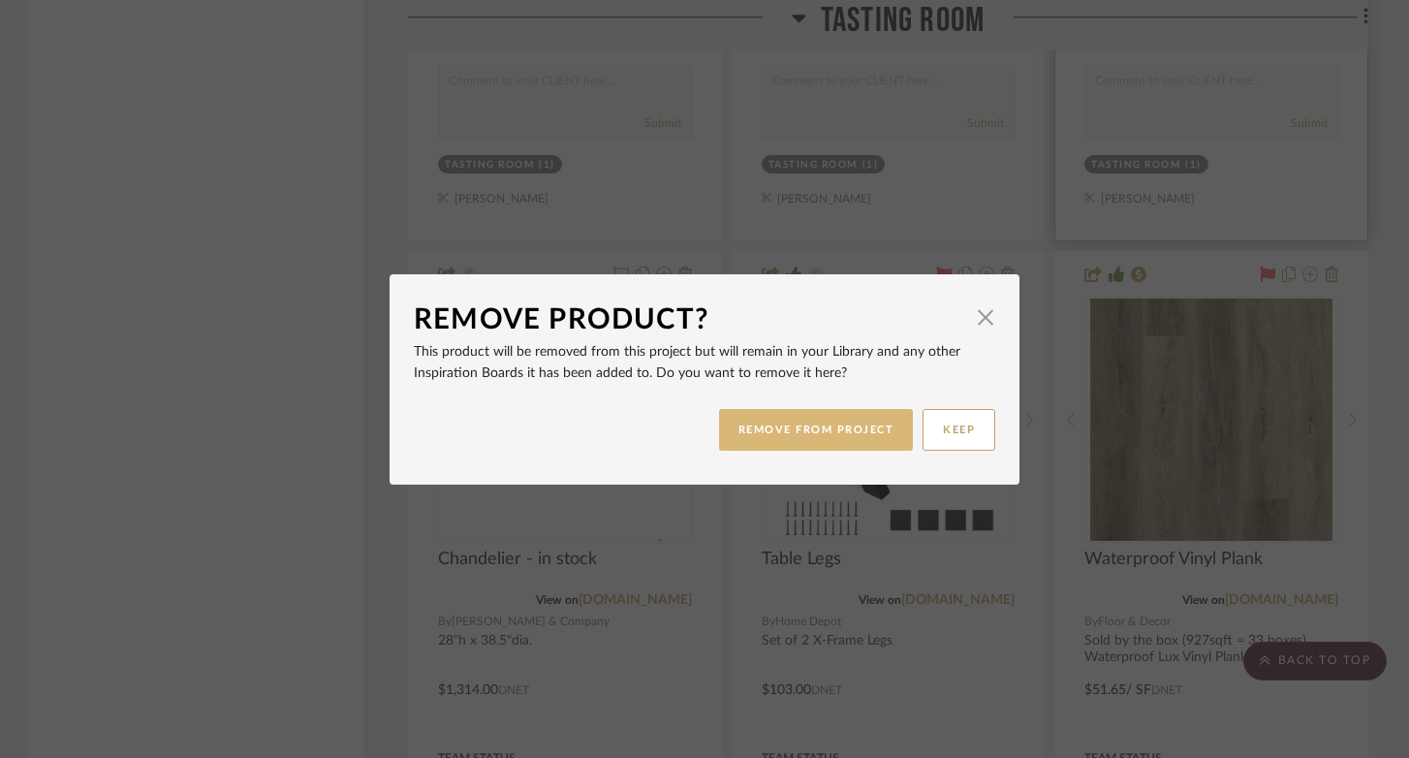
click at [769, 446] on button "REMOVE FROM PROJECT" at bounding box center [816, 430] width 195 height 42
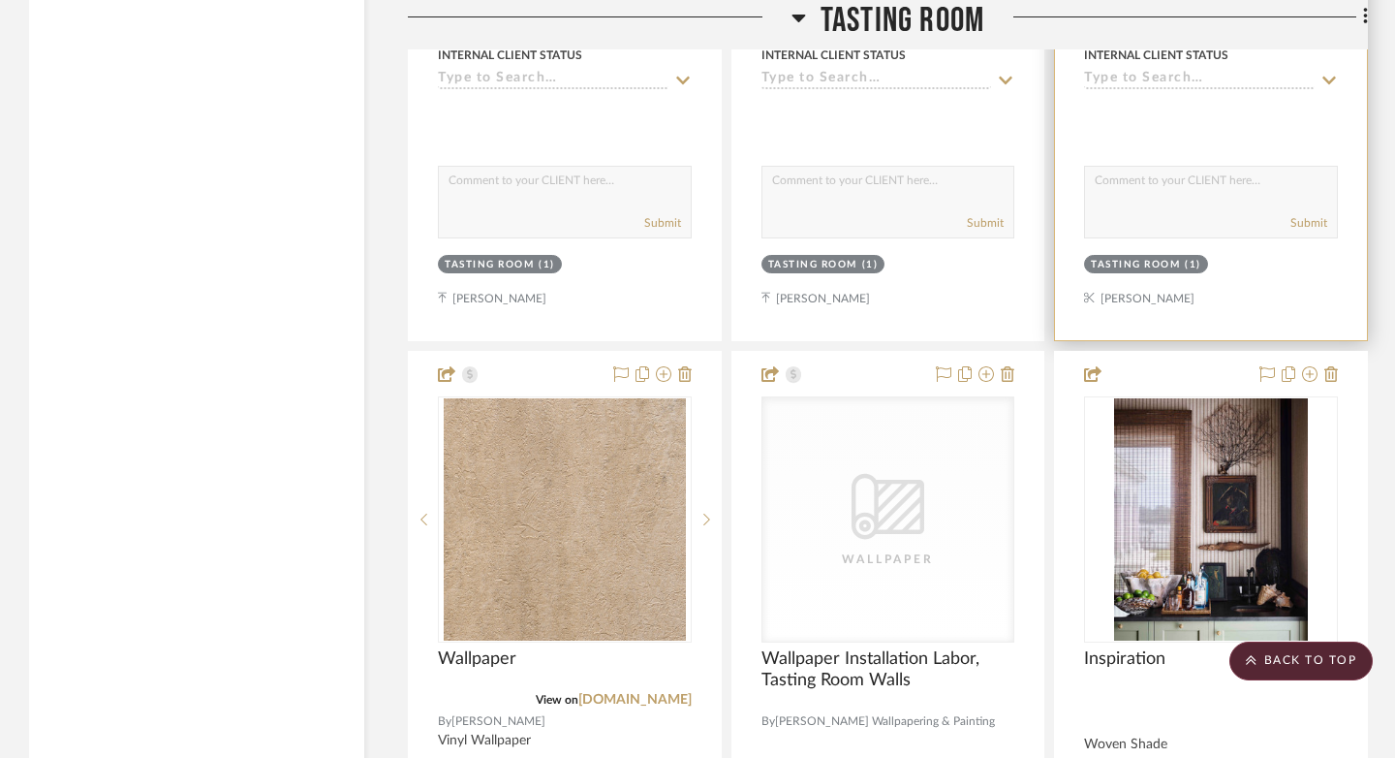
scroll to position [7295, 0]
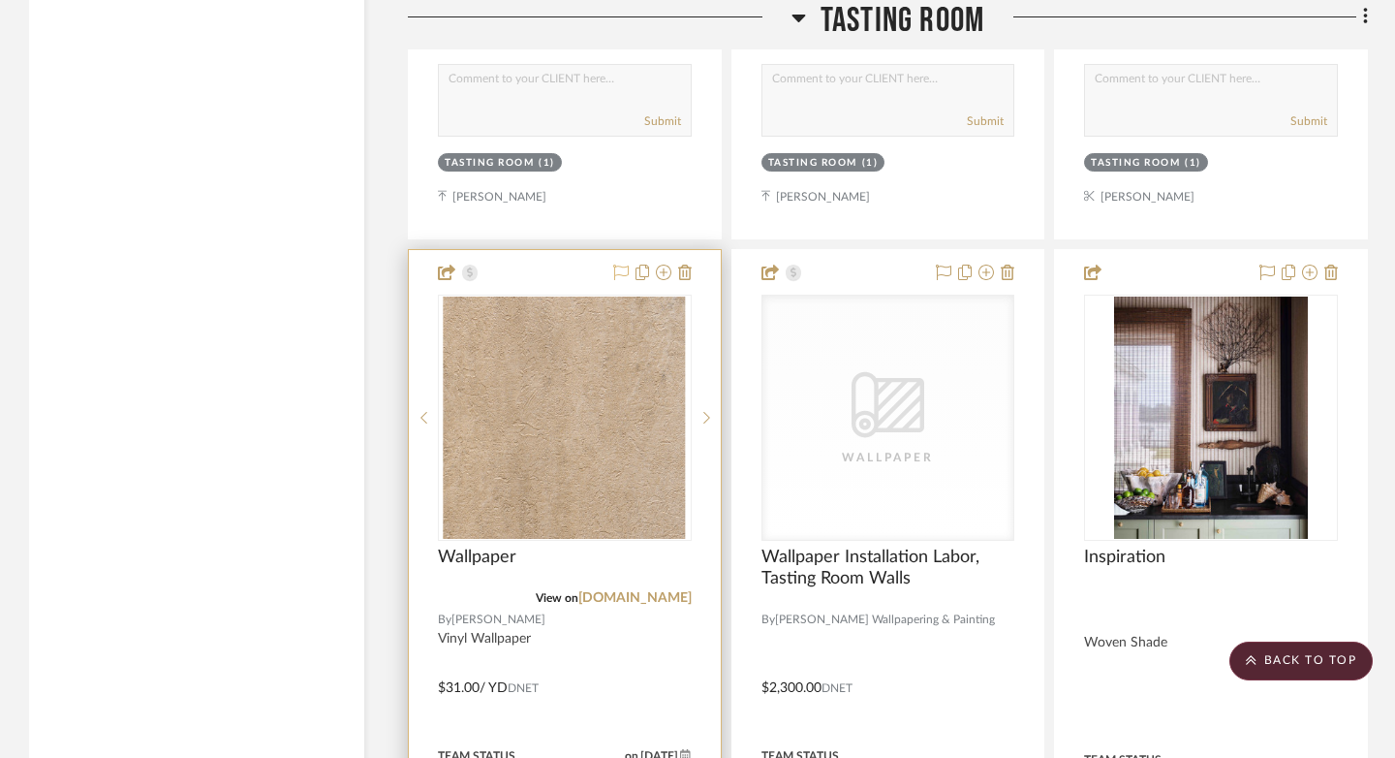
click at [620, 264] on icon at bounding box center [620, 271] width 15 height 15
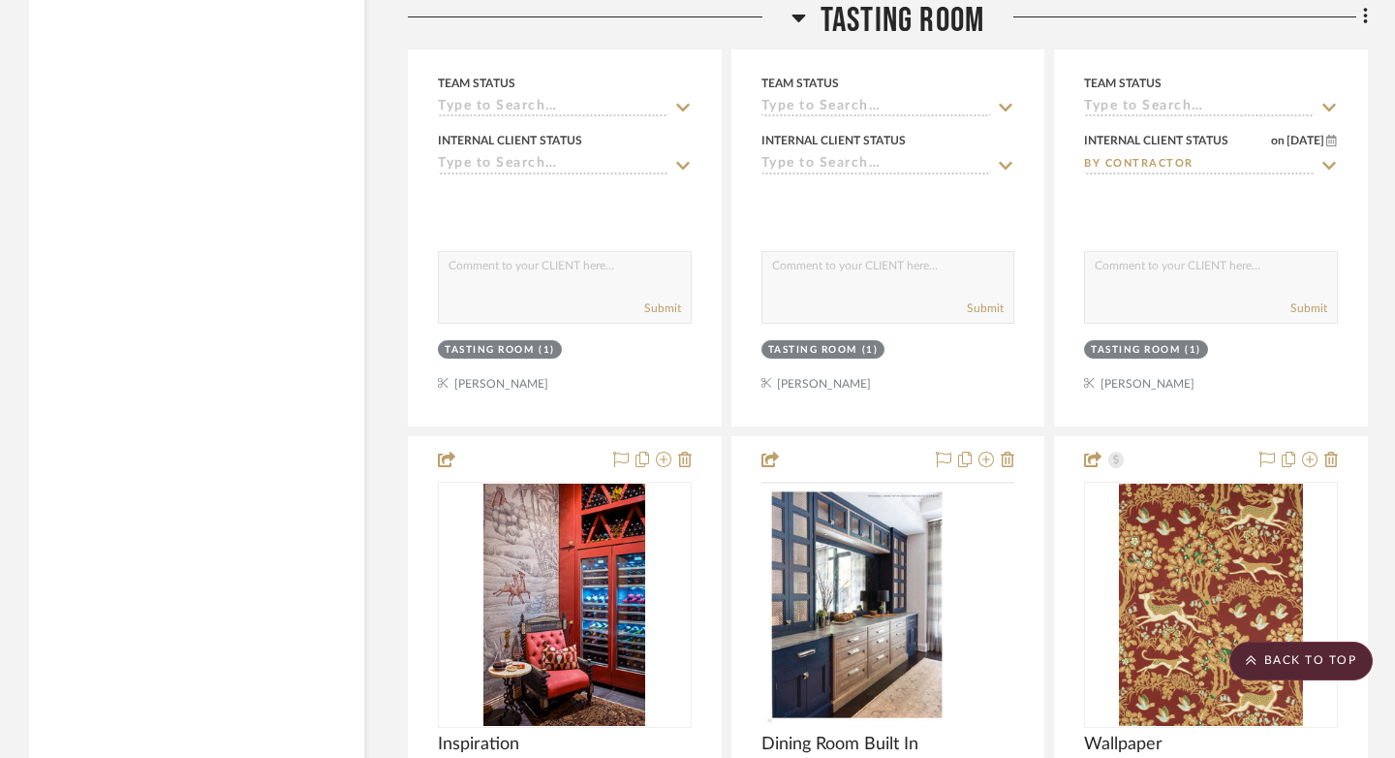
scroll to position [8956, 0]
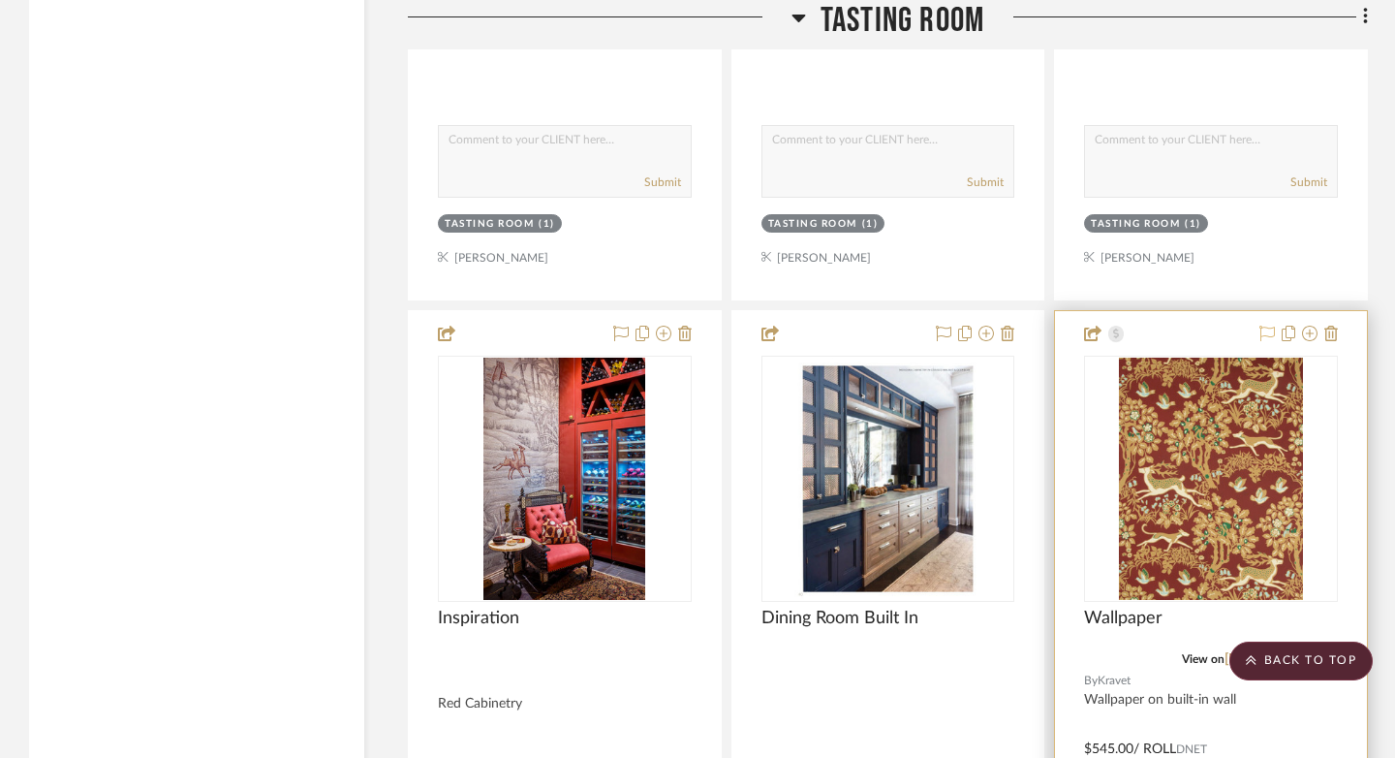
click at [1262, 325] on icon at bounding box center [1266, 332] width 15 height 15
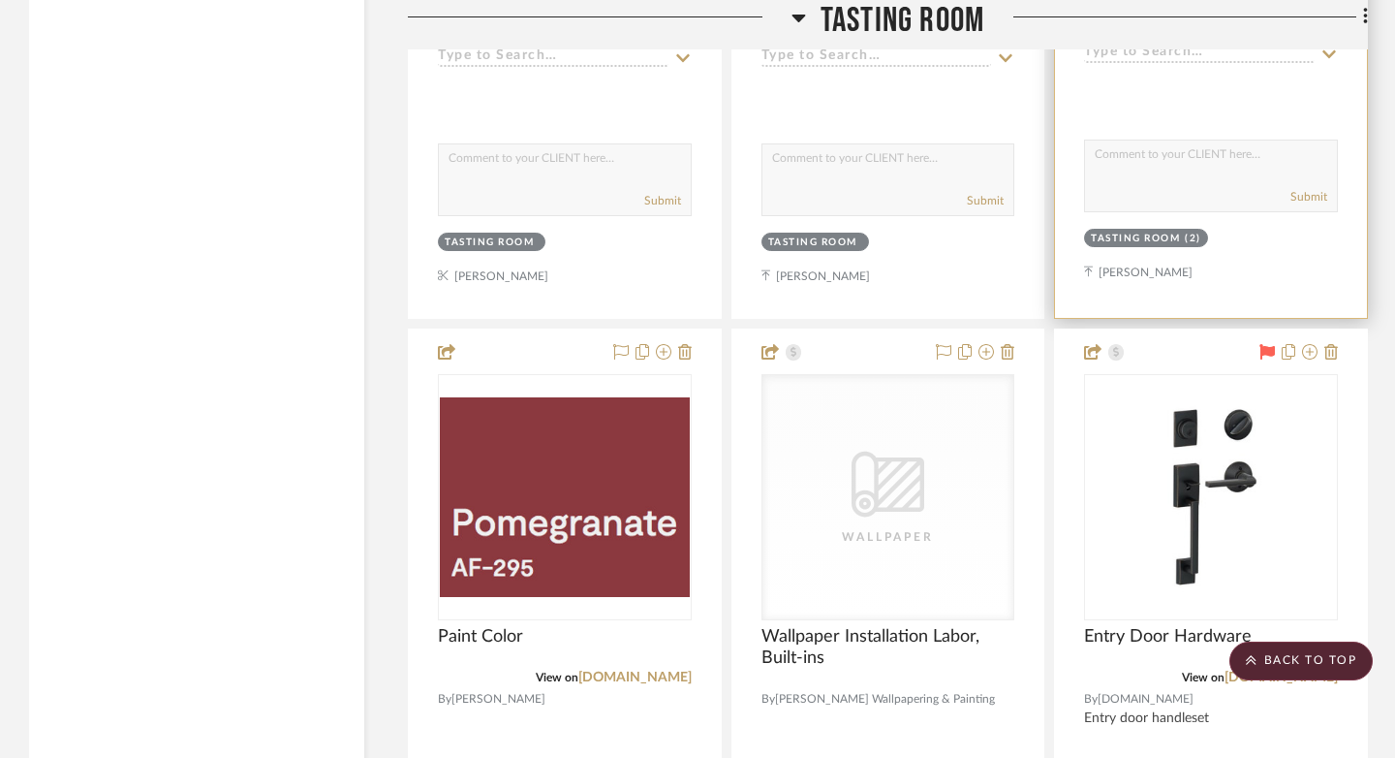
scroll to position [9823, 0]
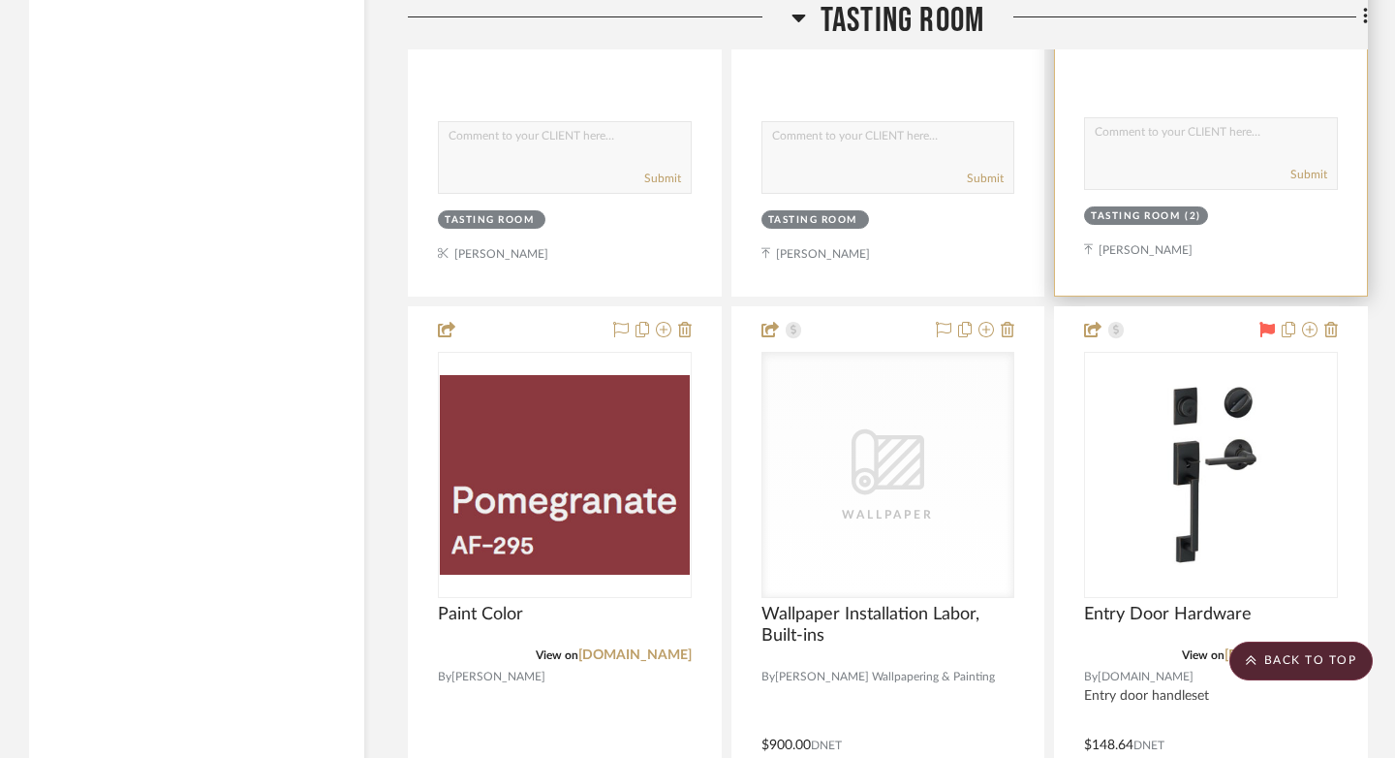
click at [1262, 322] on icon at bounding box center [1266, 329] width 15 height 15
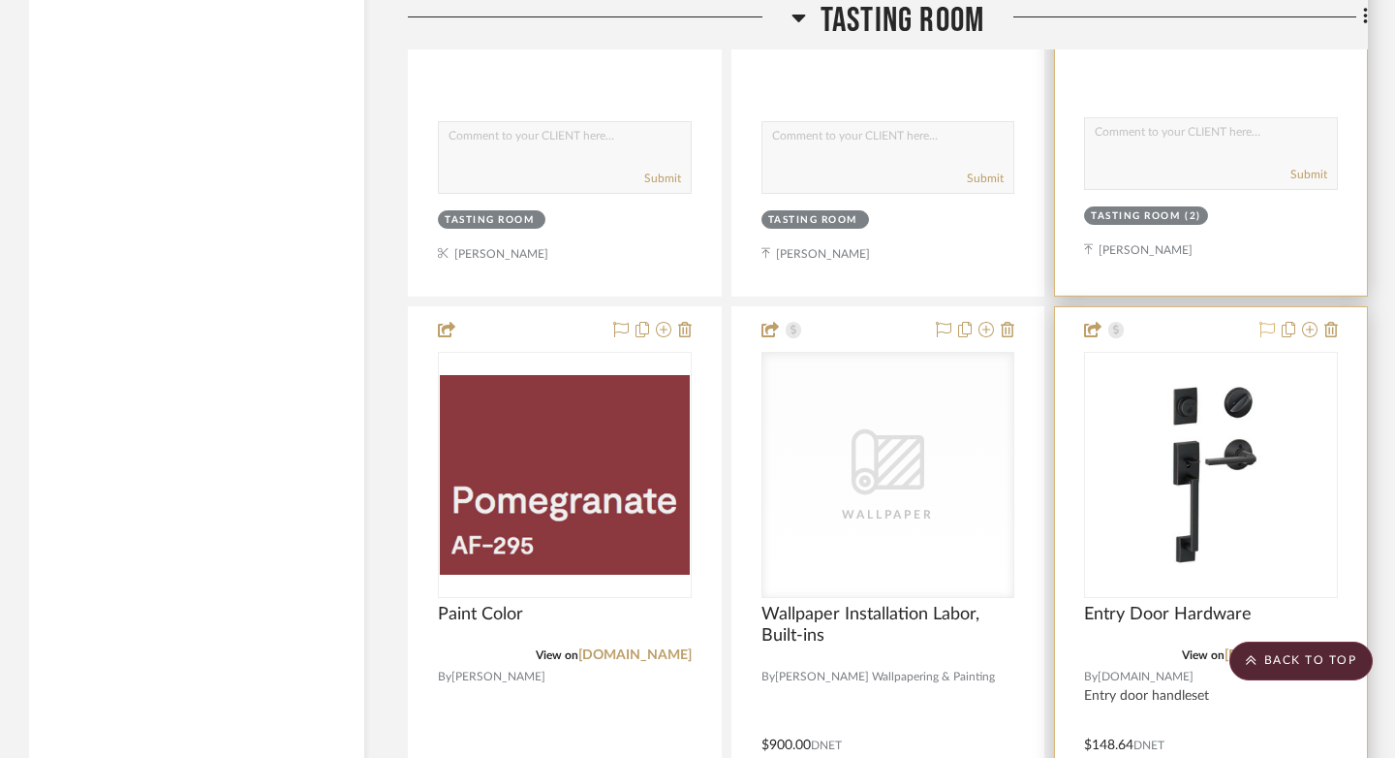
click at [1266, 322] on icon at bounding box center [1266, 329] width 15 height 15
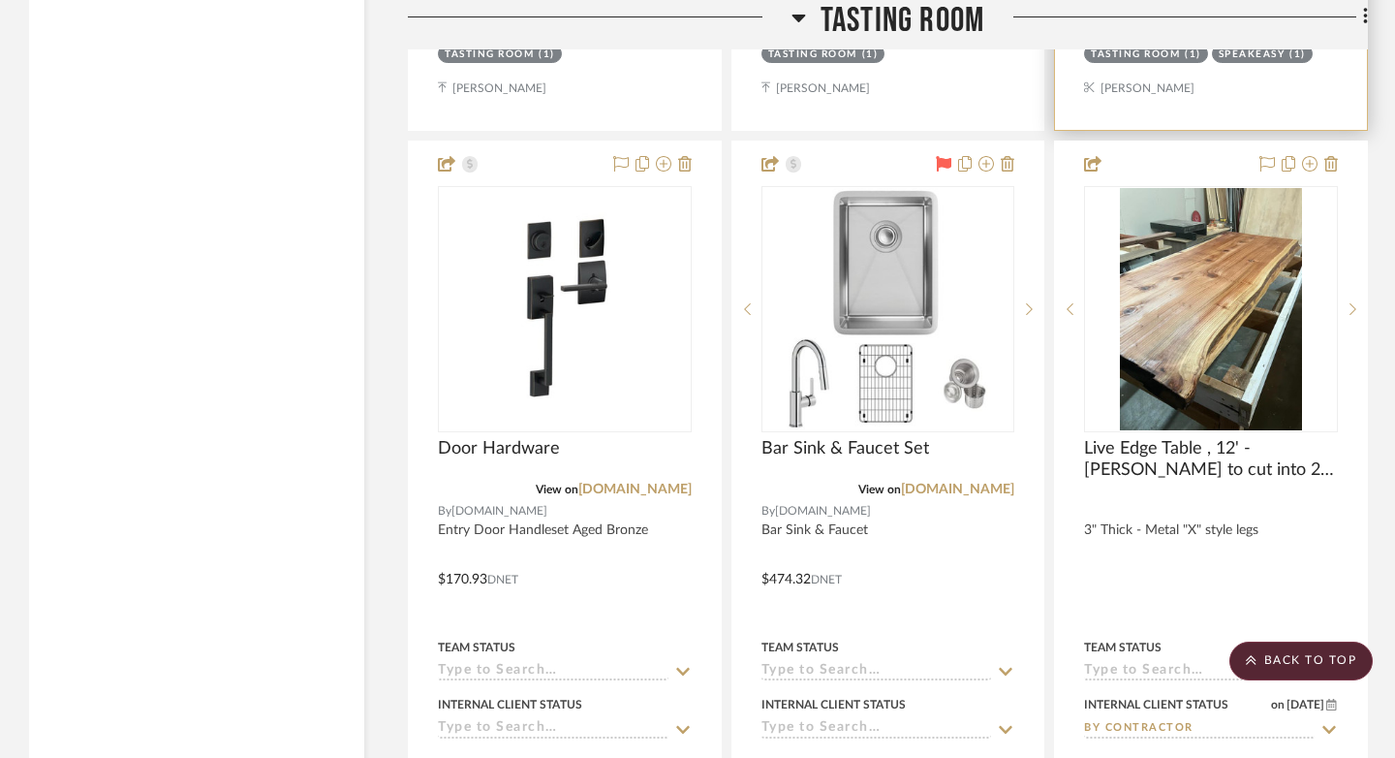
scroll to position [10863, 0]
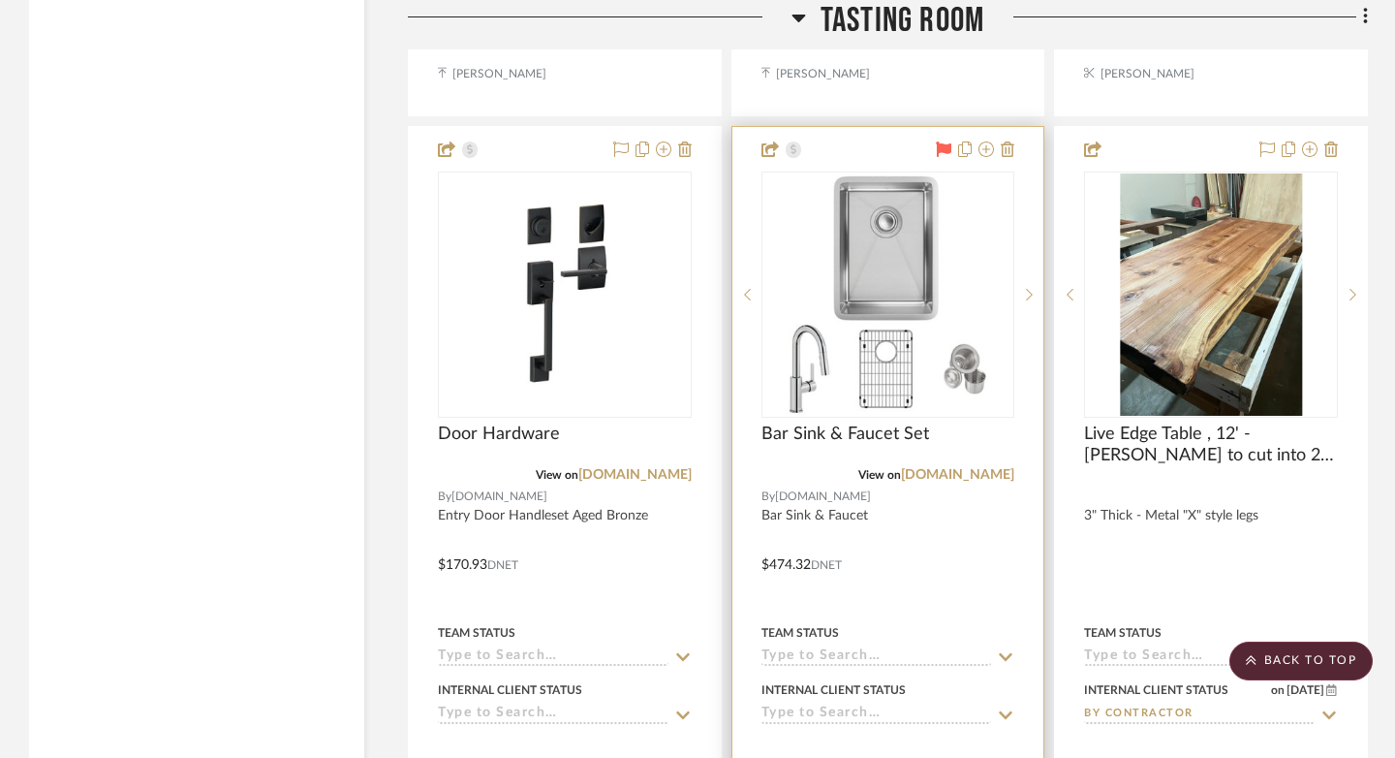
click at [944, 141] on icon at bounding box center [944, 148] width 15 height 15
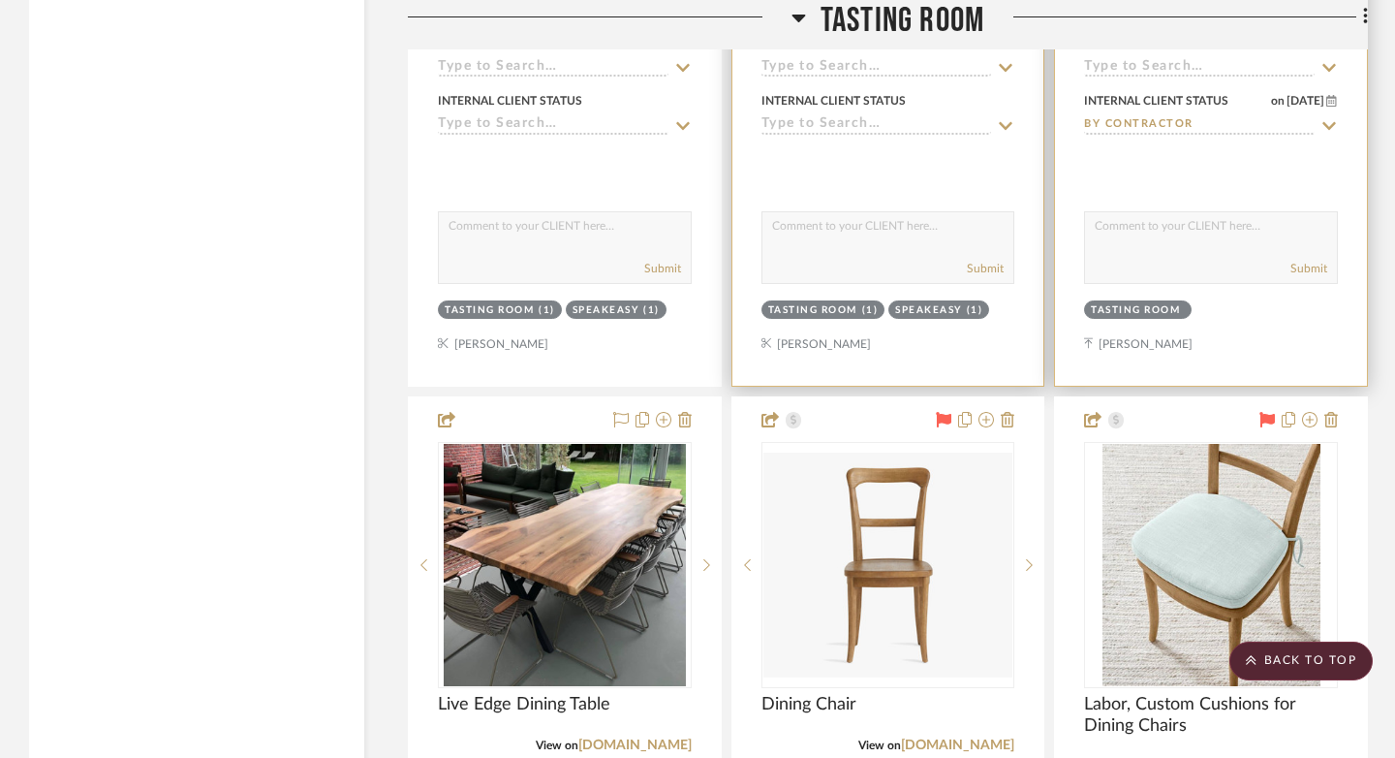
scroll to position [11541, 0]
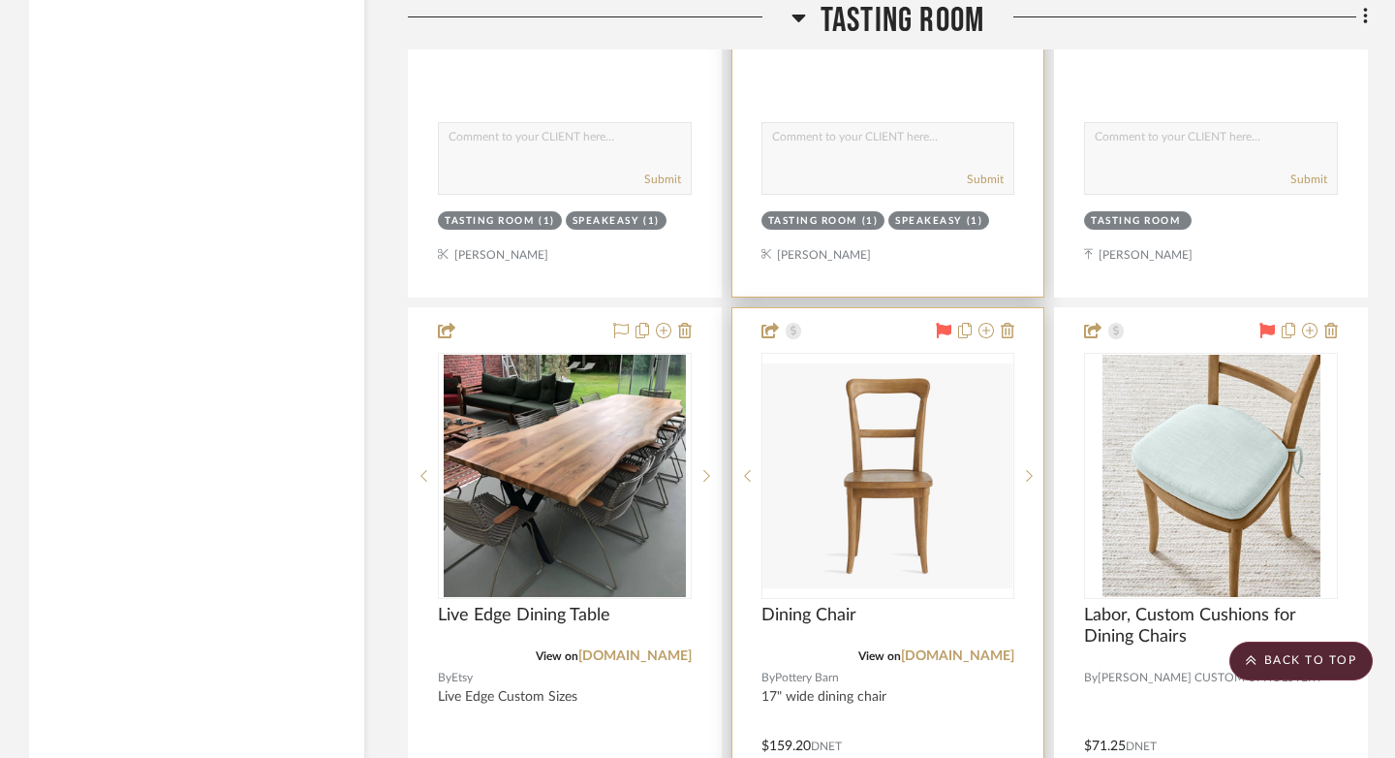
click at [942, 323] on icon at bounding box center [944, 330] width 15 height 15
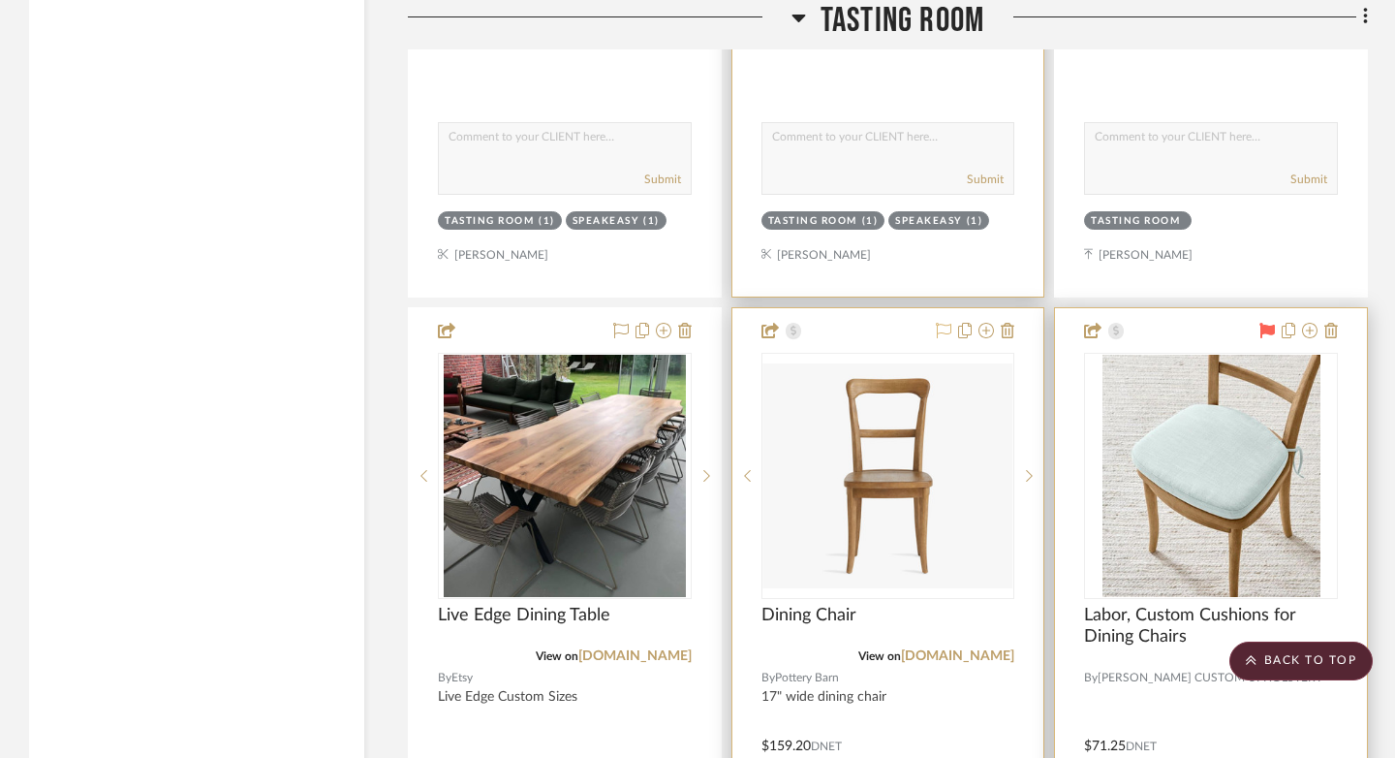
click at [1266, 323] on icon at bounding box center [1266, 330] width 15 height 15
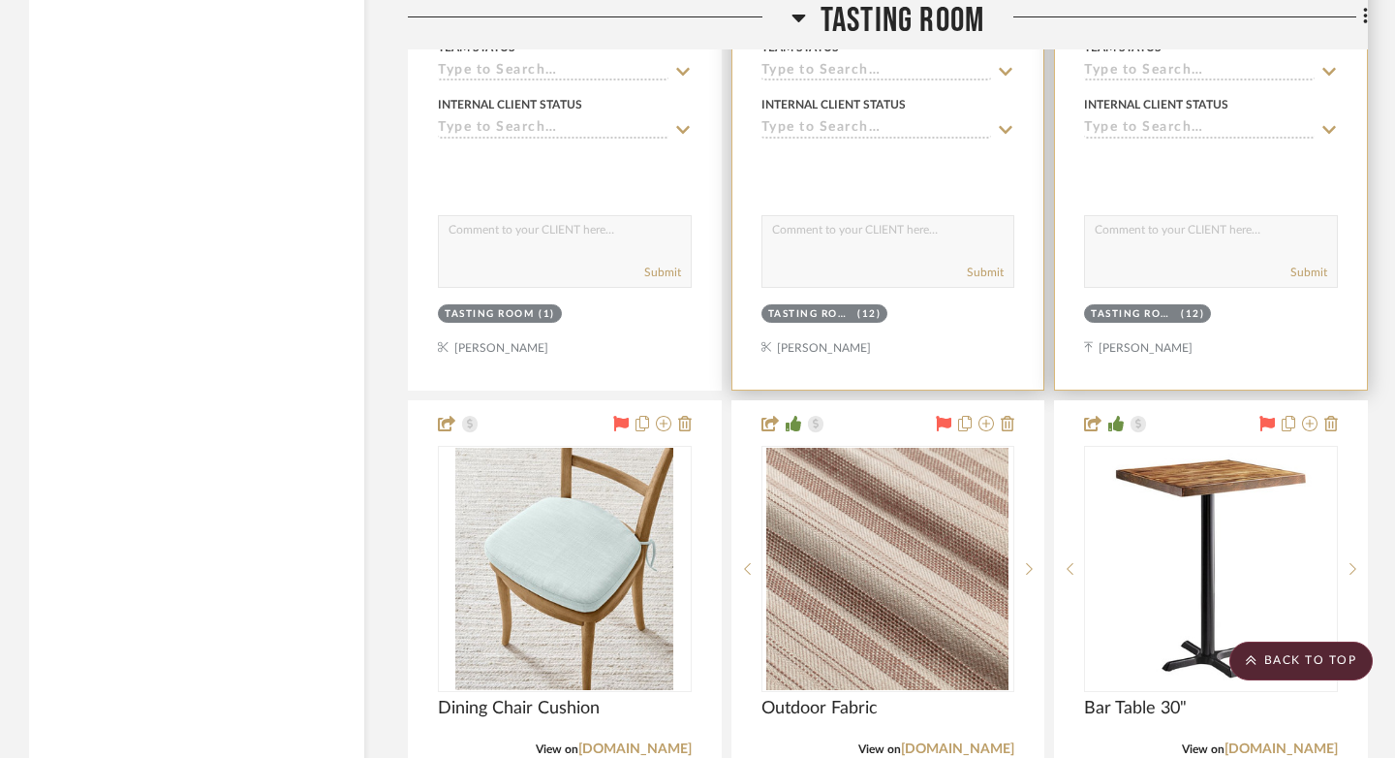
scroll to position [12396, 0]
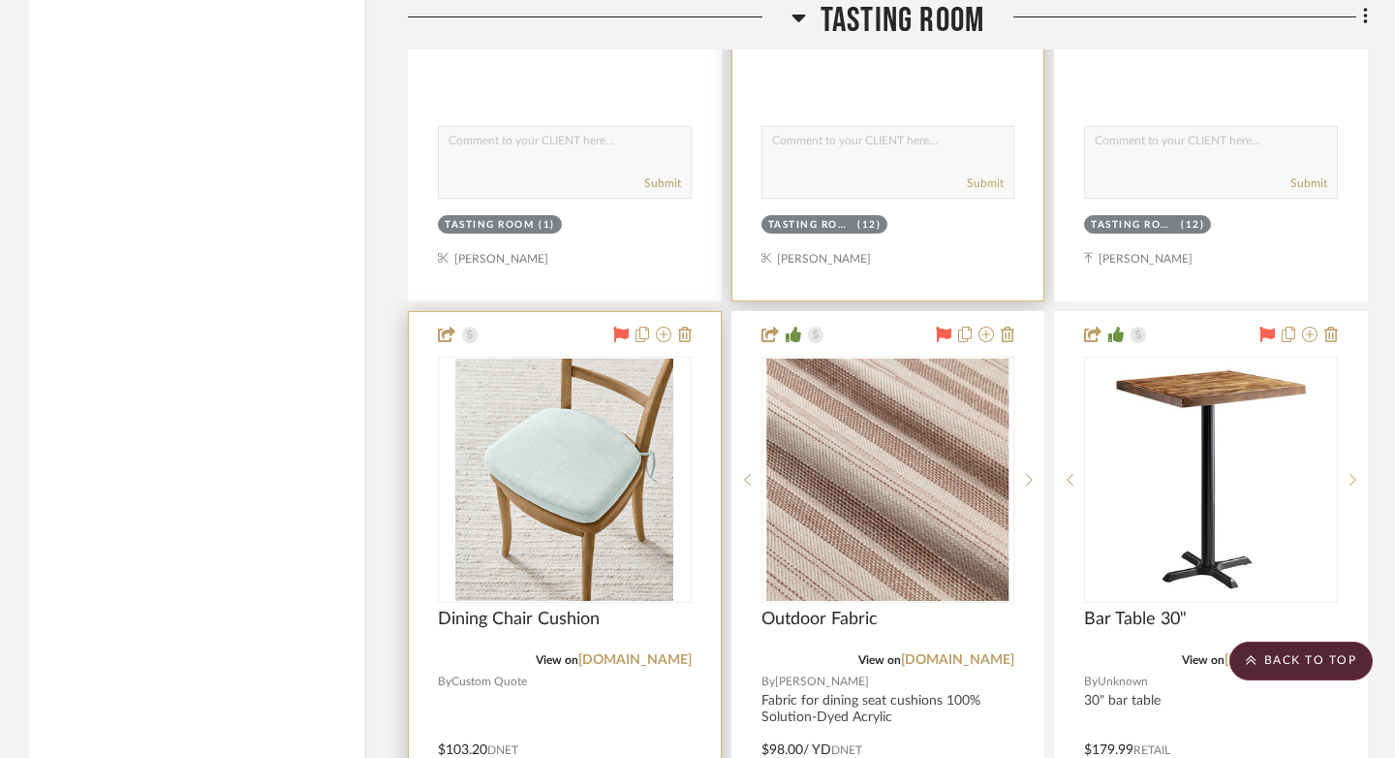
click at [621, 326] on icon at bounding box center [620, 333] width 15 height 15
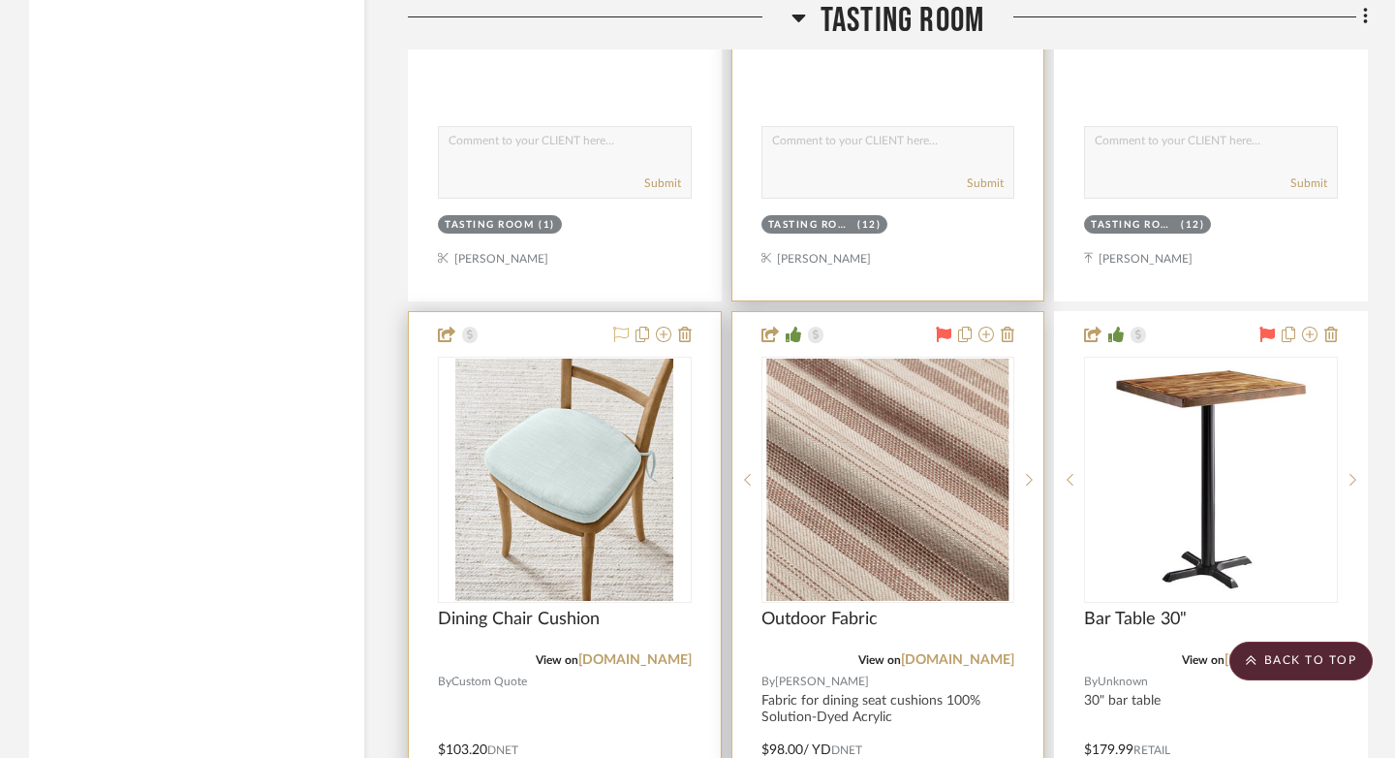
click at [940, 326] on icon at bounding box center [944, 333] width 15 height 15
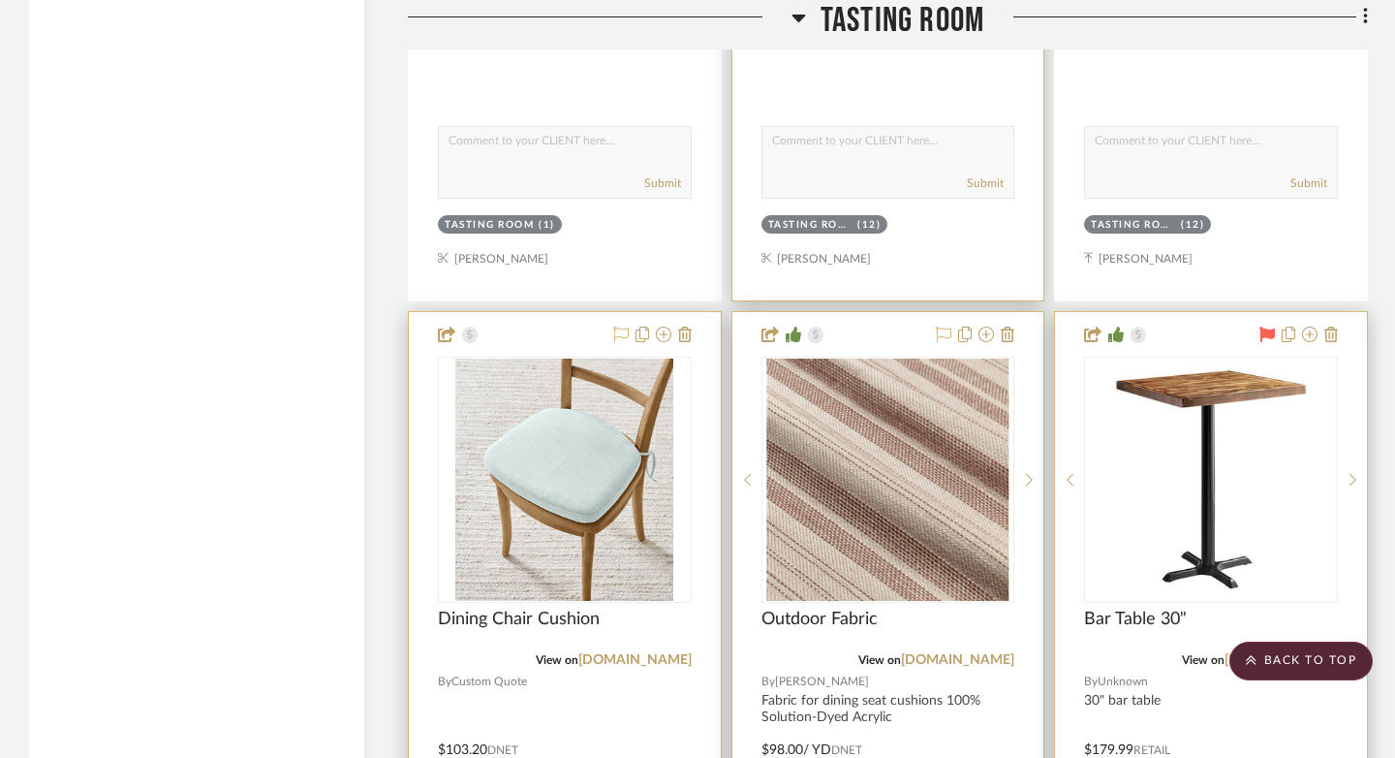
click at [1266, 326] on icon at bounding box center [1266, 333] width 15 height 15
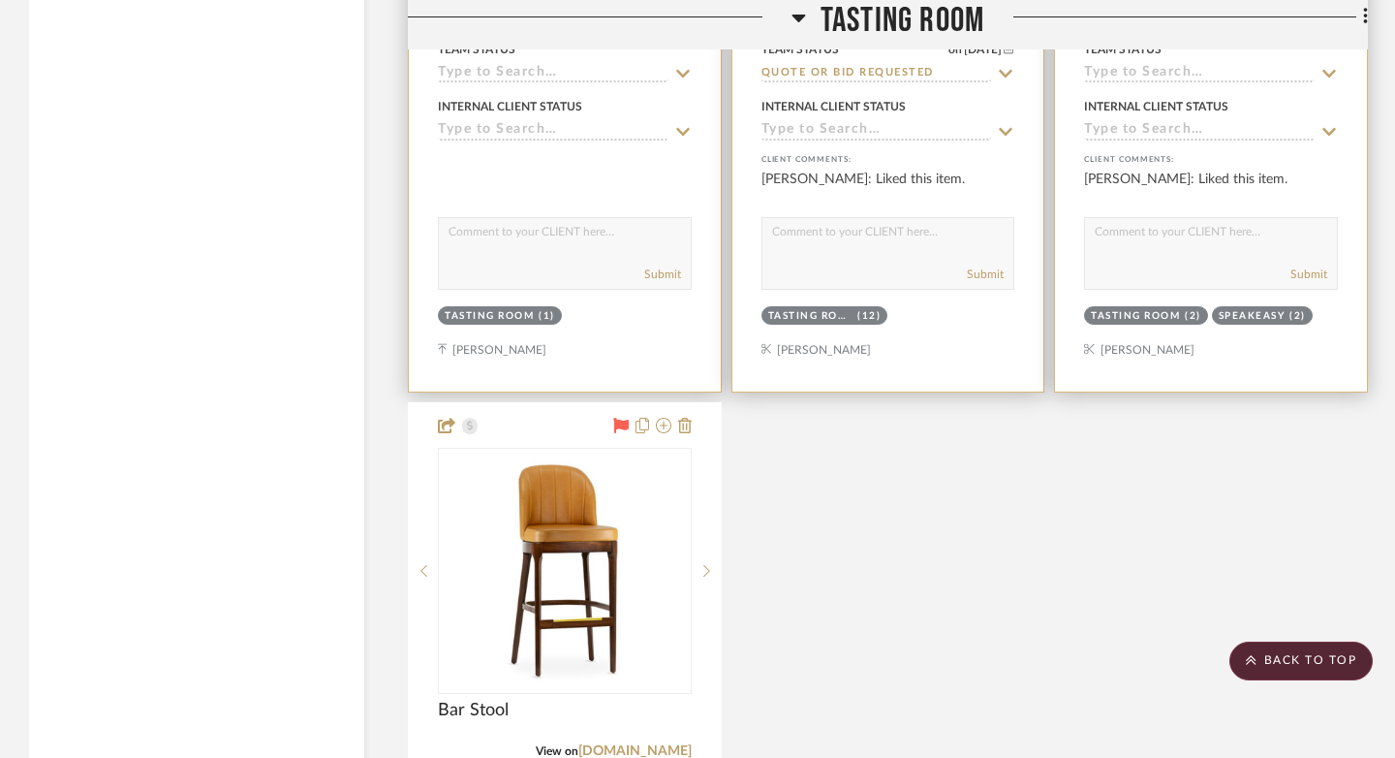
scroll to position [13177, 0]
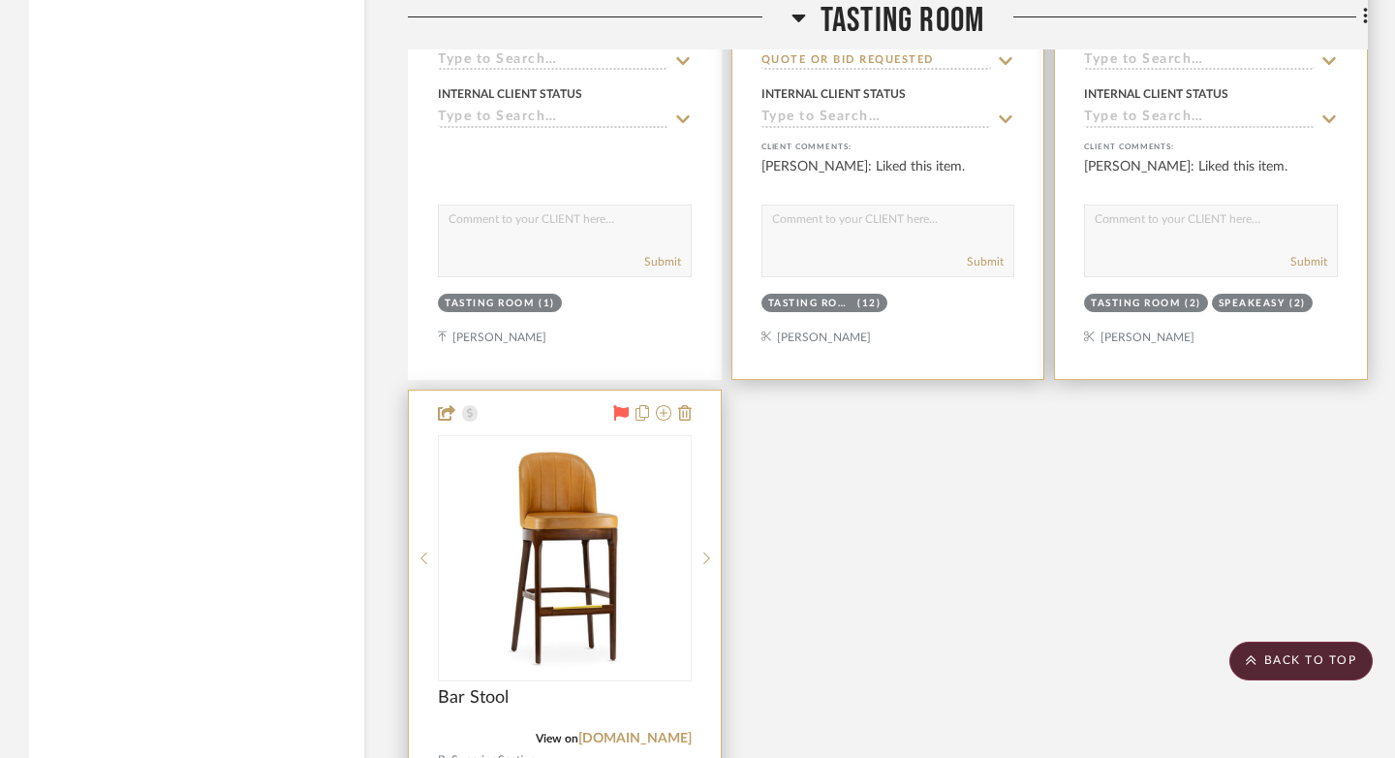
click at [620, 405] on icon at bounding box center [620, 412] width 15 height 15
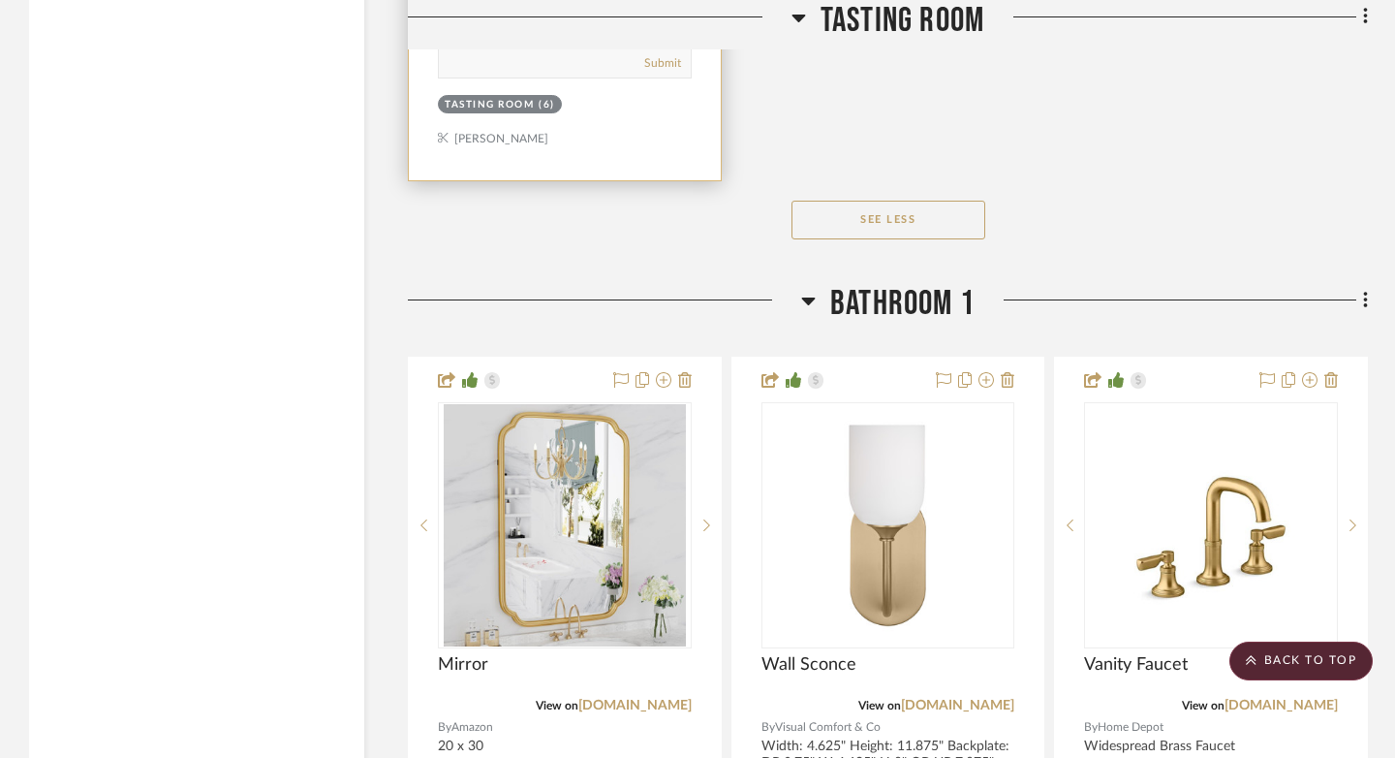
scroll to position [14236, 0]
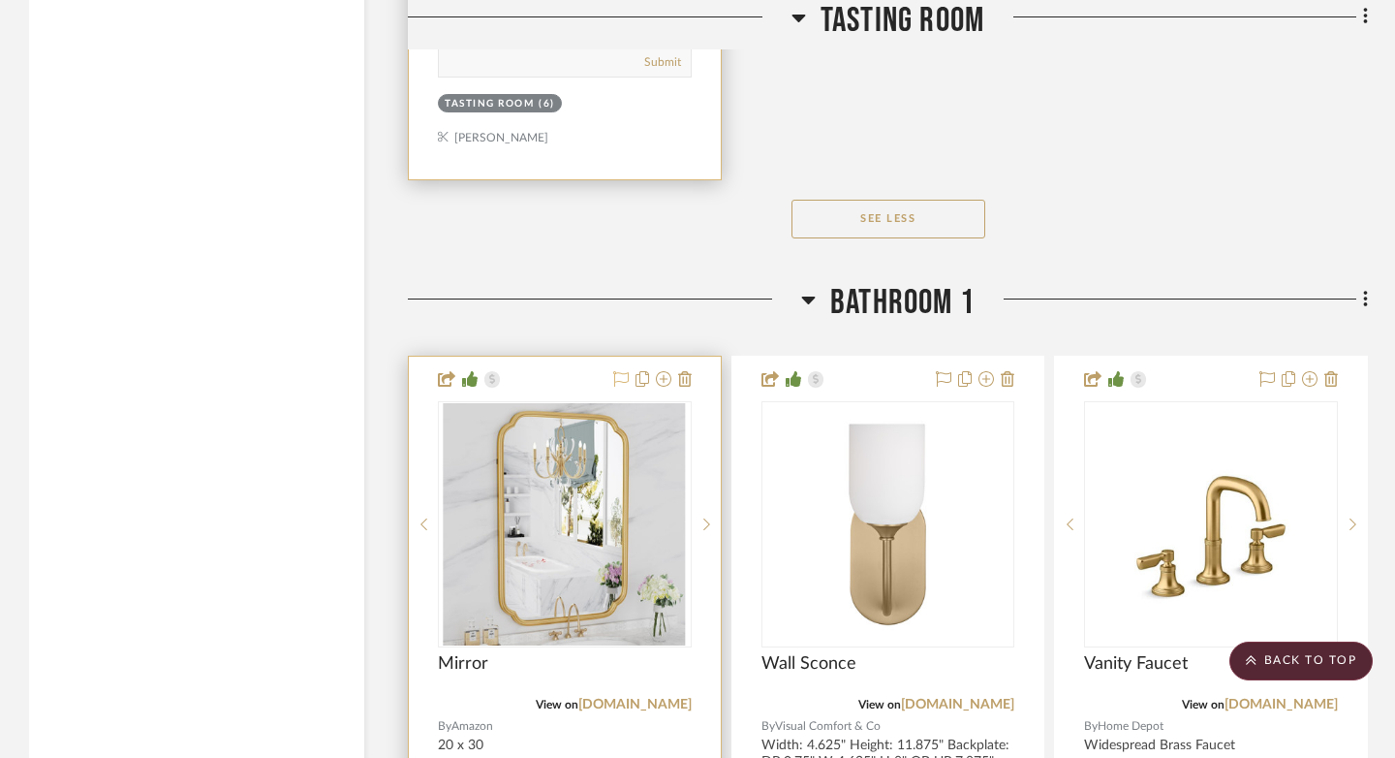
click at [619, 371] on icon at bounding box center [620, 378] width 15 height 15
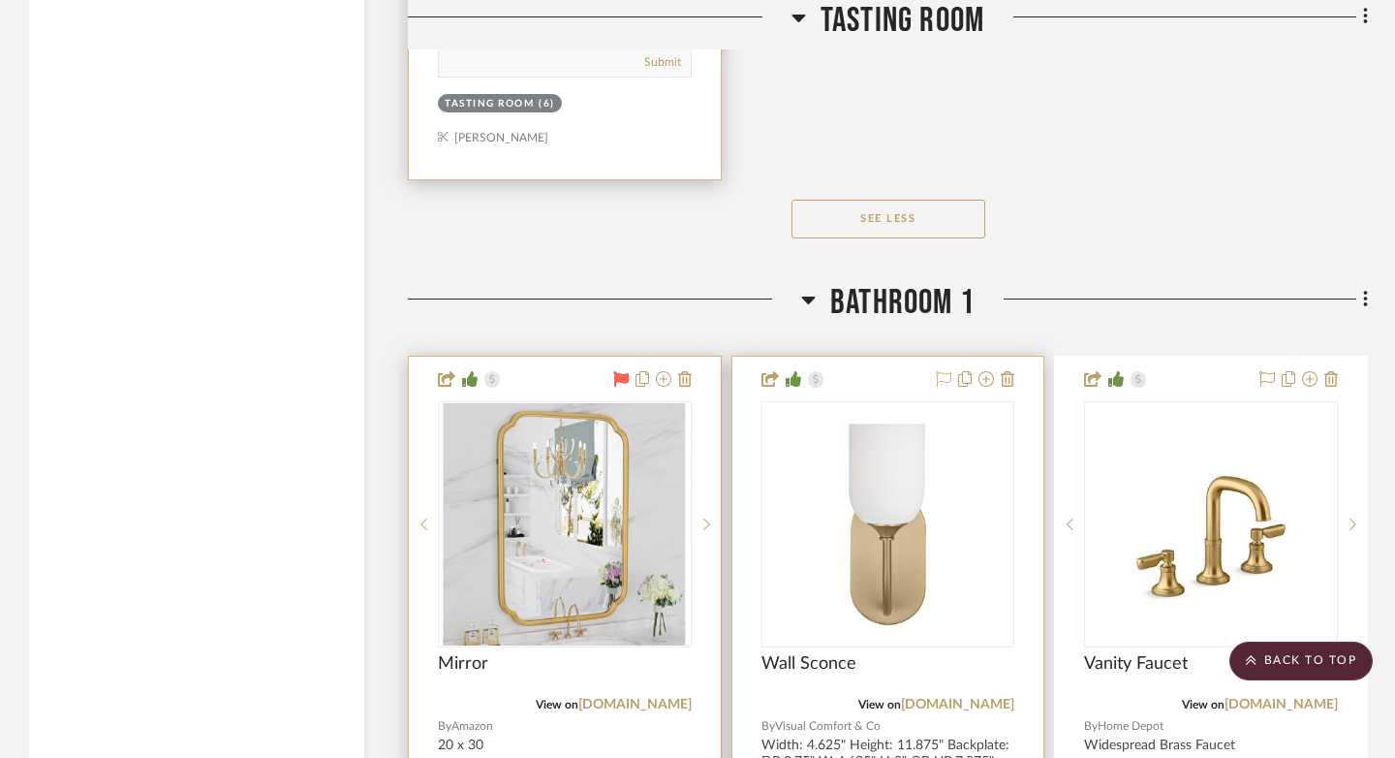
click at [941, 371] on icon at bounding box center [943, 378] width 15 height 15
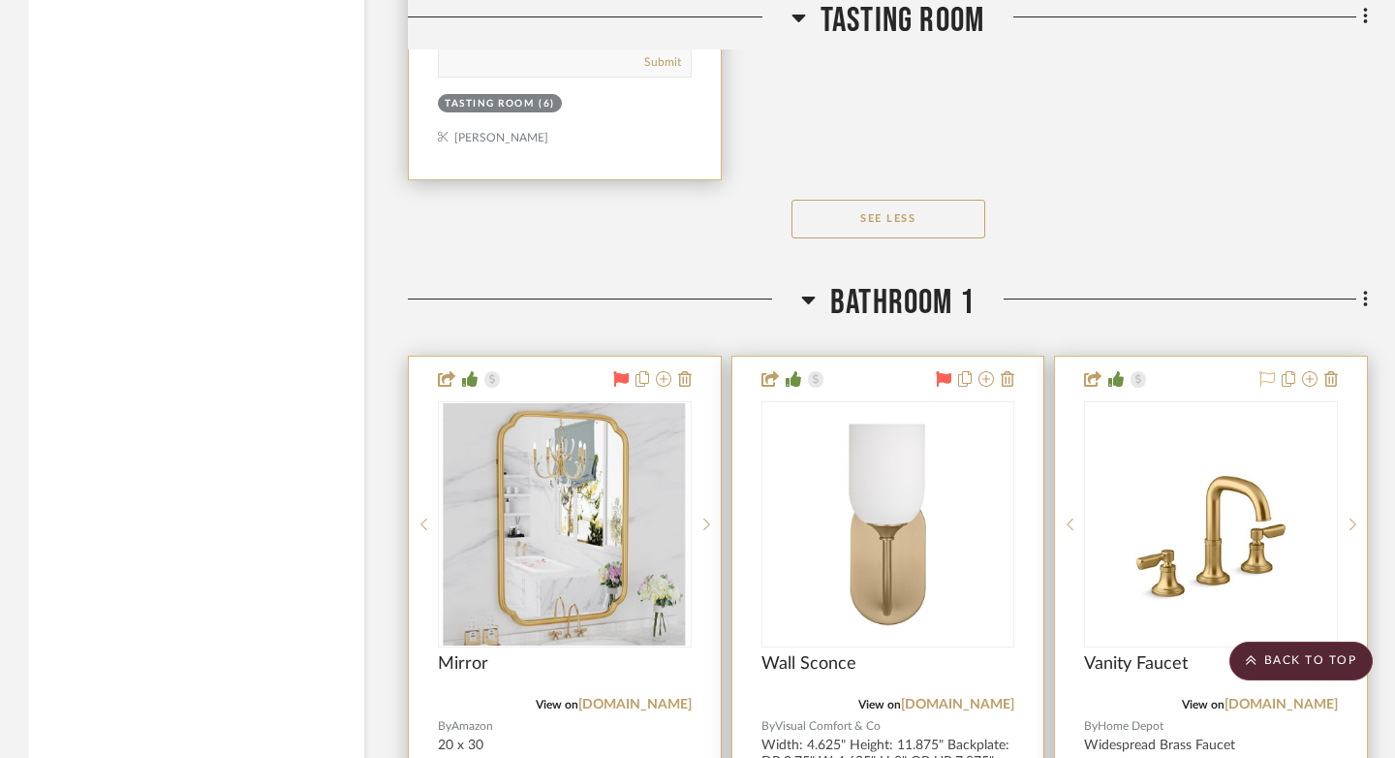
click at [1262, 371] on icon at bounding box center [1266, 378] width 15 height 15
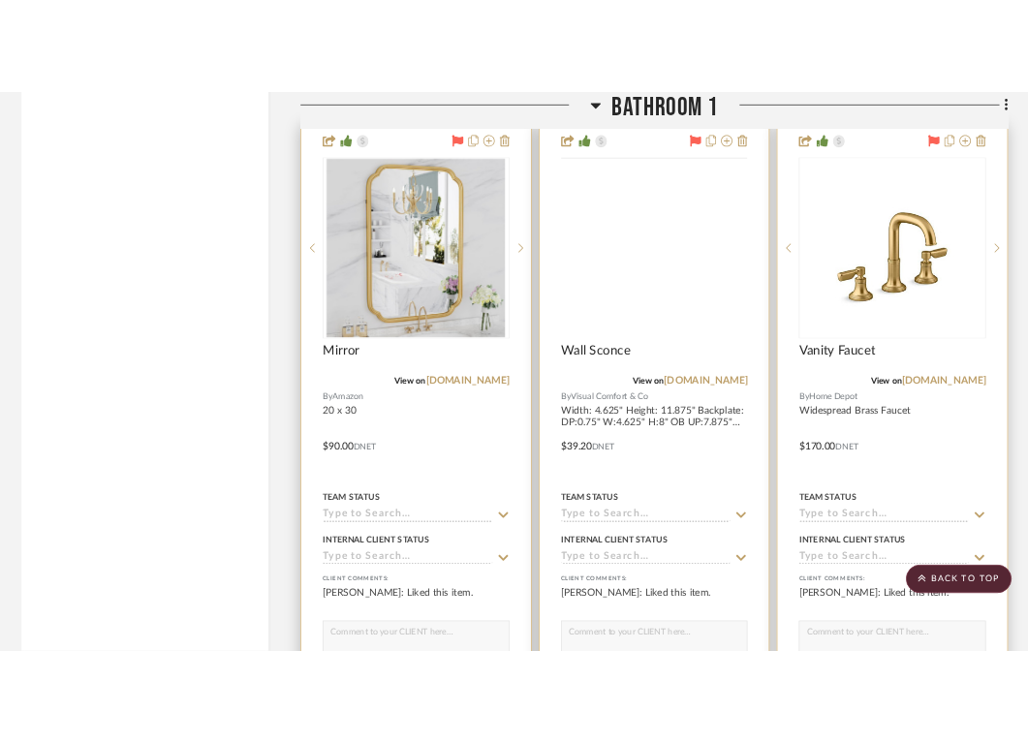
scroll to position [14439, 0]
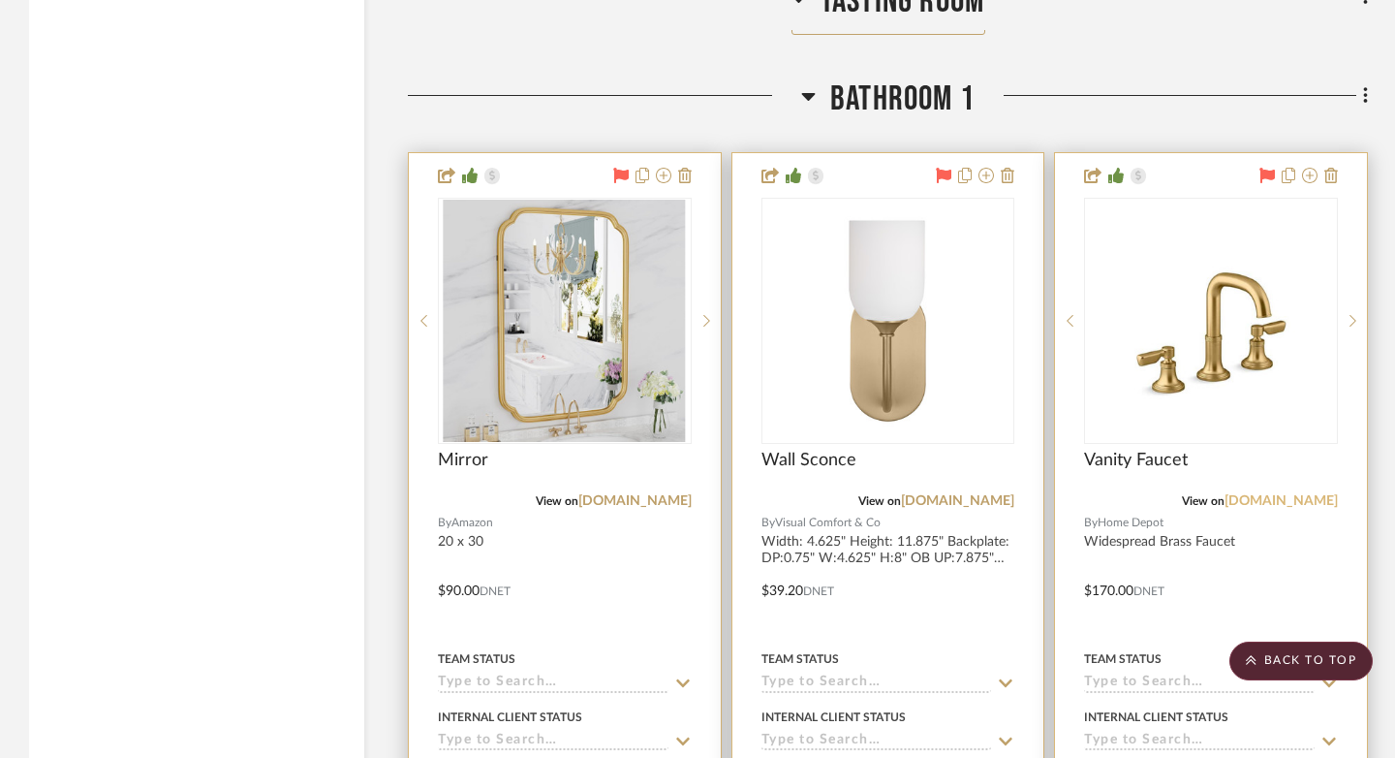
click at [1291, 494] on link "[DOMAIN_NAME]" at bounding box center [1280, 501] width 113 height 14
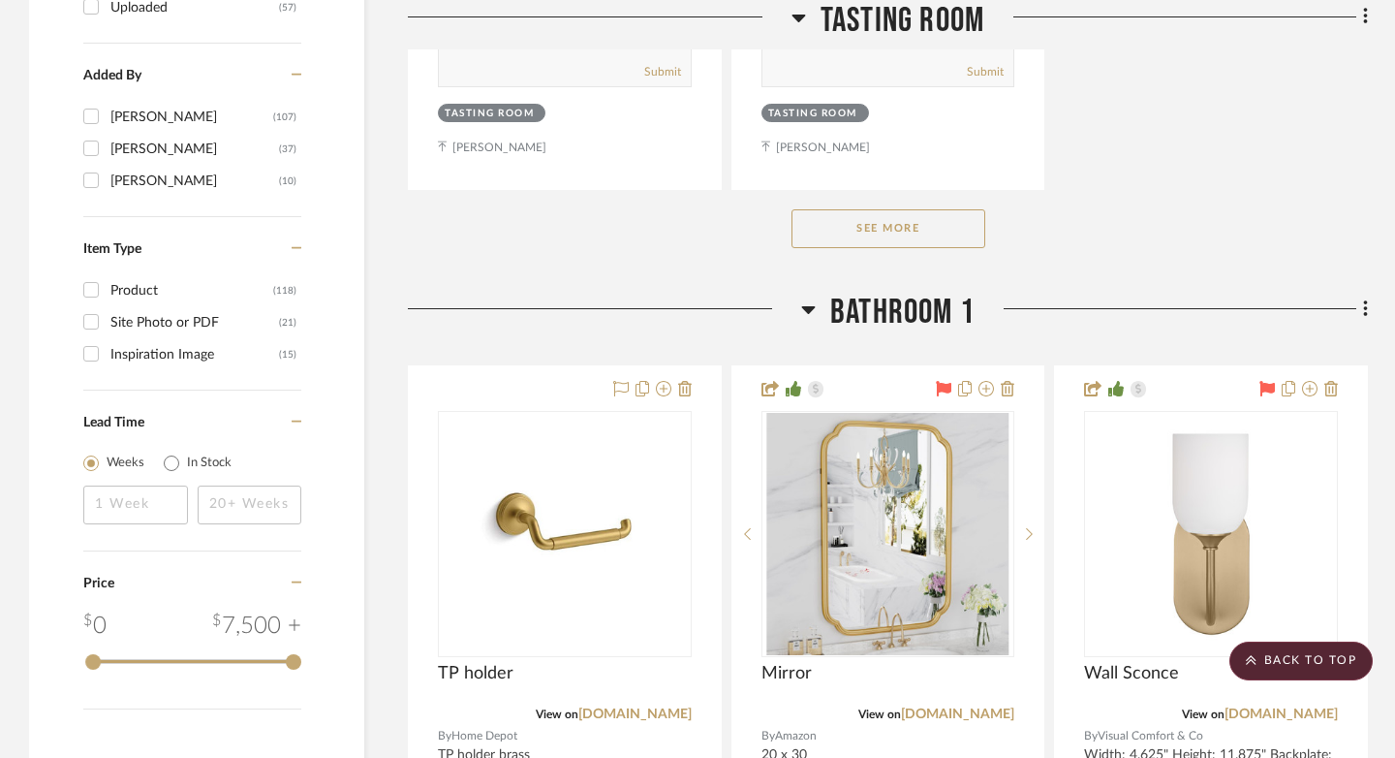
scroll to position [3129, 0]
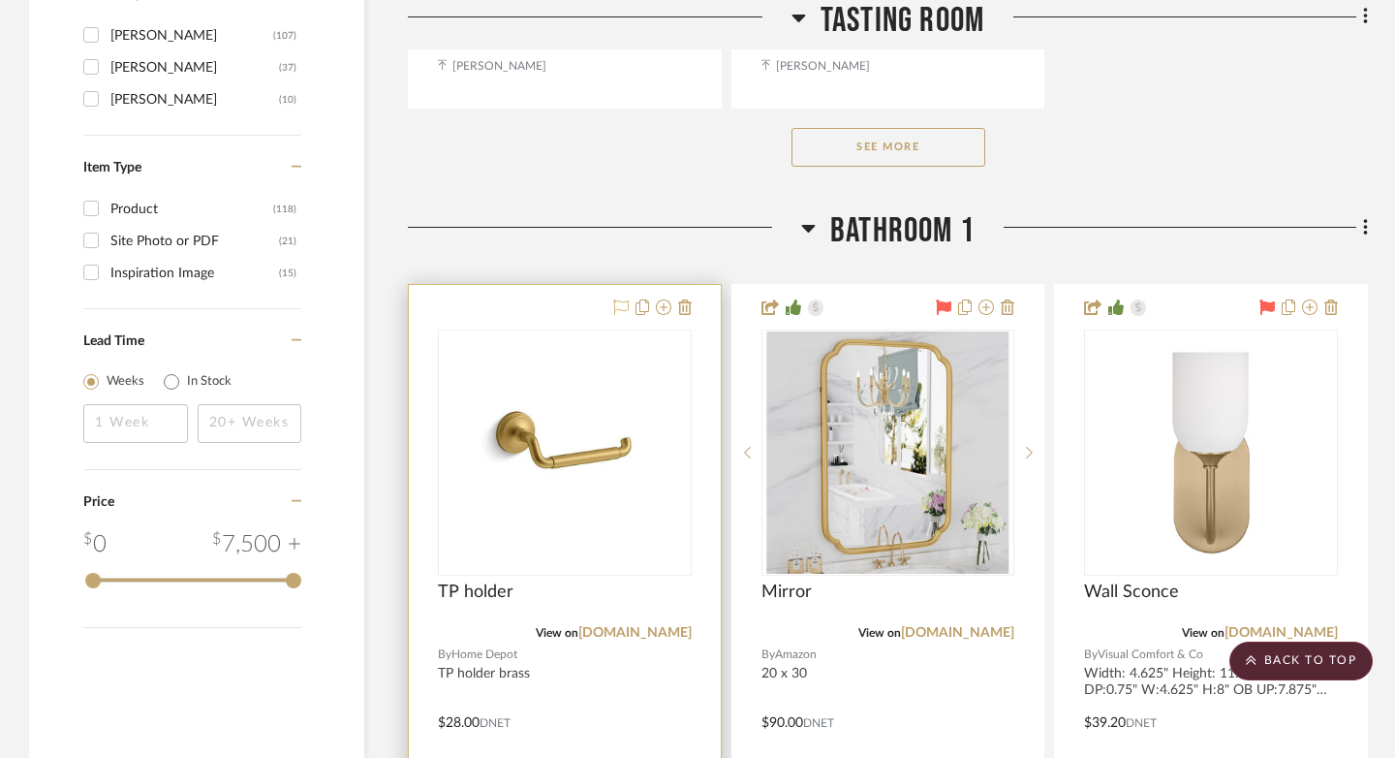
click at [621, 302] on icon at bounding box center [620, 306] width 15 height 15
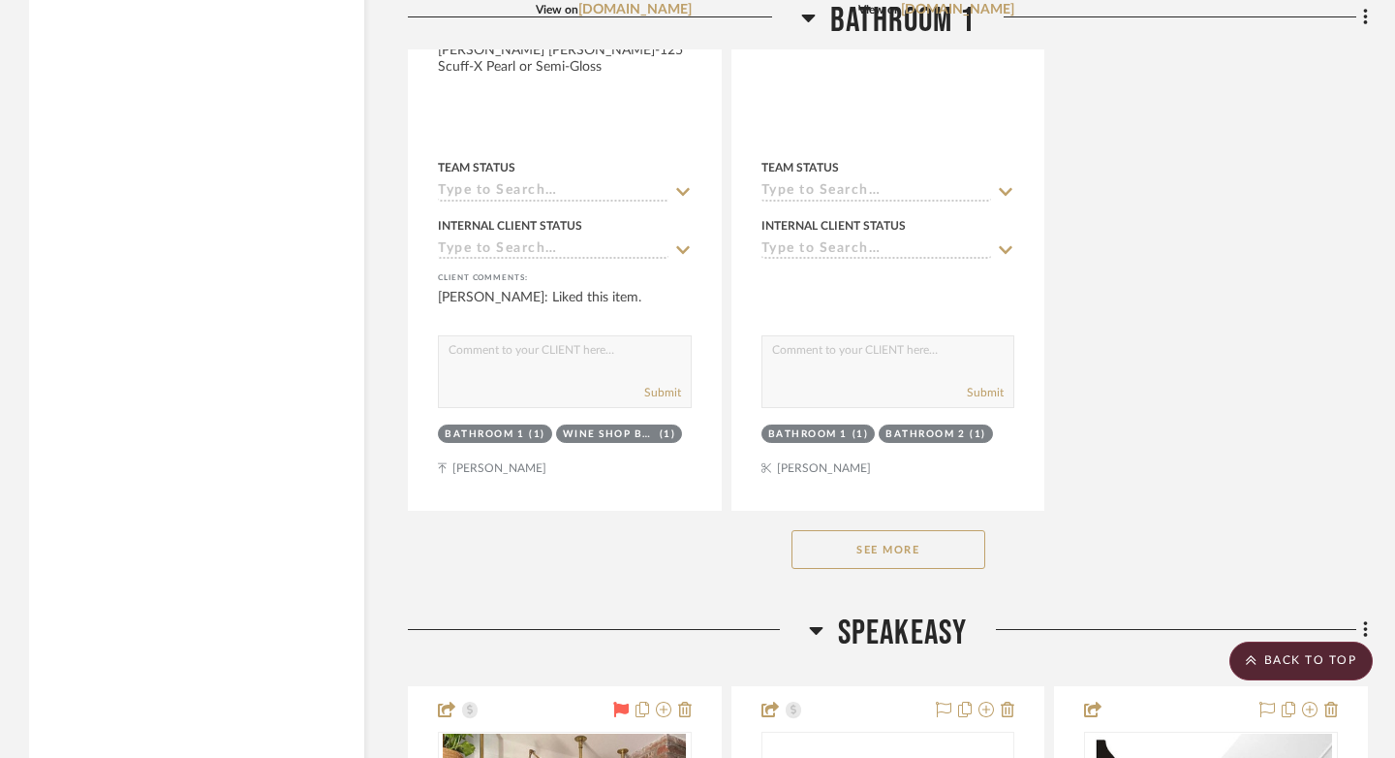
scroll to position [5512, 0]
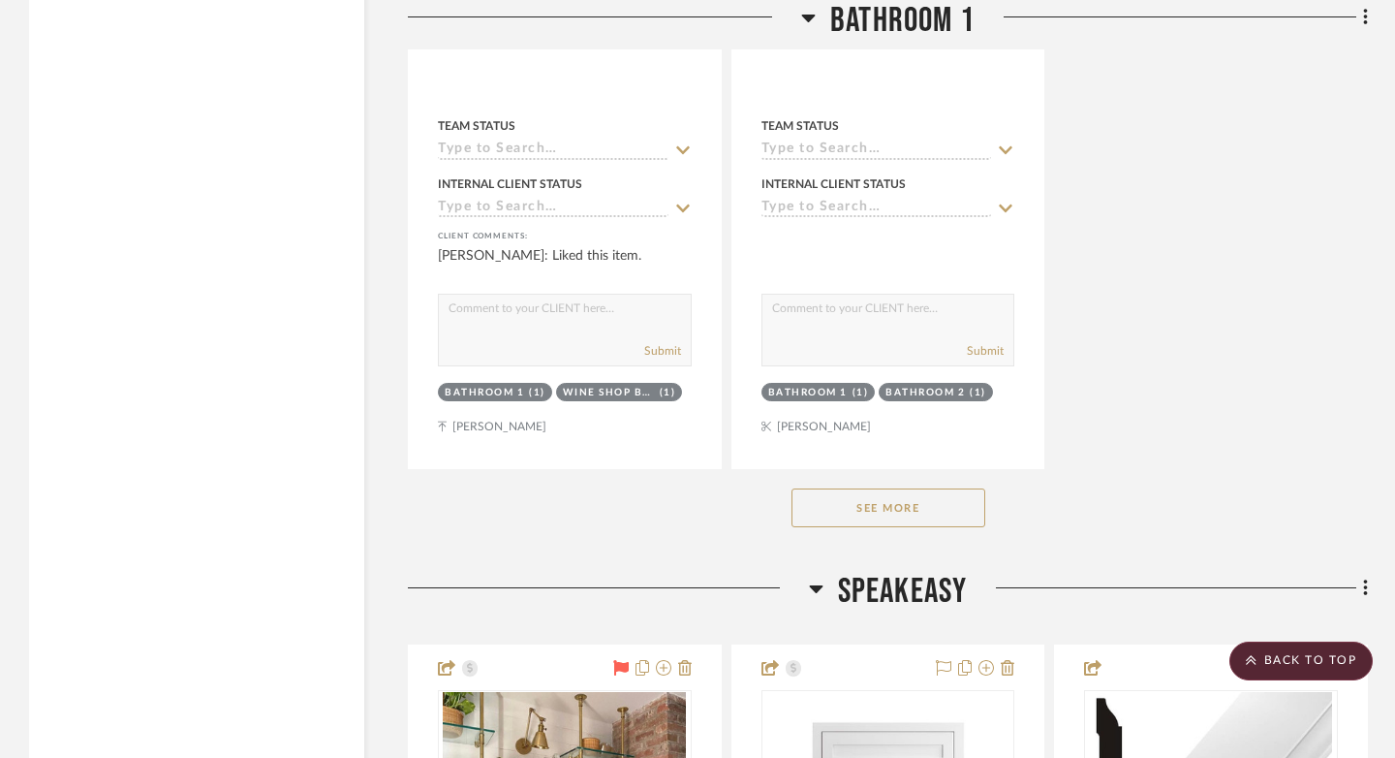
click at [903, 515] on button "See More" at bounding box center [888, 507] width 194 height 39
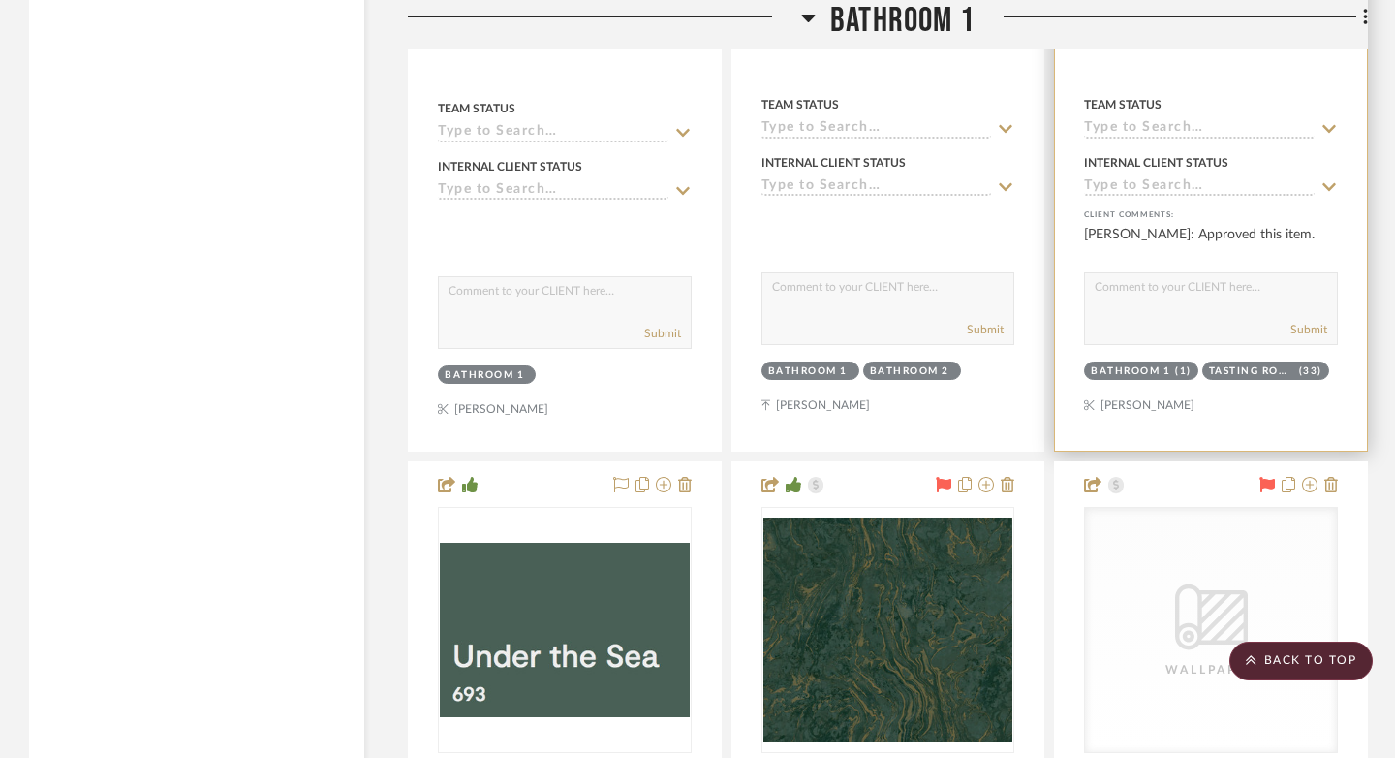
scroll to position [6499, 0]
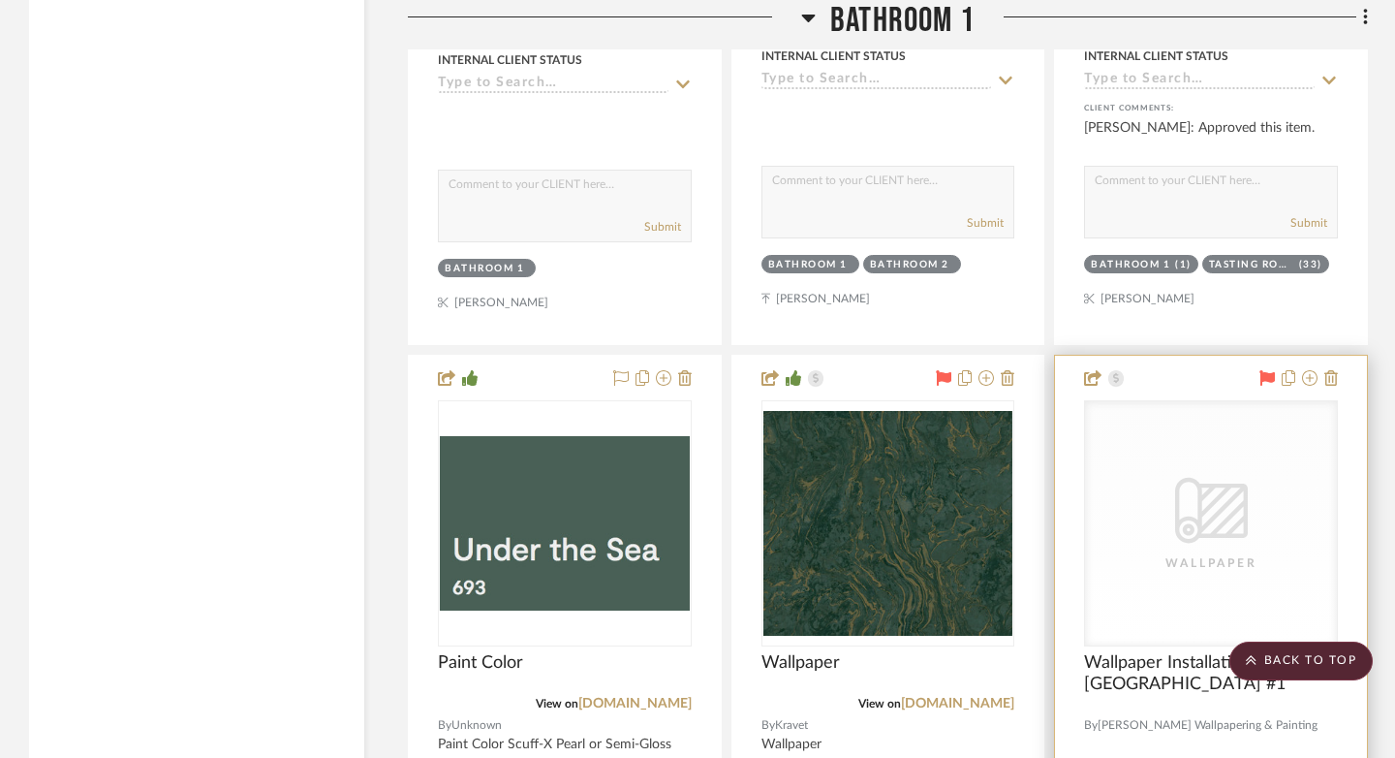
click at [1040, 372] on icon at bounding box center [1266, 377] width 15 height 15
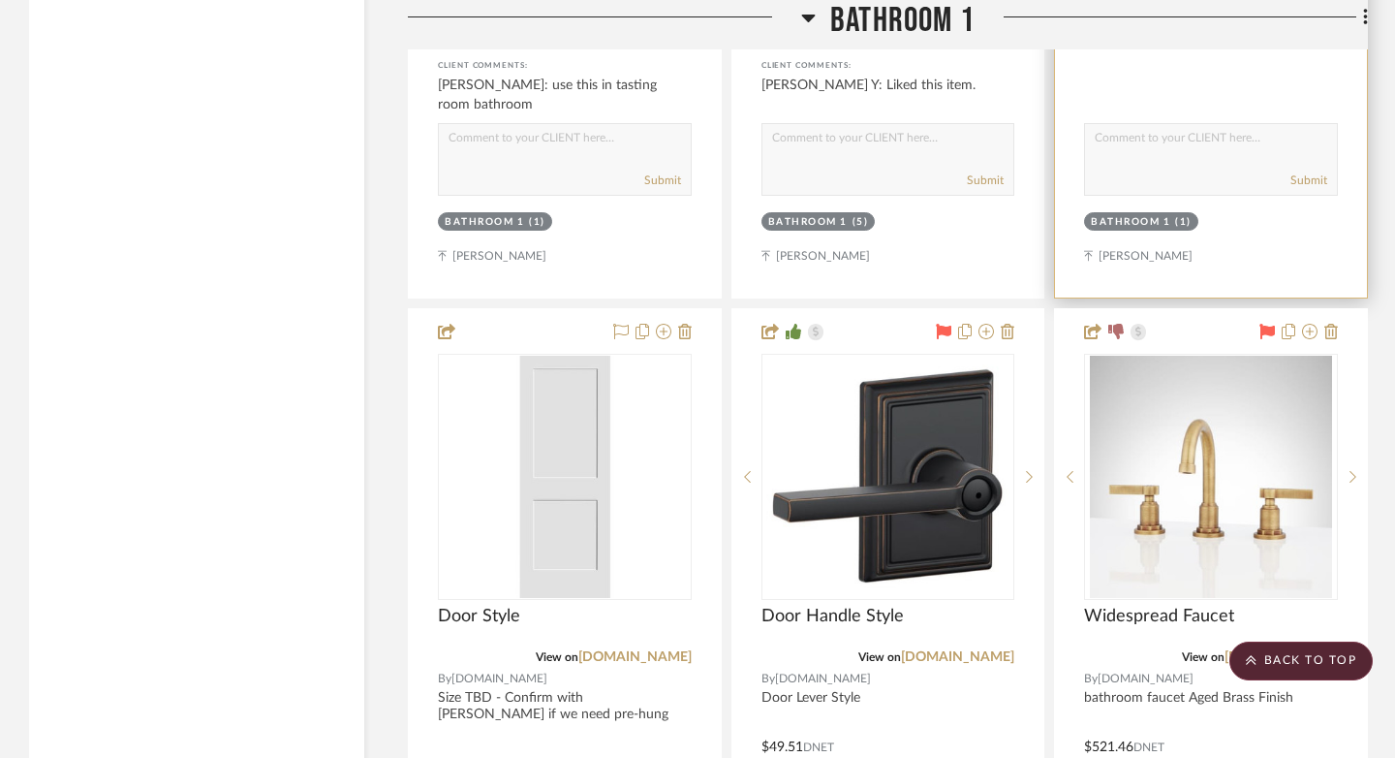
scroll to position [7406, 0]
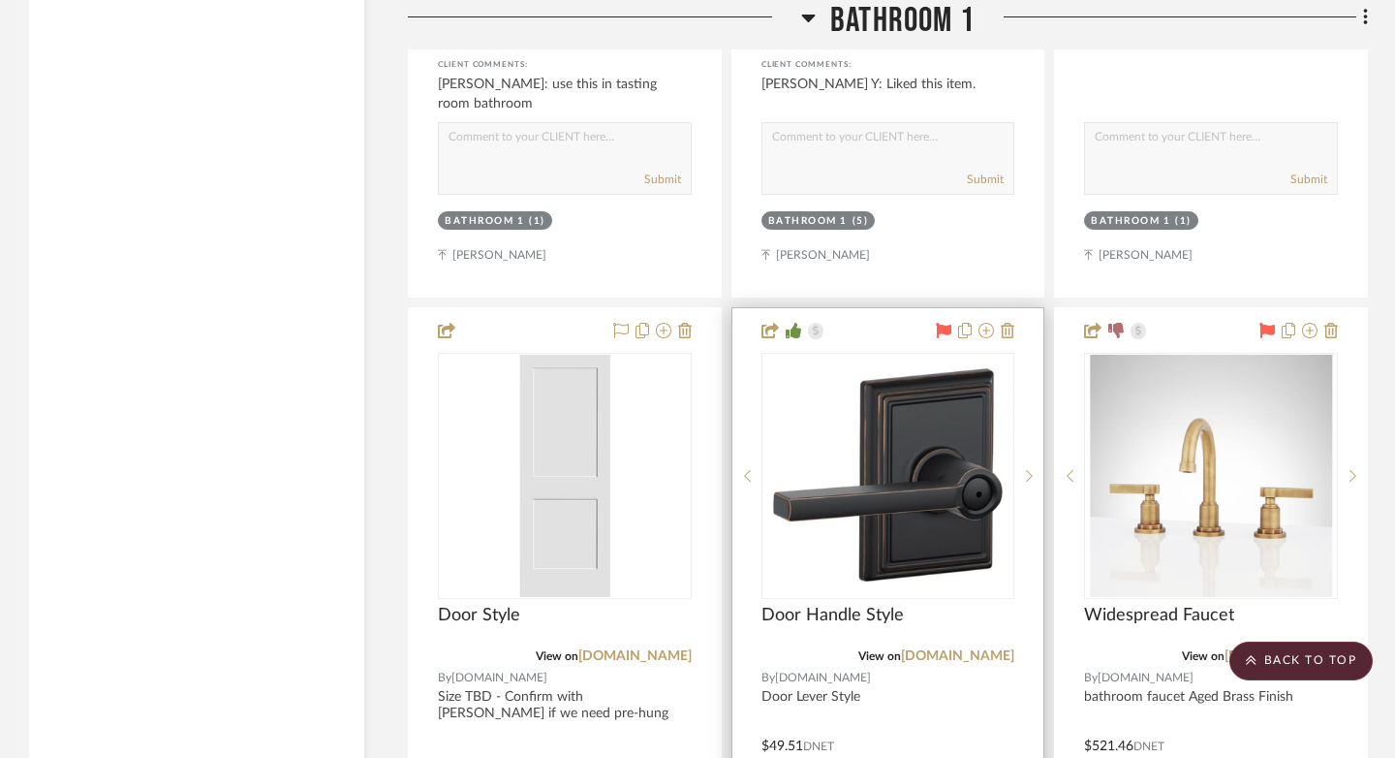
click at [945, 325] on icon at bounding box center [944, 330] width 15 height 15
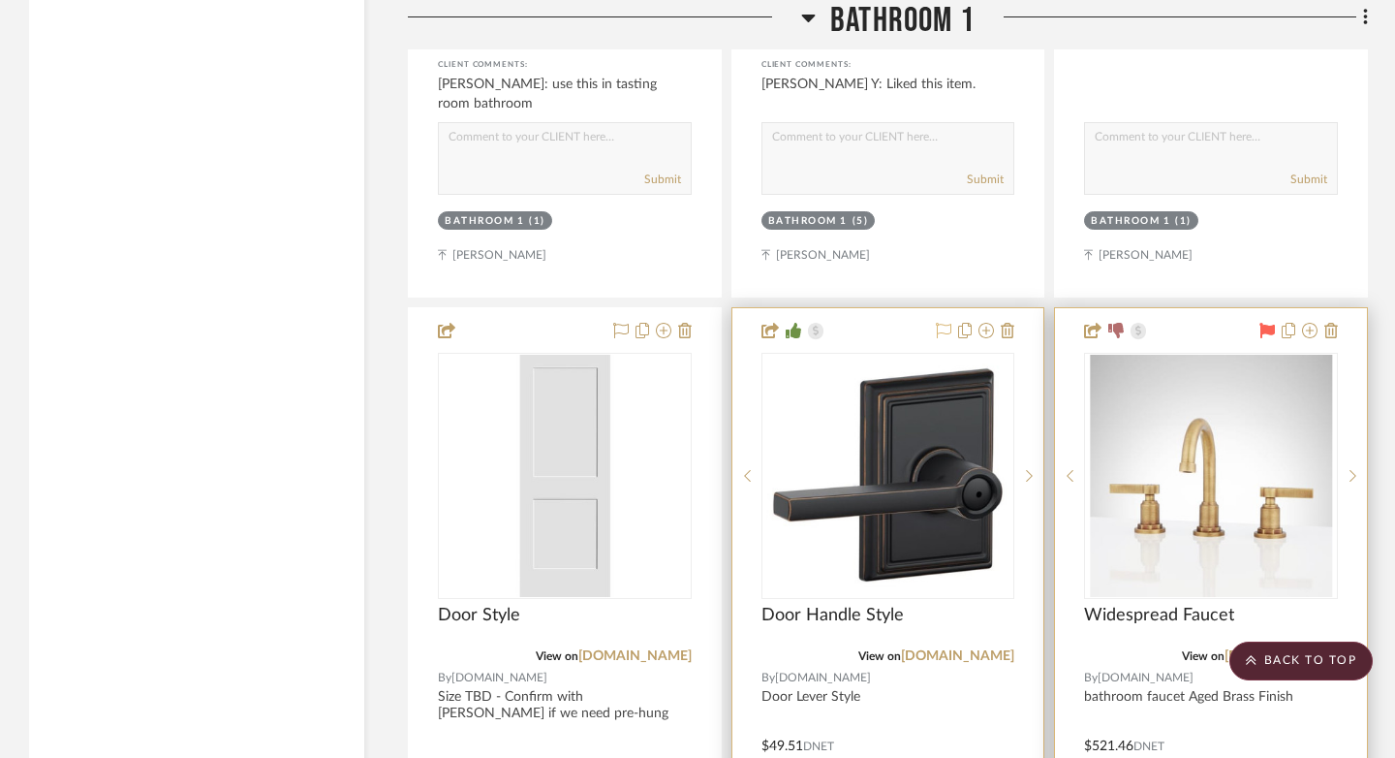
click at [1040, 323] on icon at bounding box center [1266, 330] width 15 height 15
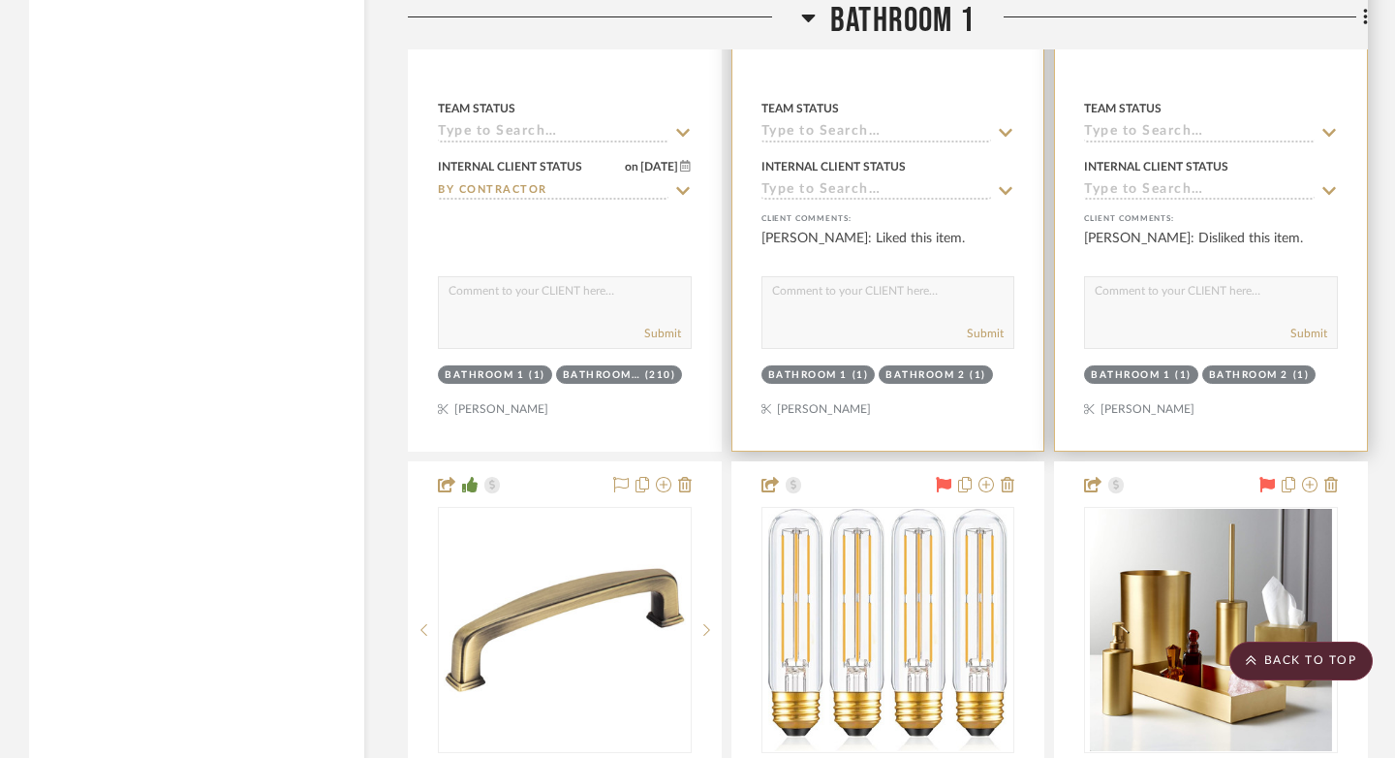
scroll to position [8120, 0]
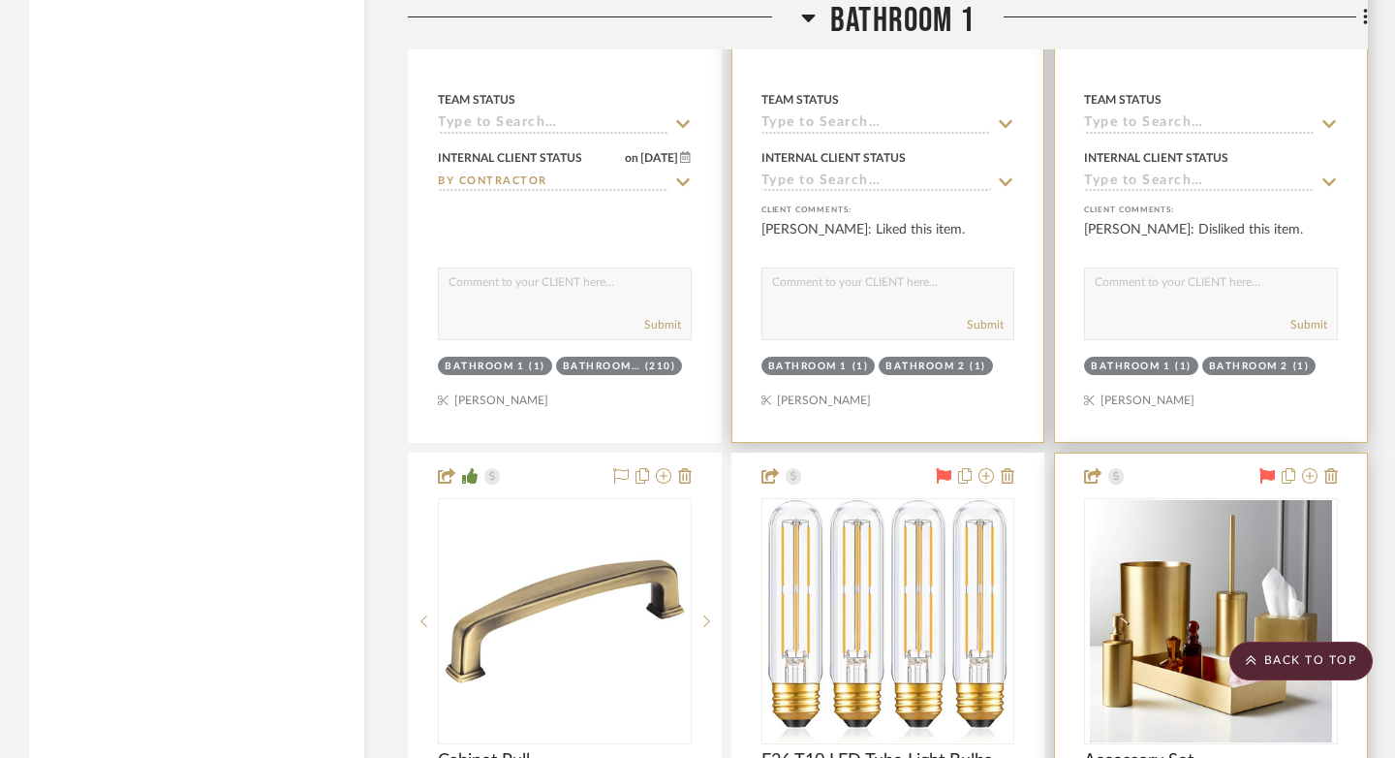
click at [1040, 468] on icon at bounding box center [1266, 475] width 15 height 15
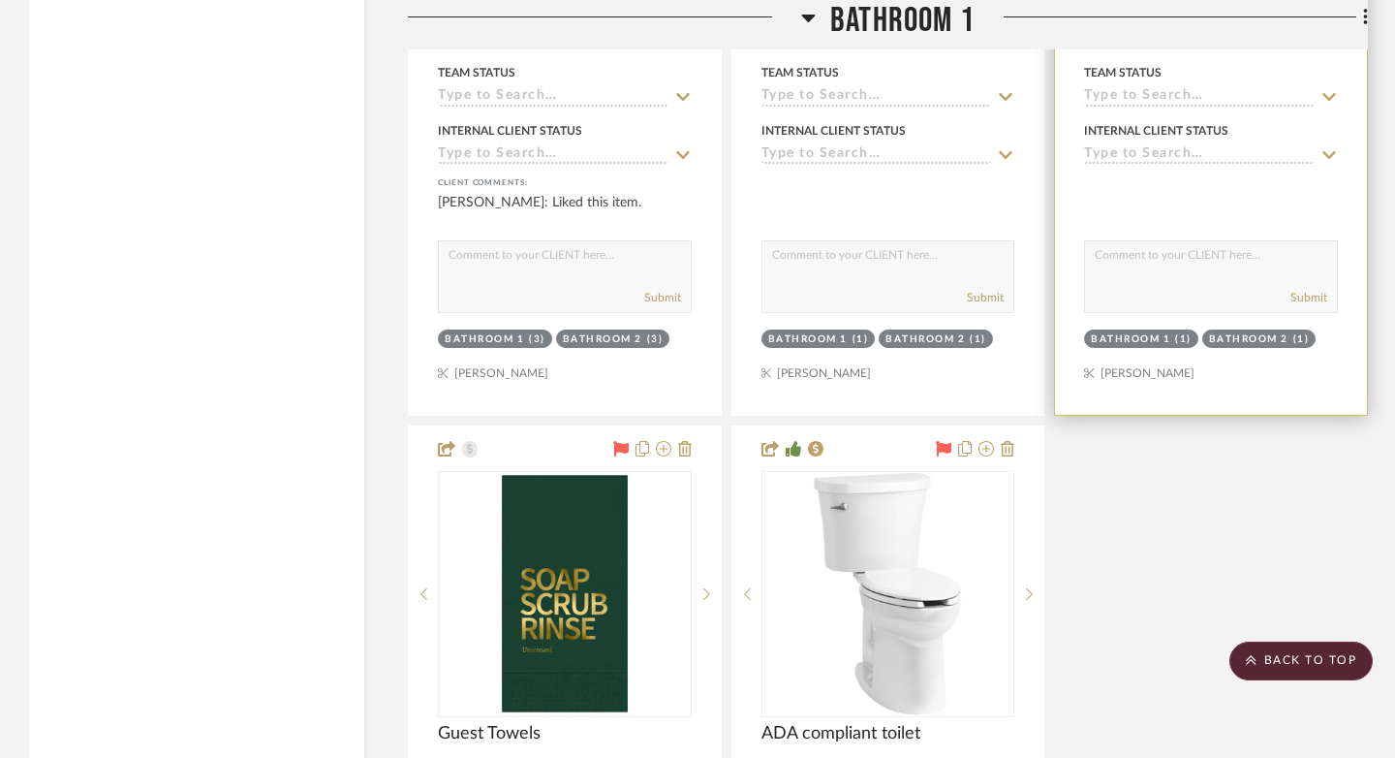
scroll to position [9028, 0]
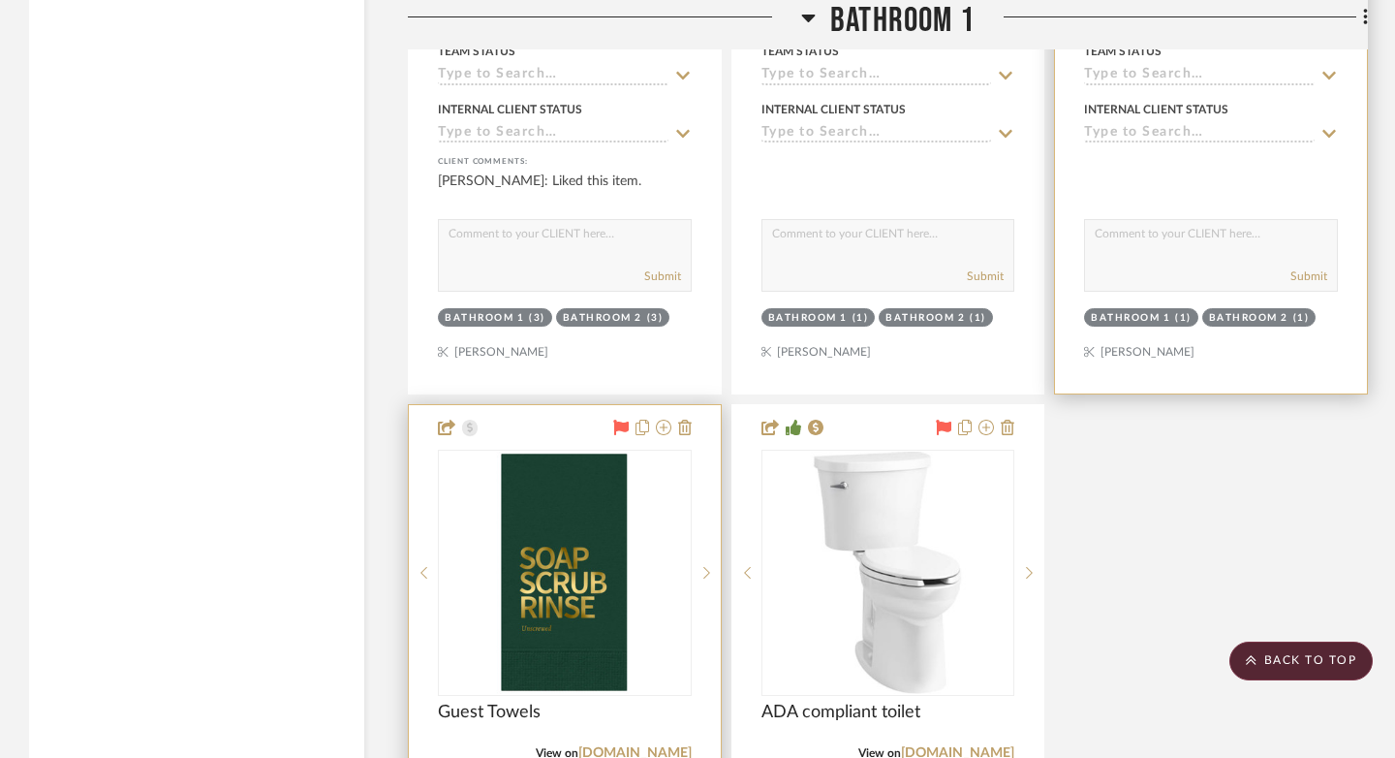
click at [615, 419] on icon at bounding box center [620, 426] width 15 height 15
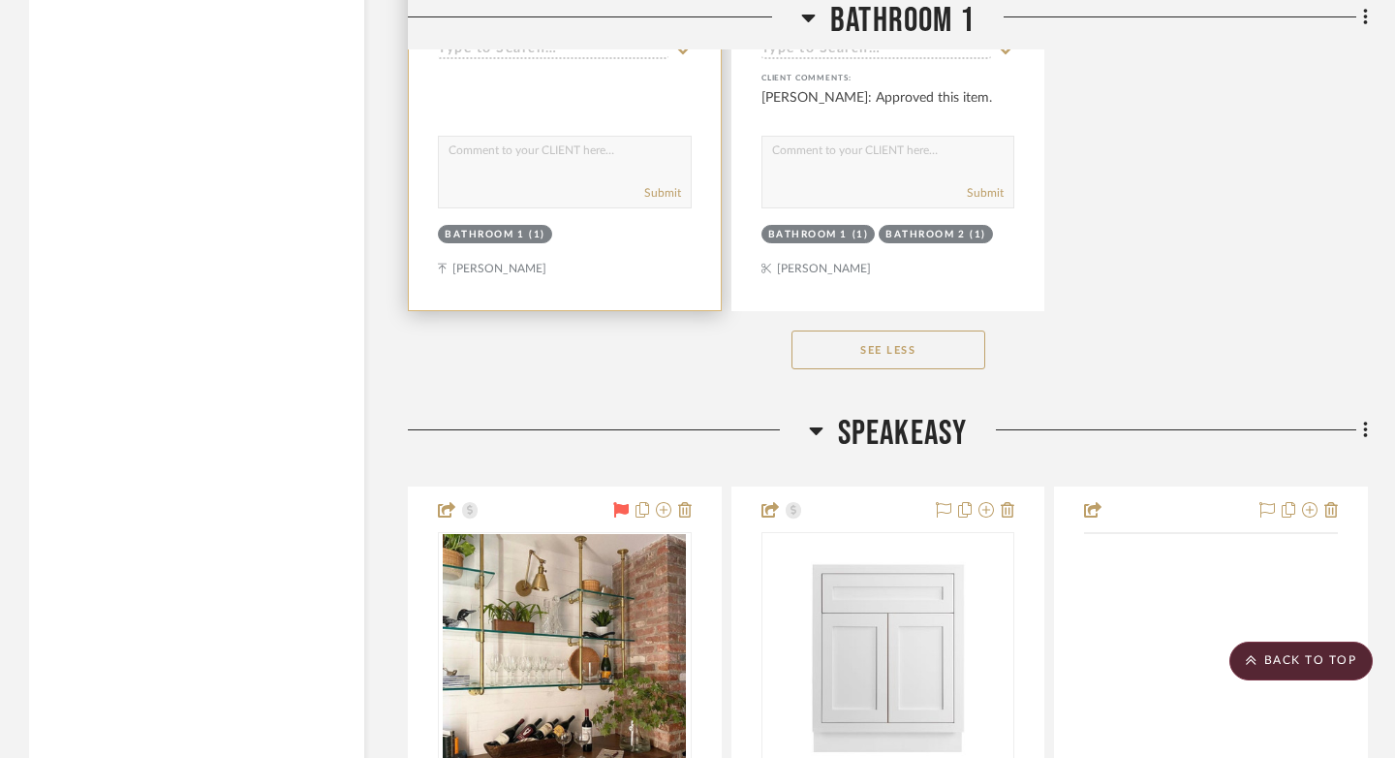
scroll to position [10061, 0]
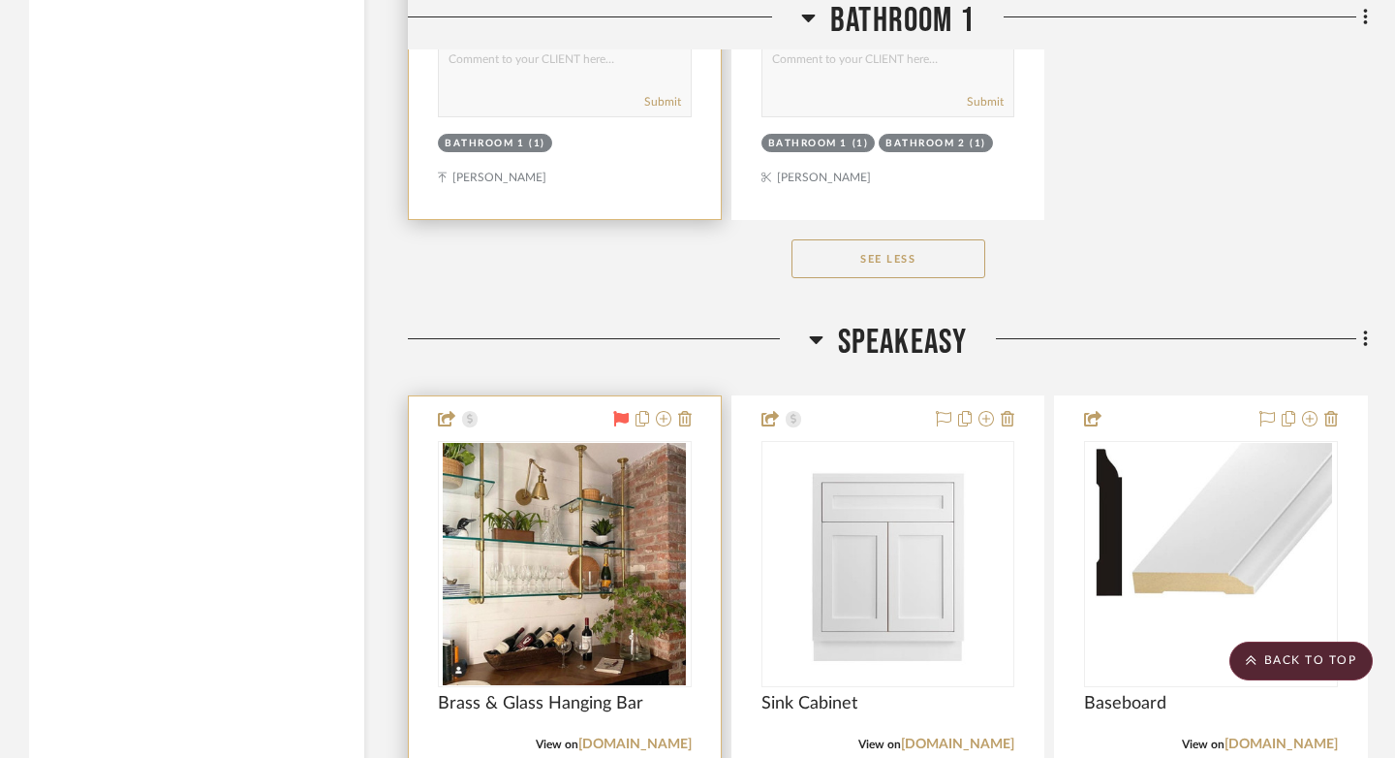
click at [619, 411] on icon at bounding box center [620, 418] width 15 height 15
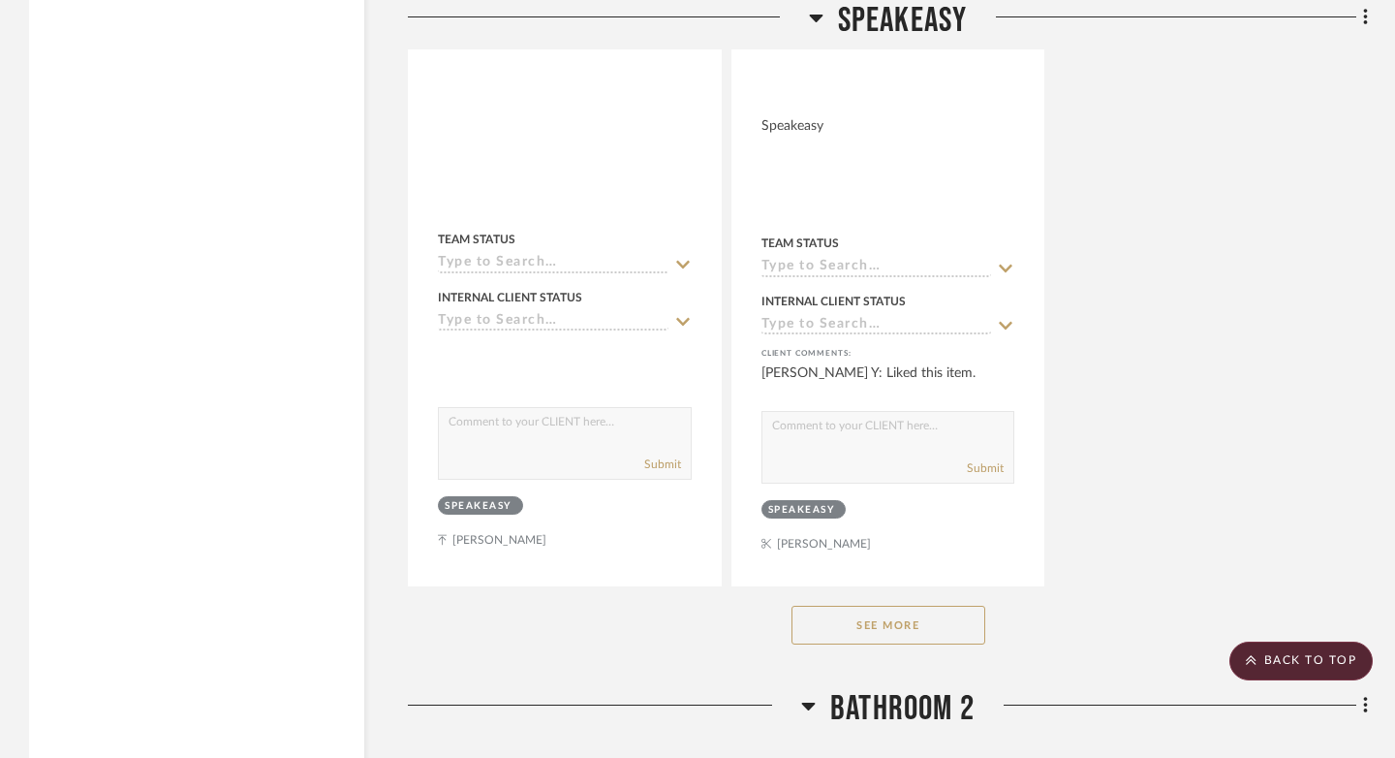
scroll to position [12516, 0]
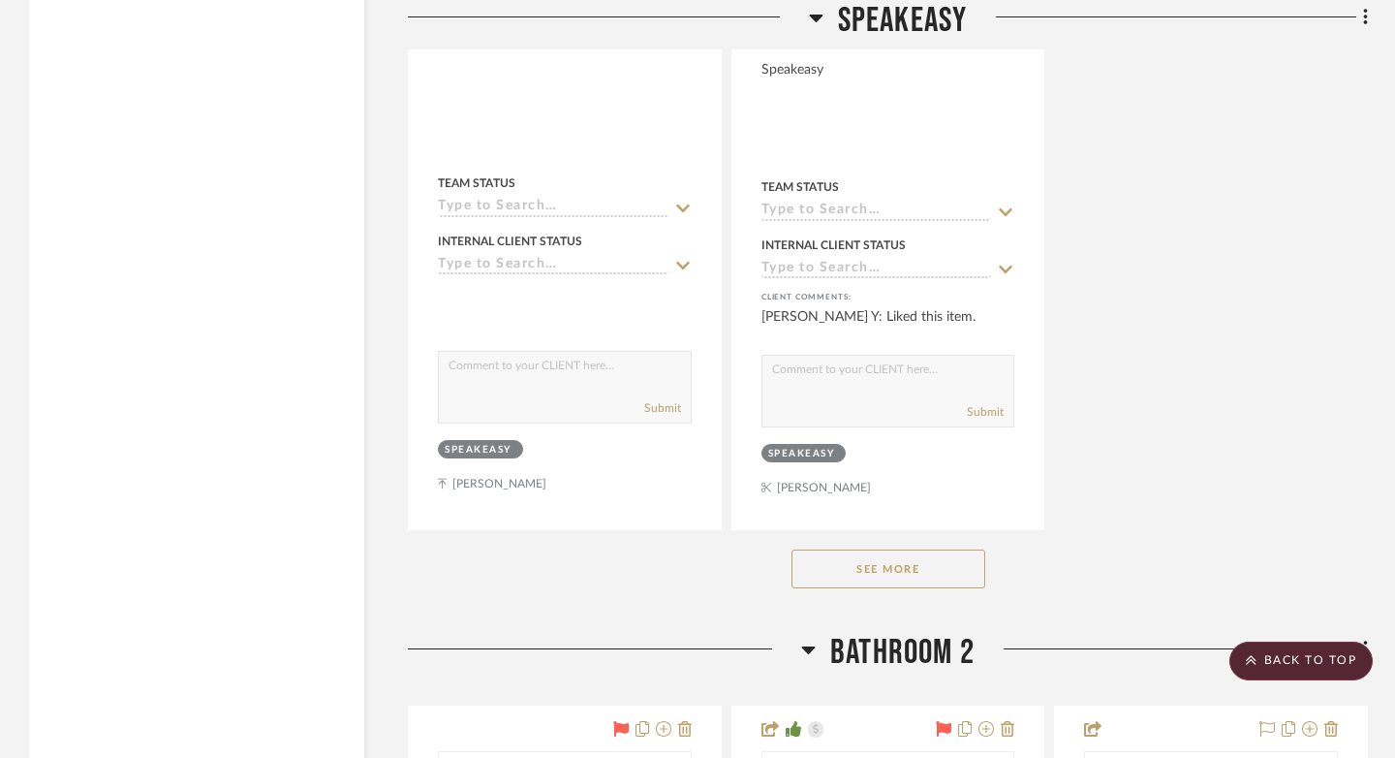
click at [884, 556] on button "See More" at bounding box center [888, 568] width 194 height 39
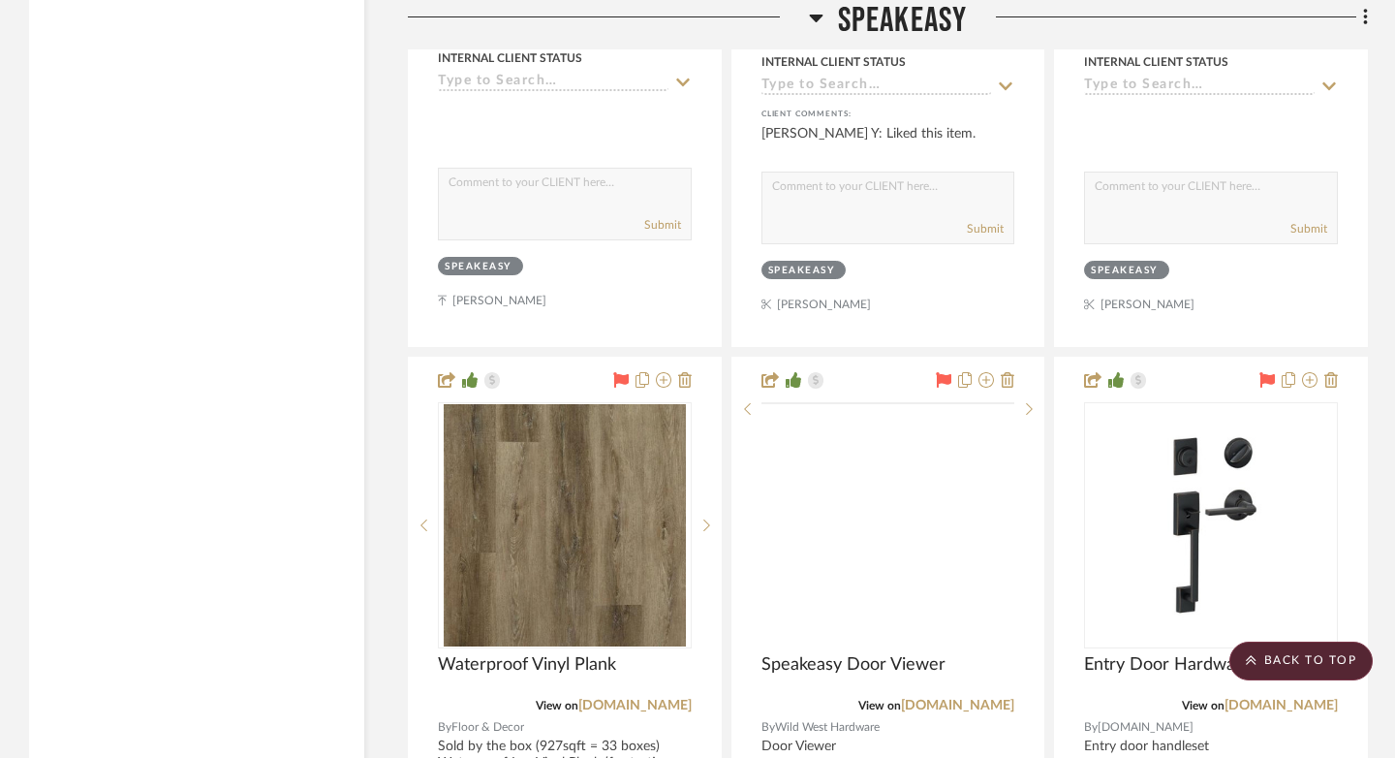
scroll to position [12753, 0]
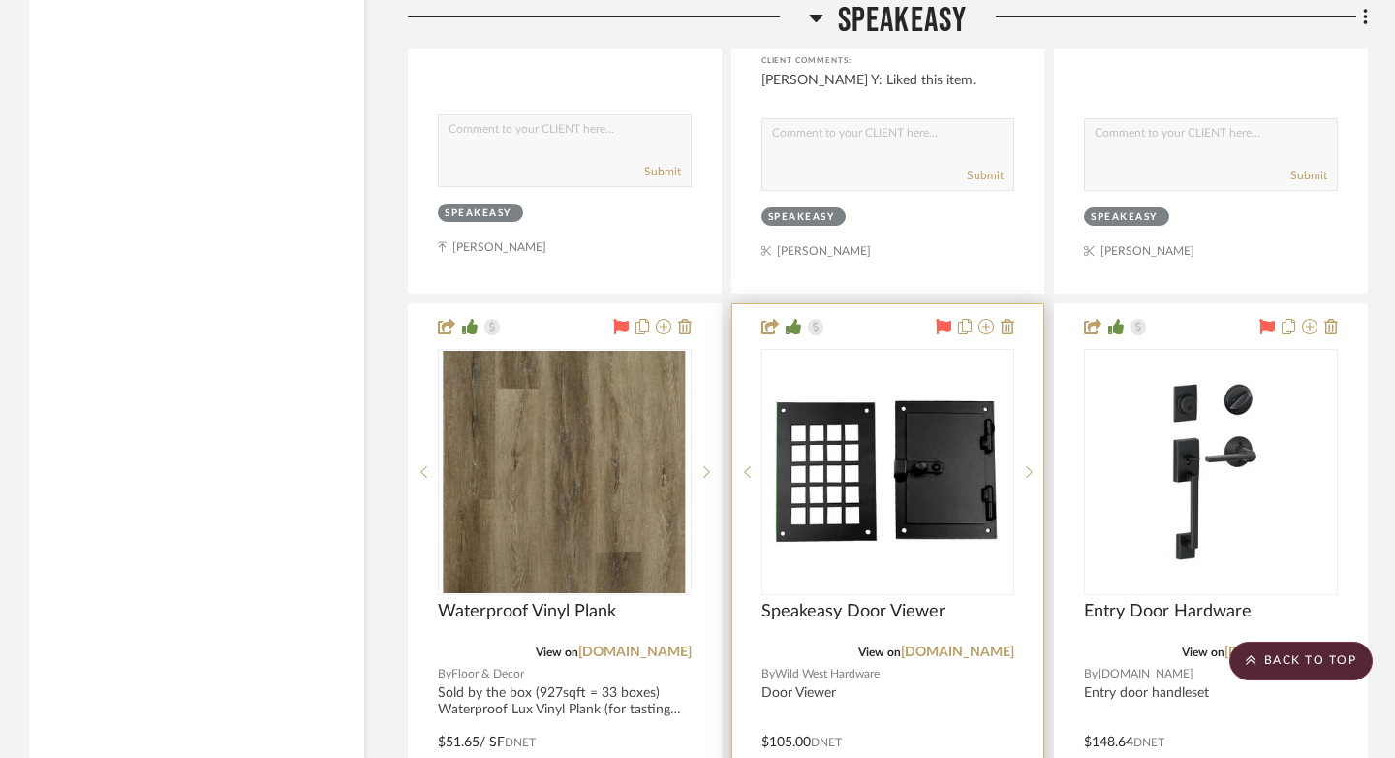
click at [942, 319] on icon at bounding box center [944, 326] width 15 height 15
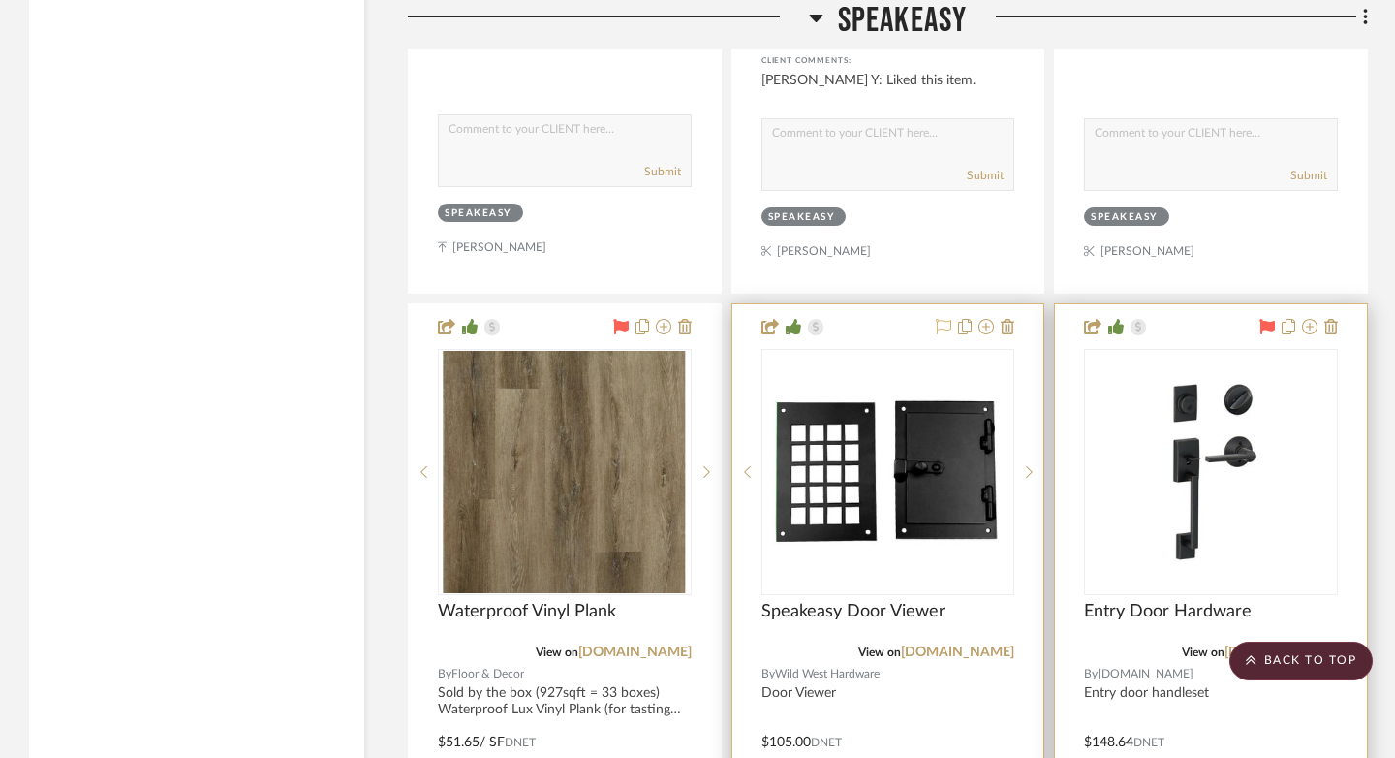
click at [1040, 319] on icon at bounding box center [1266, 326] width 15 height 15
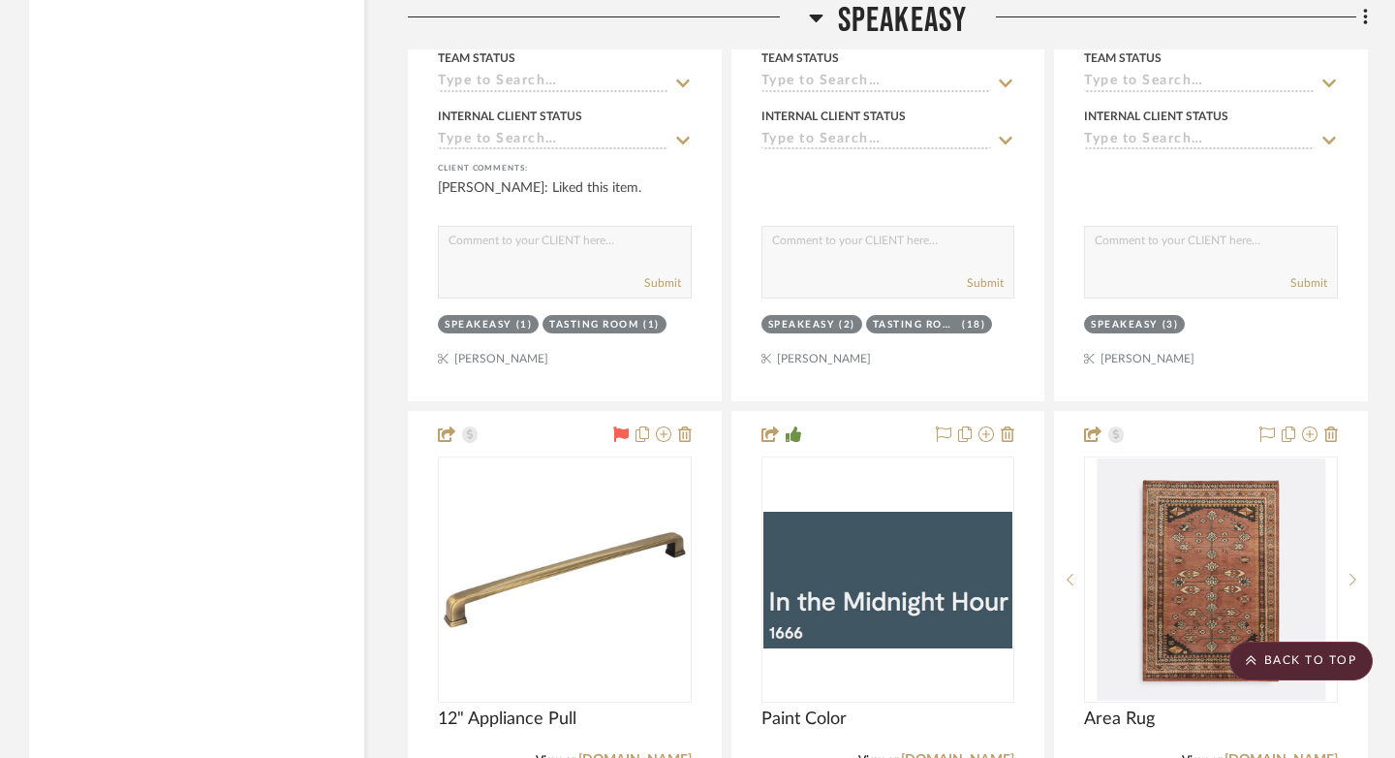
scroll to position [16093, 0]
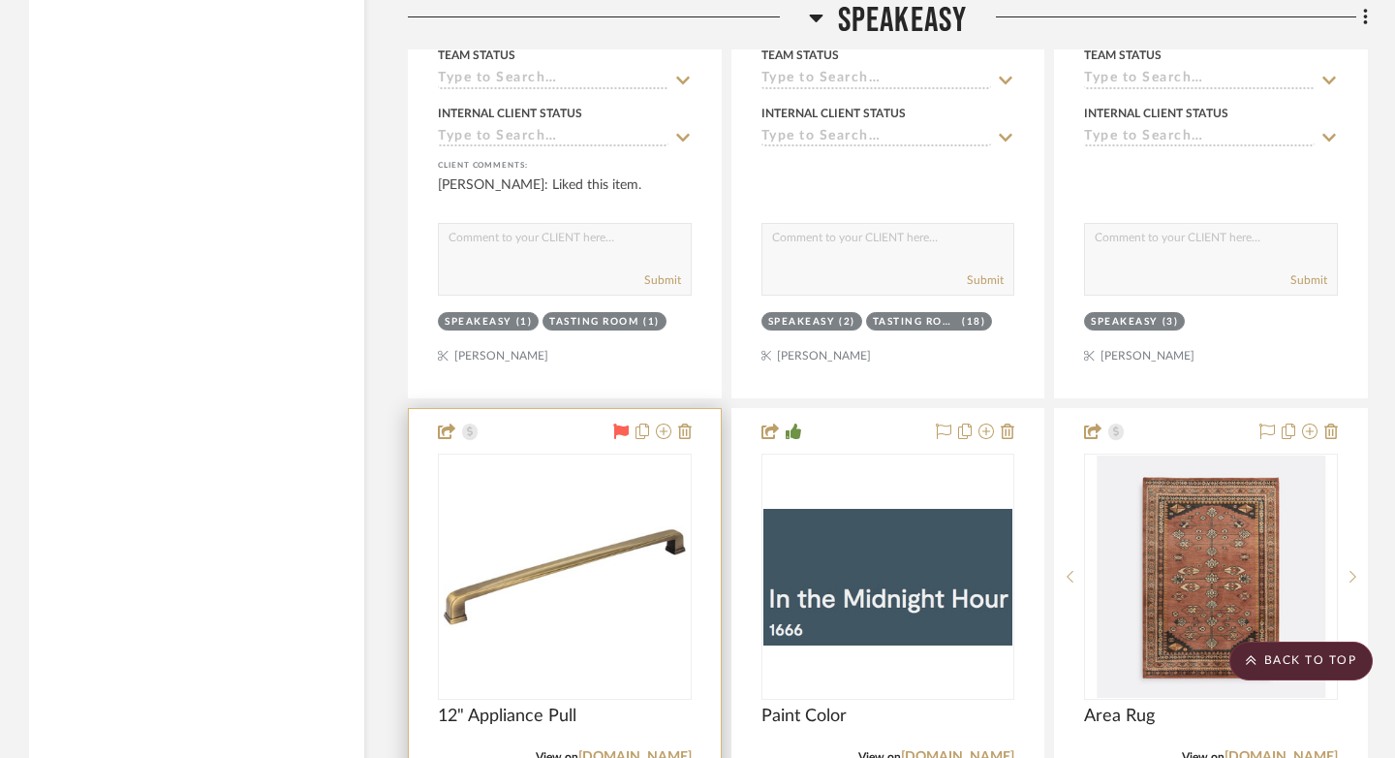
click at [619, 423] on icon at bounding box center [620, 430] width 15 height 15
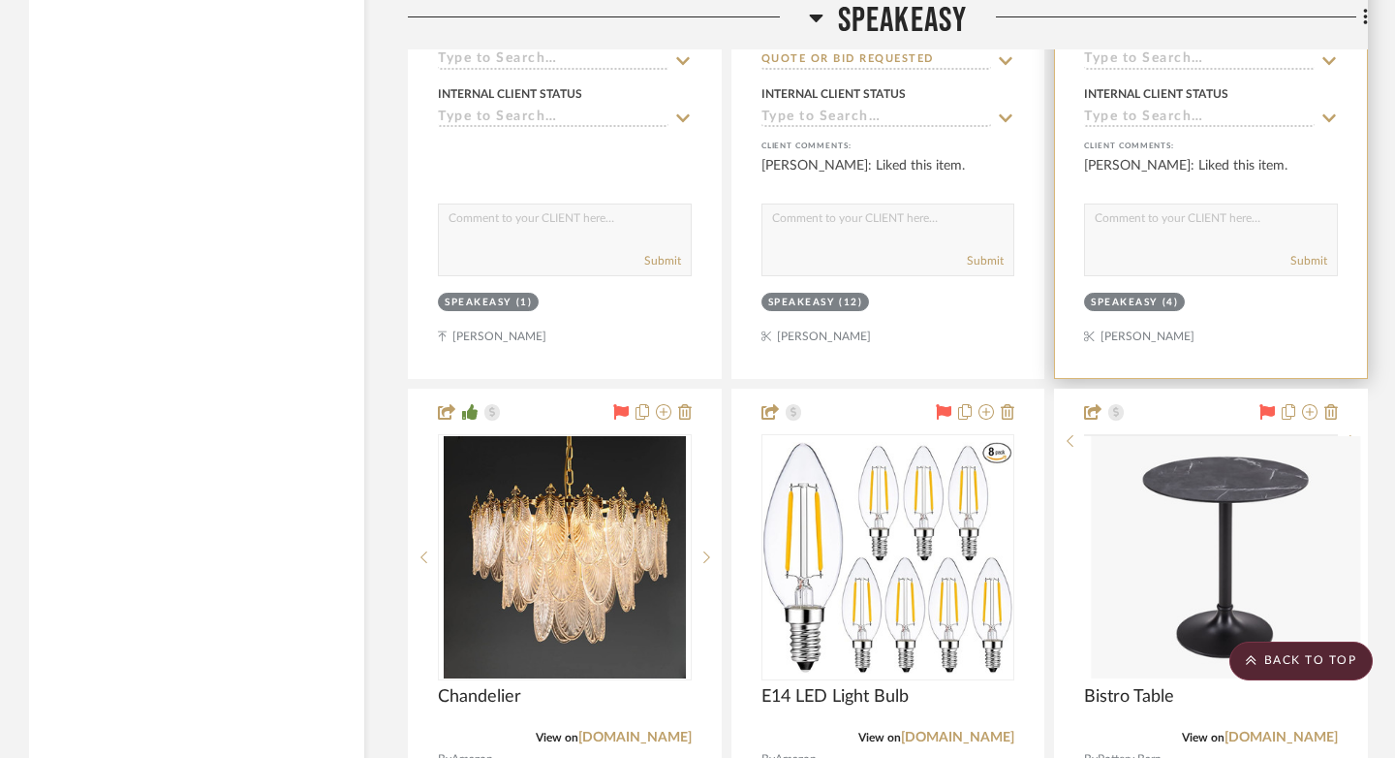
scroll to position [18701, 0]
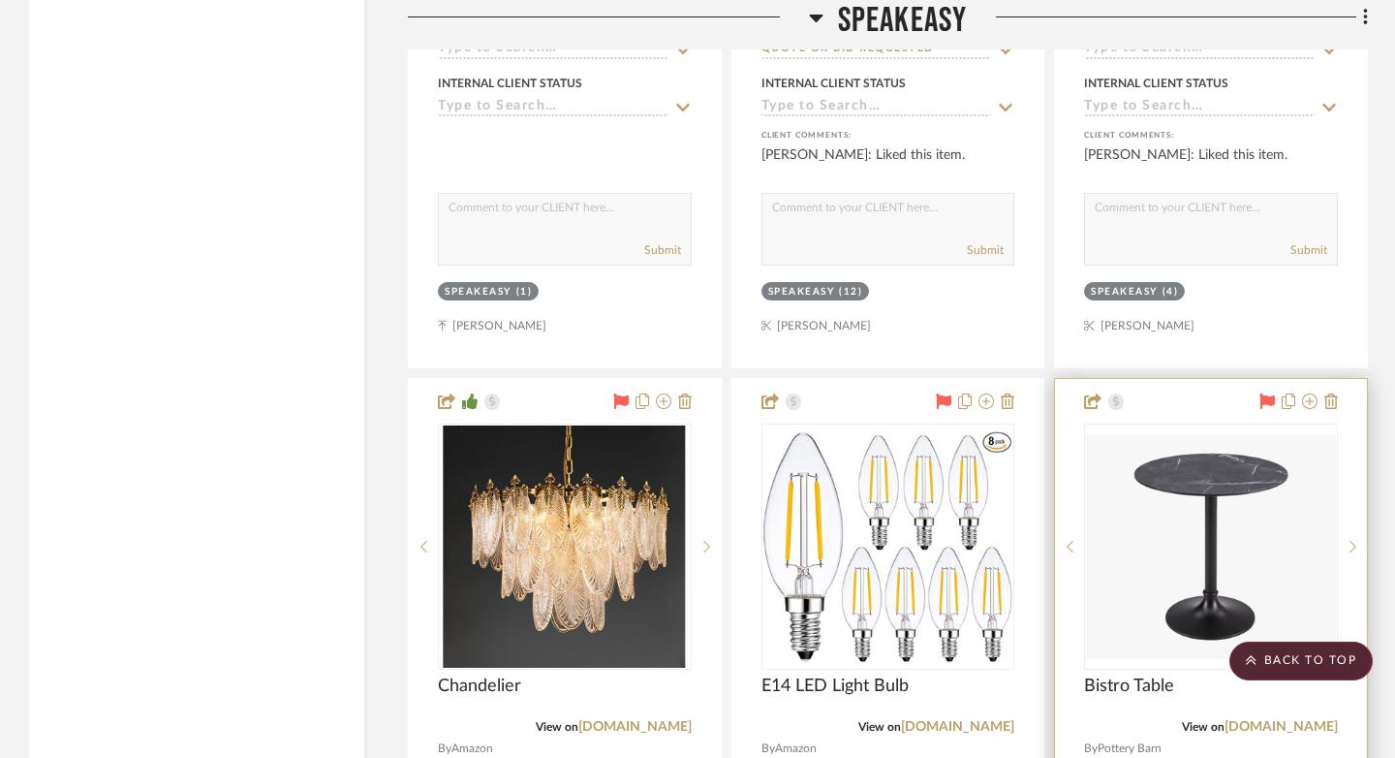
click at [1040, 393] on icon at bounding box center [1266, 400] width 15 height 15
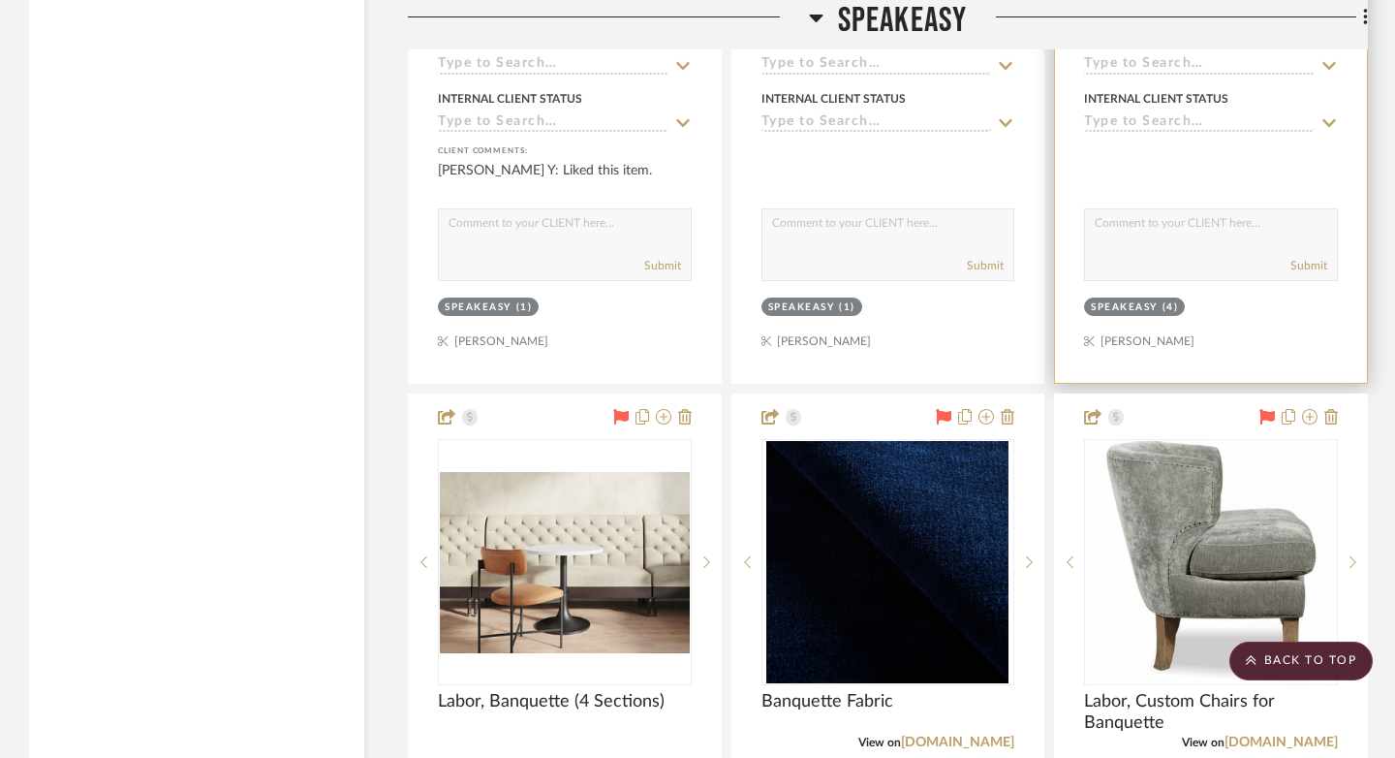
scroll to position [19771, 0]
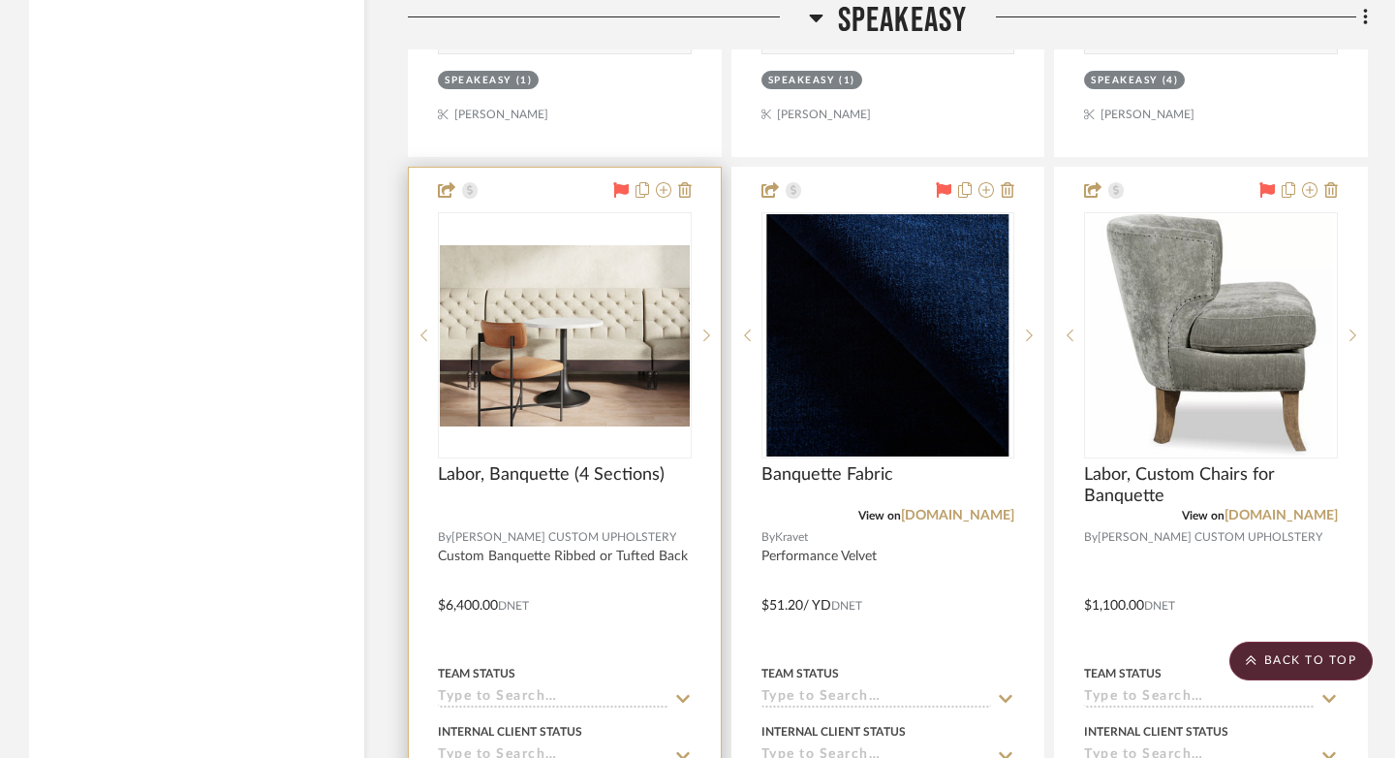
click at [621, 182] on icon at bounding box center [620, 189] width 15 height 15
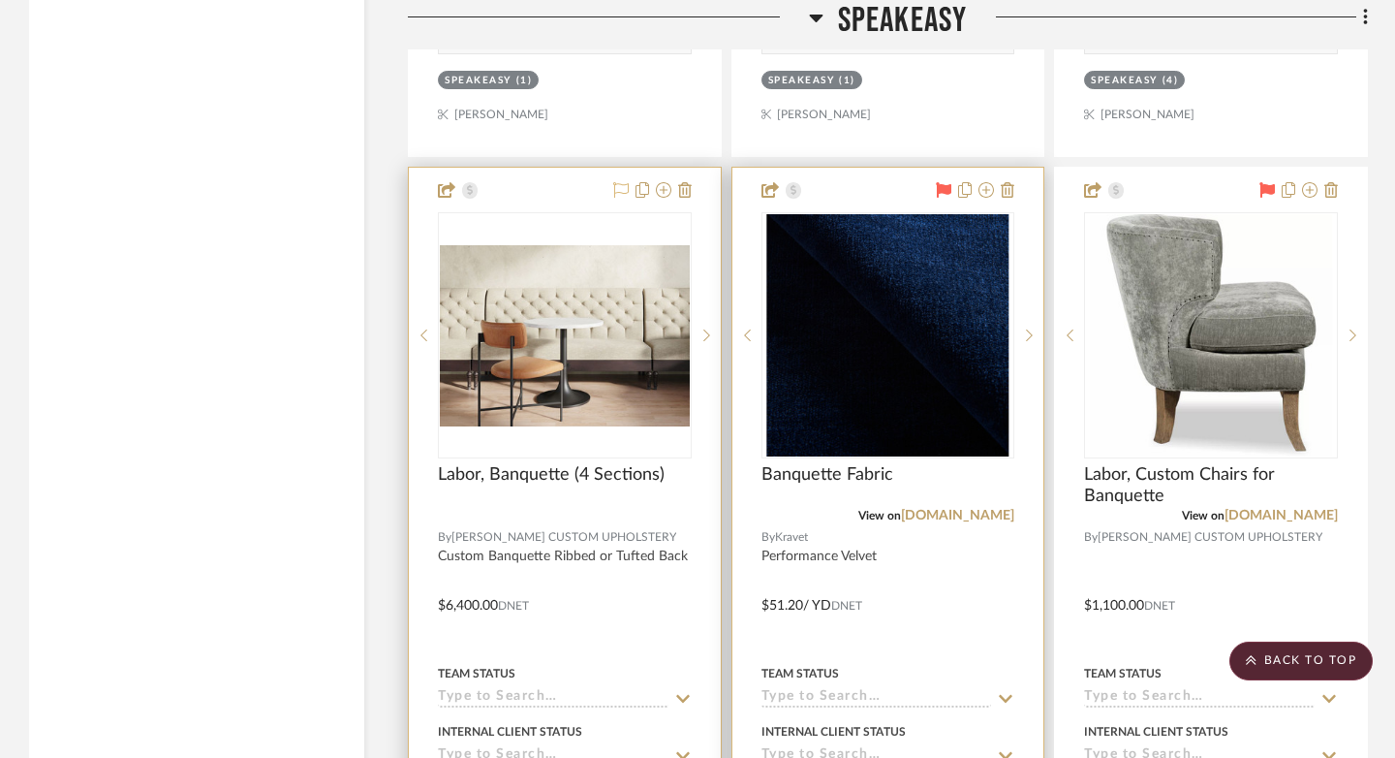
click at [945, 182] on icon at bounding box center [944, 189] width 15 height 15
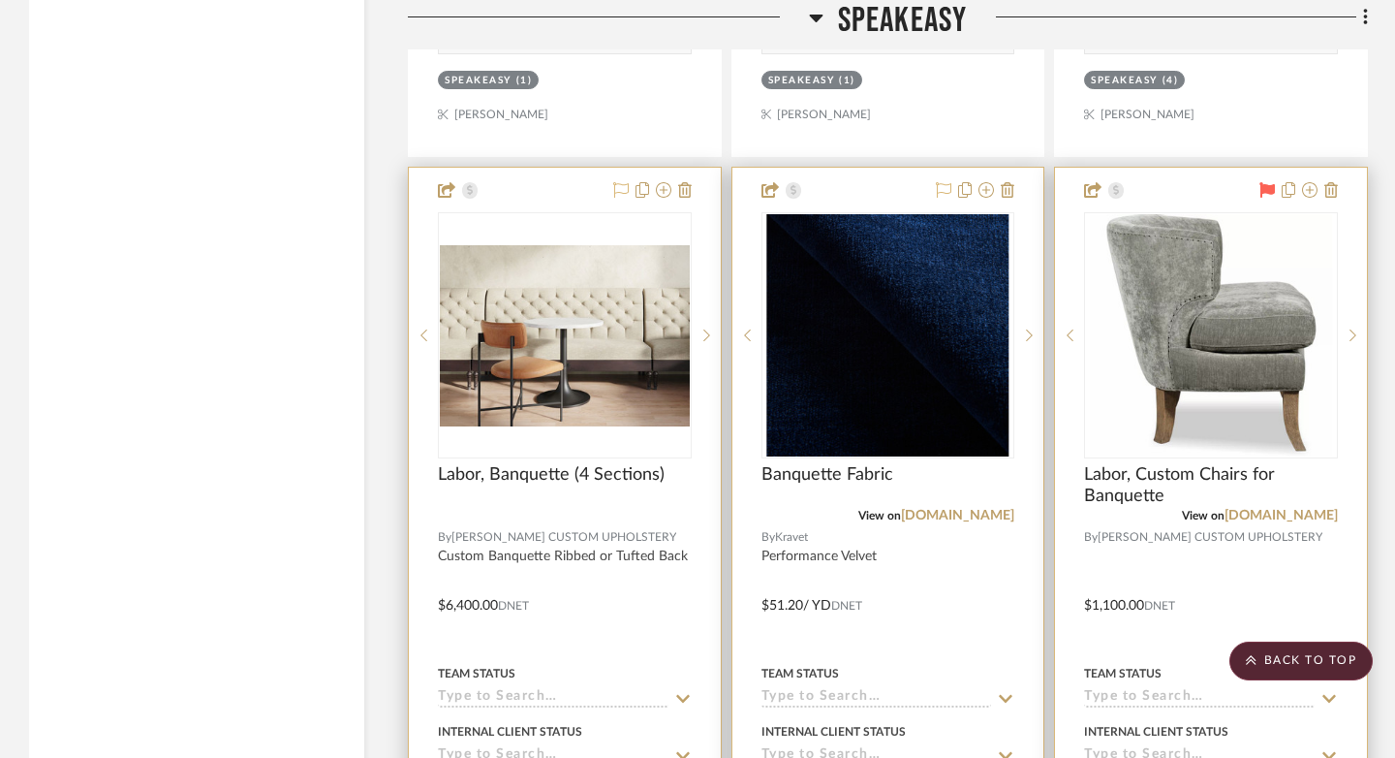
click at [1040, 179] on div at bounding box center [1295, 190] width 85 height 23
click at [1040, 182] on icon at bounding box center [1266, 189] width 15 height 15
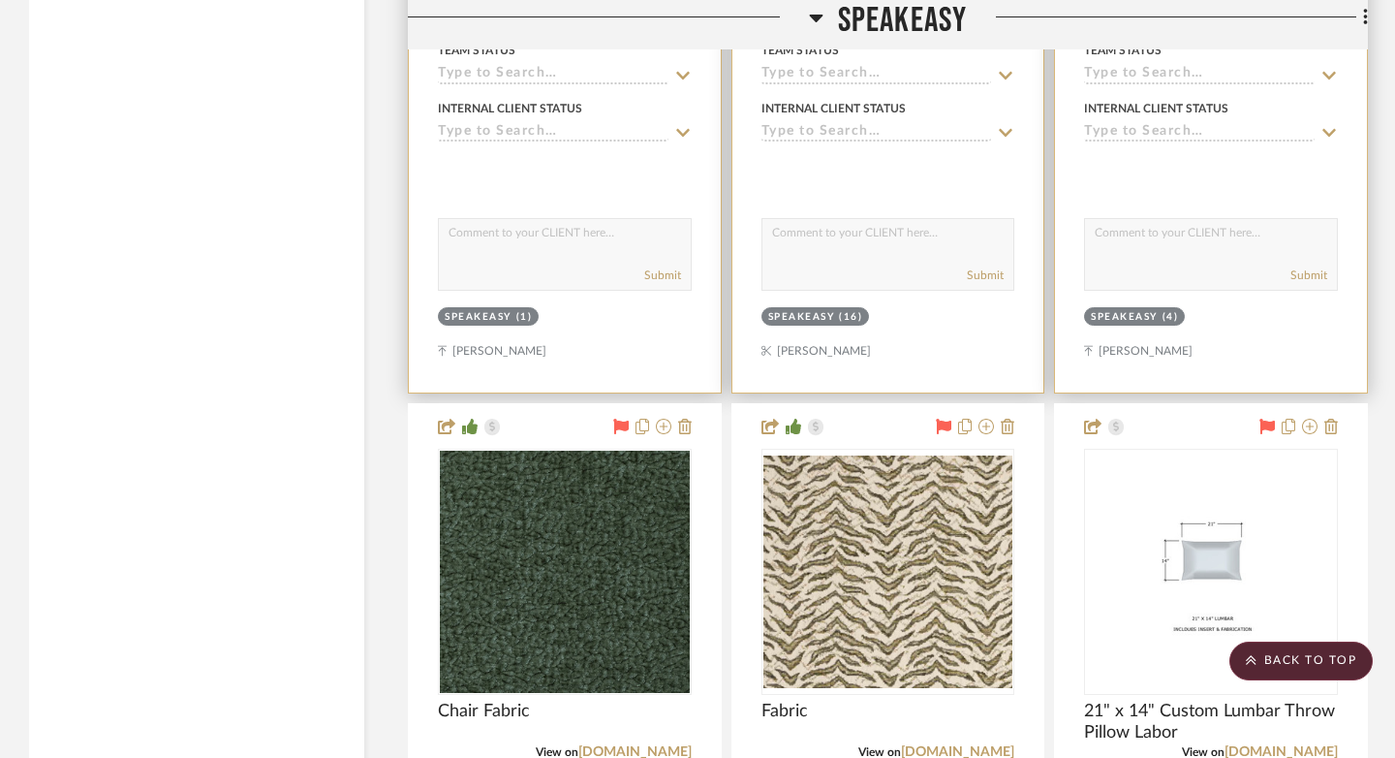
scroll to position [20424, 0]
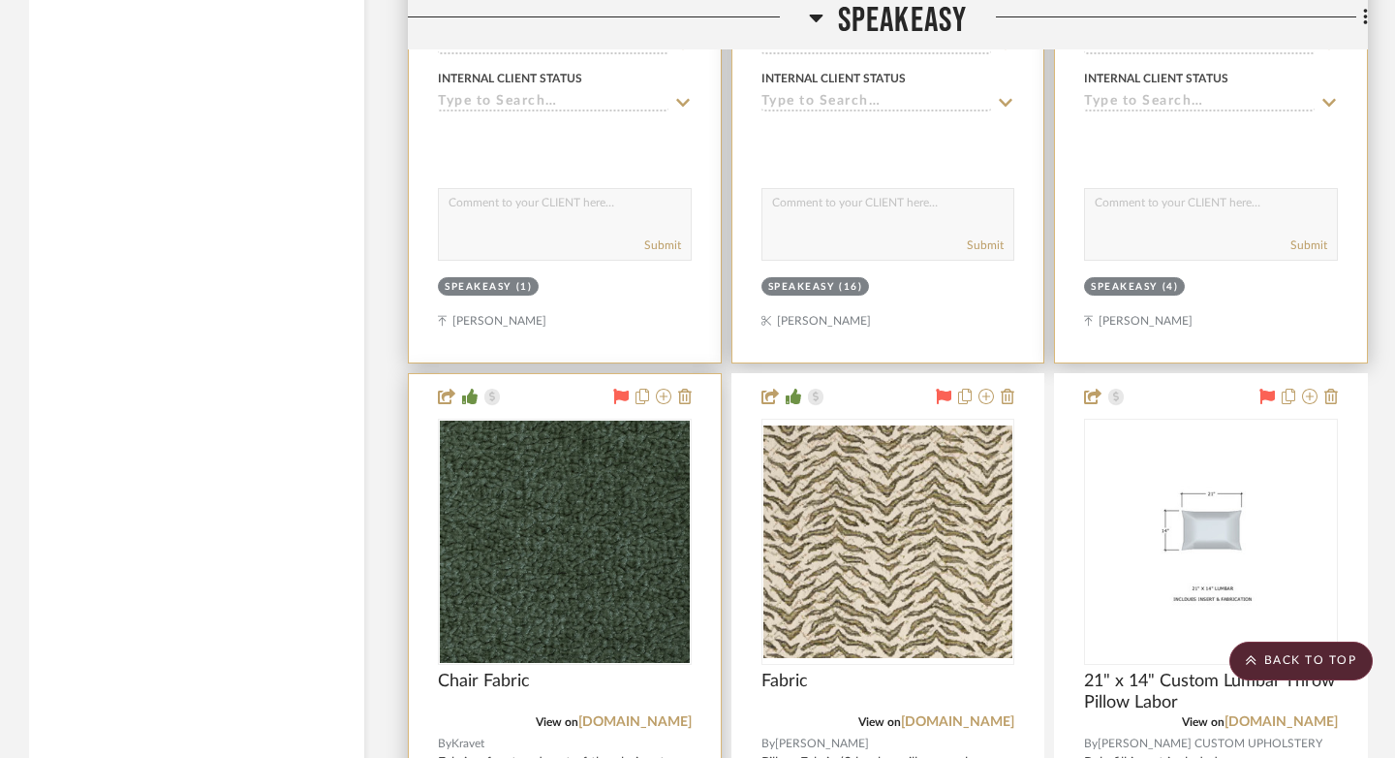
click at [617, 388] on icon at bounding box center [620, 395] width 15 height 15
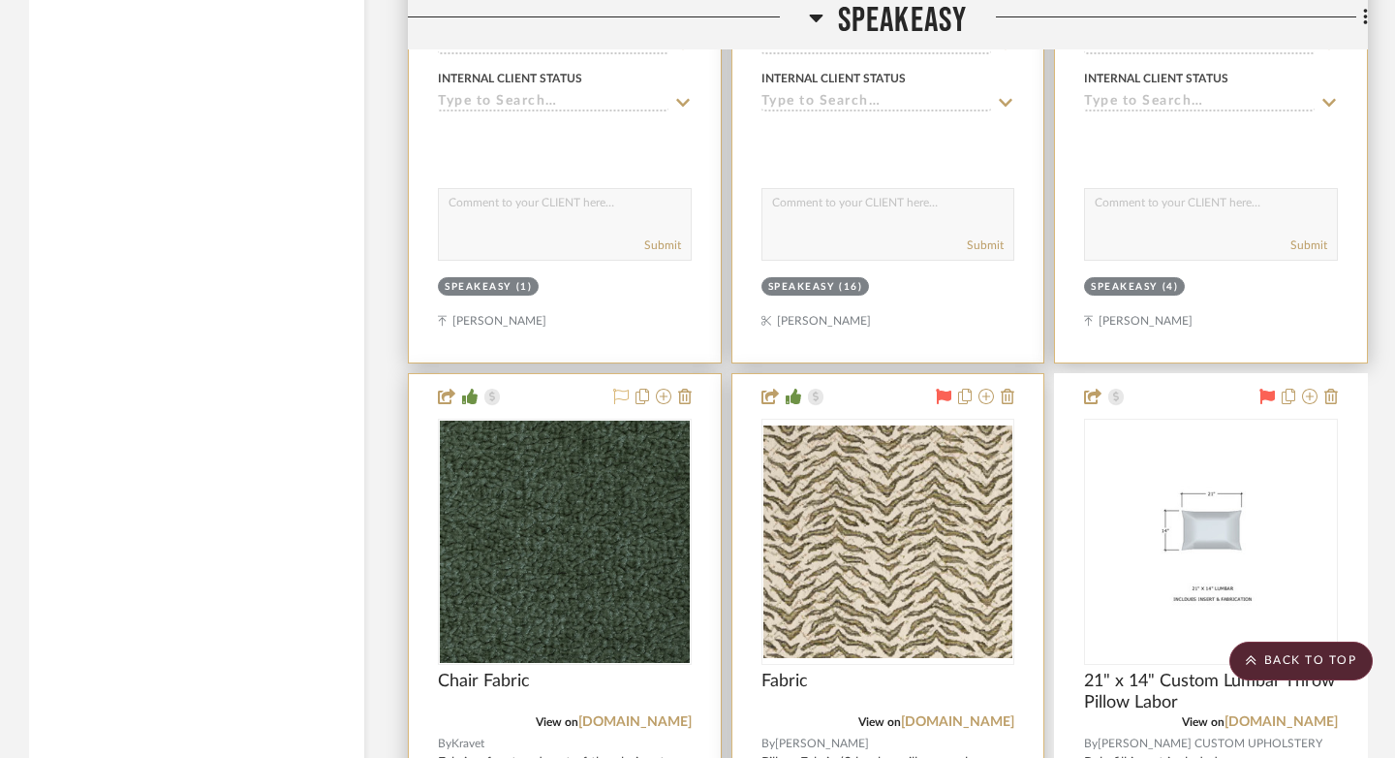
click at [943, 388] on icon at bounding box center [944, 395] width 15 height 15
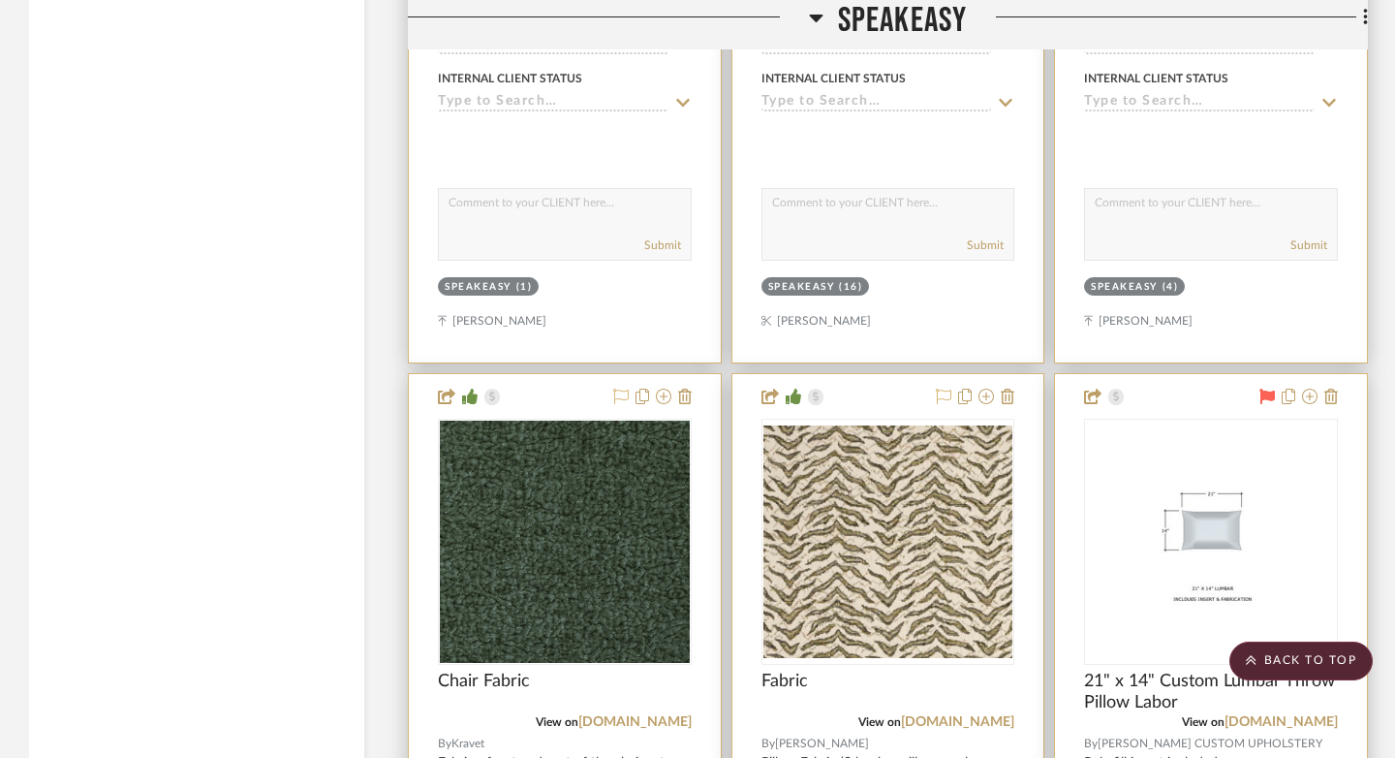
click at [1040, 388] on icon at bounding box center [1266, 395] width 15 height 15
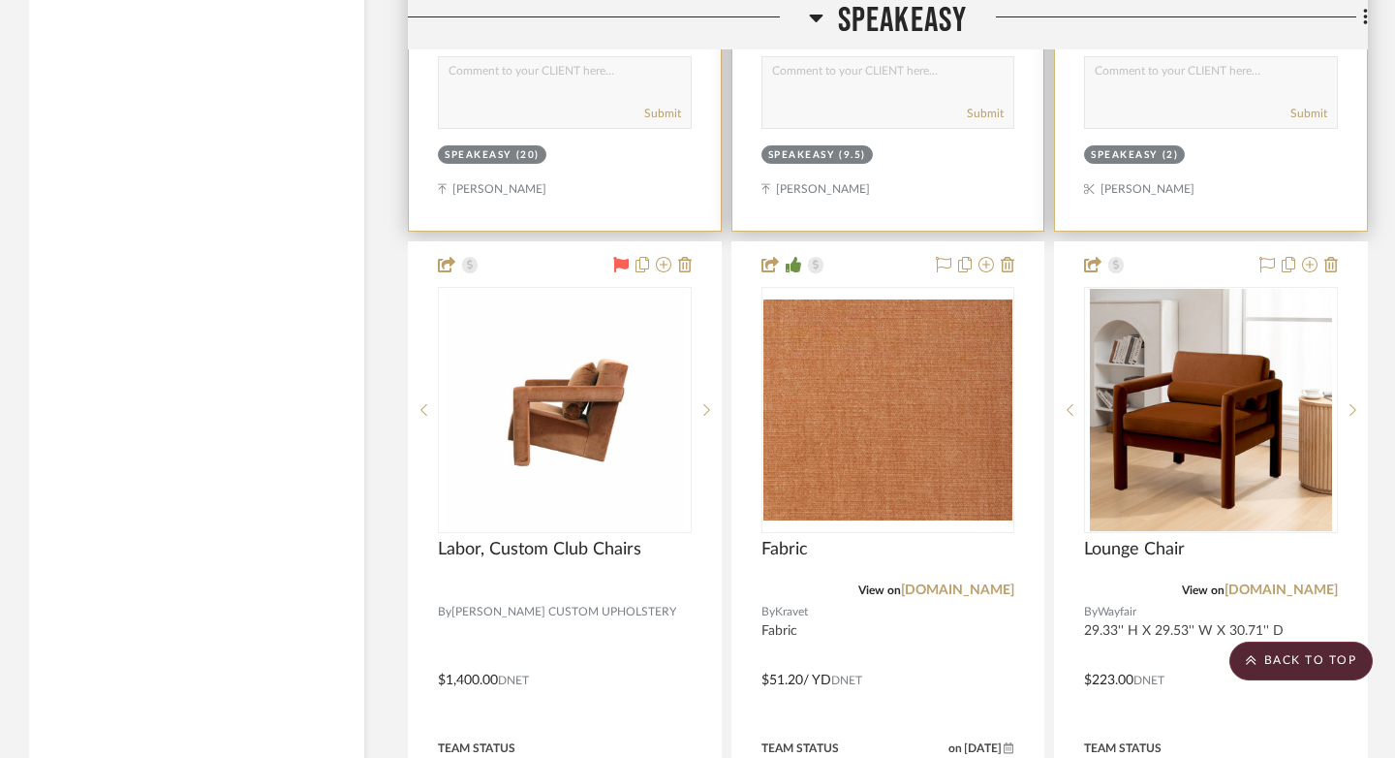
scroll to position [21416, 0]
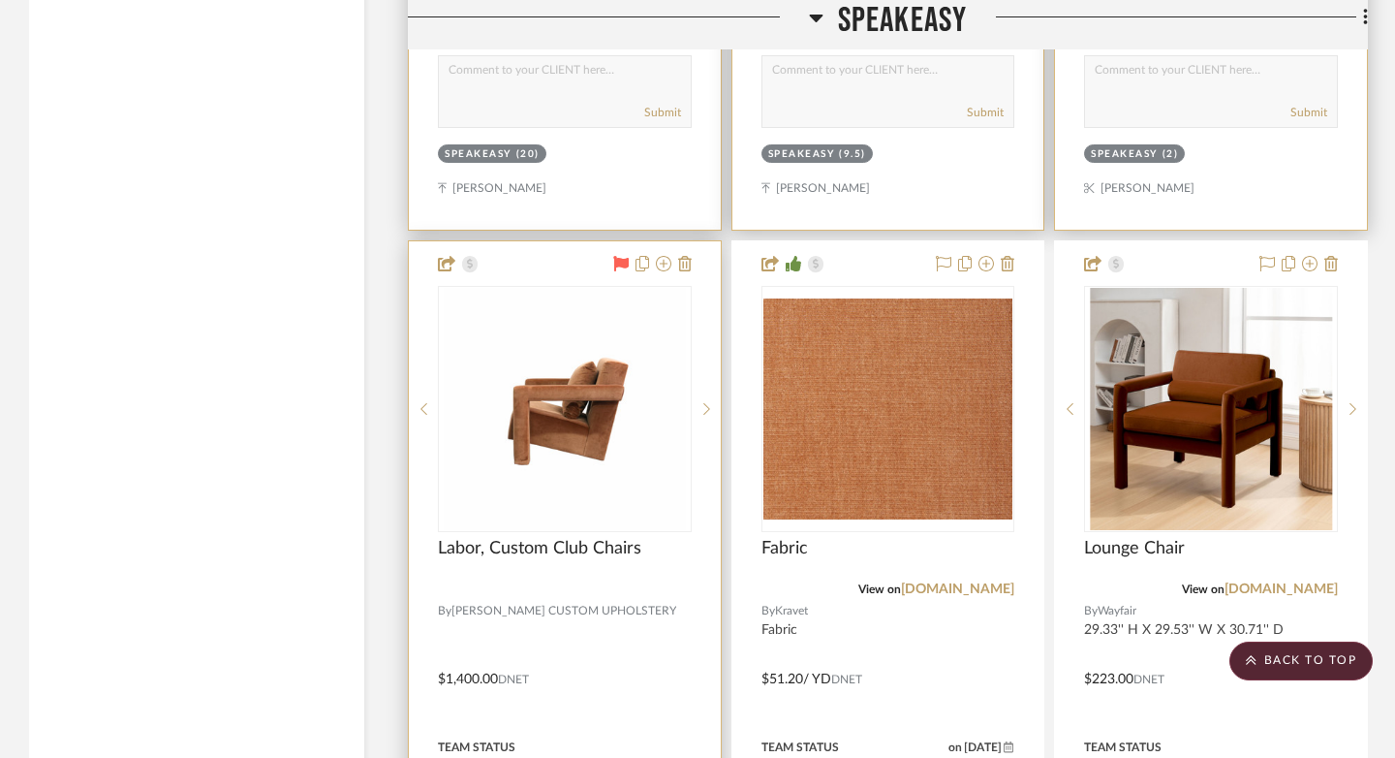
click at [618, 256] on icon at bounding box center [620, 263] width 15 height 15
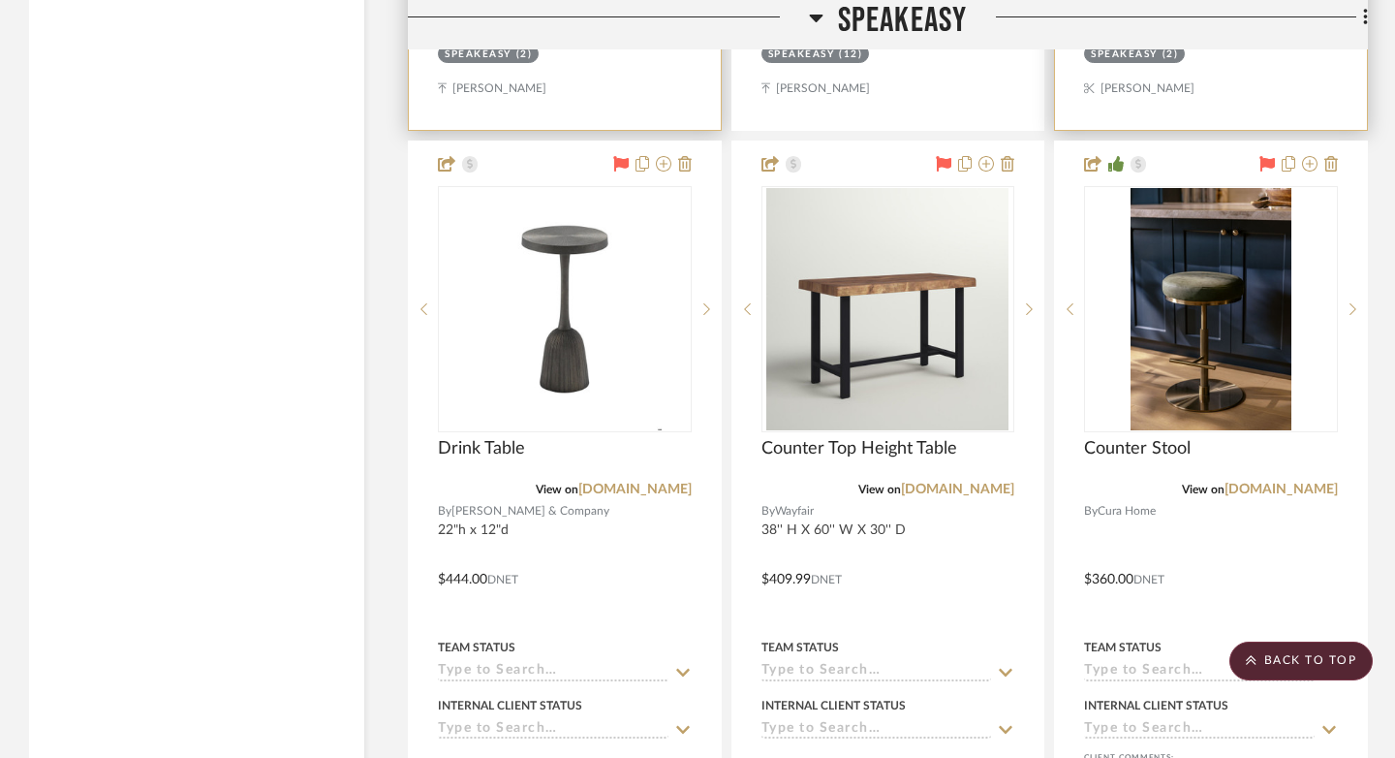
scroll to position [22380, 0]
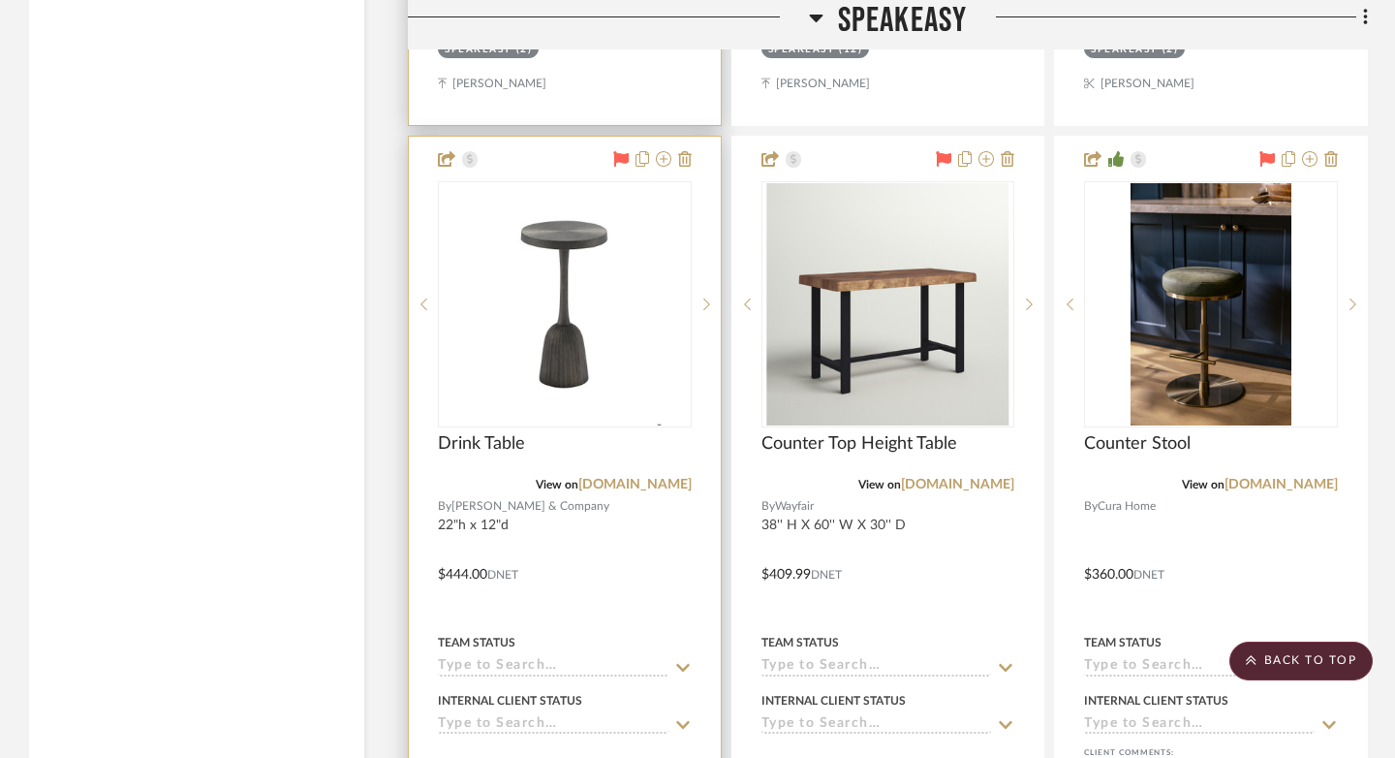
click at [624, 151] on icon at bounding box center [620, 158] width 15 height 15
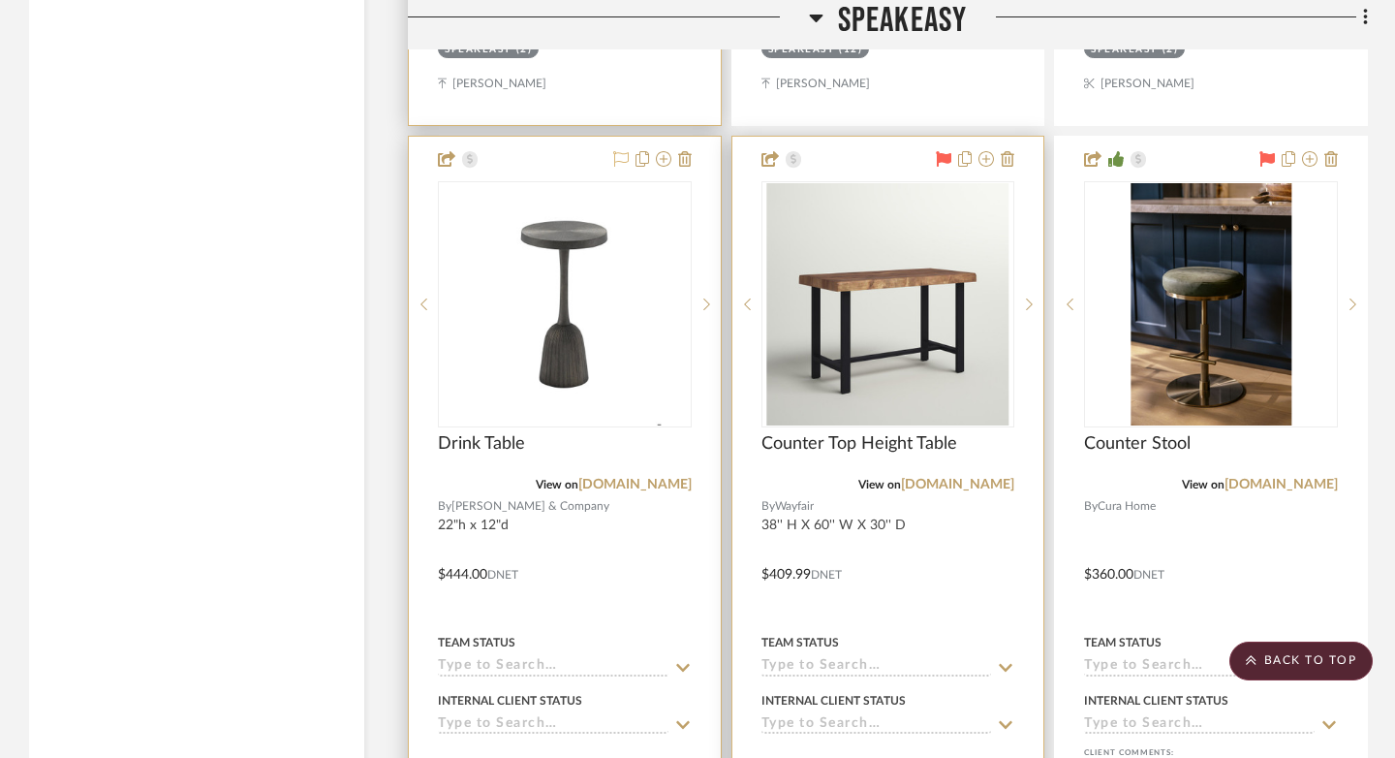
click at [942, 151] on icon at bounding box center [944, 158] width 15 height 15
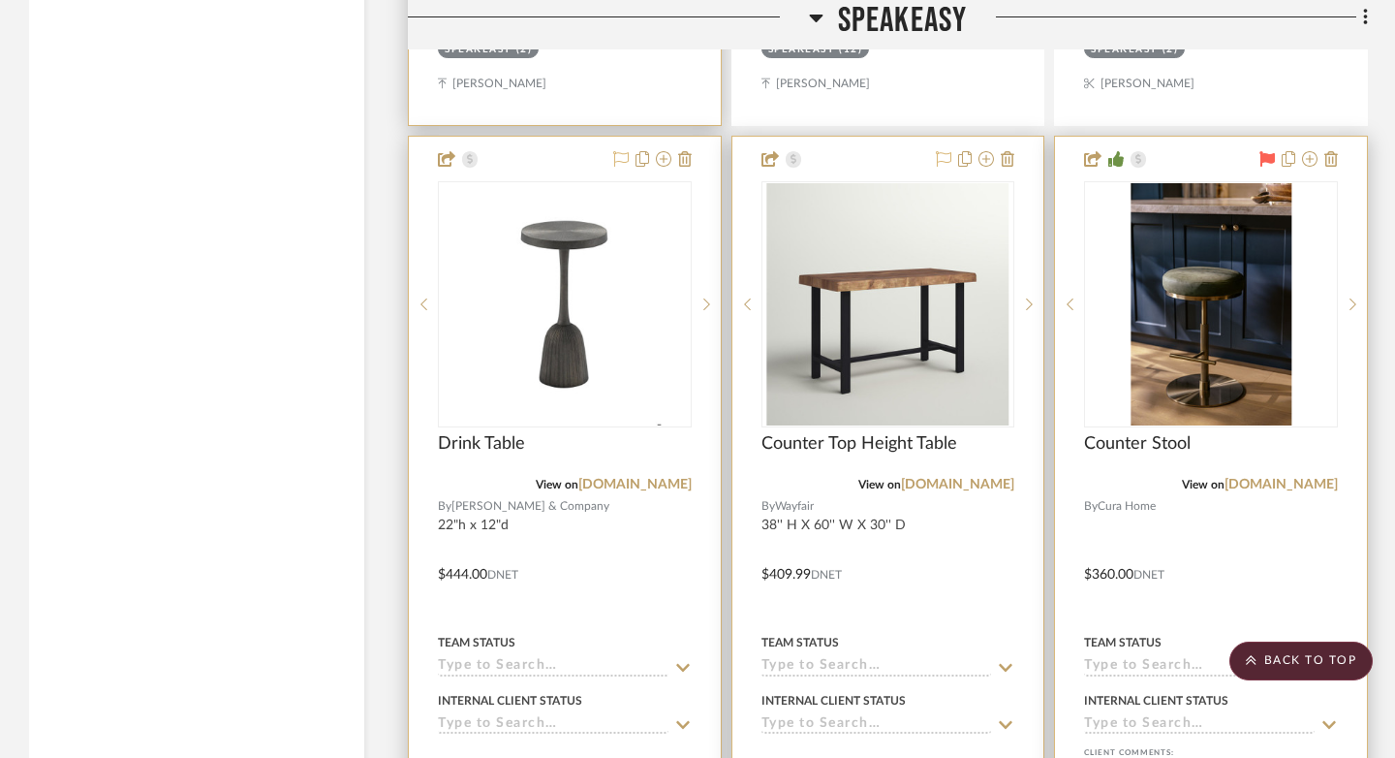
click at [1040, 151] on icon at bounding box center [1266, 158] width 15 height 15
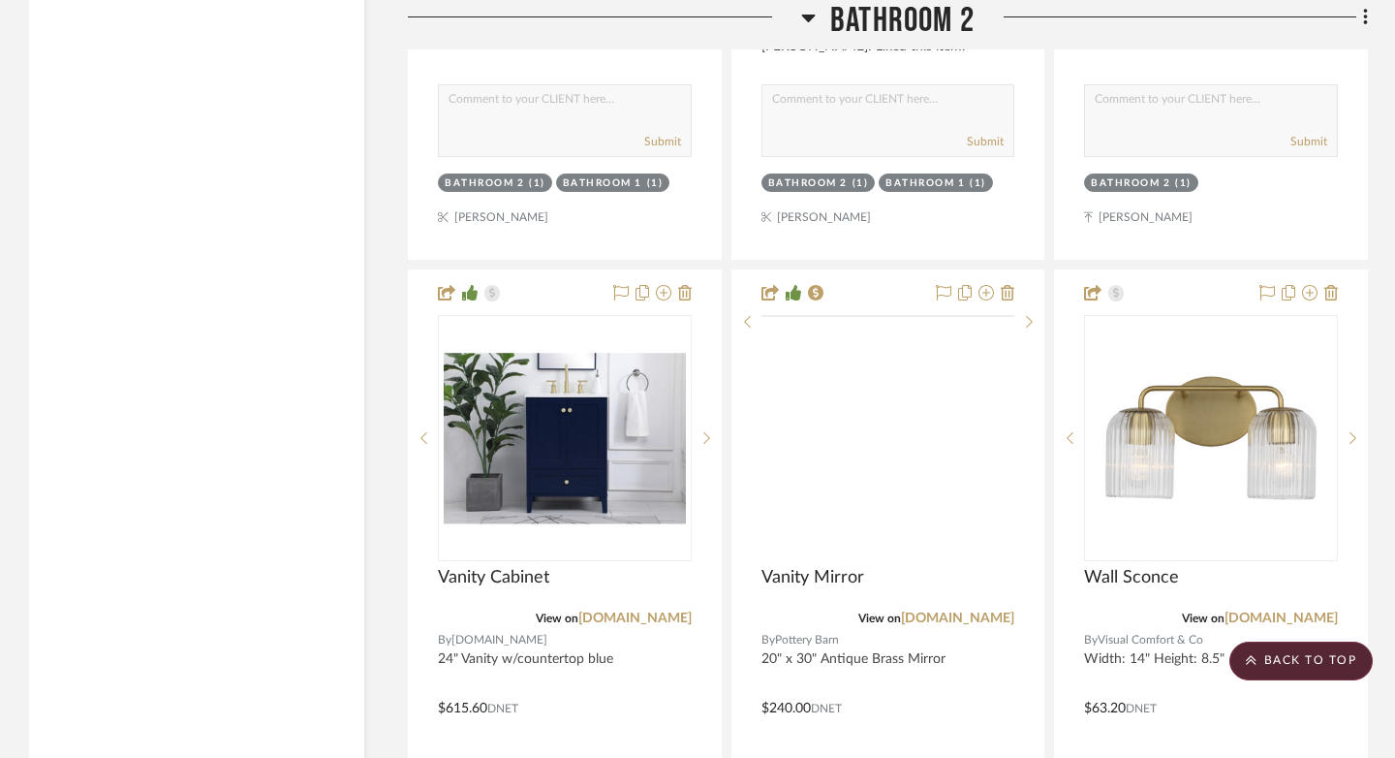
scroll to position [26731, 0]
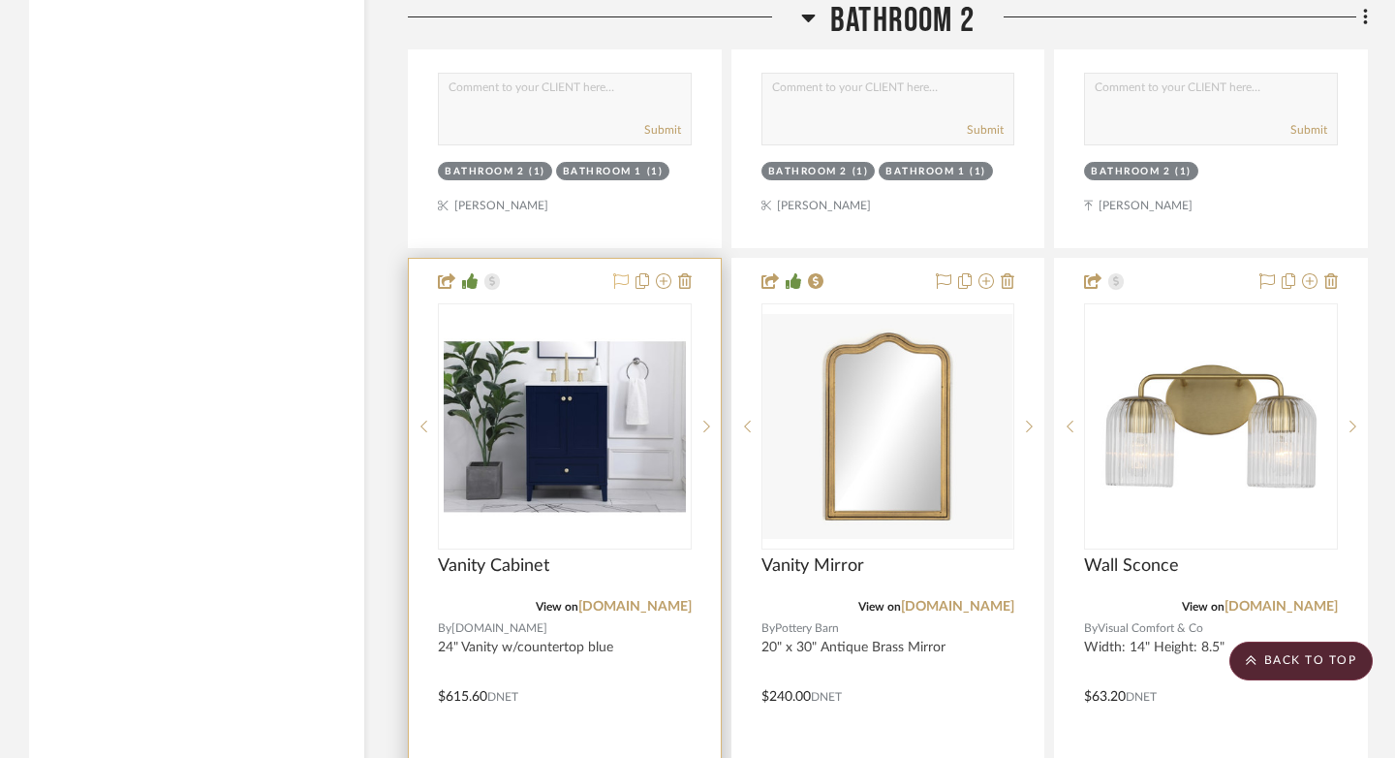
click at [615, 273] on icon at bounding box center [620, 280] width 15 height 15
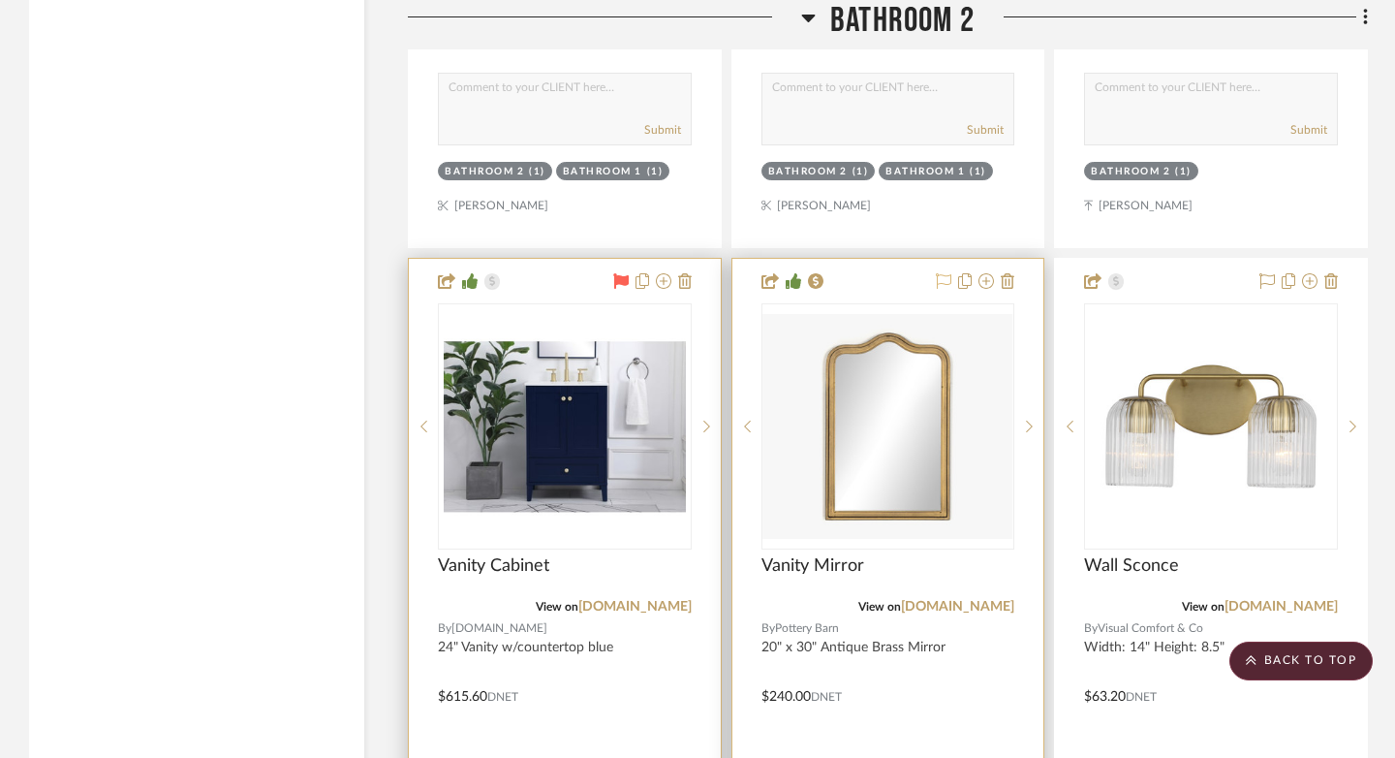
click at [946, 273] on icon at bounding box center [943, 280] width 15 height 15
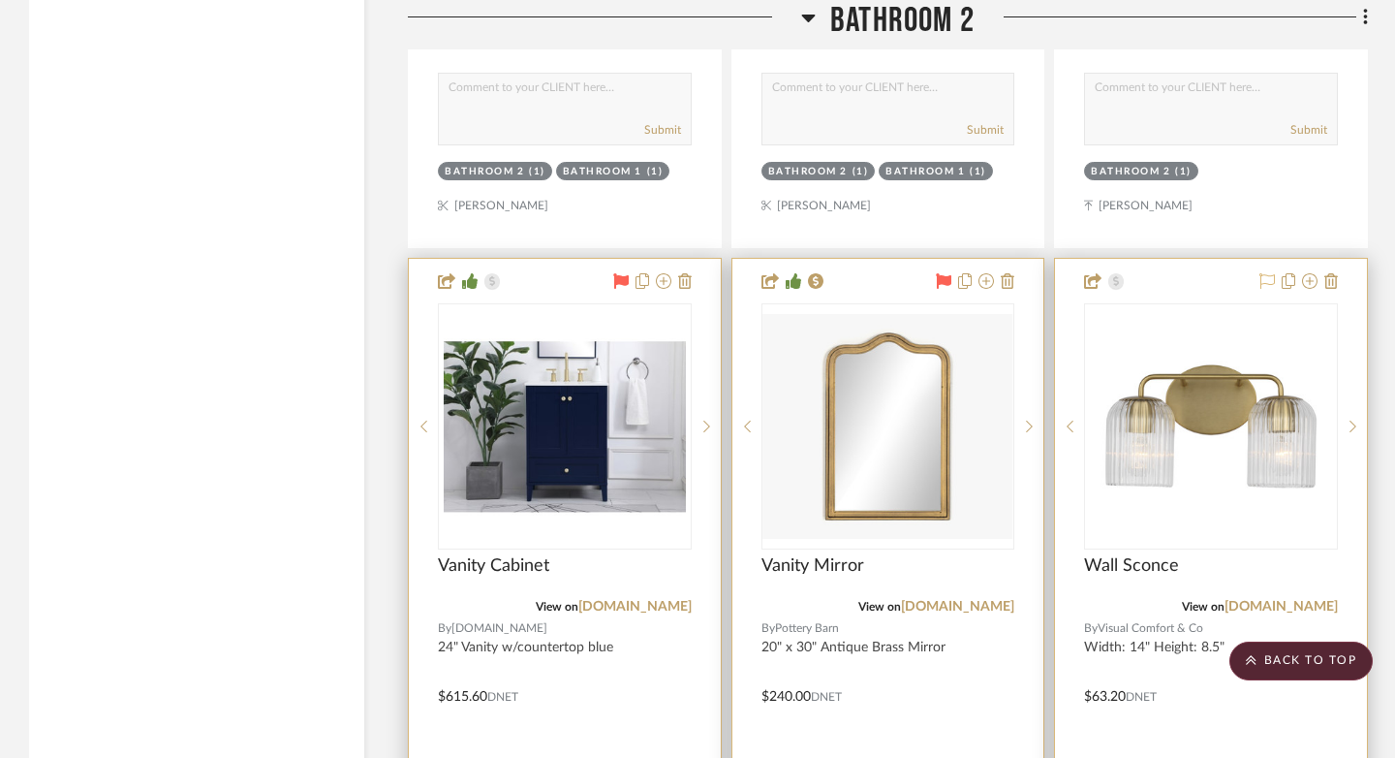
click at [1040, 273] on icon at bounding box center [1266, 280] width 15 height 15
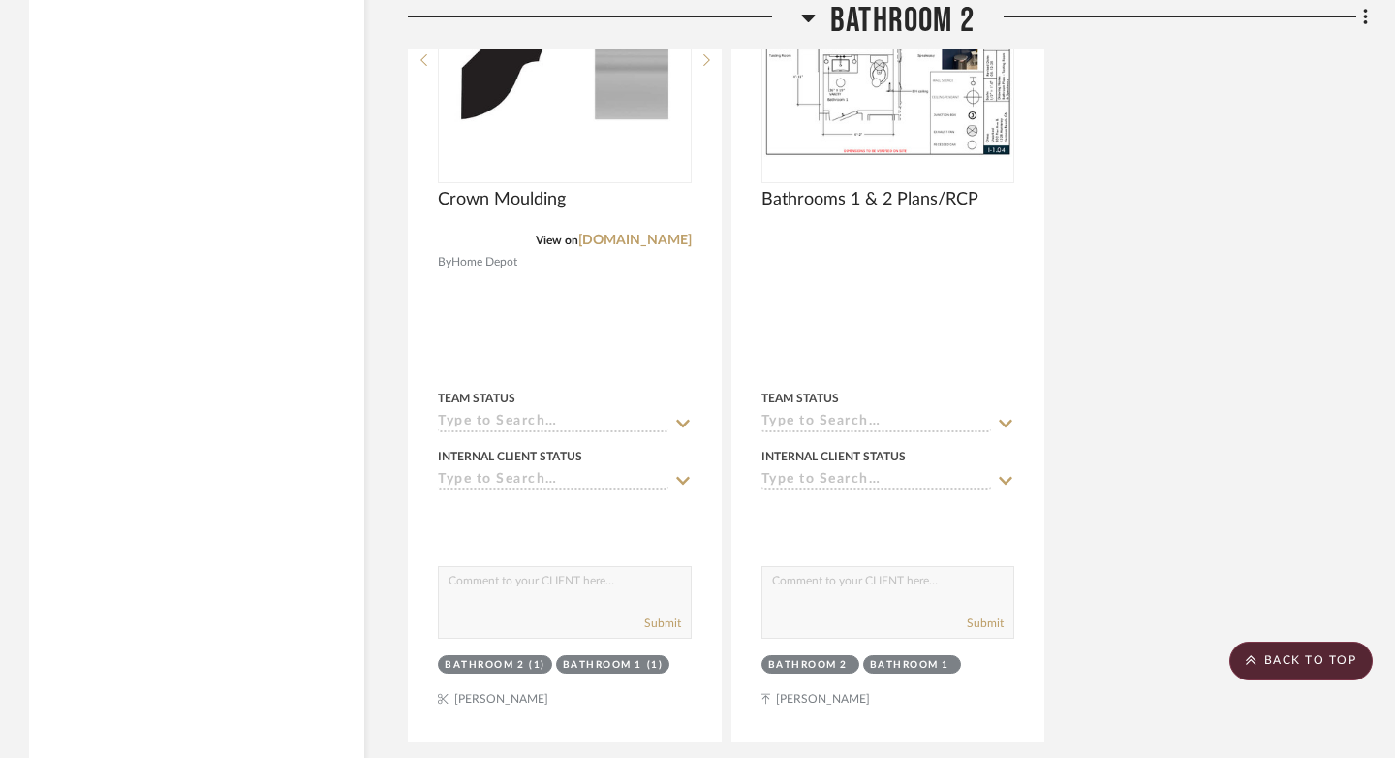
scroll to position [28071, 0]
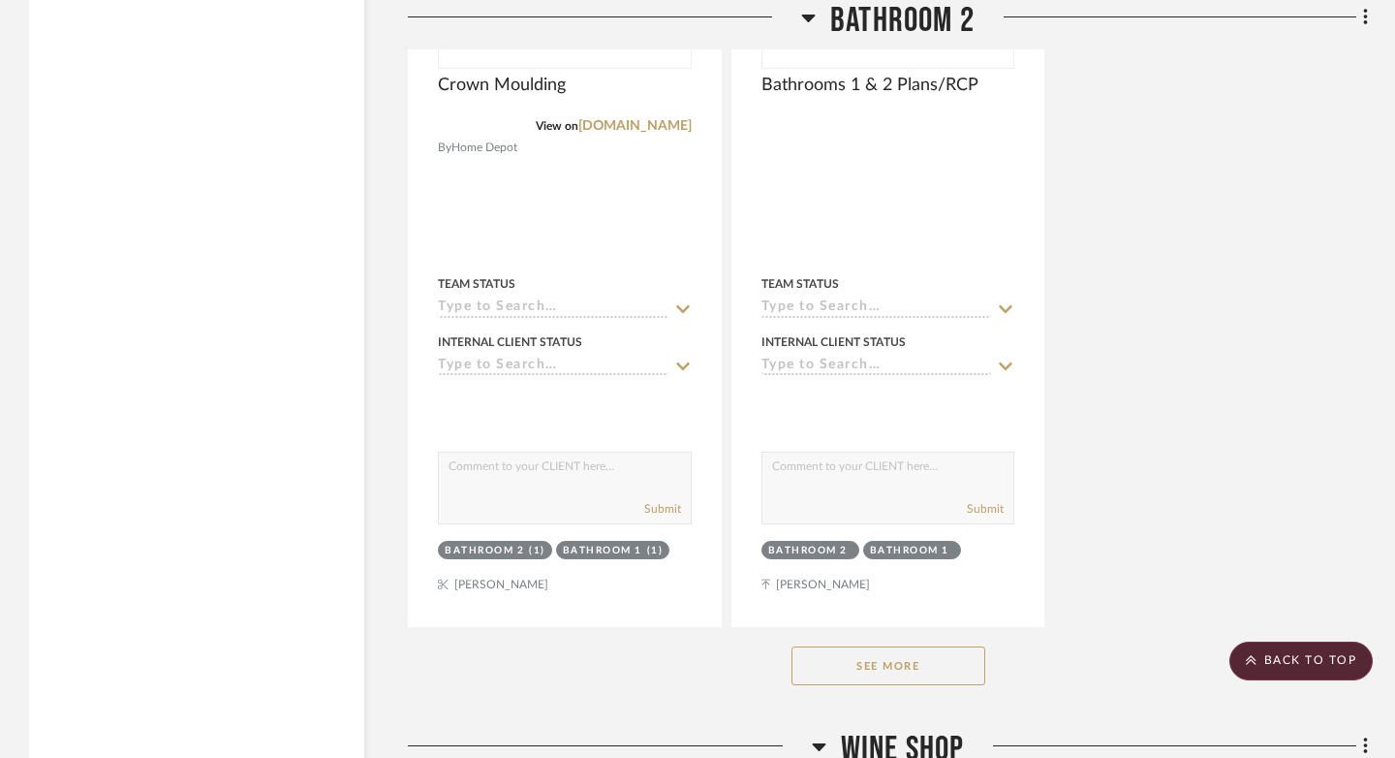
click at [893, 646] on button "See More" at bounding box center [888, 665] width 194 height 39
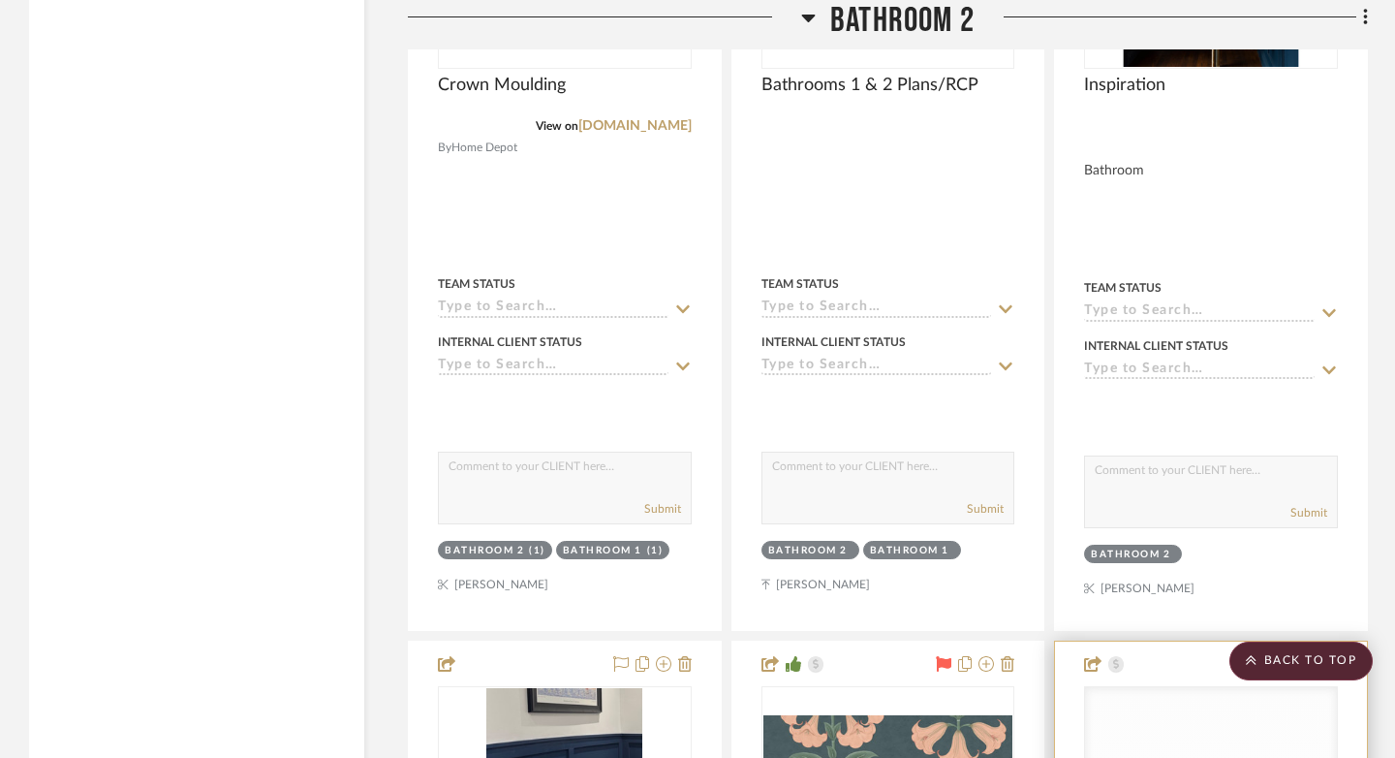
click at [1040, 656] on icon at bounding box center [1266, 663] width 15 height 15
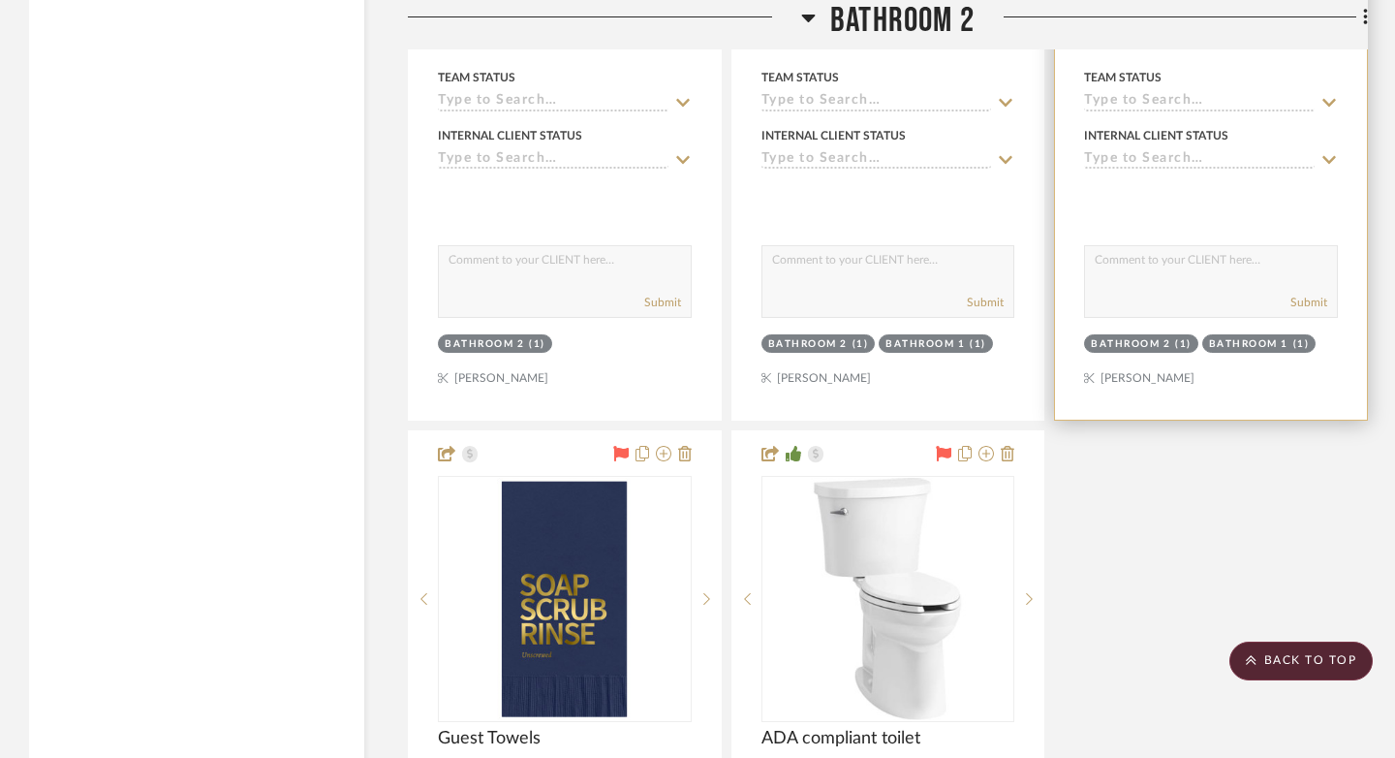
scroll to position [31969, 0]
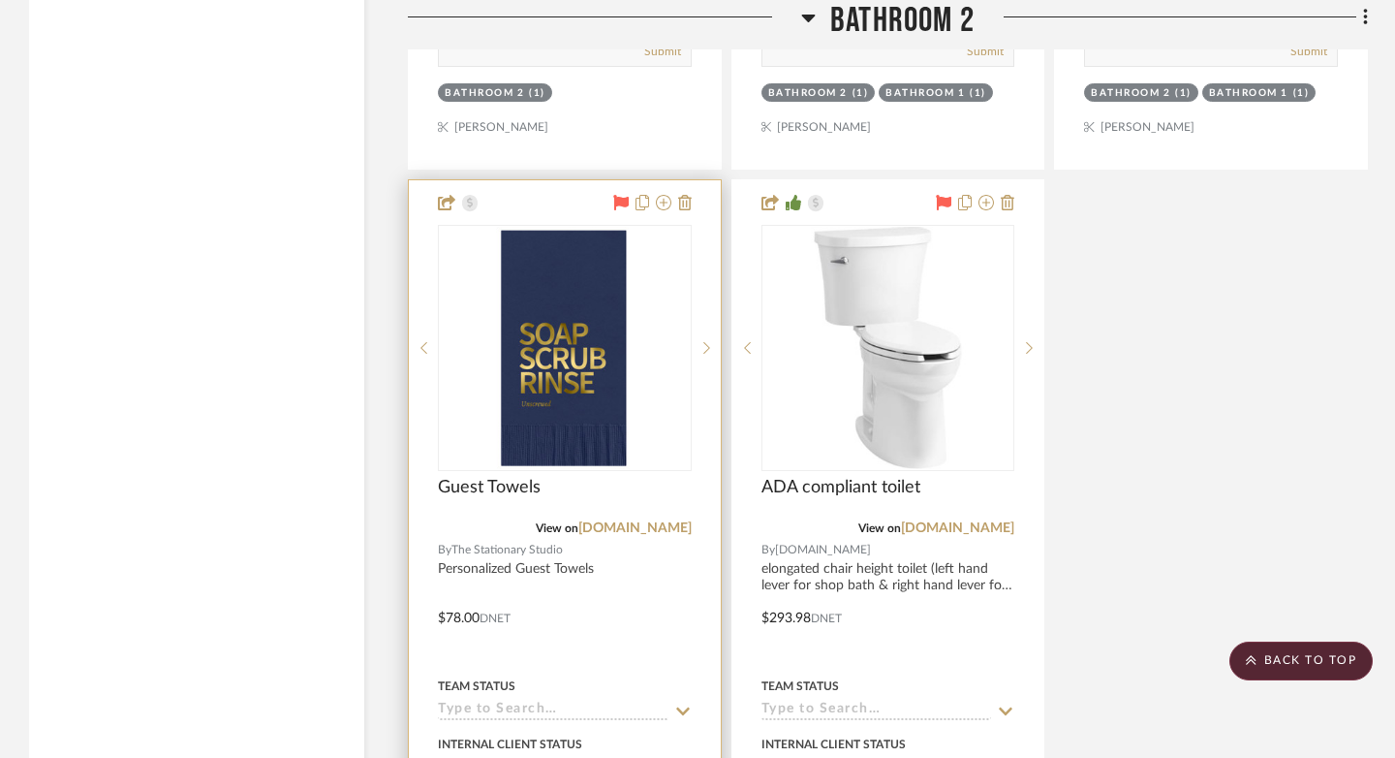
click at [616, 195] on icon at bounding box center [620, 202] width 15 height 15
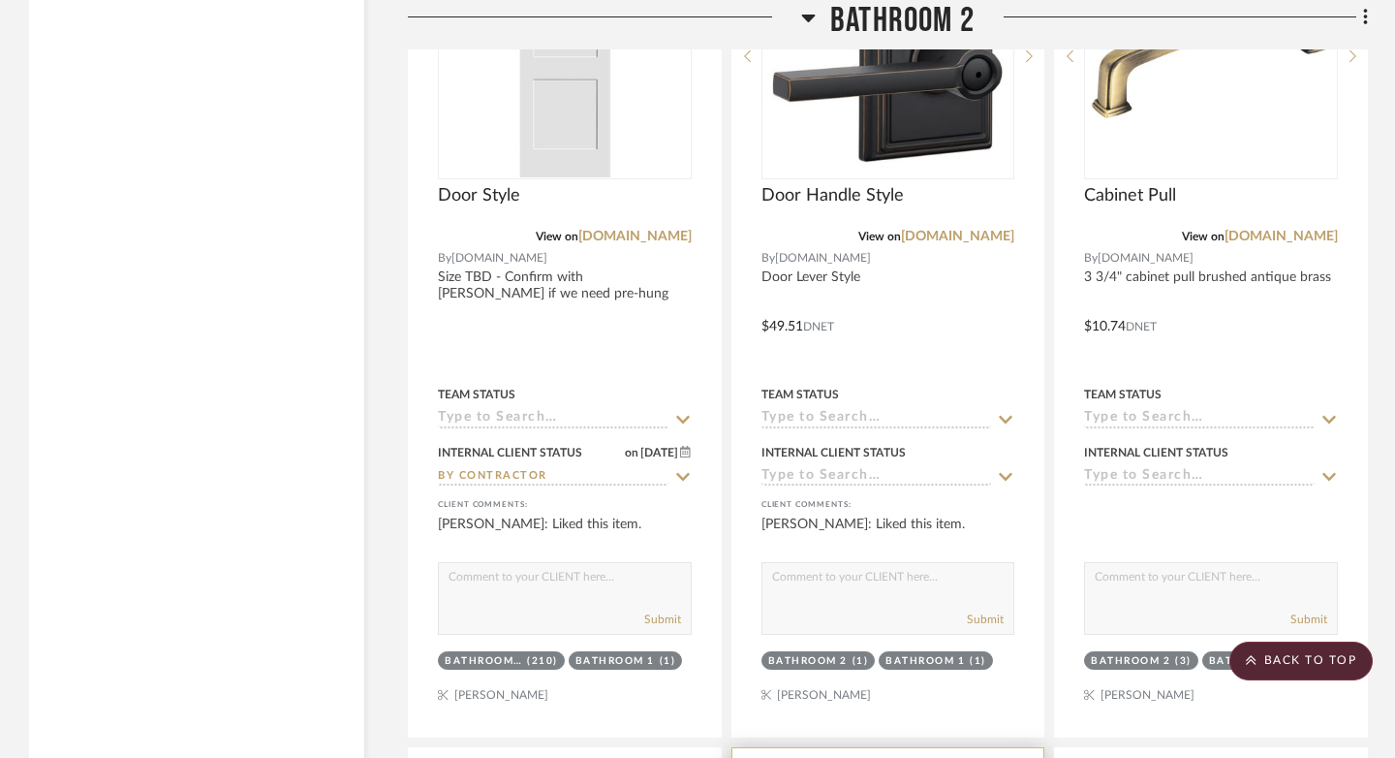
scroll to position [29654, 0]
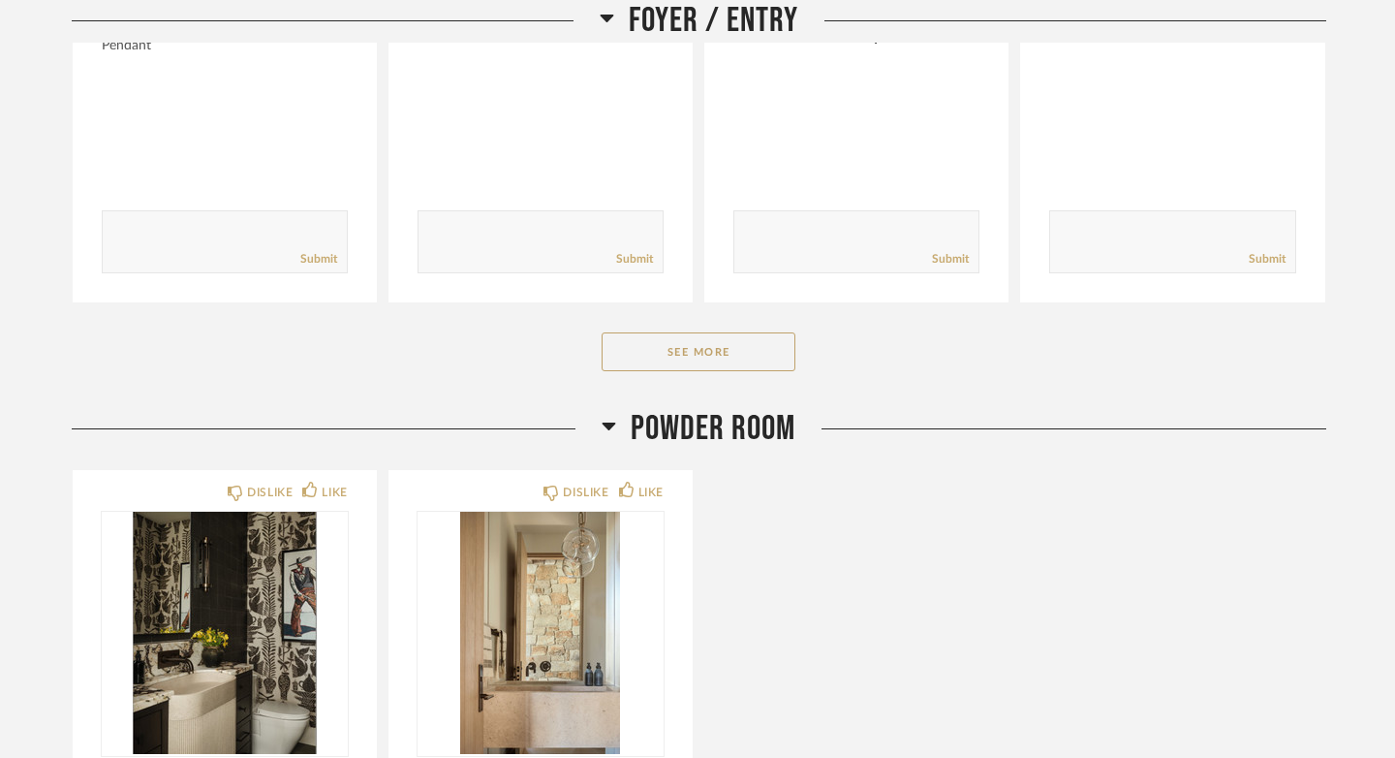
scroll to position [2122, 0]
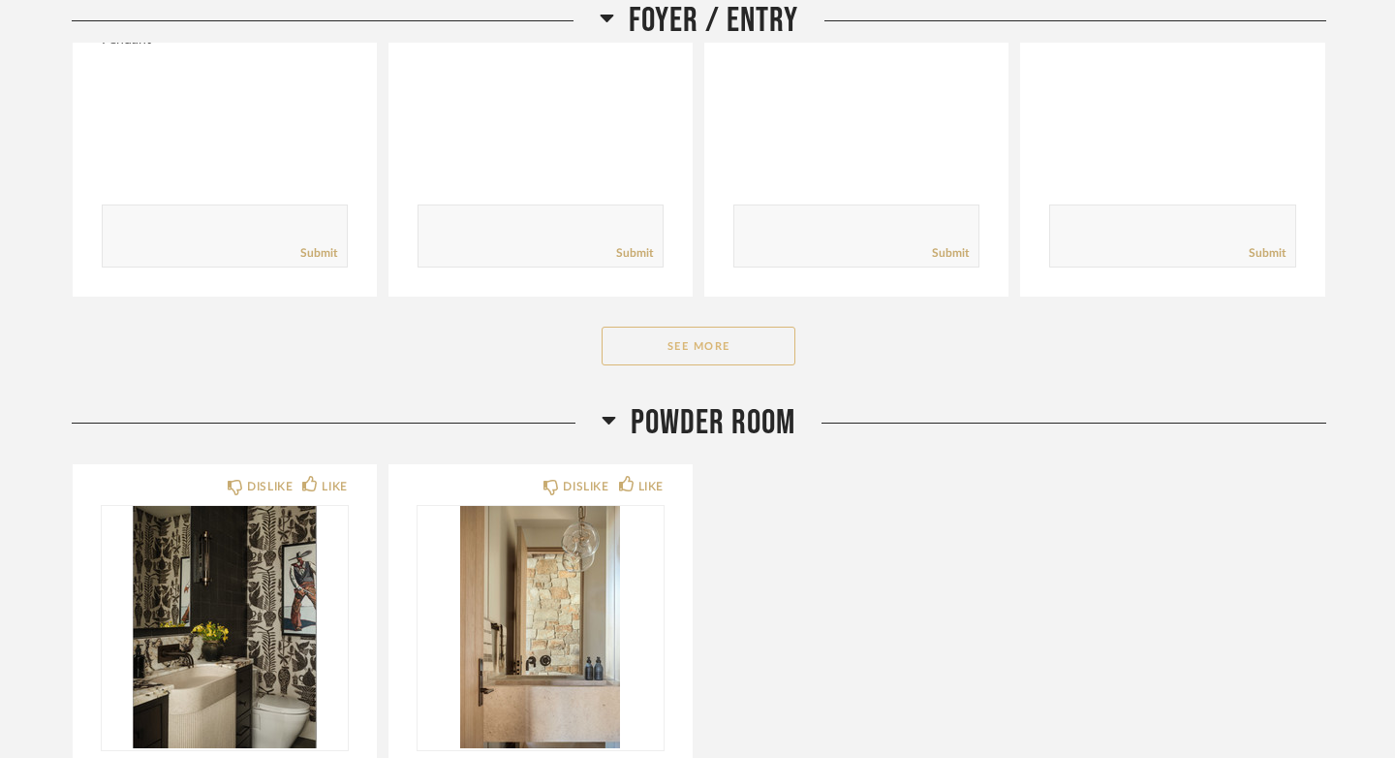
click at [725, 326] on button "See More" at bounding box center [699, 345] width 194 height 39
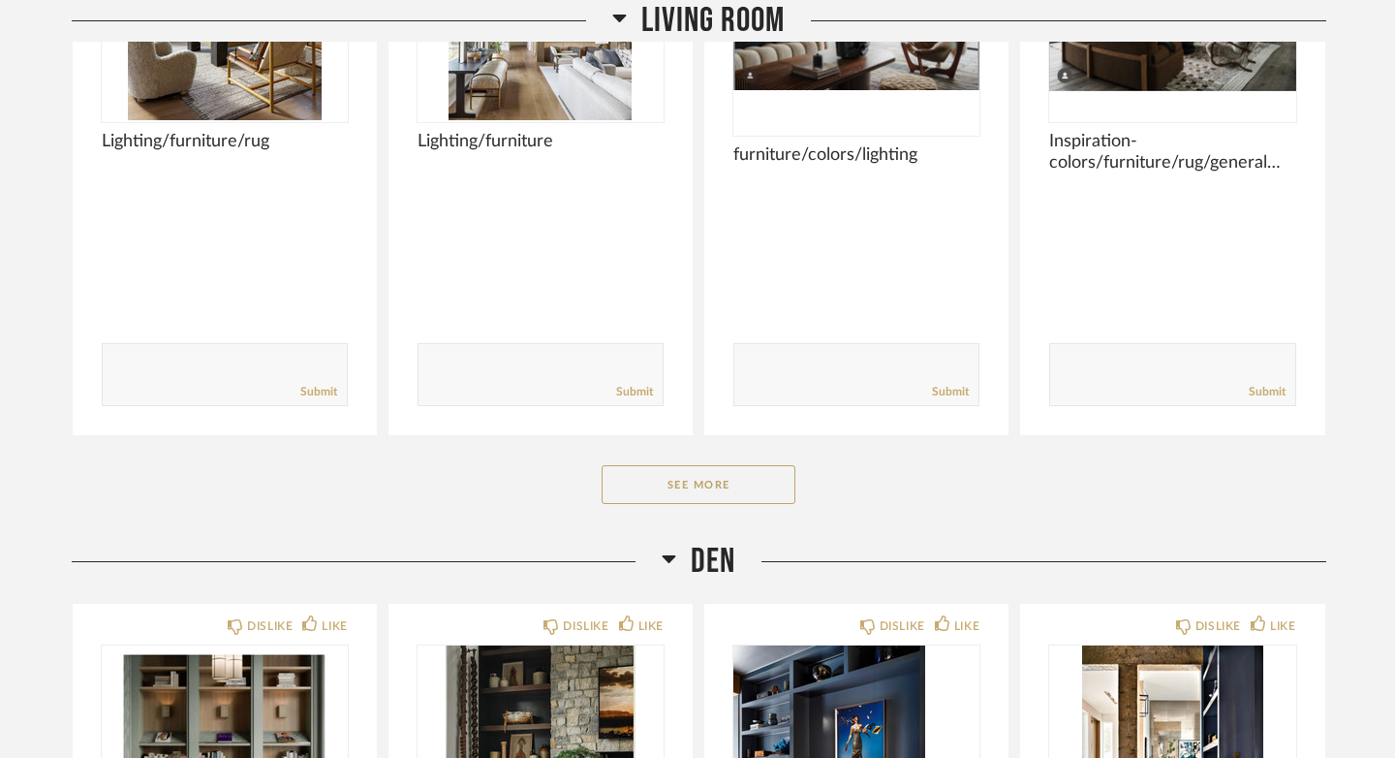
scroll to position [5616, 0]
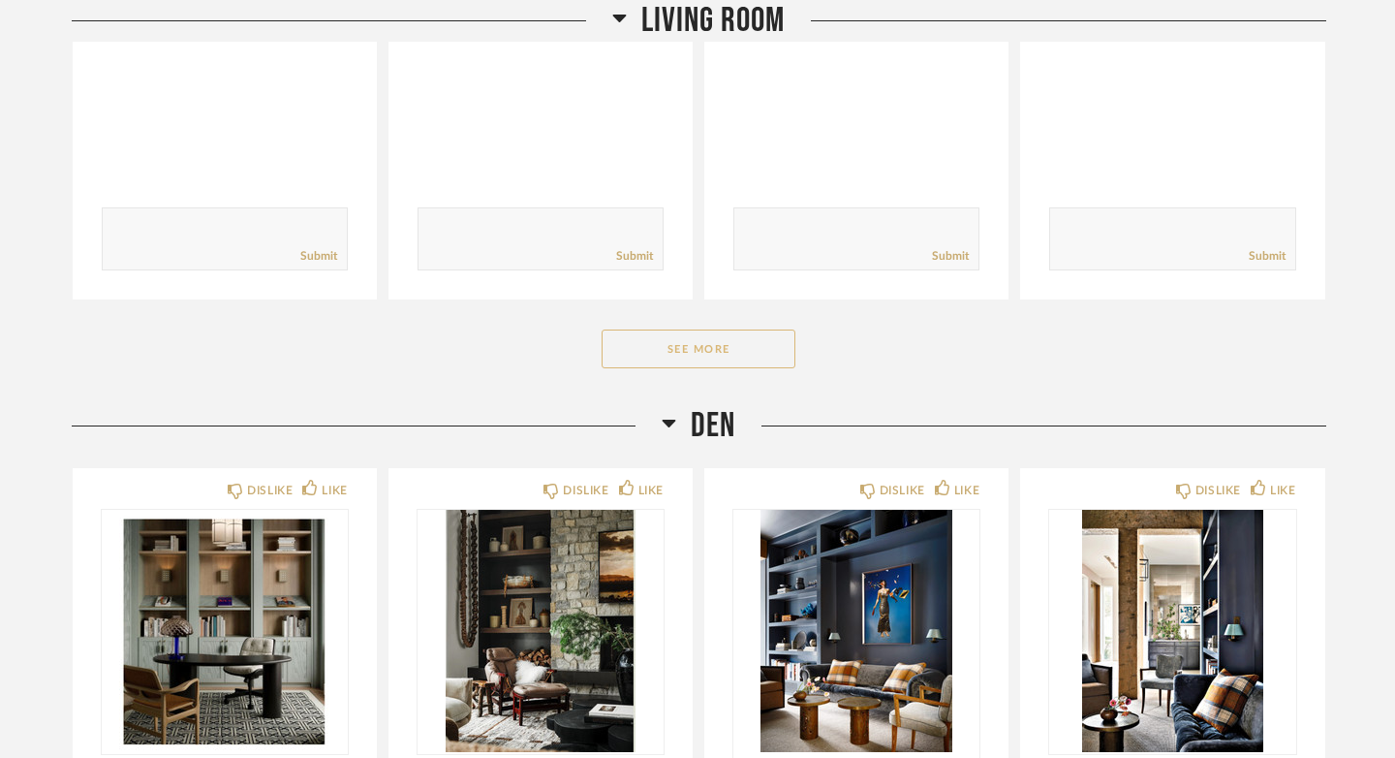
click at [677, 329] on button "See More" at bounding box center [699, 348] width 194 height 39
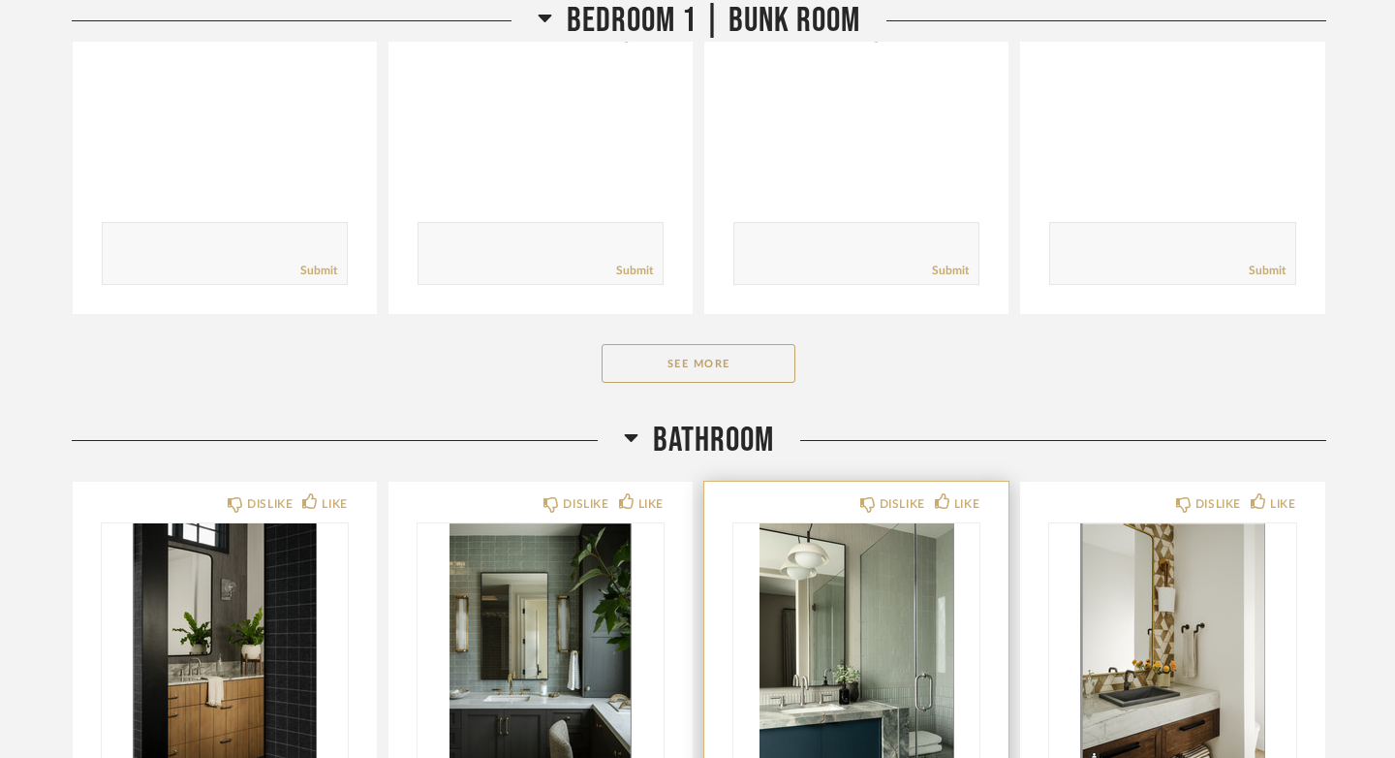
scroll to position [10516, 0]
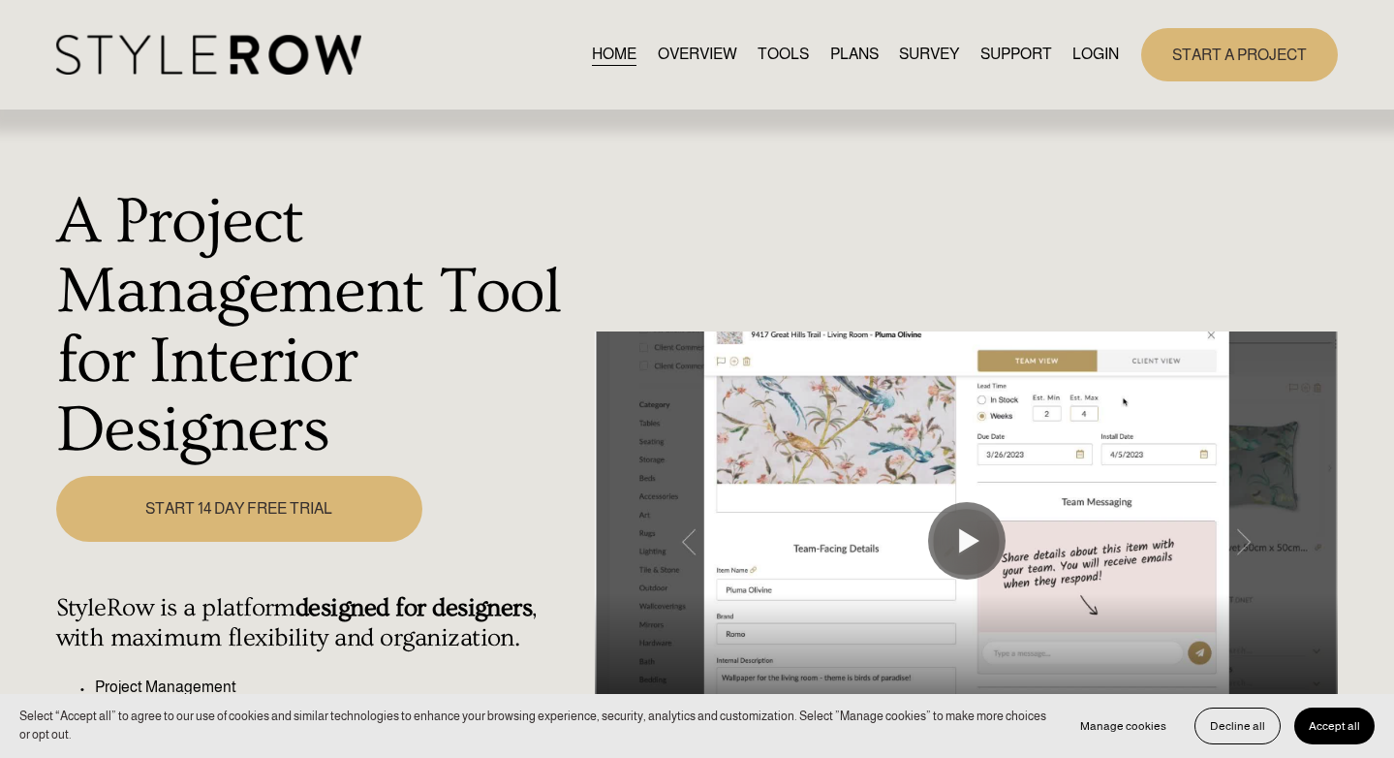
click at [1107, 49] on link "LOGIN" at bounding box center [1095, 55] width 46 height 26
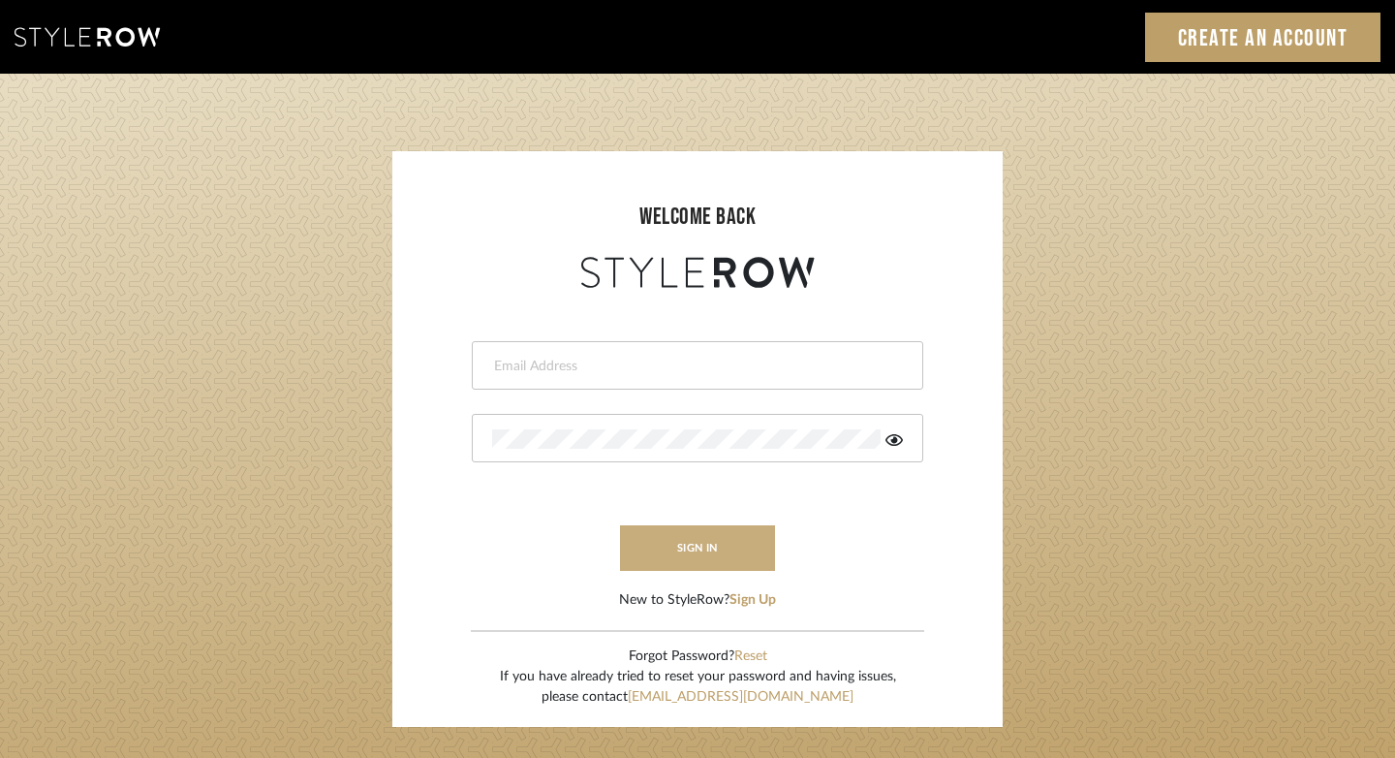
type input "[PERSON_NAME][EMAIL_ADDRESS][DOMAIN_NAME]"
click at [707, 540] on button "sign in" at bounding box center [697, 548] width 155 height 46
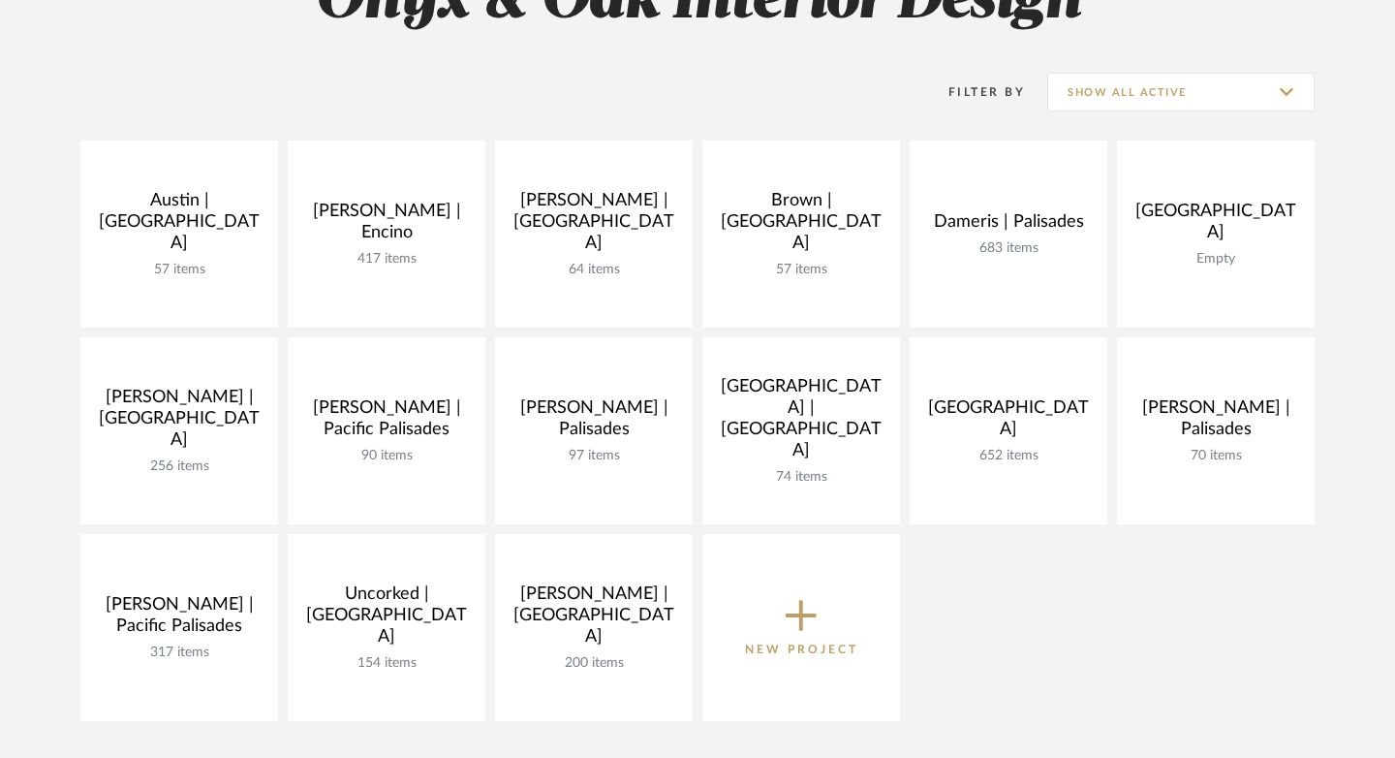
scroll to position [343, 0]
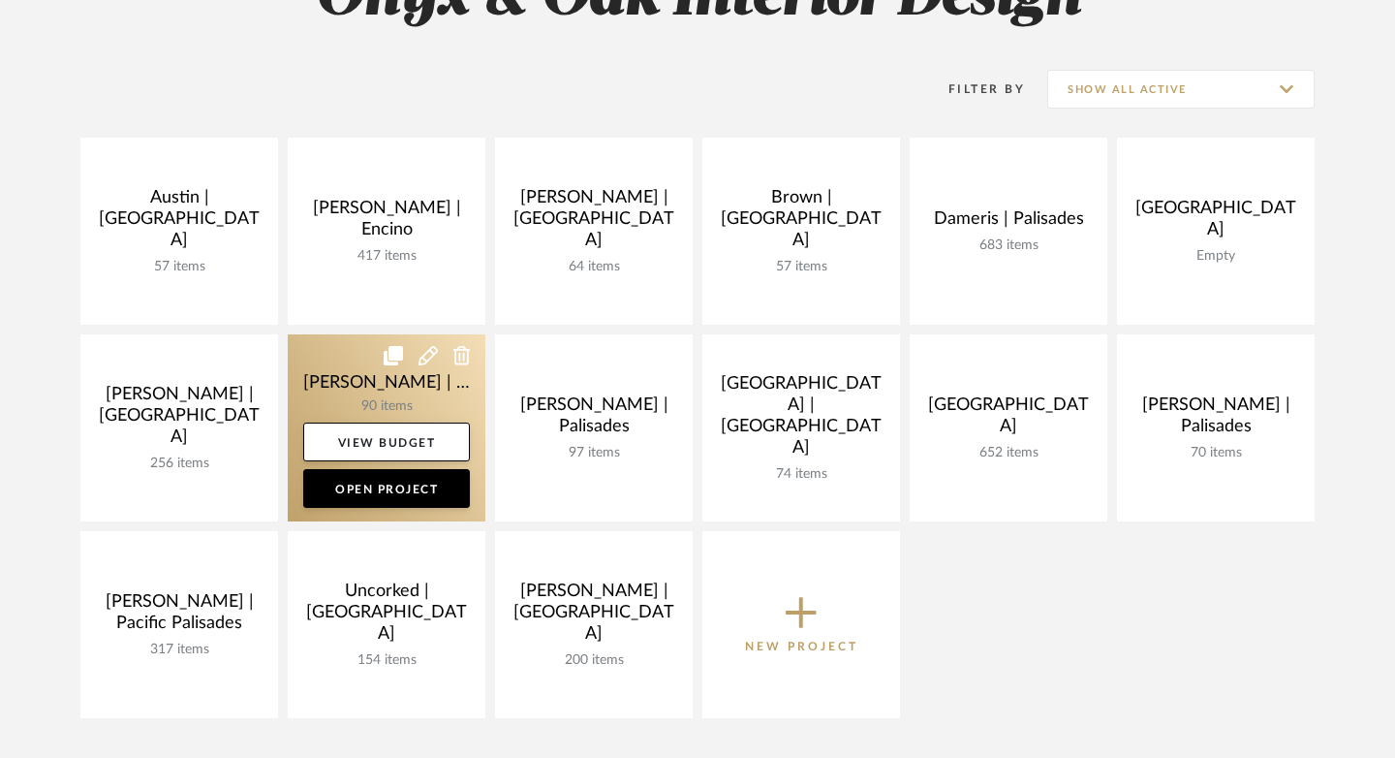
click at [348, 384] on link at bounding box center [387, 427] width 198 height 187
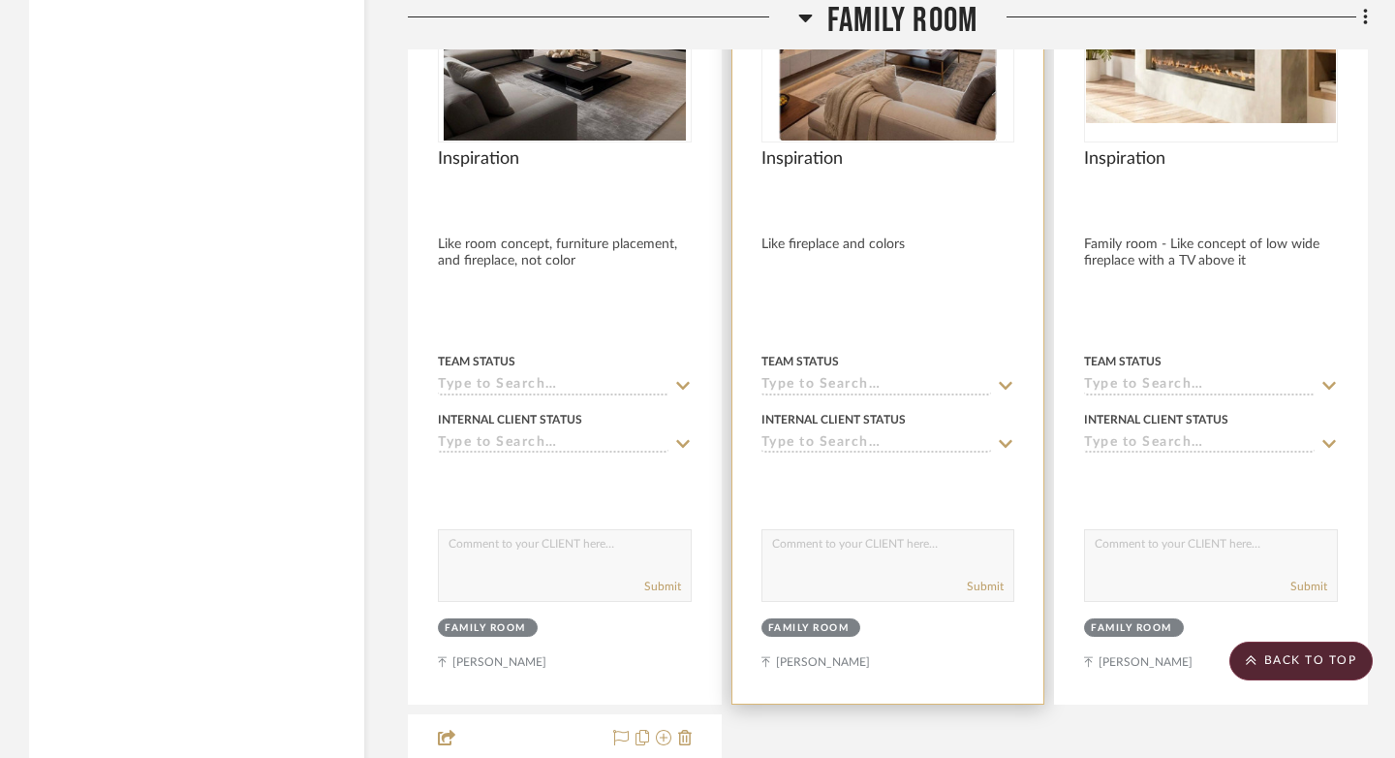
scroll to position [9975, 0]
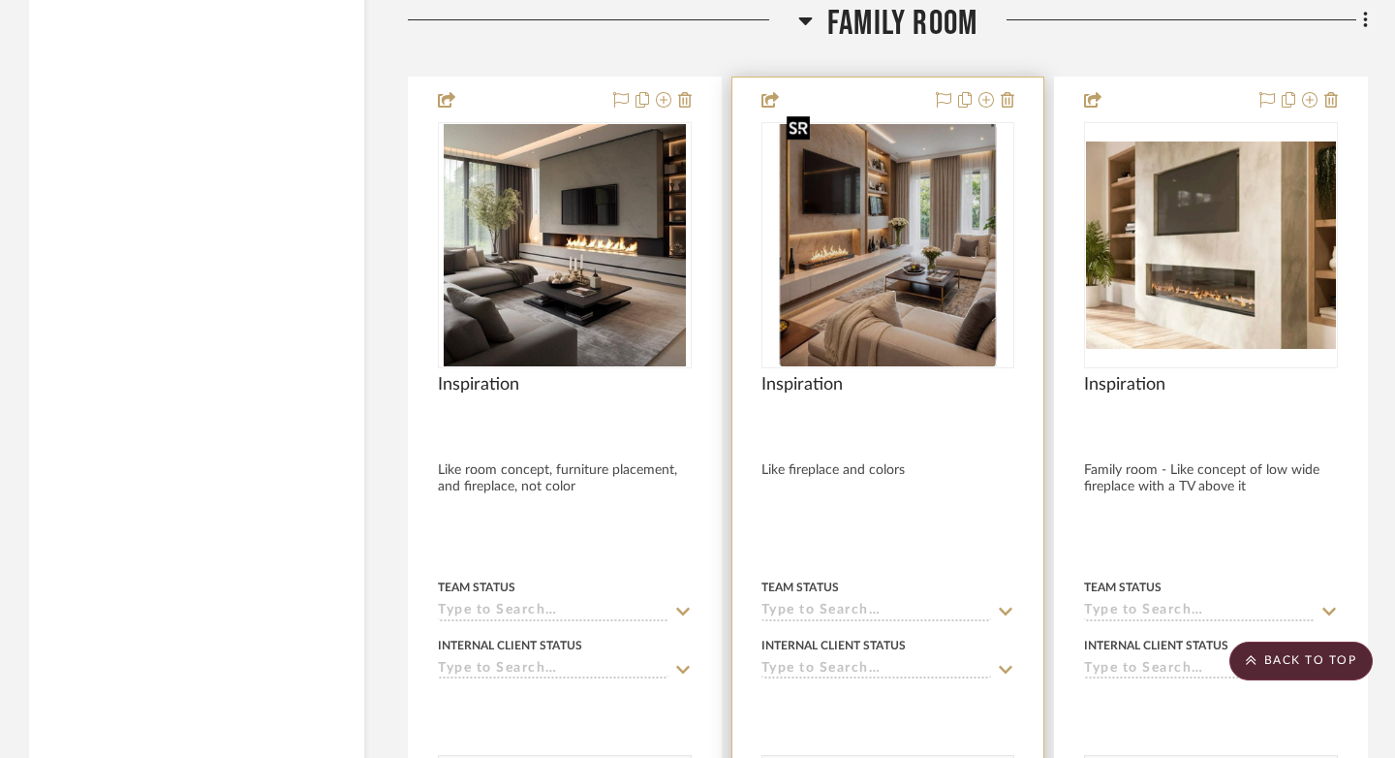
click at [878, 196] on img "0" at bounding box center [888, 245] width 219 height 242
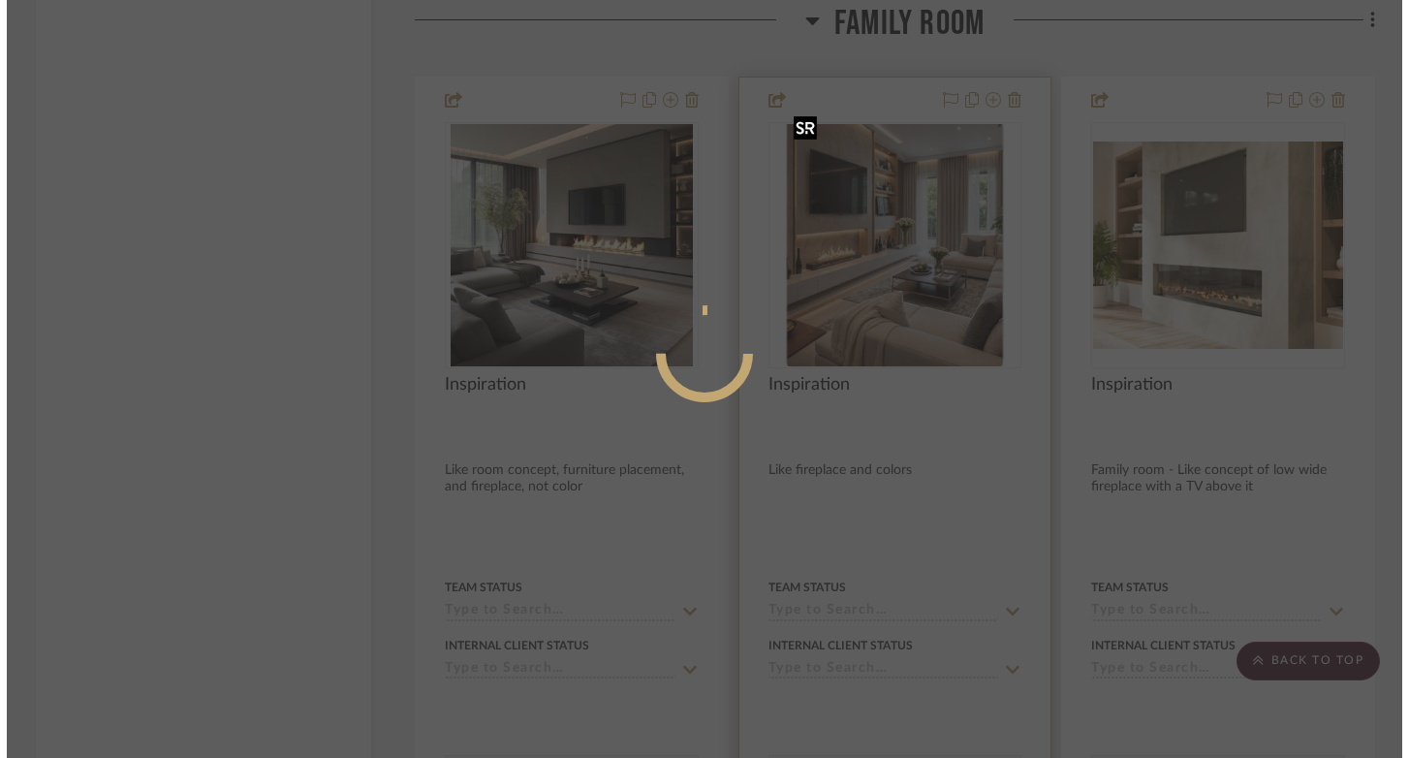
scroll to position [0, 0]
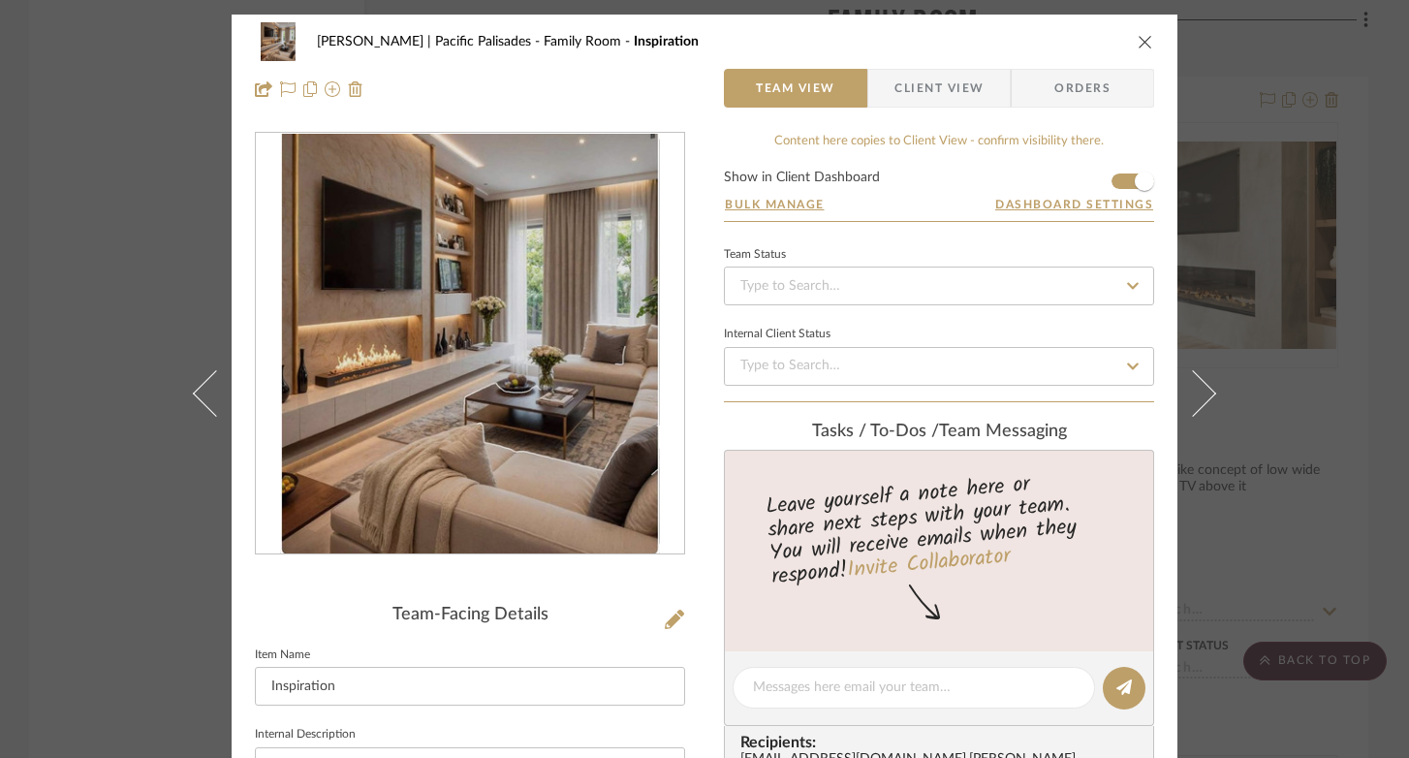
click at [508, 231] on img "0" at bounding box center [470, 344] width 380 height 420
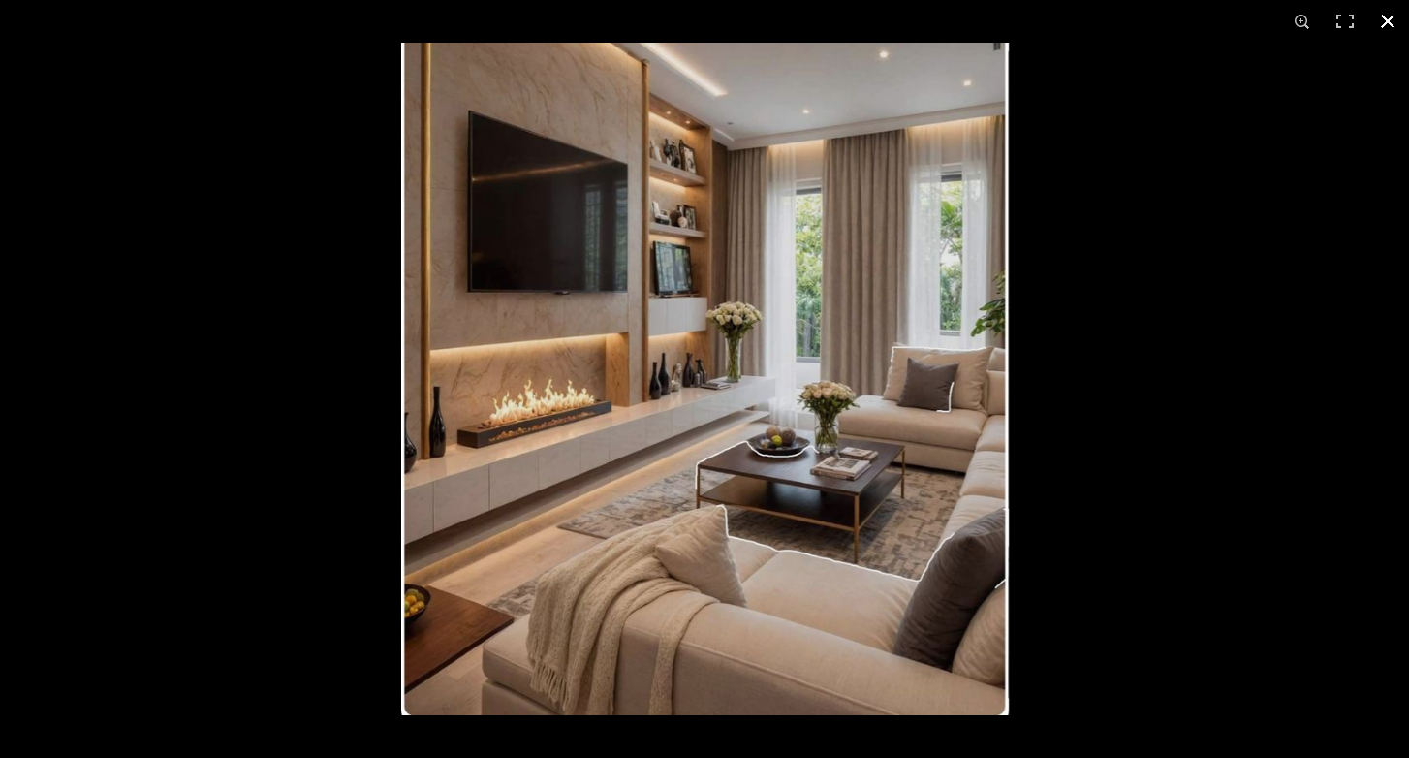
click at [1384, 15] on button at bounding box center [1387, 21] width 43 height 43
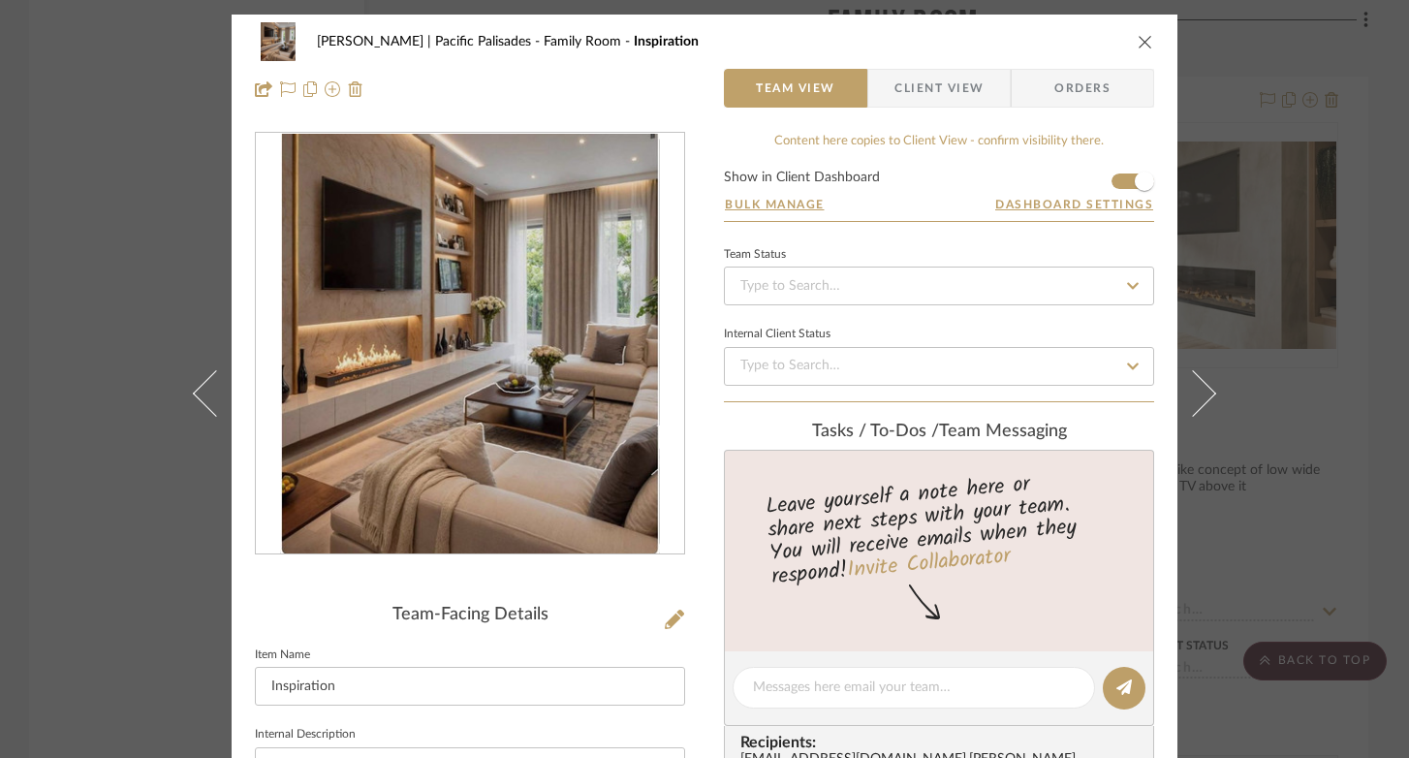
click at [1139, 40] on icon "close" at bounding box center [1144, 41] width 15 height 15
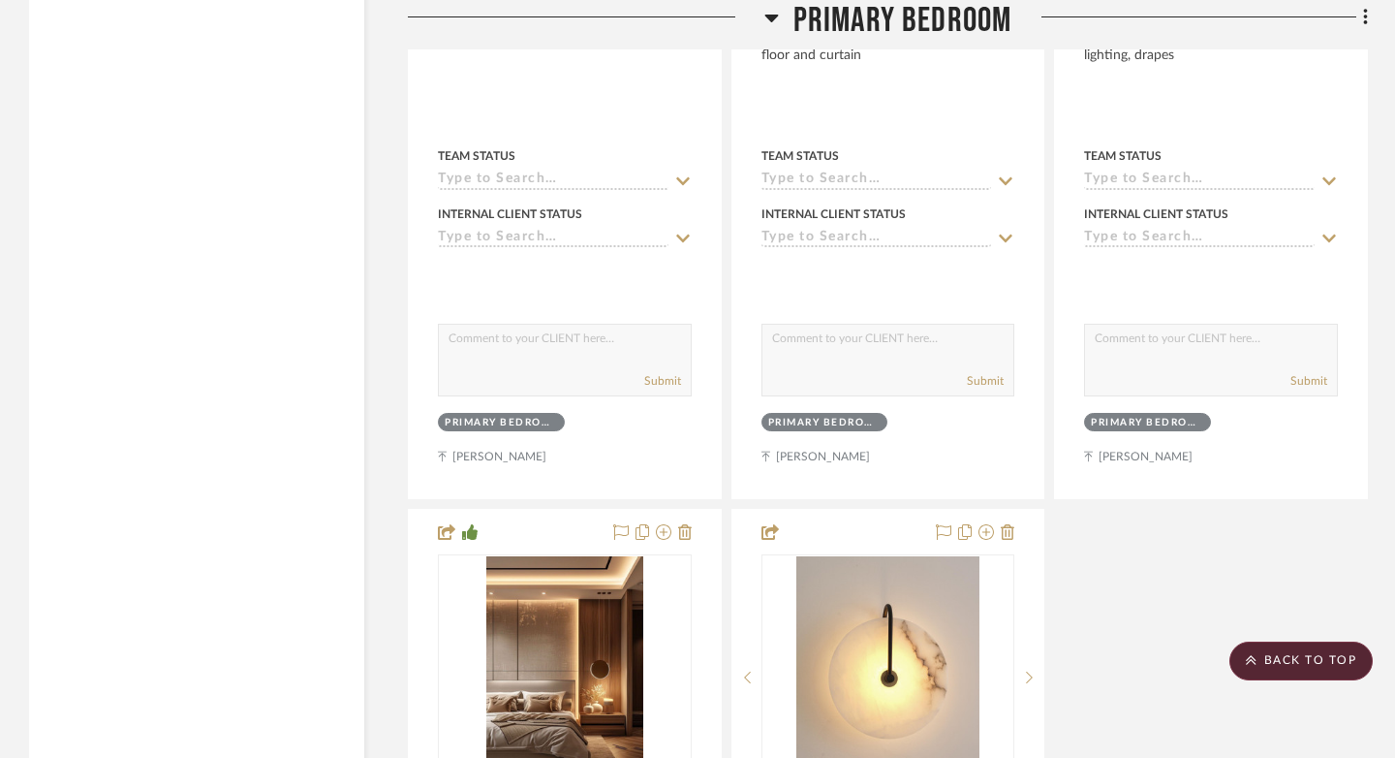
scroll to position [17871, 0]
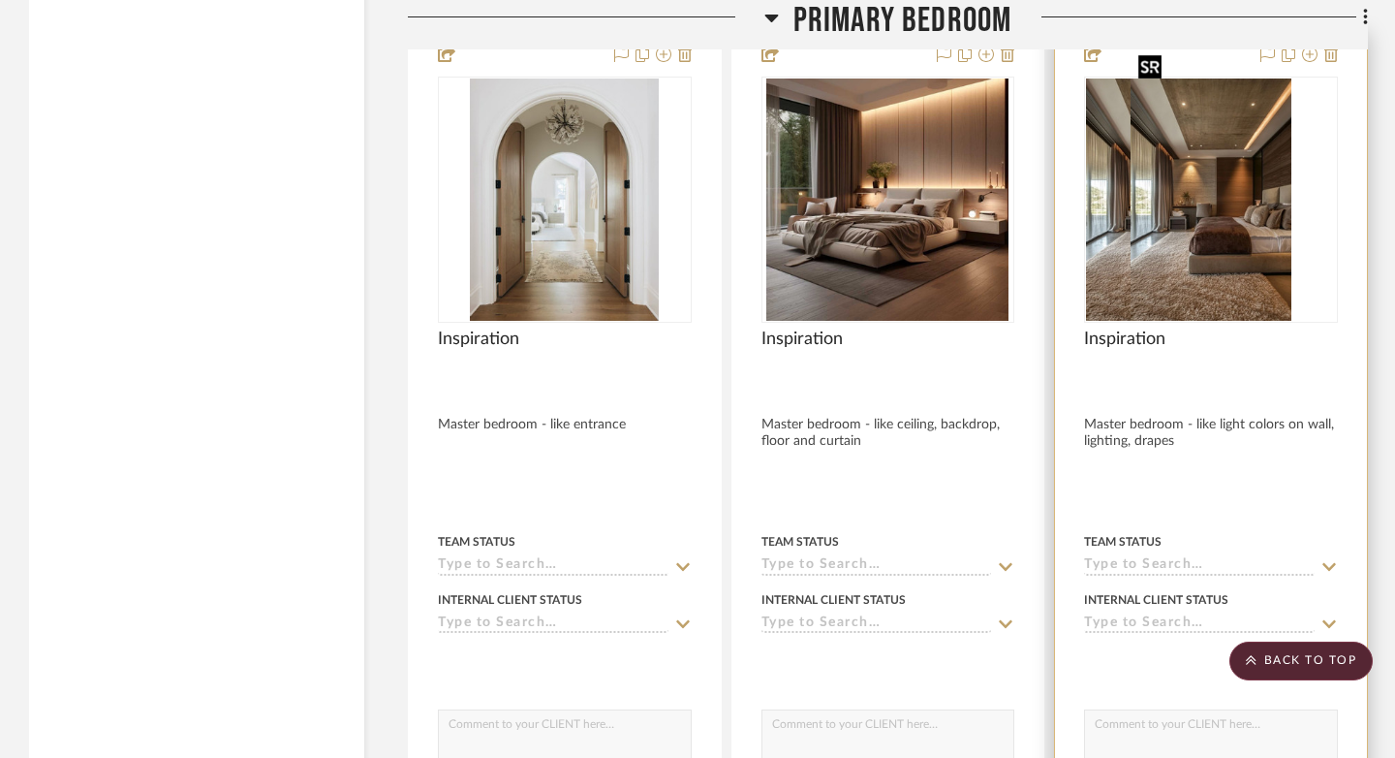
click at [1254, 204] on div at bounding box center [1211, 200] width 254 height 246
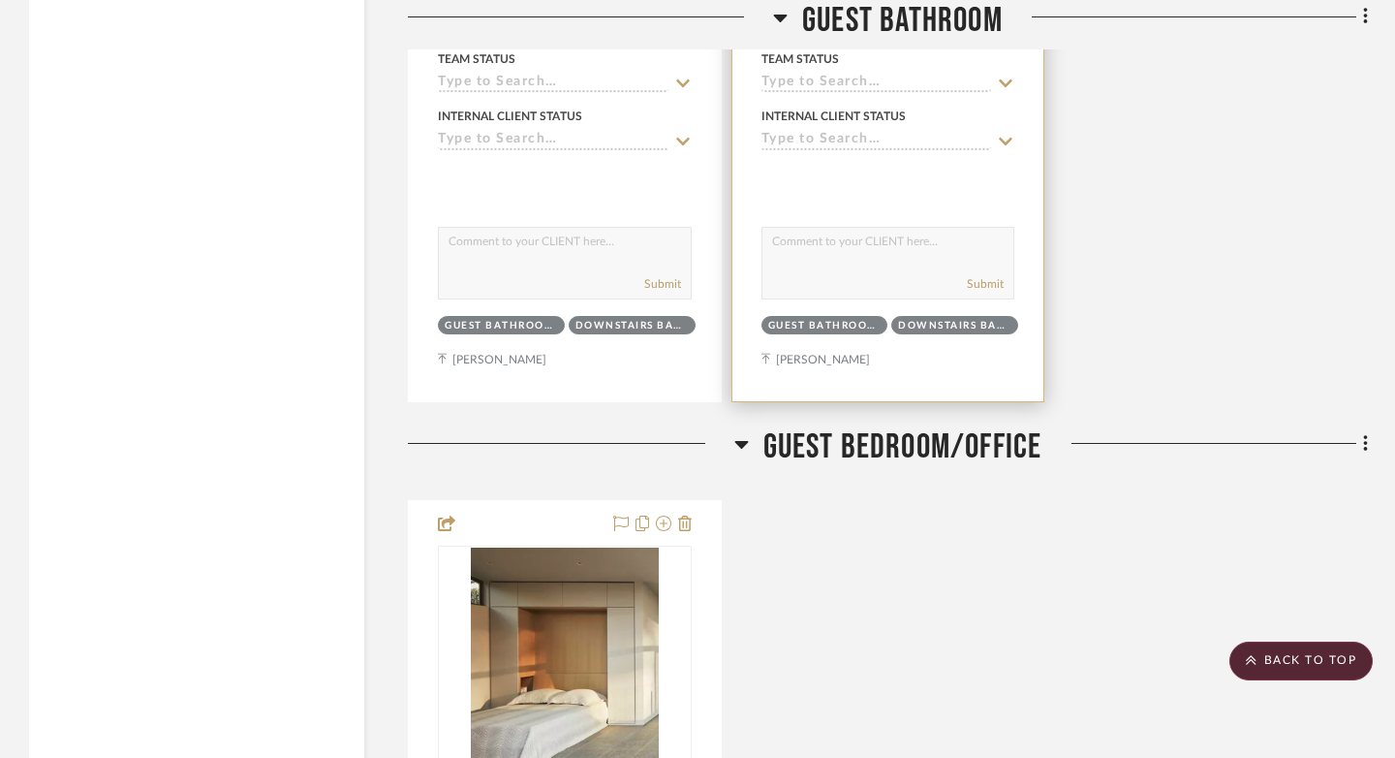
scroll to position [16320, 0]
